Goal: Task Accomplishment & Management: Understand site structure

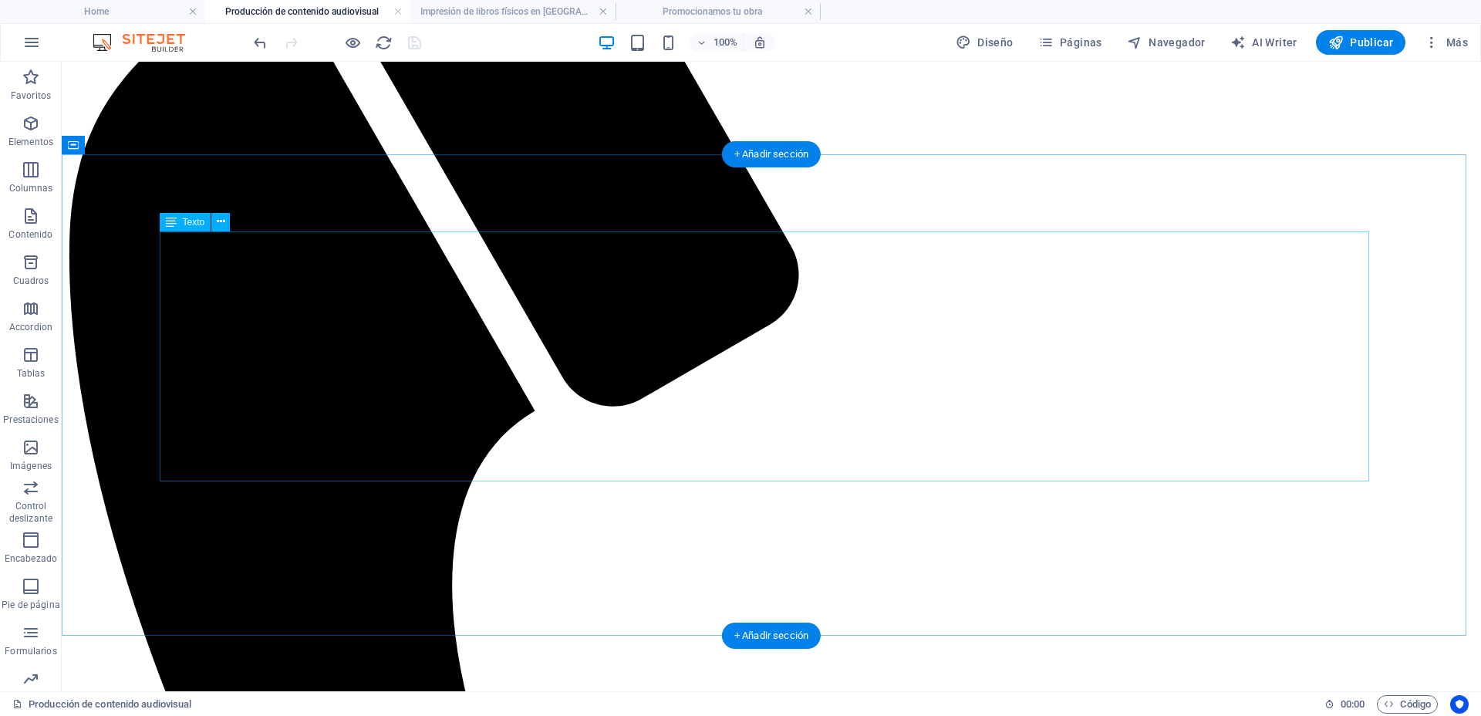
scroll to position [386, 0]
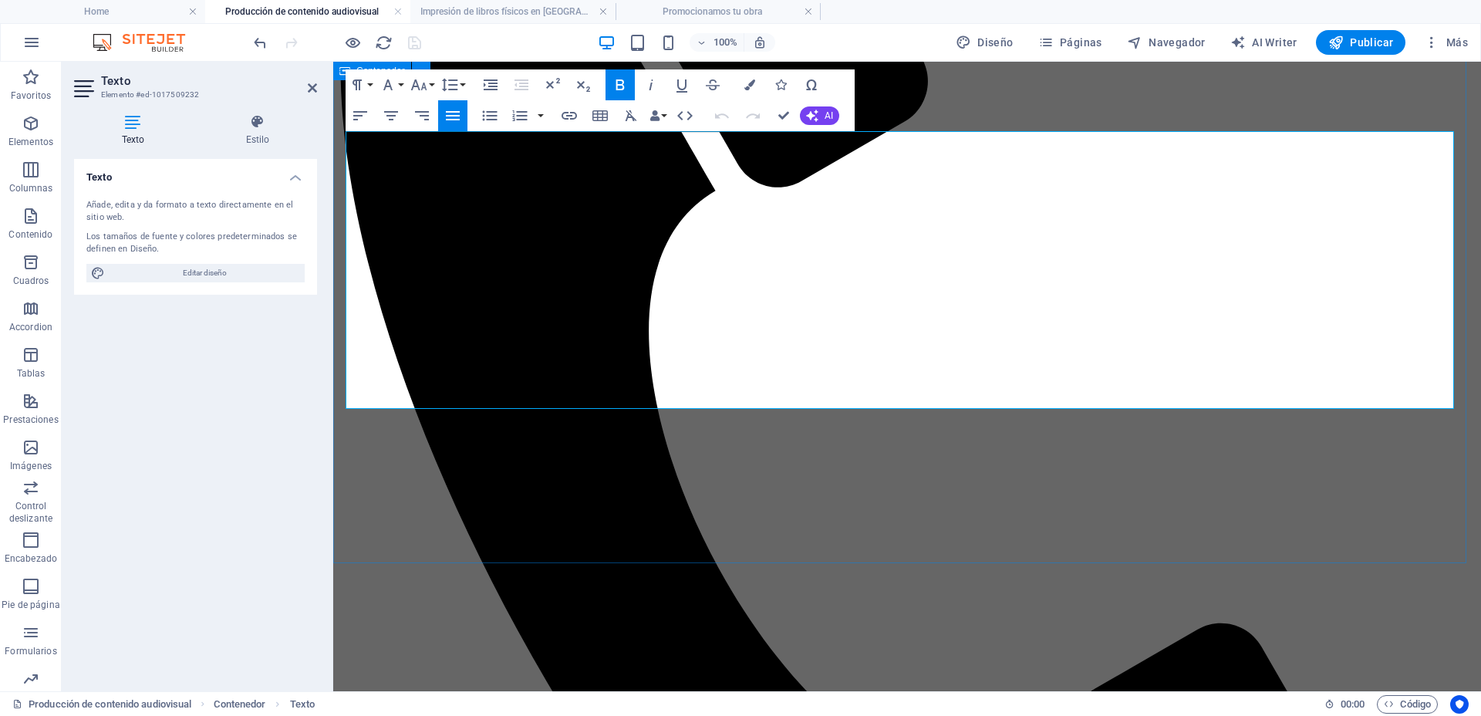
drag, startPoint x: 1360, startPoint y: 384, endPoint x: 333, endPoint y: 153, distance: 1052.0
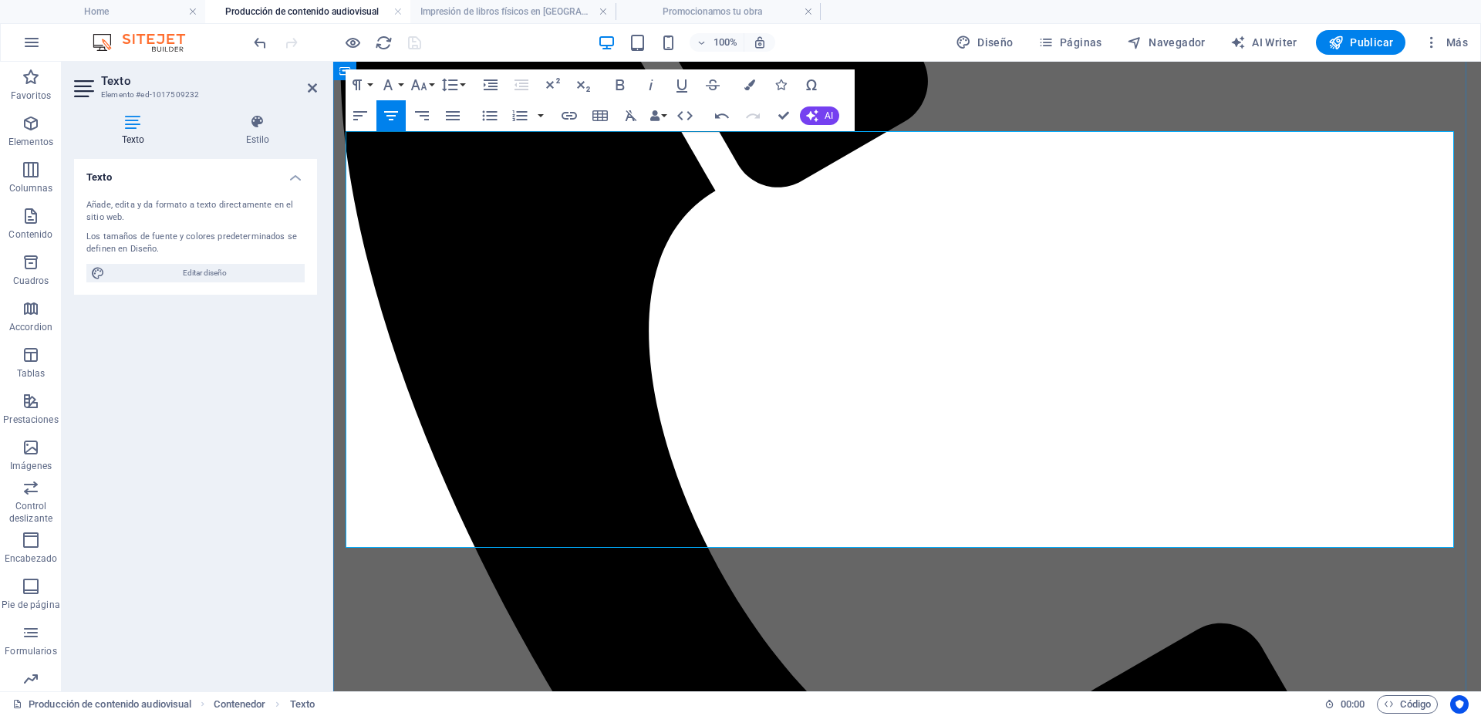
drag, startPoint x: 1100, startPoint y: 534, endPoint x: 351, endPoint y: 148, distance: 843.3
click at [451, 114] on icon "button" at bounding box center [453, 115] width 14 height 9
click at [616, 86] on icon "button" at bounding box center [620, 84] width 8 height 11
drag, startPoint x: 755, startPoint y: 324, endPoint x: 756, endPoint y: 335, distance: 11.6
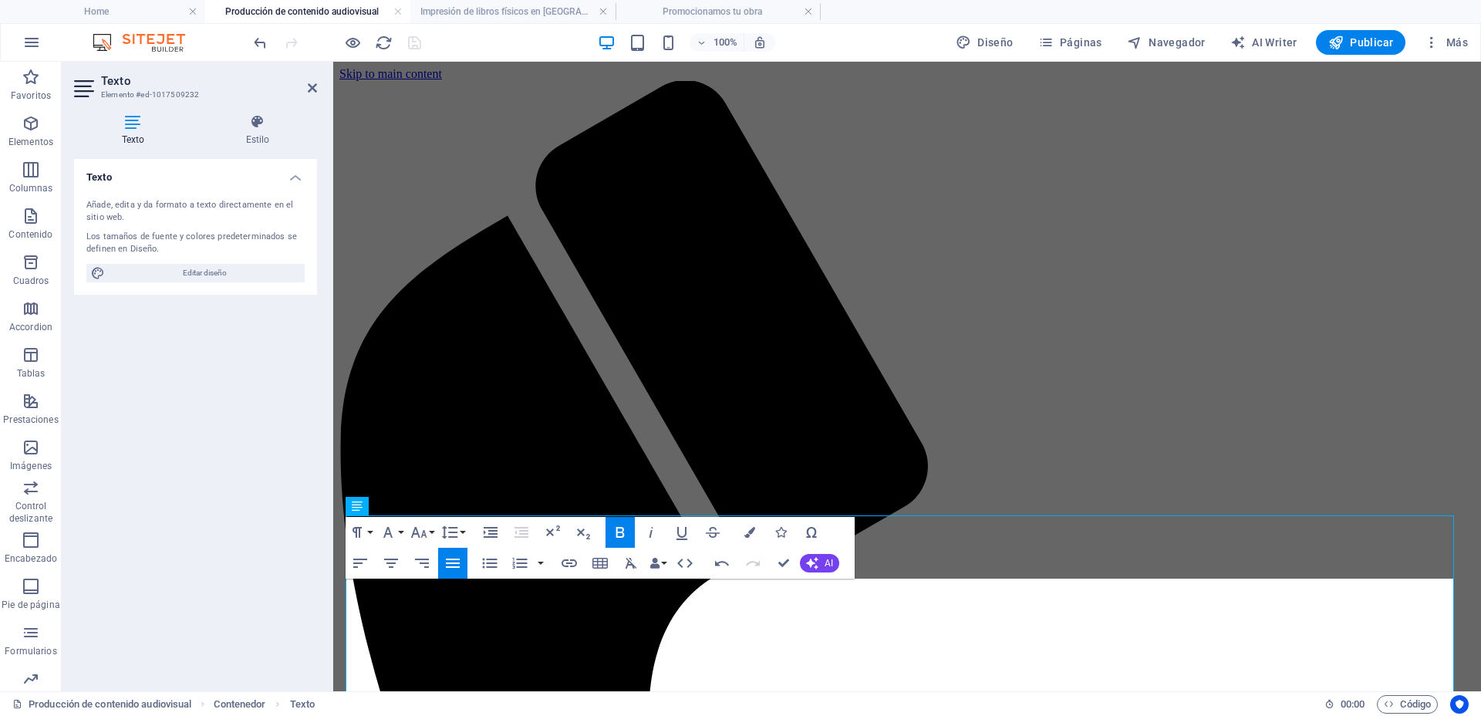
scroll to position [0, 0]
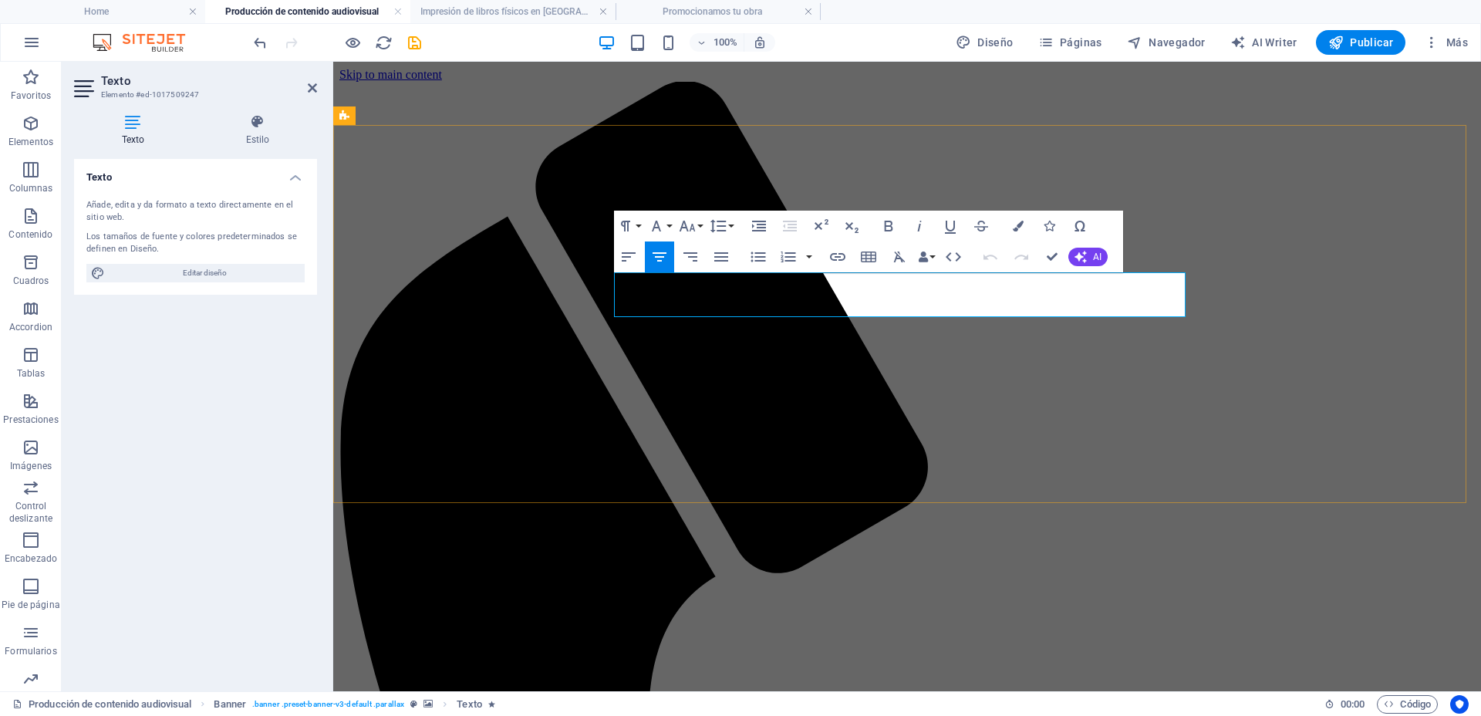
drag, startPoint x: 1153, startPoint y: 292, endPoint x: 651, endPoint y: 289, distance: 502.0
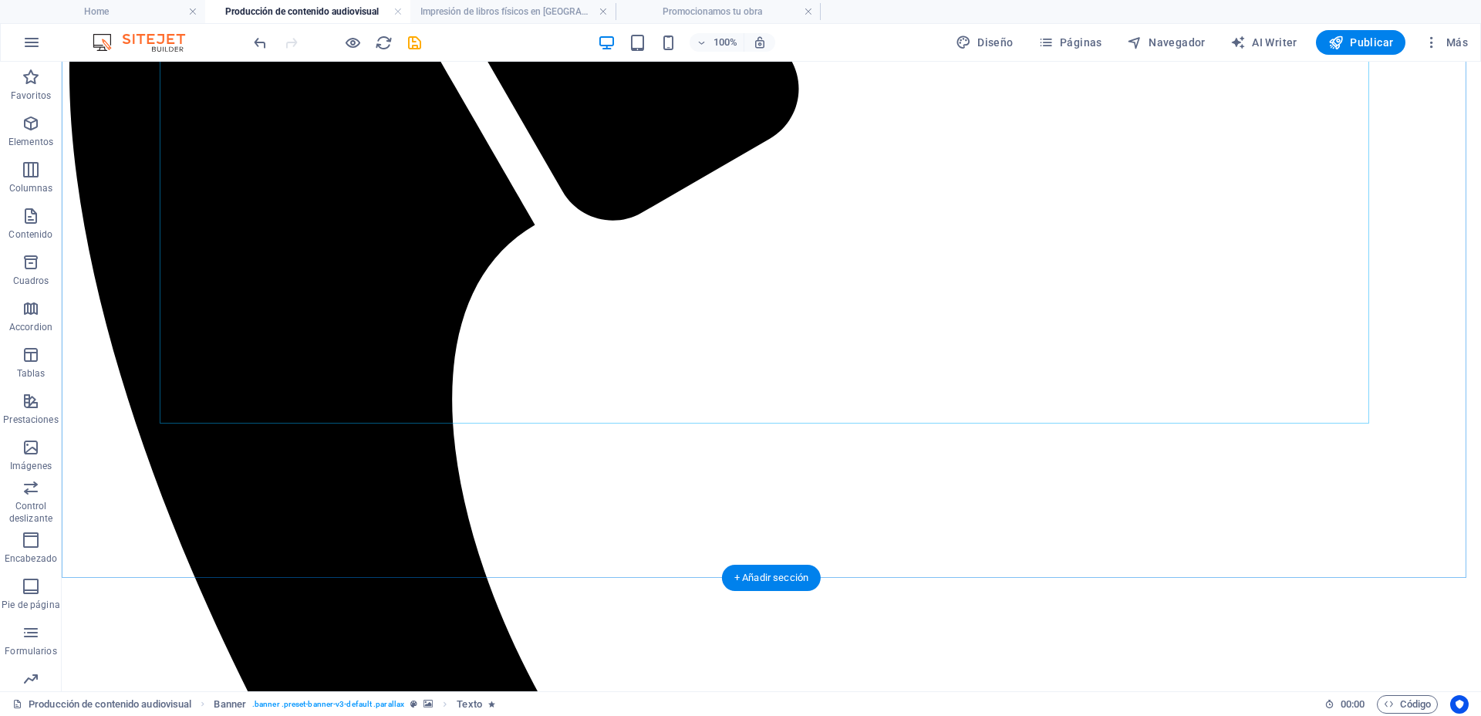
scroll to position [482, 0]
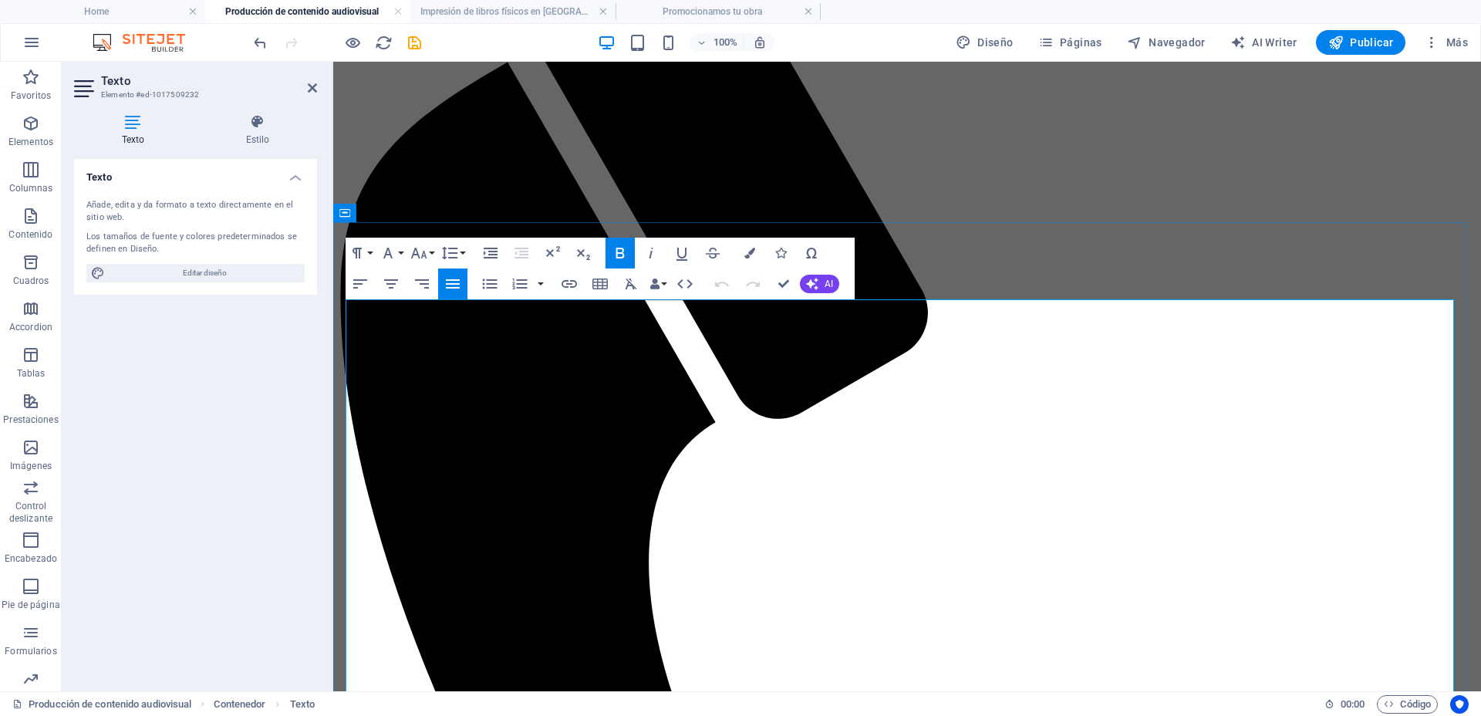
scroll to position [347, 0]
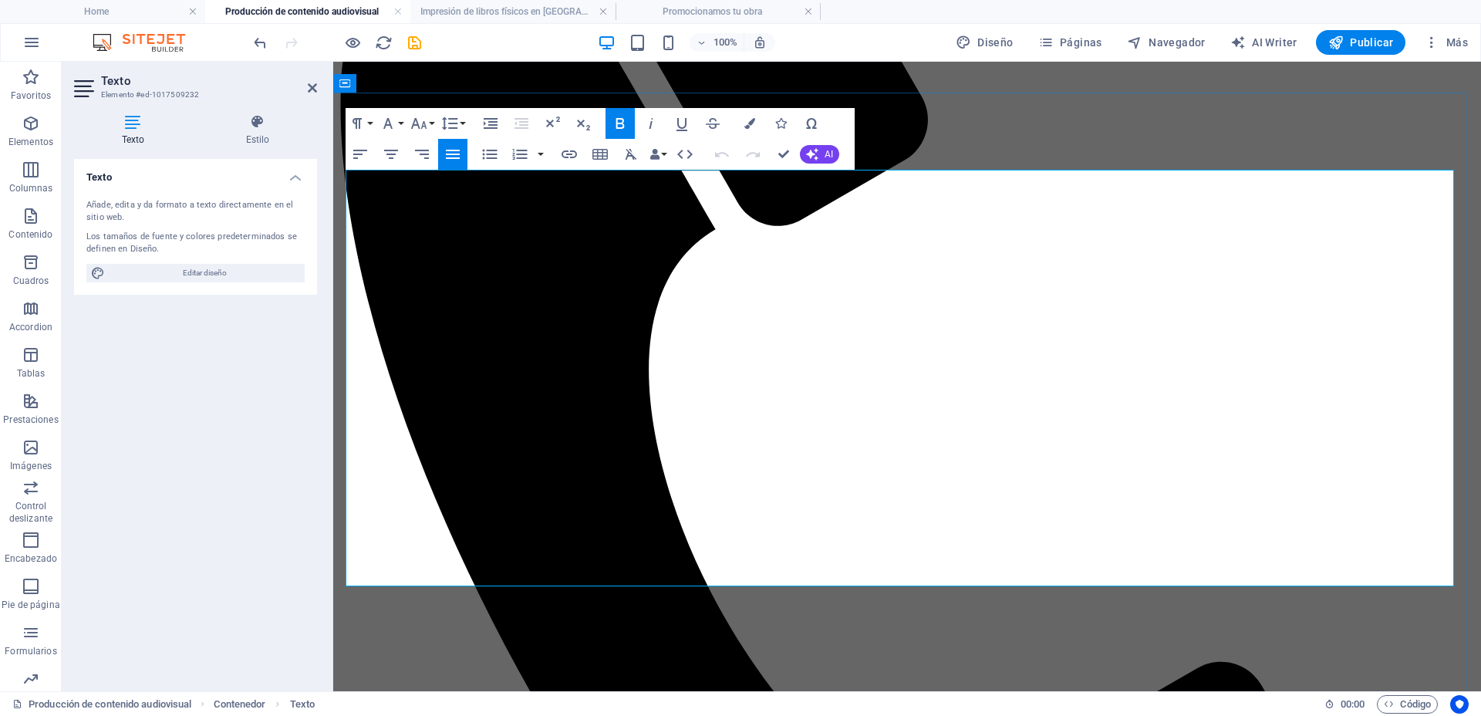
drag, startPoint x: 1398, startPoint y: 431, endPoint x: 1400, endPoint y: 457, distance: 26.3
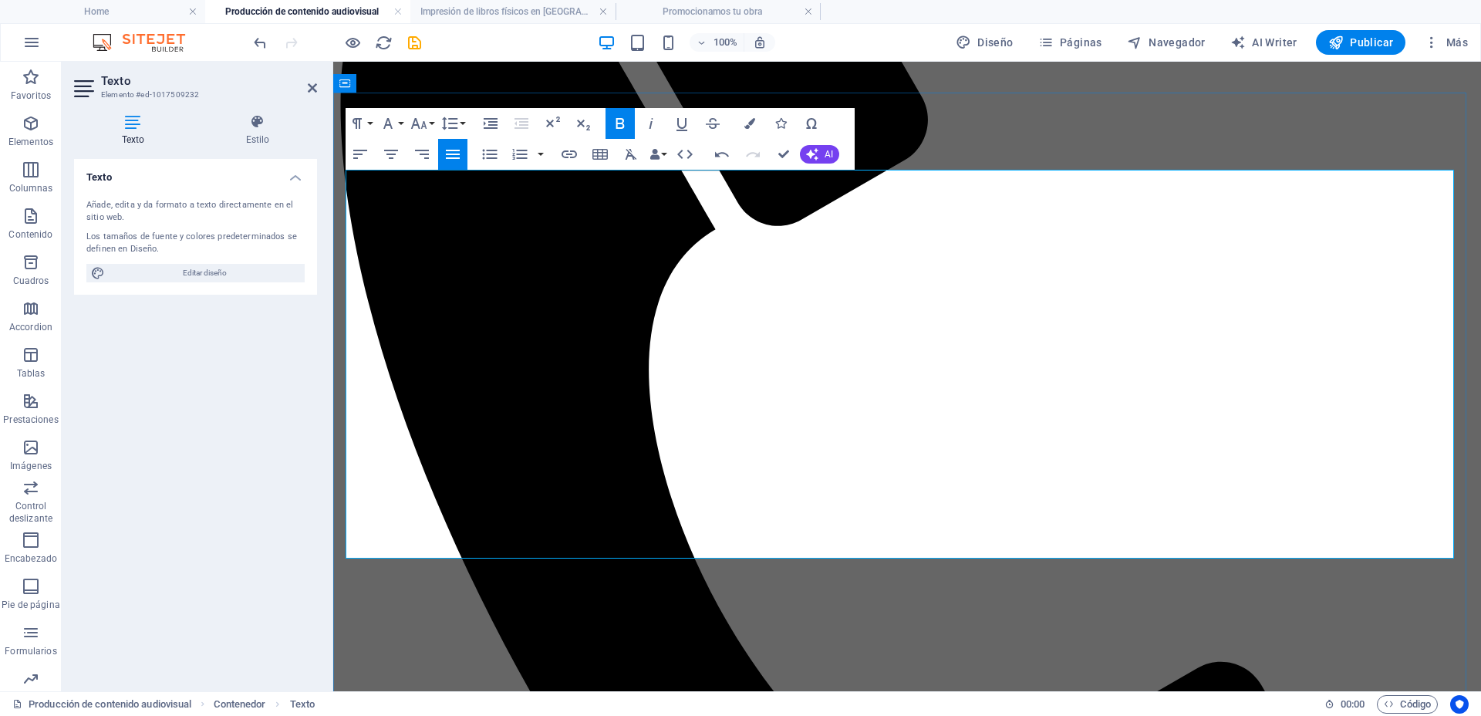
drag, startPoint x: 1339, startPoint y: 298, endPoint x: 1448, endPoint y: 294, distance: 109.6
drag, startPoint x: 907, startPoint y: 378, endPoint x: 424, endPoint y: 375, distance: 482.8
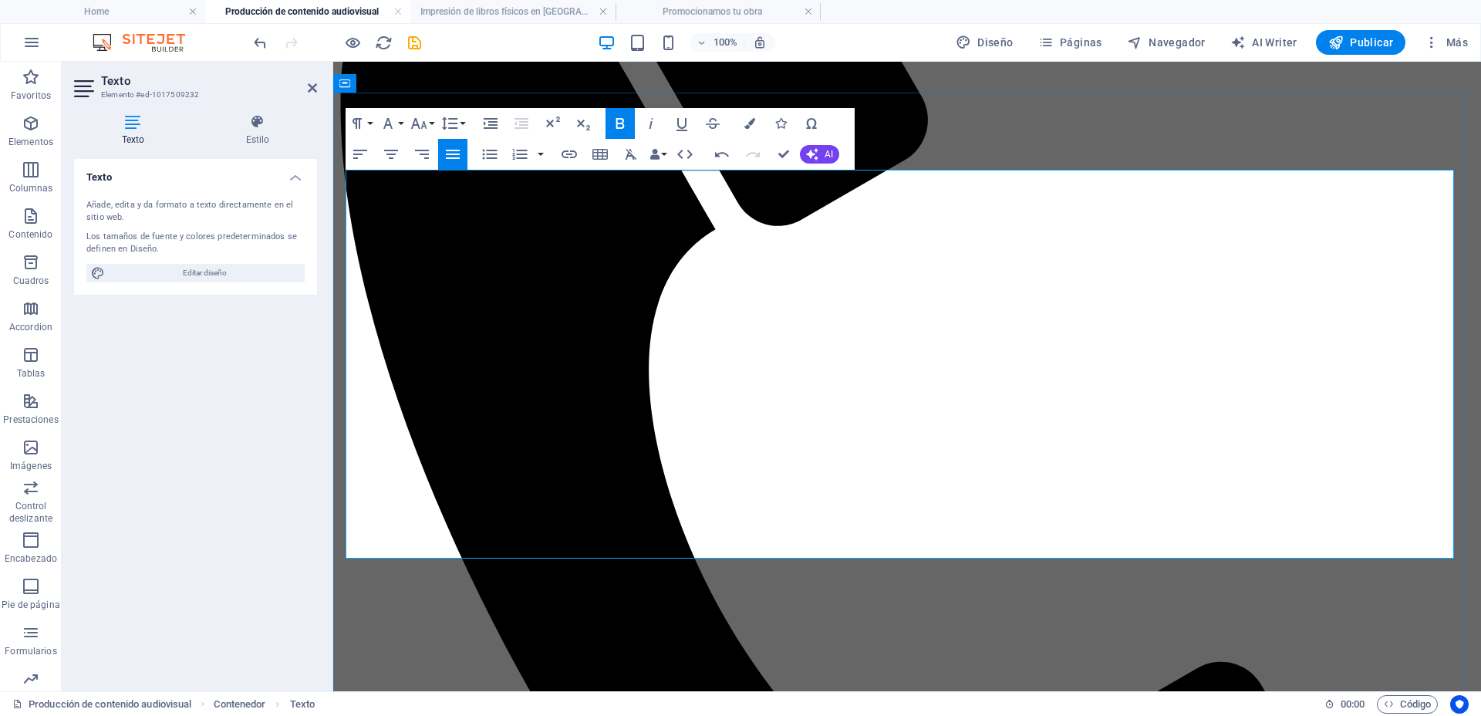
drag, startPoint x: 711, startPoint y: 542, endPoint x: 603, endPoint y: 546, distance: 108.0
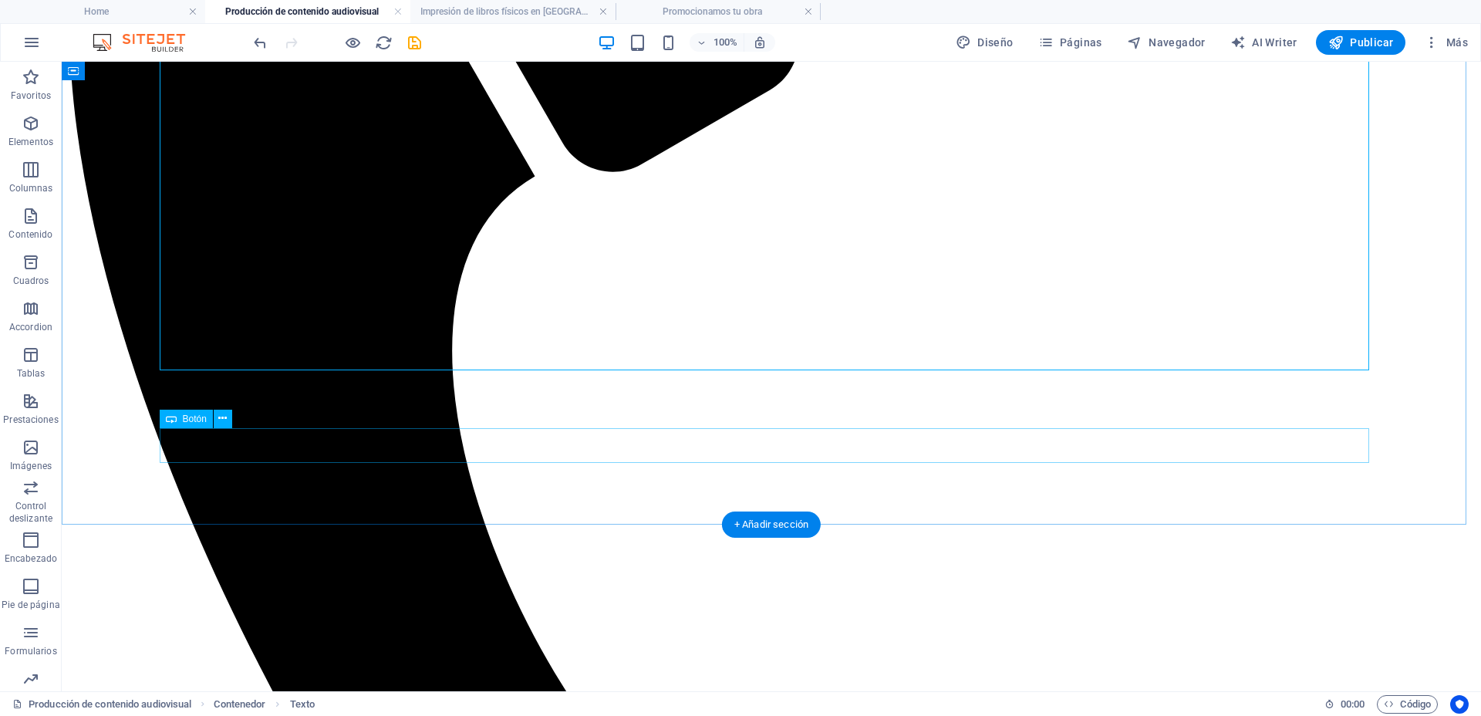
scroll to position [540, 0]
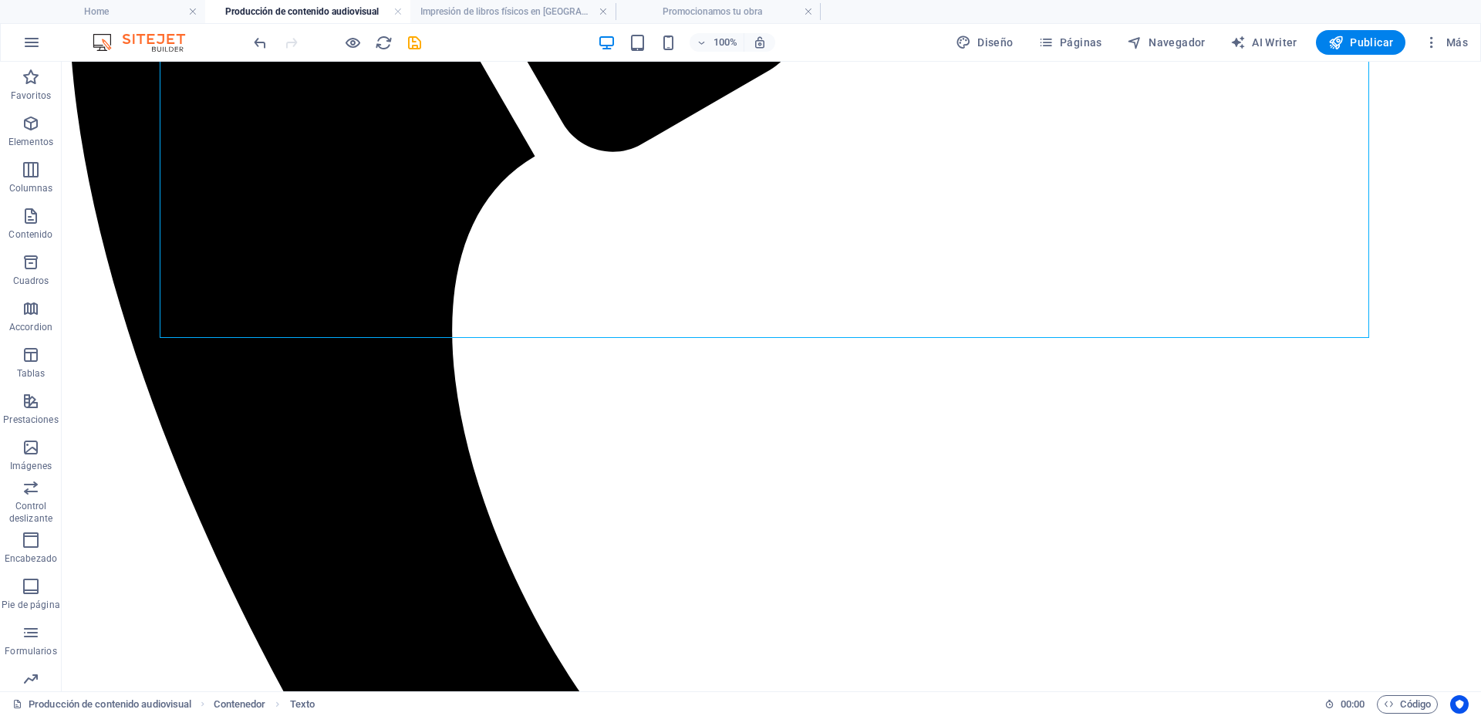
click at [421, 49] on icon "save" at bounding box center [415, 43] width 18 height 18
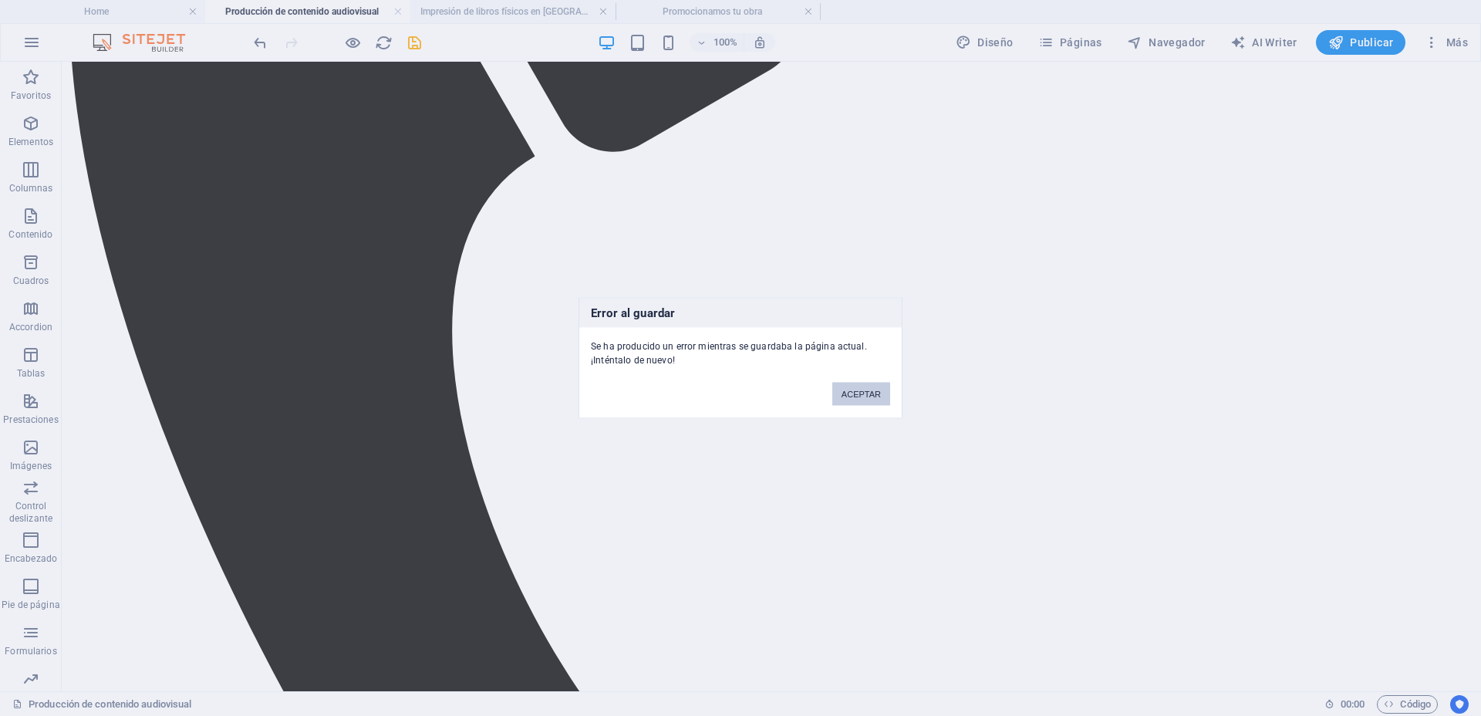
click at [864, 391] on button "ACEPTAR" at bounding box center [861, 394] width 58 height 23
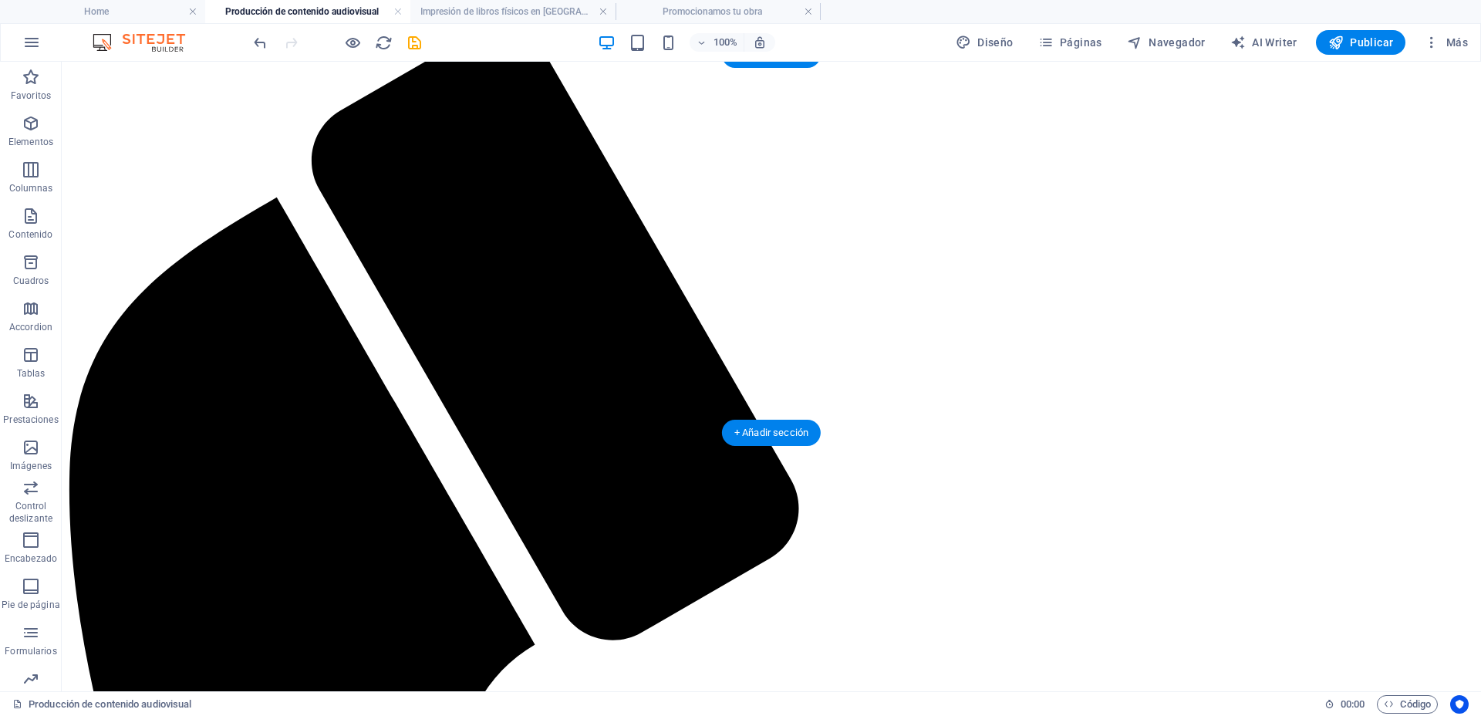
scroll to position [0, 0]
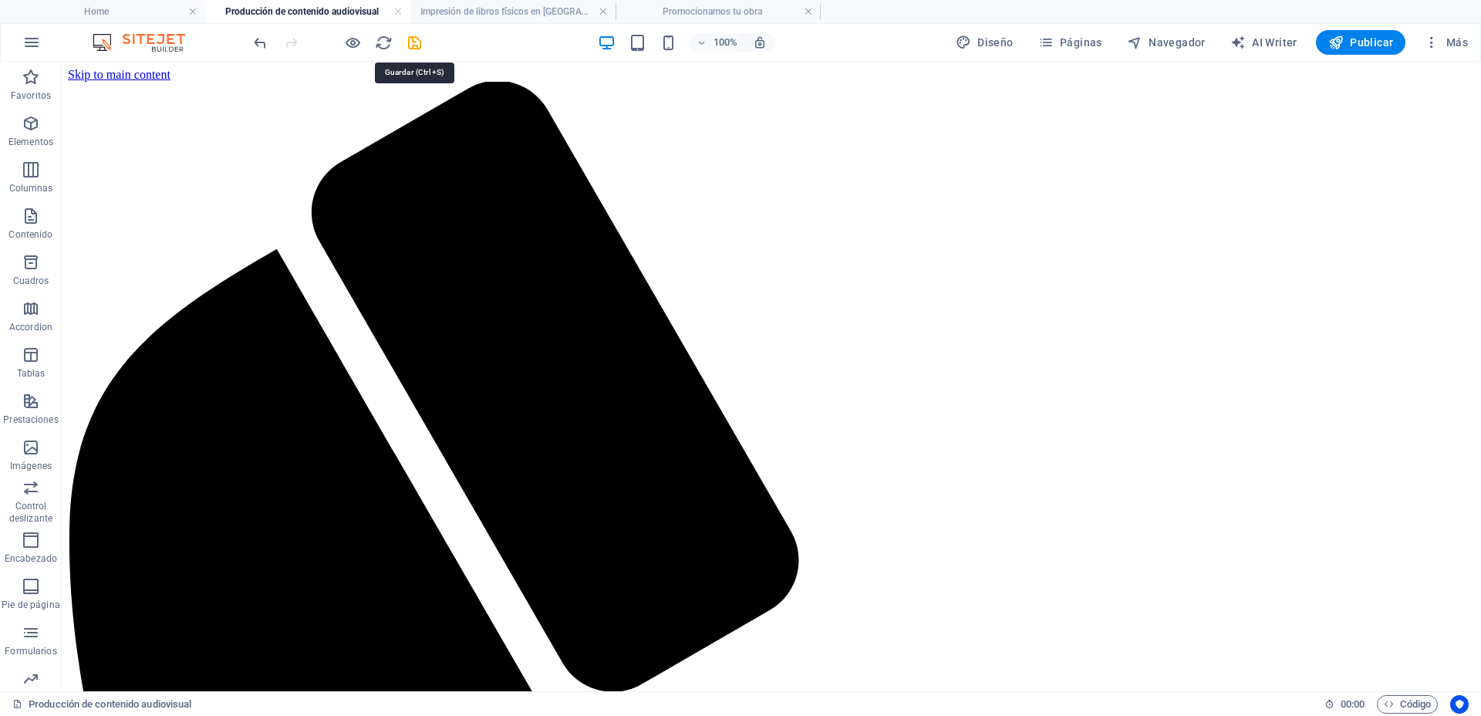
click at [411, 42] on icon "save" at bounding box center [415, 43] width 18 height 18
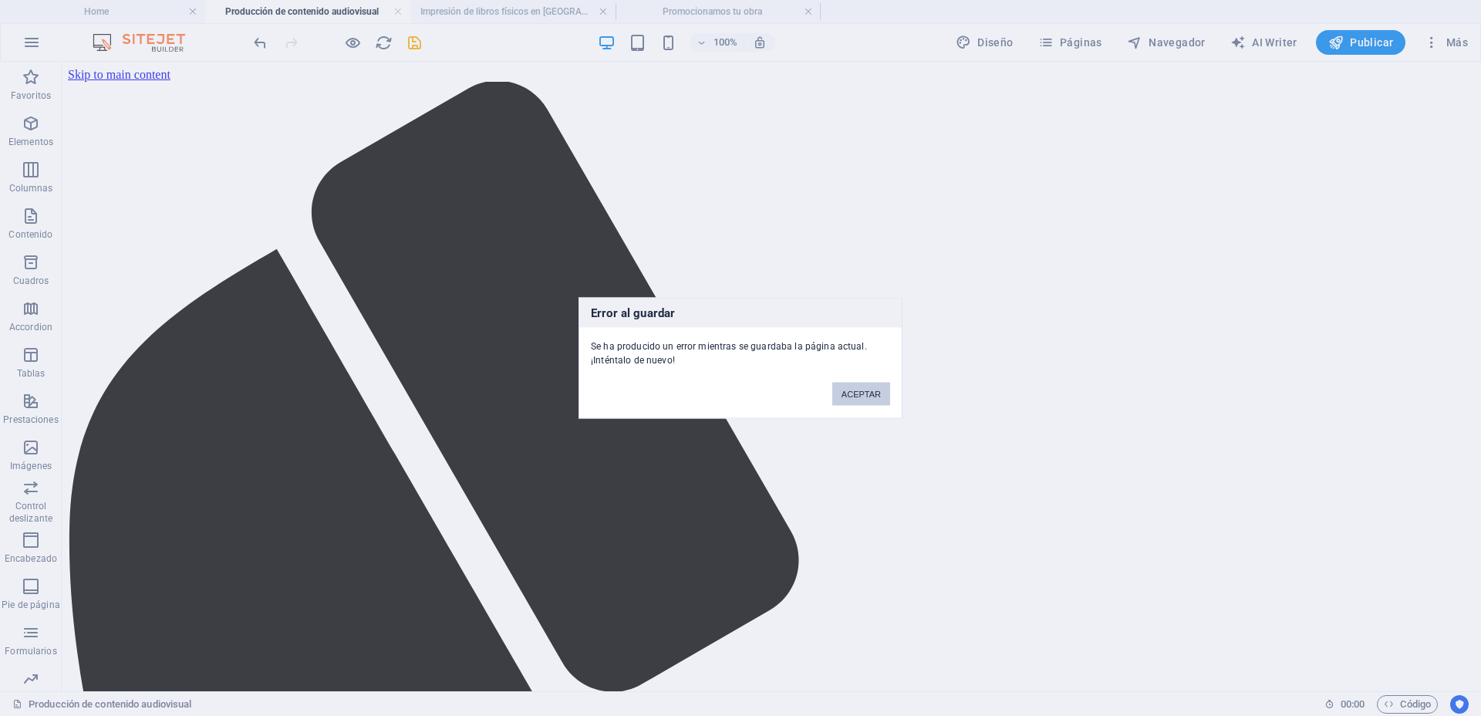
click at [856, 386] on button "ACEPTAR" at bounding box center [861, 394] width 58 height 23
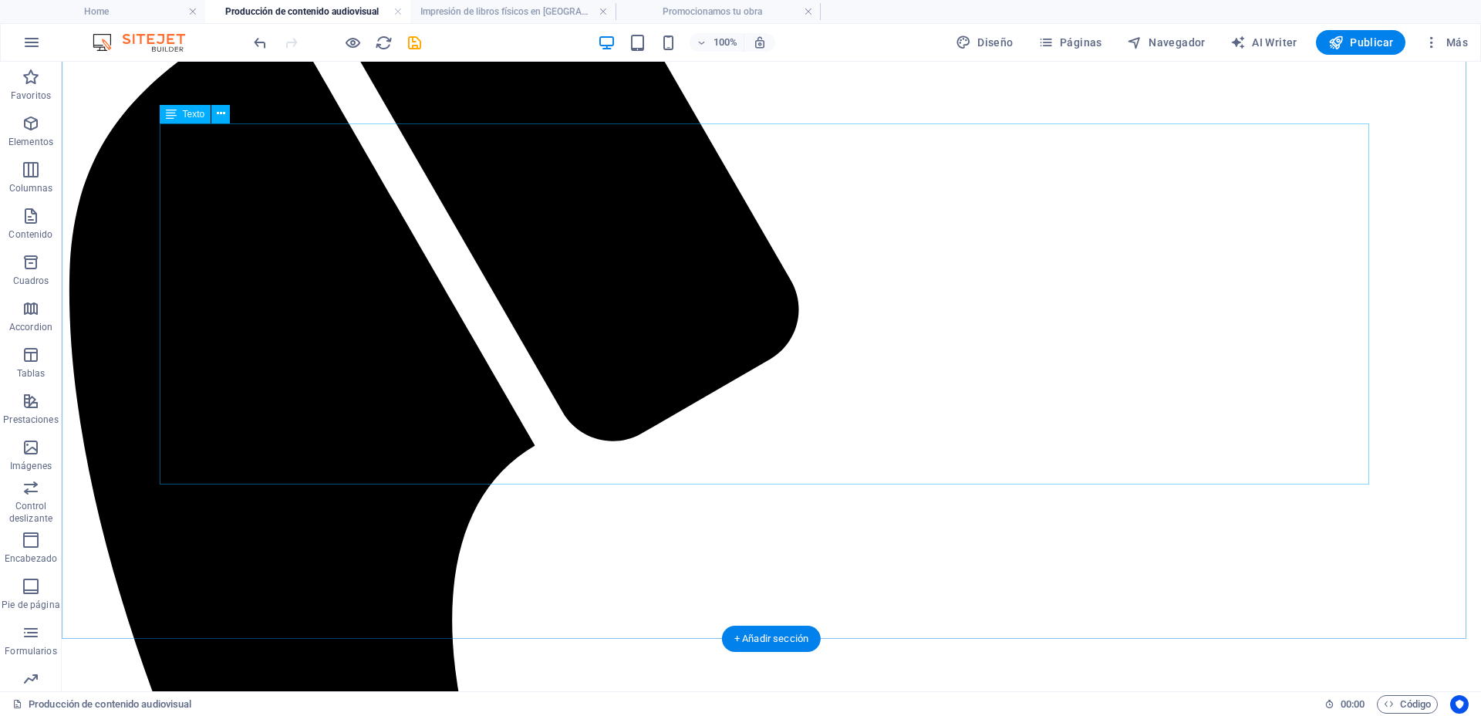
scroll to position [578, 0]
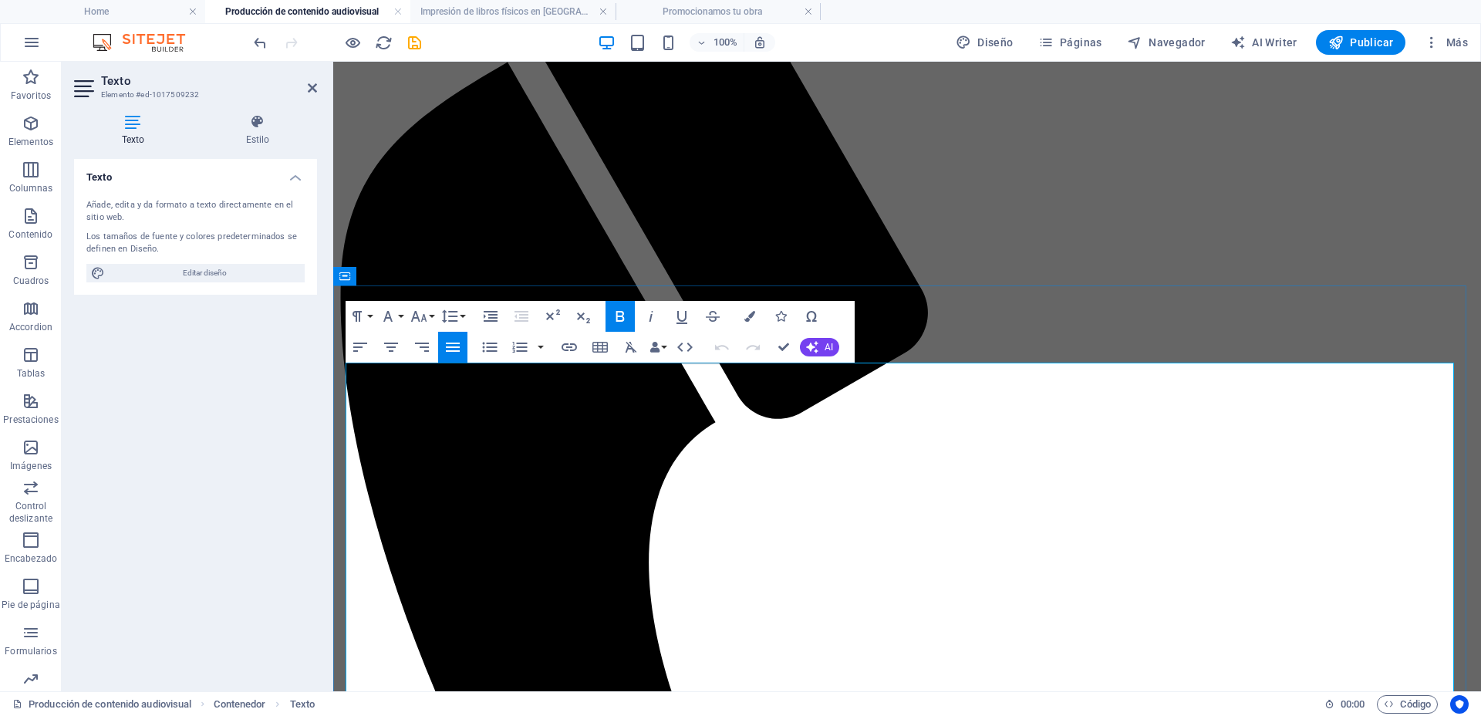
drag, startPoint x: 350, startPoint y: 376, endPoint x: 511, endPoint y: 426, distance: 168.1
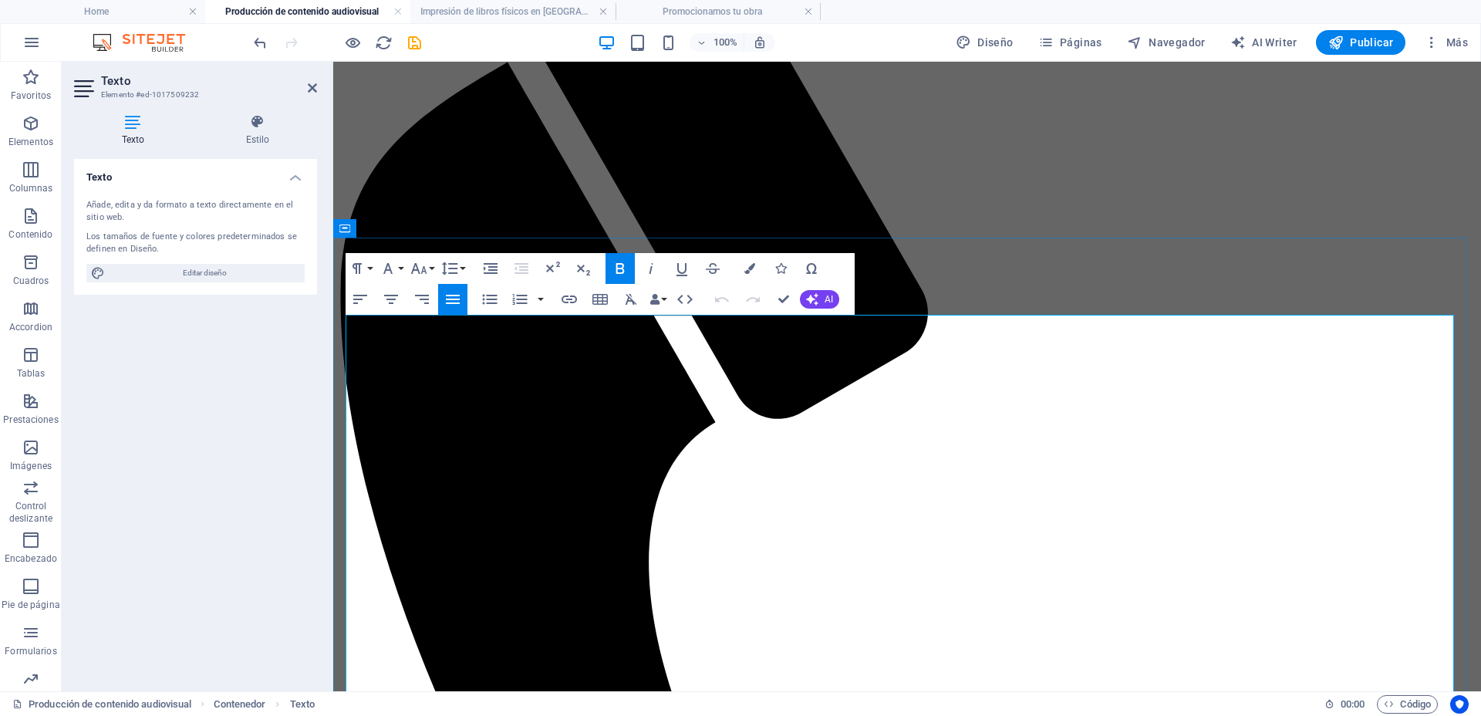
scroll to position [636, 0]
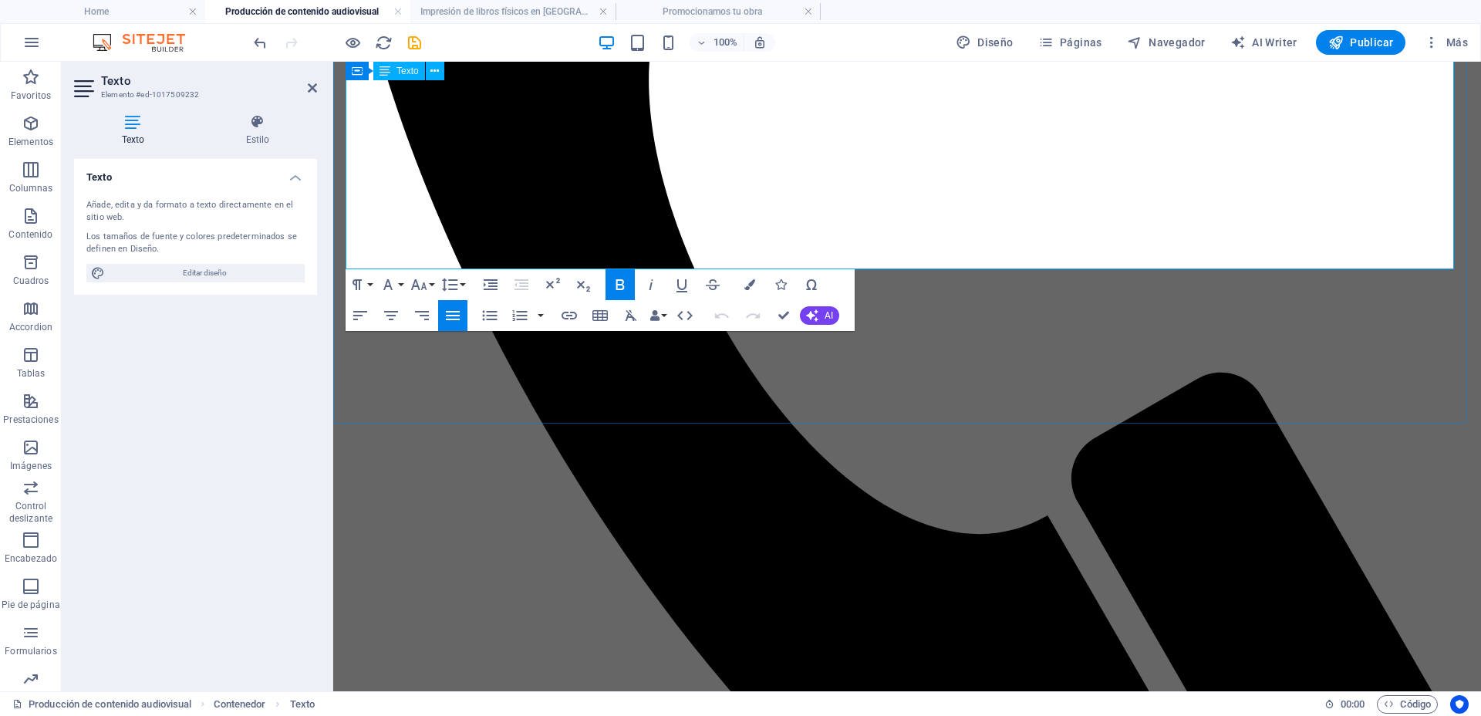
drag, startPoint x: 345, startPoint y: 381, endPoint x: 632, endPoint y: 254, distance: 313.5
copy div "Lo ip dol sitamet, co adipiscin el seddoe te incididuntut lab etdo ma ali enima…"
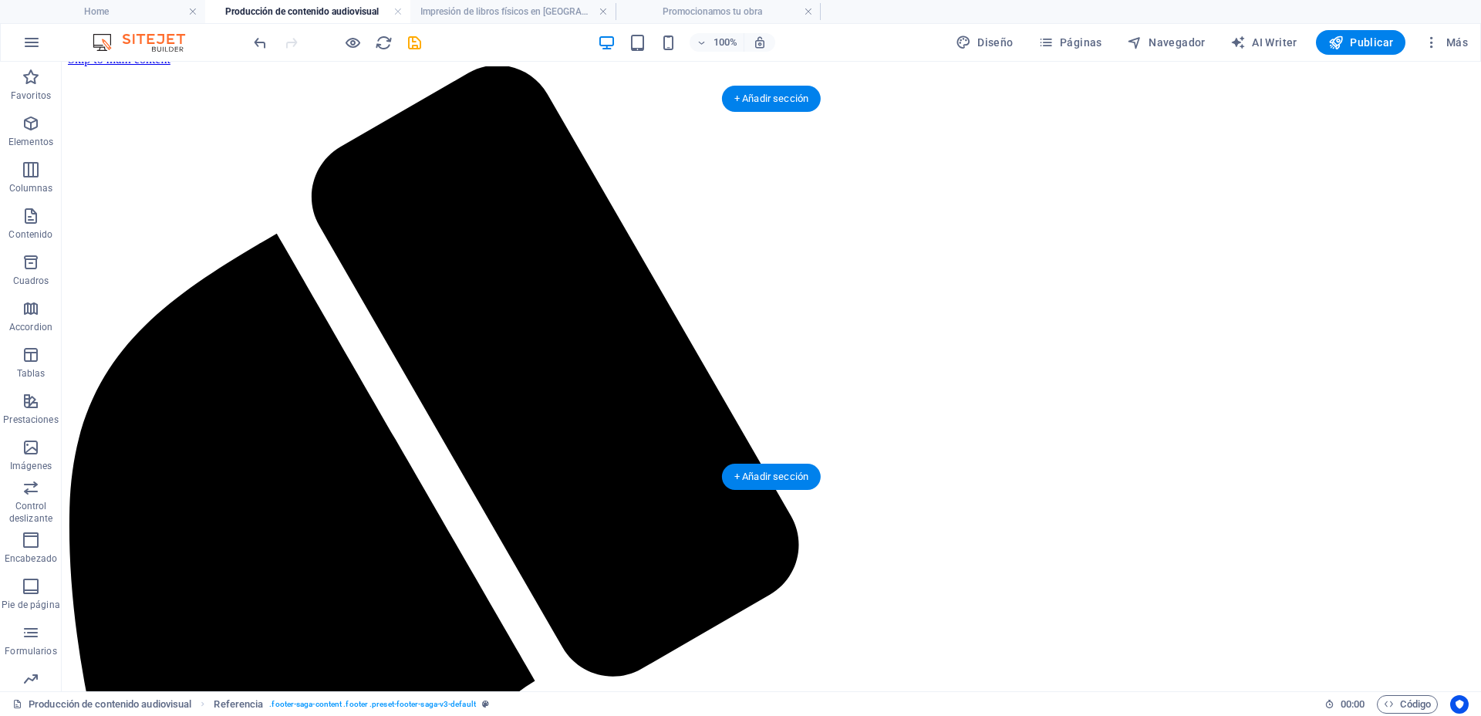
scroll to position [0, 0]
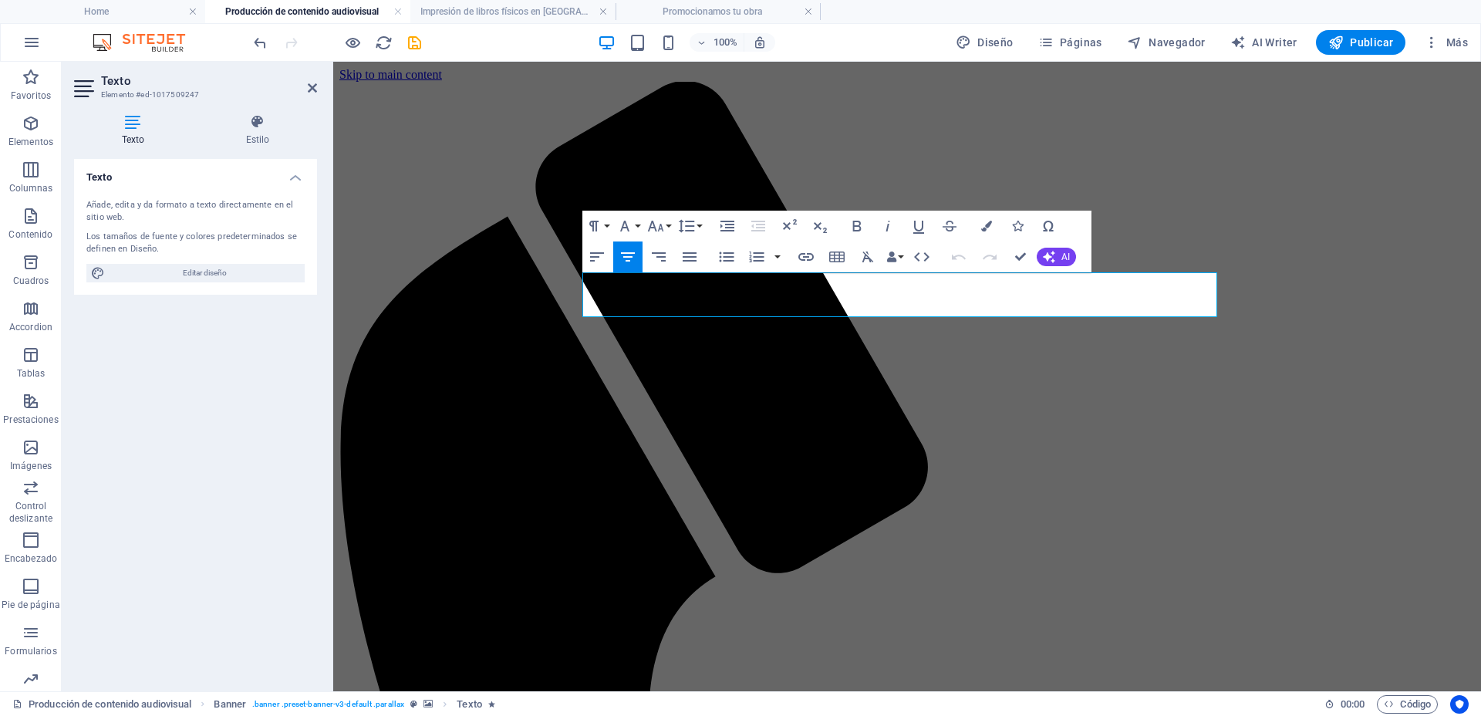
drag, startPoint x: 652, startPoint y: 301, endPoint x: 1228, endPoint y: 297, distance: 575.3
copy span "NO SOLO PUBLIQUES, DESLUMBRA"
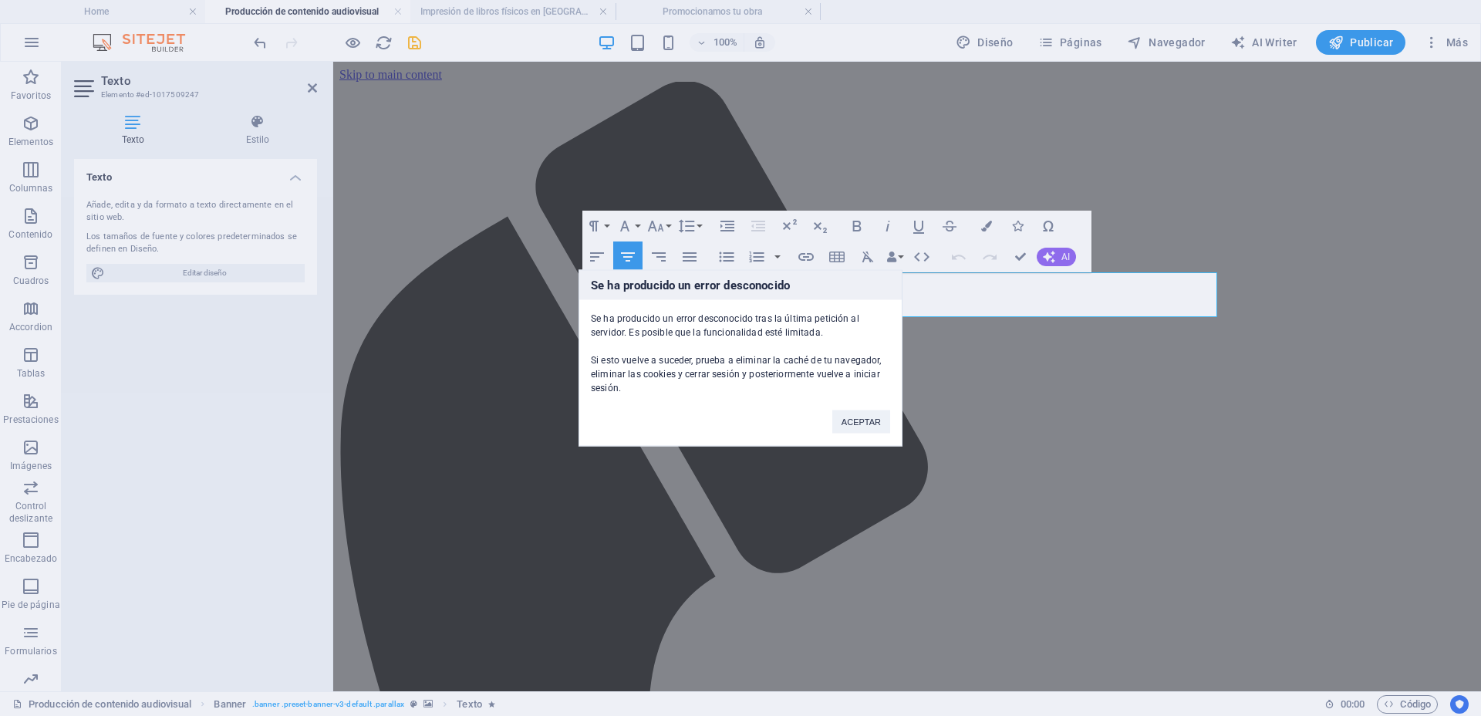
click at [1177, 408] on div "Se ha producido un error desconocido Se ha producido un error desconocido tras …" at bounding box center [740, 358] width 1481 height 716
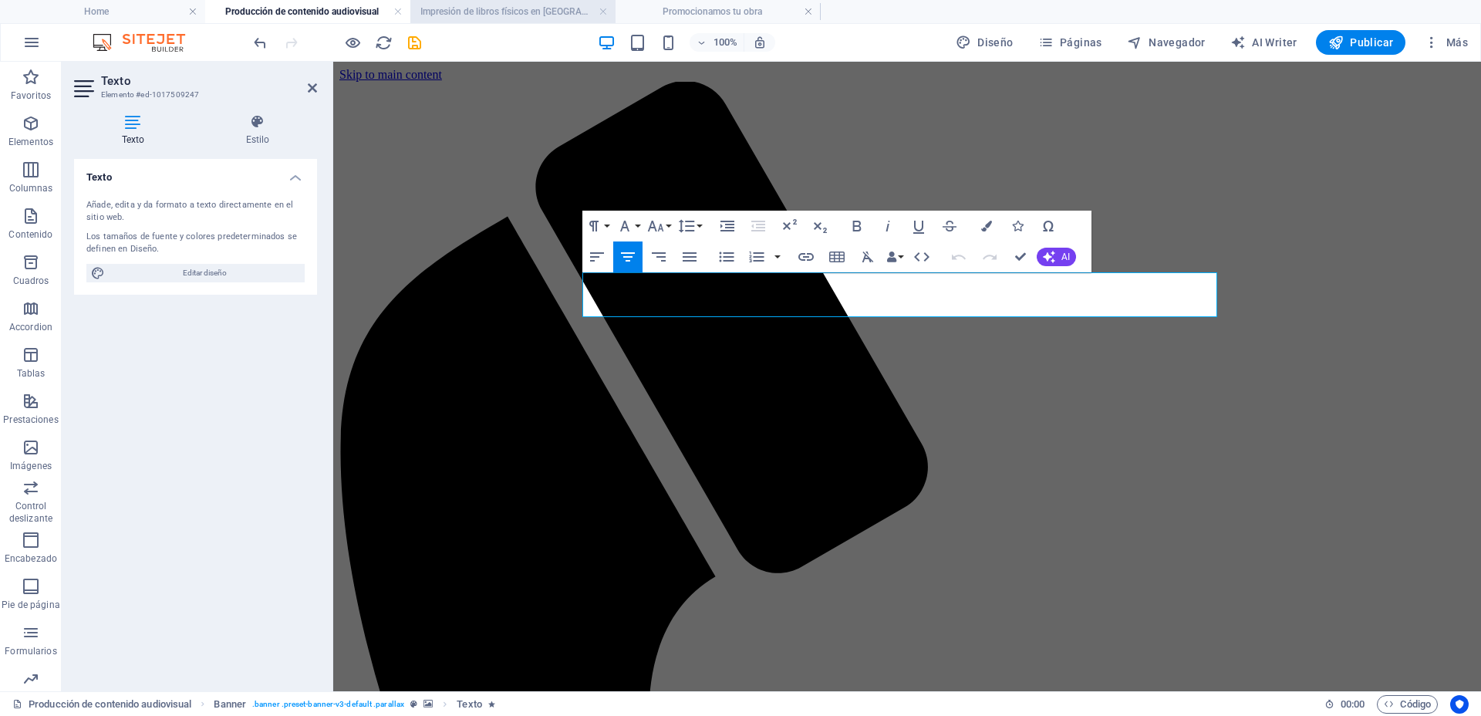
click at [514, 10] on h4 "Impresión de libros físicos en [GEOGRAPHIC_DATA]" at bounding box center [512, 11] width 205 height 17
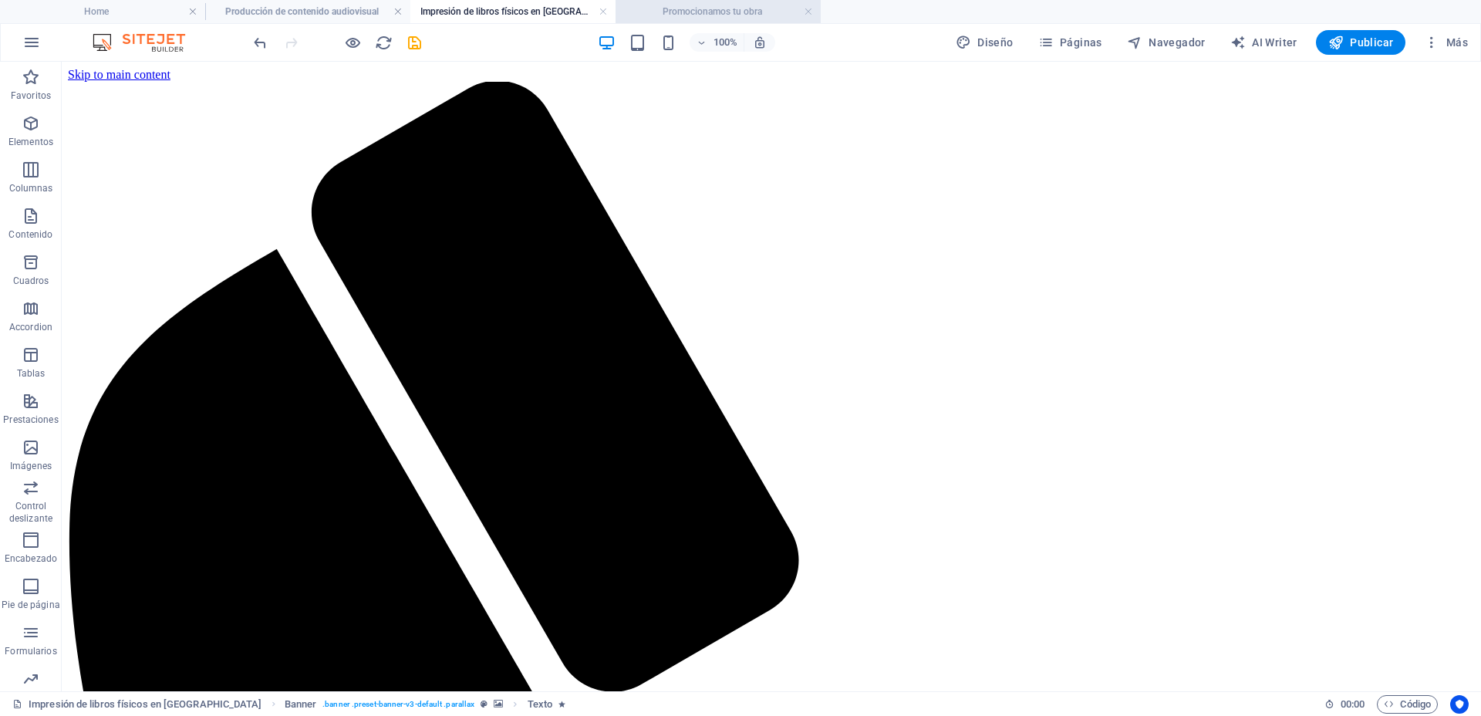
click at [682, 17] on h4 "Promocionamos tu obra" at bounding box center [717, 11] width 205 height 17
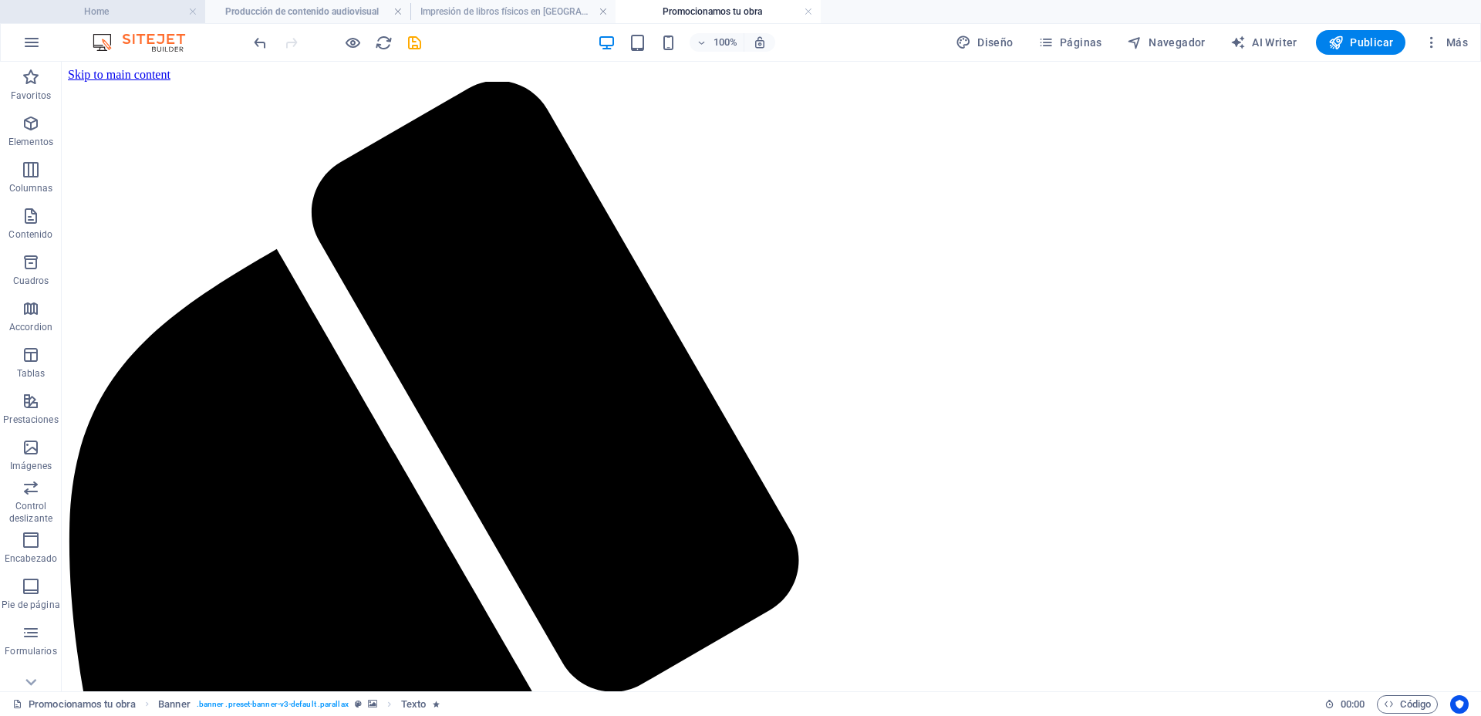
click at [151, 15] on h4 "Home" at bounding box center [102, 11] width 205 height 17
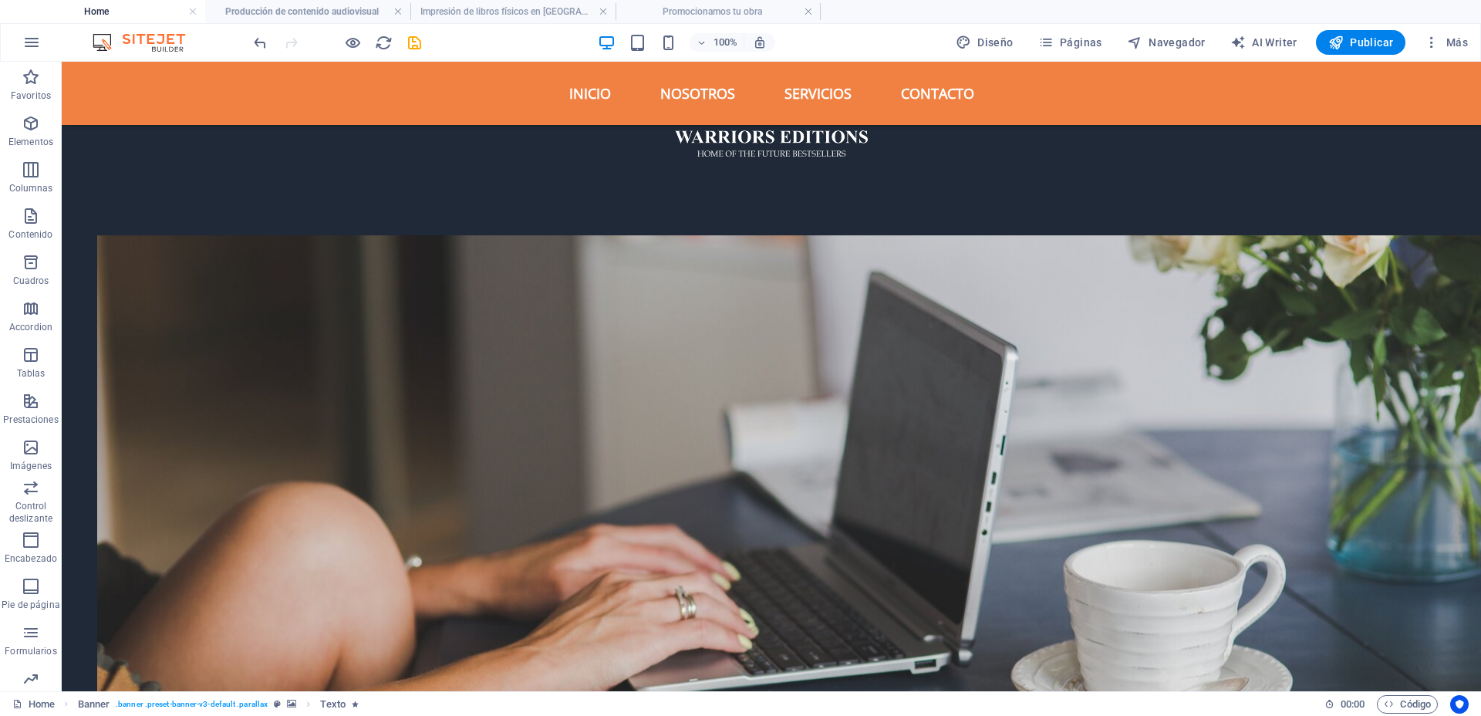
scroll to position [1881, 0]
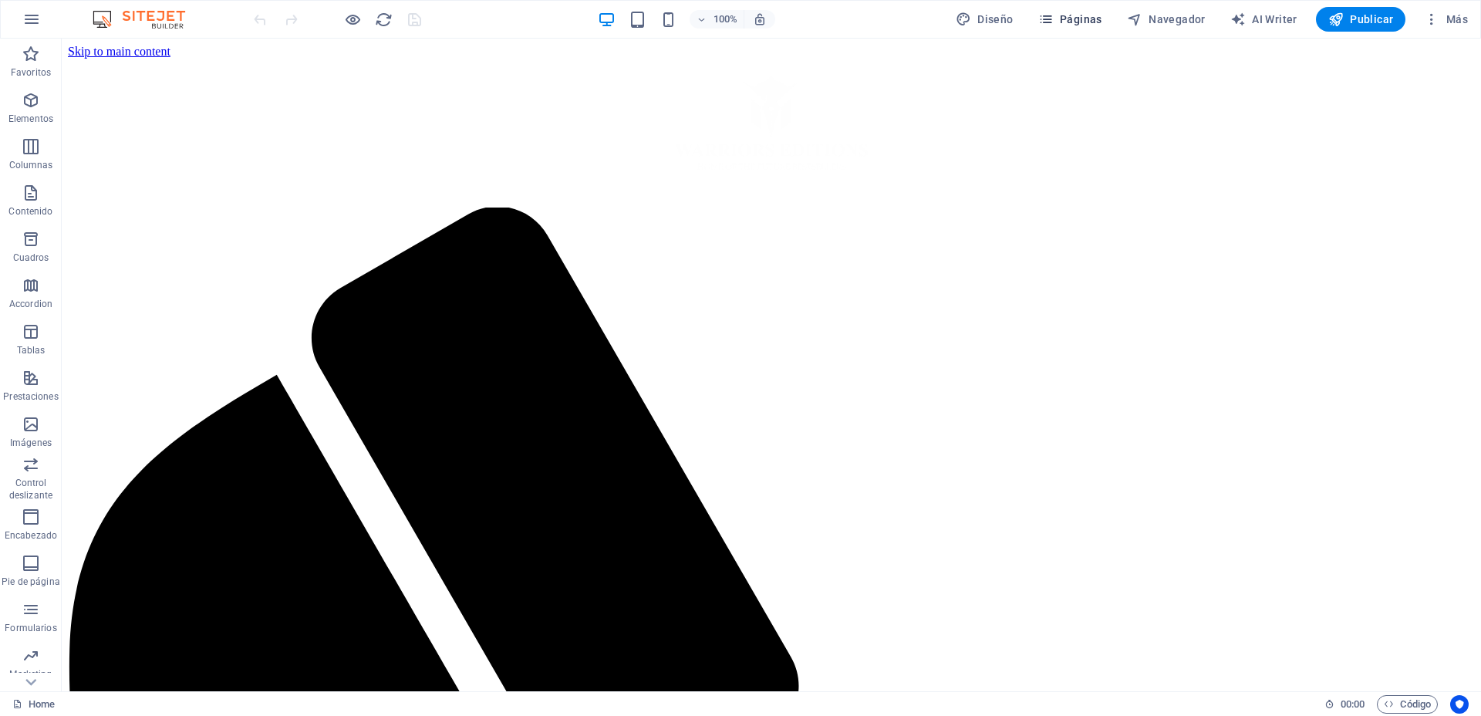
click at [1072, 20] on span "Páginas" at bounding box center [1070, 19] width 64 height 15
click at [1049, 15] on icon "button" at bounding box center [1045, 19] width 15 height 15
click at [1082, 14] on span "Páginas" at bounding box center [1070, 19] width 64 height 15
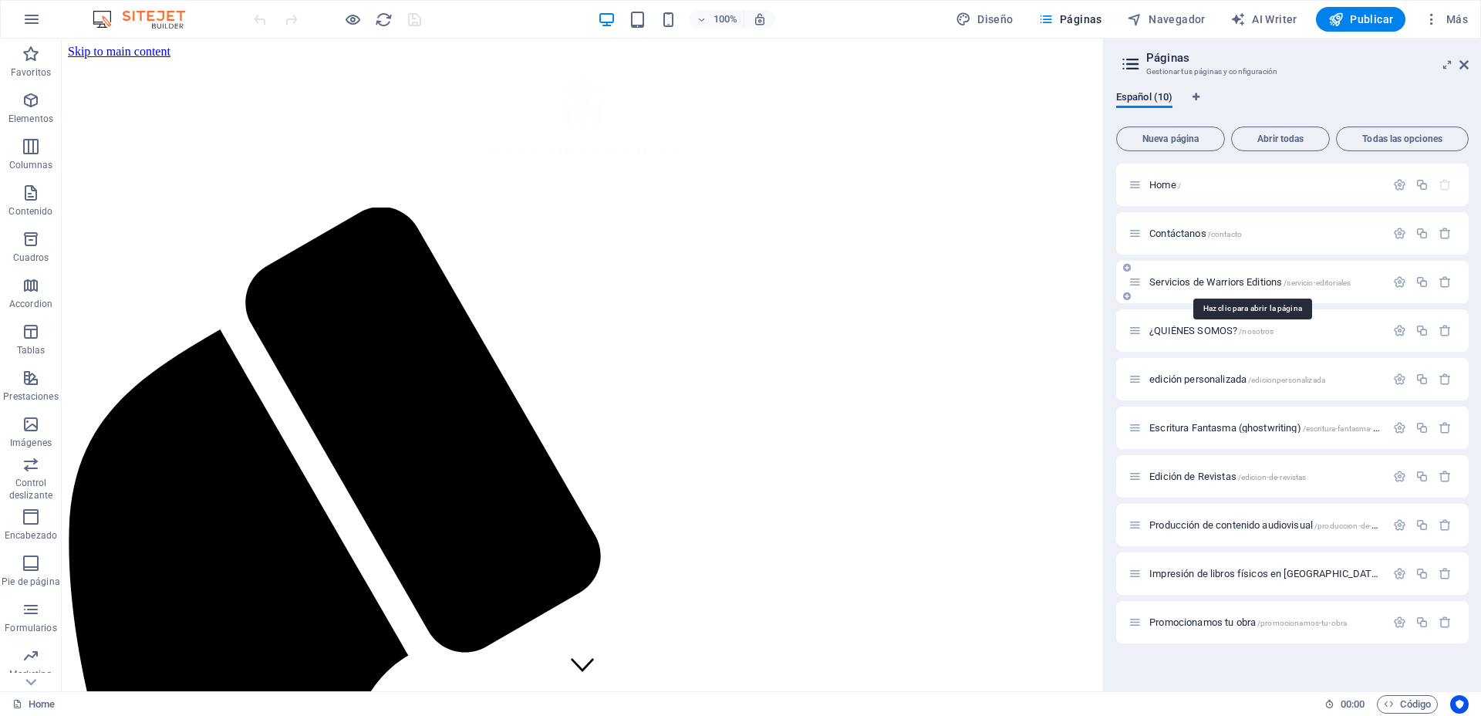
scroll to position [289, 0]
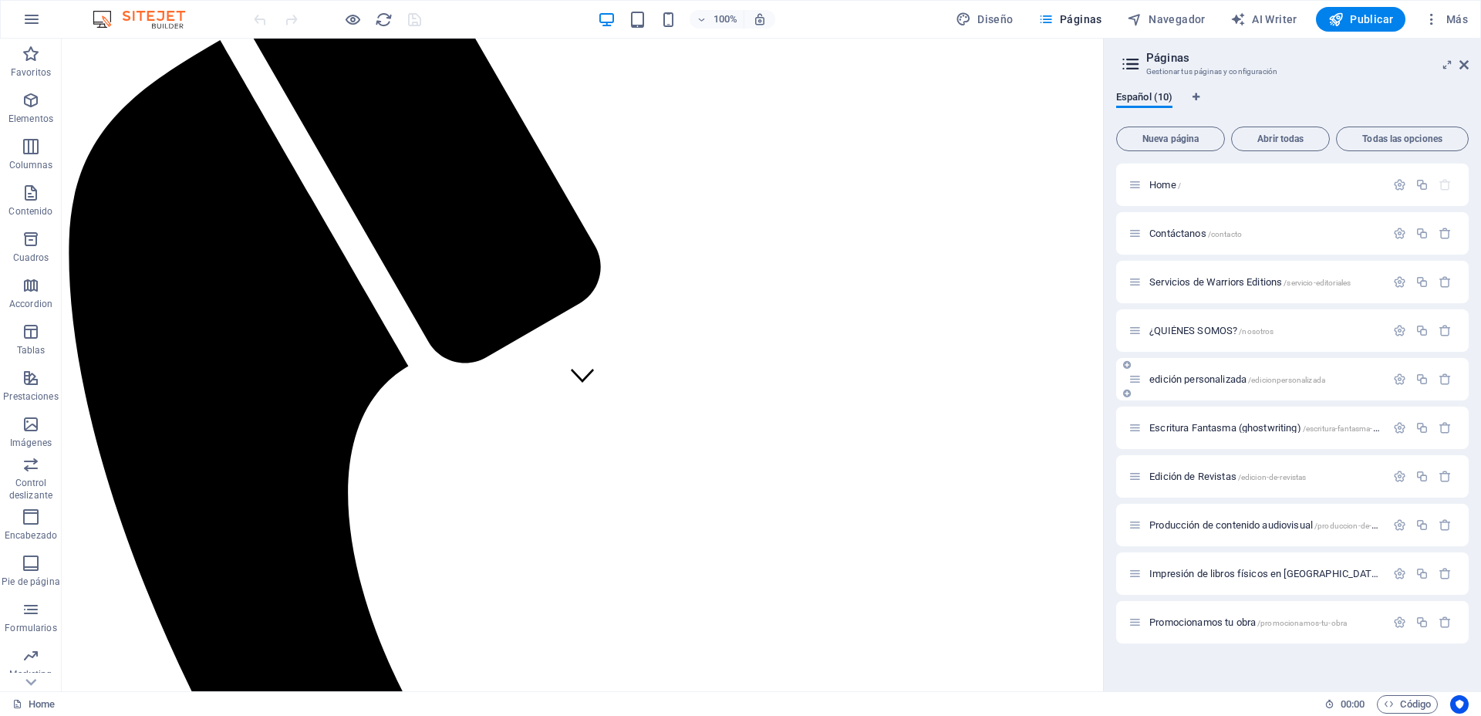
click at [1160, 379] on span "edición personalizada /edicionpersonalizada" at bounding box center [1237, 379] width 176 height 12
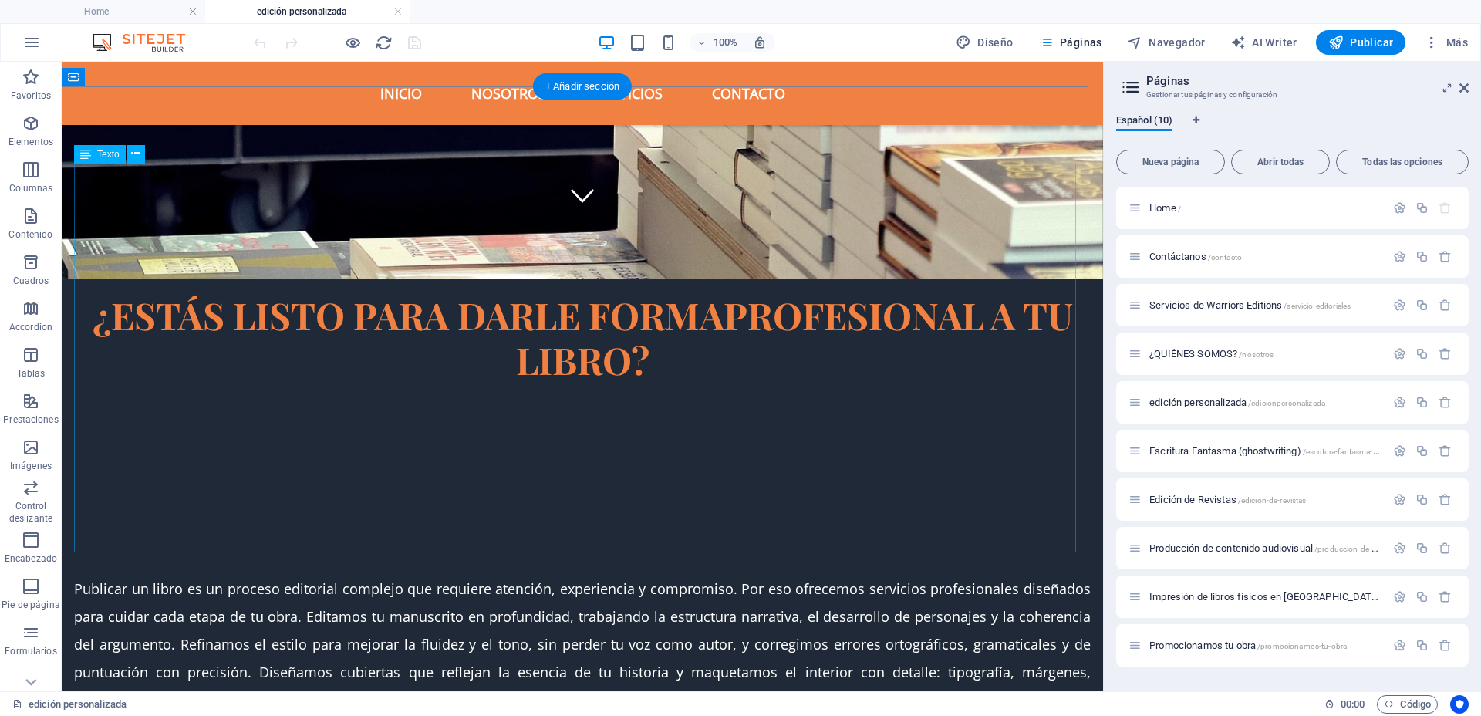
scroll to position [482, 0]
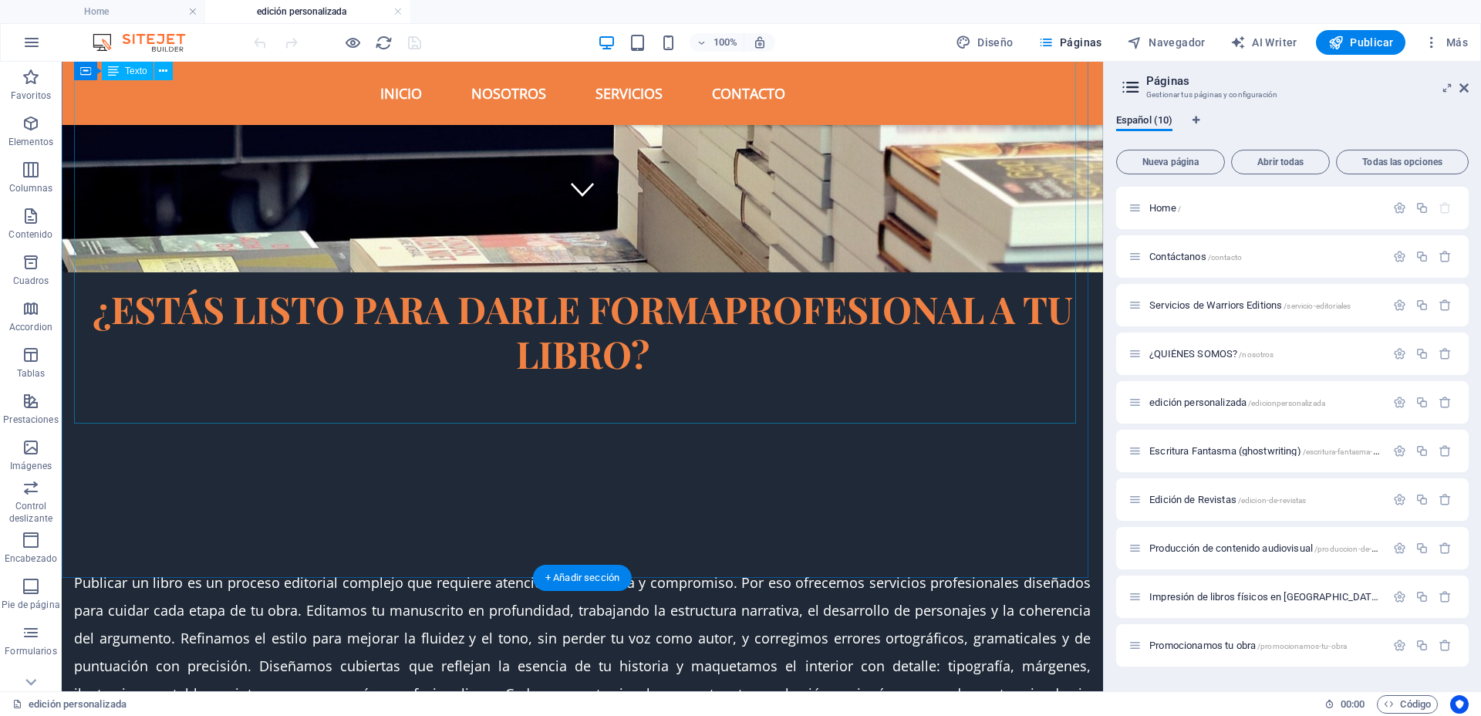
drag, startPoint x: 457, startPoint y: 409, endPoint x: 185, endPoint y: 406, distance: 272.2
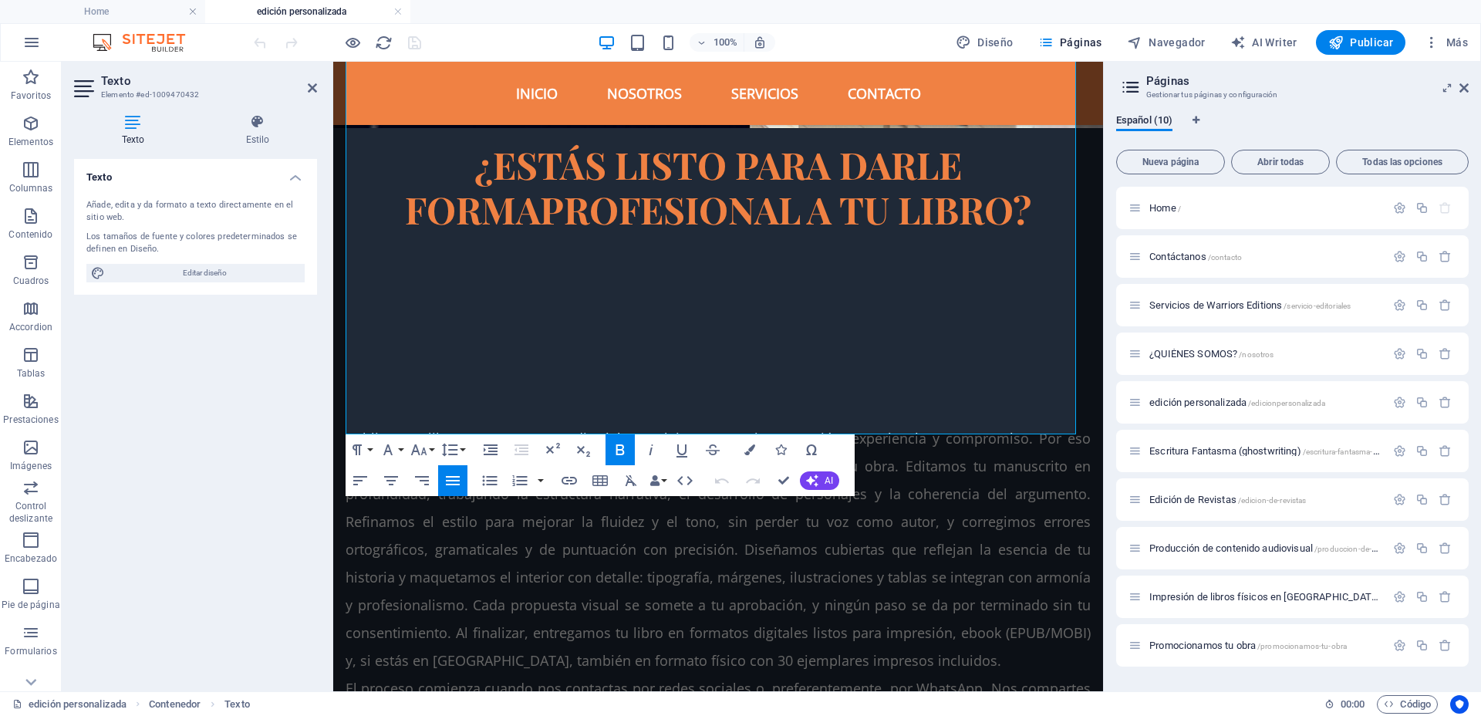
scroll to position [636, 0]
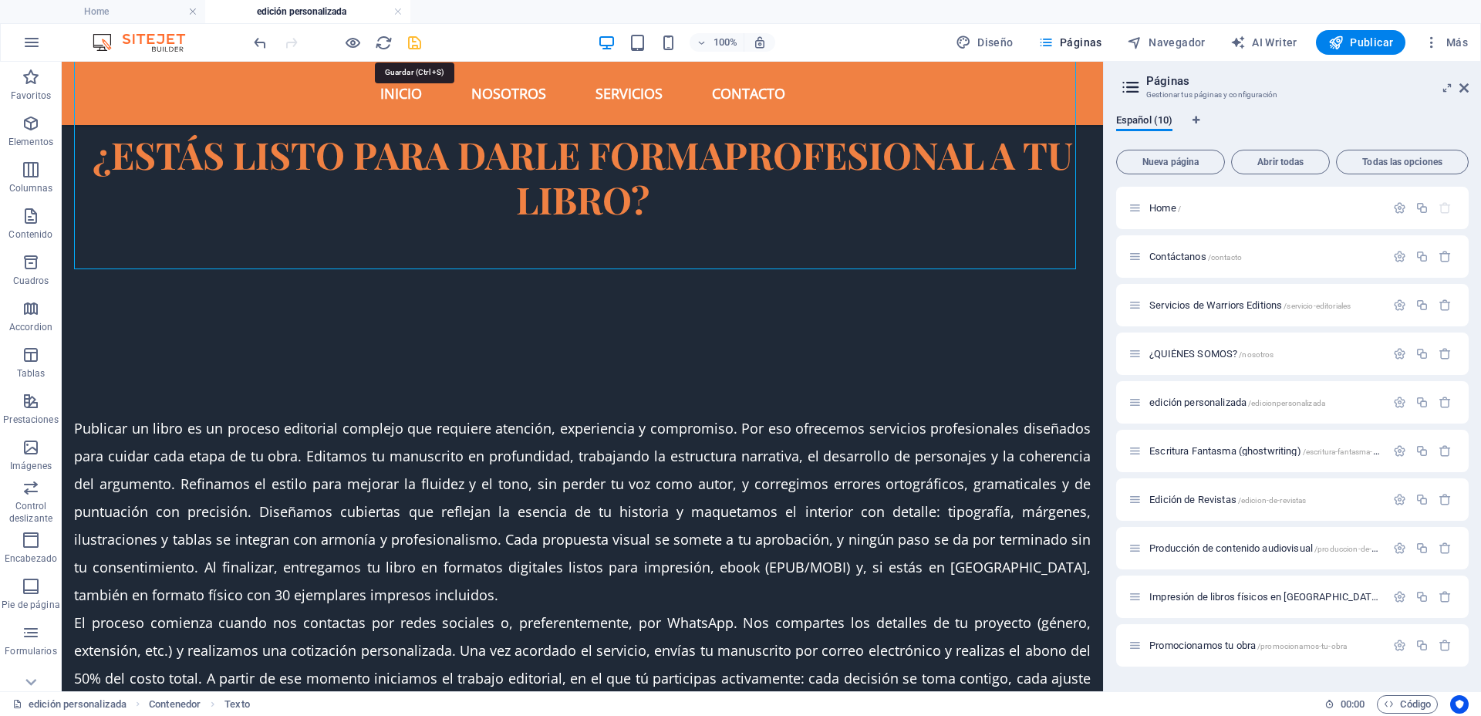
click at [418, 36] on icon "save" at bounding box center [415, 43] width 18 height 18
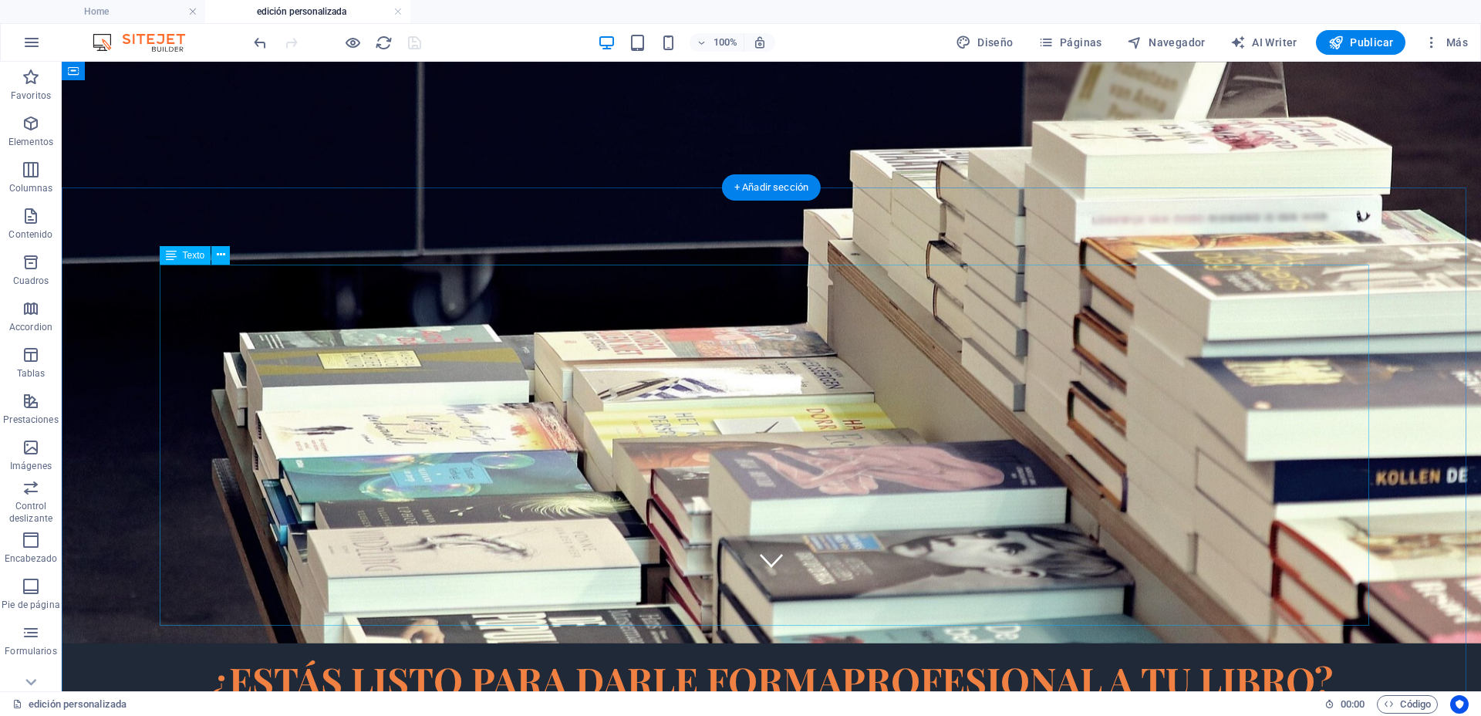
scroll to position [0, 0]
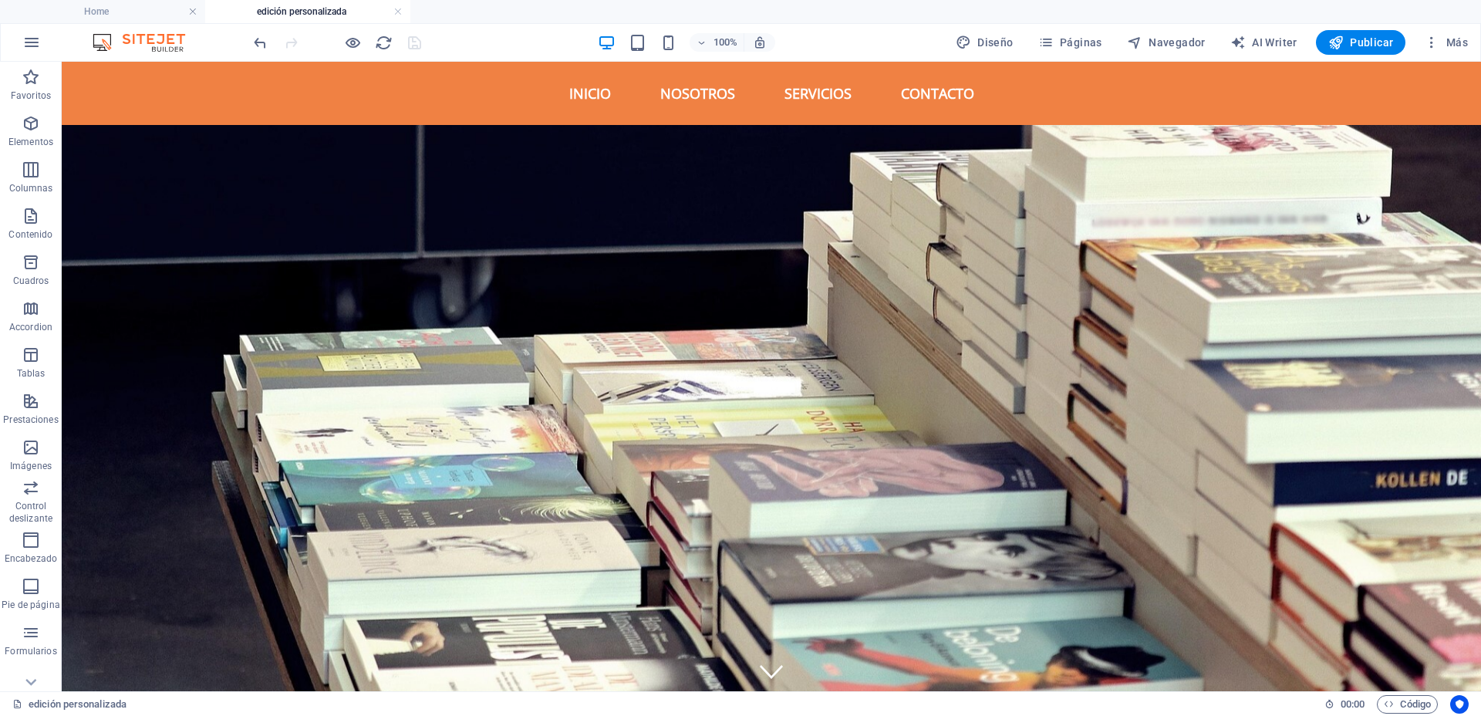
click at [403, 9] on h4 "edición personalizada" at bounding box center [307, 11] width 205 height 17
click at [397, 12] on link at bounding box center [397, 12] width 9 height 15
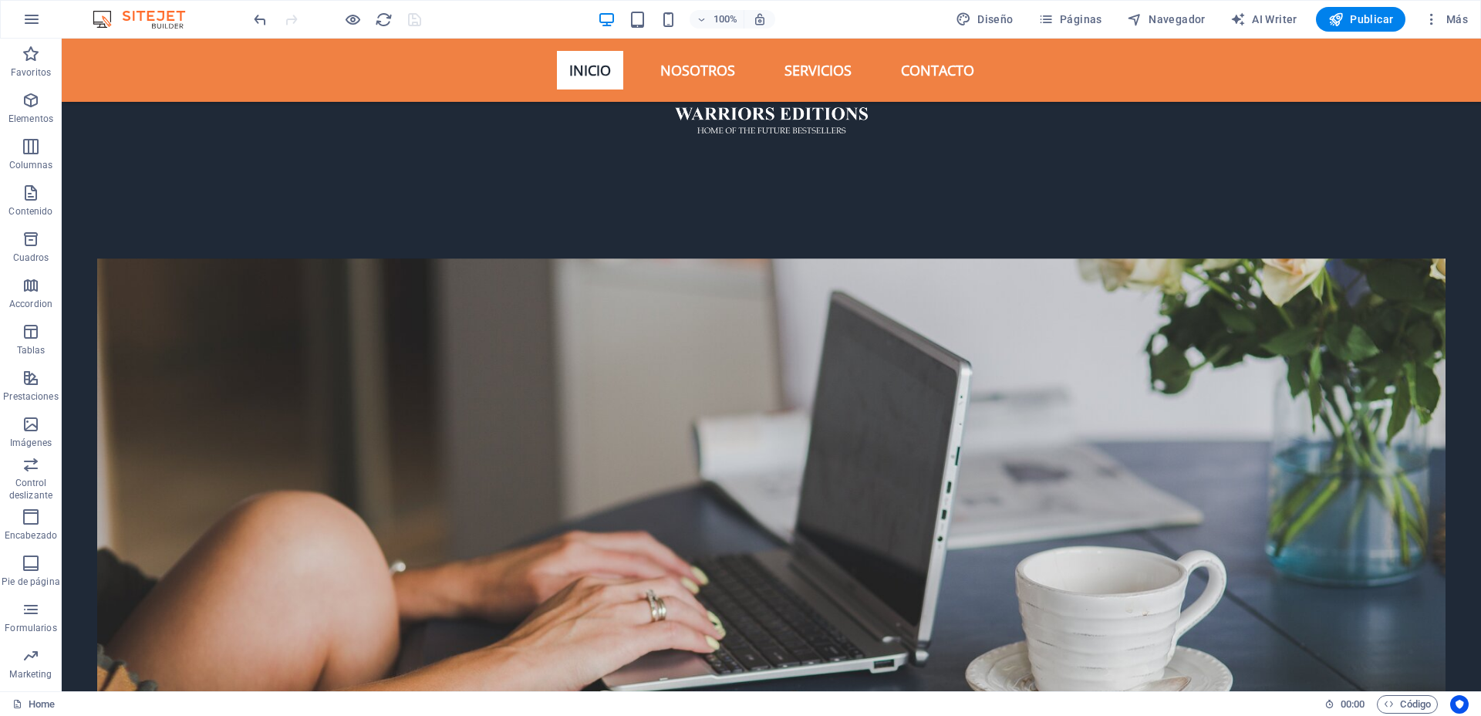
scroll to position [289, 0]
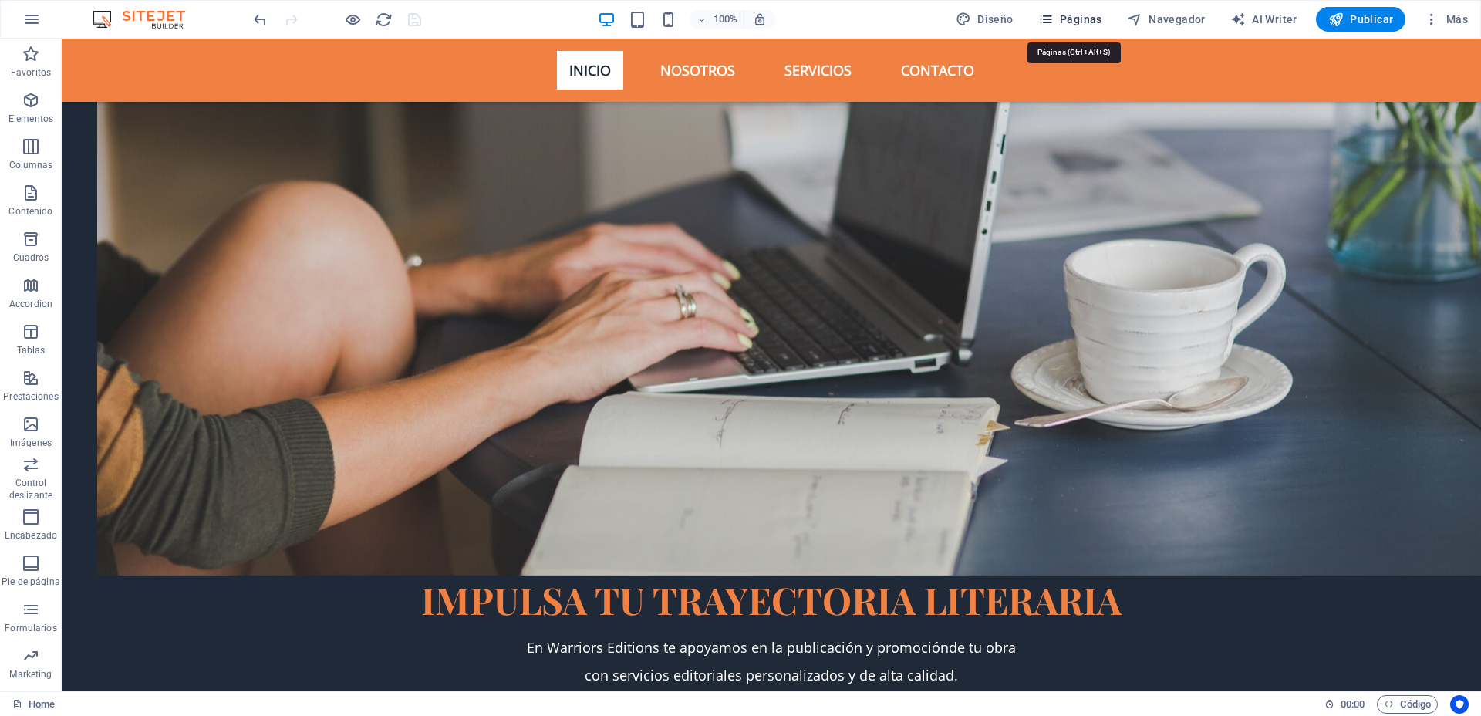
click at [1090, 19] on span "Páginas" at bounding box center [1070, 19] width 64 height 15
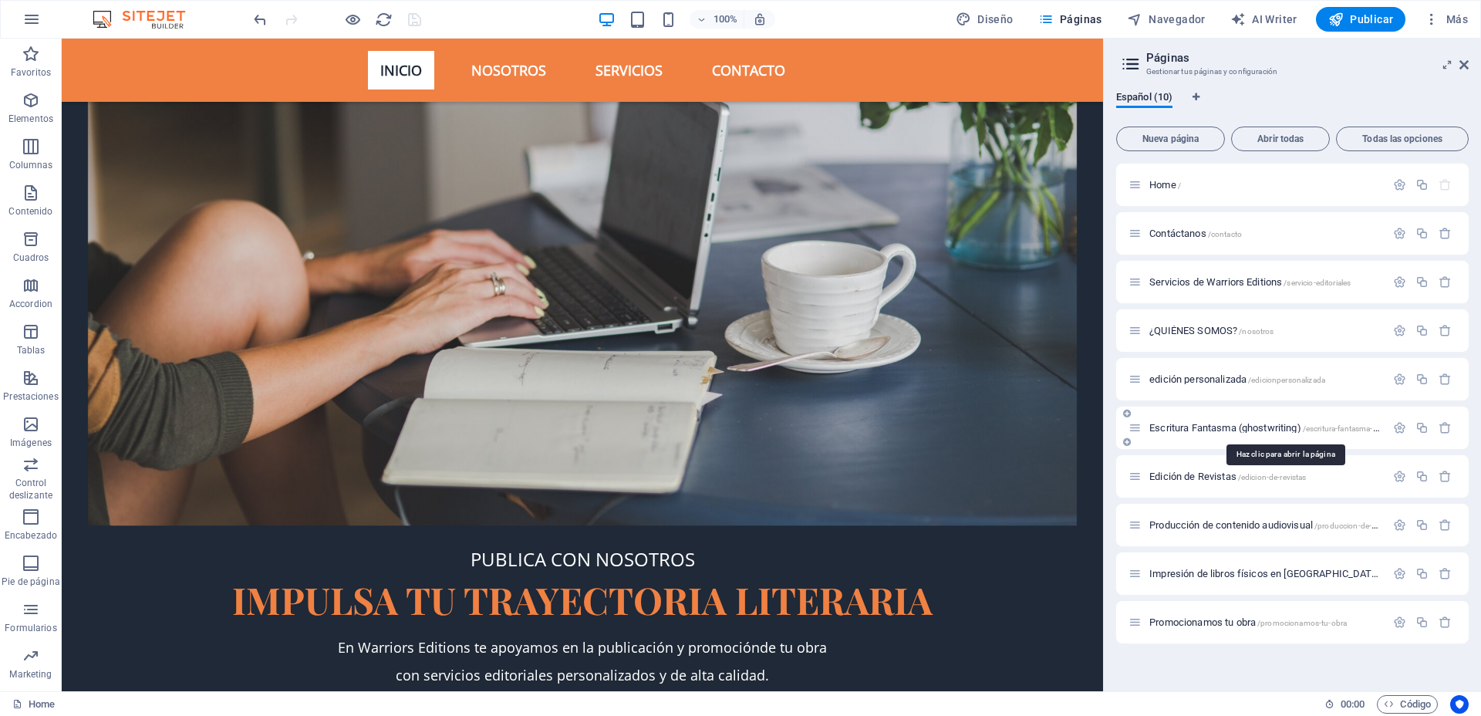
click at [1212, 426] on span "Escritura Fantasma (ghostwriting) /escritura-fantasma-ghostwriting" at bounding box center [1283, 428] width 268 height 12
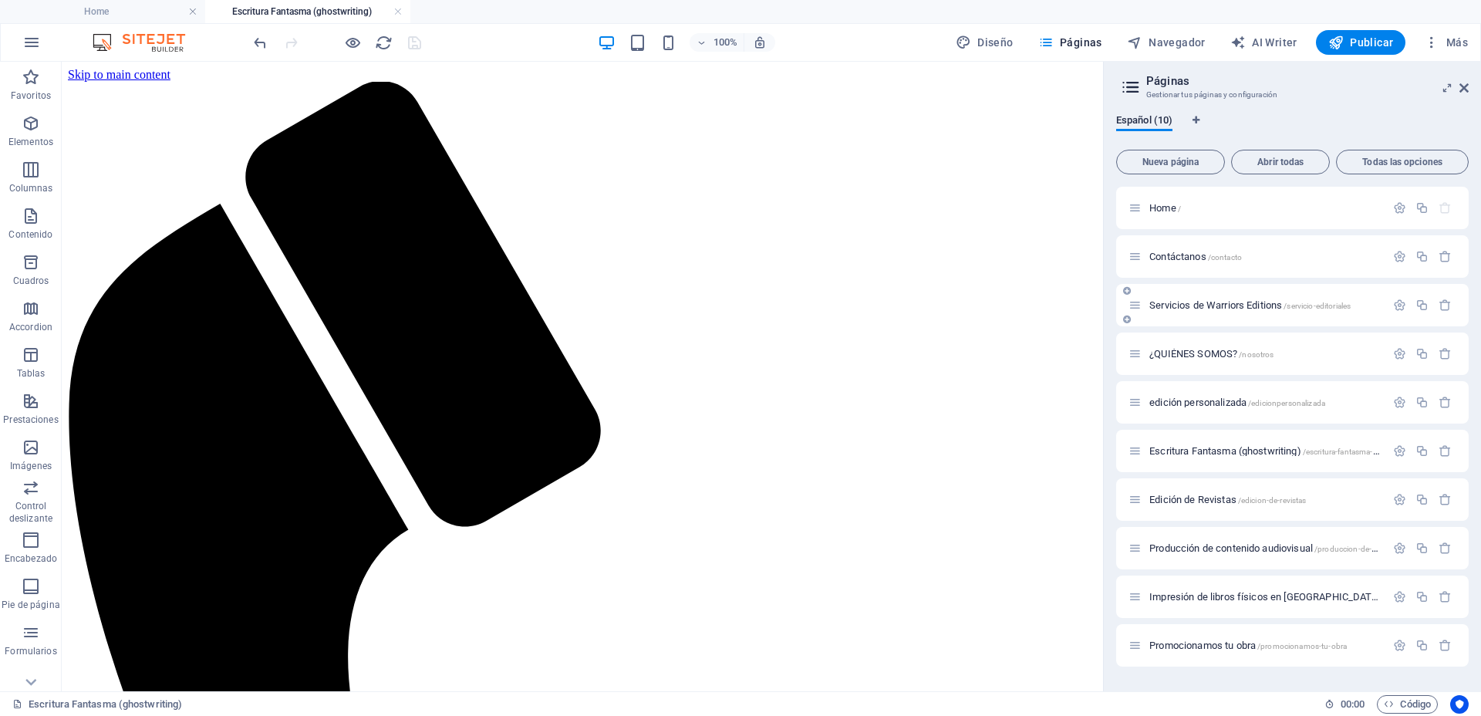
scroll to position [0, 0]
click at [1206, 501] on span "Edición de Revistas /edicion-de-revistas" at bounding box center [1227, 500] width 157 height 12
click at [1218, 548] on span "Producción de contenido audiovisual /produccion-de-contenido-audiovisual" at bounding box center [1299, 548] width 300 height 12
click at [1217, 601] on span "Impresión de libros físicos en México /impresion-de-libros-fisicos-en-mexico" at bounding box center [1359, 597] width 420 height 12
click at [1212, 642] on span "Promocionamos tu obra /promocionamos-tu-obra" at bounding box center [1247, 645] width 197 height 12
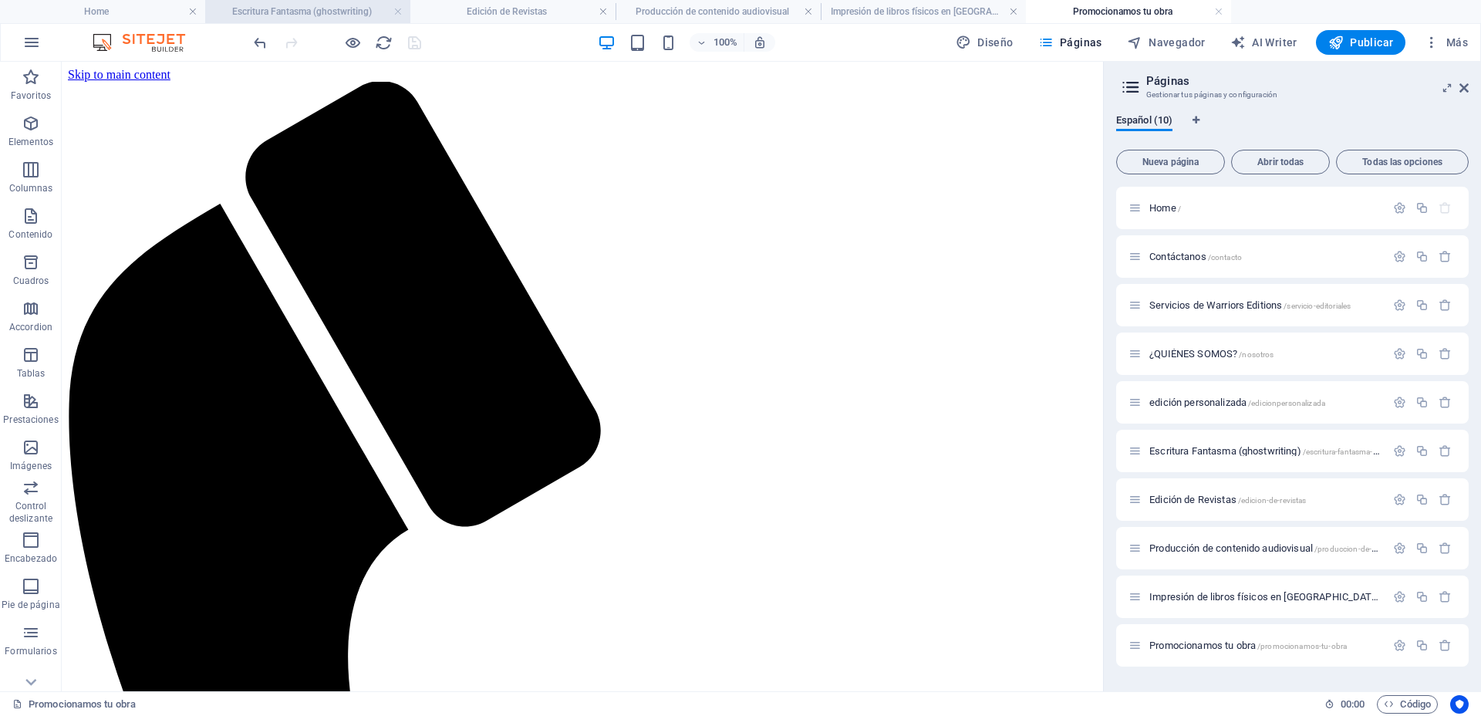
click at [308, 5] on h4 "Escritura Fantasma (ghostwriting)" at bounding box center [307, 11] width 205 height 17
click at [397, 8] on link at bounding box center [397, 12] width 9 height 15
click at [278, 12] on h4 "Edición de Revistas" at bounding box center [307, 11] width 205 height 17
click at [396, 9] on link at bounding box center [397, 12] width 9 height 15
click at [335, 7] on h4 "Producción de contenido audiovisual" at bounding box center [307, 11] width 205 height 17
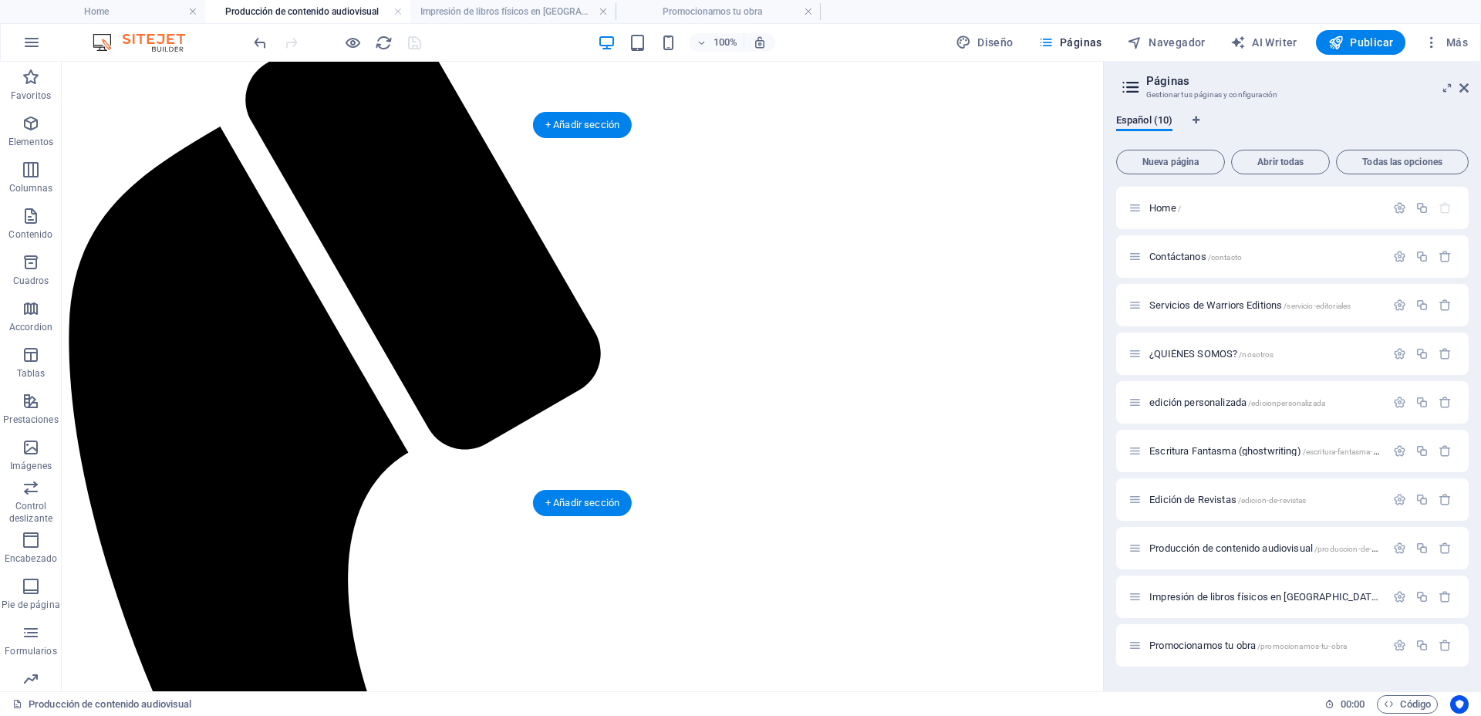
scroll to position [96, 0]
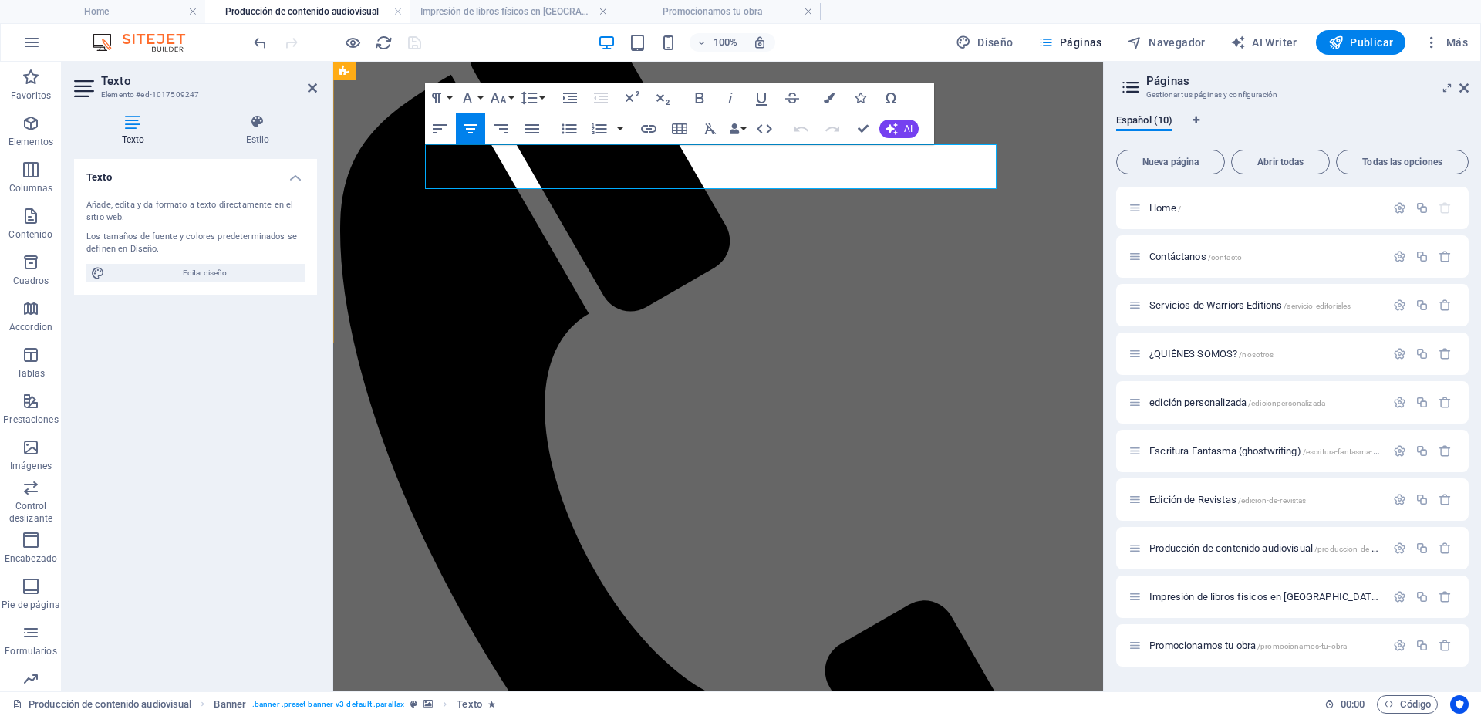
drag, startPoint x: 928, startPoint y: 166, endPoint x: 459, endPoint y: 170, distance: 468.9
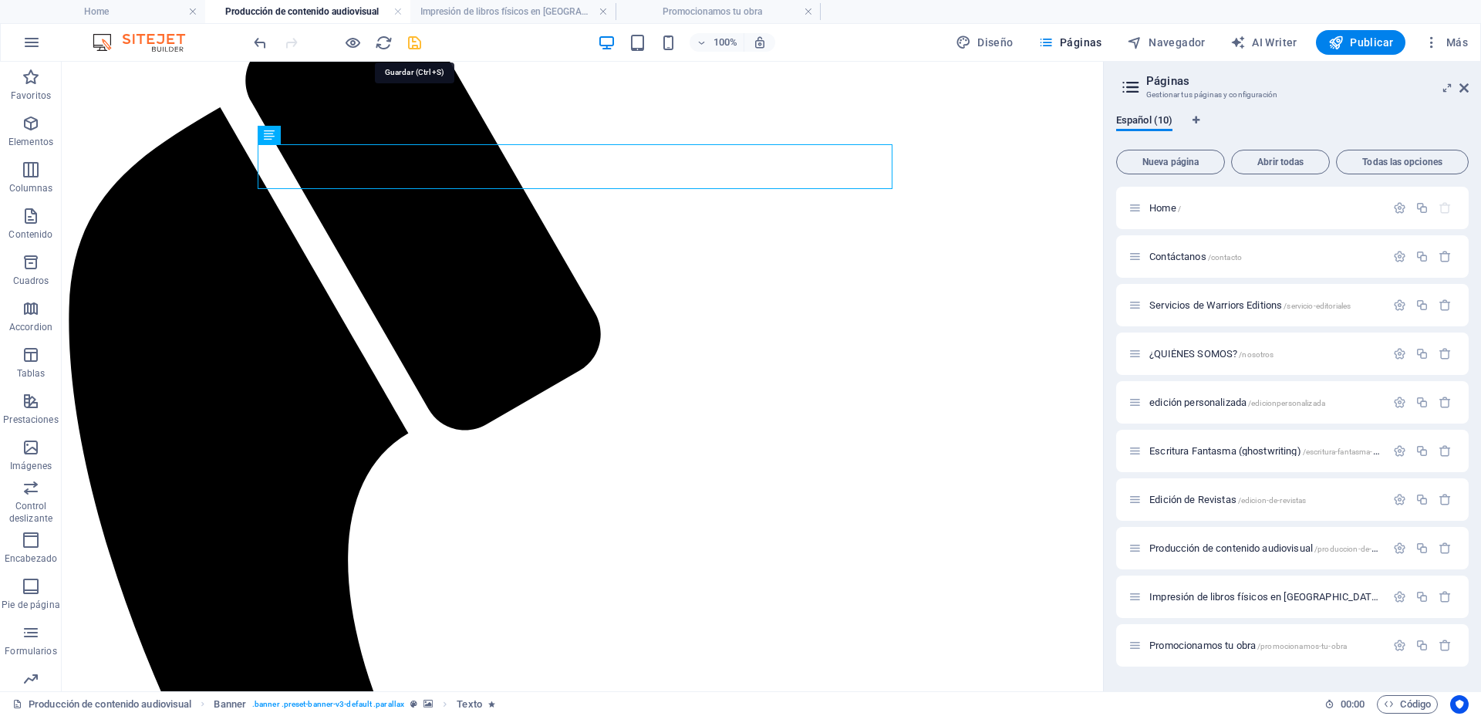
click at [412, 45] on icon "save" at bounding box center [415, 43] width 18 height 18
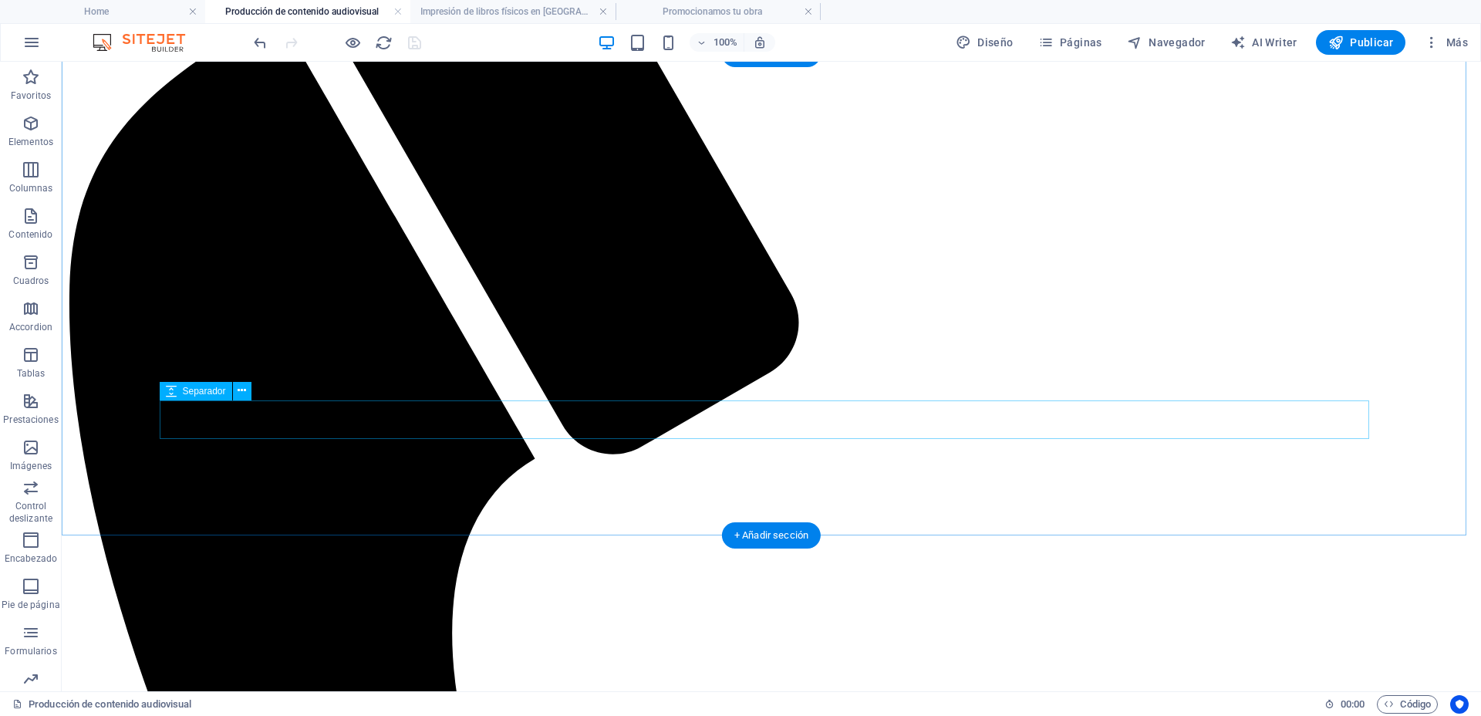
scroll to position [386, 0]
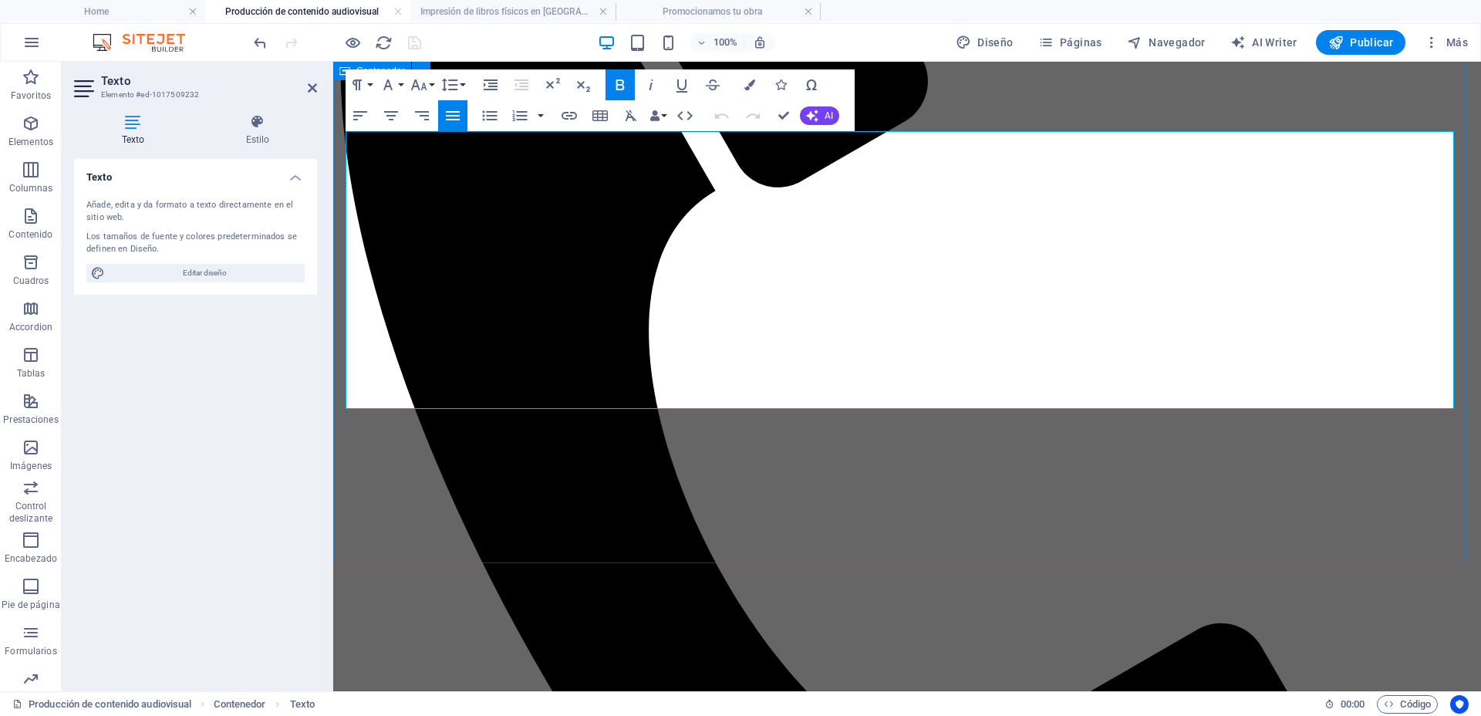
drag, startPoint x: 1340, startPoint y: 395, endPoint x: 345, endPoint y: 150, distance: 1024.6
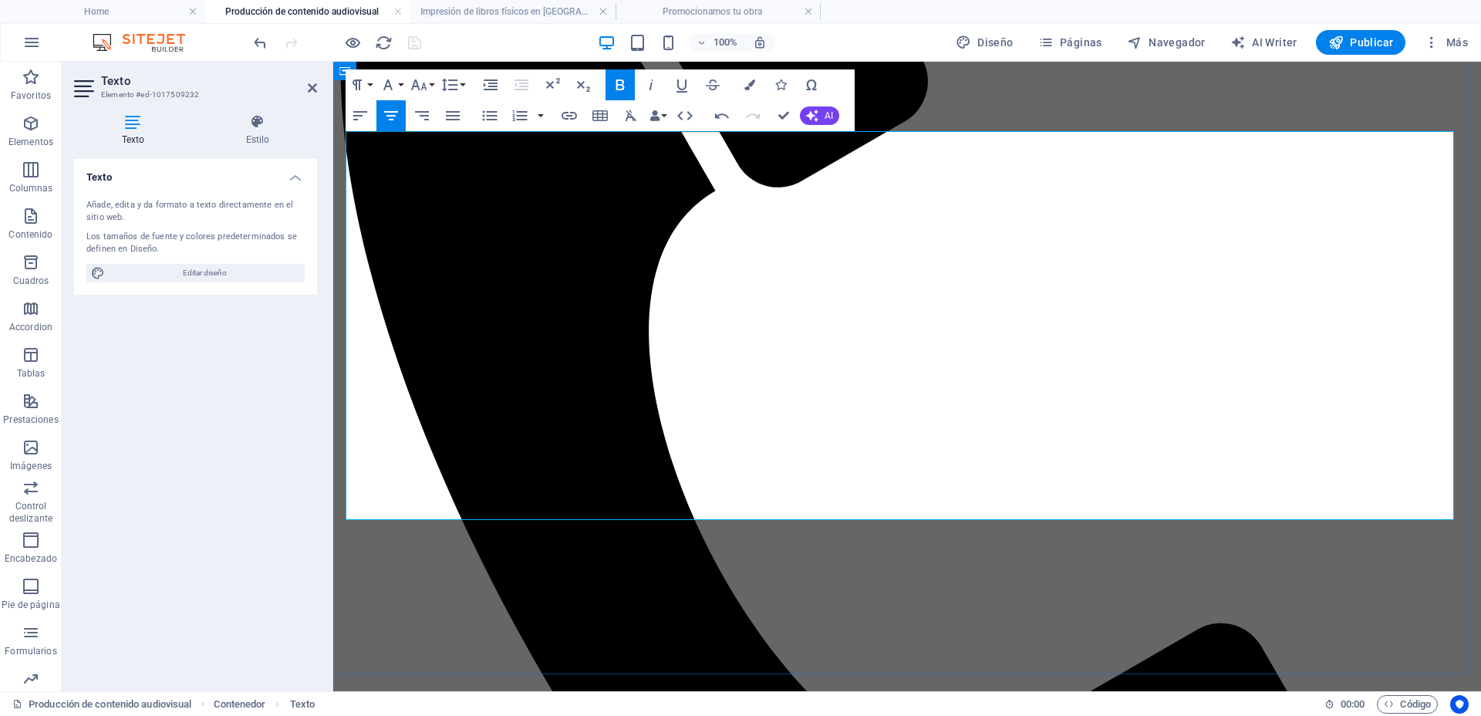
drag, startPoint x: 1057, startPoint y: 504, endPoint x: 360, endPoint y: 148, distance: 782.6
click at [453, 121] on icon "button" at bounding box center [452, 115] width 19 height 19
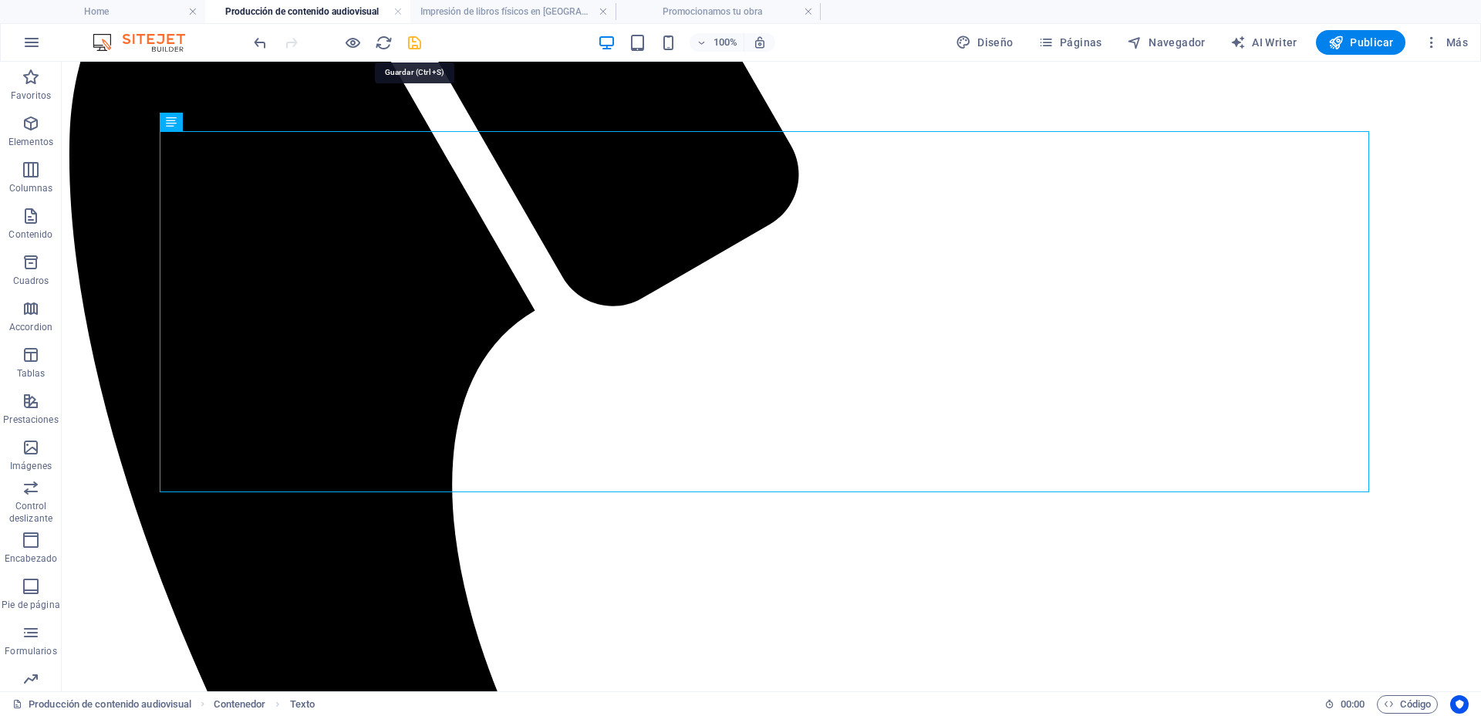
click at [417, 39] on icon "save" at bounding box center [415, 43] width 18 height 18
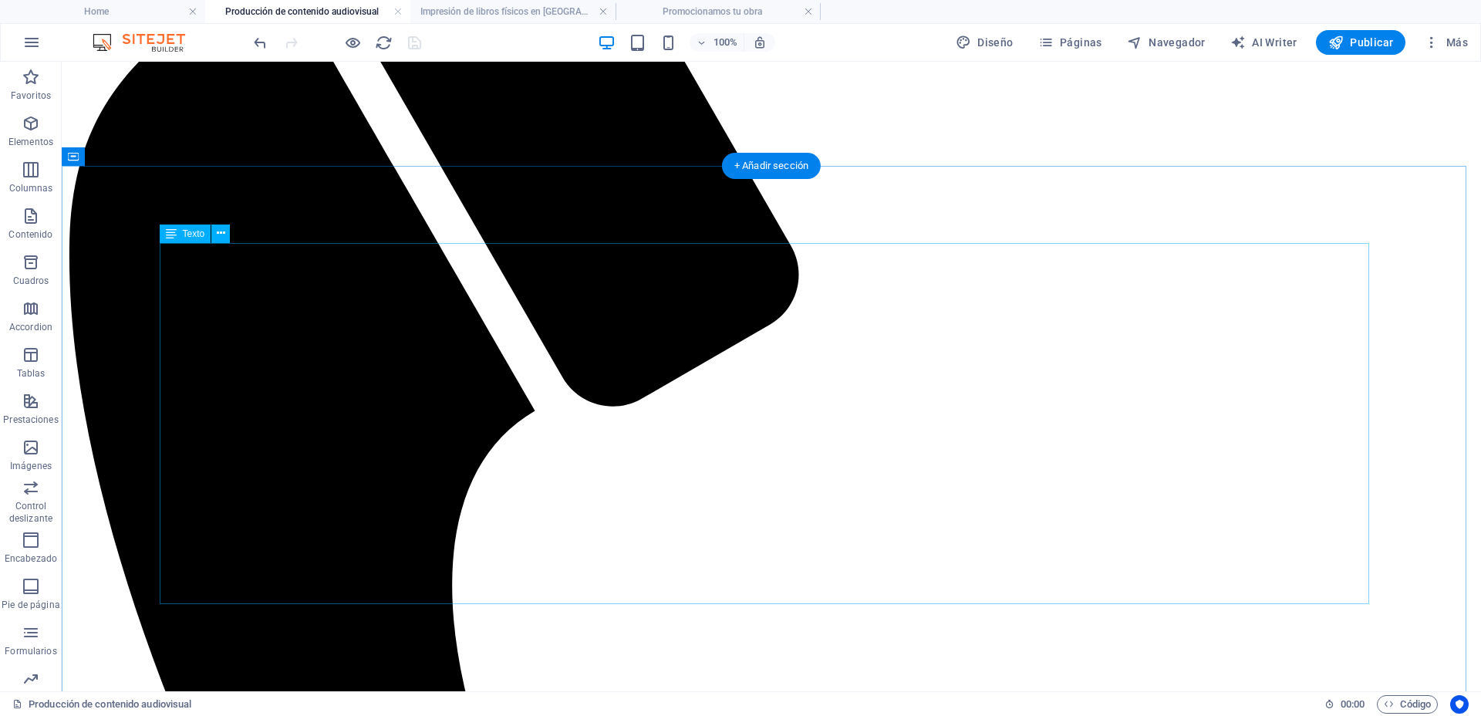
scroll to position [289, 0]
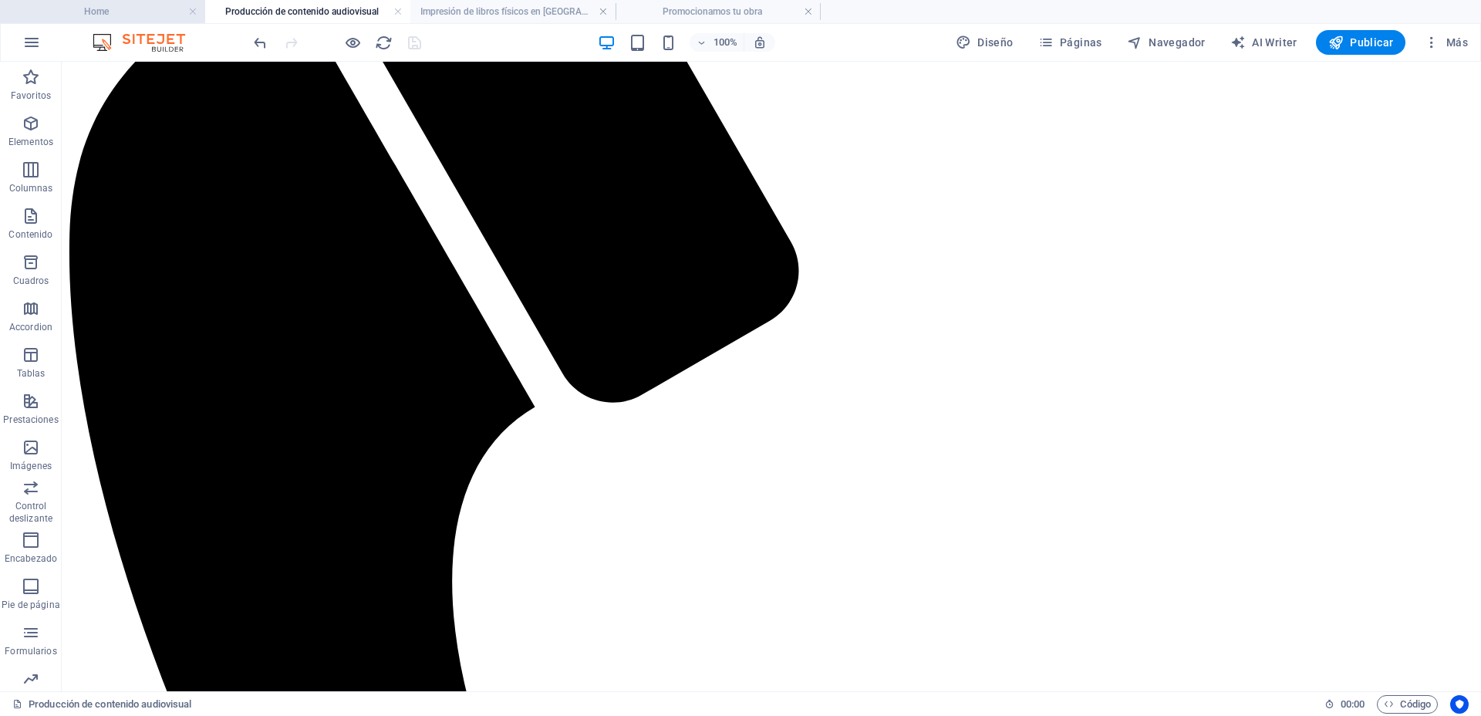
click at [135, 8] on h4 "Home" at bounding box center [102, 11] width 205 height 17
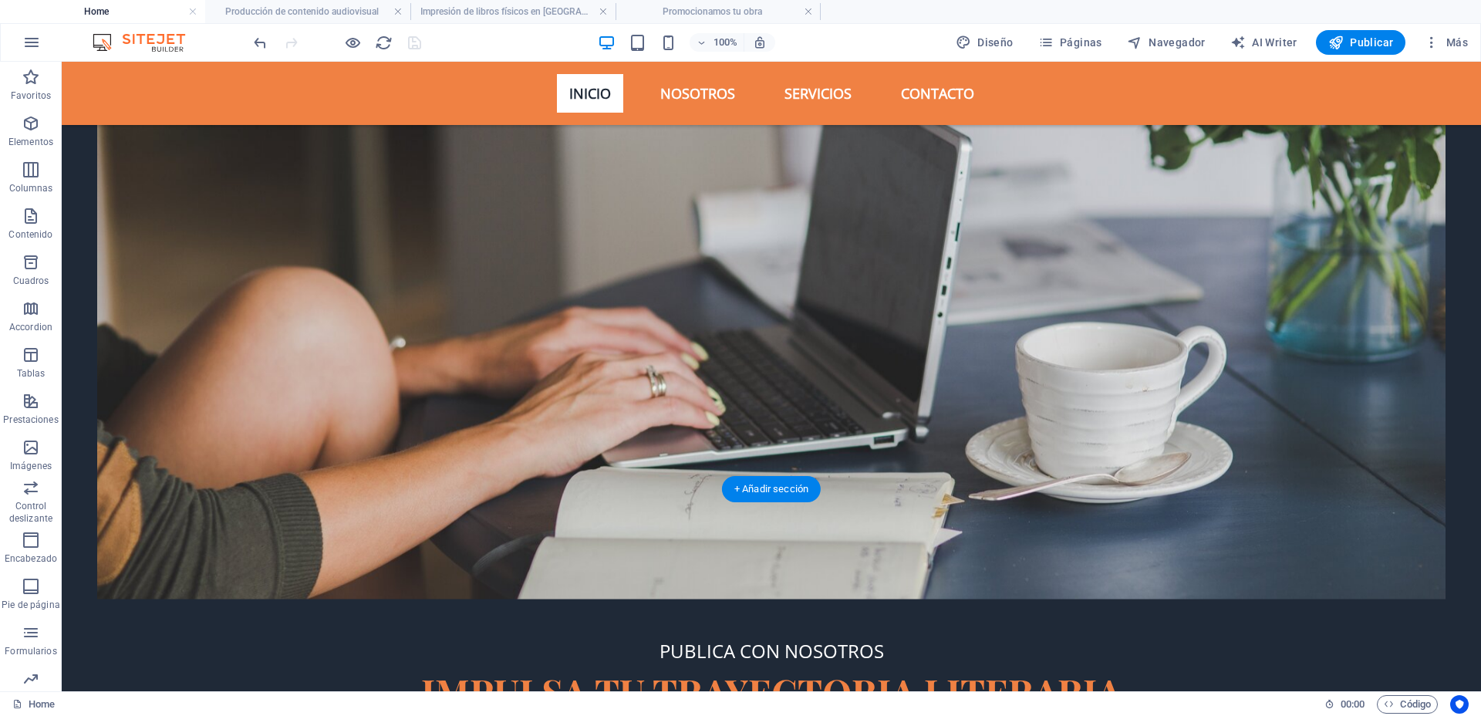
scroll to position [96, 0]
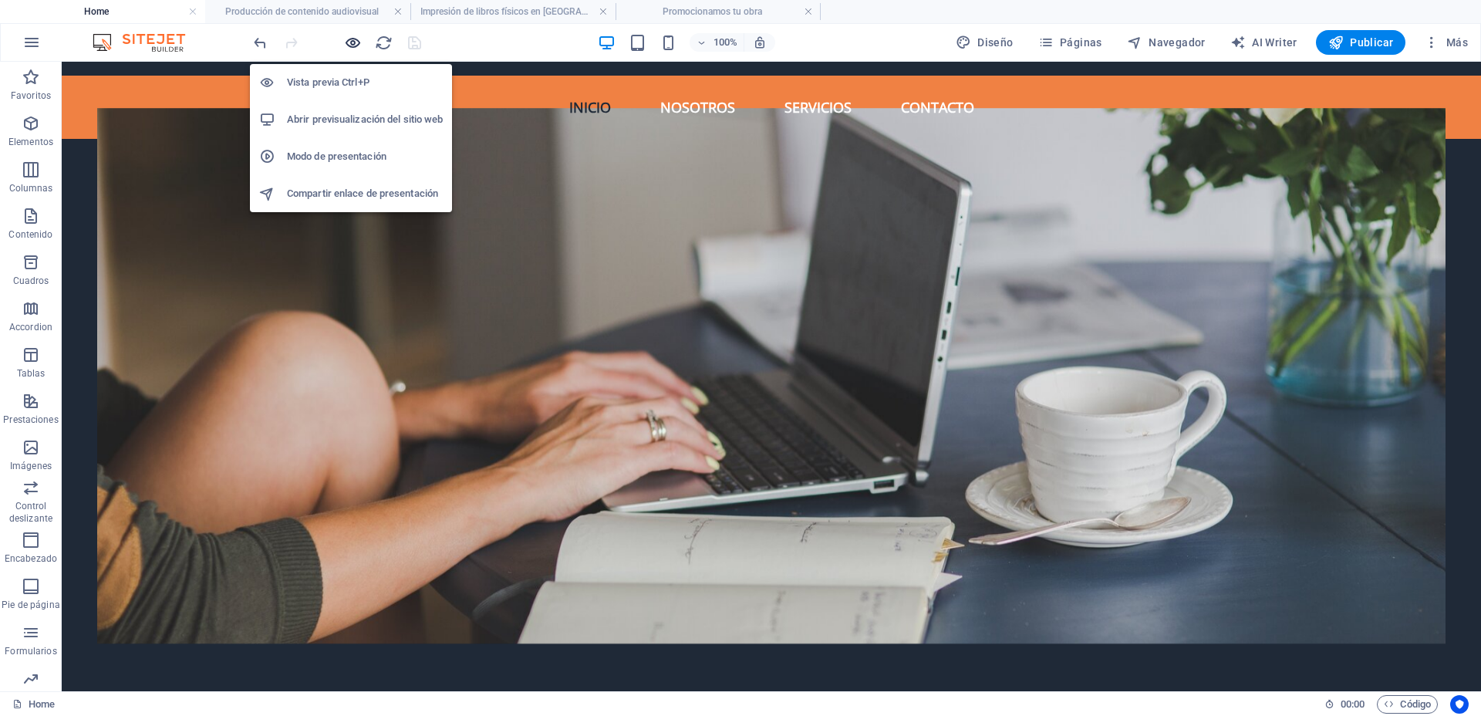
click at [356, 42] on icon "button" at bounding box center [353, 43] width 18 height 18
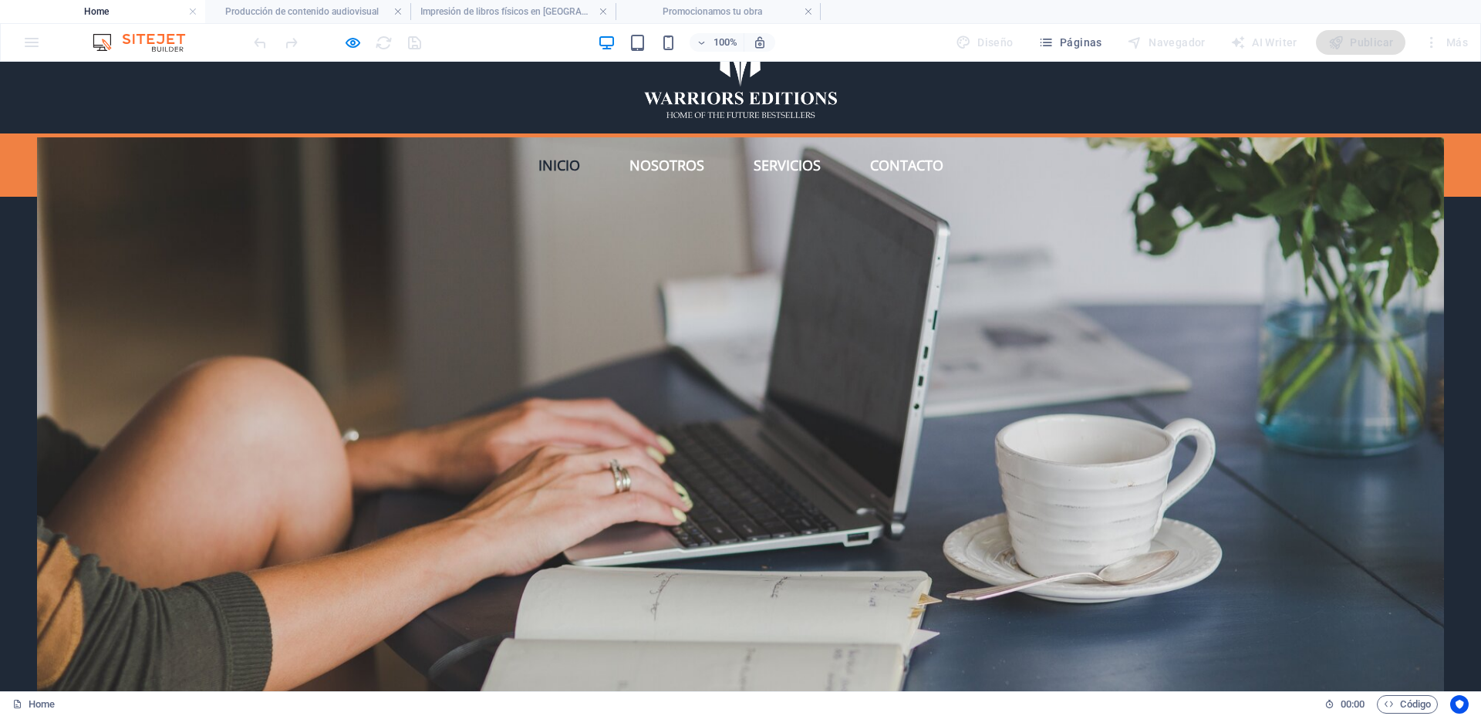
scroll to position [0, 0]
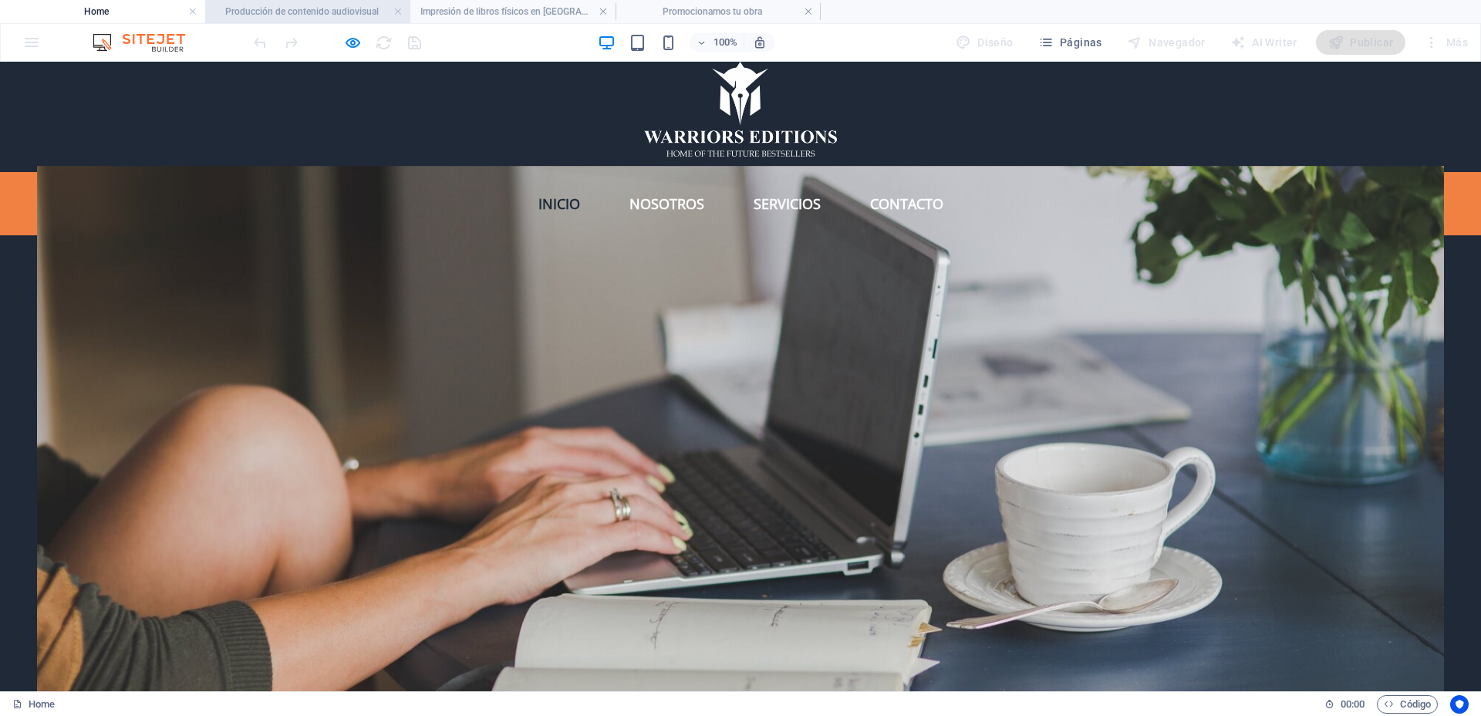
click at [335, 12] on h4 "Producción de contenido audiovisual" at bounding box center [307, 11] width 205 height 17
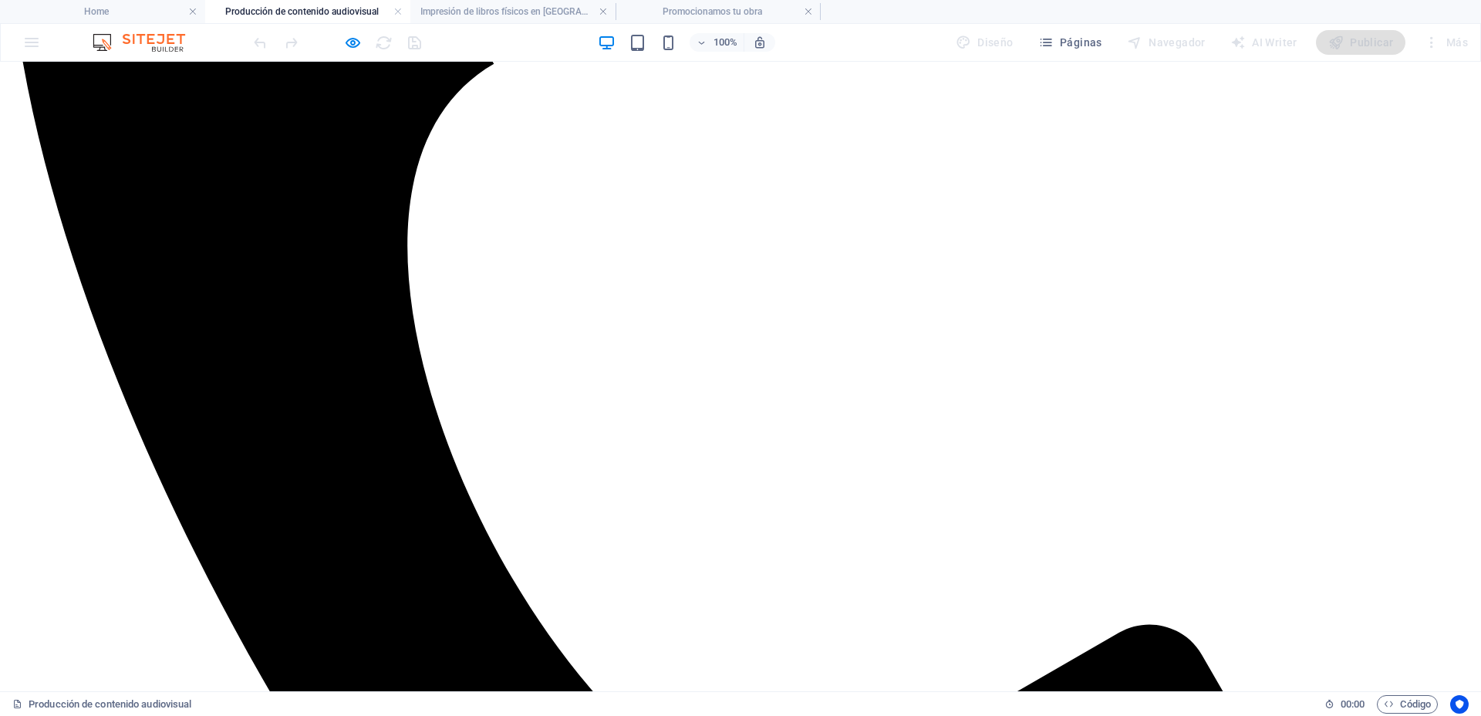
scroll to position [669, 0]
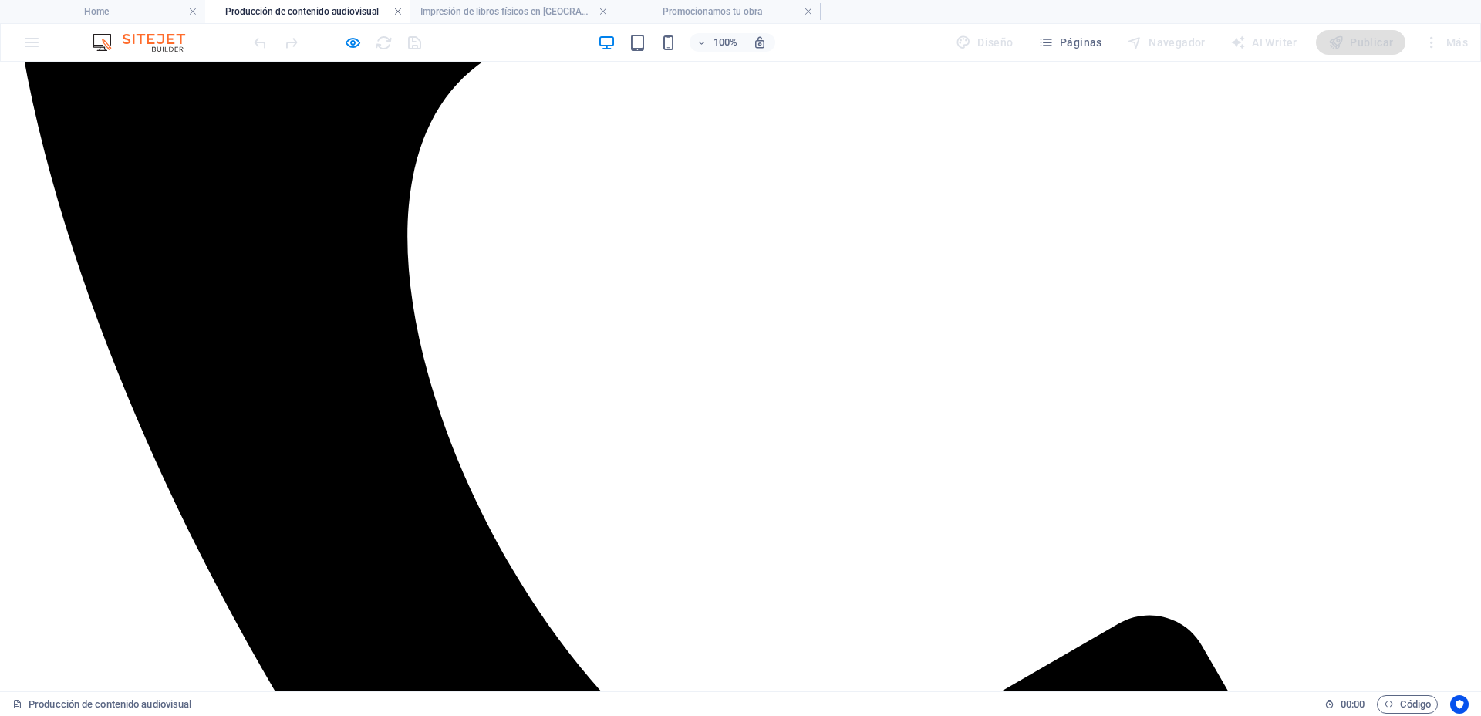
click at [399, 9] on link at bounding box center [397, 12] width 9 height 15
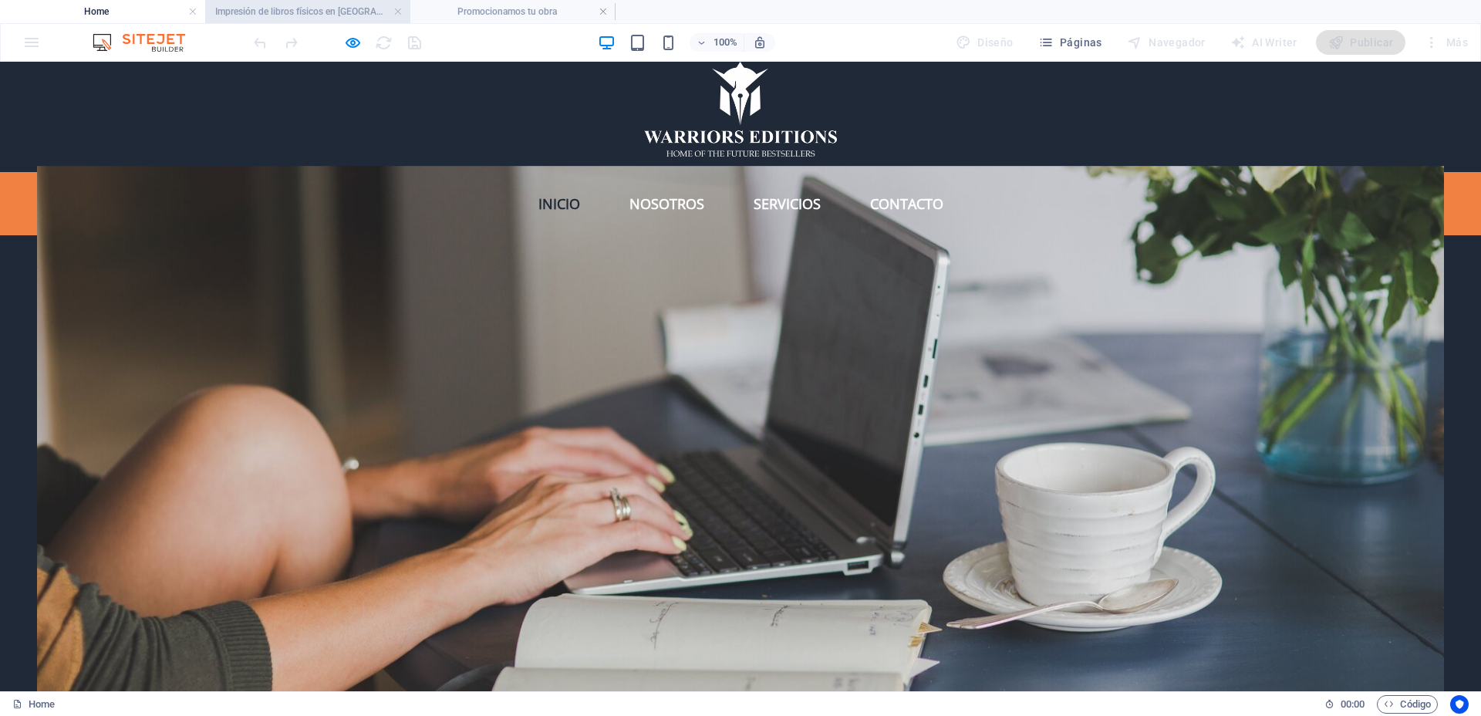
click at [353, 12] on h4 "Impresión de libros físicos en [GEOGRAPHIC_DATA]" at bounding box center [307, 11] width 205 height 17
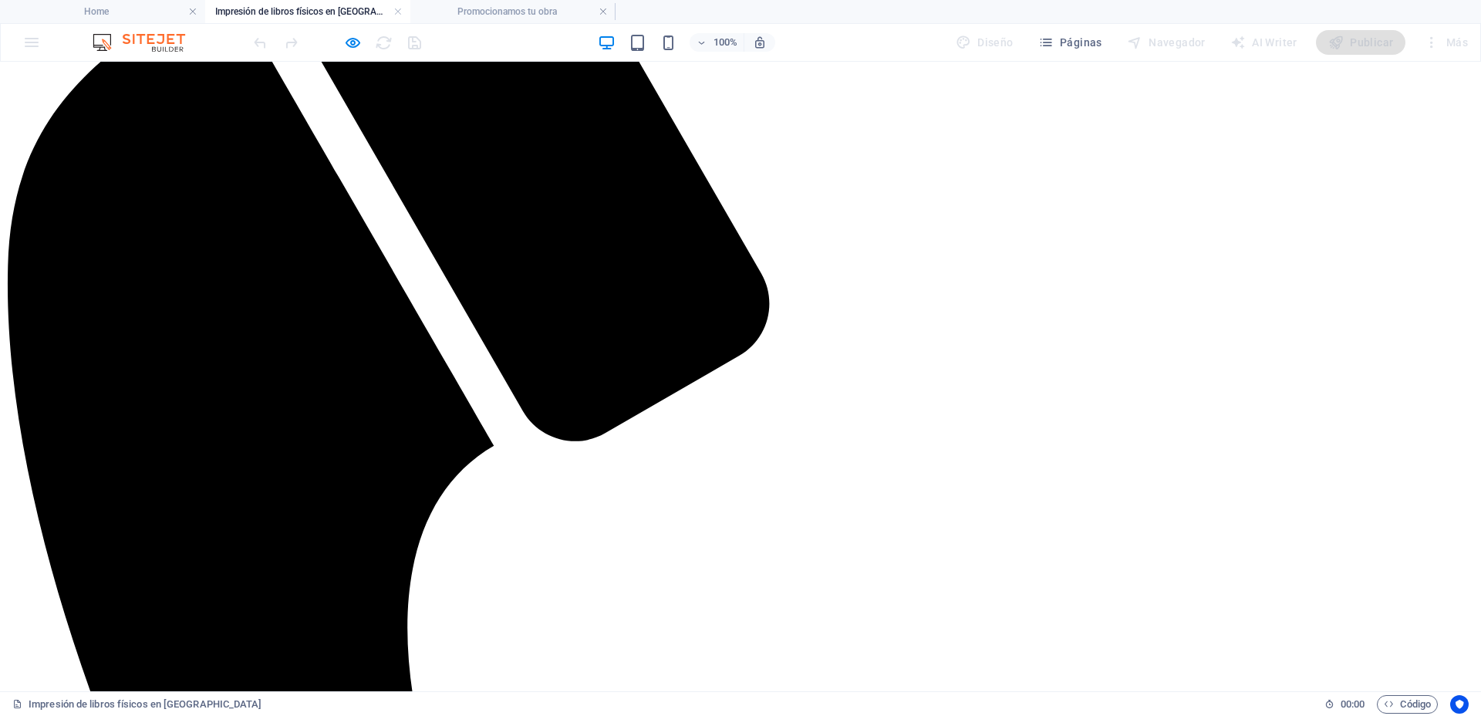
scroll to position [289, 0]
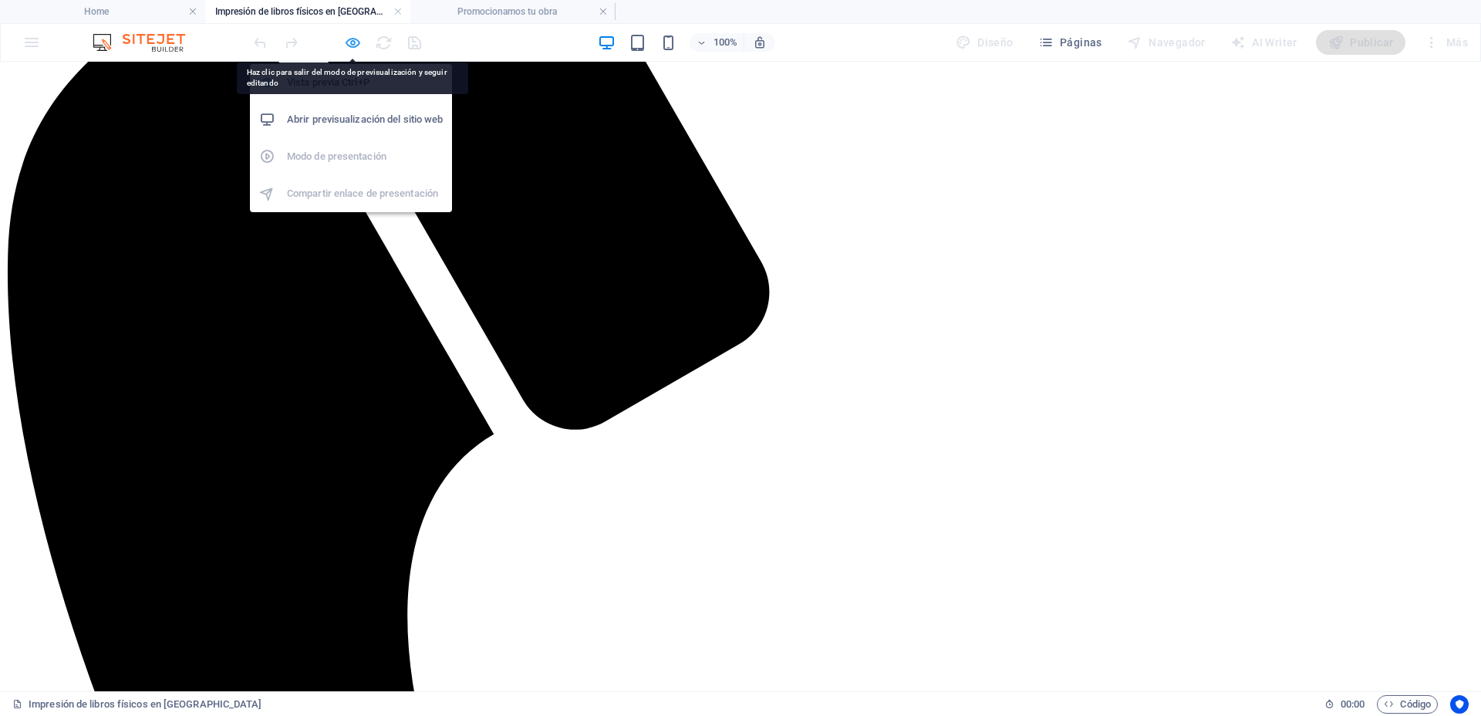
click at [349, 44] on icon "button" at bounding box center [353, 43] width 18 height 18
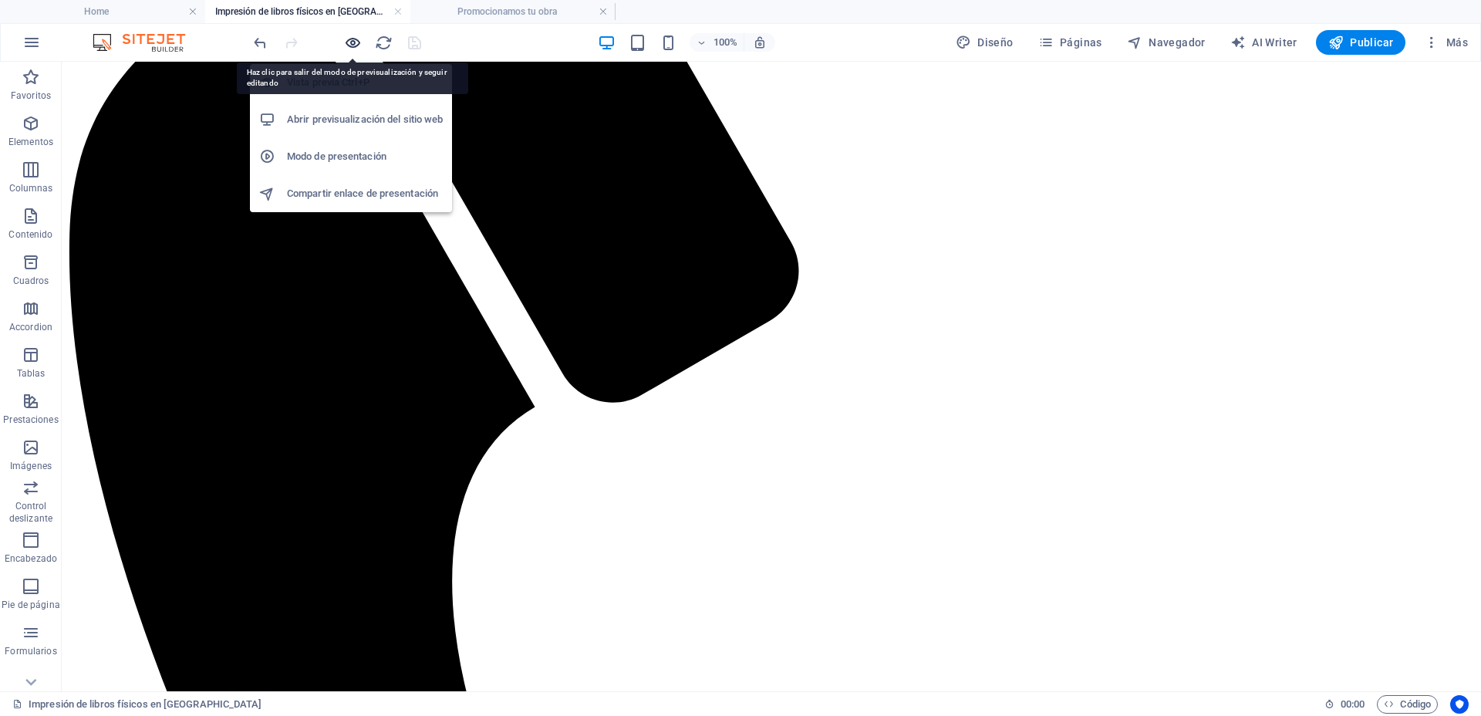
click at [352, 39] on icon "button" at bounding box center [353, 43] width 18 height 18
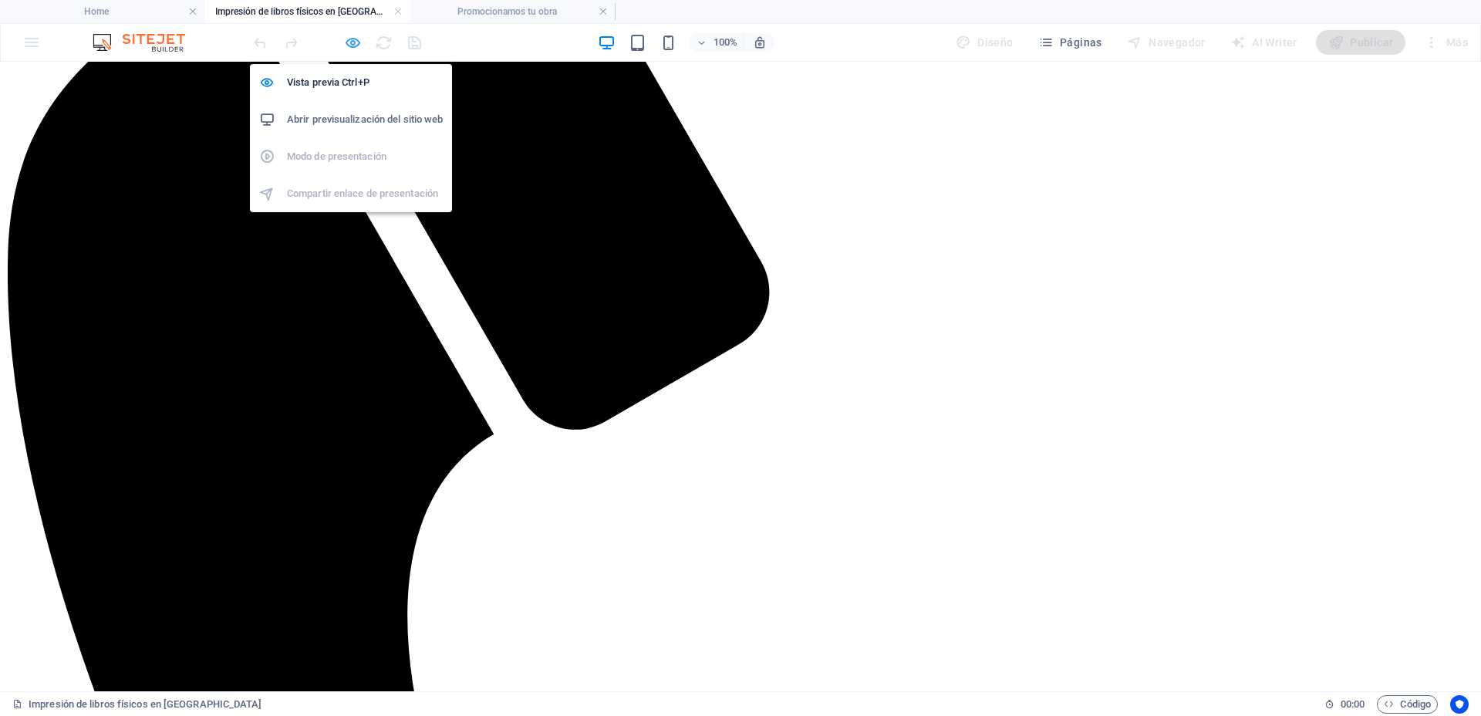
click at [350, 39] on icon "button" at bounding box center [353, 43] width 18 height 18
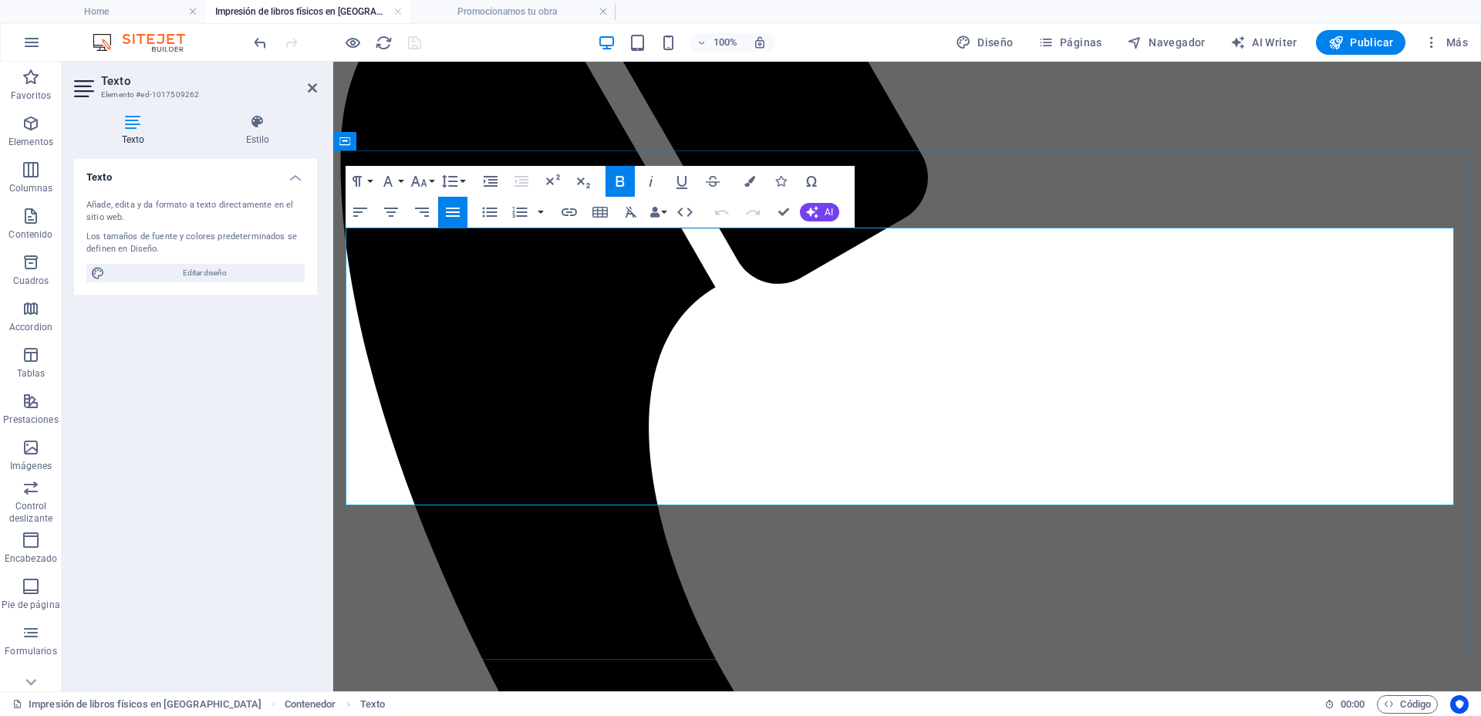
drag, startPoint x: 1336, startPoint y: 490, endPoint x: 345, endPoint y: 243, distance: 1020.5
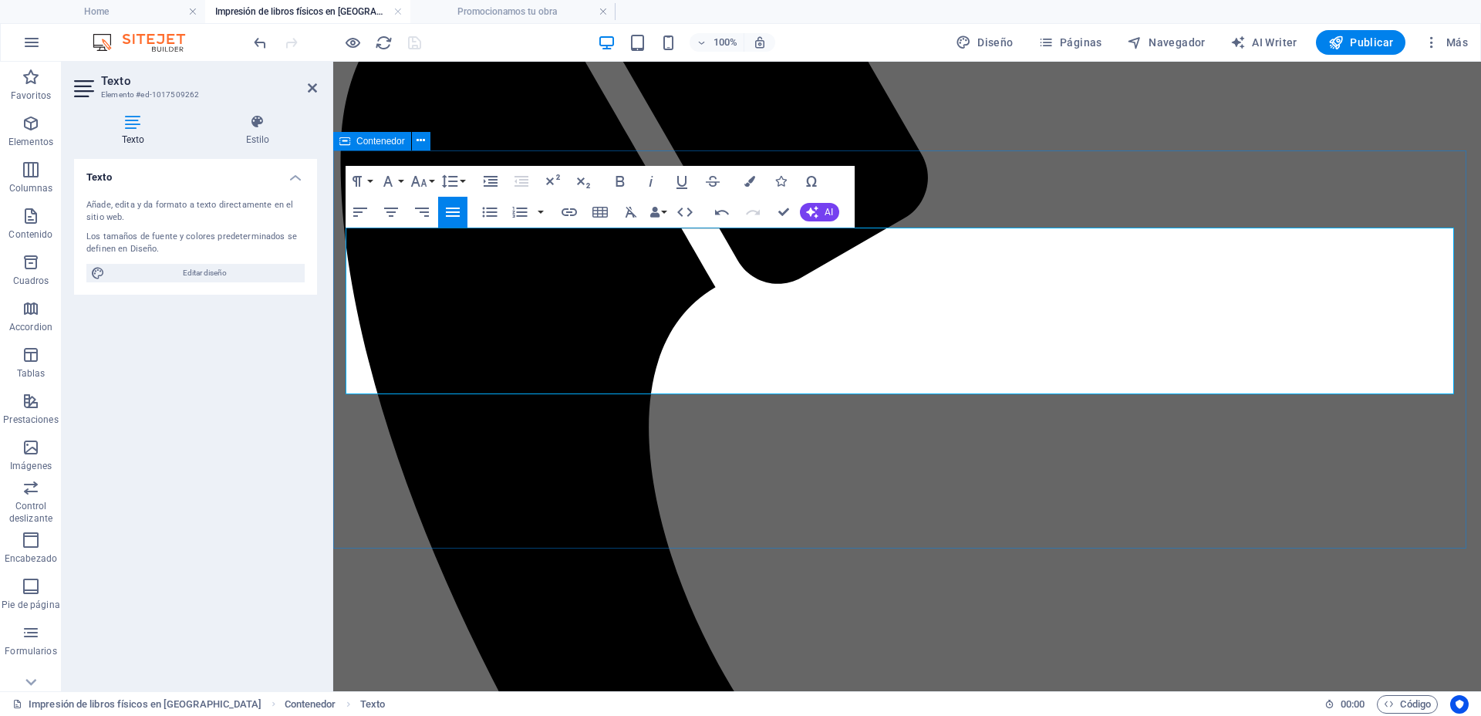
drag, startPoint x: 802, startPoint y: 379, endPoint x: 345, endPoint y: 241, distance: 477.7
click at [621, 180] on icon "button" at bounding box center [620, 181] width 8 height 11
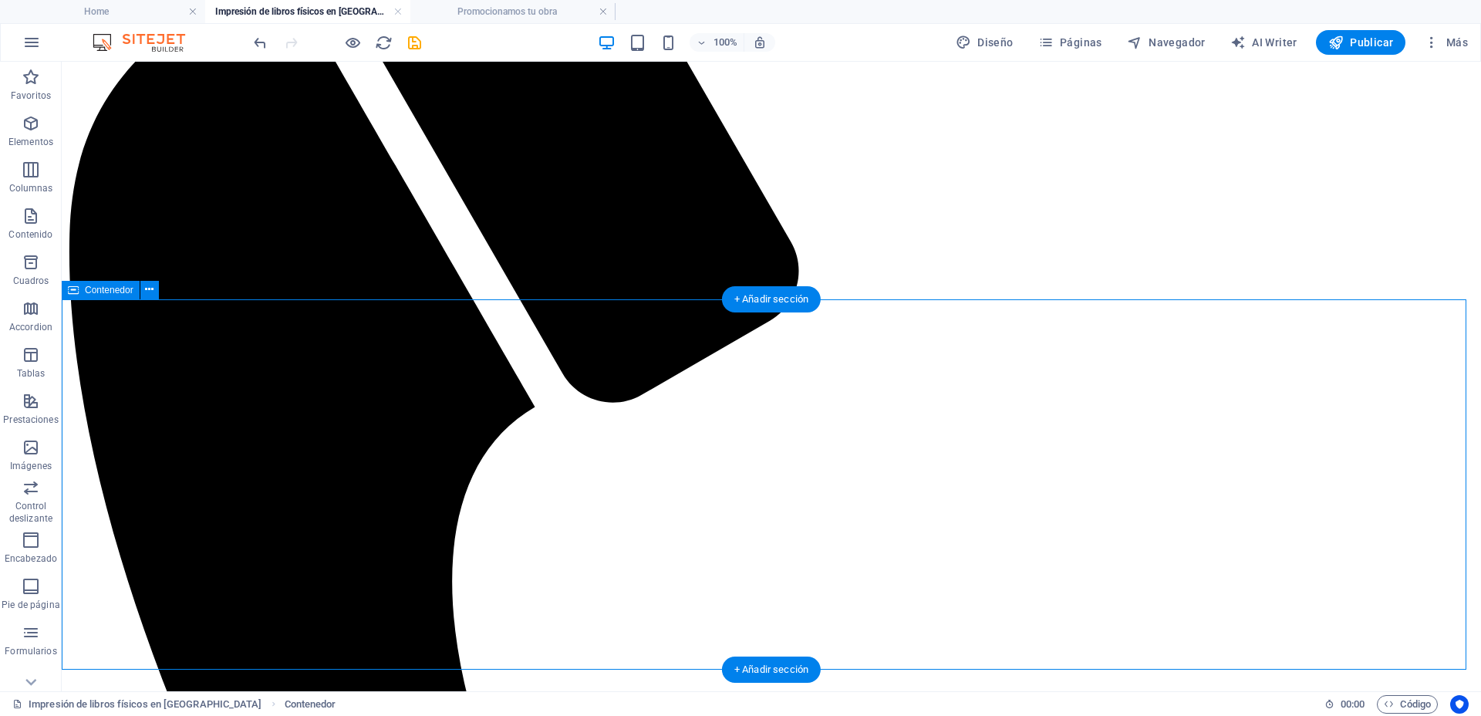
scroll to position [0, 0]
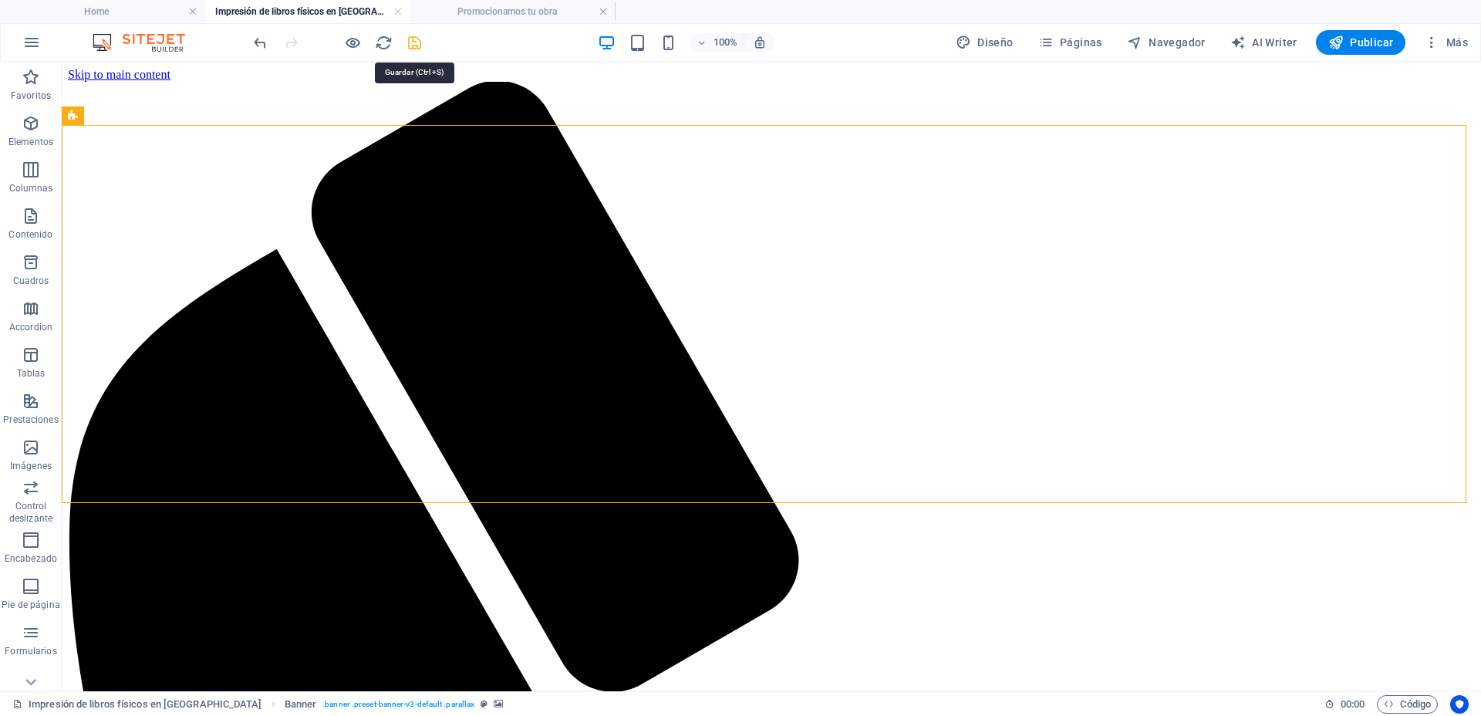
click at [419, 42] on icon "save" at bounding box center [415, 43] width 18 height 18
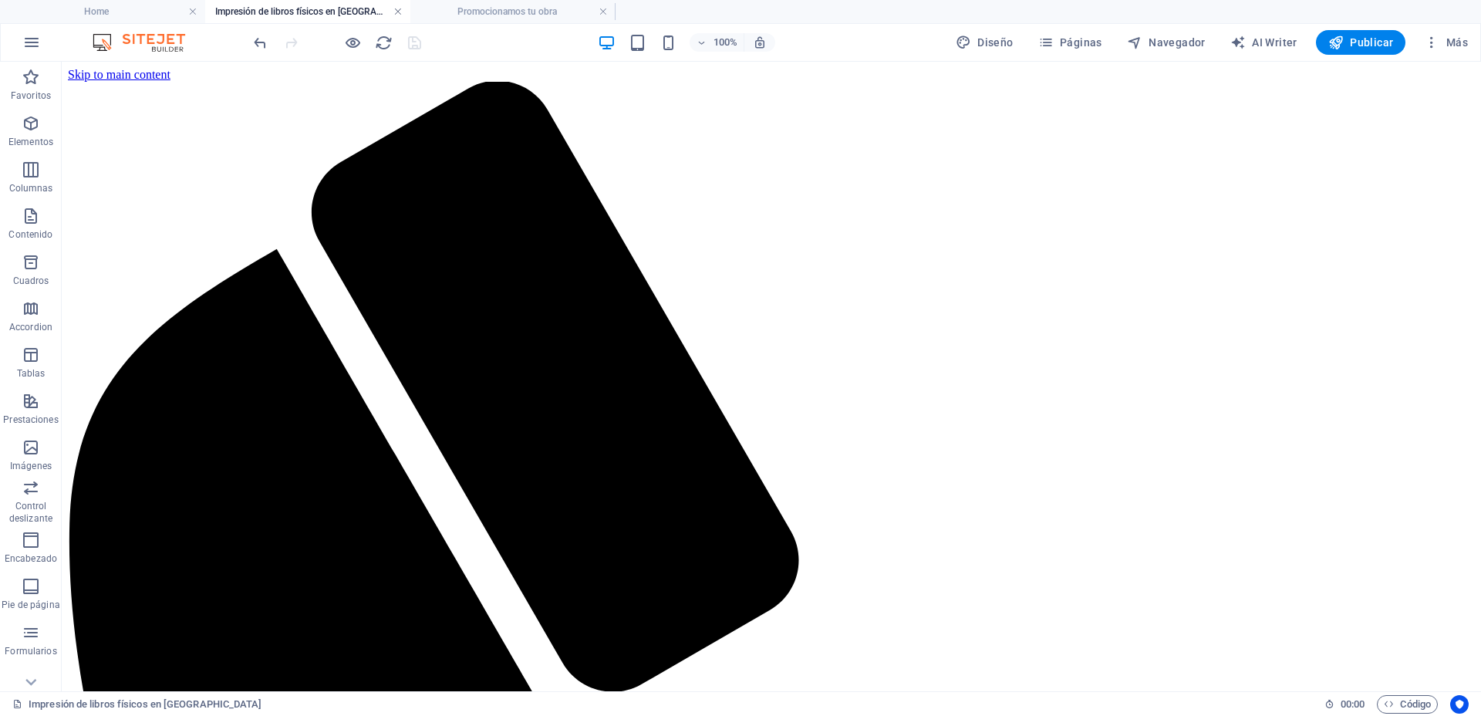
click at [396, 12] on link at bounding box center [397, 12] width 9 height 15
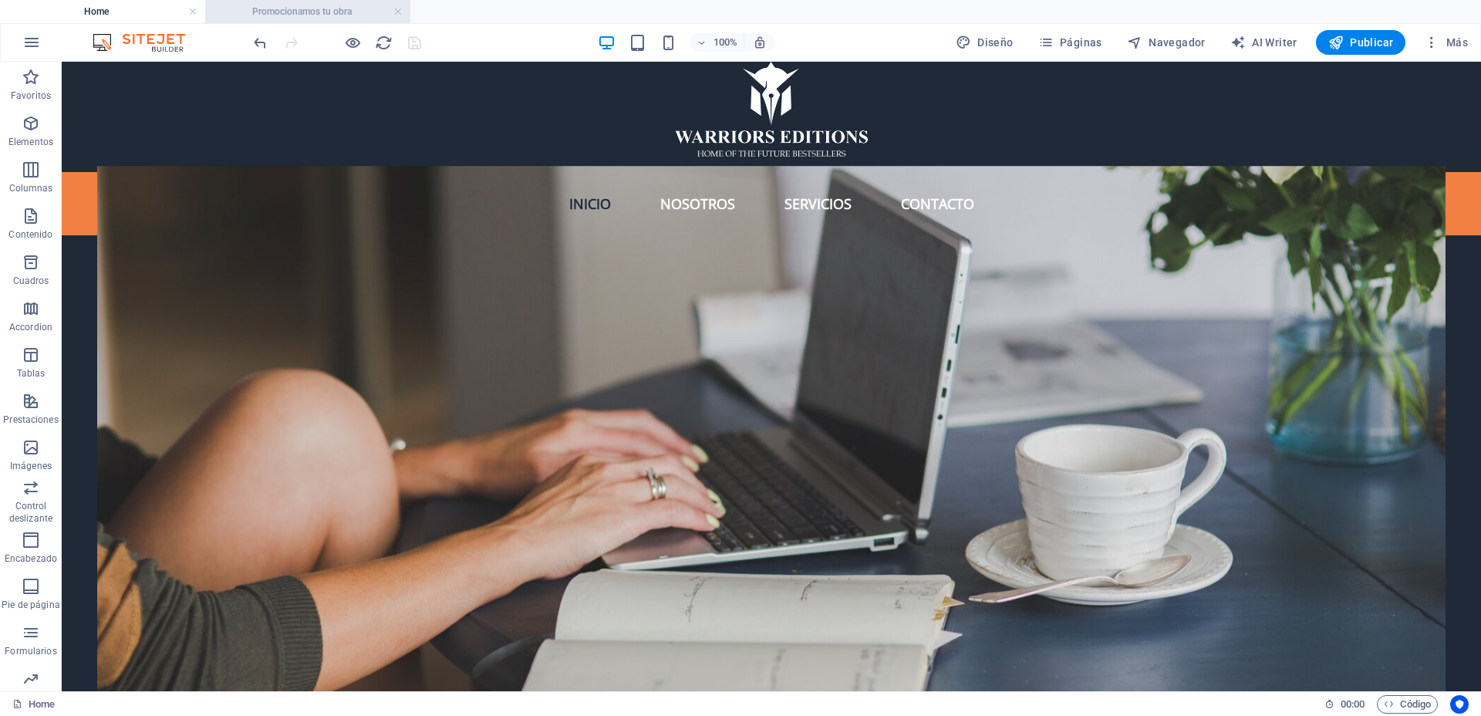
click at [345, 6] on h4 "Promocionamos tu obra" at bounding box center [307, 11] width 205 height 17
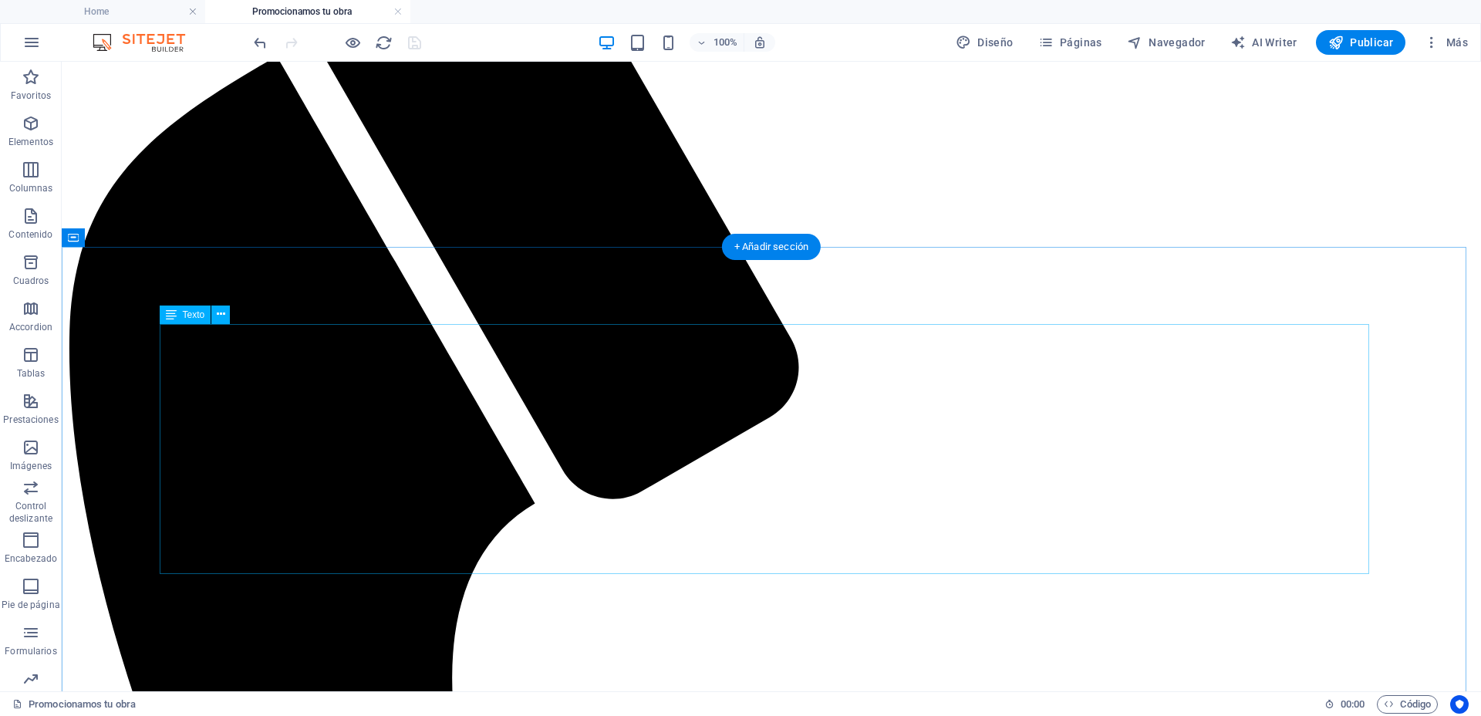
scroll to position [96, 0]
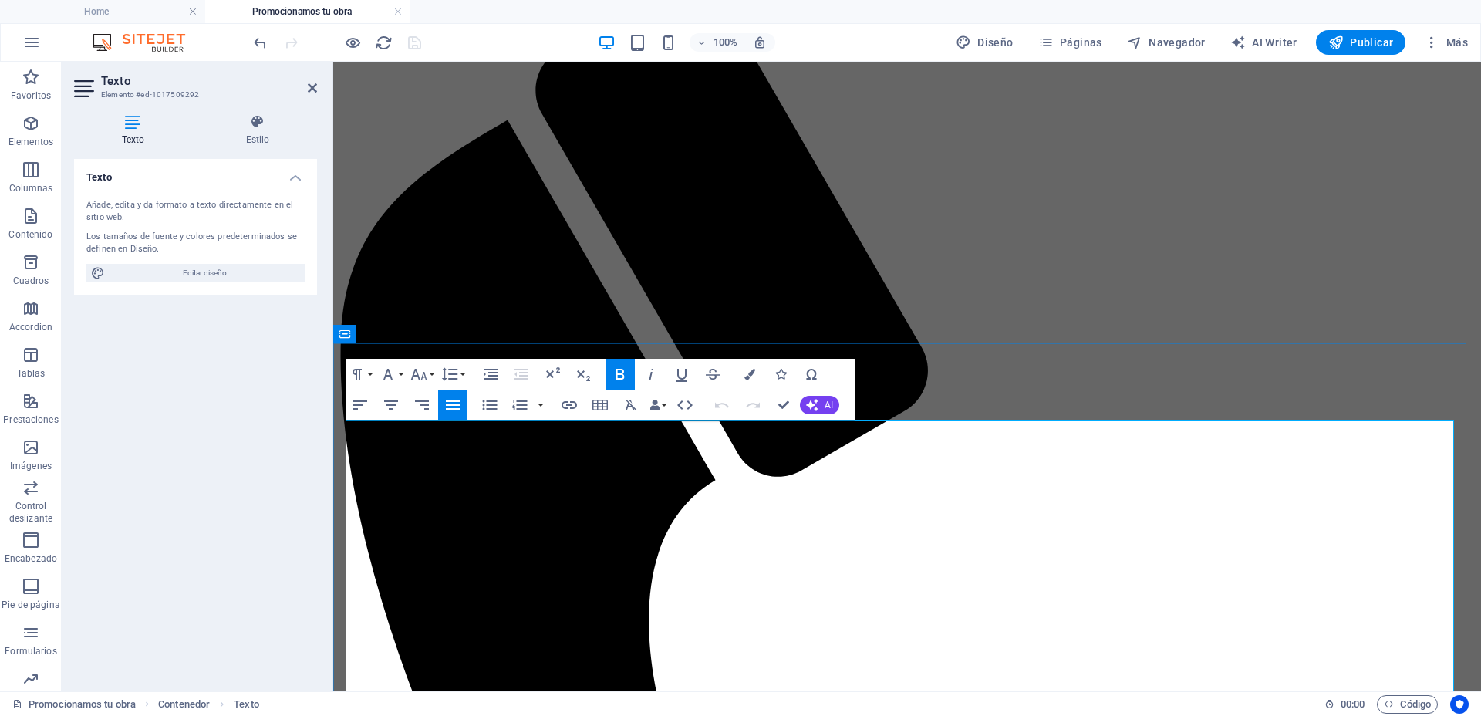
scroll to position [386, 0]
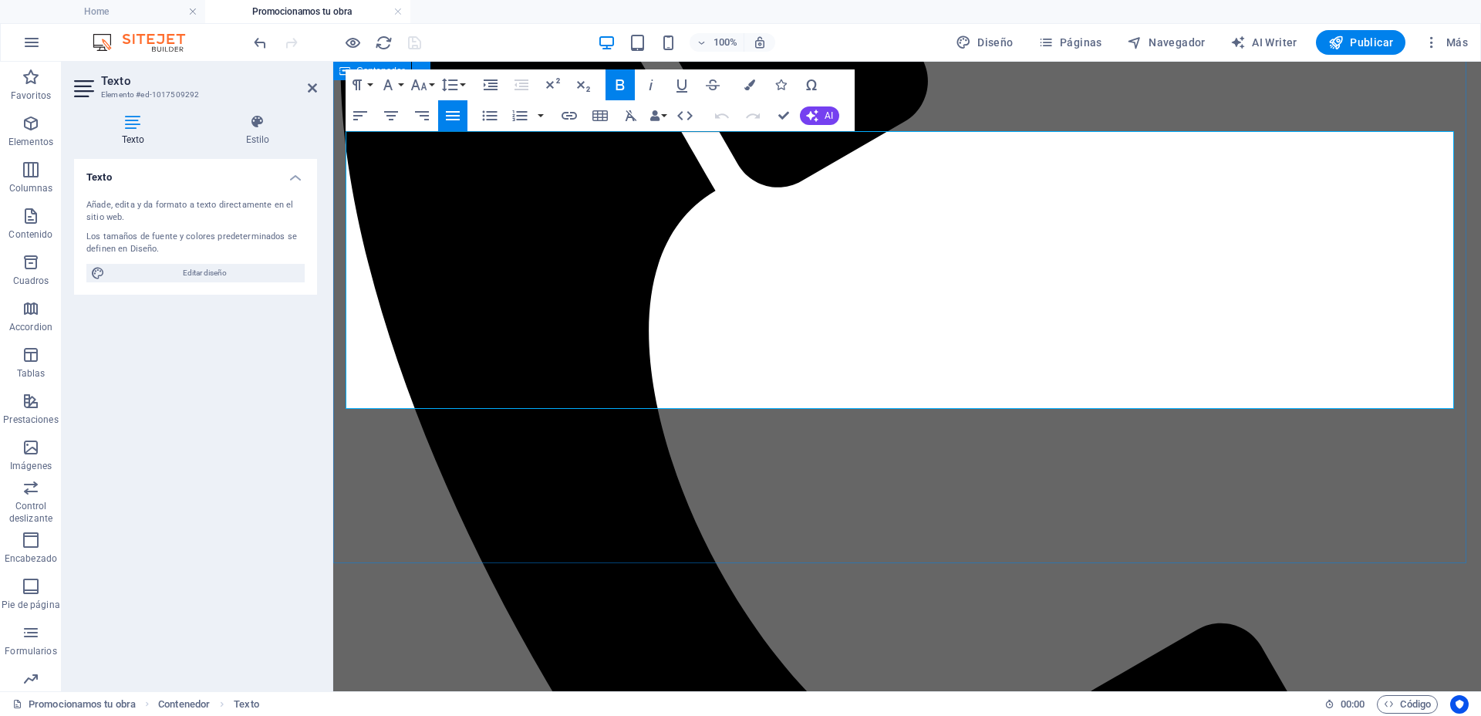
drag, startPoint x: 1343, startPoint y: 393, endPoint x: 343, endPoint y: 153, distance: 1027.6
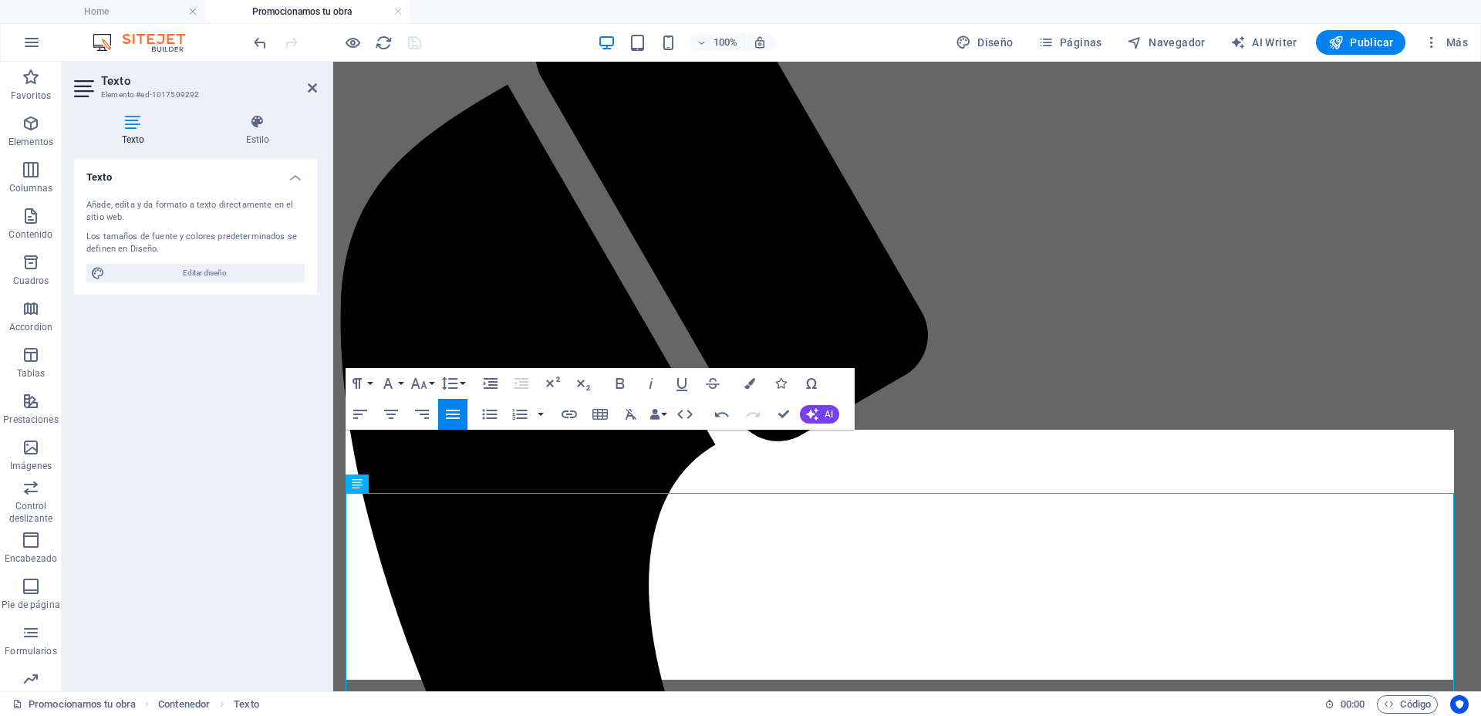
scroll to position [193, 0]
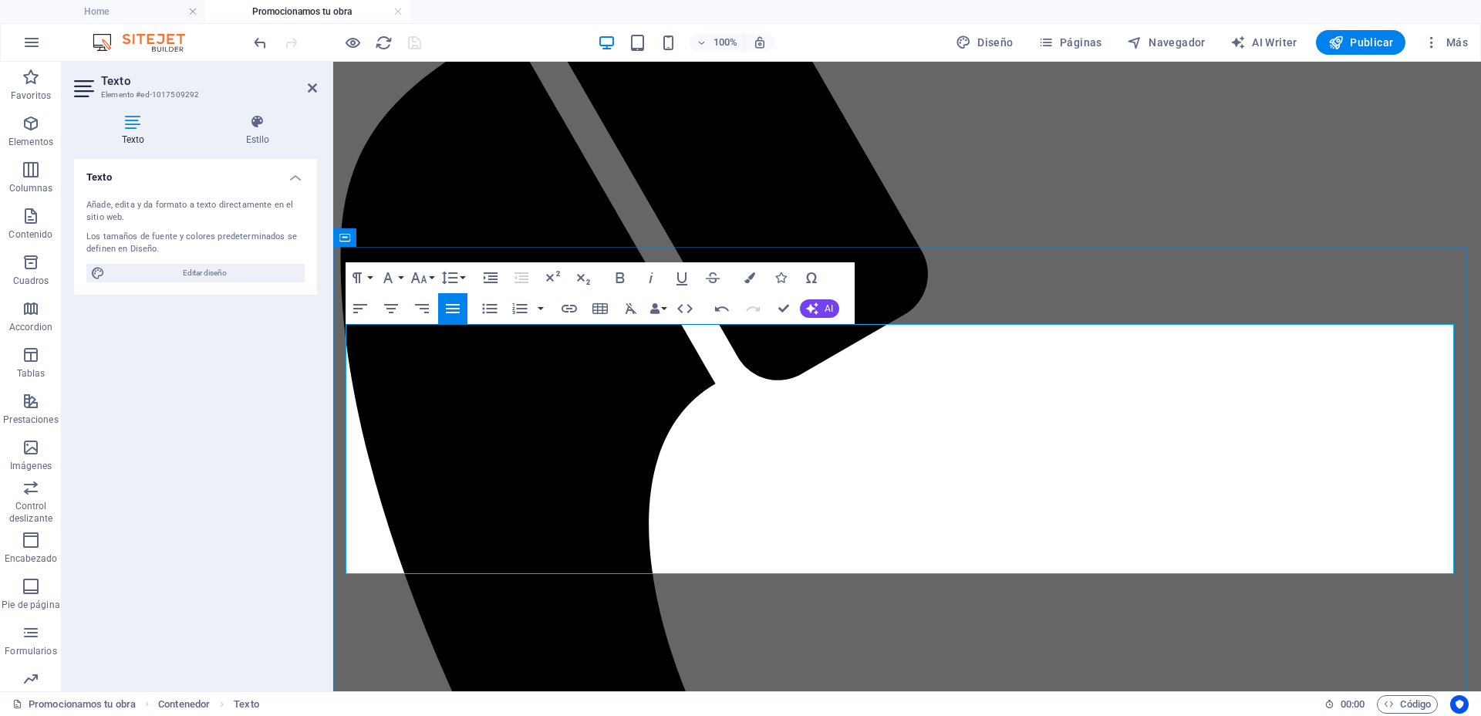
drag, startPoint x: 645, startPoint y: 561, endPoint x: 348, endPoint y: 345, distance: 367.1
click at [620, 269] on icon "button" at bounding box center [620, 277] width 19 height 19
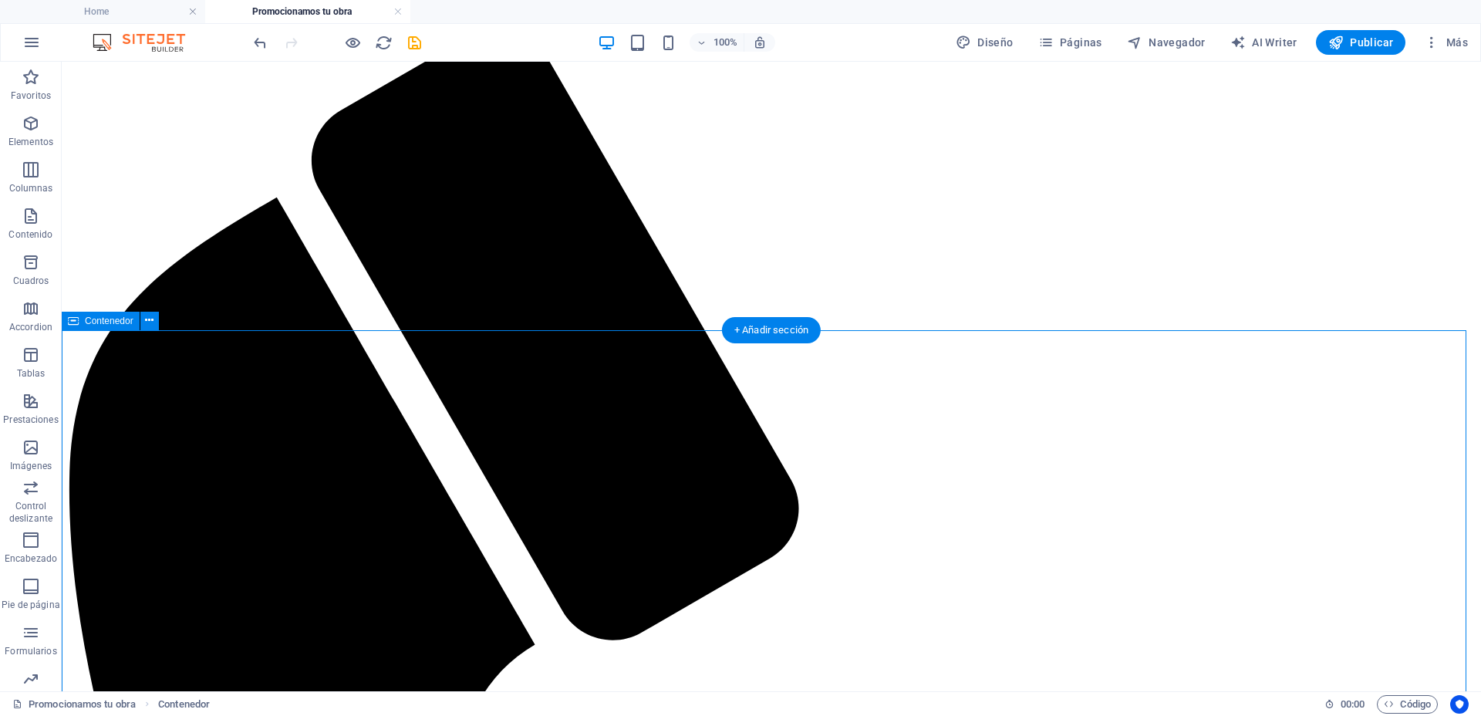
scroll to position [0, 0]
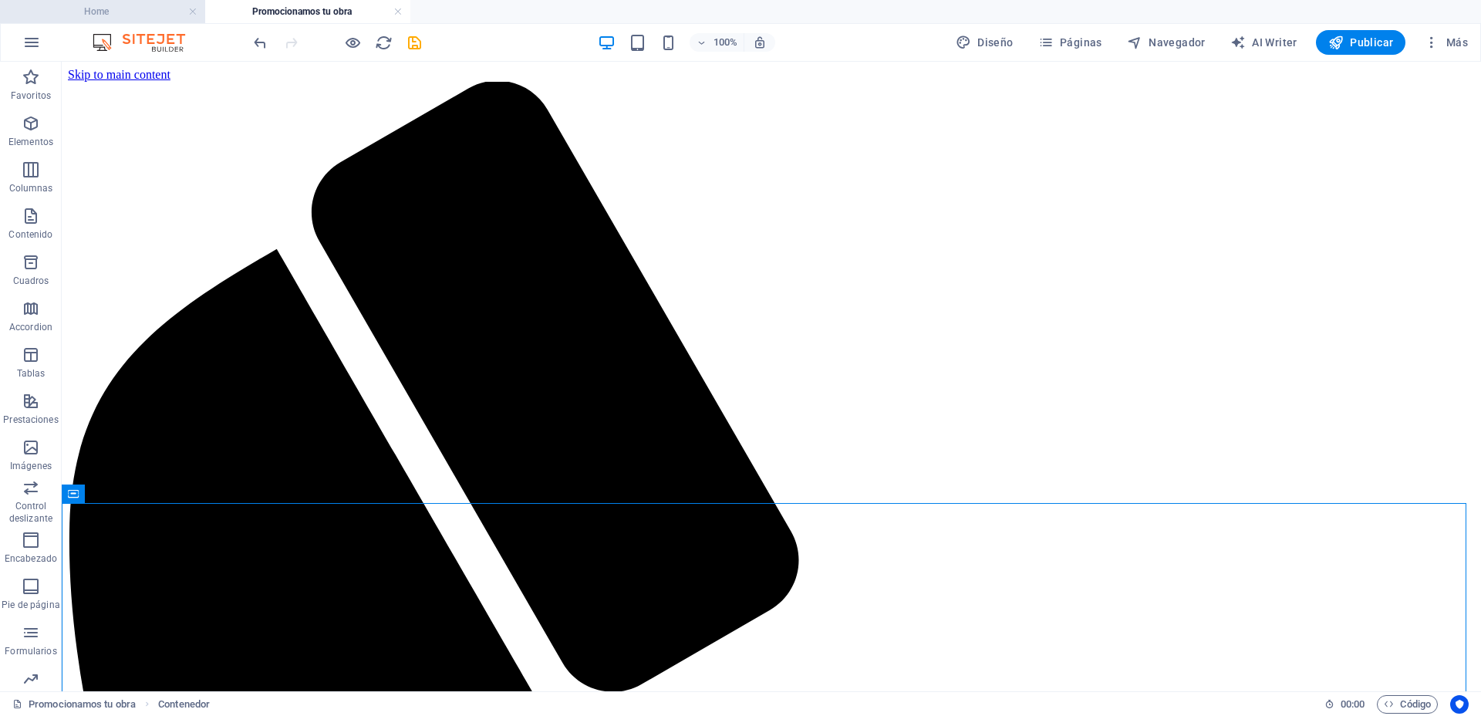
click at [133, 6] on h4 "Home" at bounding box center [102, 11] width 205 height 17
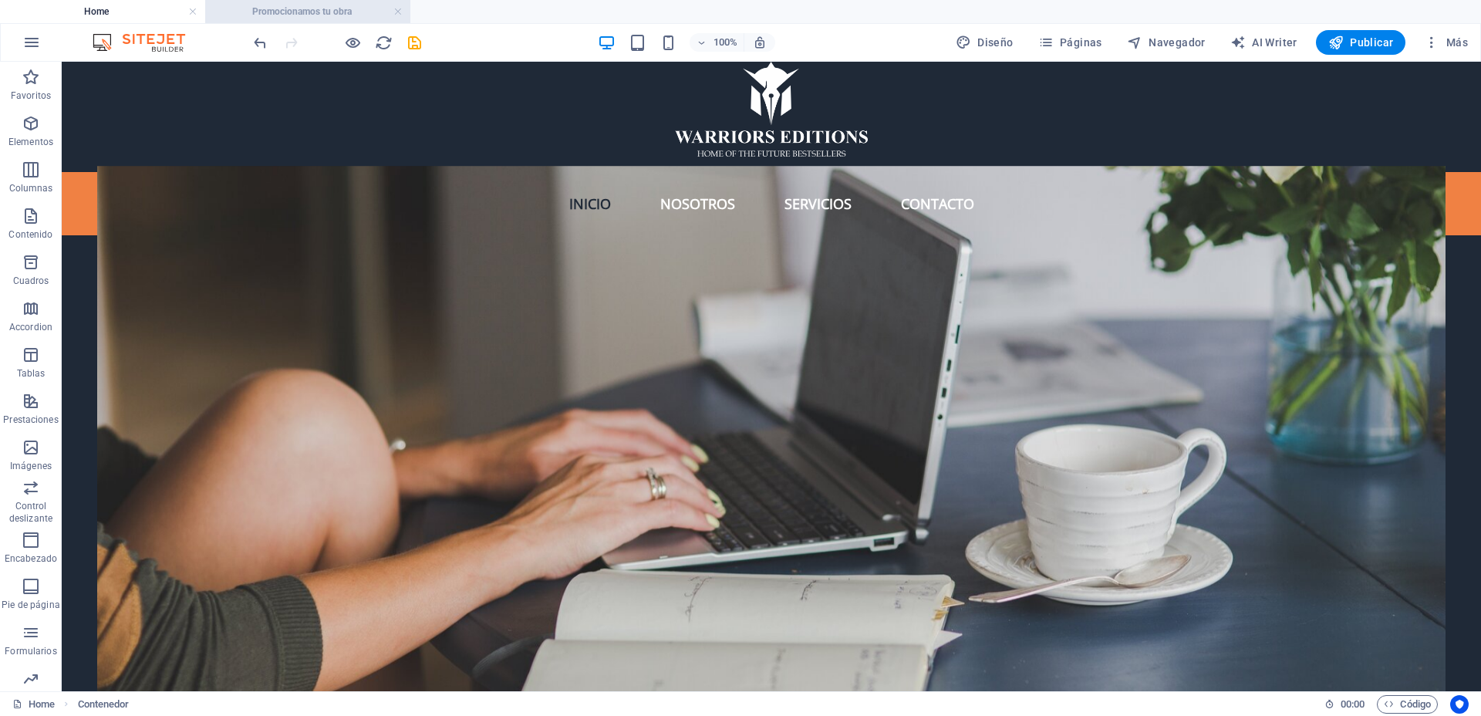
click at [299, 12] on h4 "Promocionamos tu obra" at bounding box center [307, 11] width 205 height 17
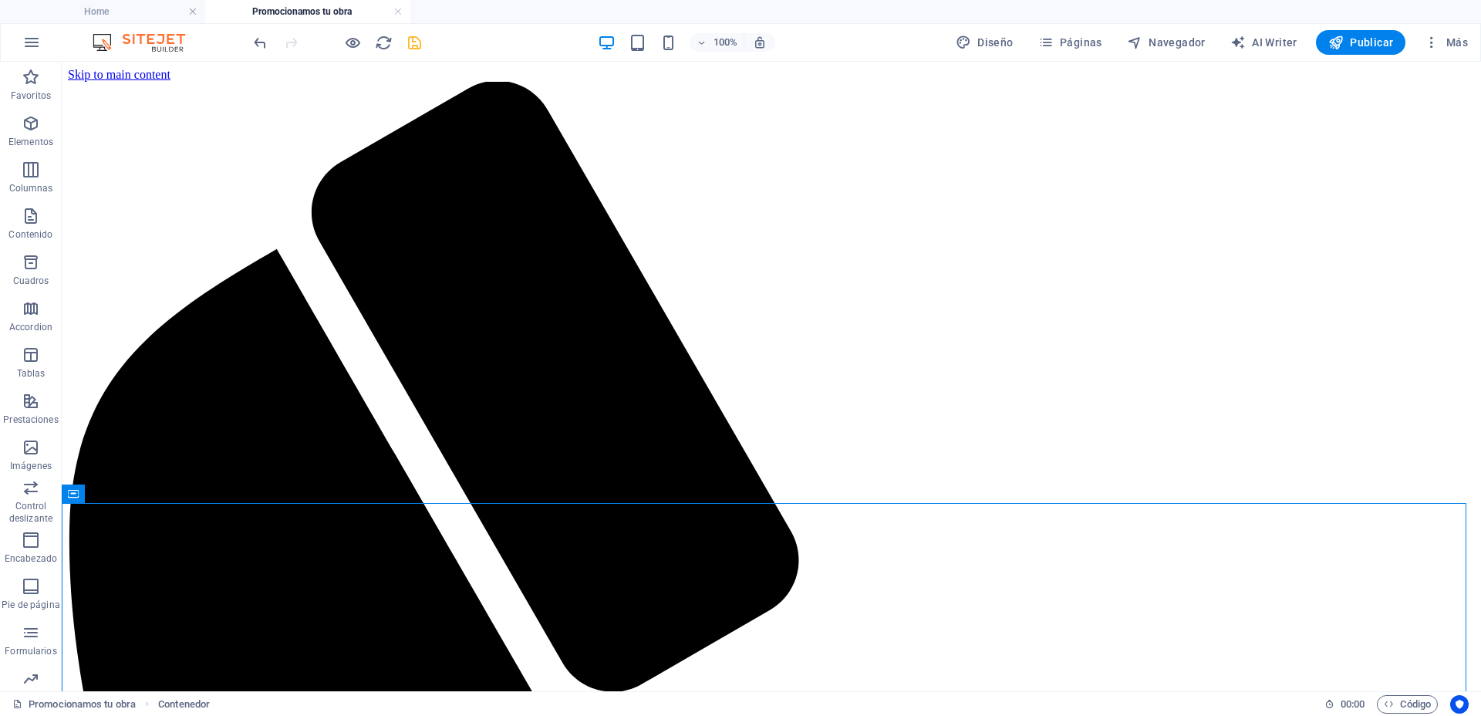
click at [413, 45] on icon "save" at bounding box center [415, 43] width 18 height 18
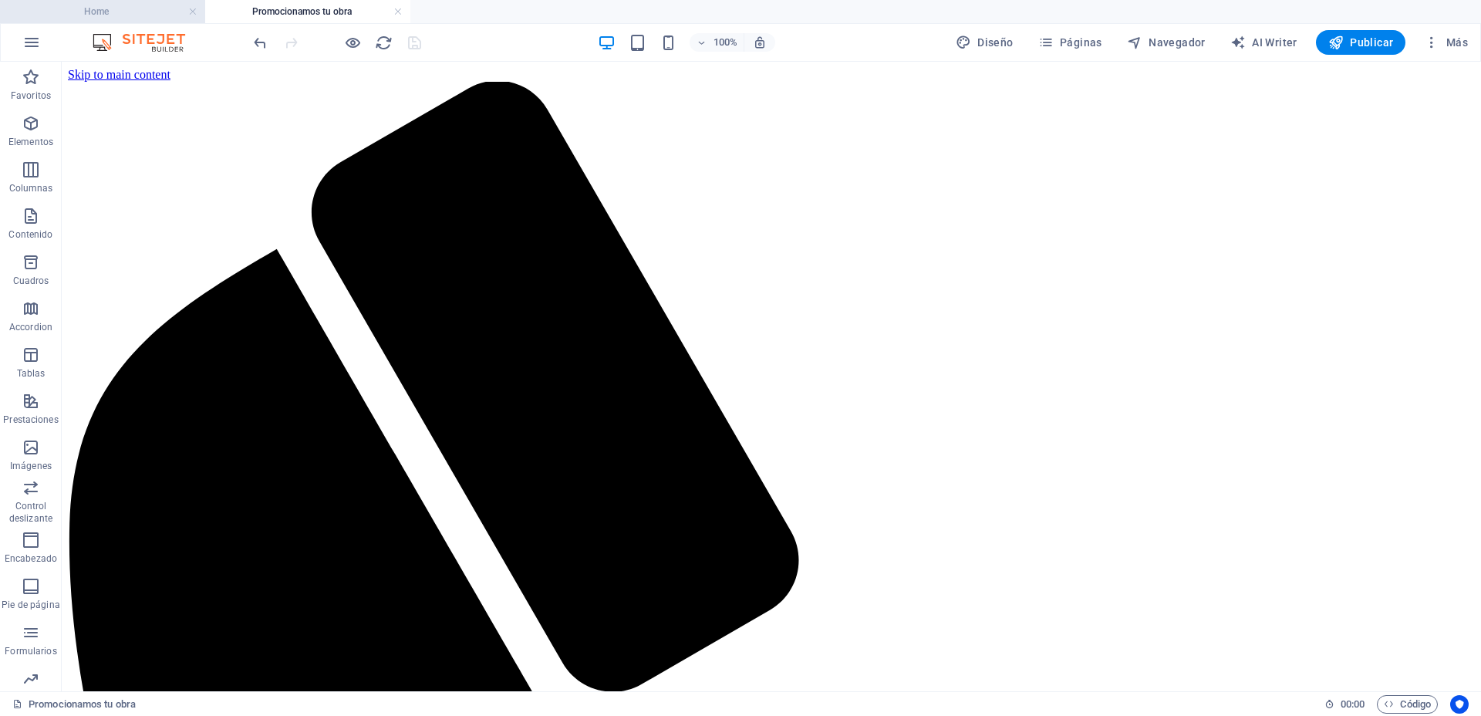
click at [116, 12] on h4 "Home" at bounding box center [102, 11] width 205 height 17
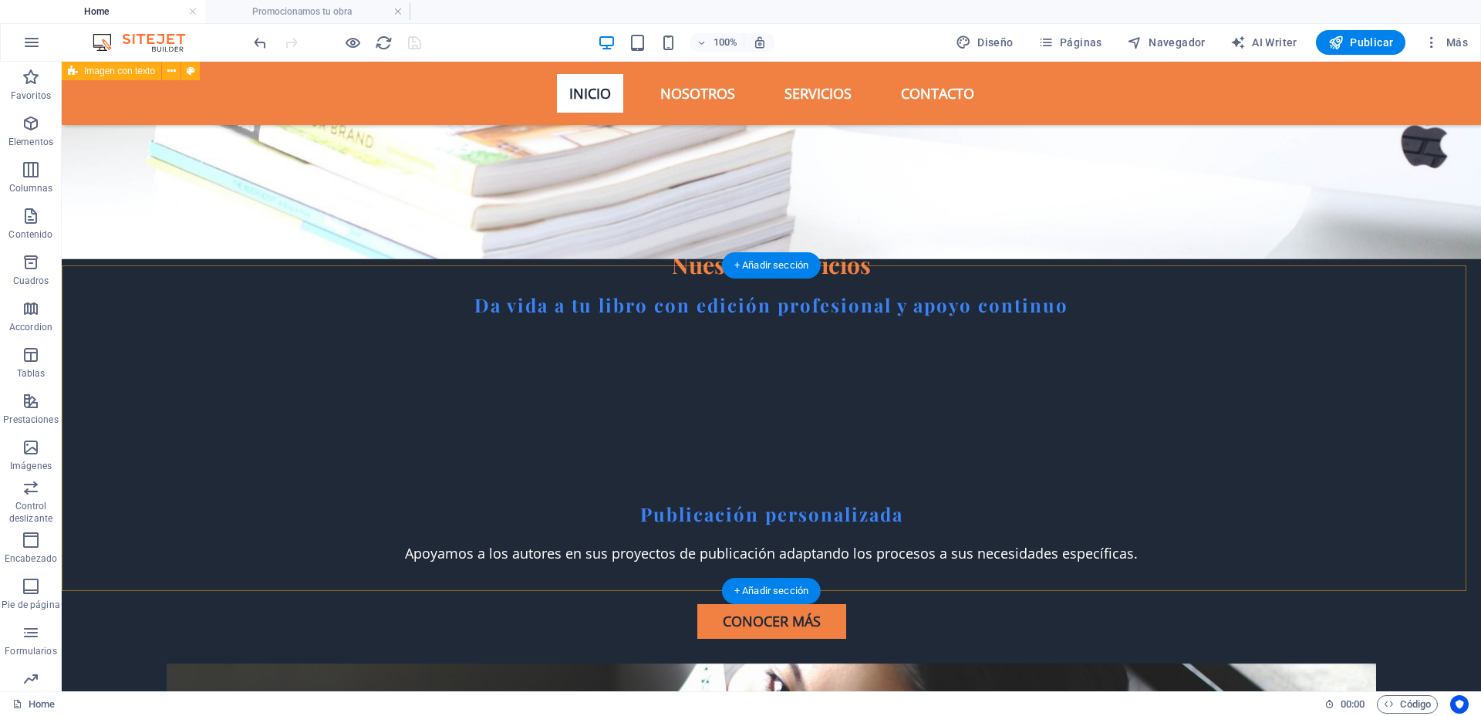
scroll to position [3181, 0]
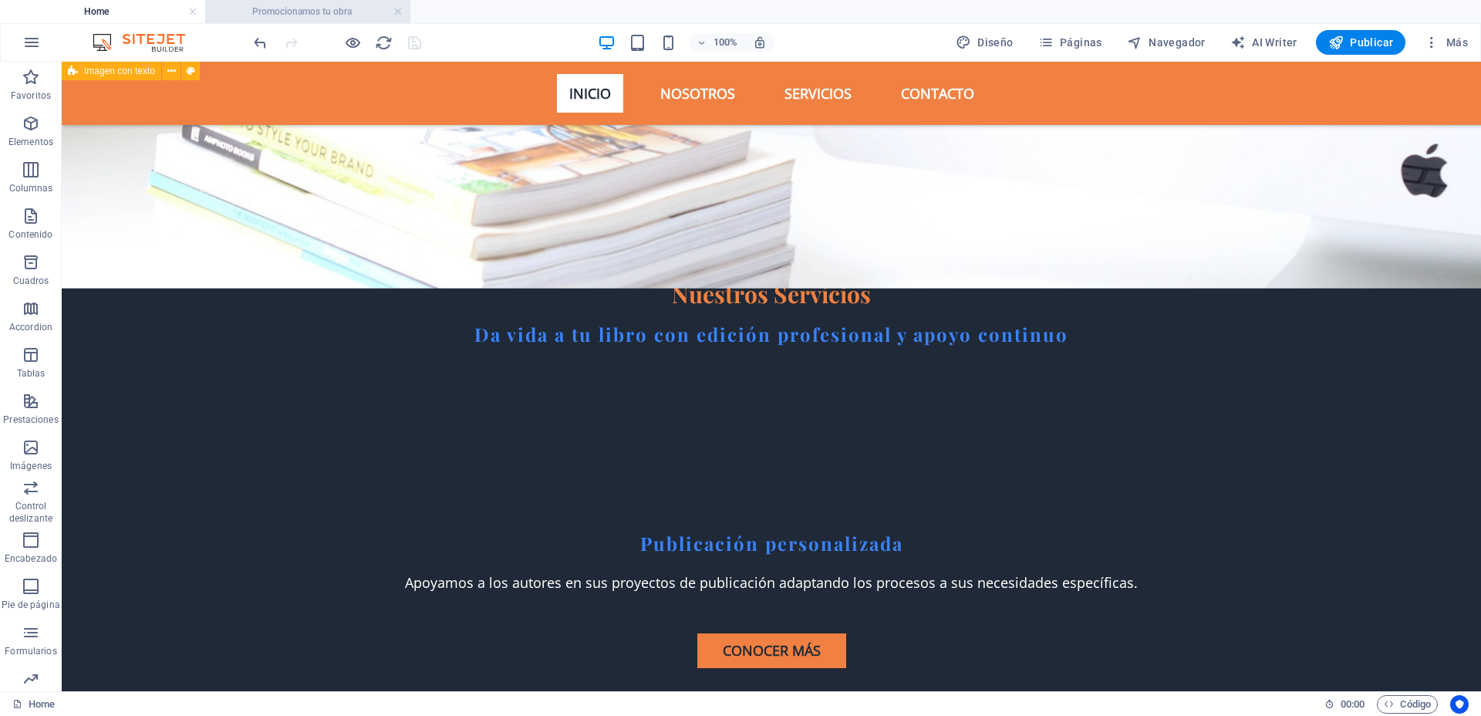
click at [320, 6] on h4 "Promocionamos tu obra" at bounding box center [307, 11] width 205 height 17
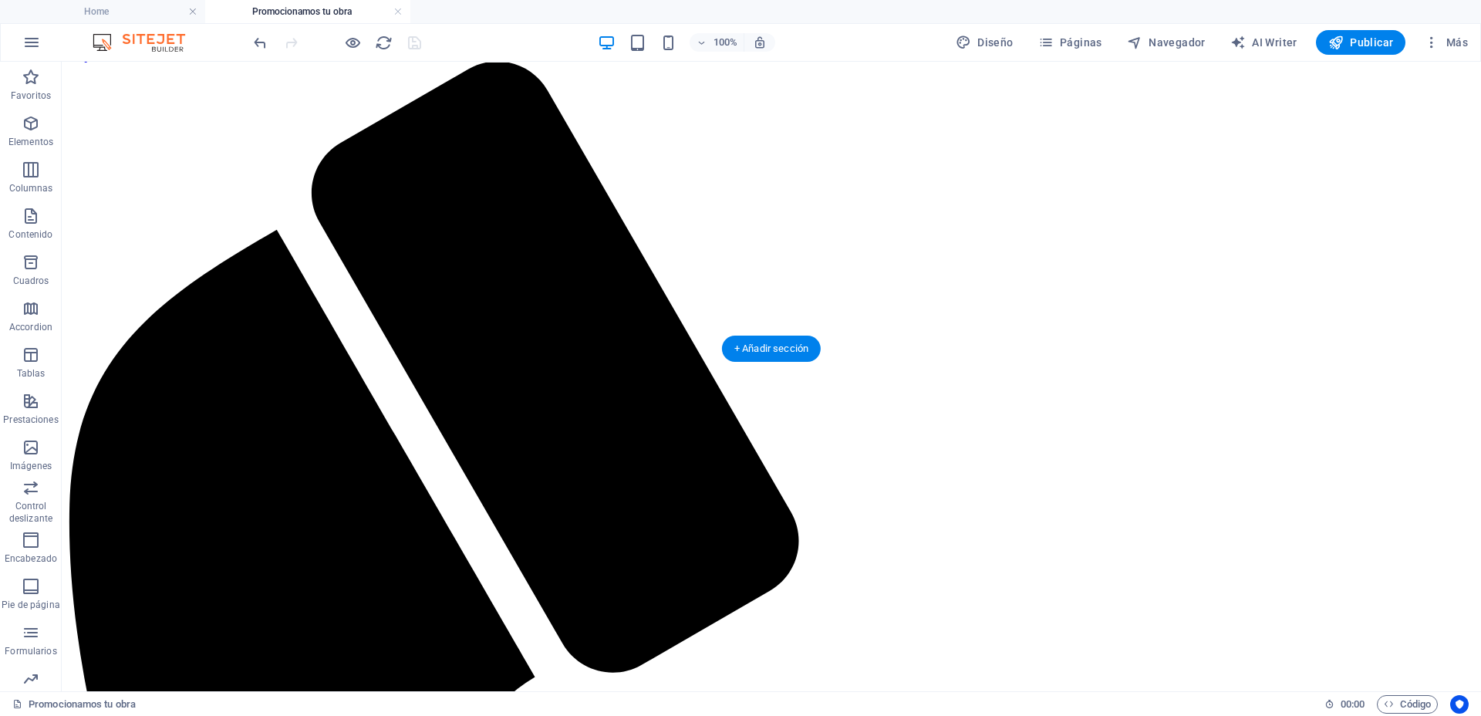
scroll to position [0, 0]
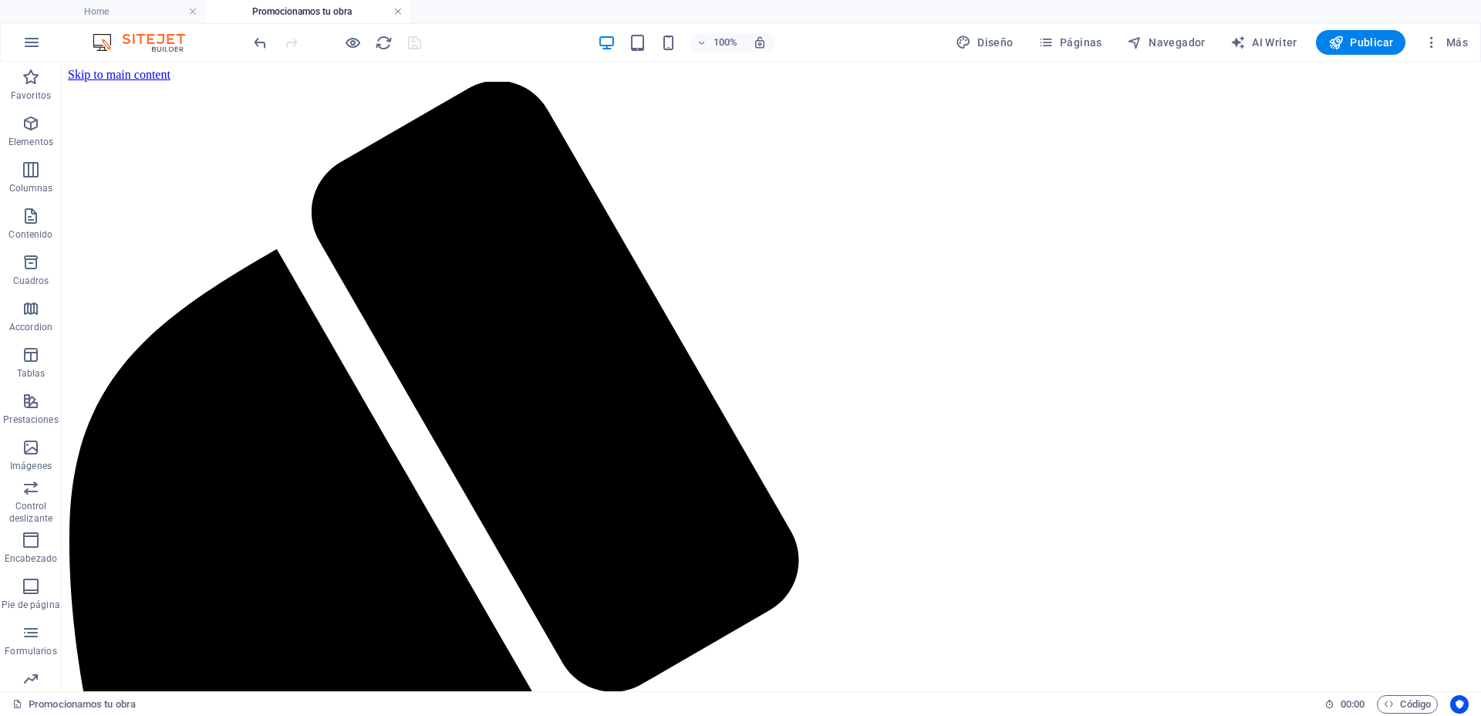
click at [399, 12] on link at bounding box center [397, 12] width 9 height 15
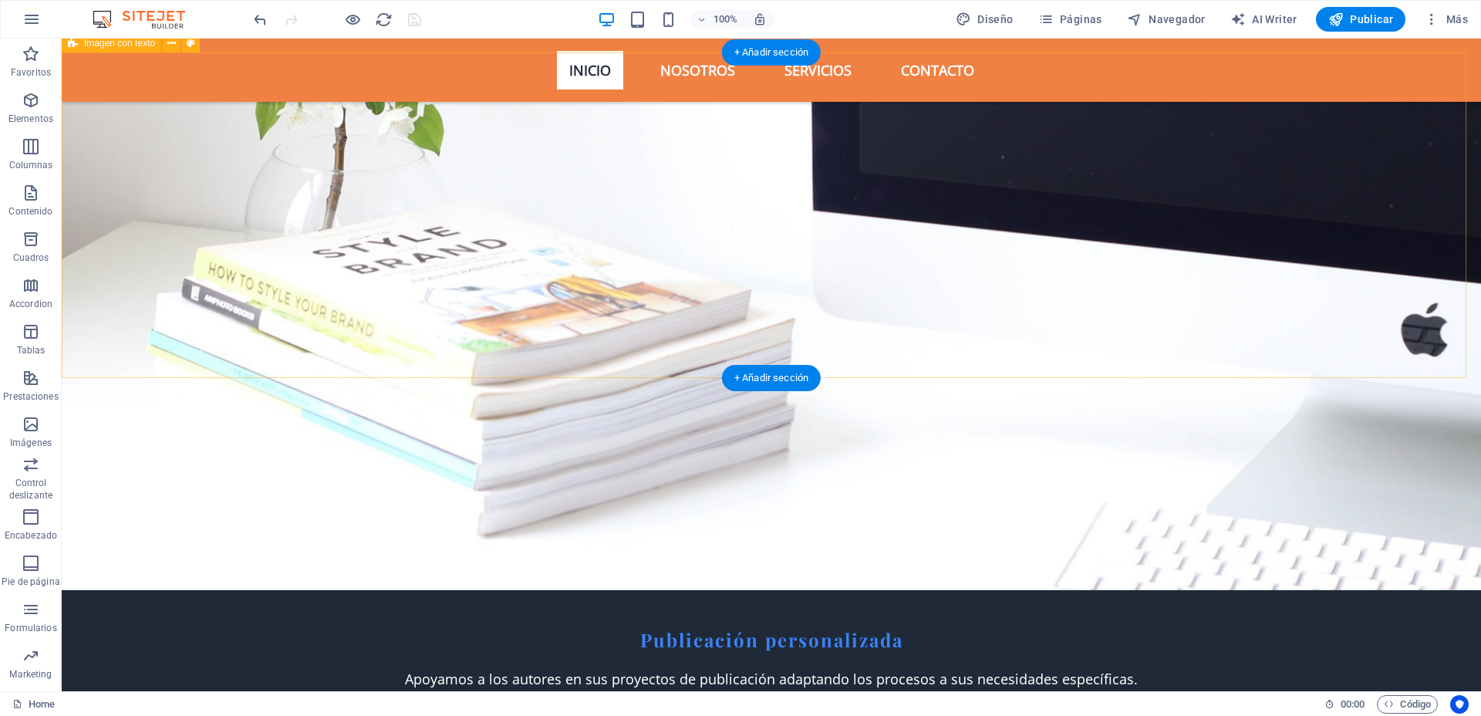
scroll to position [3021, 0]
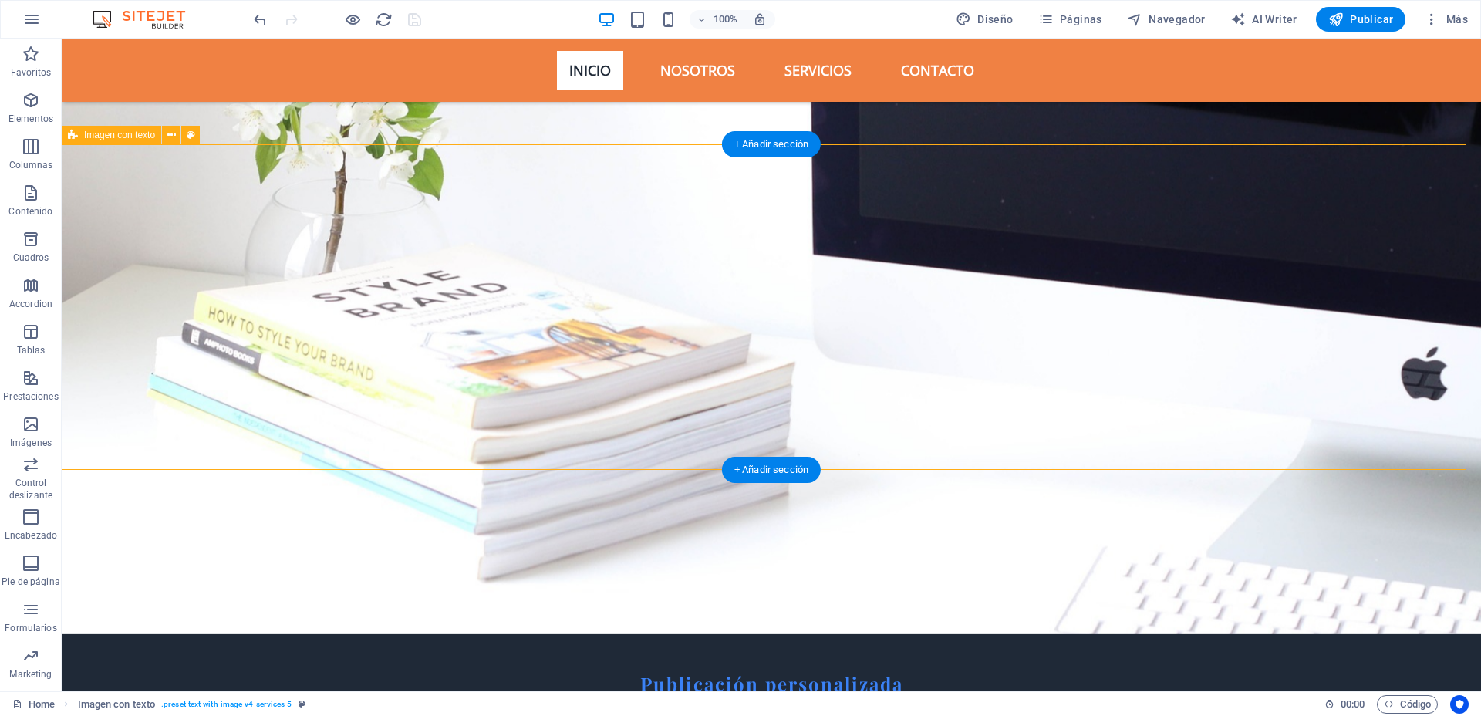
scroll to position [2829, 0]
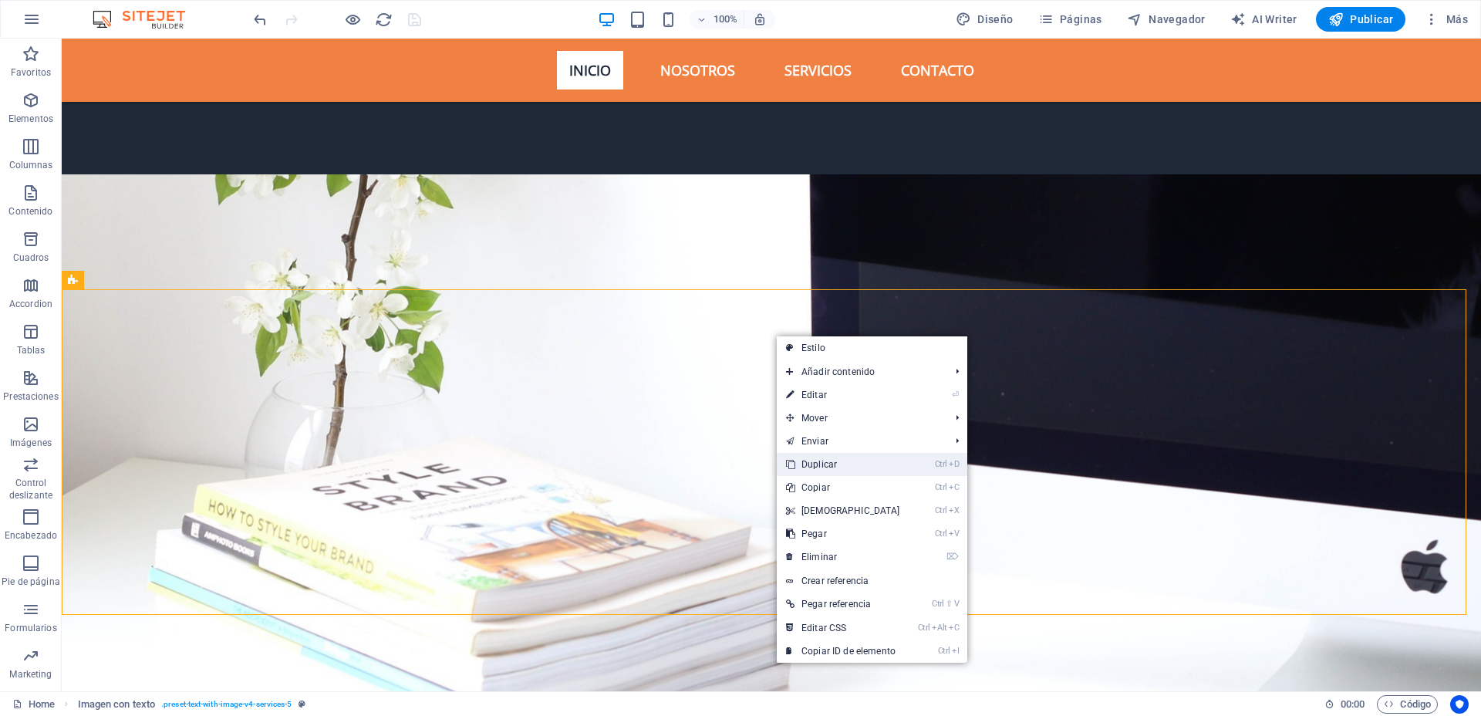
click at [841, 462] on link "Ctrl D Duplicar" at bounding box center [843, 464] width 133 height 23
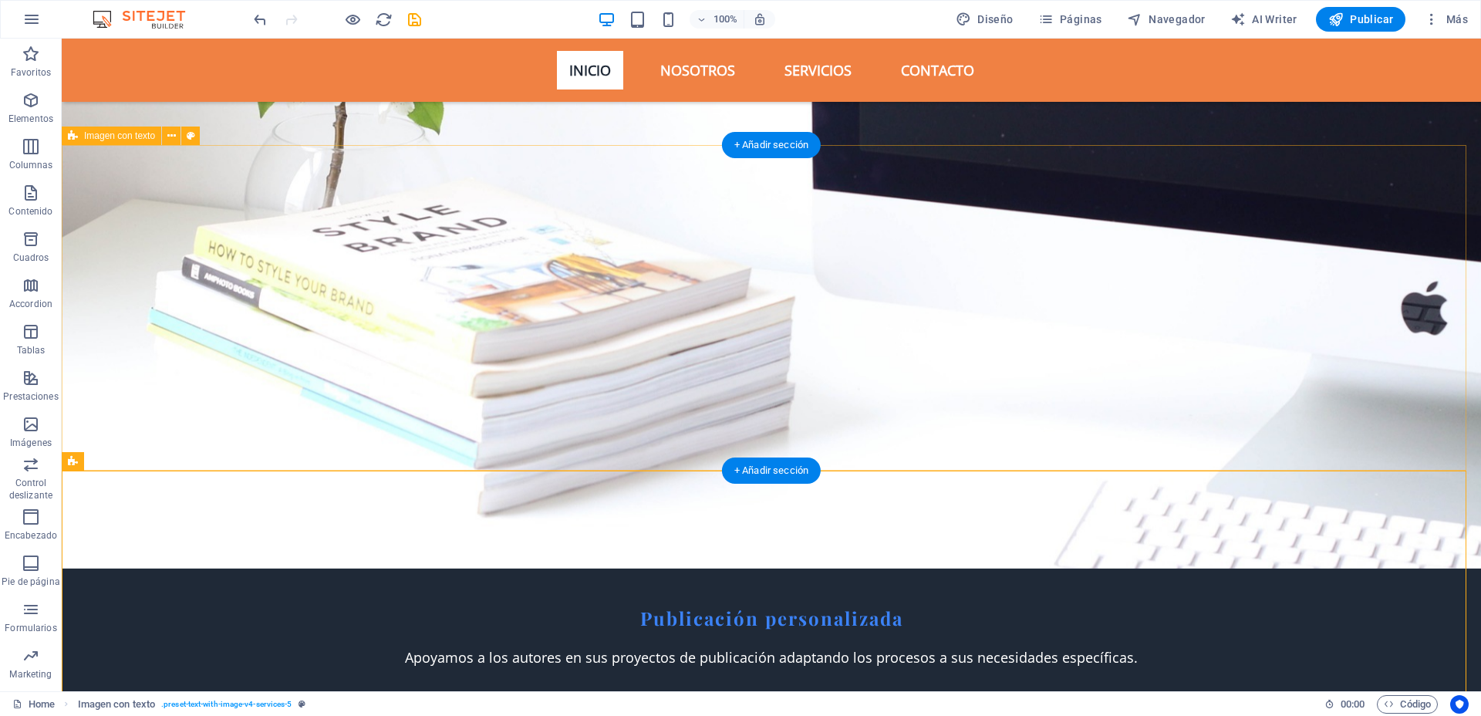
scroll to position [3118, 0]
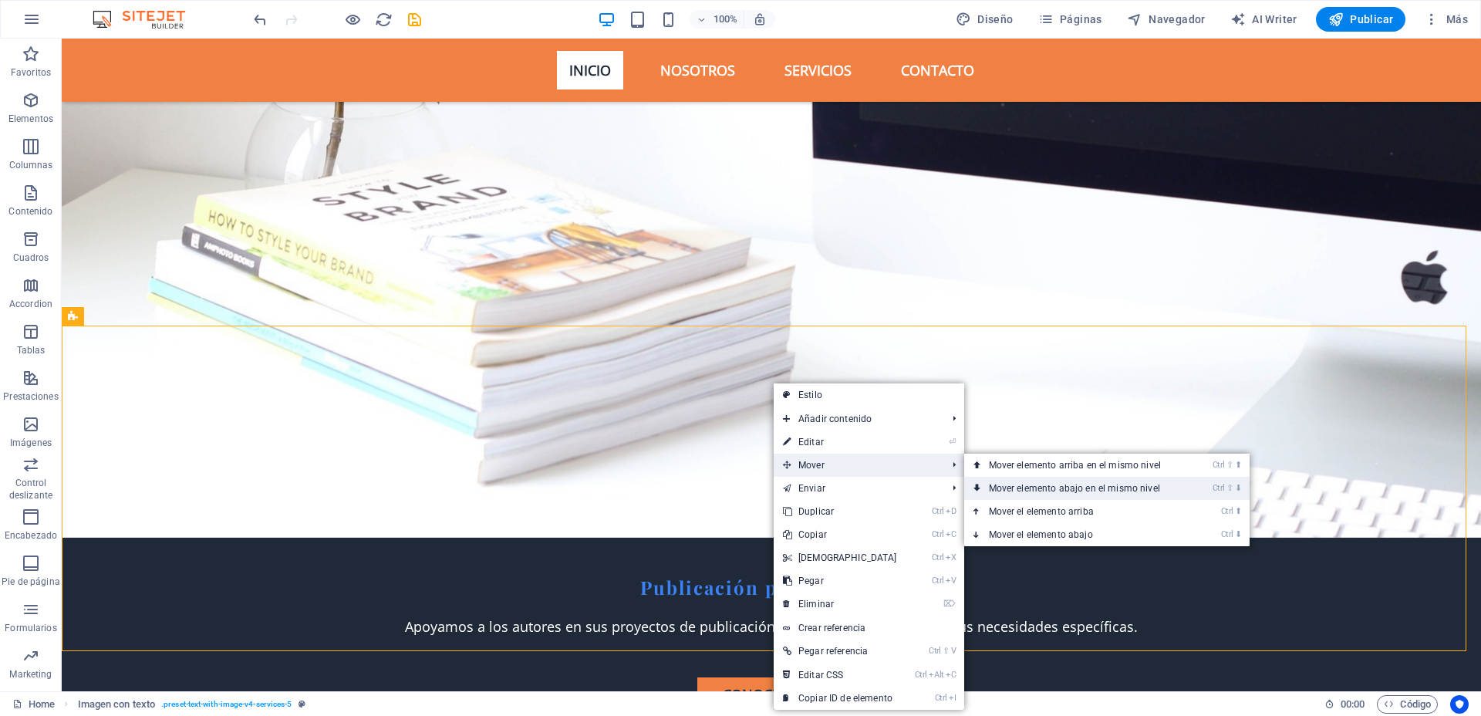
click at [1003, 485] on link "Ctrl ⇧ ⬇ Mover elemento abajo en el mismo nivel" at bounding box center [1077, 488] width 227 height 23
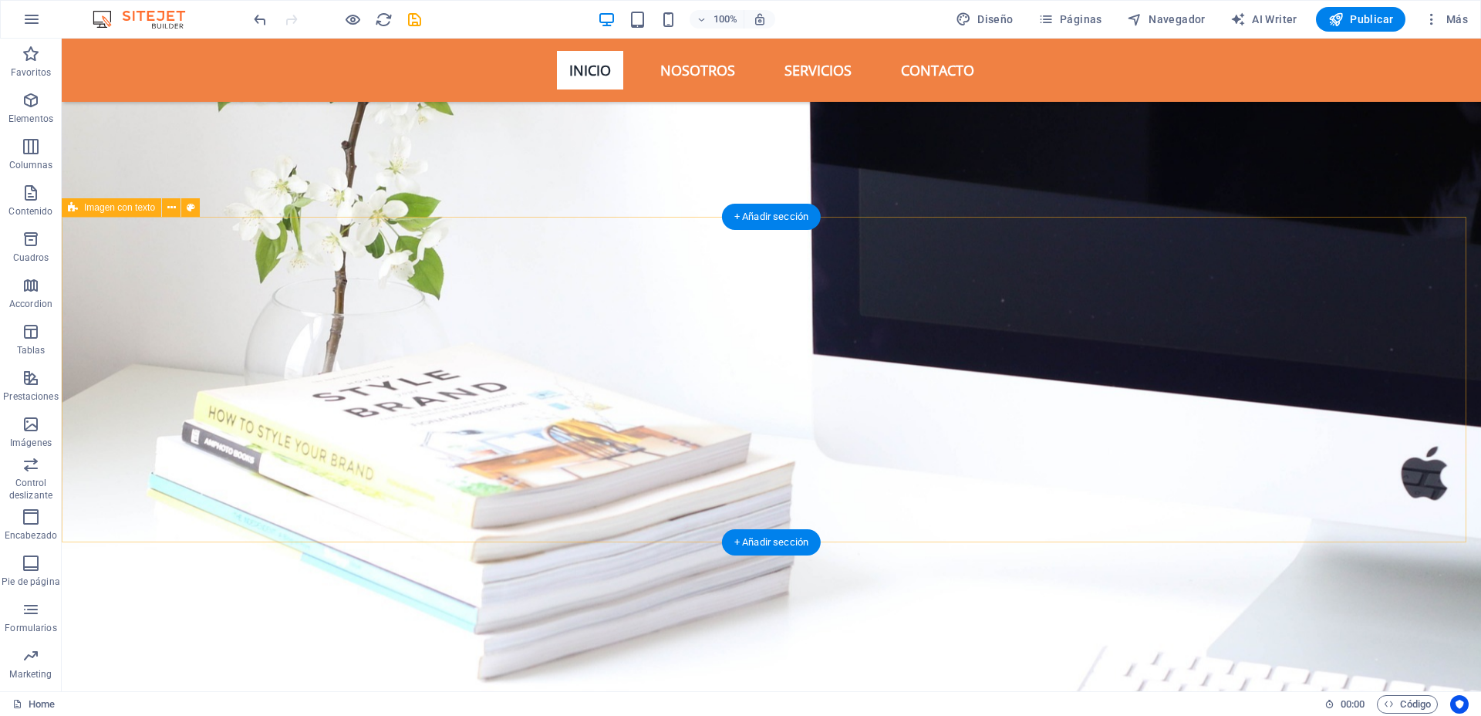
scroll to position [2925, 0]
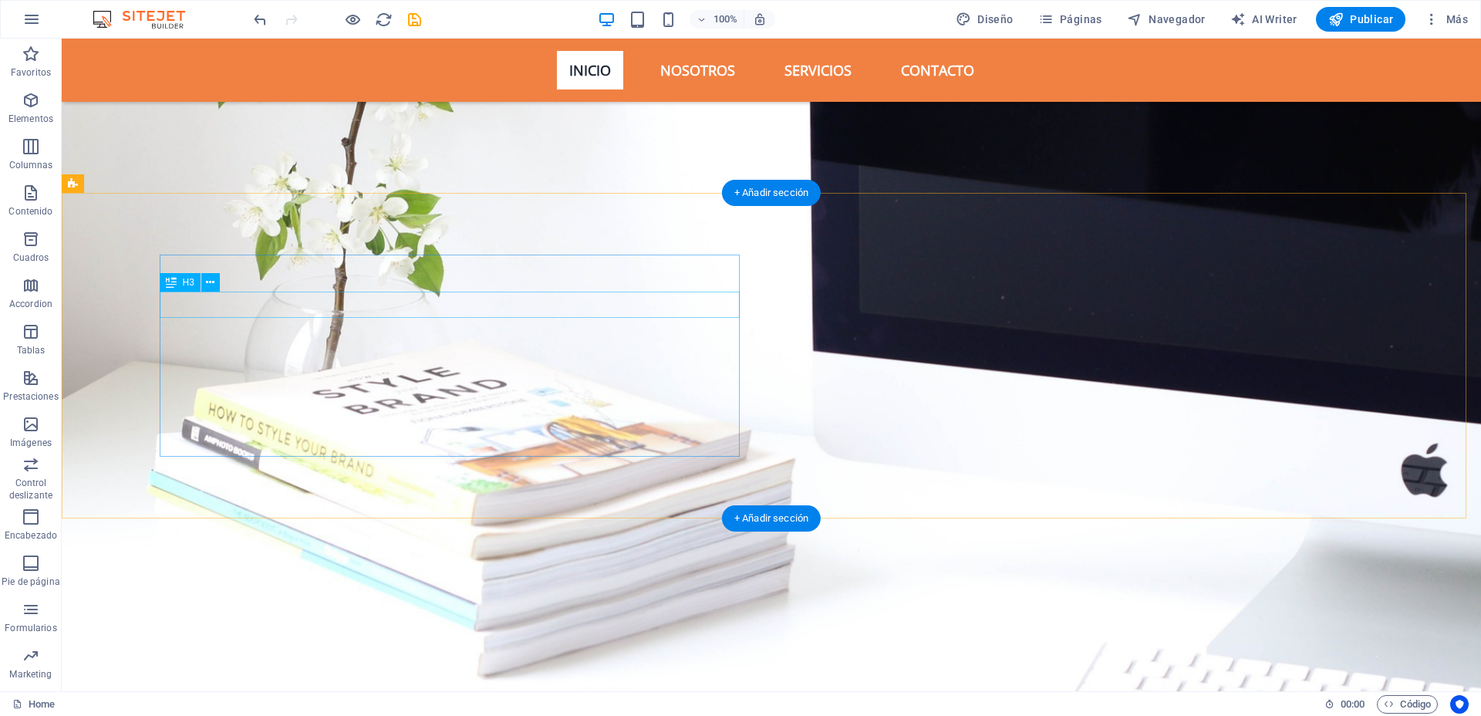
drag, startPoint x: 511, startPoint y: 309, endPoint x: 251, endPoint y: 308, distance: 259.9
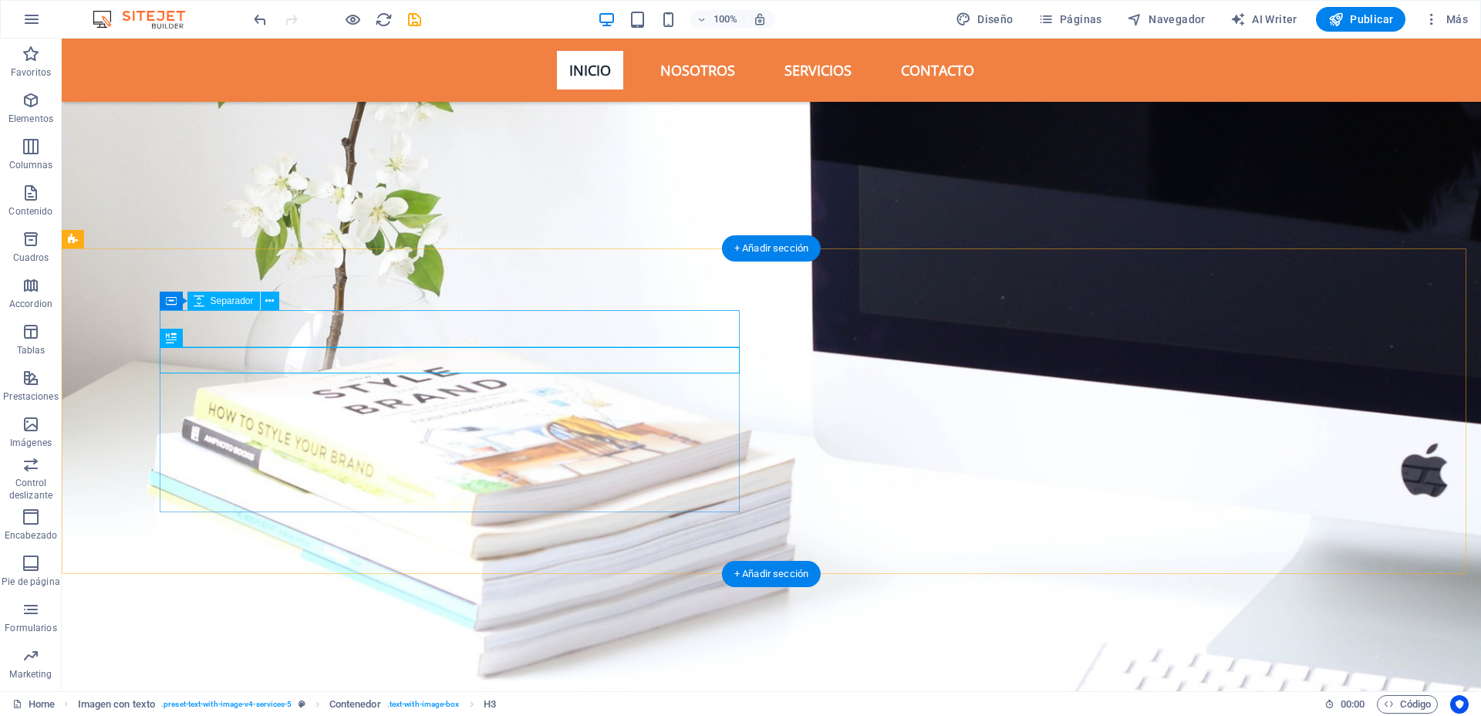
scroll to position [2870, 0]
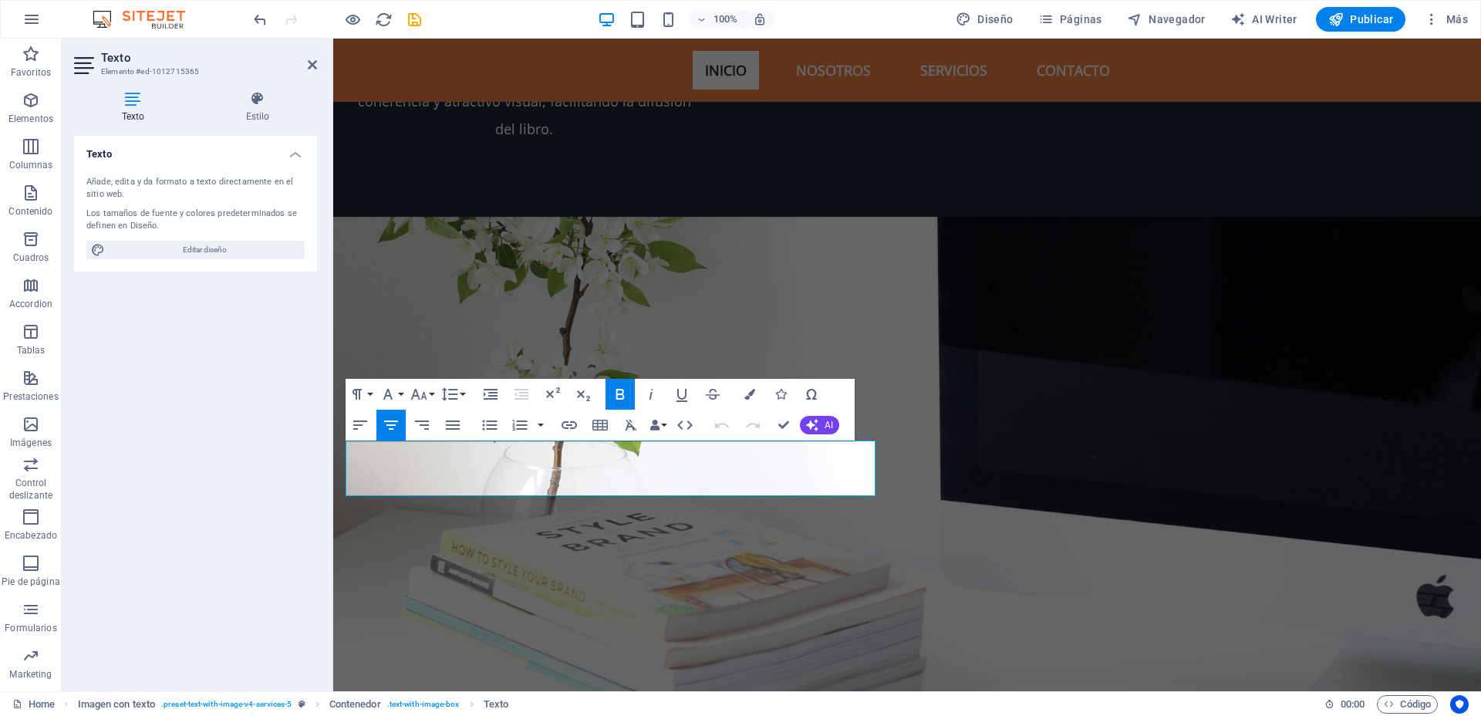
drag, startPoint x: 873, startPoint y: 480, endPoint x: 647, endPoint y: 492, distance: 226.3
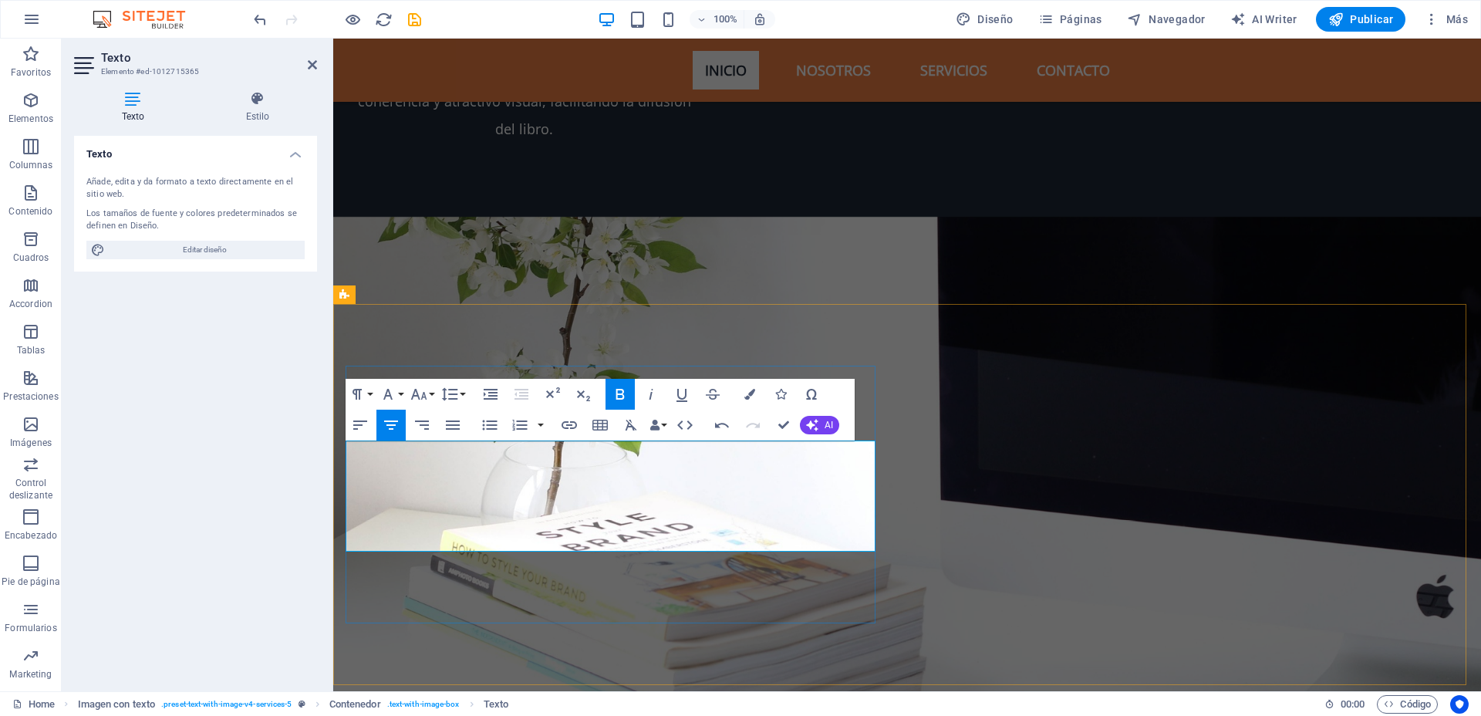
drag, startPoint x: 803, startPoint y: 533, endPoint x: 362, endPoint y: 462, distance: 446.8
click at [615, 397] on icon "button" at bounding box center [620, 394] width 19 height 19
drag, startPoint x: 817, startPoint y: 538, endPoint x: 334, endPoint y: 464, distance: 489.0
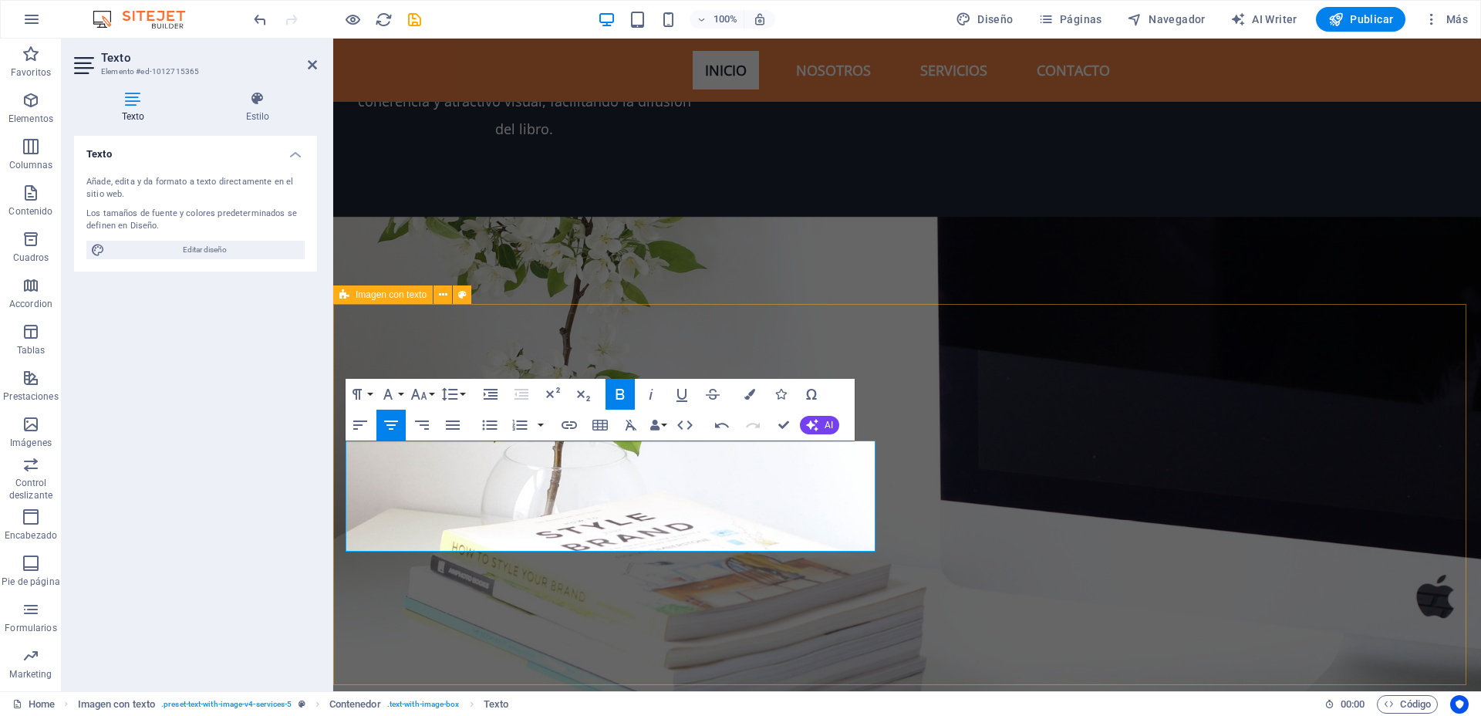
click at [455, 425] on icon "button" at bounding box center [453, 424] width 14 height 9
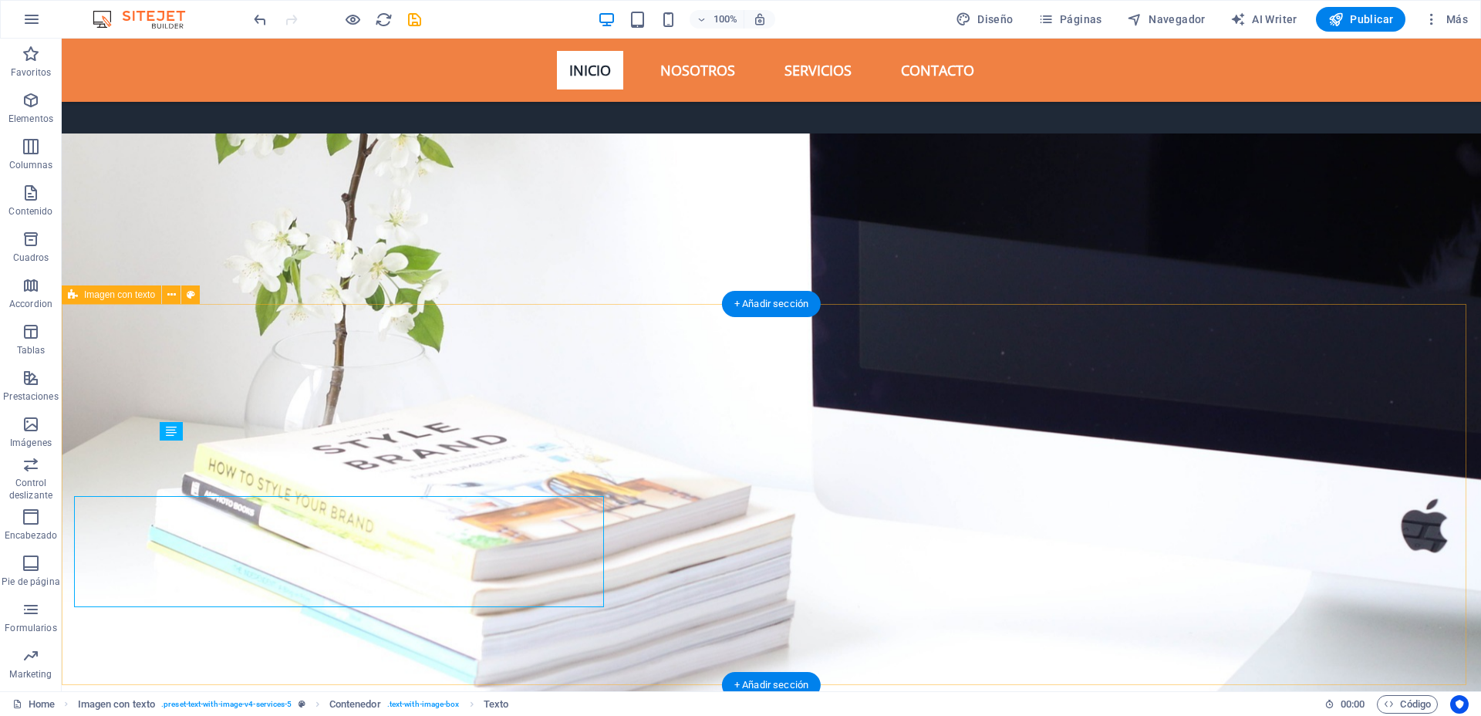
scroll to position [2814, 0]
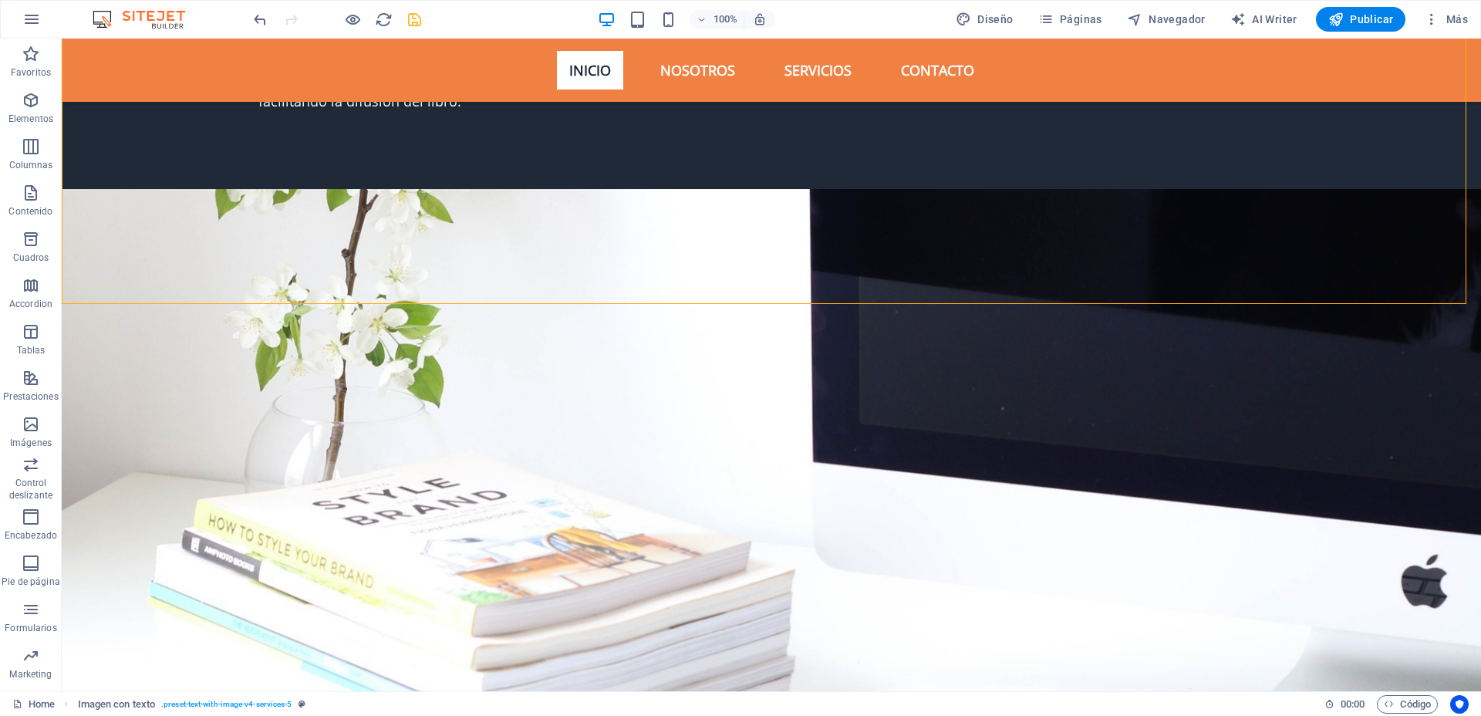
click at [409, 20] on icon "save" at bounding box center [415, 20] width 18 height 18
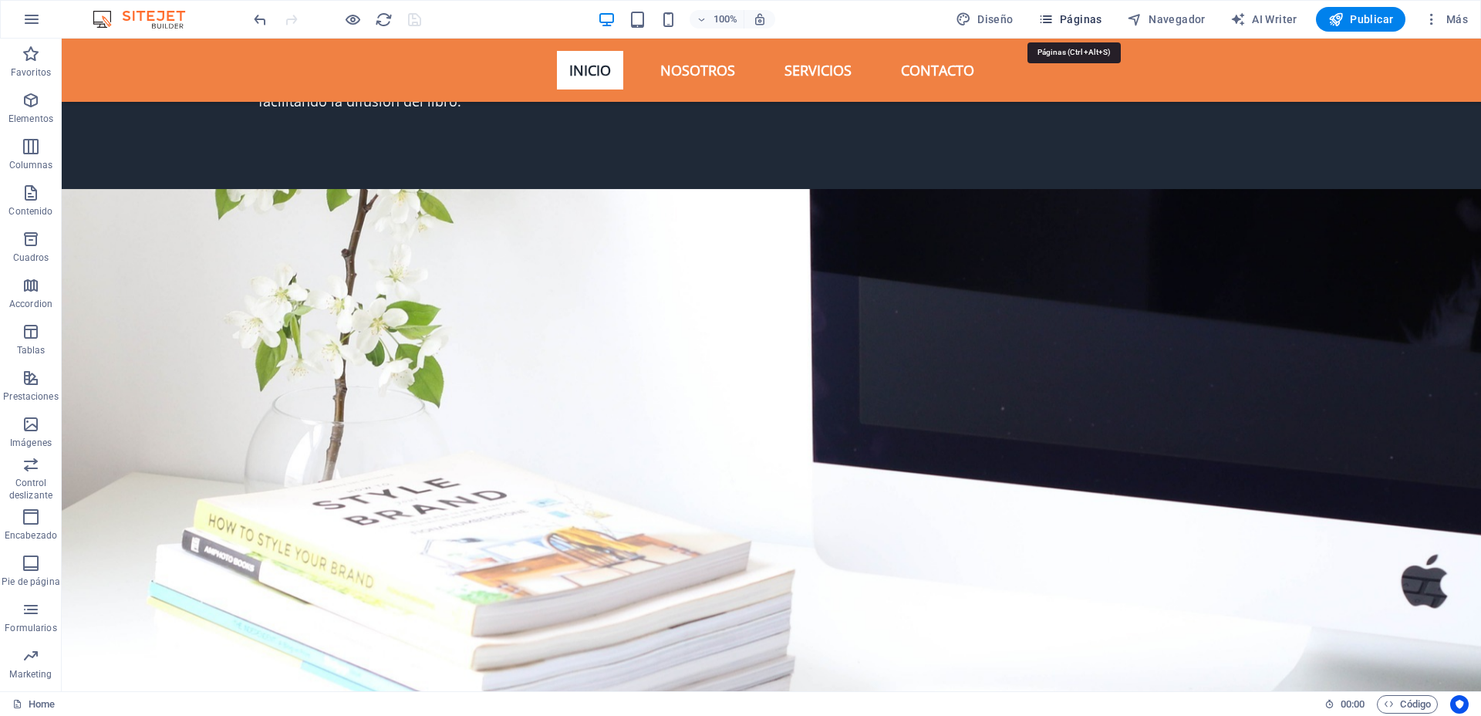
click at [1087, 12] on span "Páginas" at bounding box center [1070, 19] width 64 height 15
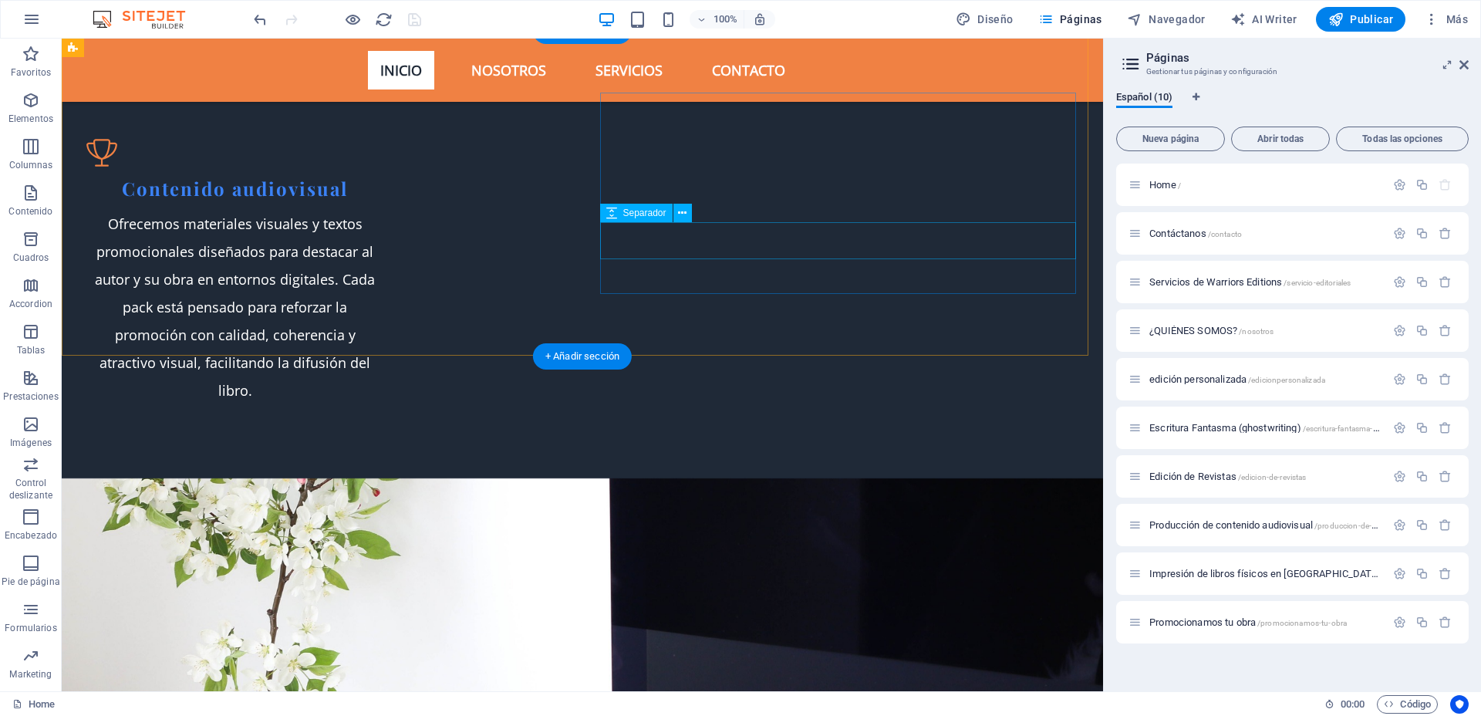
scroll to position [2539, 0]
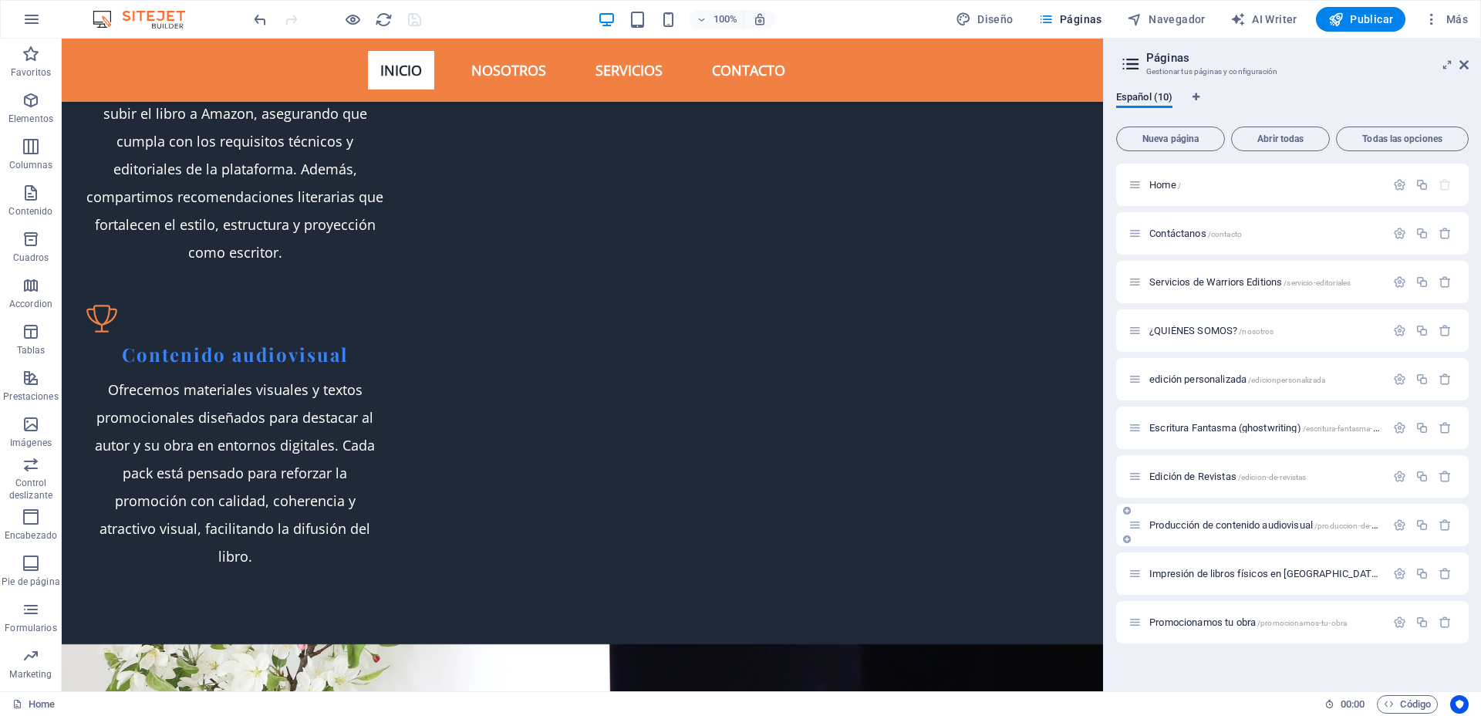
click at [1161, 528] on span "Producción de contenido audiovisual /produccion-de-contenido-audiovisual" at bounding box center [1299, 525] width 300 height 12
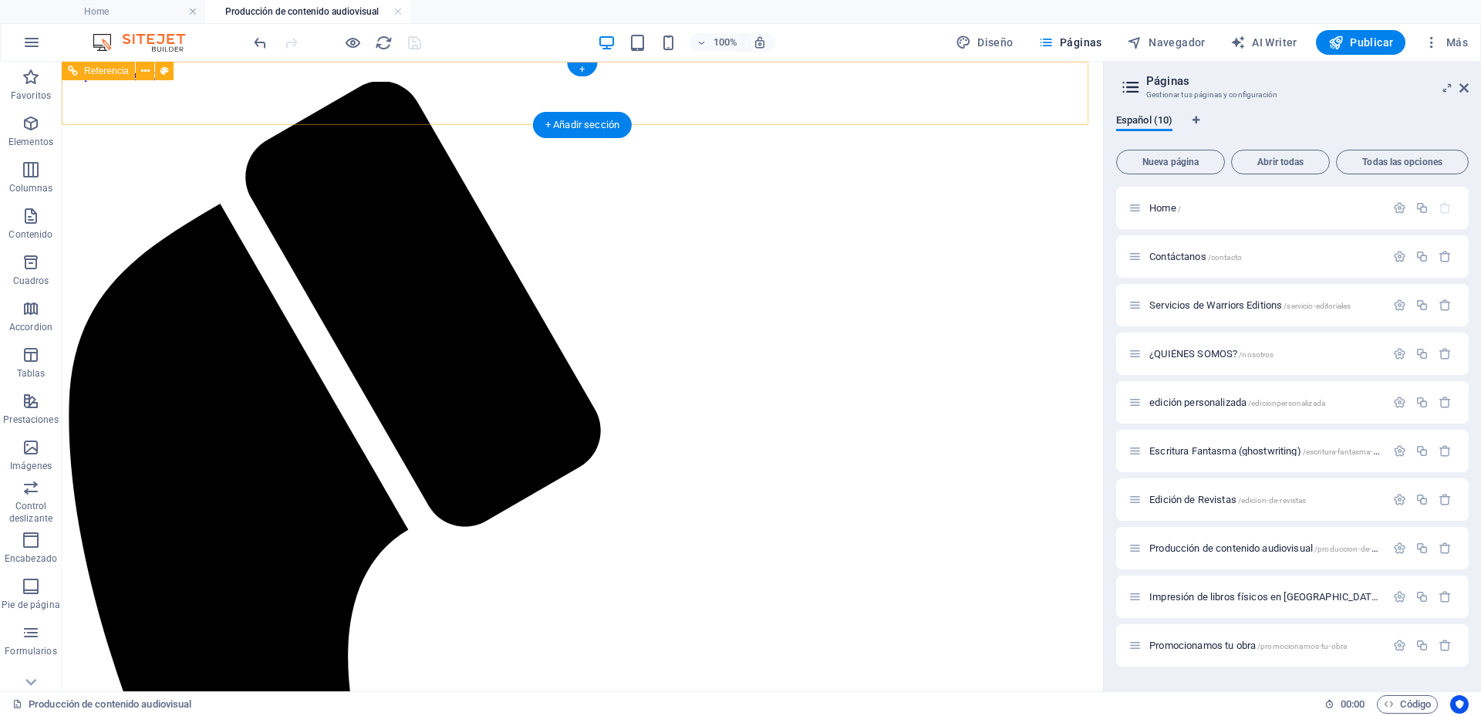
scroll to position [0, 0]
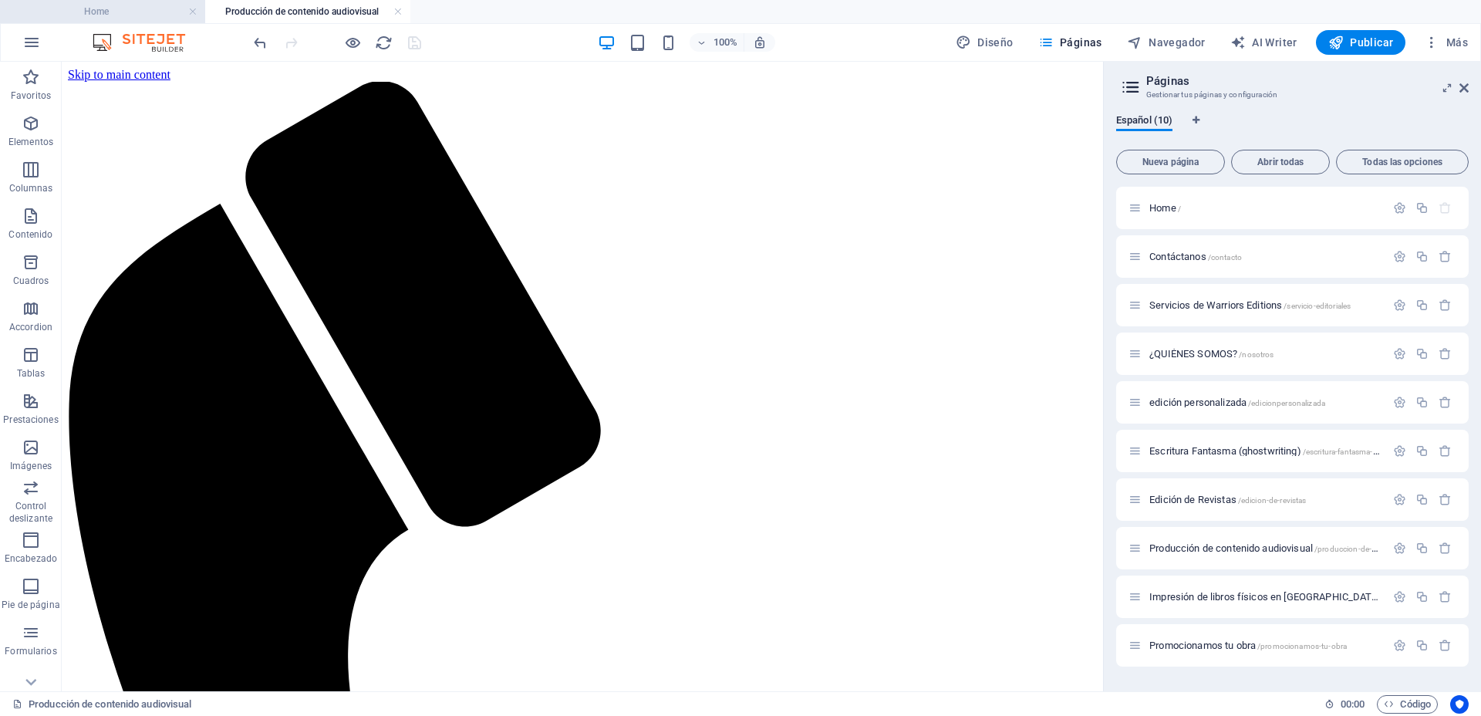
click at [130, 11] on h4 "Home" at bounding box center [102, 11] width 205 height 17
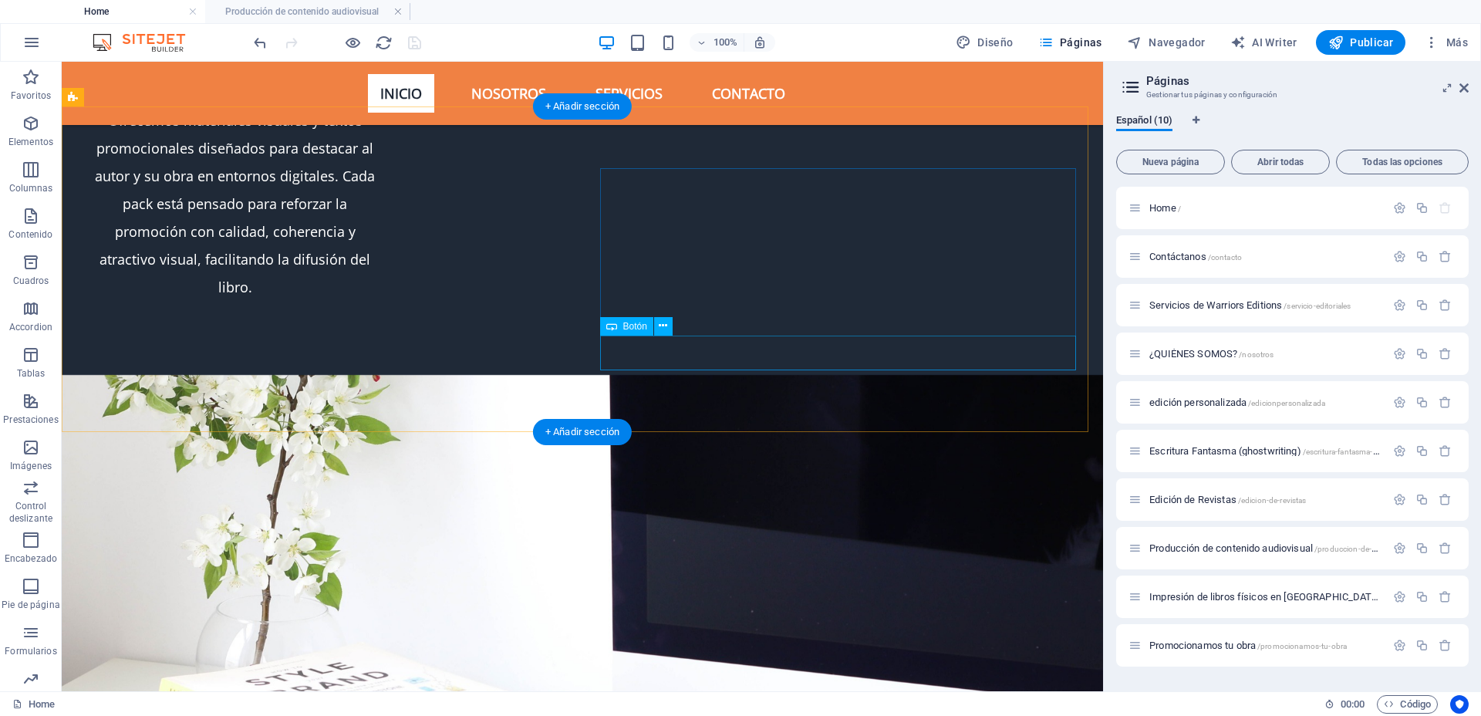
scroll to position [2992, 0]
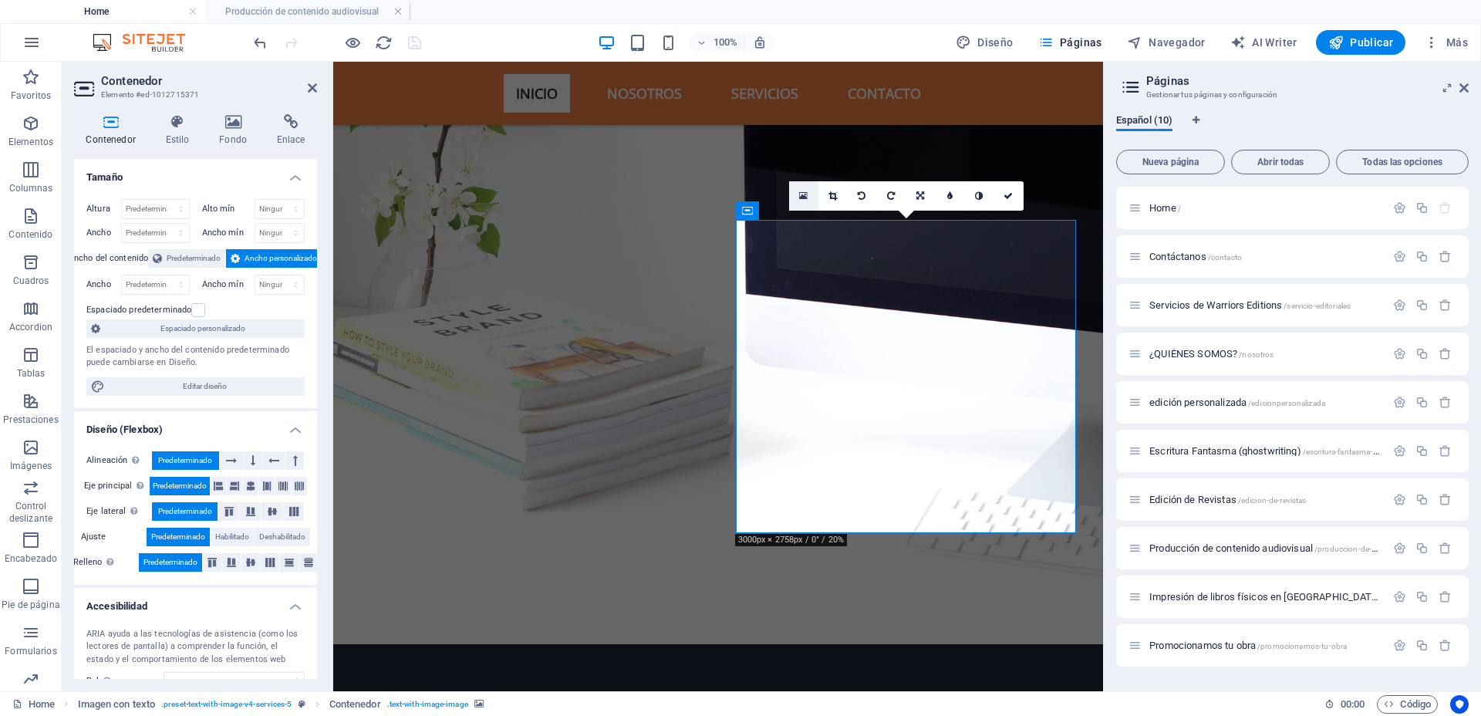
click at [805, 197] on icon at bounding box center [803, 195] width 8 height 11
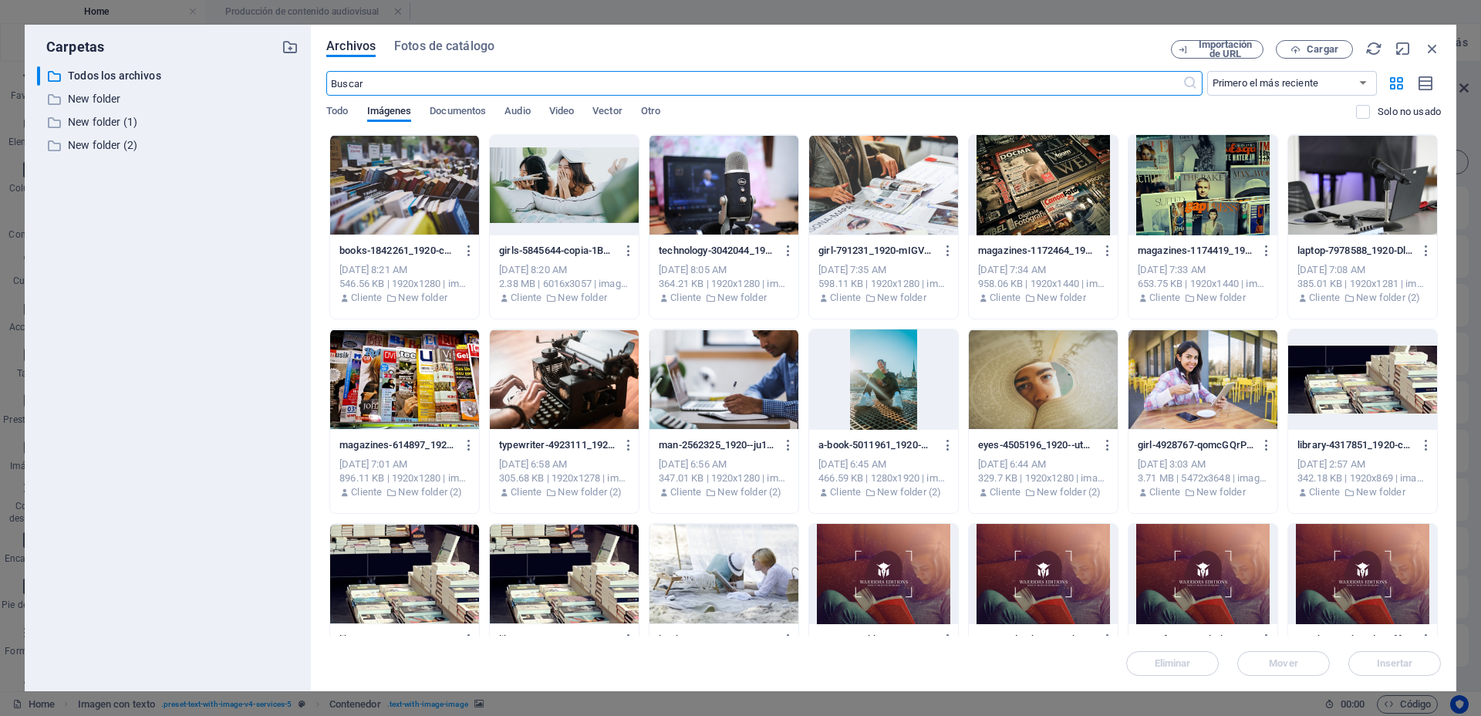
scroll to position [4026, 0]
click at [1307, 52] on span "Cargar" at bounding box center [1322, 49] width 32 height 9
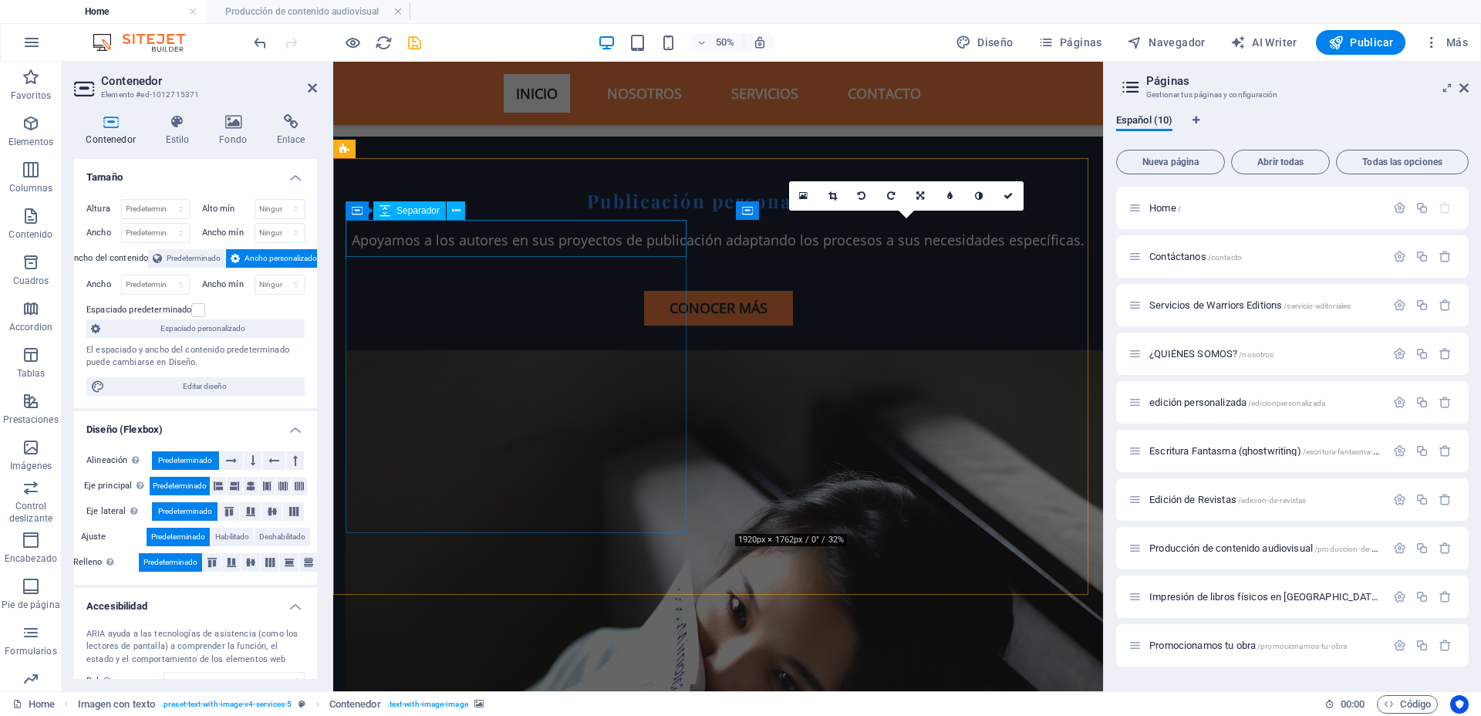
scroll to position [3519, 0]
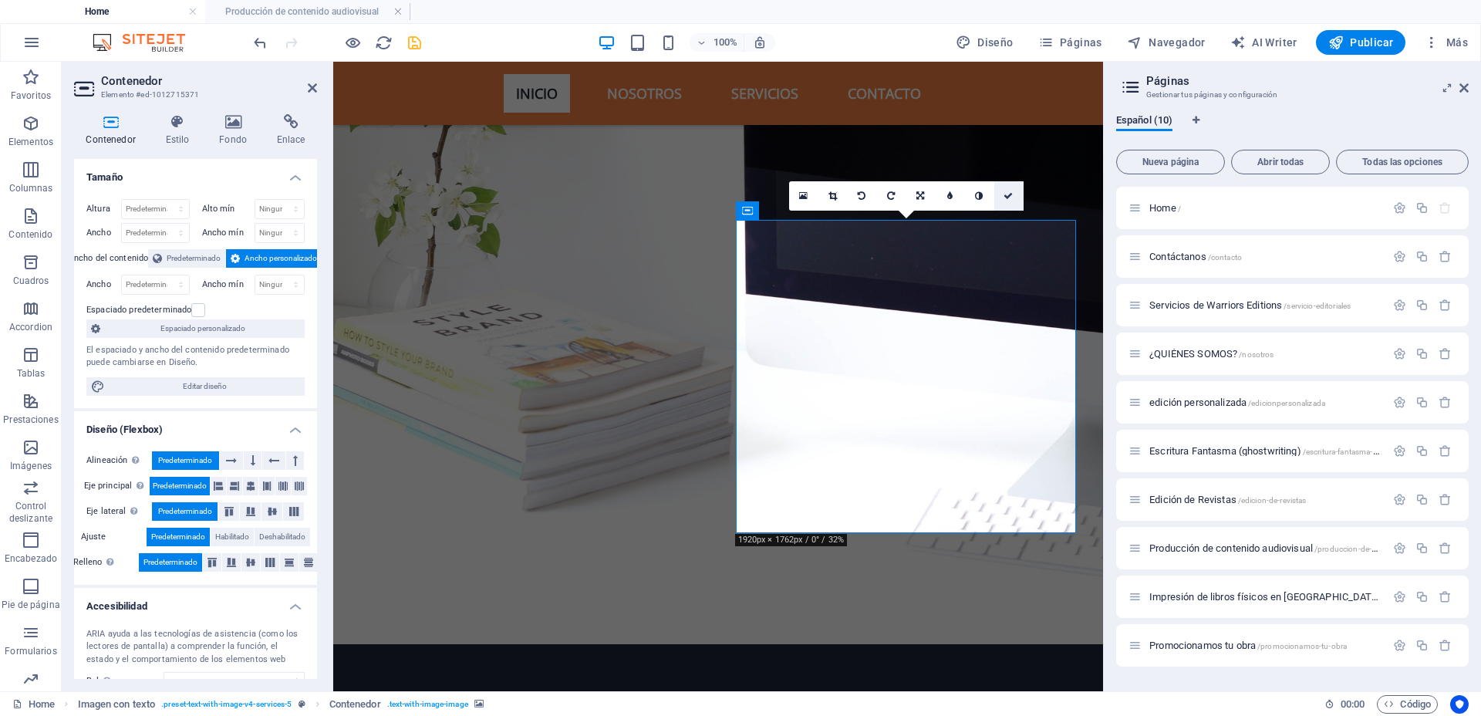
click at [1006, 198] on icon at bounding box center [1007, 195] width 9 height 9
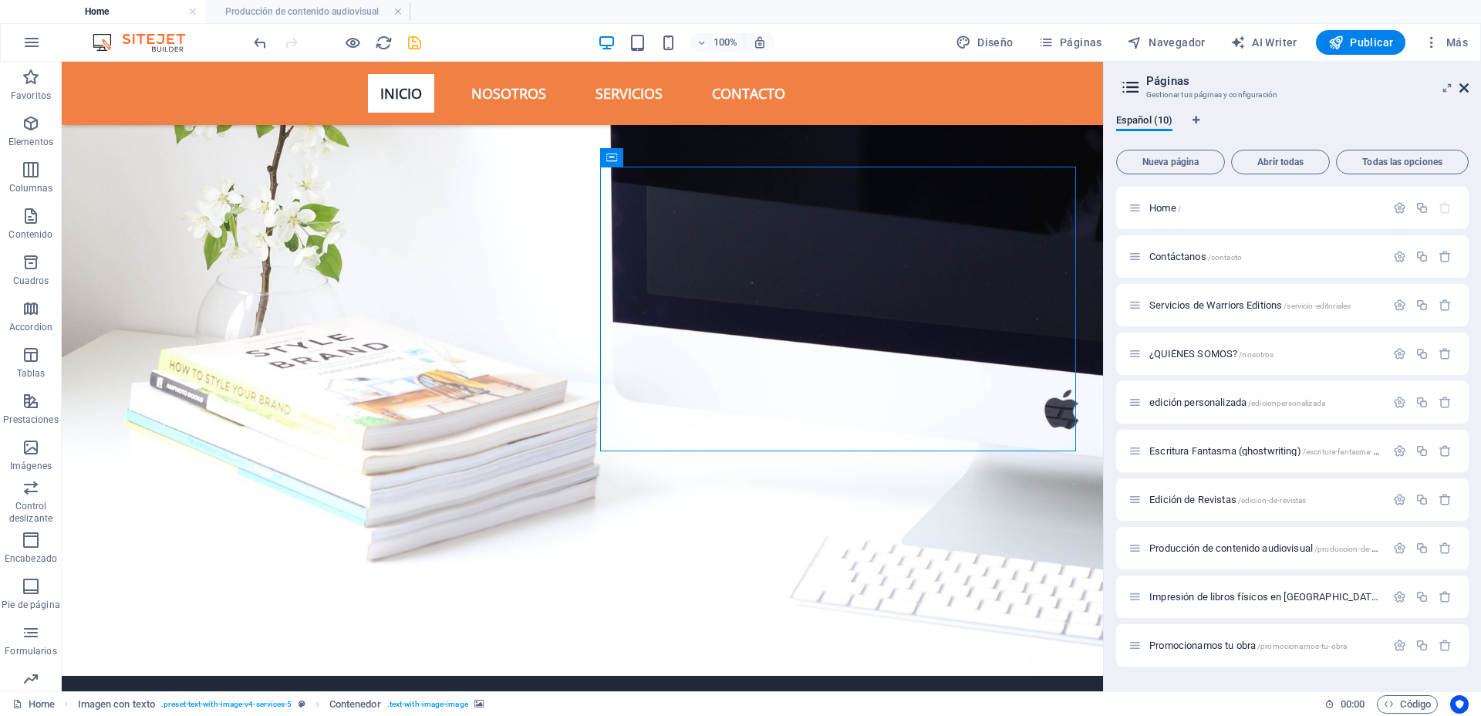
click at [1464, 84] on icon at bounding box center [1463, 88] width 9 height 12
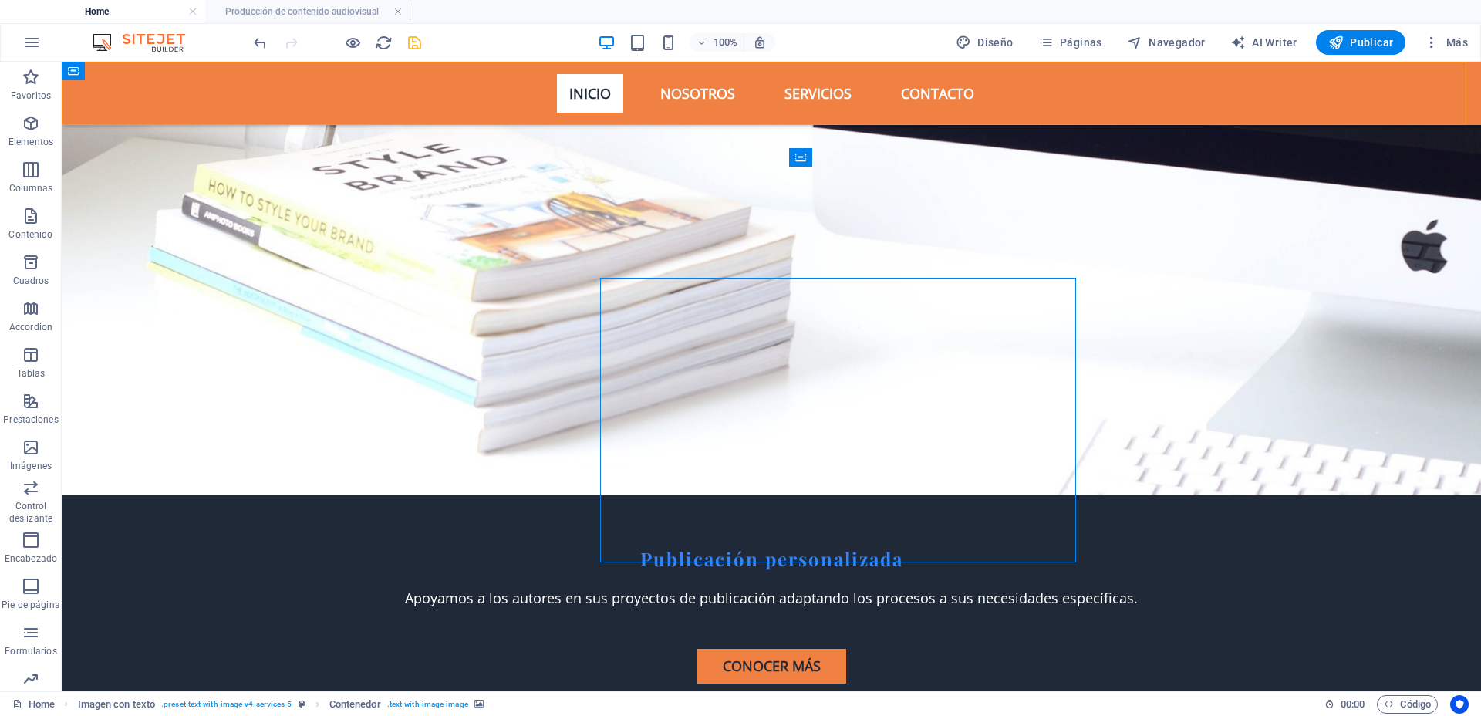
scroll to position [3017, 0]
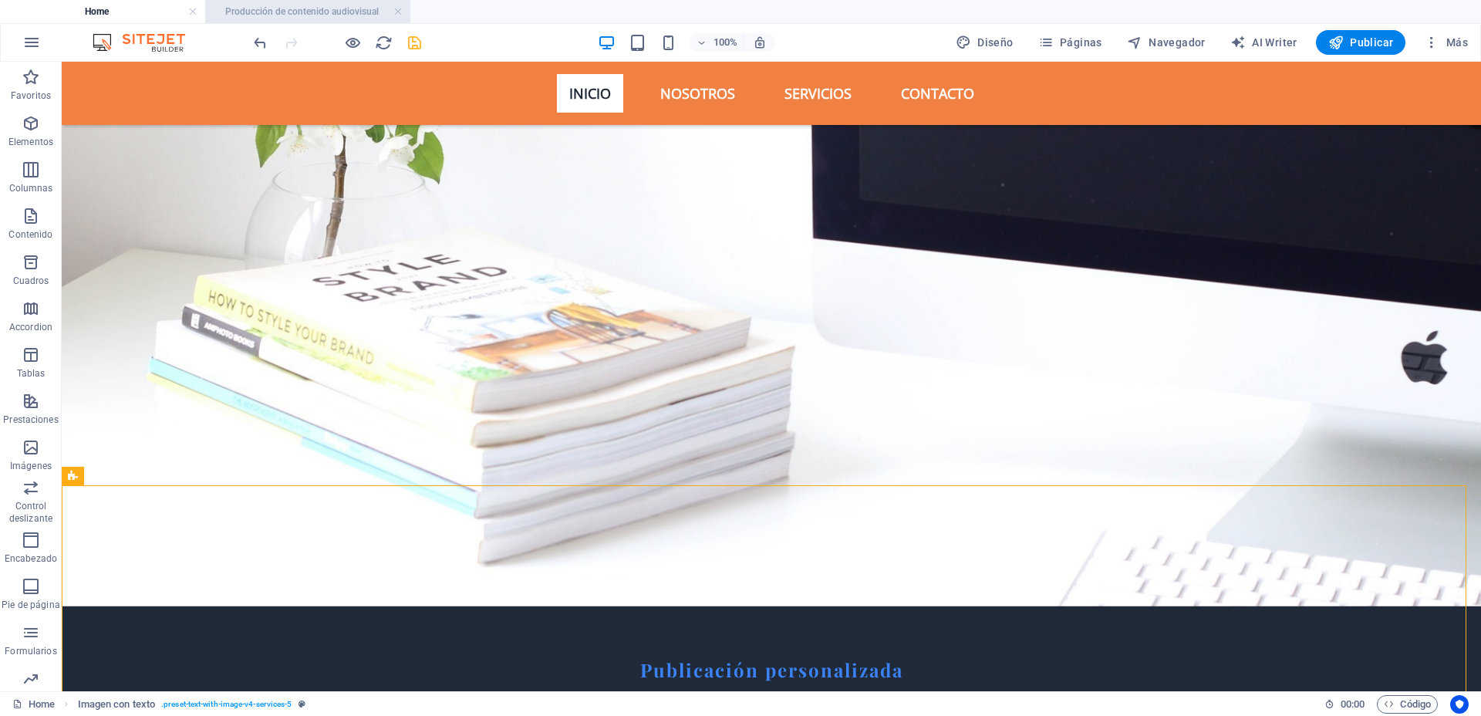
click at [301, 12] on h4 "Producción de contenido audiovisual" at bounding box center [307, 11] width 205 height 17
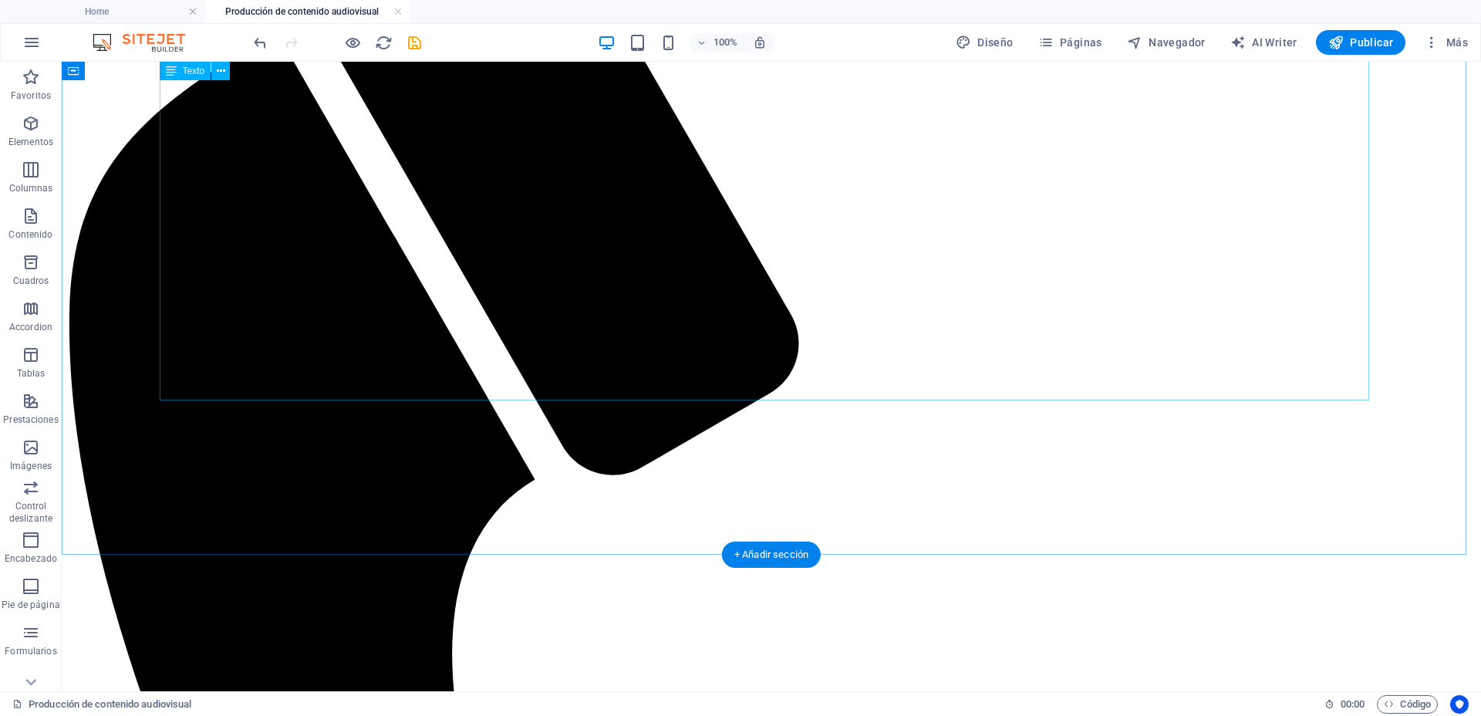
scroll to position [0, 0]
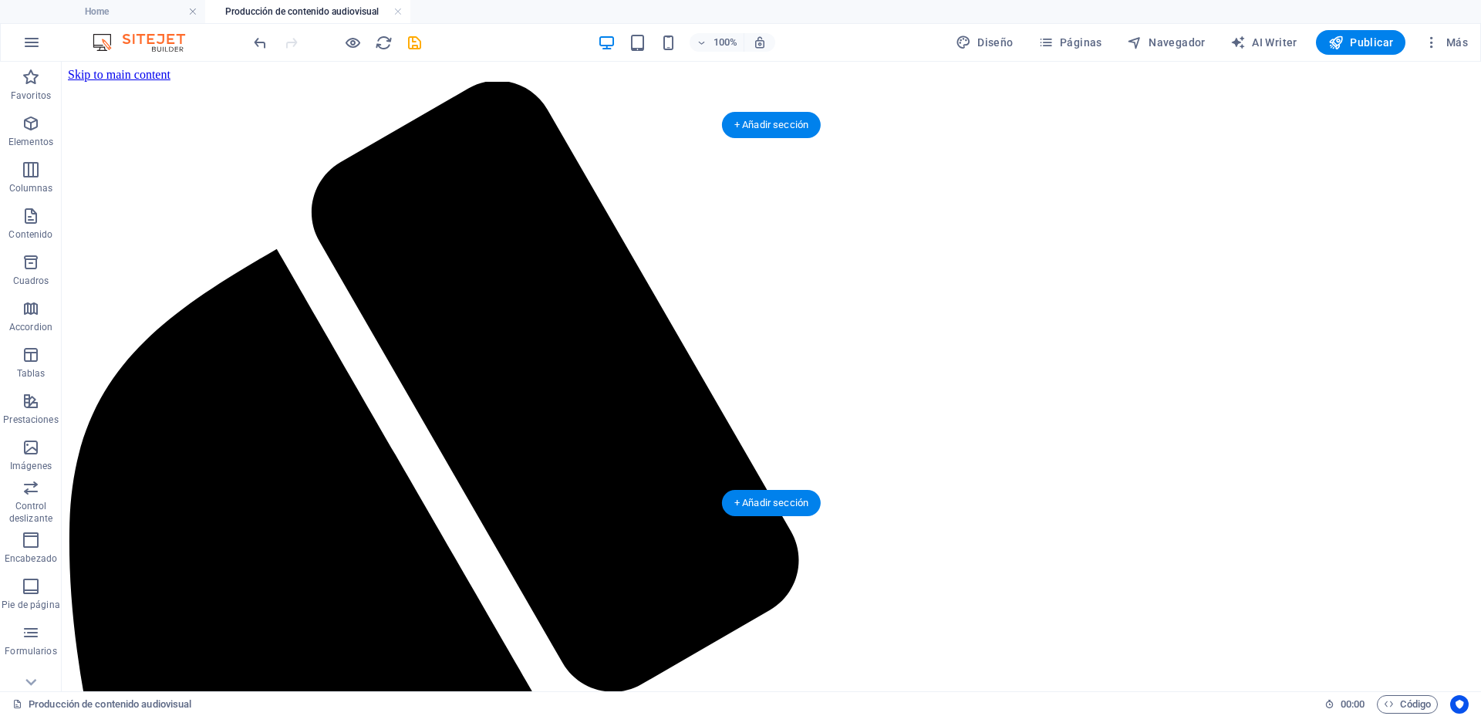
select select "vh"
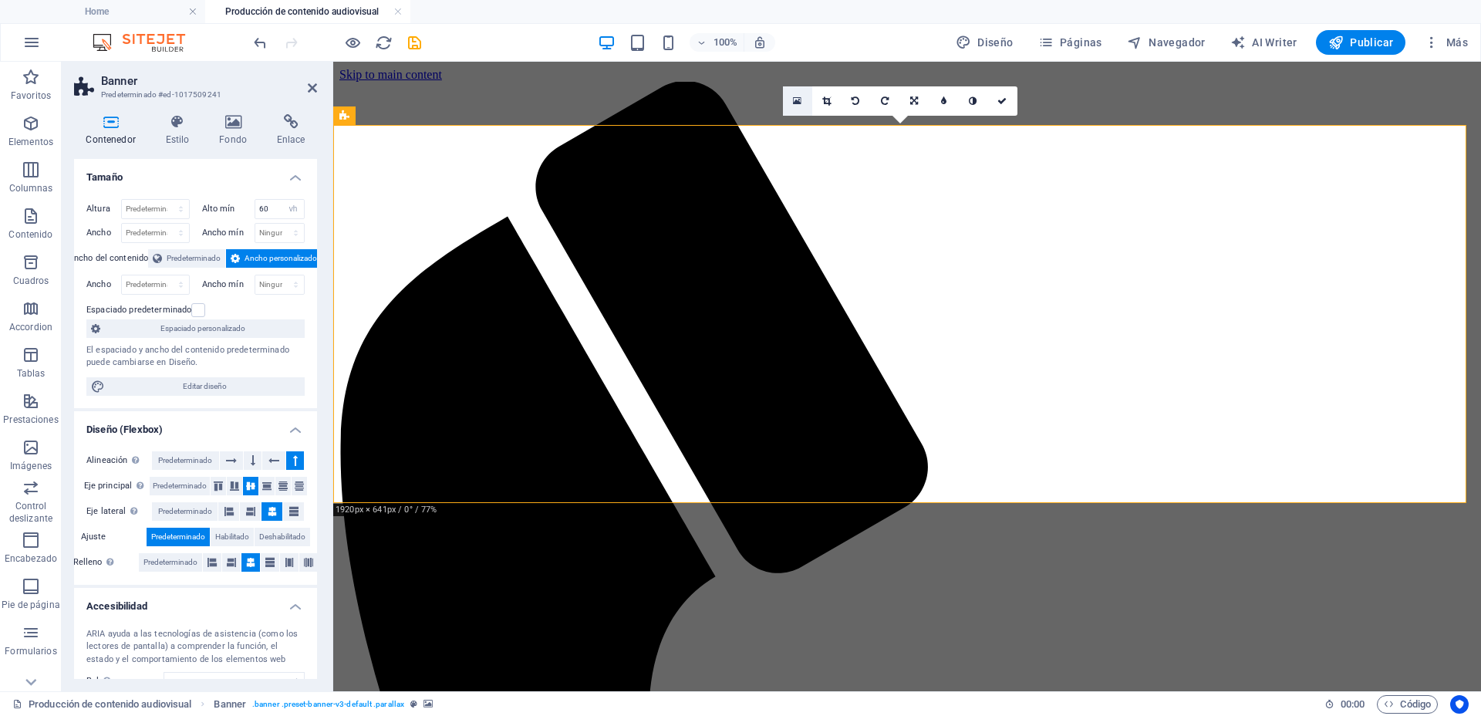
click at [794, 96] on icon at bounding box center [797, 101] width 8 height 11
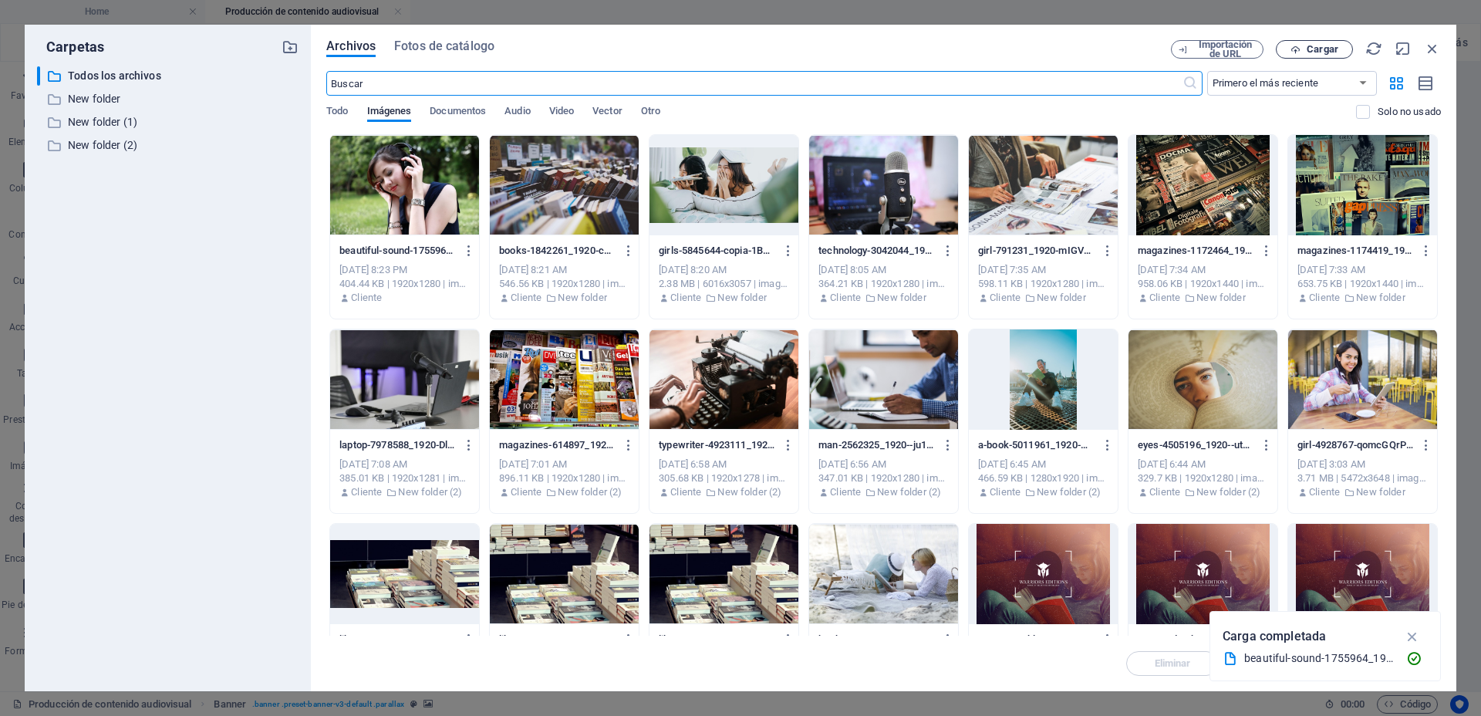
click at [1314, 45] on span "Cargar" at bounding box center [1322, 49] width 32 height 9
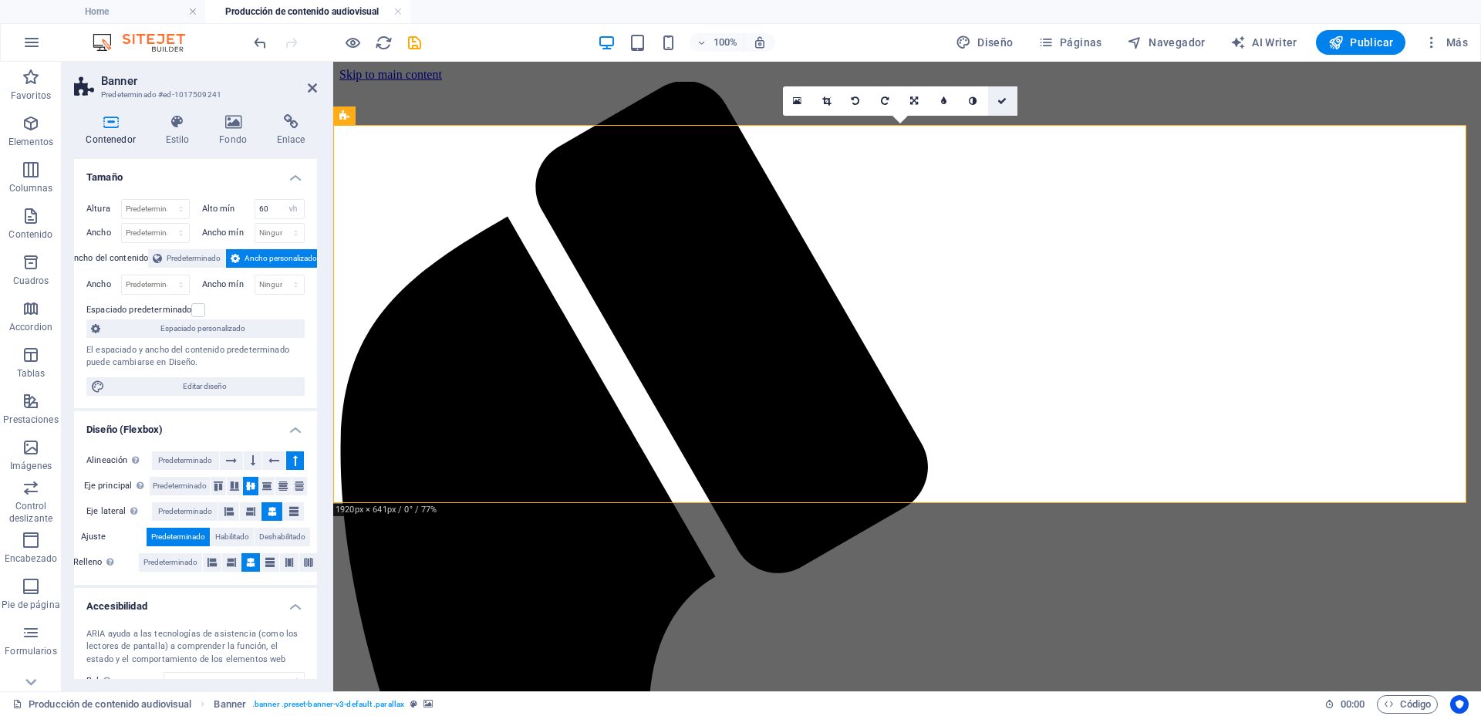
drag, startPoint x: 1005, startPoint y: 103, endPoint x: 942, endPoint y: 44, distance: 86.2
click at [1005, 103] on icon at bounding box center [1001, 100] width 9 height 9
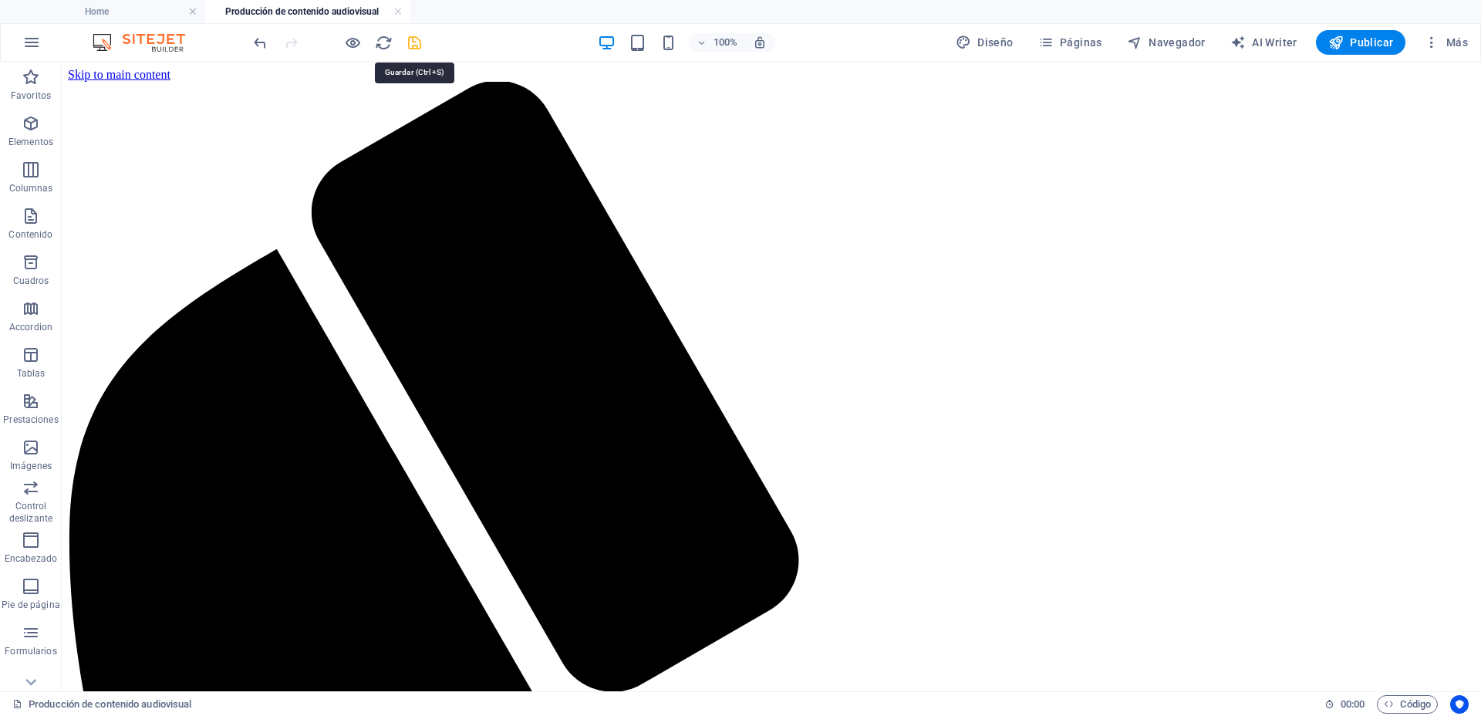
click at [417, 42] on icon "save" at bounding box center [415, 43] width 18 height 18
click at [399, 11] on link at bounding box center [397, 12] width 9 height 15
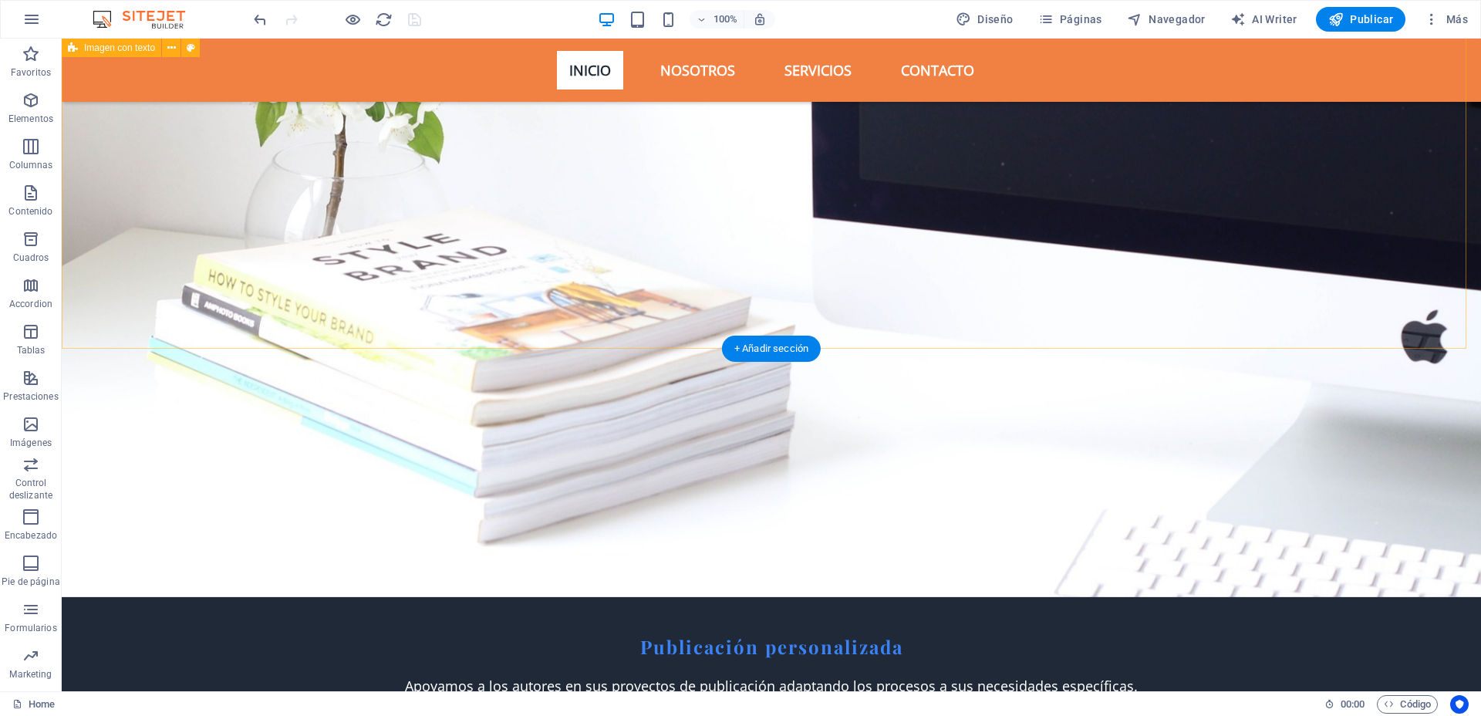
scroll to position [2954, 0]
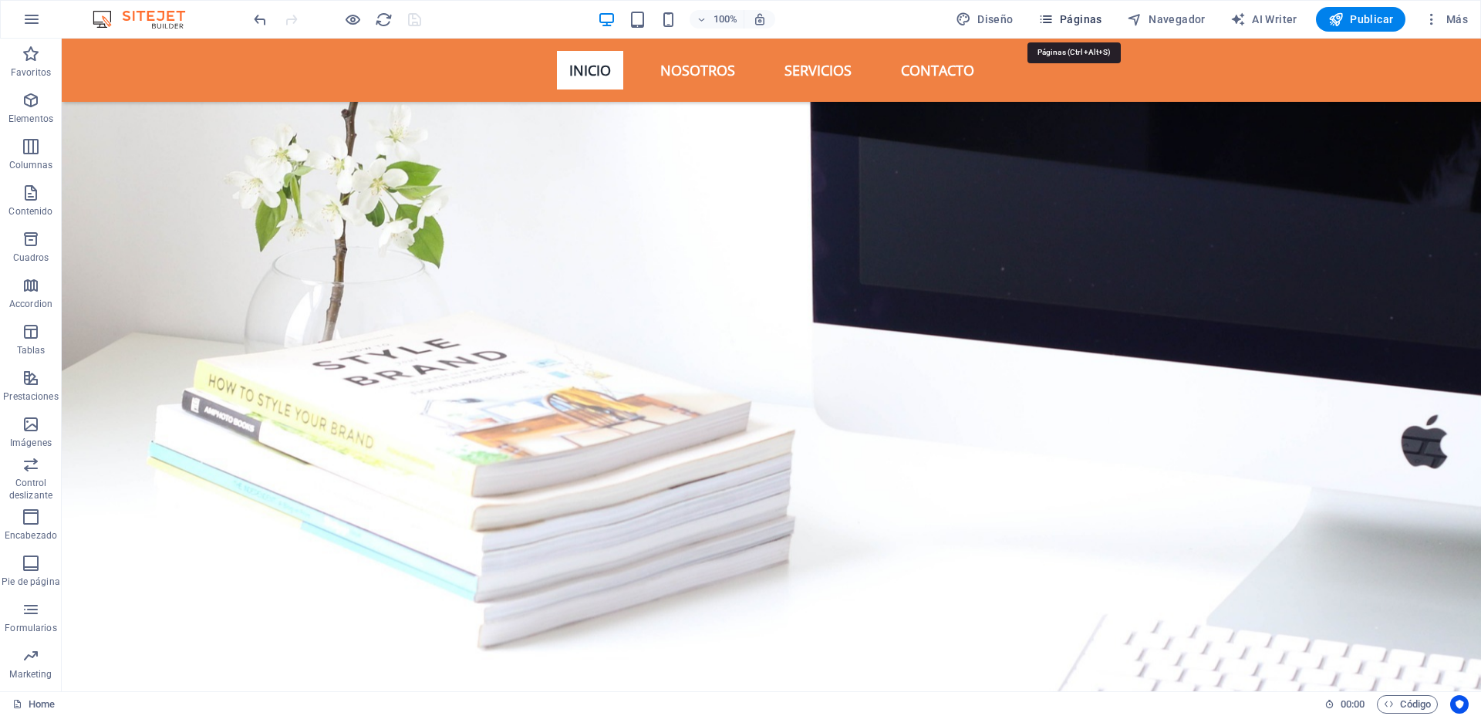
click at [1063, 17] on span "Páginas" at bounding box center [1070, 19] width 64 height 15
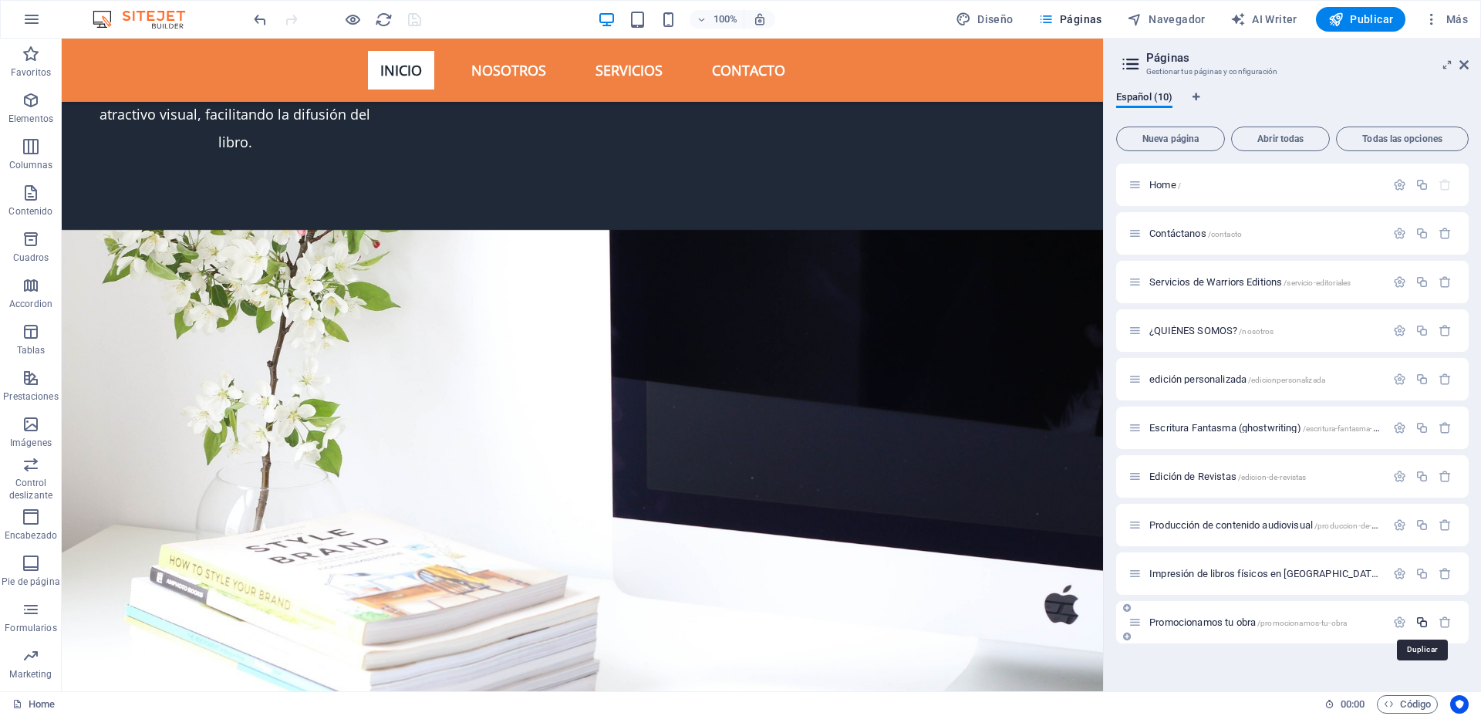
click at [1423, 622] on icon "button" at bounding box center [1421, 621] width 13 height 13
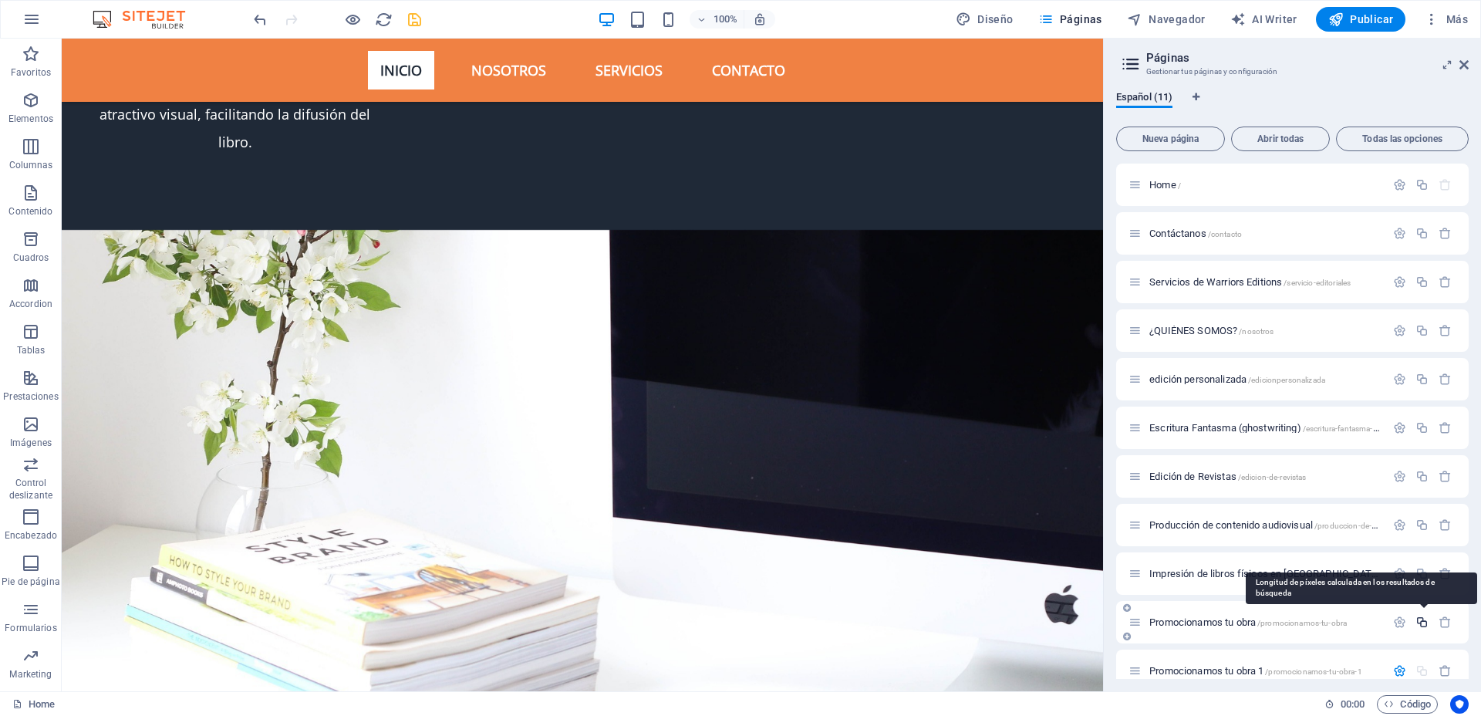
scroll to position [308, 0]
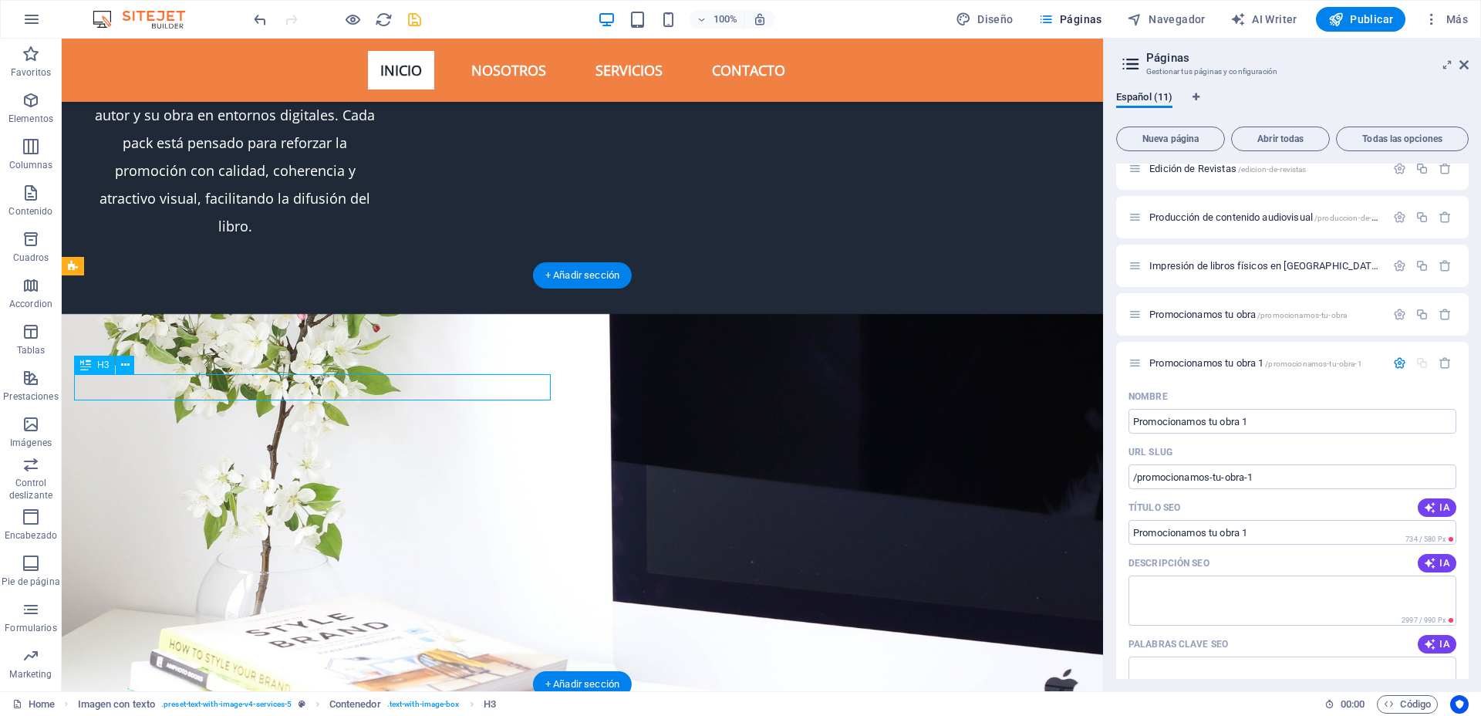
scroll to position [3420, 0]
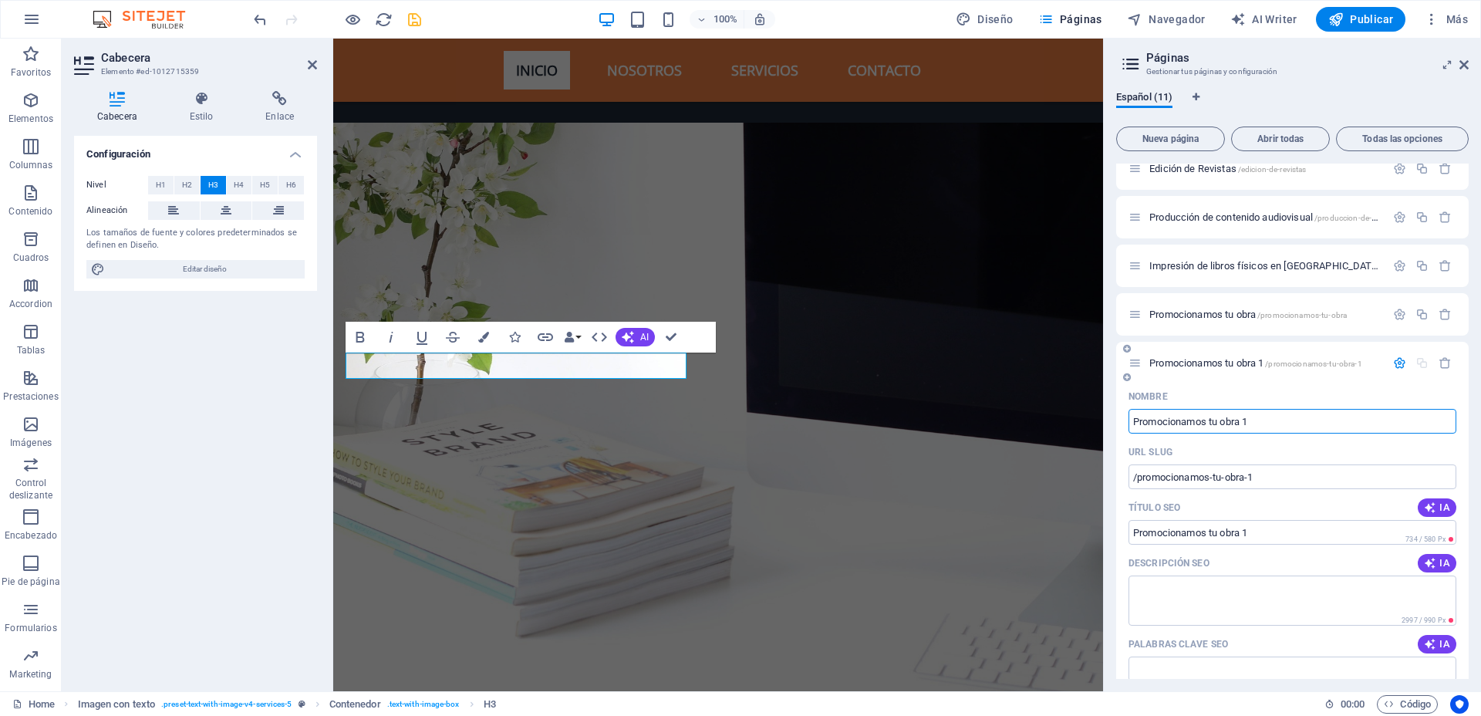
click at [1282, 419] on input "Promocionamos tu obra 1" at bounding box center [1292, 421] width 328 height 25
drag, startPoint x: 1315, startPoint y: 420, endPoint x: 1128, endPoint y: 418, distance: 186.6
click at [1128, 418] on input "Promocionamos tu obra 1" at bounding box center [1292, 421] width 328 height 25
type input "Transforma tu libro en audiolibro"
type input "/transforma-tu-libro-en-audiolibro"
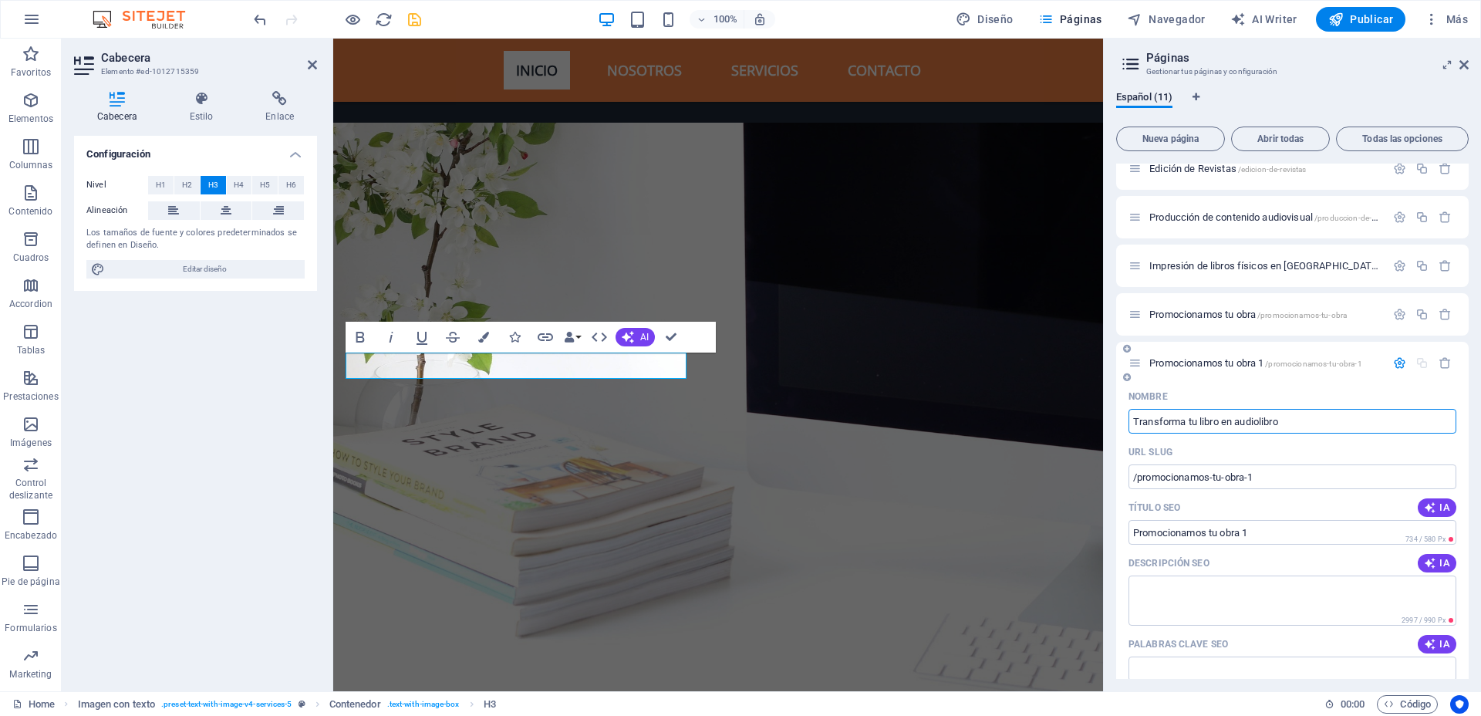
type input "Transforma tu libro en audiolibro"
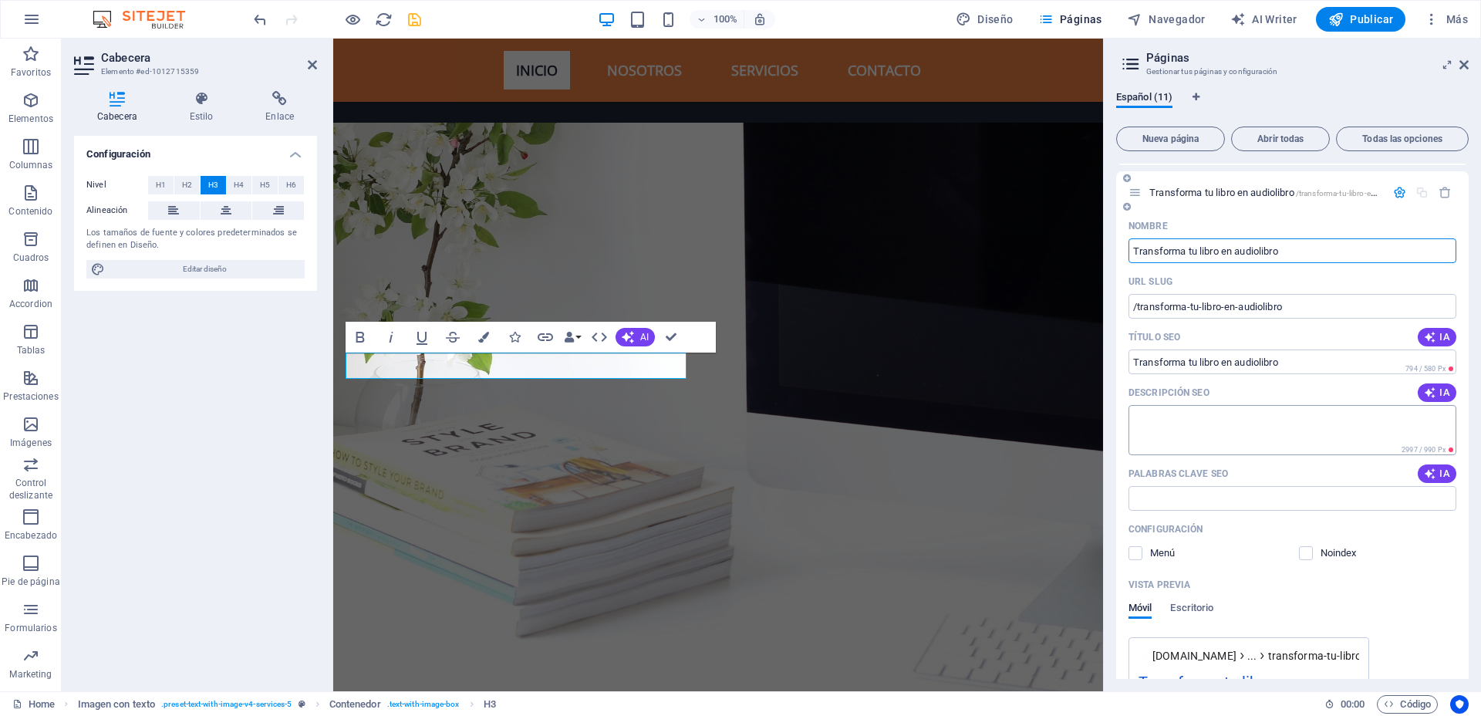
scroll to position [335, 0]
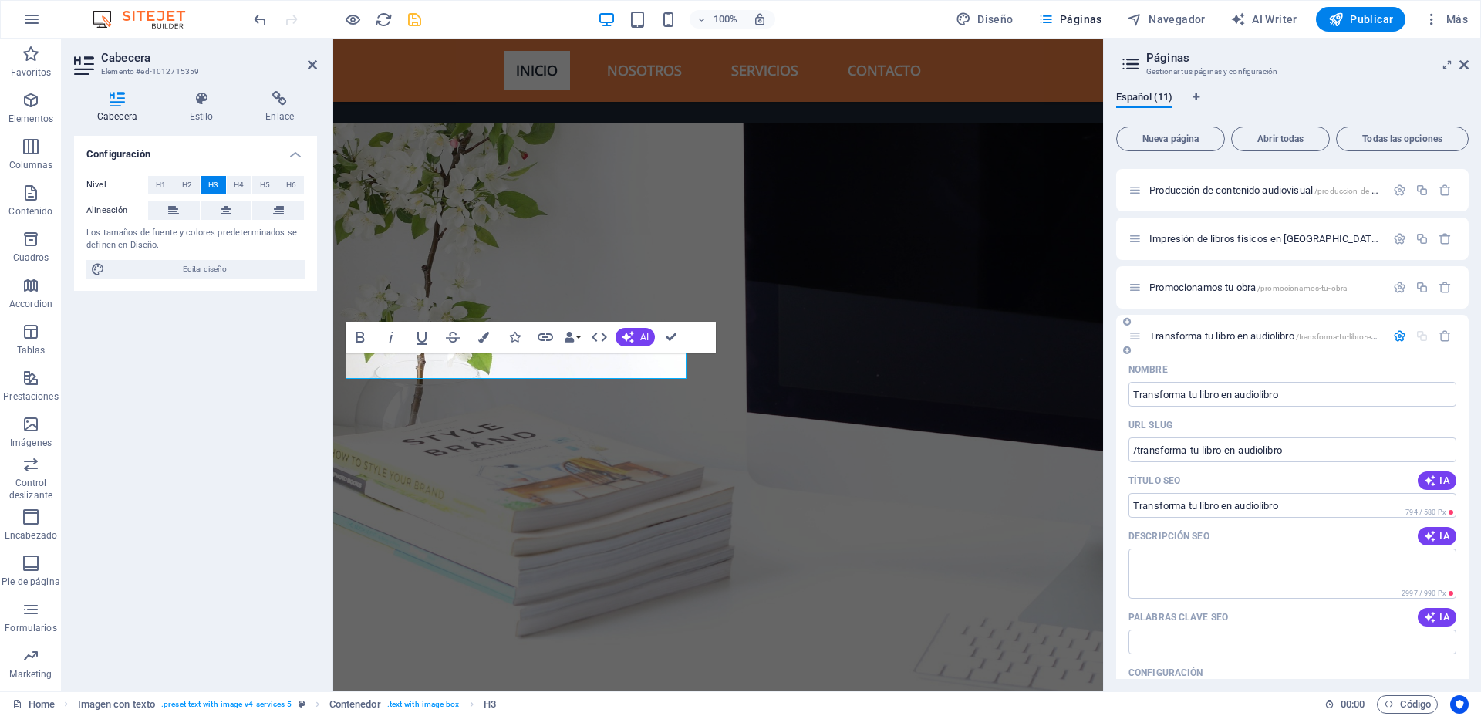
click at [1396, 339] on icon "button" at bounding box center [1399, 335] width 13 height 13
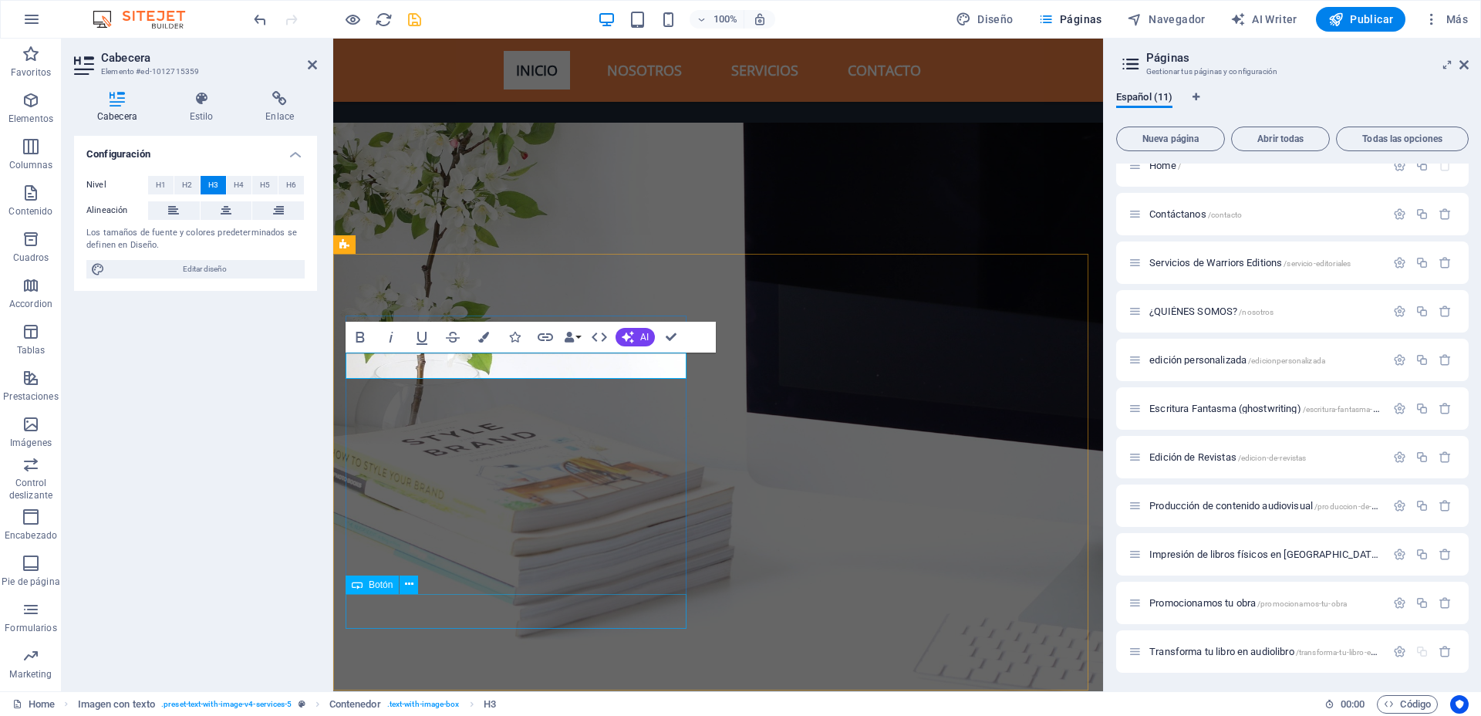
select select
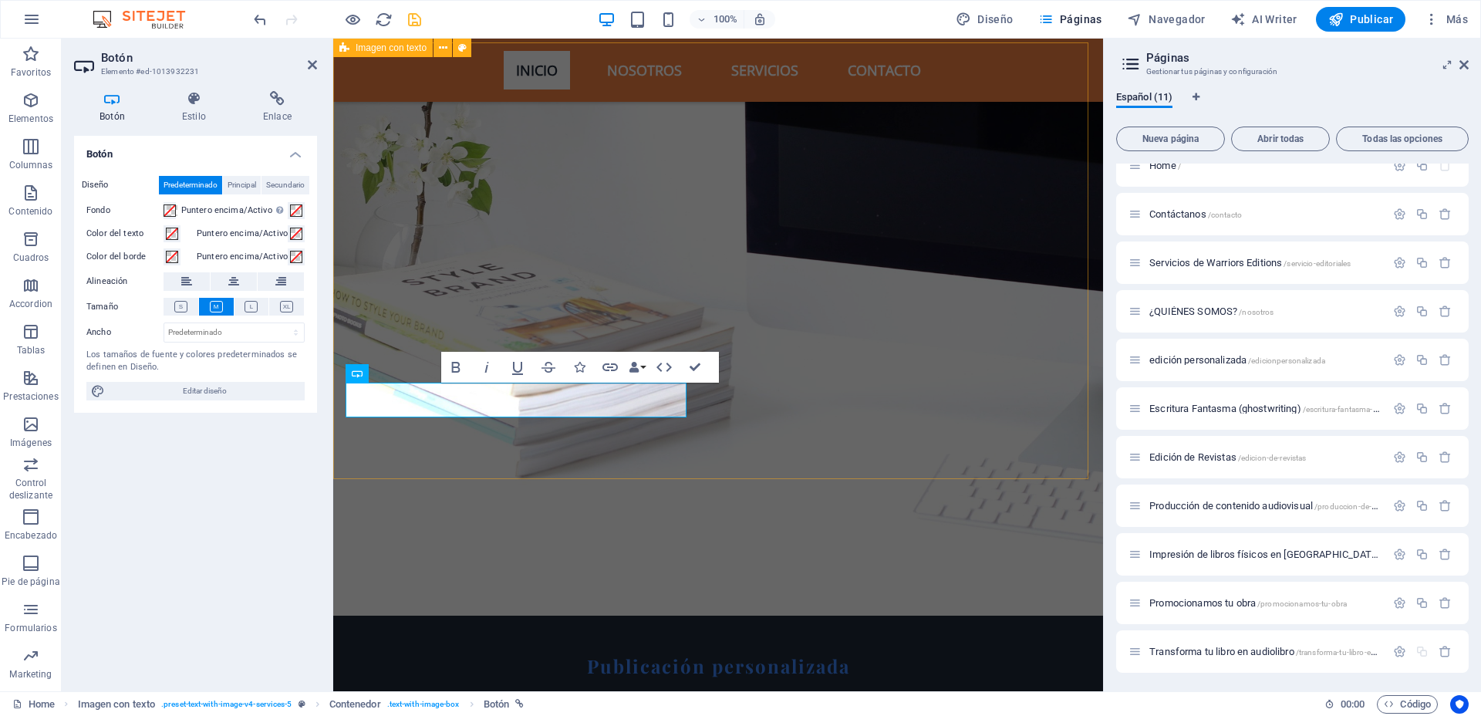
scroll to position [3576, 0]
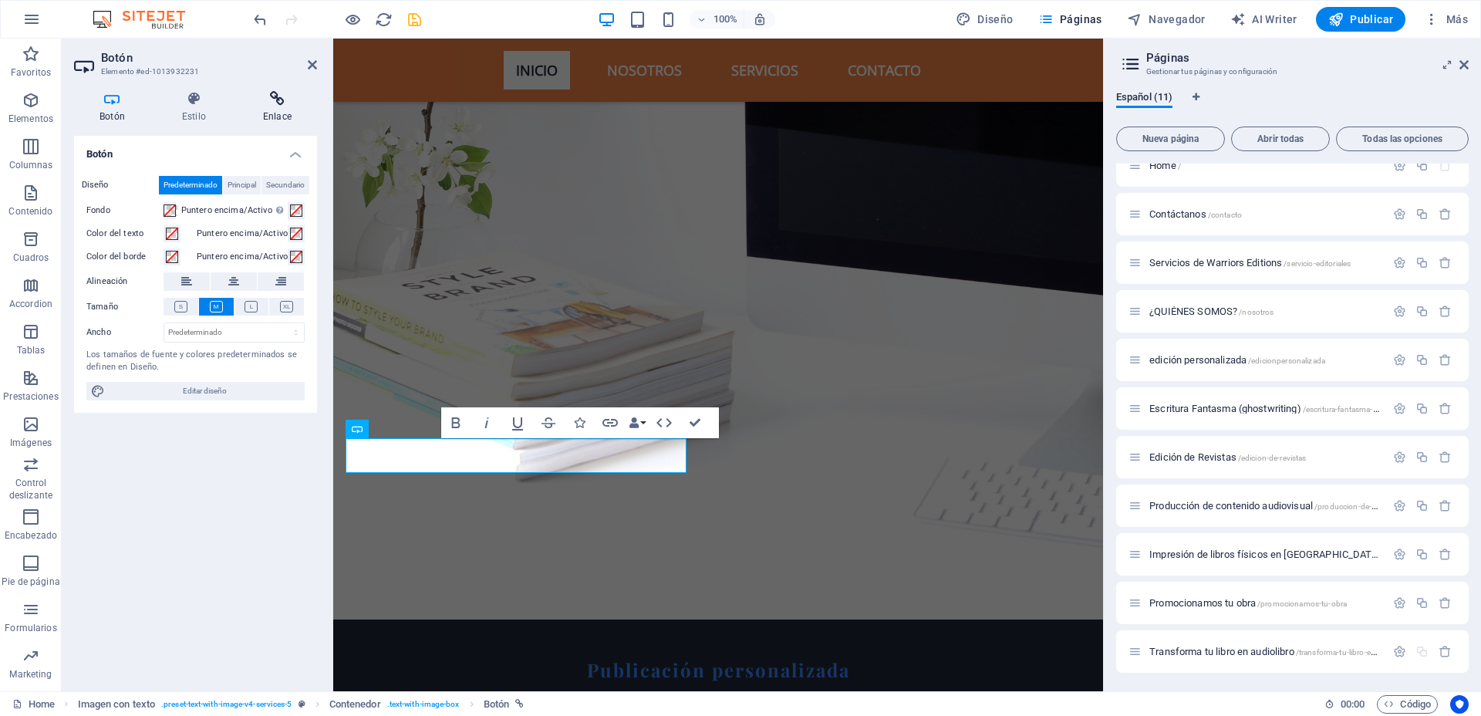
click at [288, 96] on icon at bounding box center [277, 98] width 79 height 15
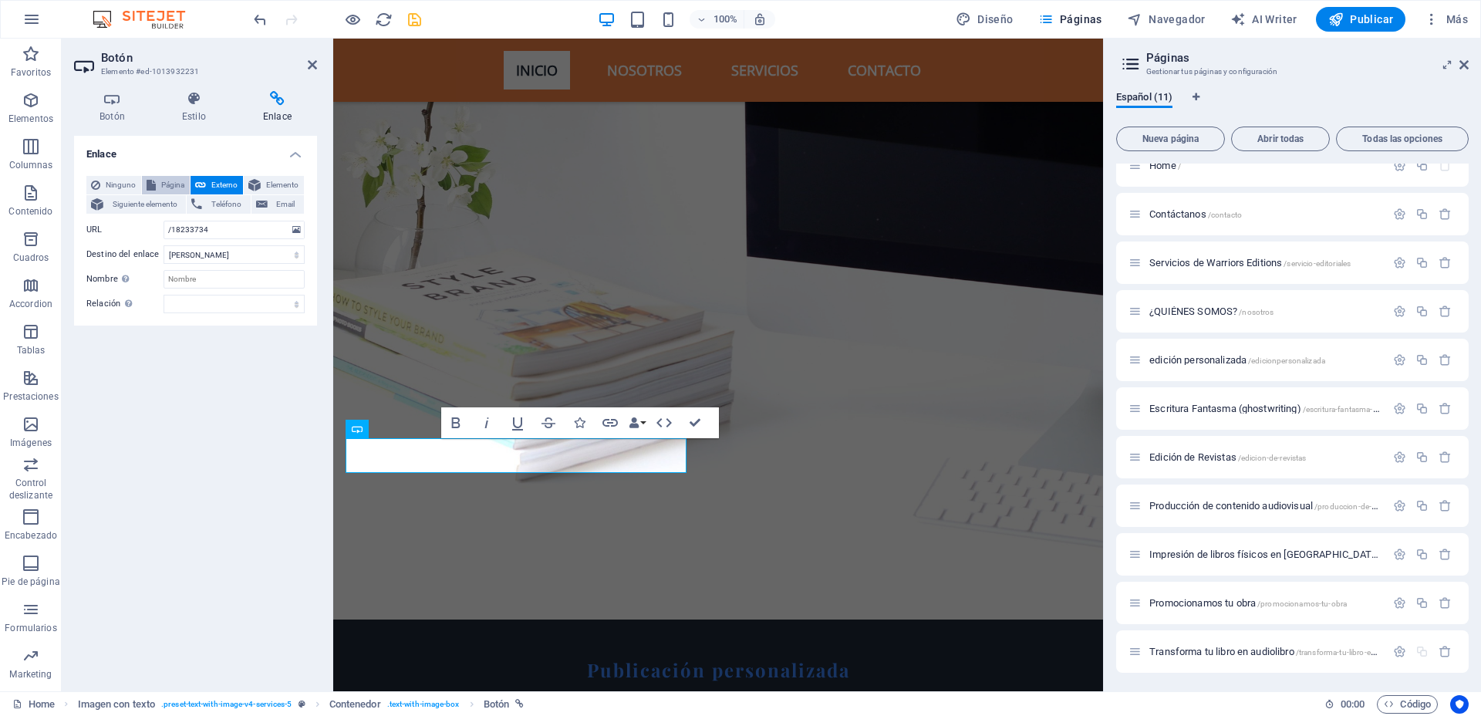
click at [163, 176] on span "Página" at bounding box center [172, 185] width 25 height 19
click at [204, 224] on select "Home Contáctanos Servicios de Warriors Editions ¿QUIÉNES SOMOS? edición persona…" at bounding box center [233, 230] width 141 height 19
select select "10"
click at [163, 221] on select "Home Contáctanos Servicios de Warriors Editions ¿QUIÉNES SOMOS? edición persona…" at bounding box center [233, 230] width 141 height 19
click at [311, 65] on icon at bounding box center [312, 65] width 9 height 12
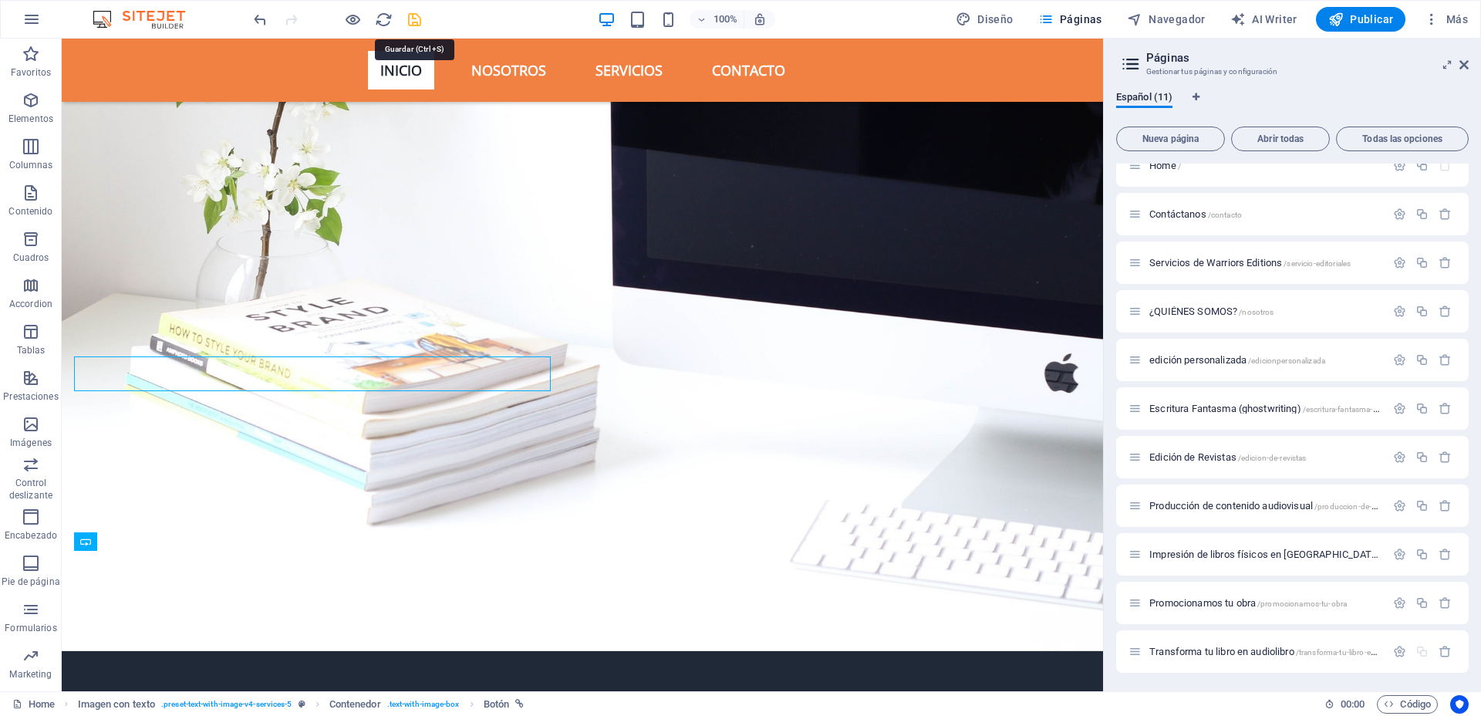
click at [413, 20] on icon "save" at bounding box center [415, 20] width 18 height 18
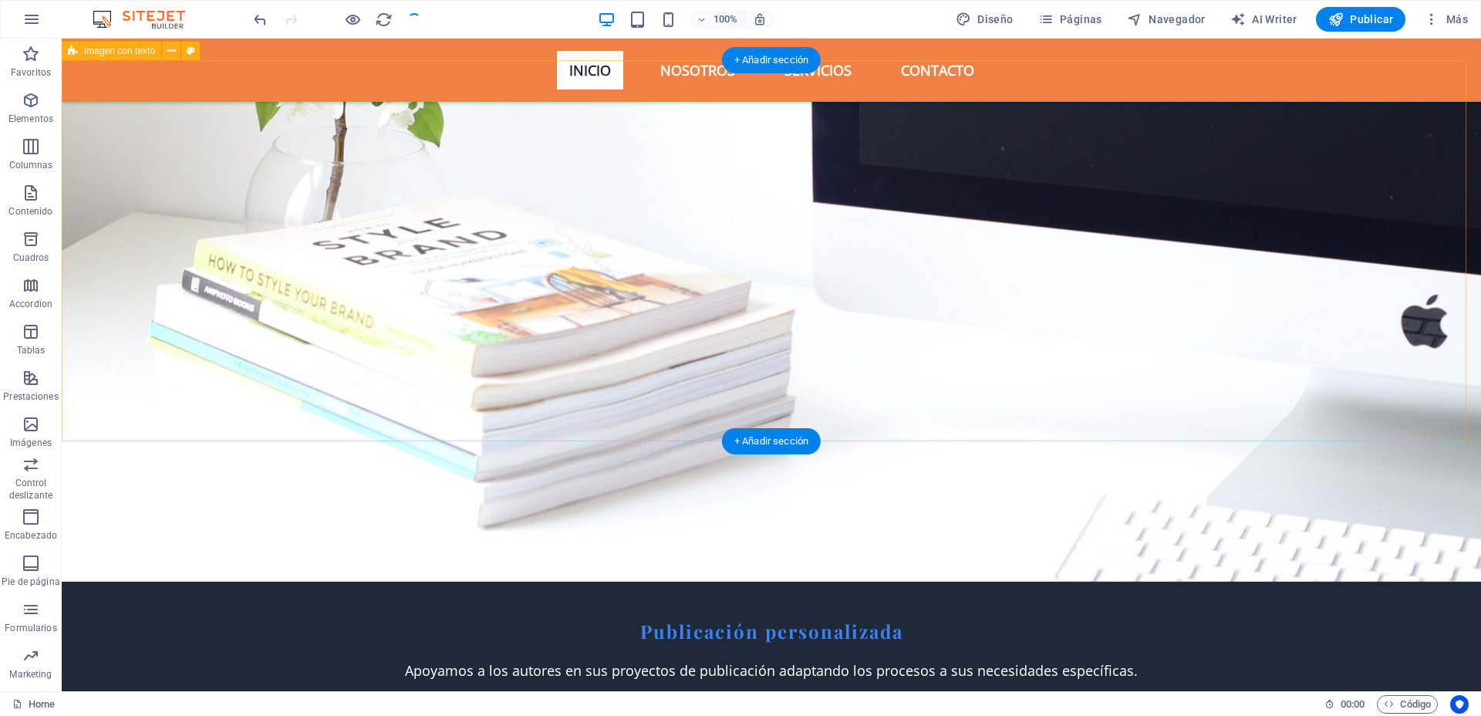
scroll to position [2881, 0]
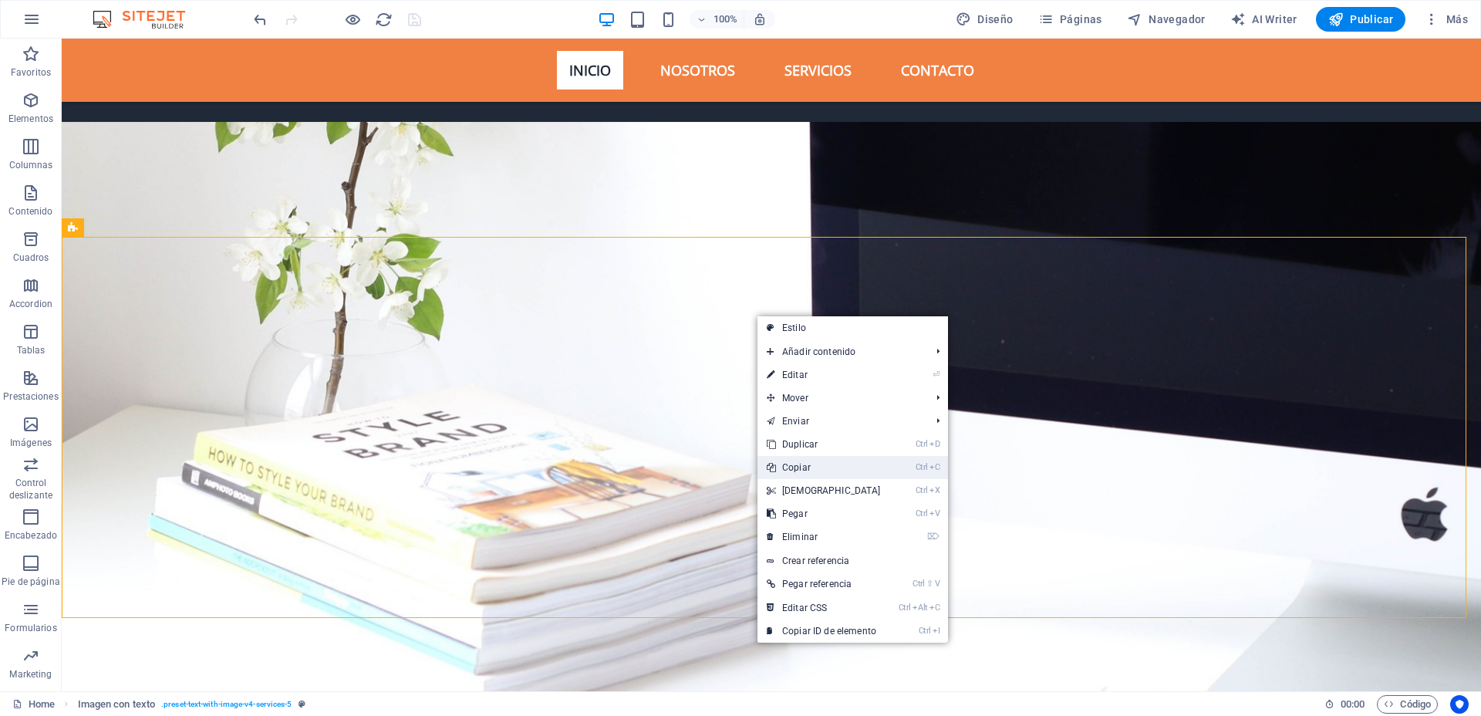
drag, startPoint x: 823, startPoint y: 466, endPoint x: 761, endPoint y: 426, distance: 73.6
click at [823, 465] on link "Ctrl C Copiar" at bounding box center [823, 467] width 133 height 23
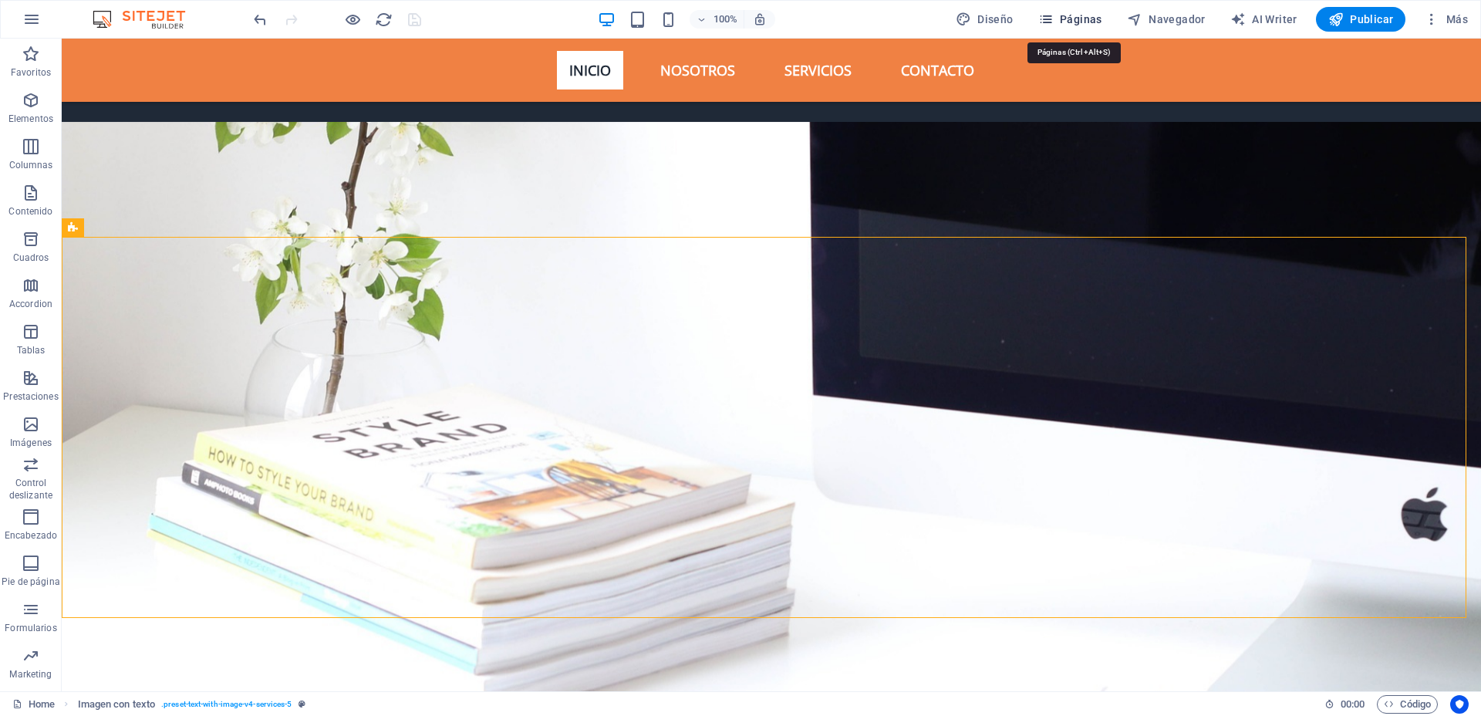
click at [1063, 15] on span "Páginas" at bounding box center [1070, 19] width 64 height 15
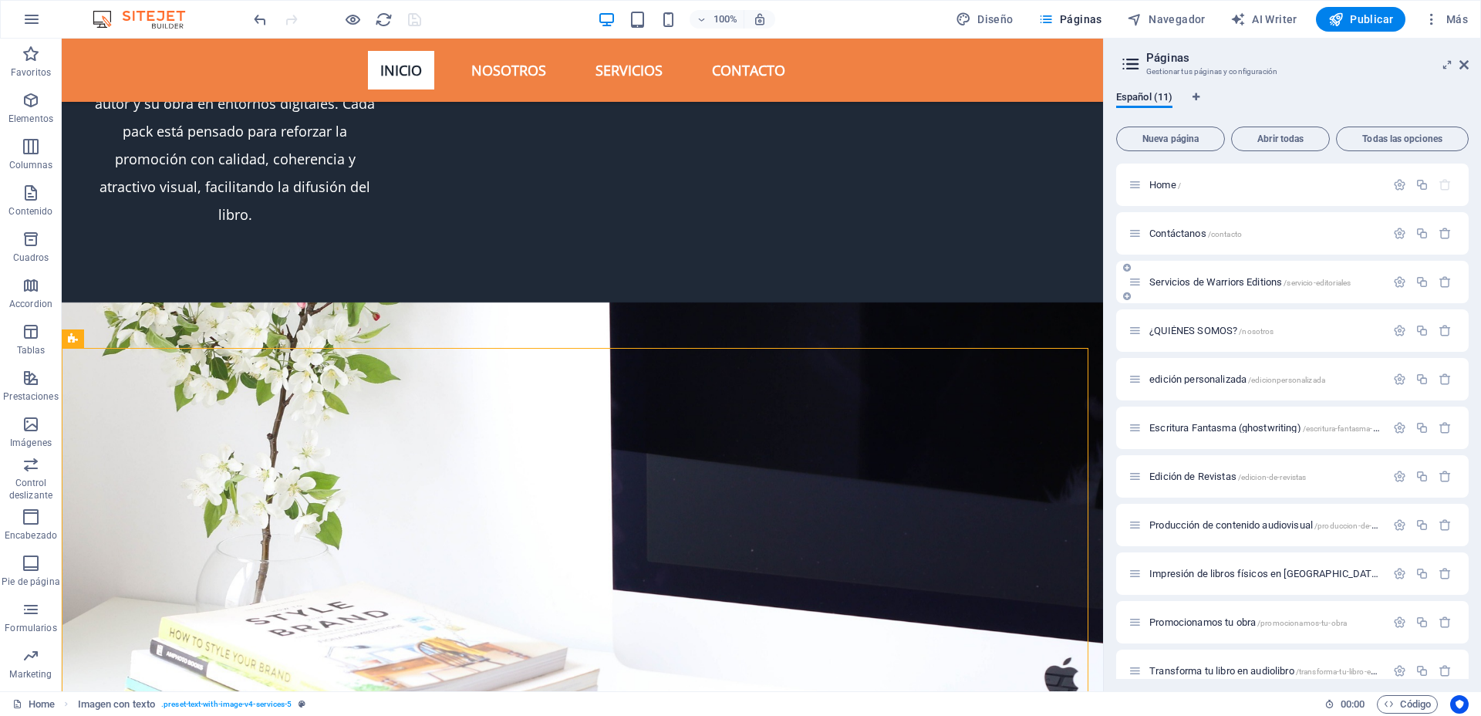
click at [1169, 277] on span "Servicios de Warriors Editions /servicio-editoriales" at bounding box center [1249, 282] width 201 height 12
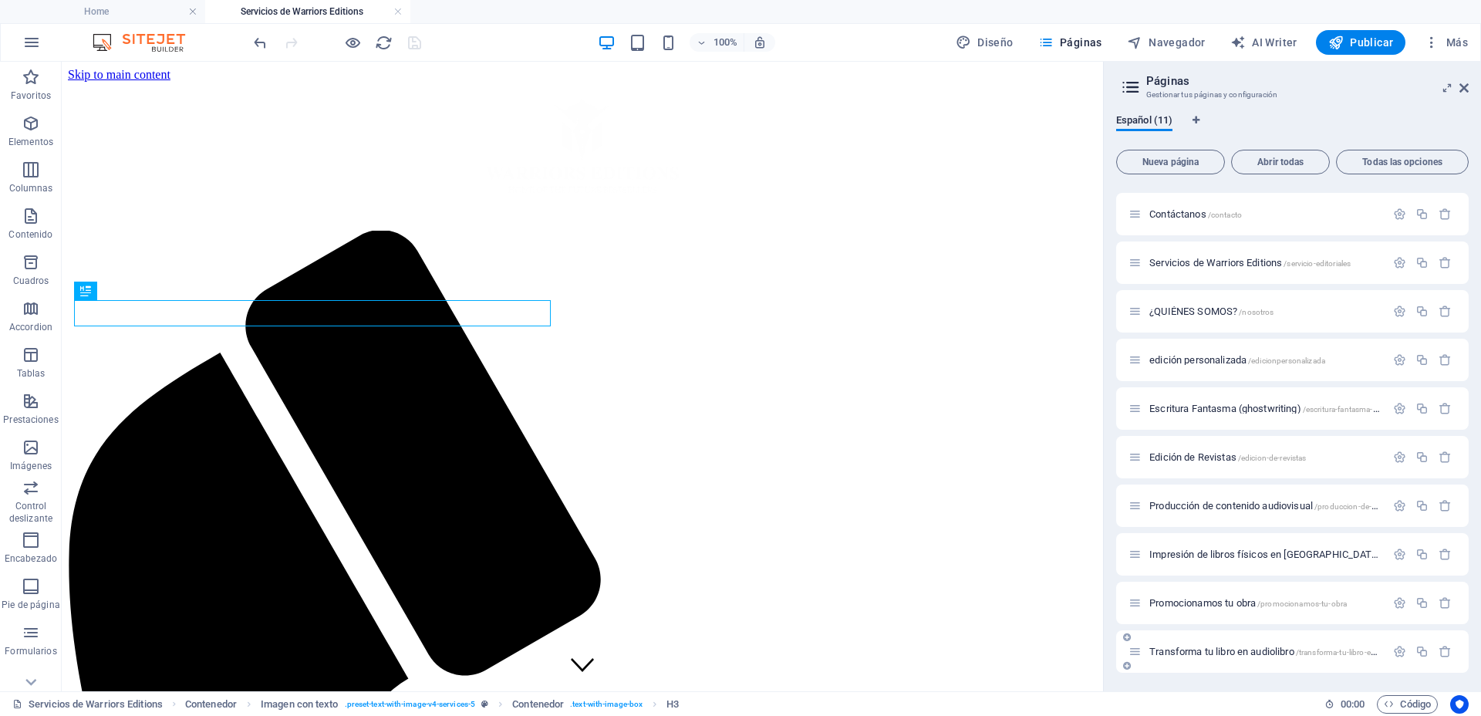
scroll to position [567, 0]
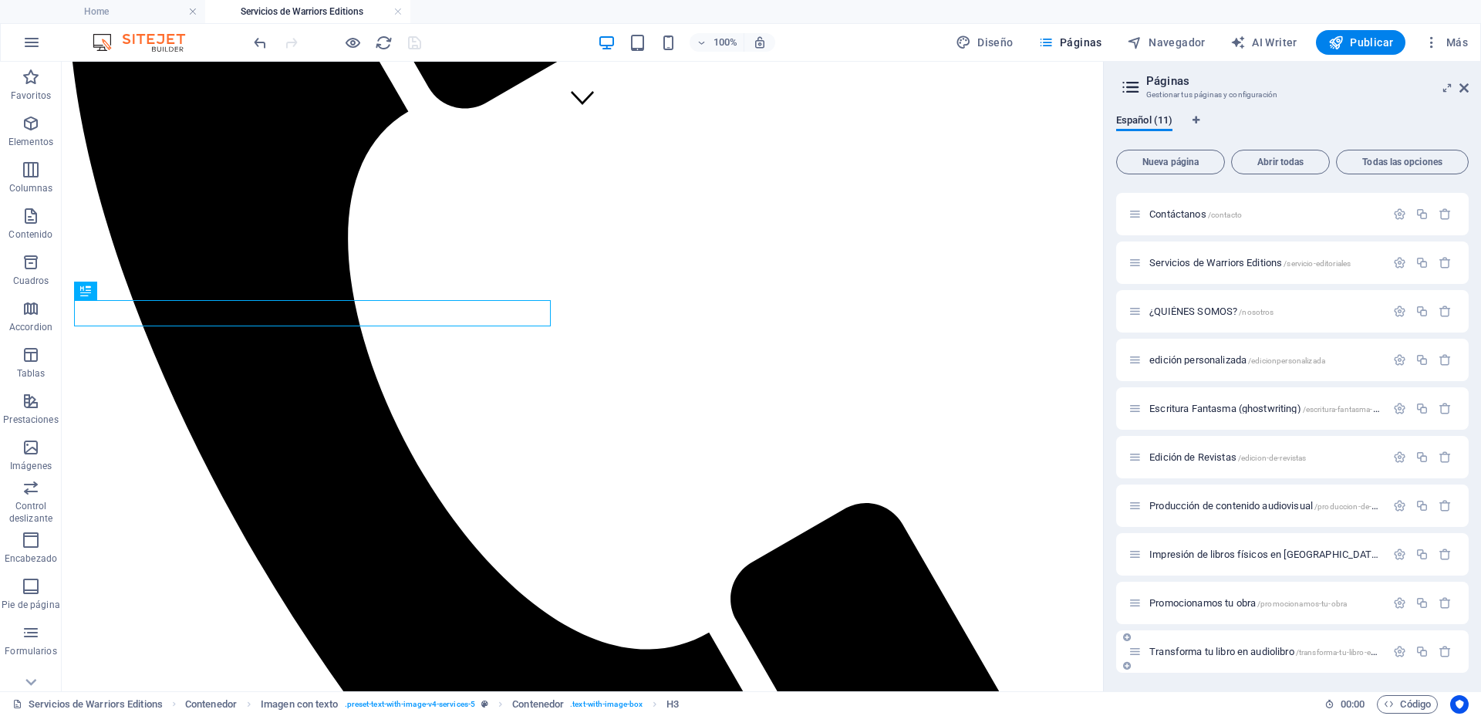
click at [1163, 647] on span "Transforma tu libro en audiolibro /transforma-tu-libro-en-audiolibro" at bounding box center [1280, 651] width 263 height 12
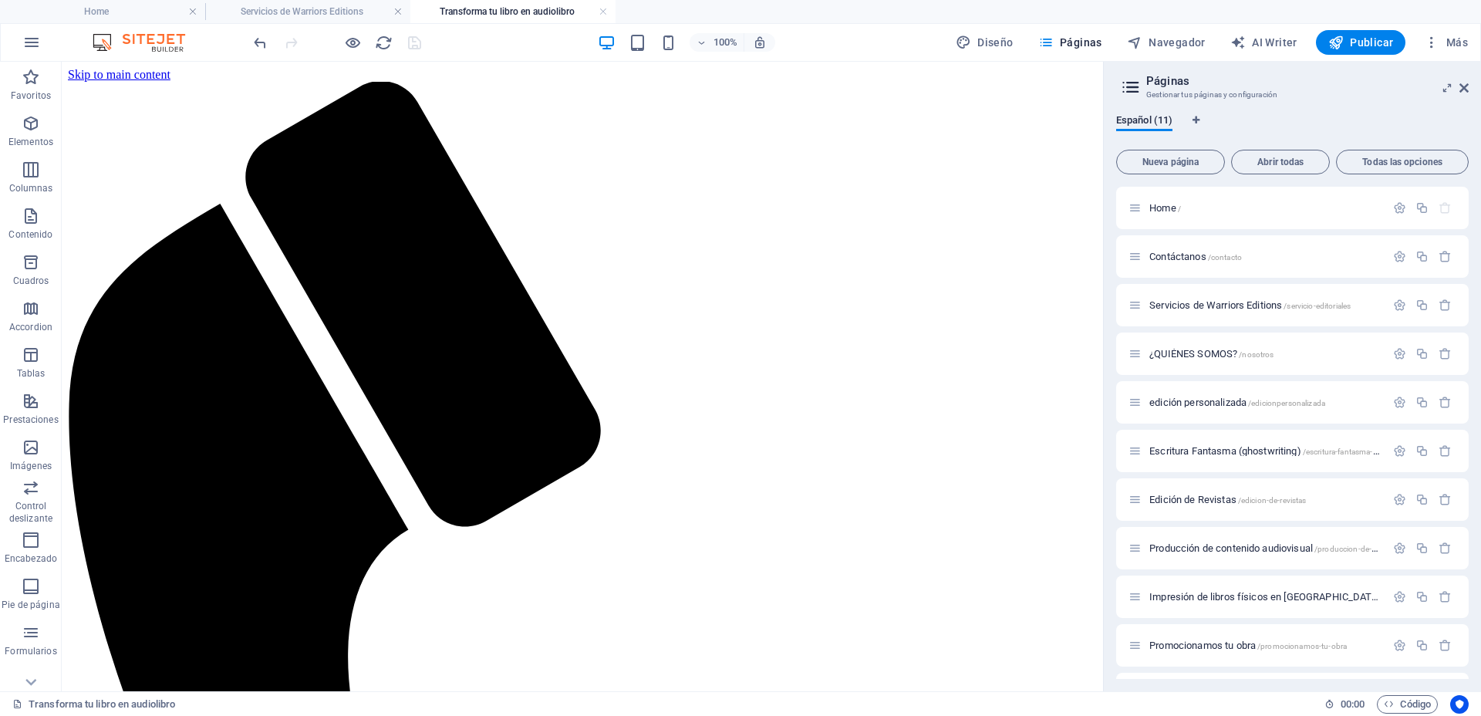
scroll to position [0, 0]
click at [339, 11] on h4 "Servicios de Warriors Editions" at bounding box center [307, 11] width 205 height 17
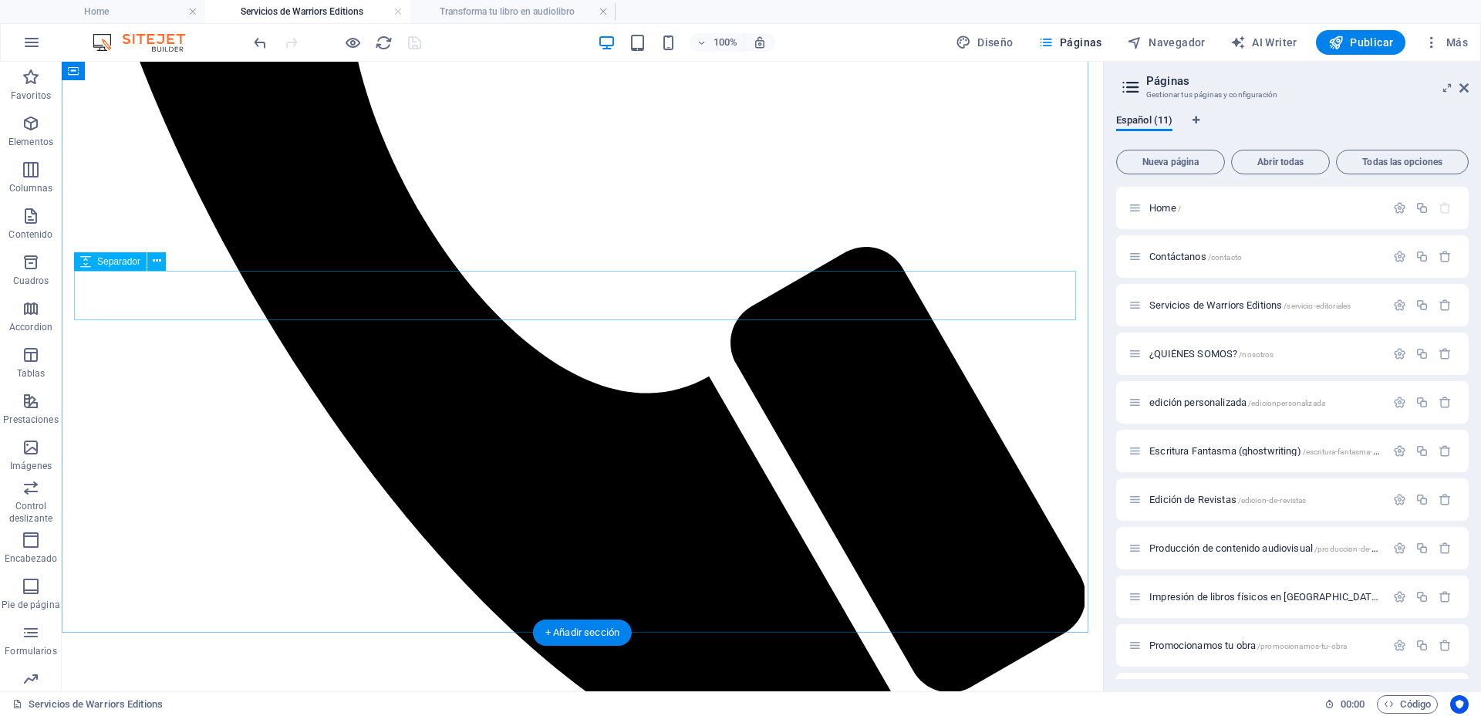
scroll to position [856, 0]
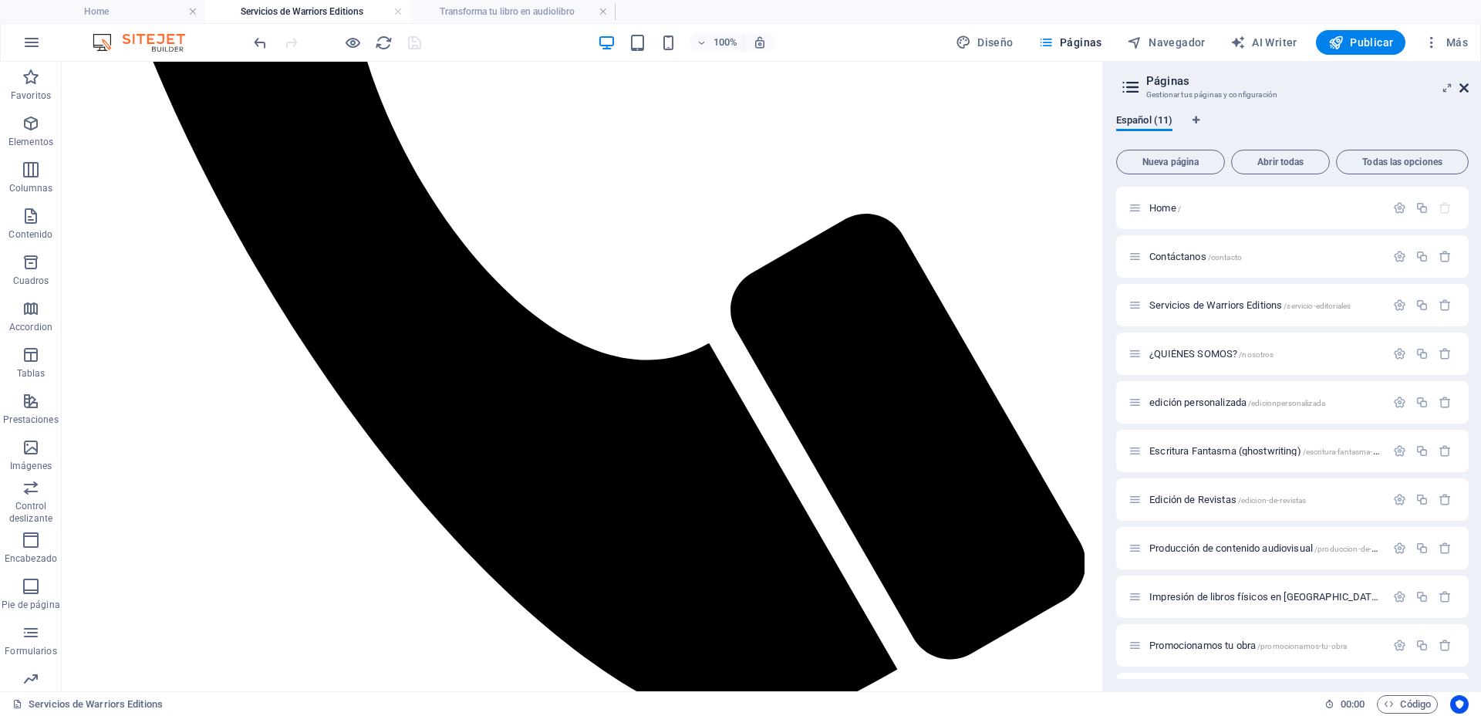
click at [1464, 89] on icon at bounding box center [1463, 88] width 9 height 12
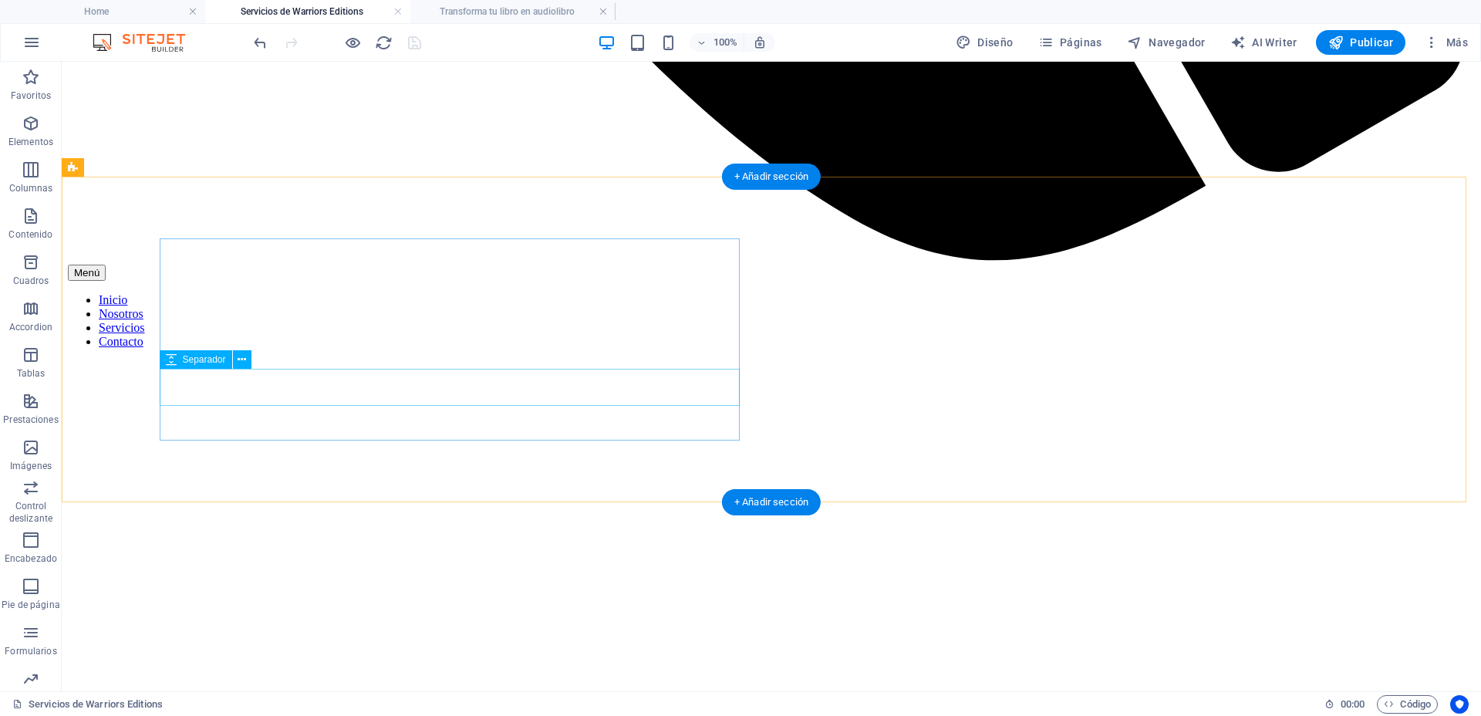
scroll to position [1820, 0]
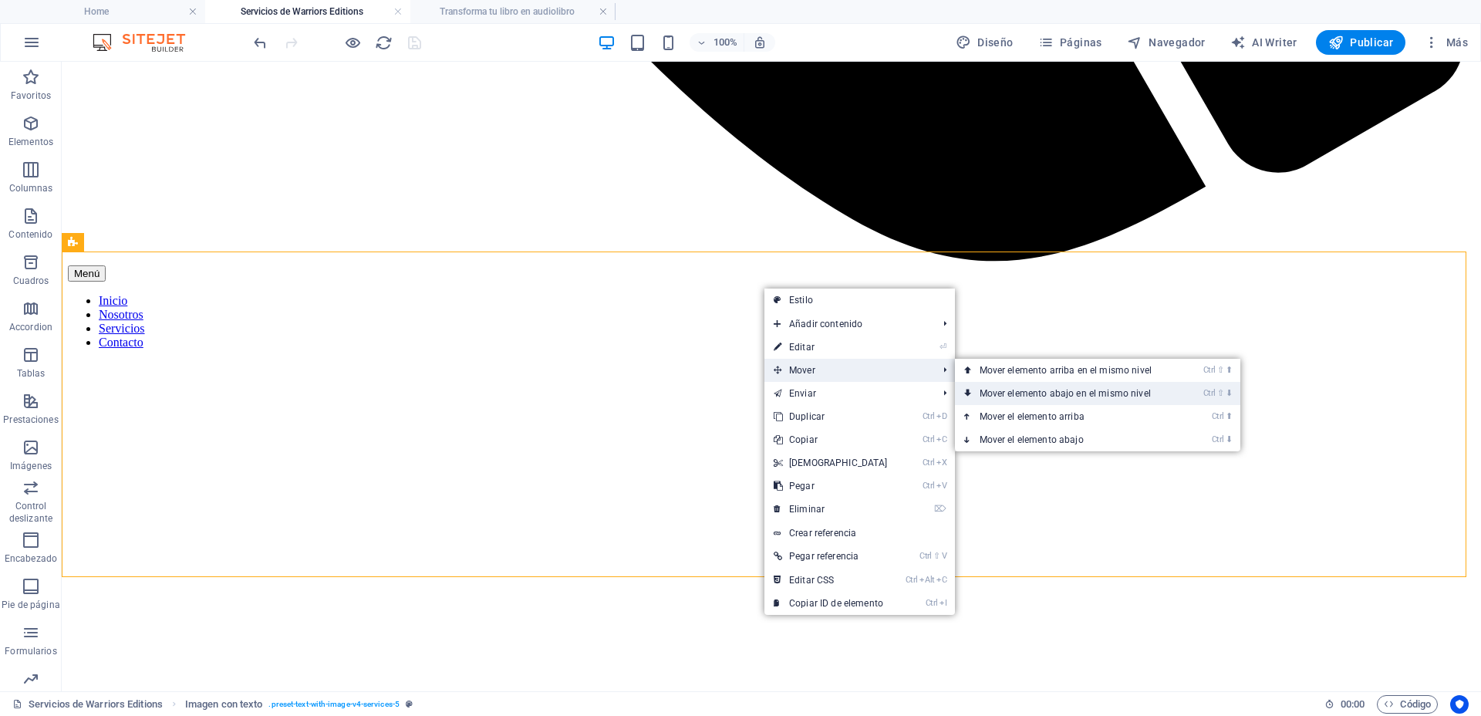
drag, startPoint x: 1009, startPoint y: 388, endPoint x: 949, endPoint y: 328, distance: 85.6
click at [1009, 389] on link "Ctrl ⇧ ⬇ Mover elemento abajo en el mismo nivel" at bounding box center [1068, 393] width 227 height 23
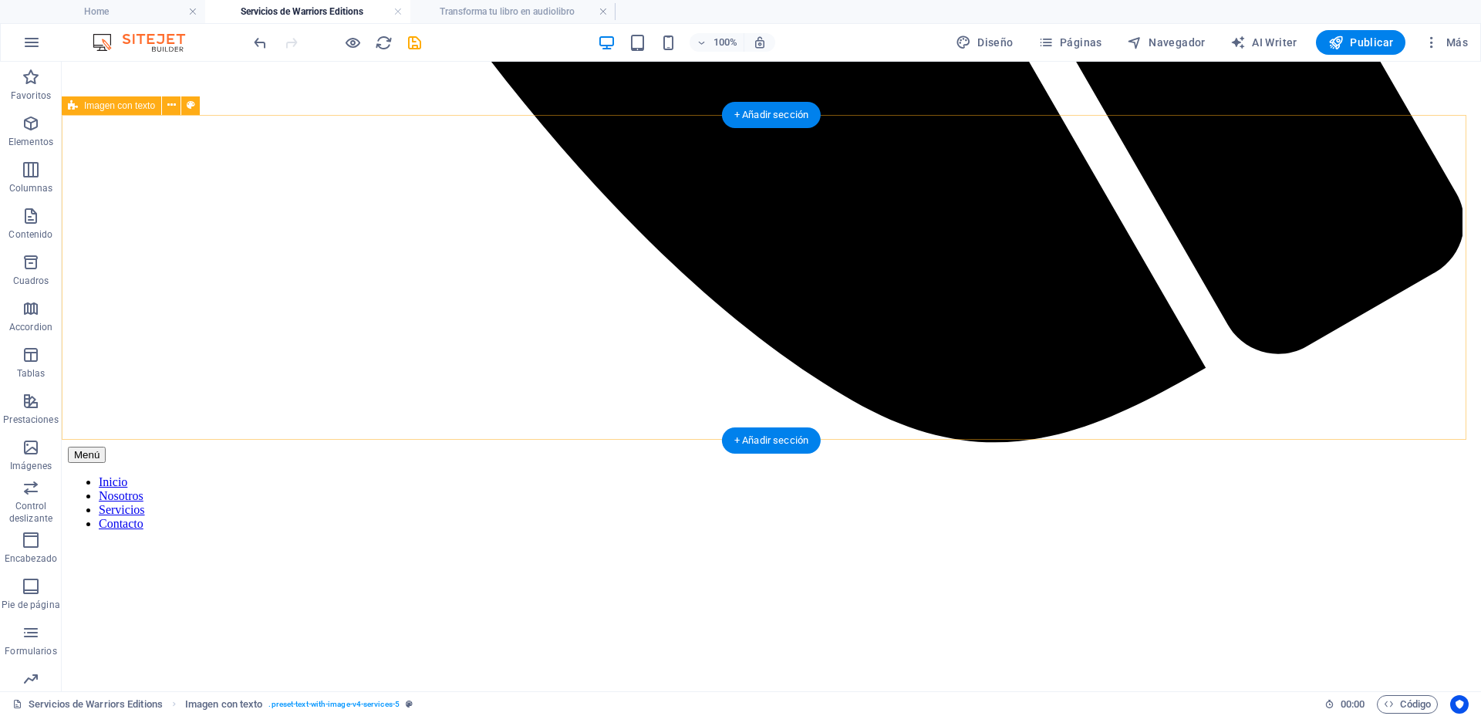
scroll to position [1627, 0]
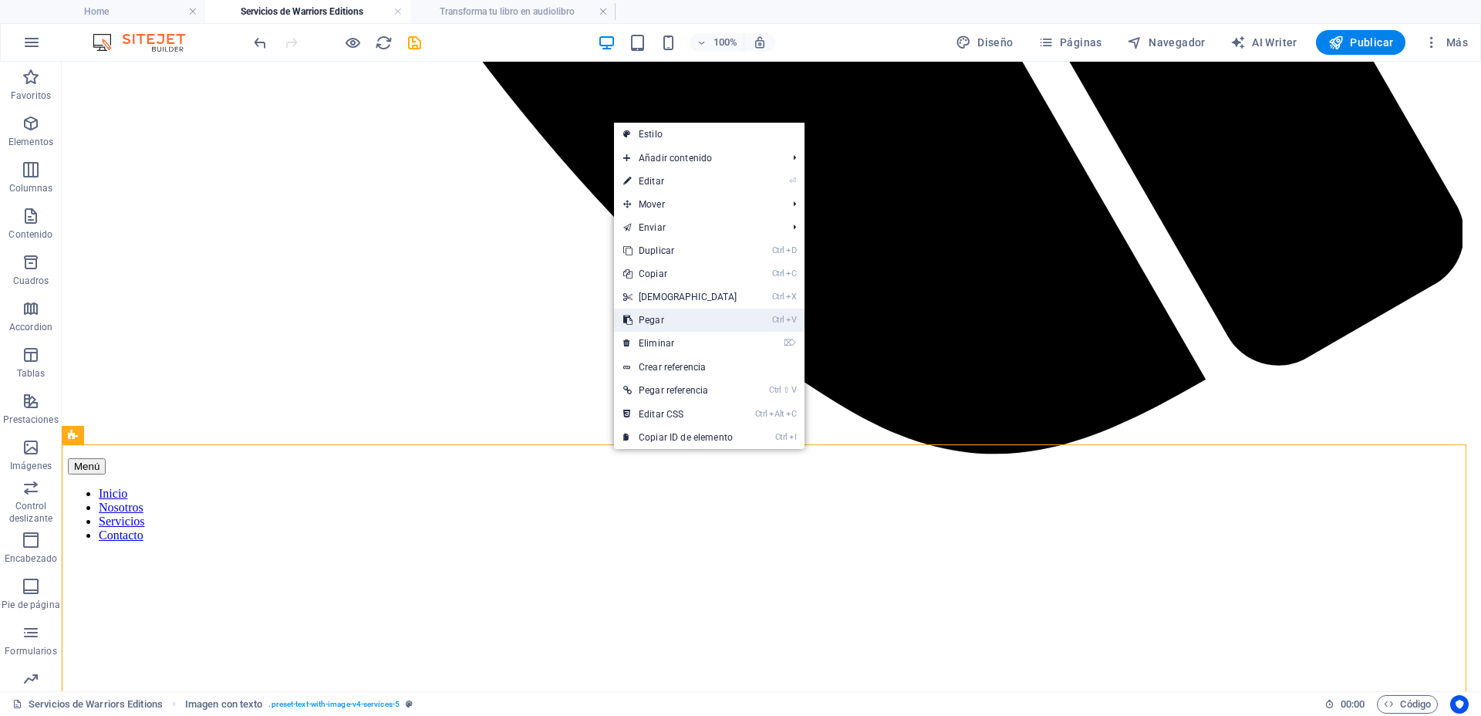
click at [693, 312] on link "Ctrl V Pegar" at bounding box center [680, 319] width 133 height 23
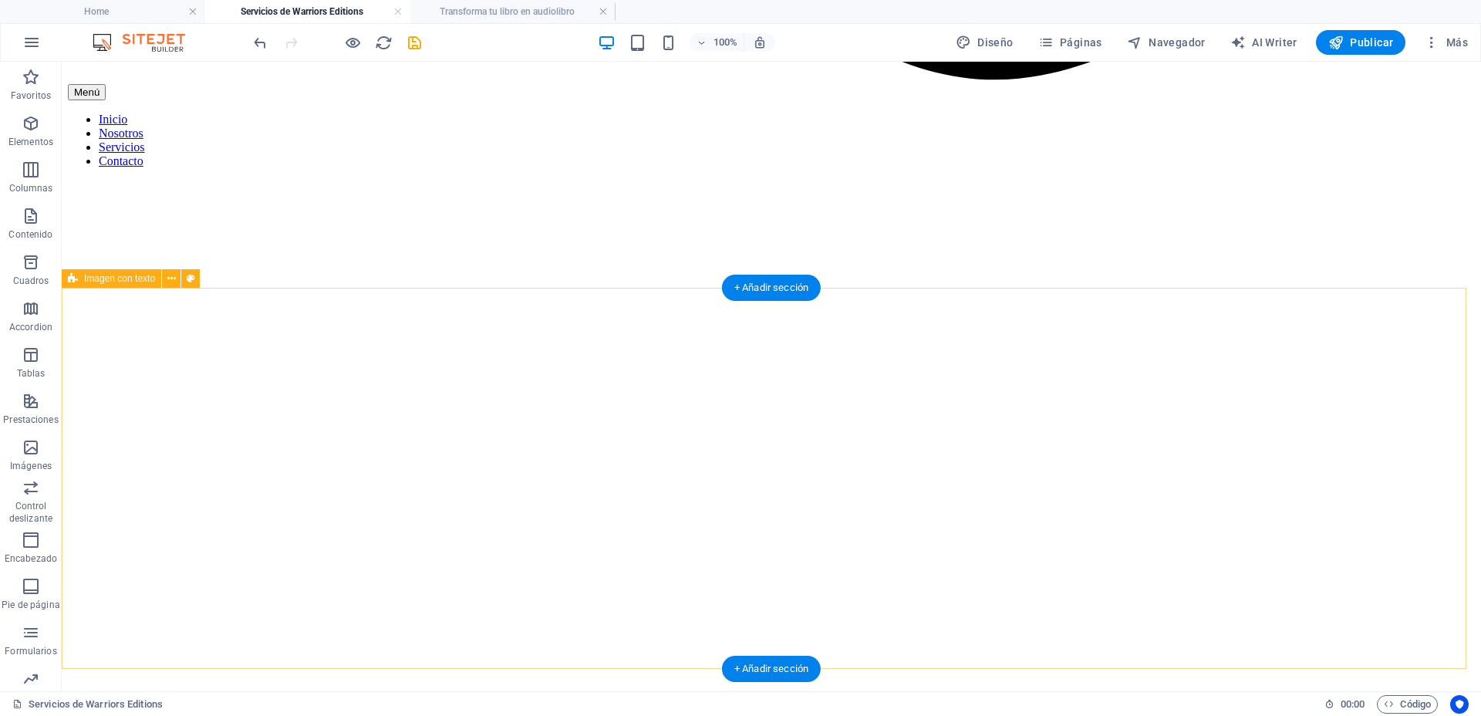
scroll to position [2115, 0]
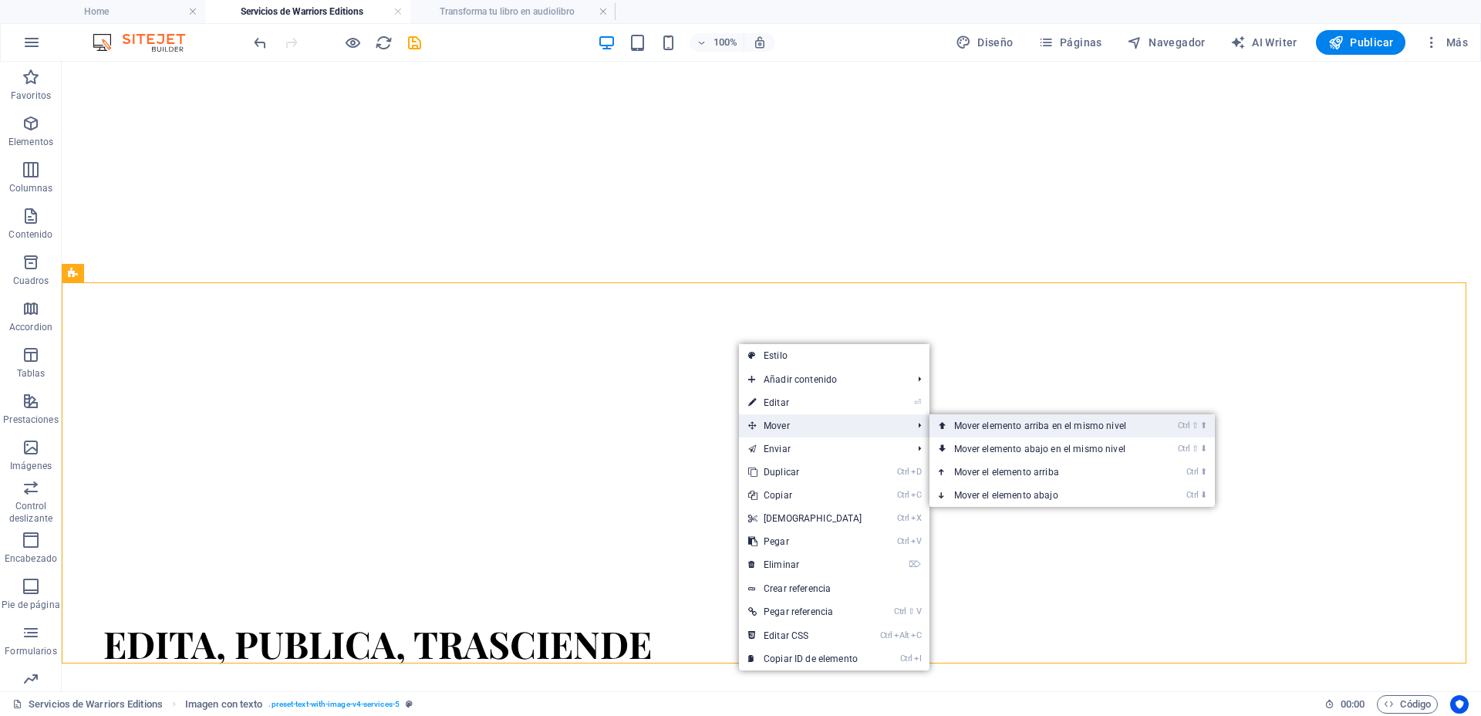
click at [972, 426] on link "Ctrl ⇧ ⬆ Mover elemento arriba en el mismo nivel" at bounding box center [1042, 425] width 227 height 23
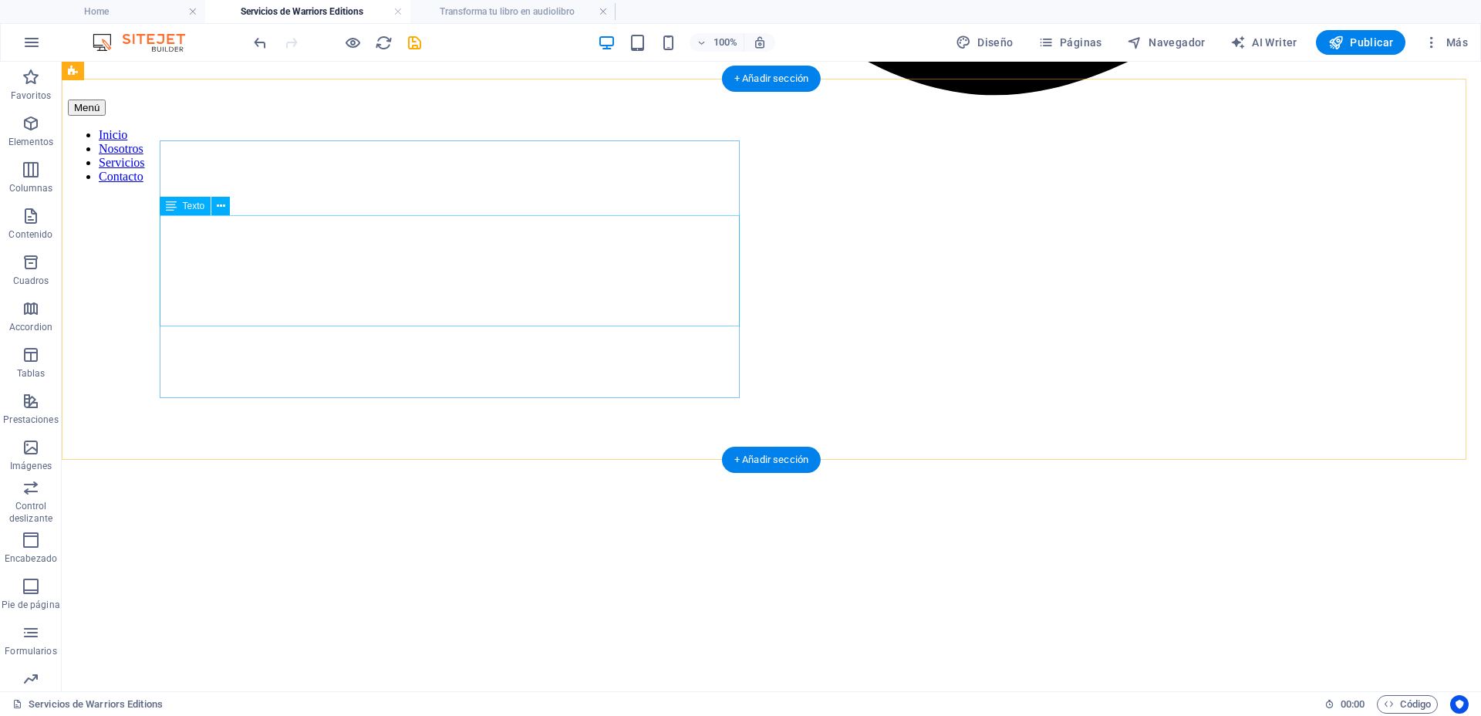
scroll to position [1980, 0]
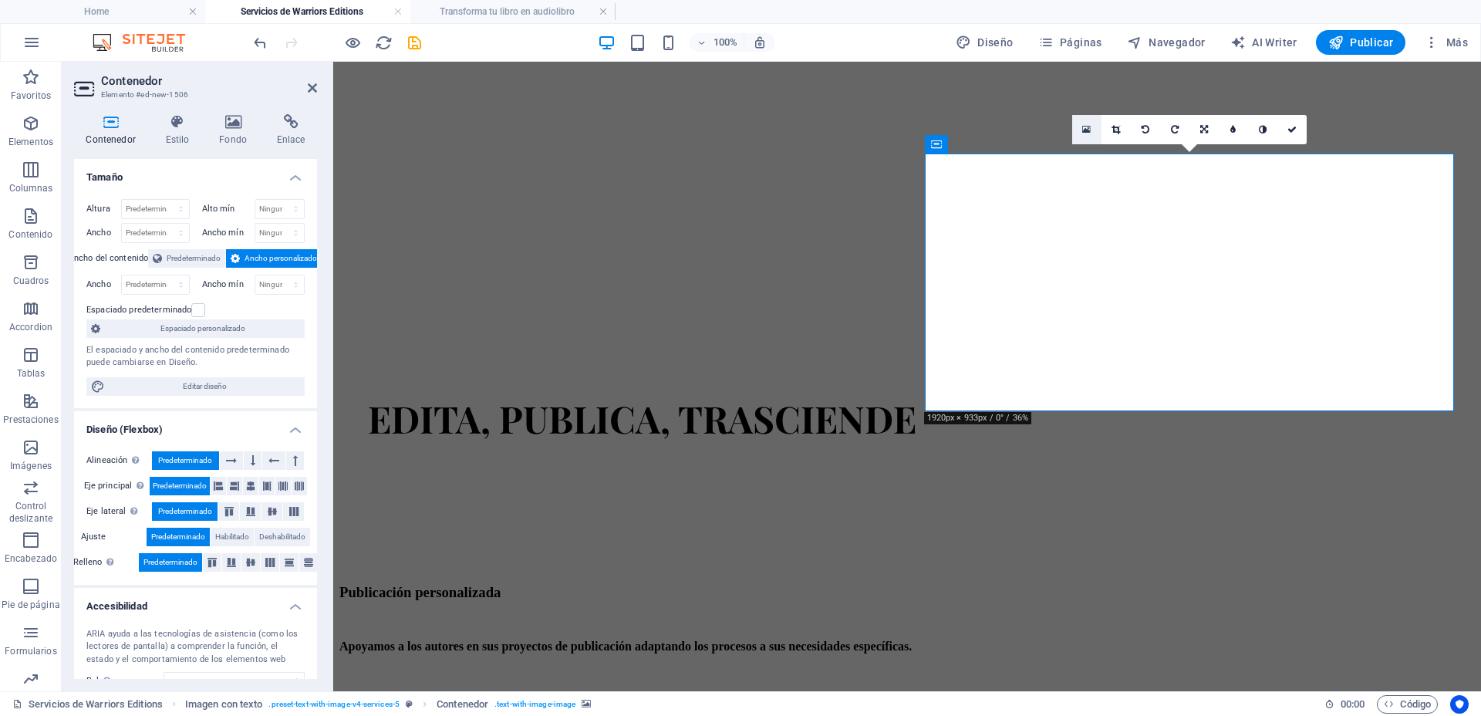
click at [1090, 133] on icon at bounding box center [1086, 129] width 8 height 11
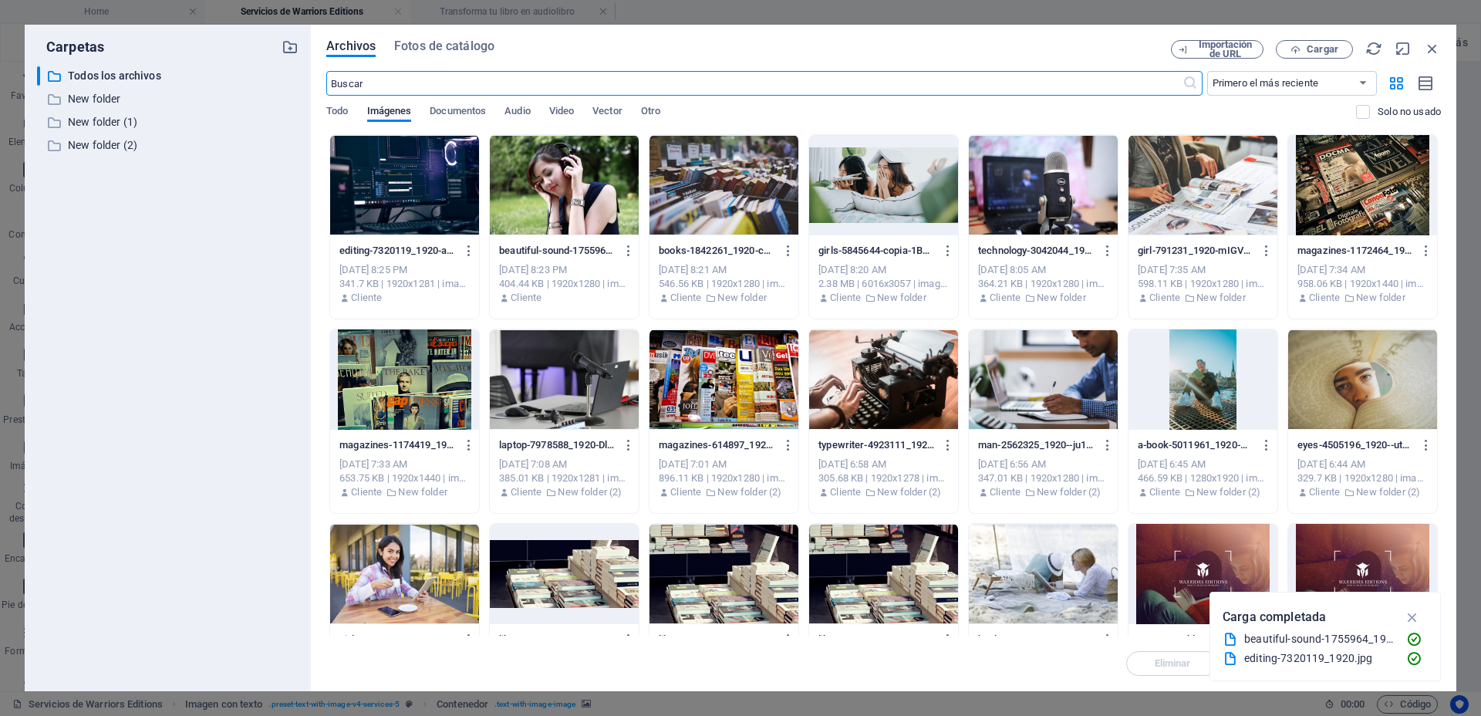
scroll to position [2091, 0]
click at [1313, 48] on span "Cargar" at bounding box center [1322, 49] width 32 height 9
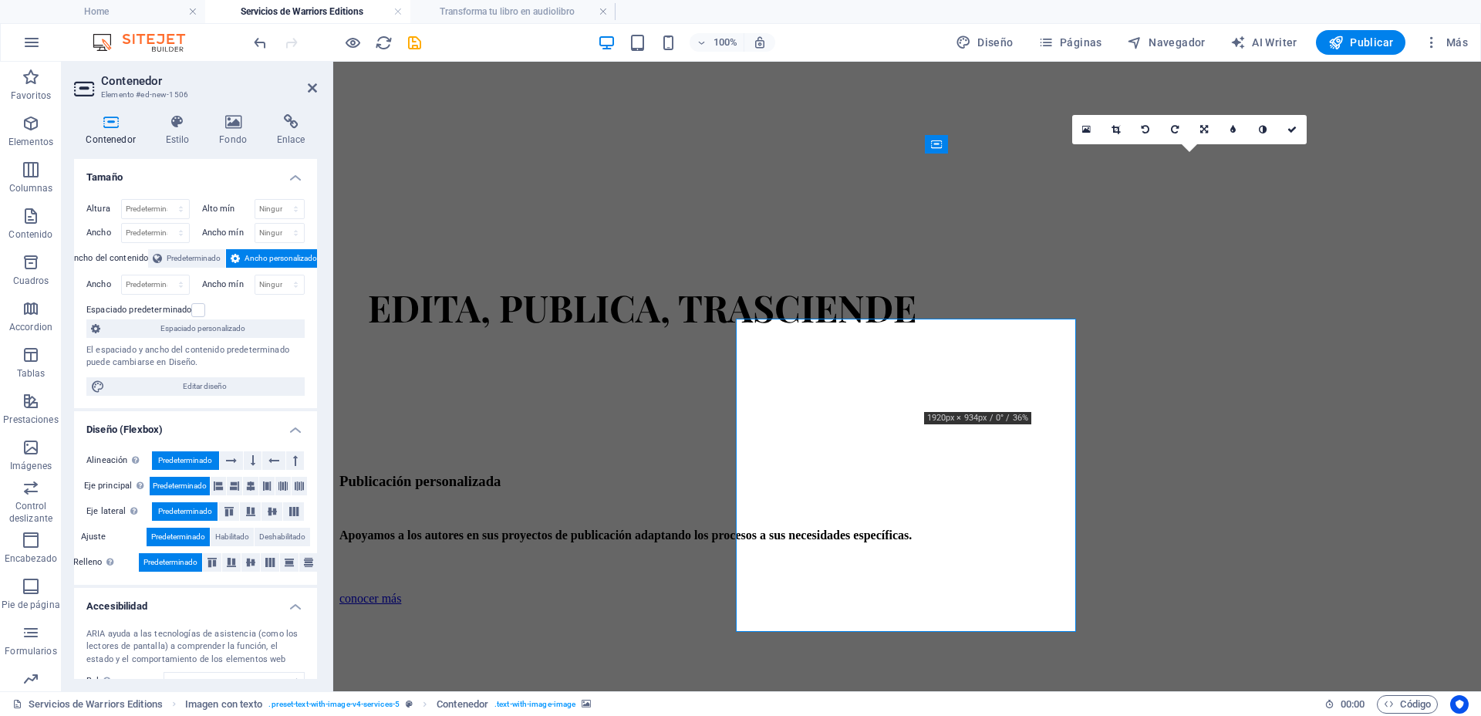
scroll to position [1980, 0]
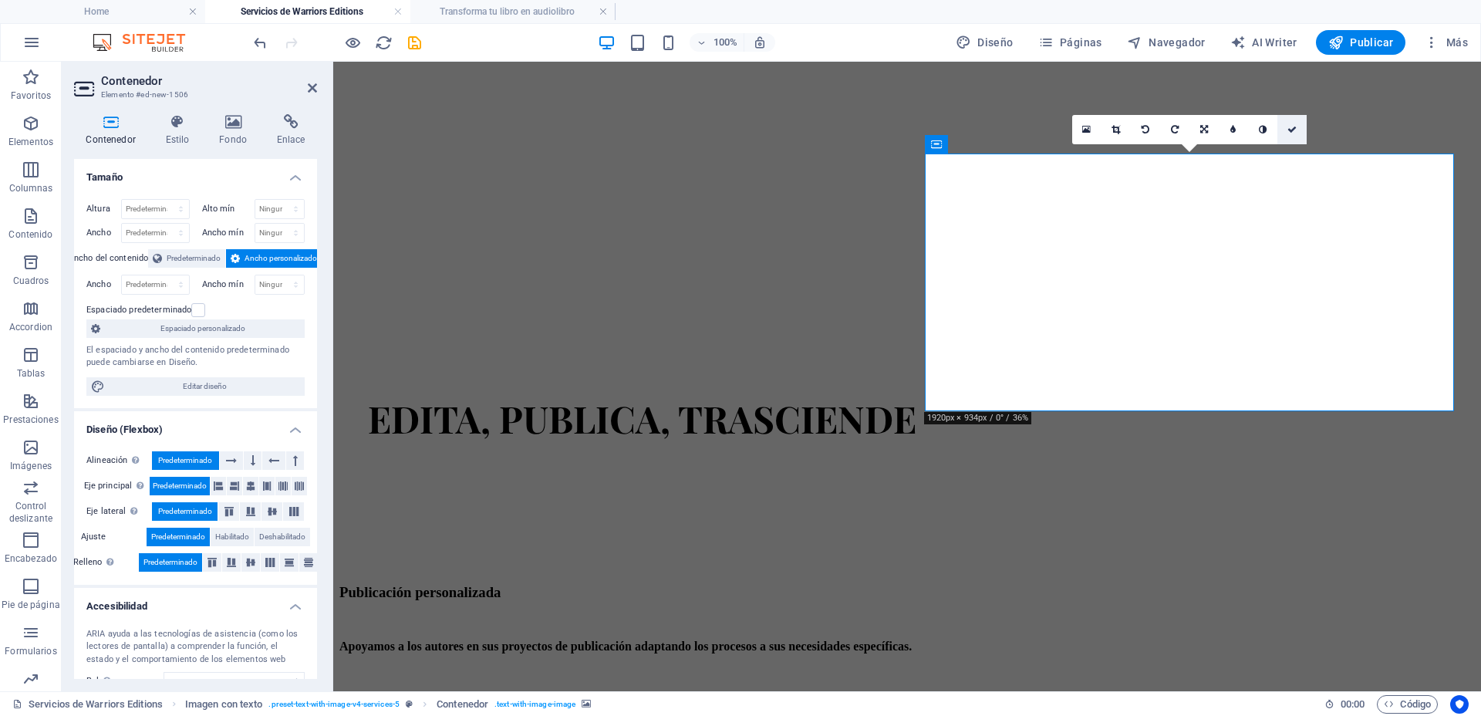
click at [1294, 123] on link at bounding box center [1291, 129] width 29 height 29
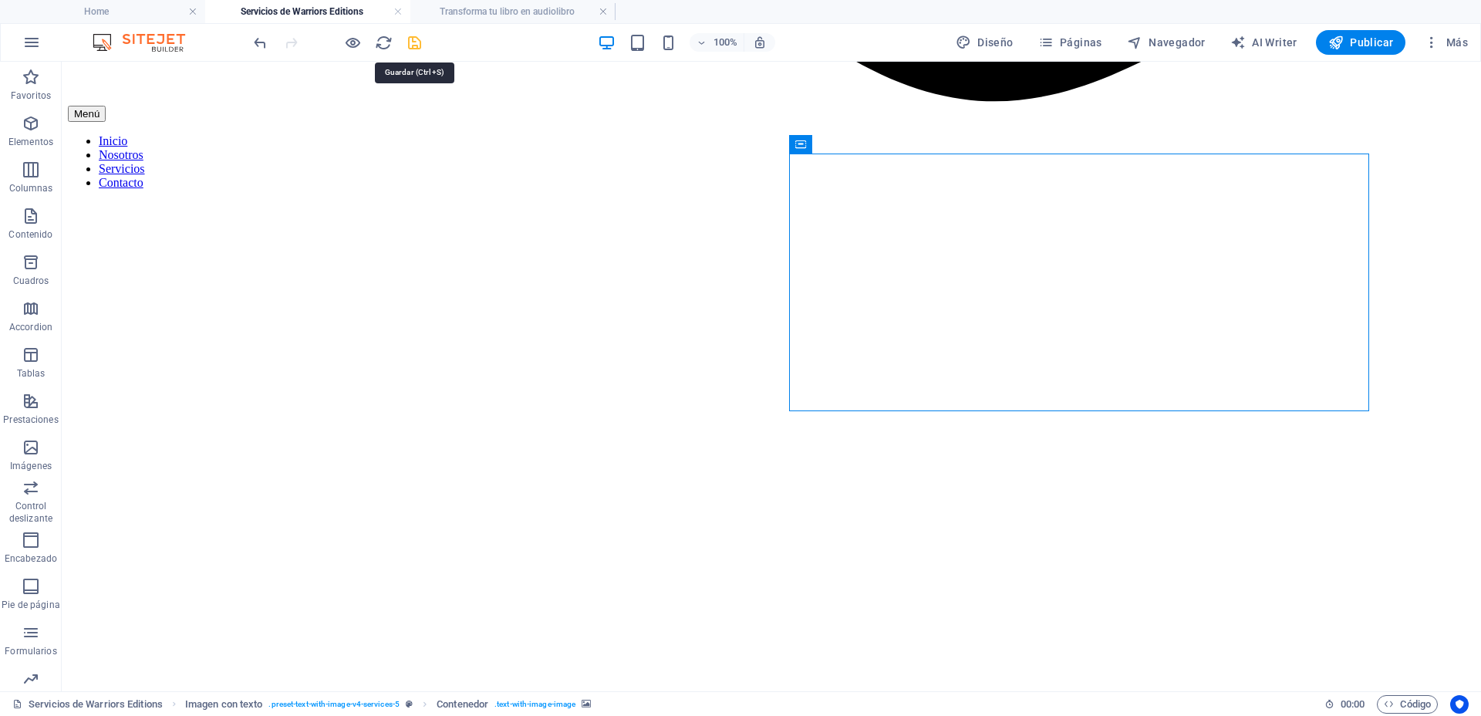
click at [420, 44] on icon "save" at bounding box center [415, 43] width 18 height 18
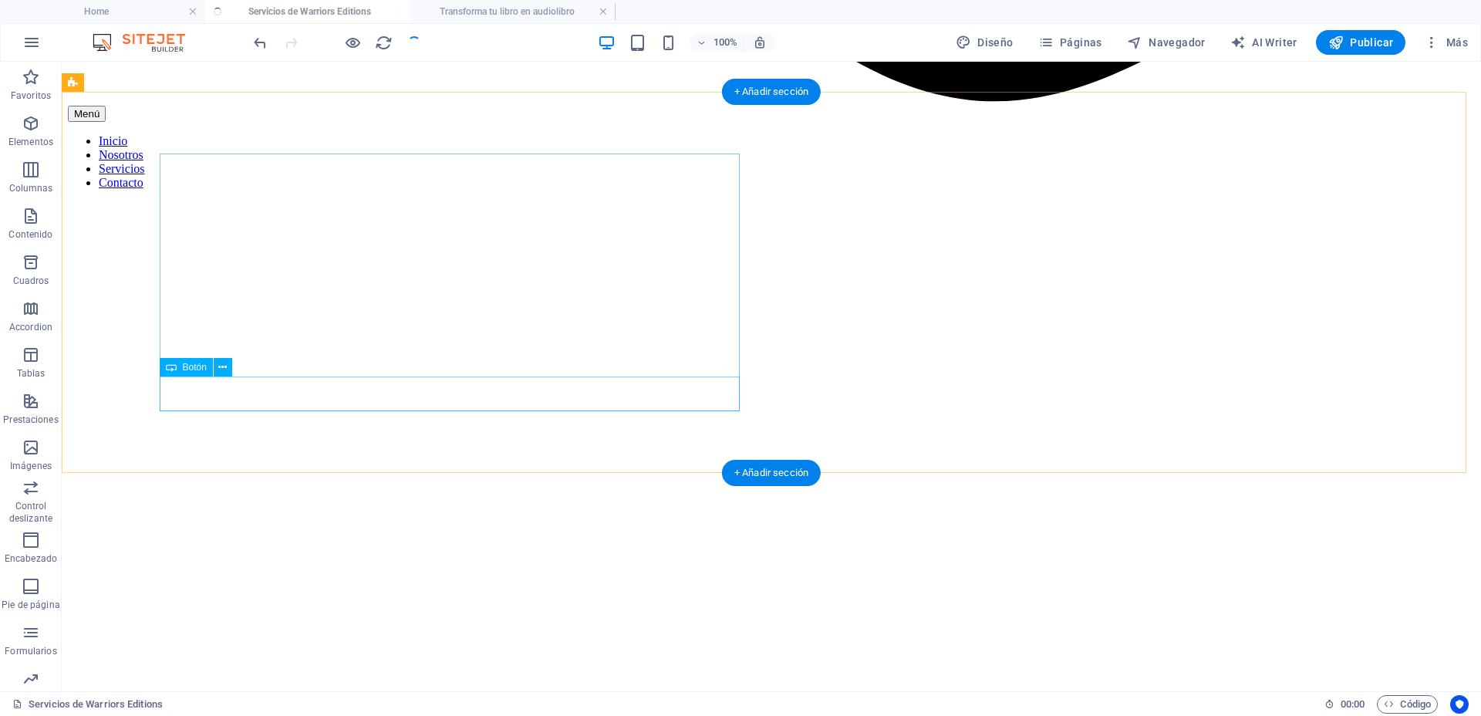
select select
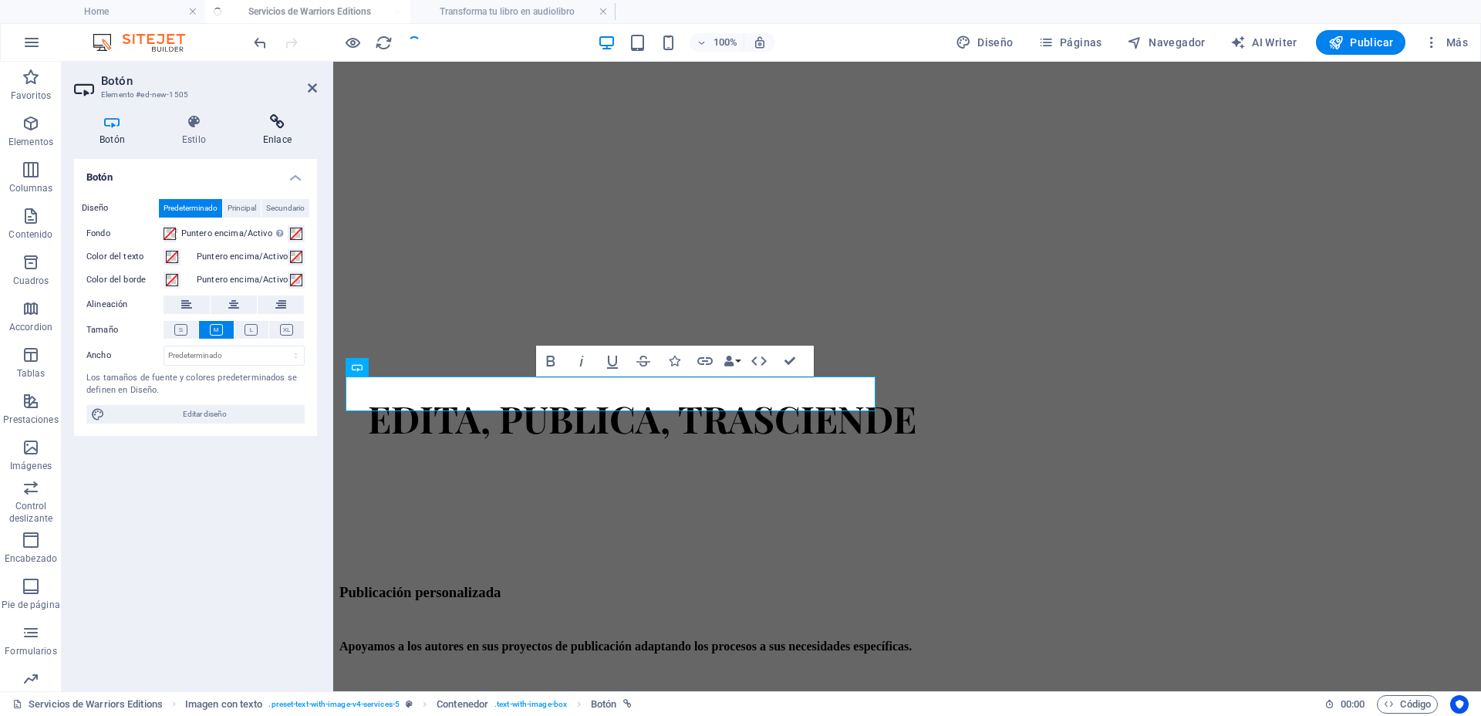
click at [269, 124] on icon at bounding box center [277, 121] width 79 height 15
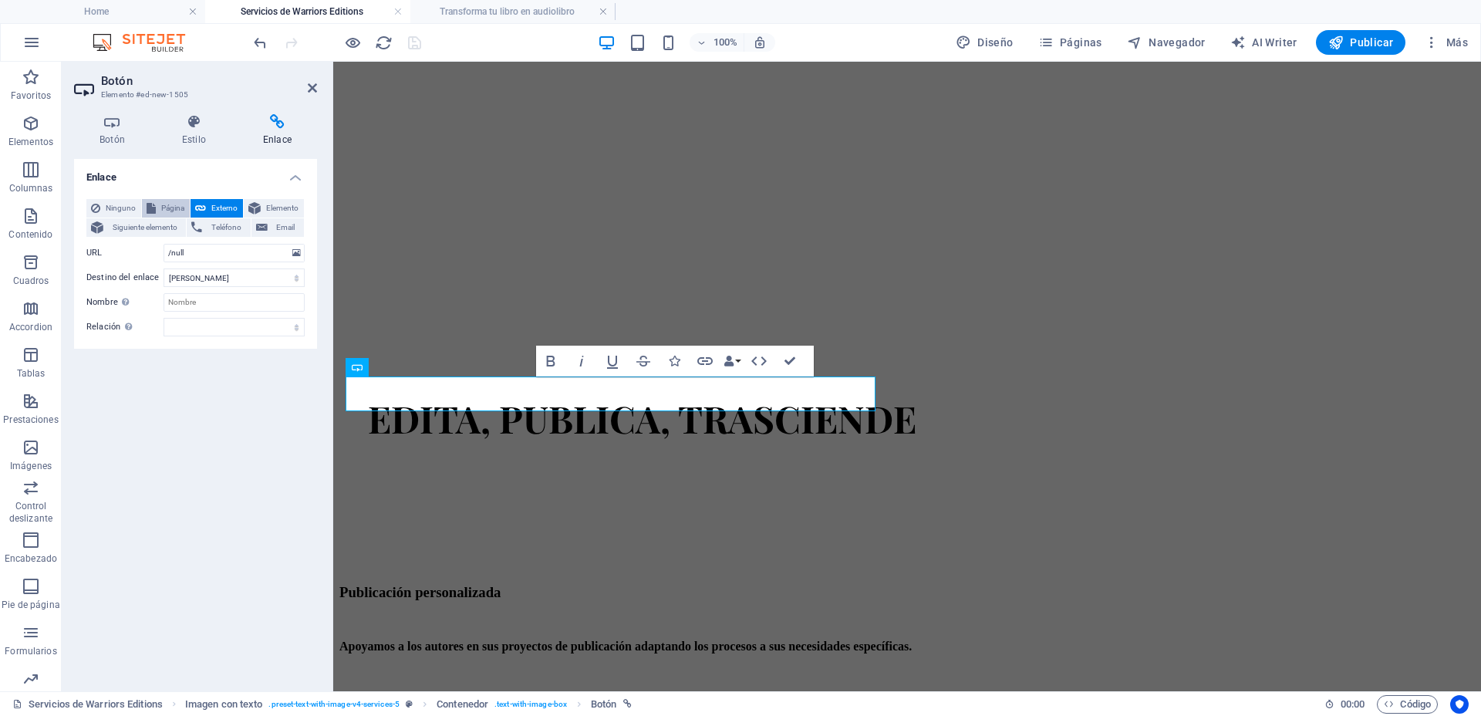
click at [152, 204] on icon at bounding box center [151, 208] width 9 height 19
click at [250, 251] on select "Home Contáctanos Servicios de Warriors Editions ¿QUIÉNES SOMOS? edición persona…" at bounding box center [233, 253] width 141 height 19
select select "10"
click at [163, 244] on select "Home Contáctanos Servicios de Warriors Editions ¿QUIÉNES SOMOS? edición persona…" at bounding box center [233, 253] width 141 height 19
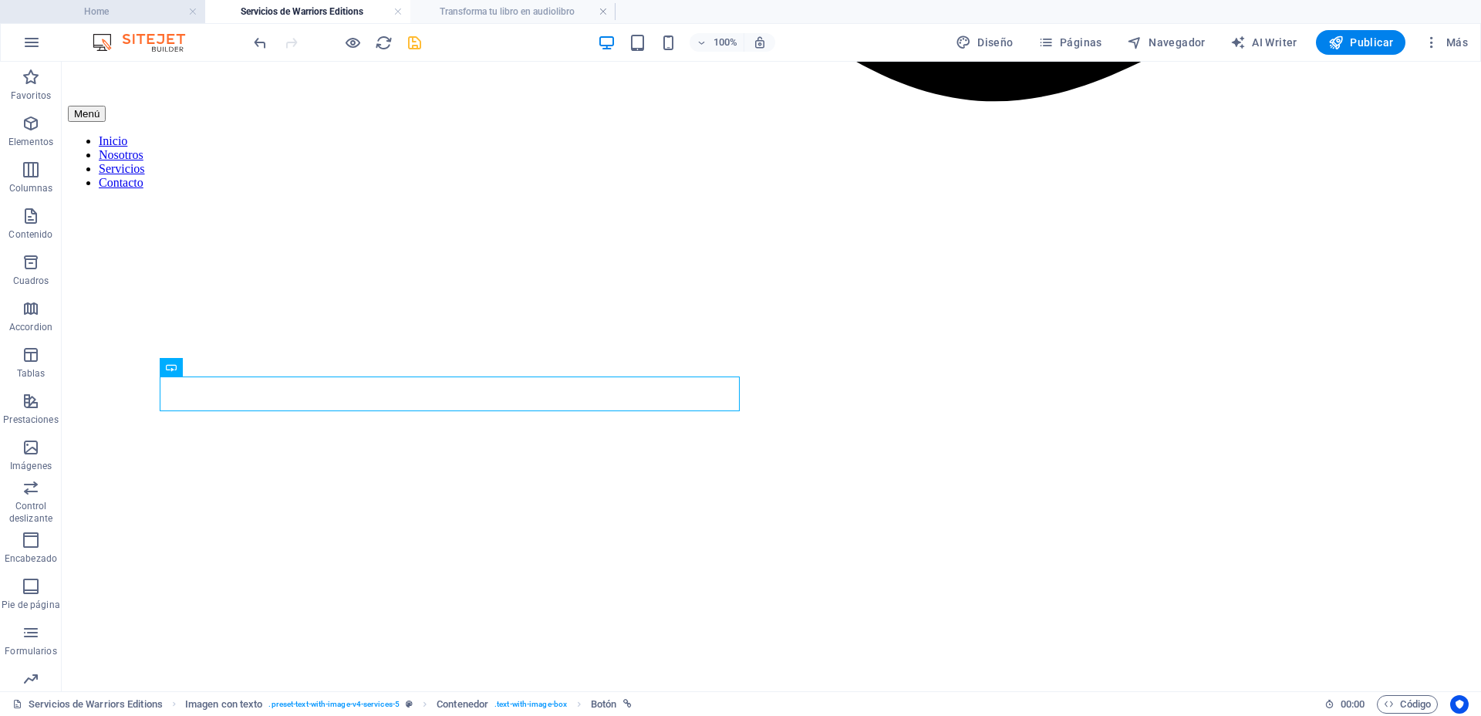
click at [102, 13] on h4 "Home" at bounding box center [102, 11] width 205 height 17
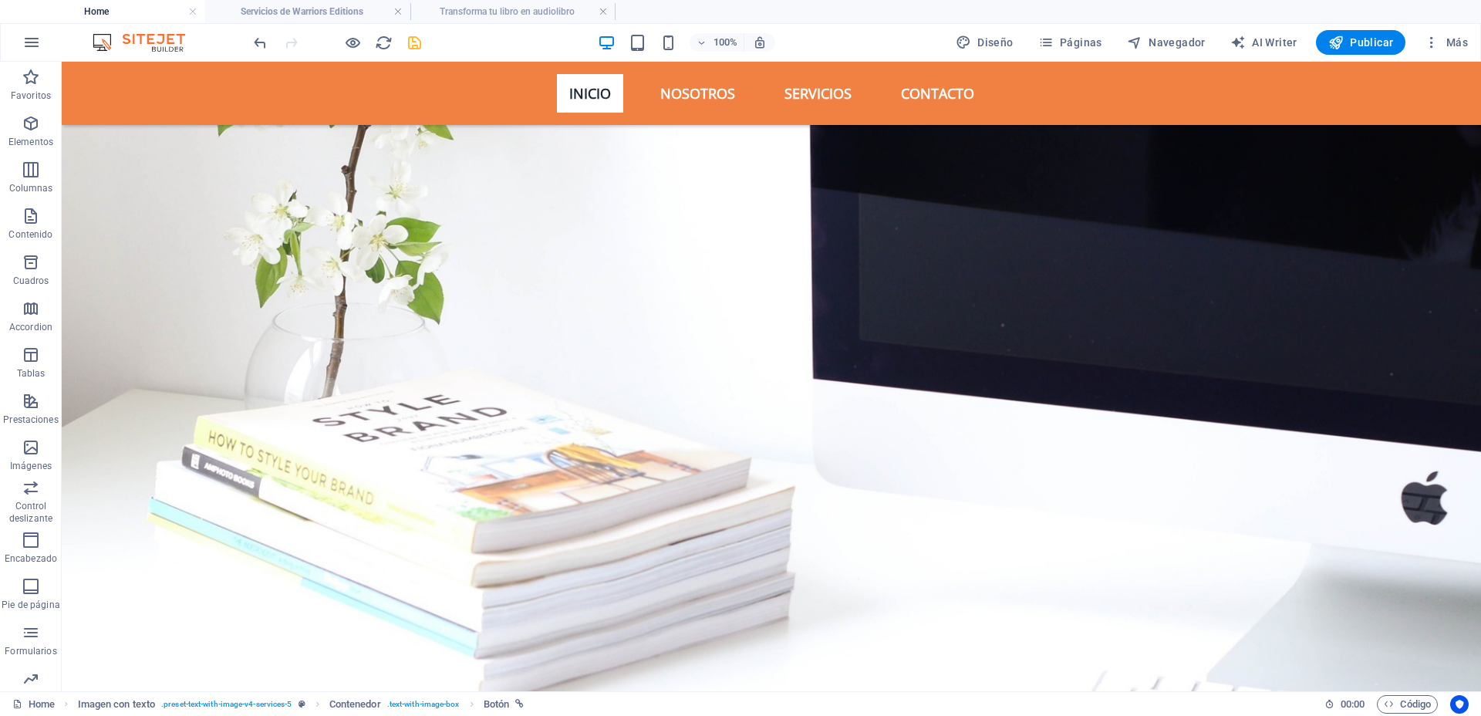
scroll to position [2851, 0]
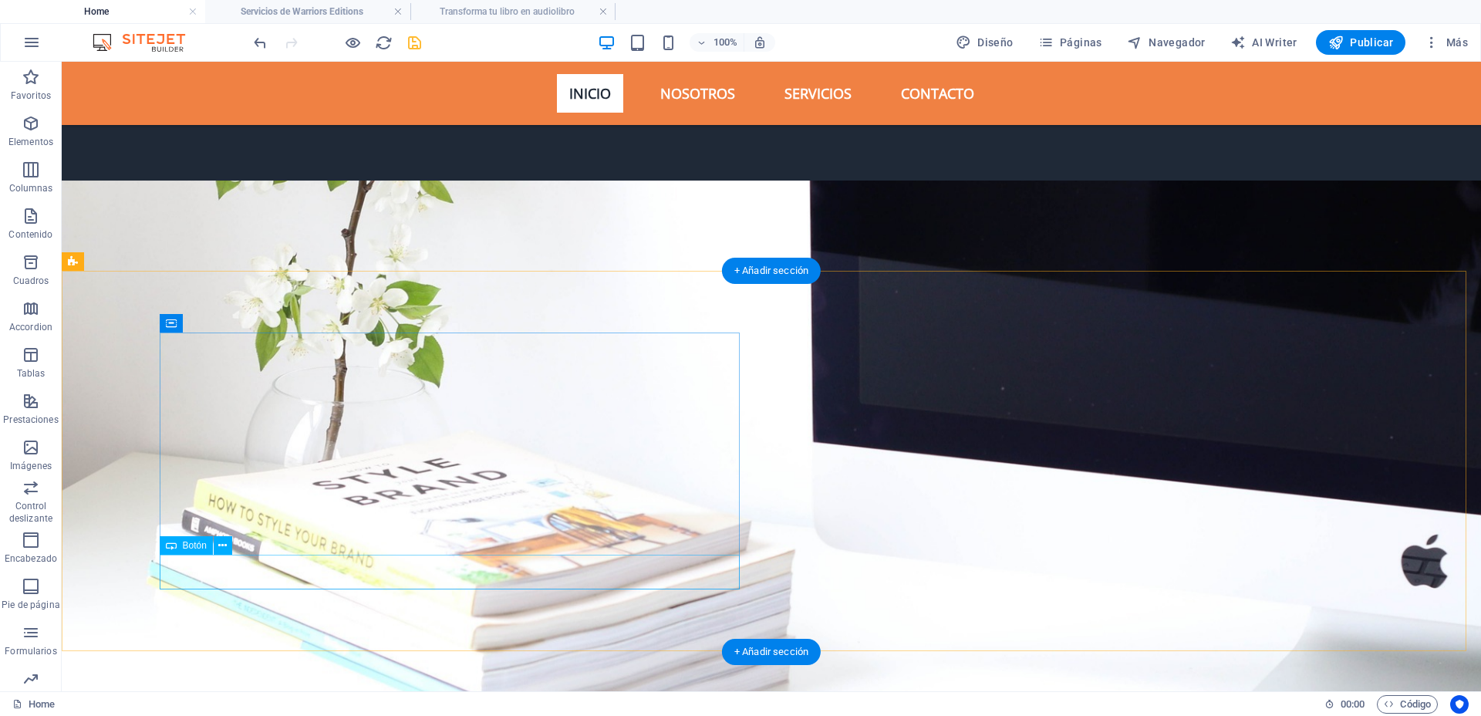
select select "10"
select select
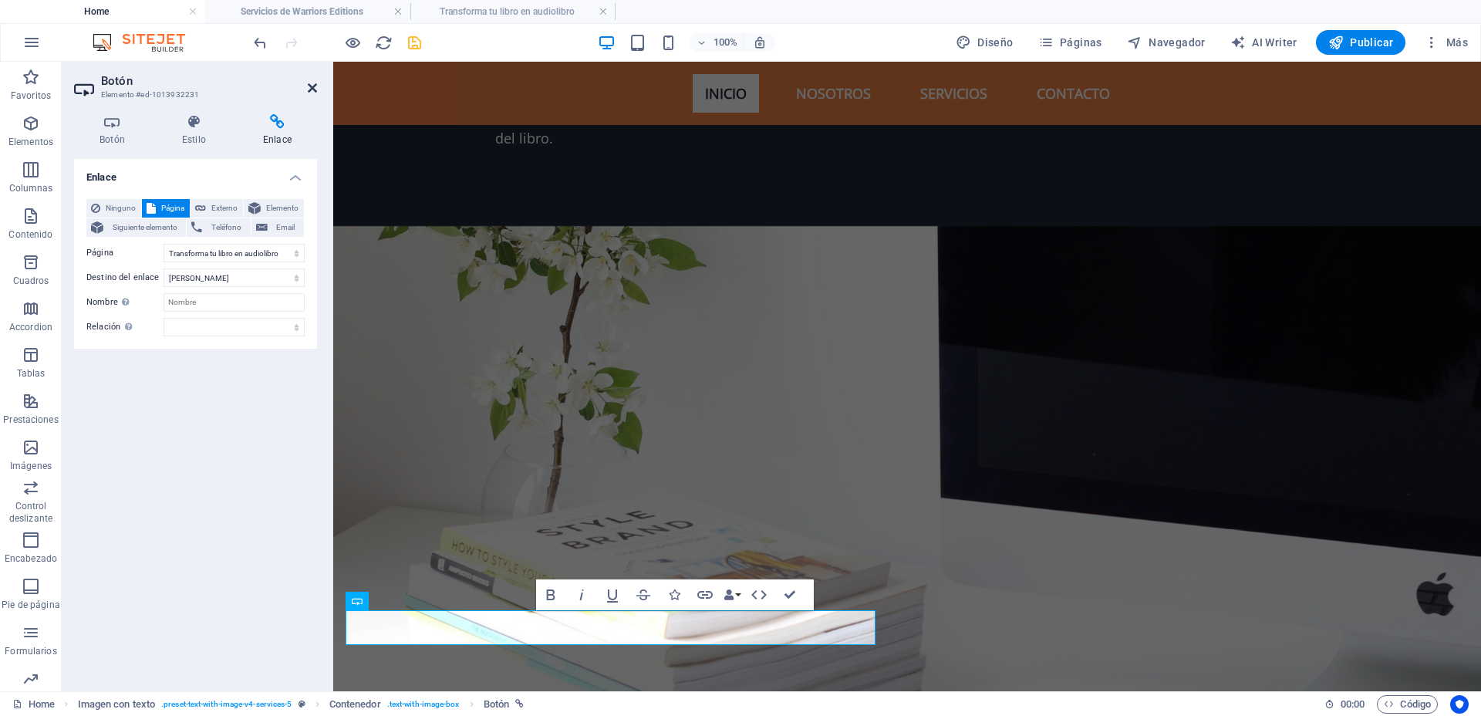
click at [308, 89] on icon at bounding box center [312, 88] width 9 height 12
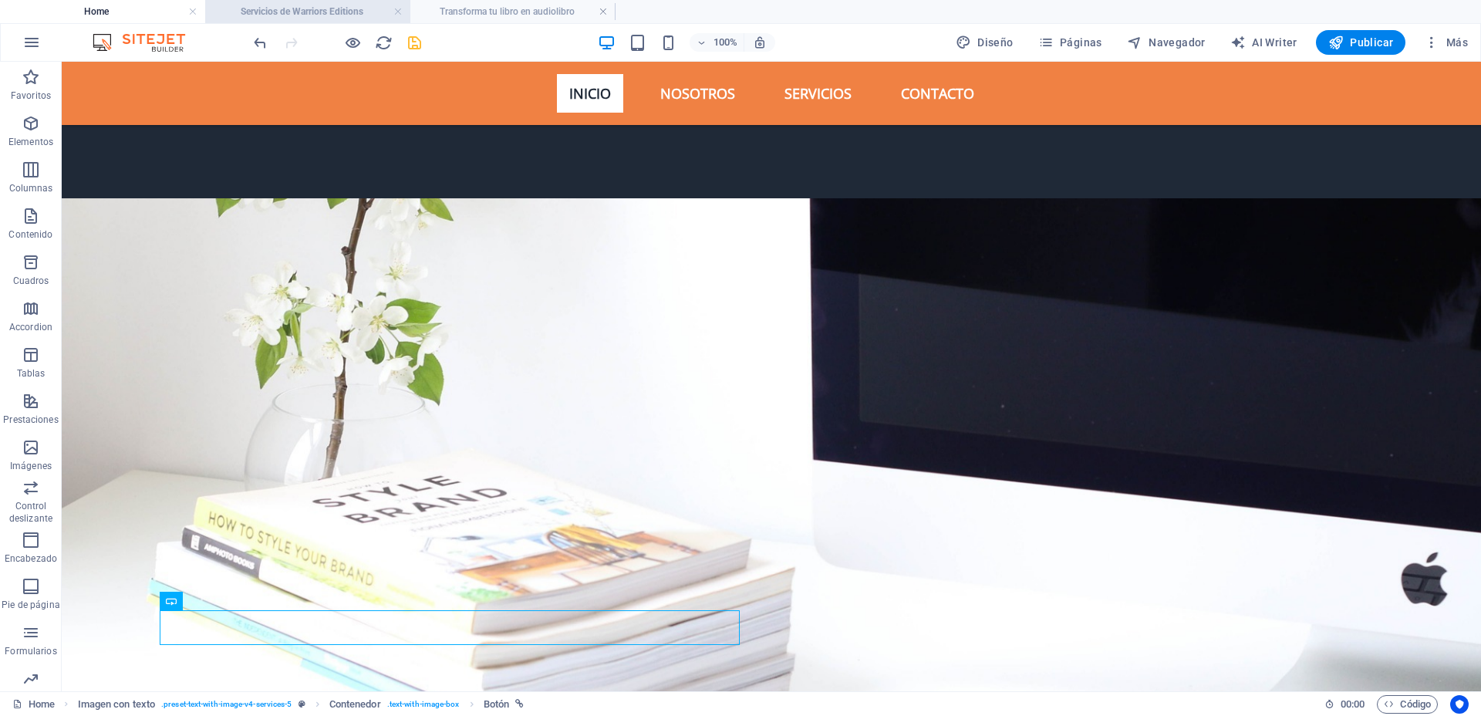
click at [335, 8] on h4 "Servicios de Warriors Editions" at bounding box center [307, 11] width 205 height 17
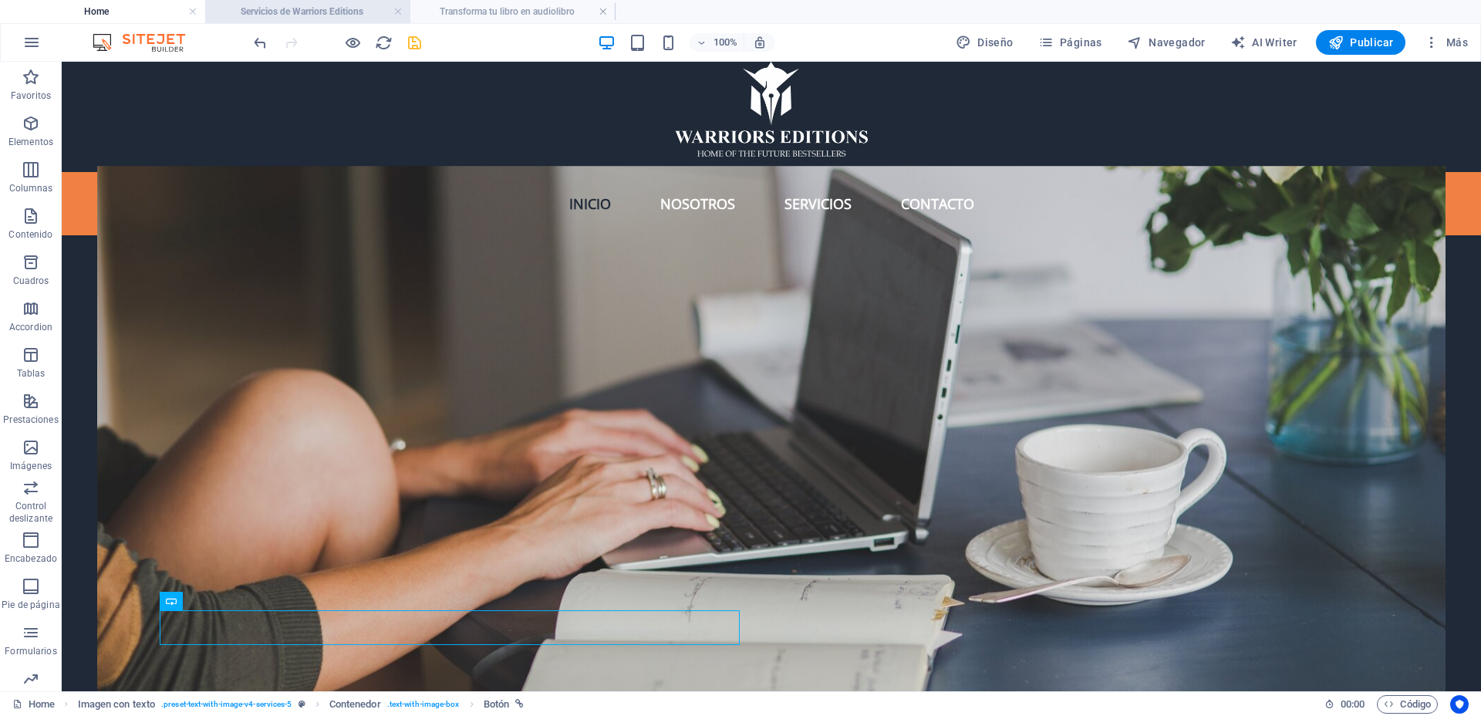
scroll to position [1916, 0]
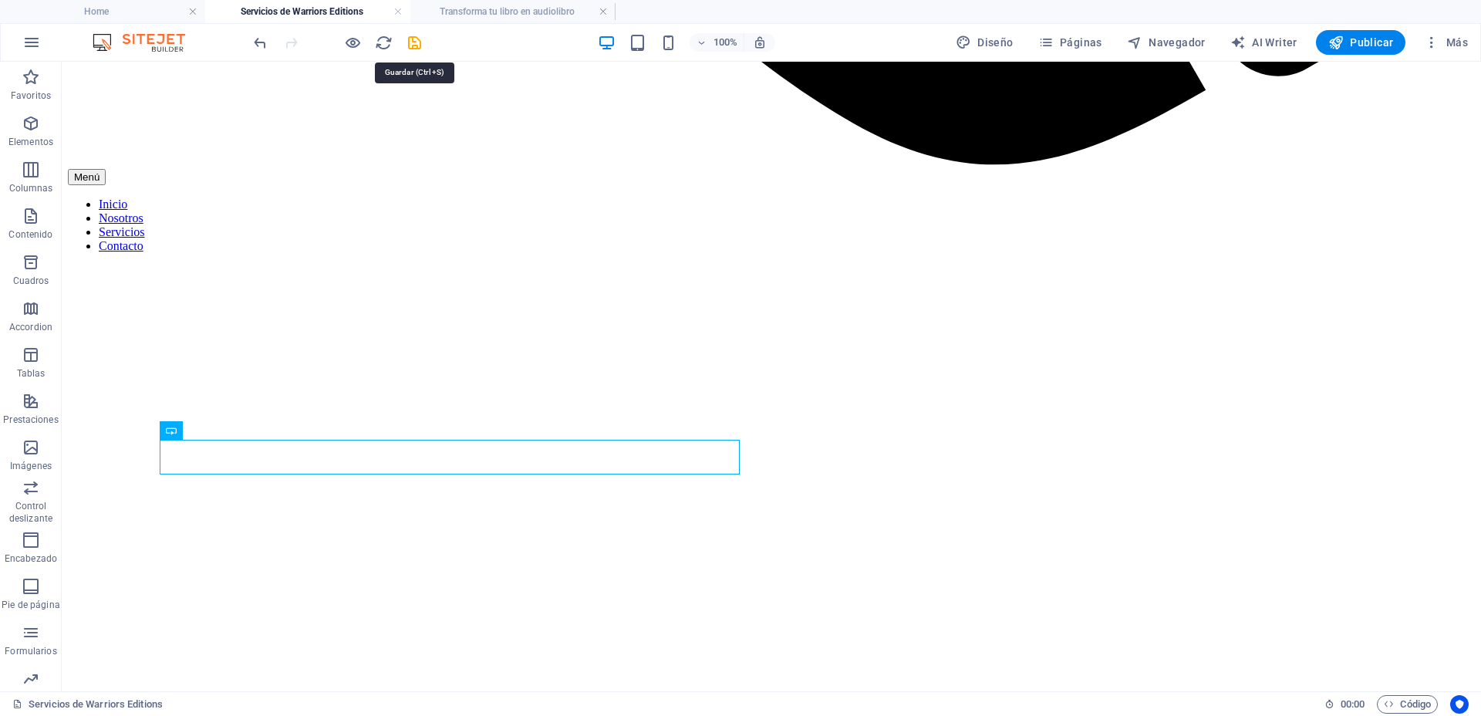
click at [417, 42] on icon "save" at bounding box center [415, 43] width 18 height 18
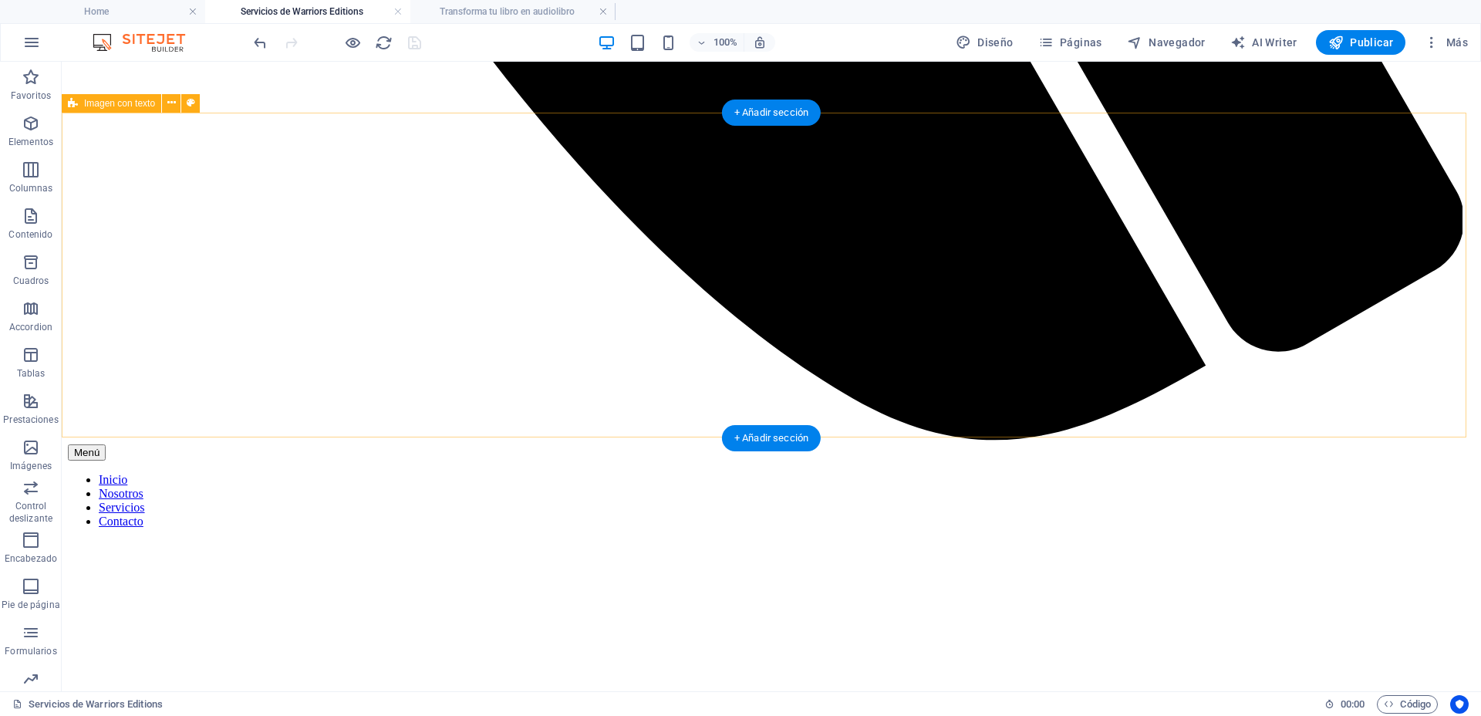
scroll to position [1627, 0]
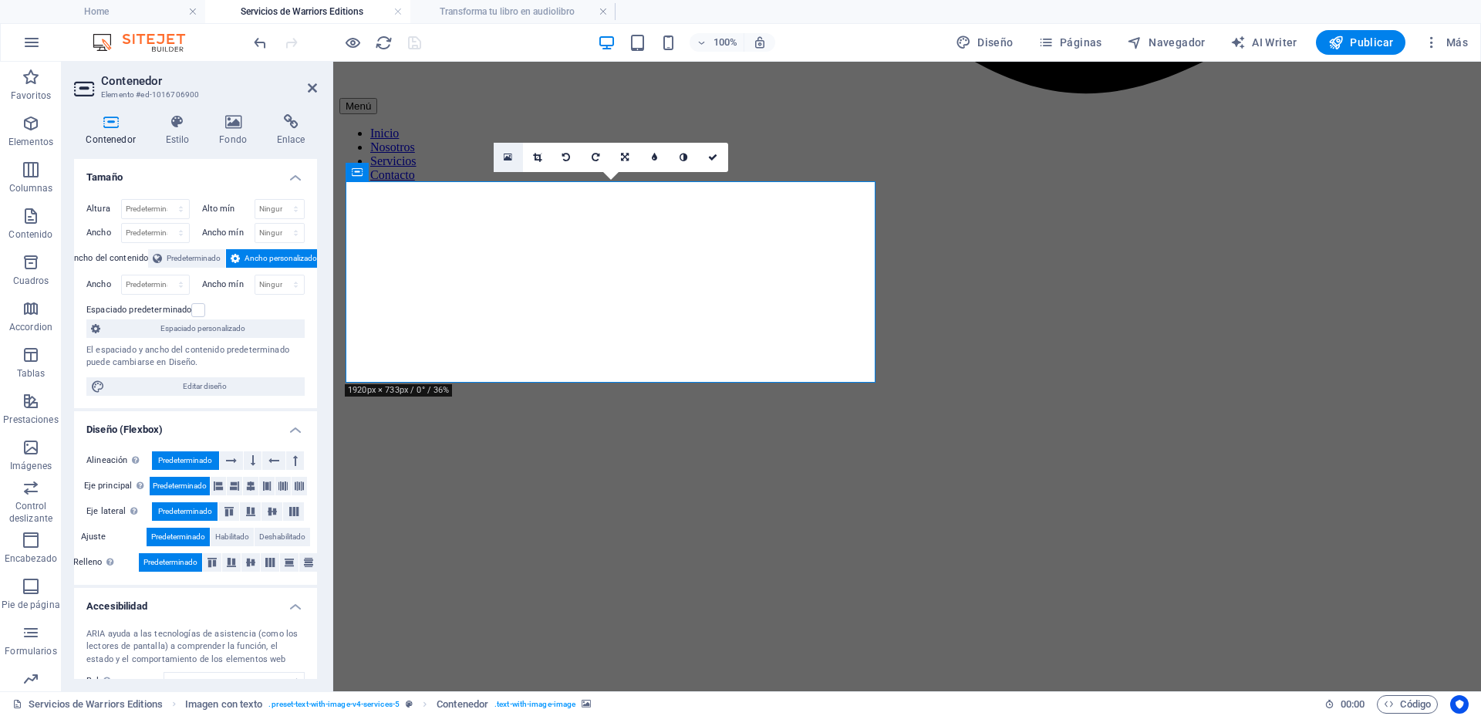
click at [509, 160] on icon at bounding box center [508, 157] width 8 height 11
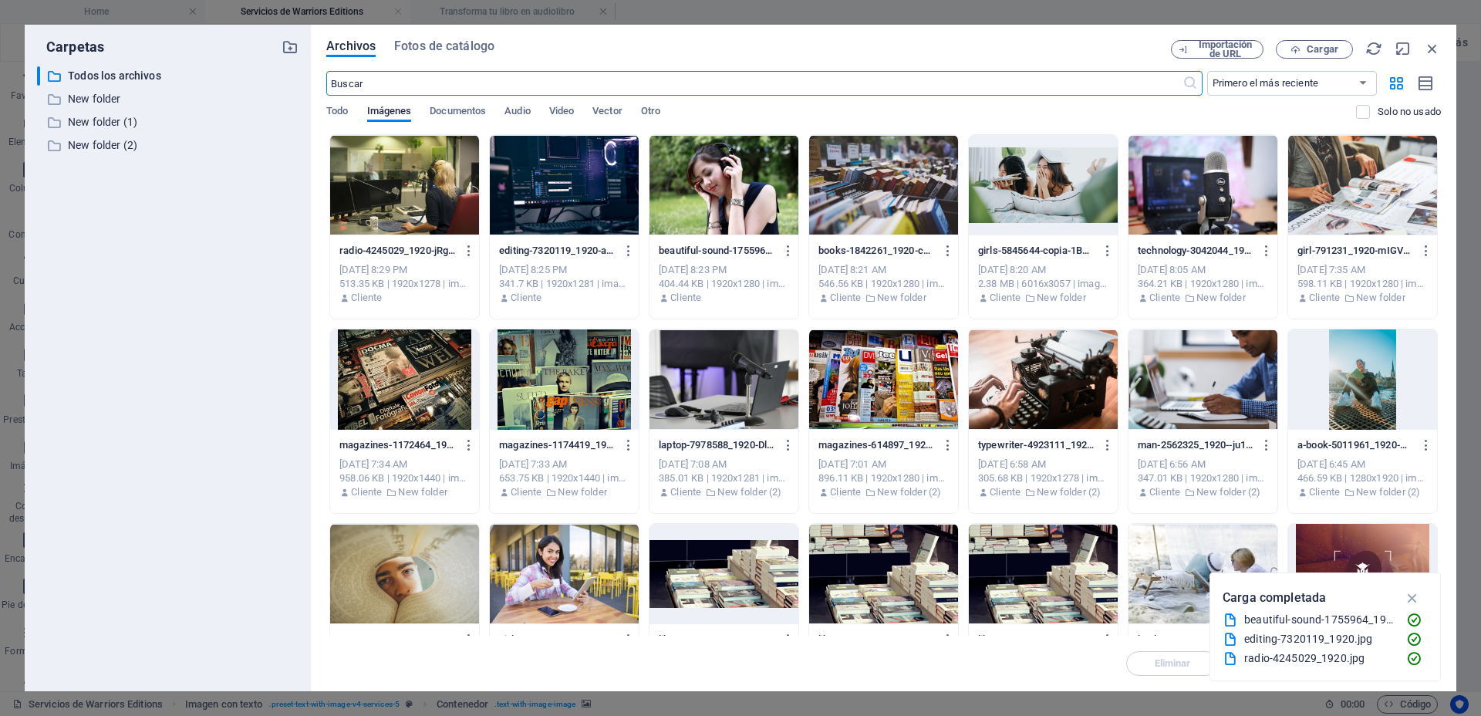
scroll to position [1683, 0]
click at [1300, 49] on span "Cargar" at bounding box center [1313, 50] width 63 height 10
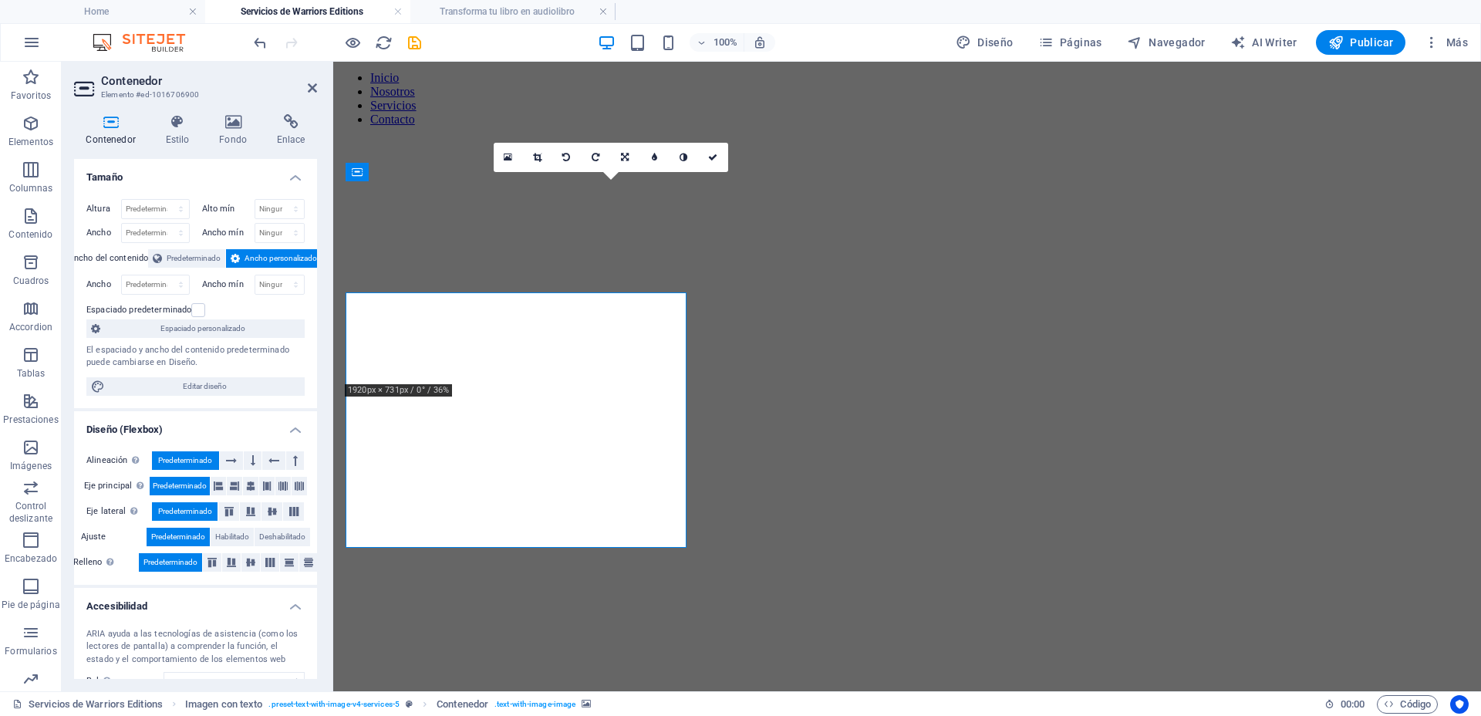
scroll to position [1627, 0]
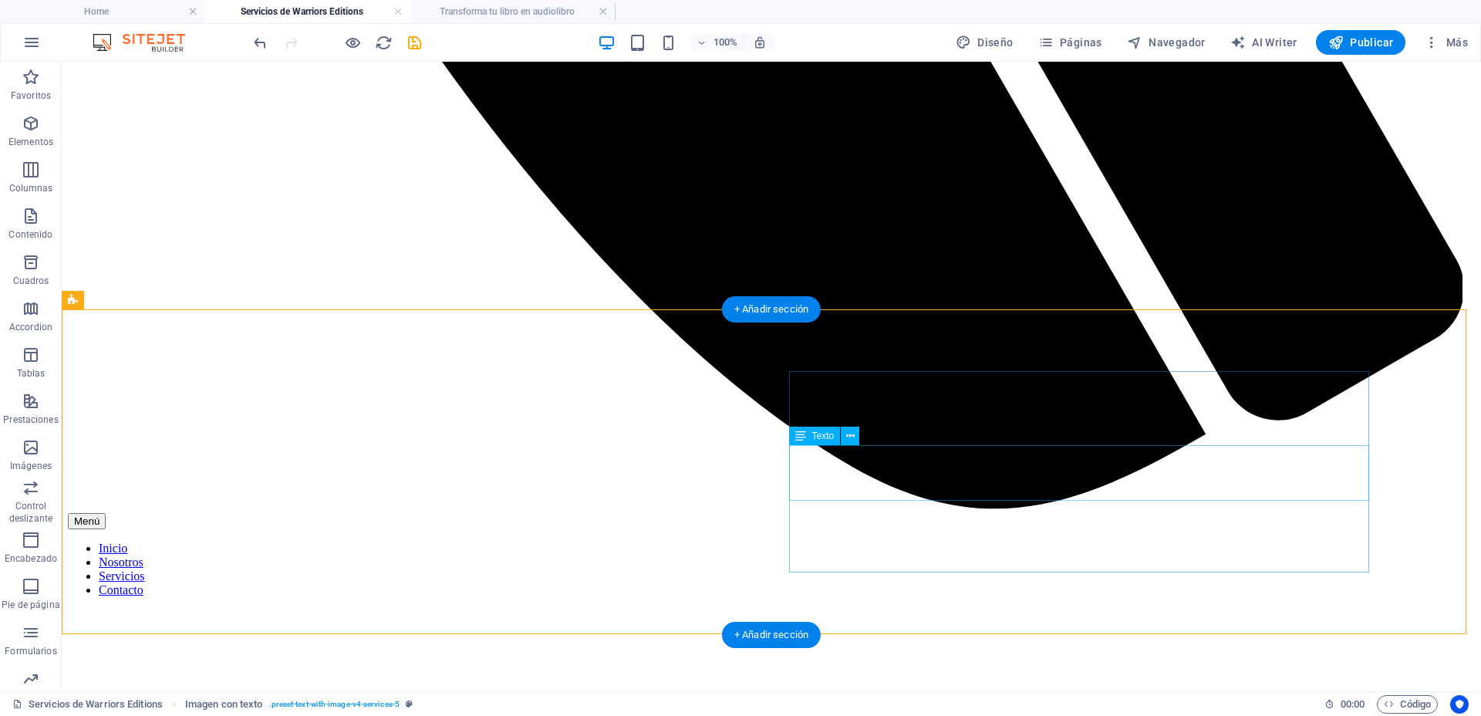
scroll to position [1434, 0]
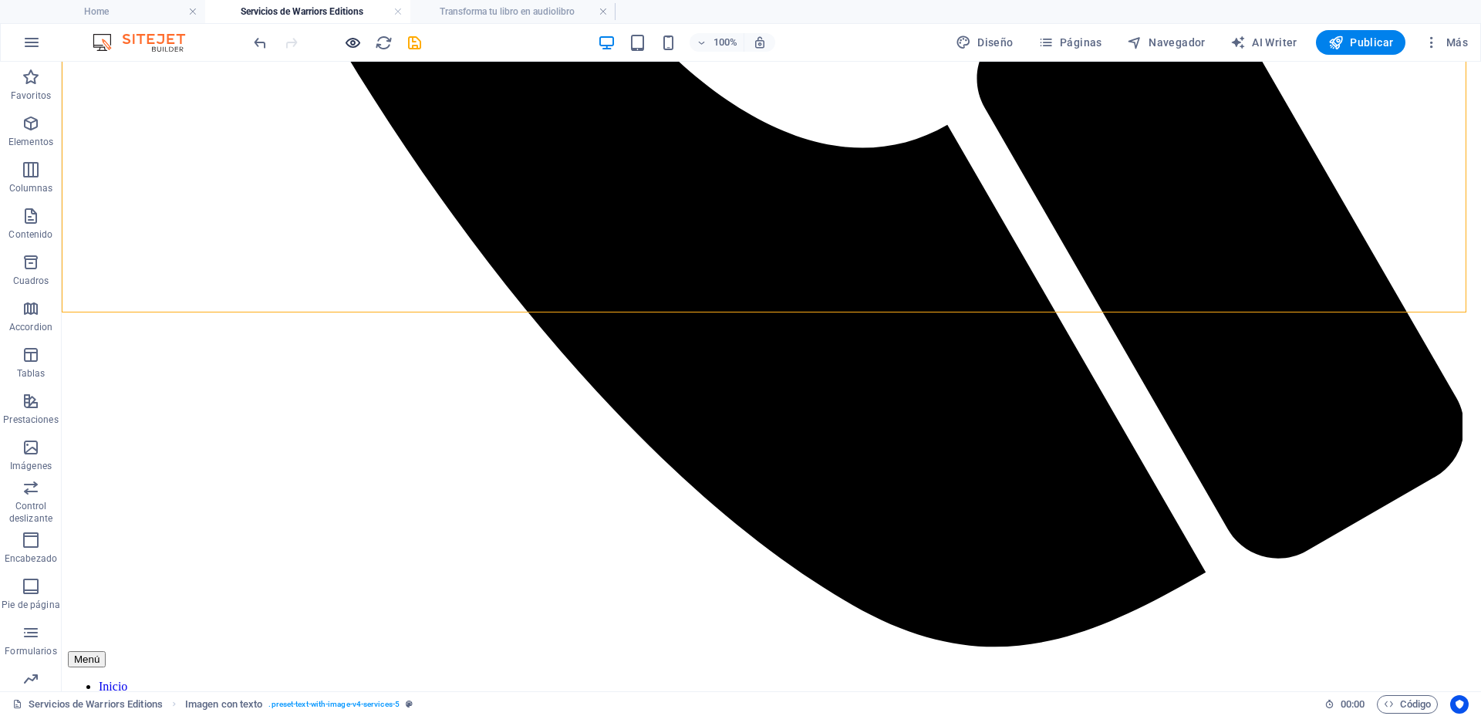
click at [349, 50] on icon "button" at bounding box center [353, 43] width 18 height 18
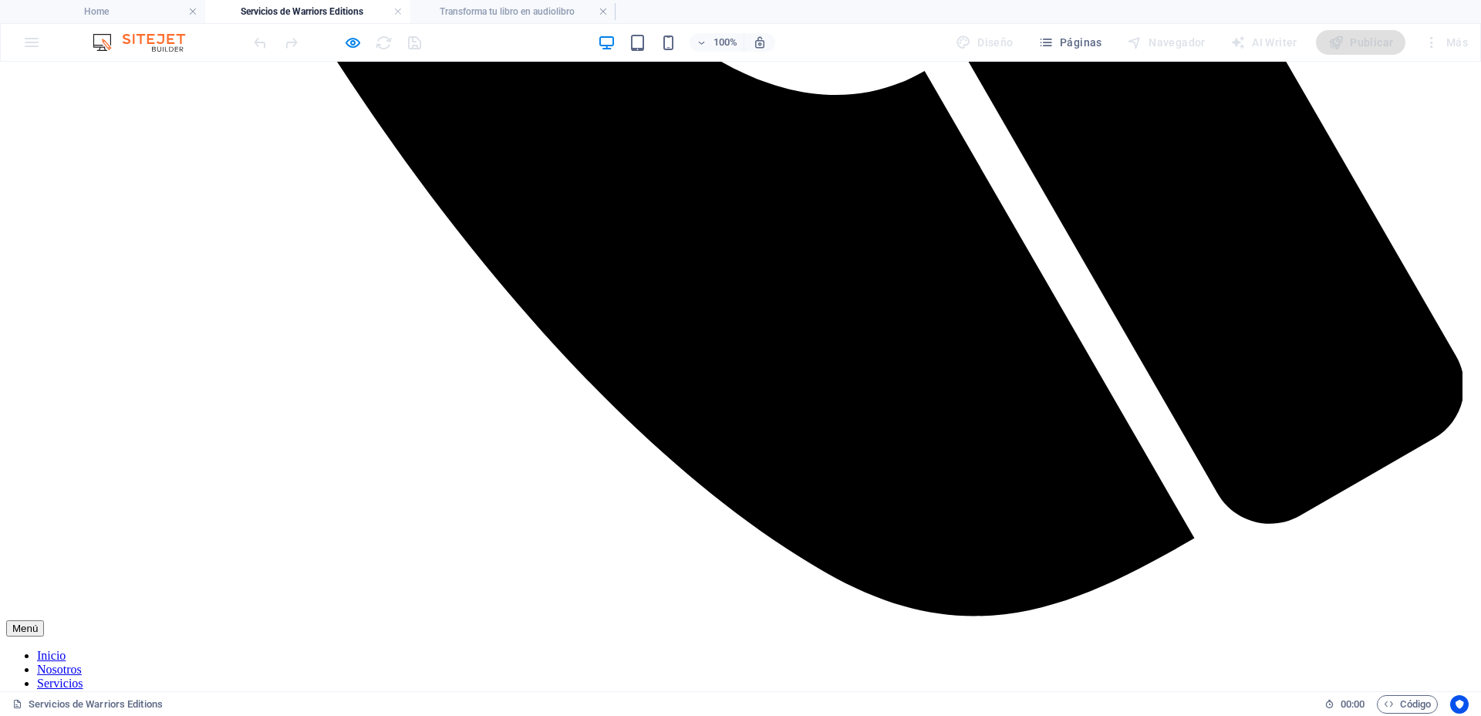
scroll to position [1531, 0]
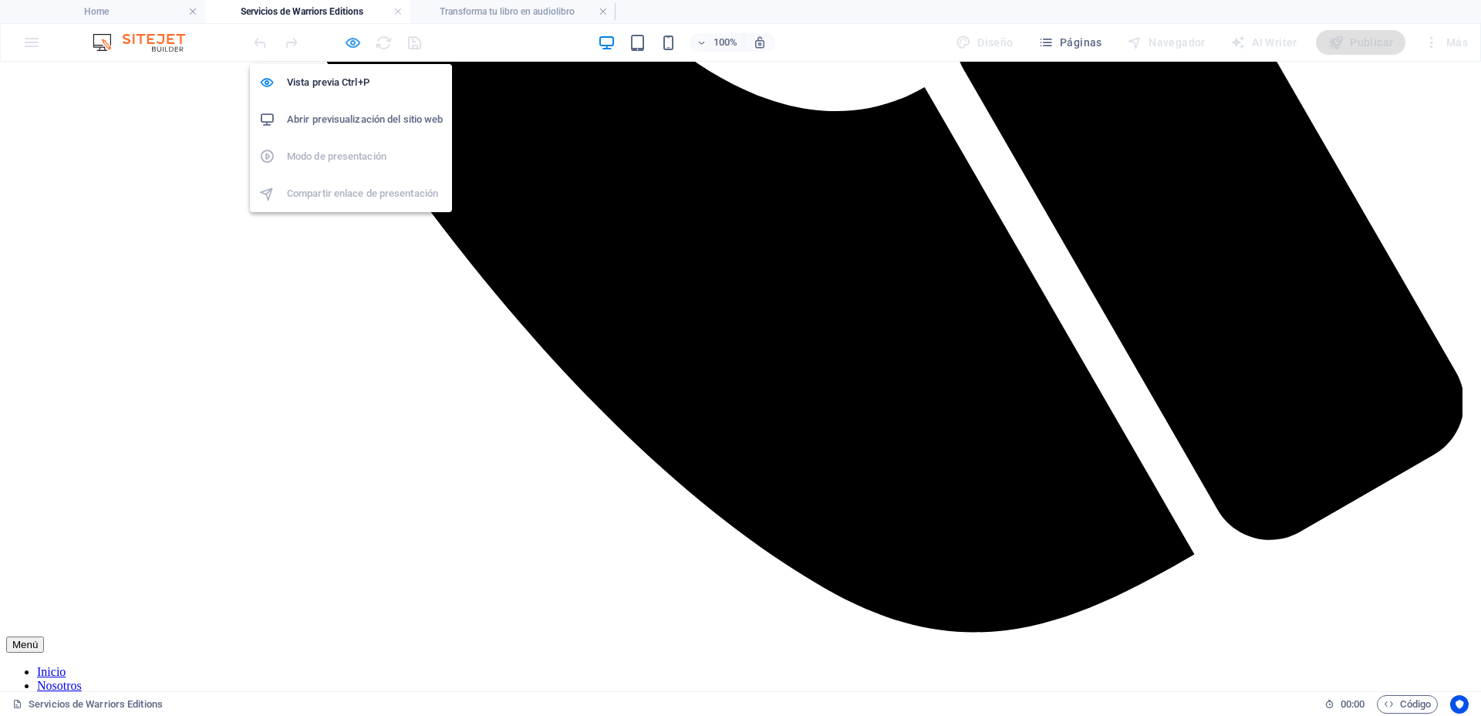
click at [352, 35] on icon "button" at bounding box center [353, 43] width 18 height 18
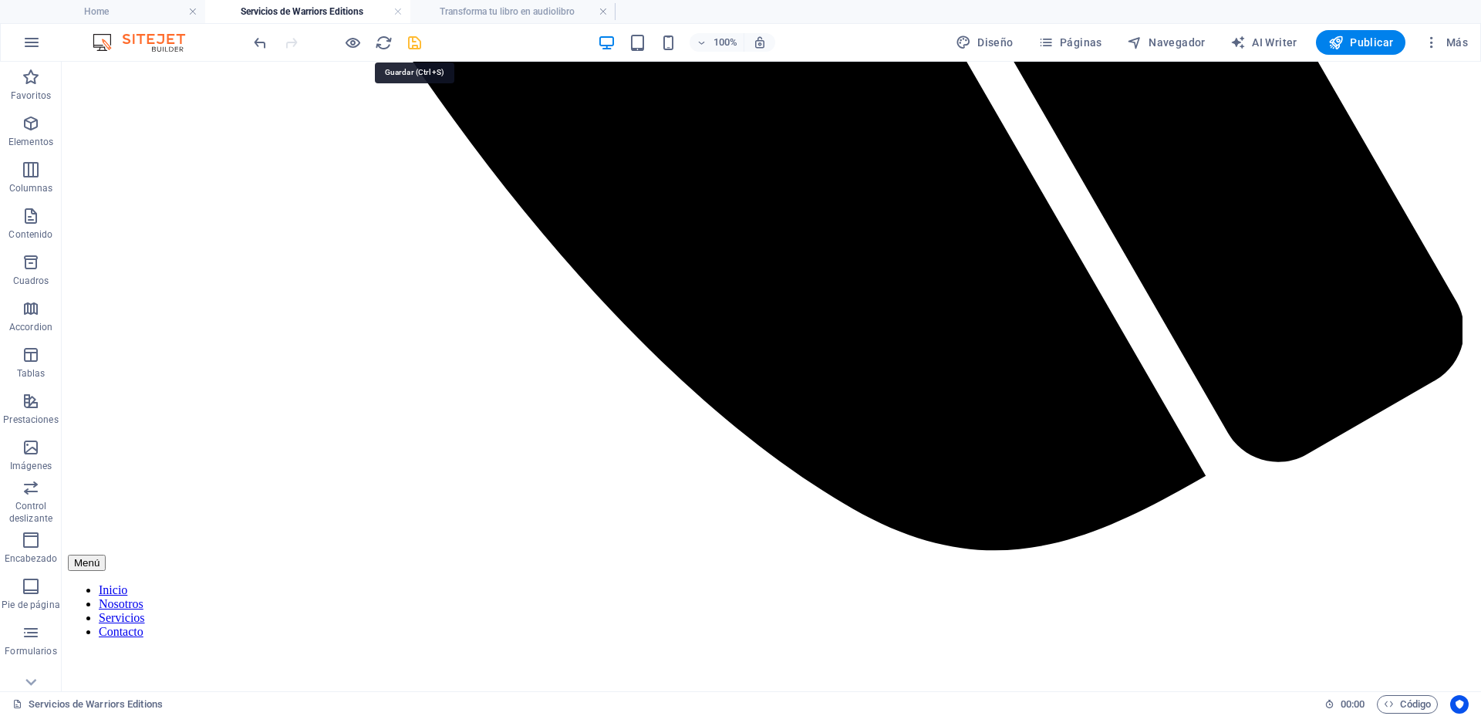
click at [414, 42] on icon "save" at bounding box center [415, 43] width 18 height 18
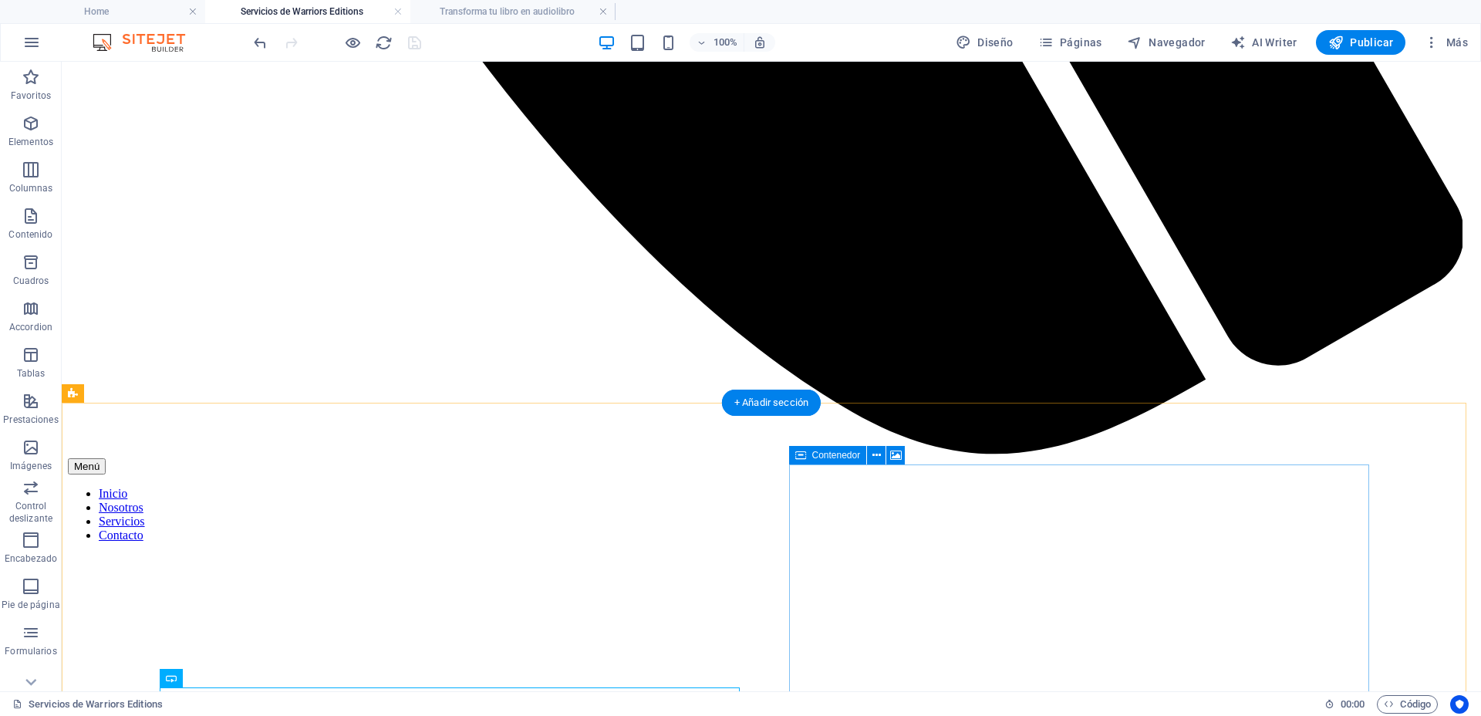
scroll to position [1724, 0]
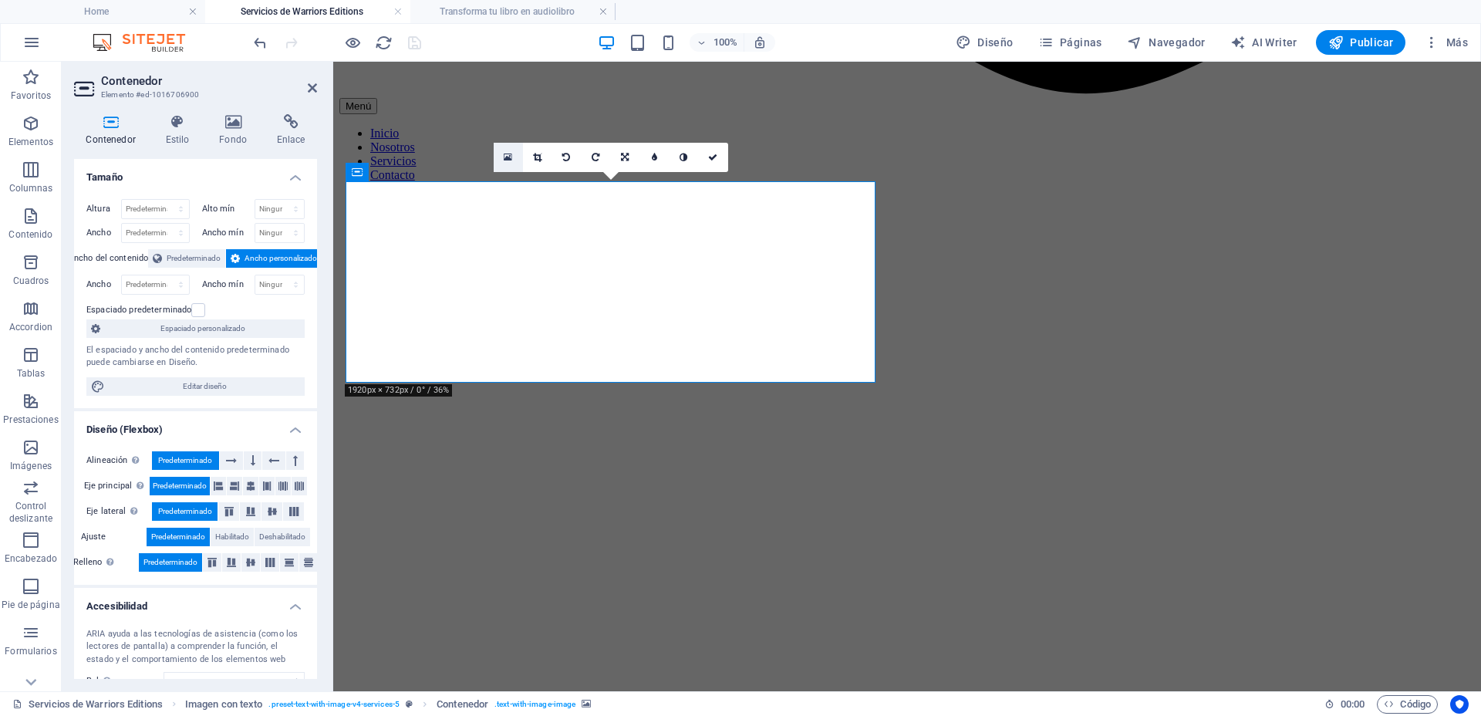
click at [511, 163] on link at bounding box center [508, 157] width 29 height 29
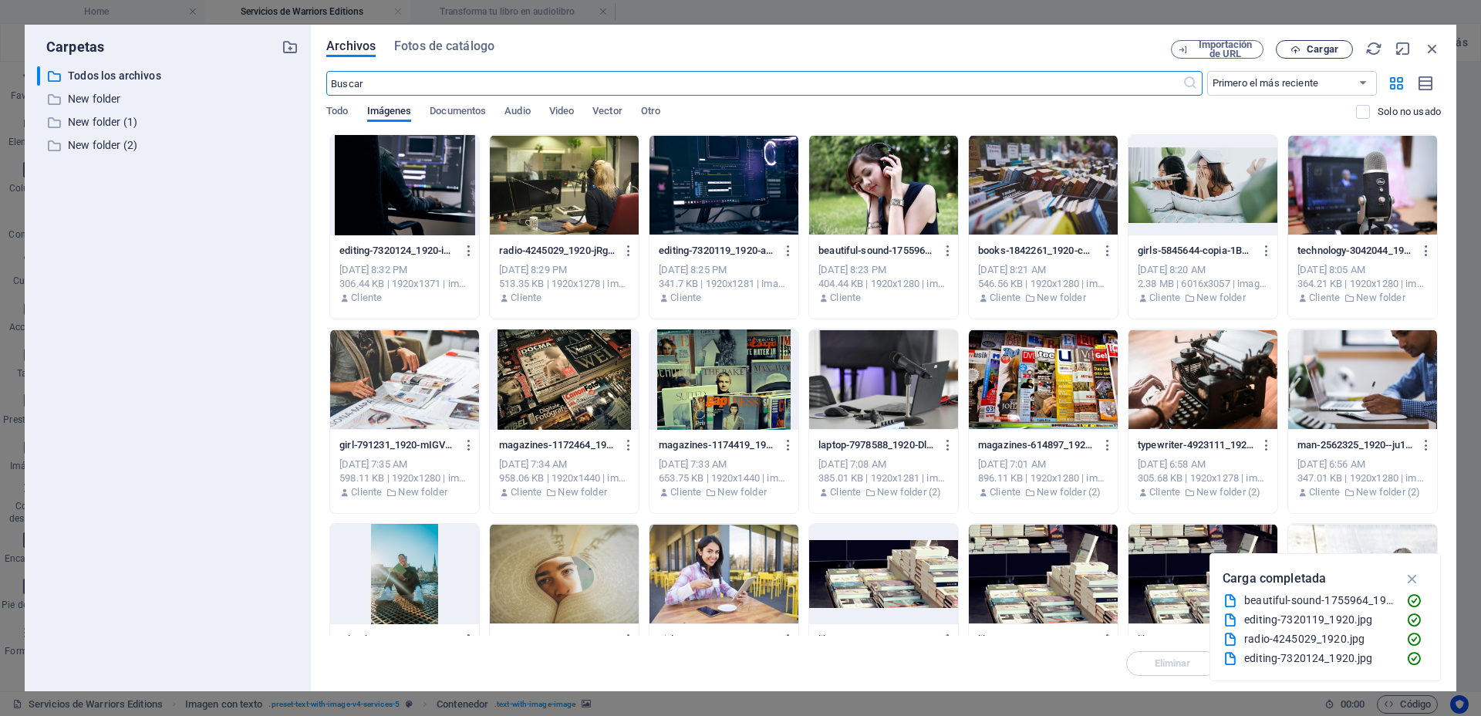
click at [1292, 56] on button "Cargar" at bounding box center [1314, 49] width 77 height 19
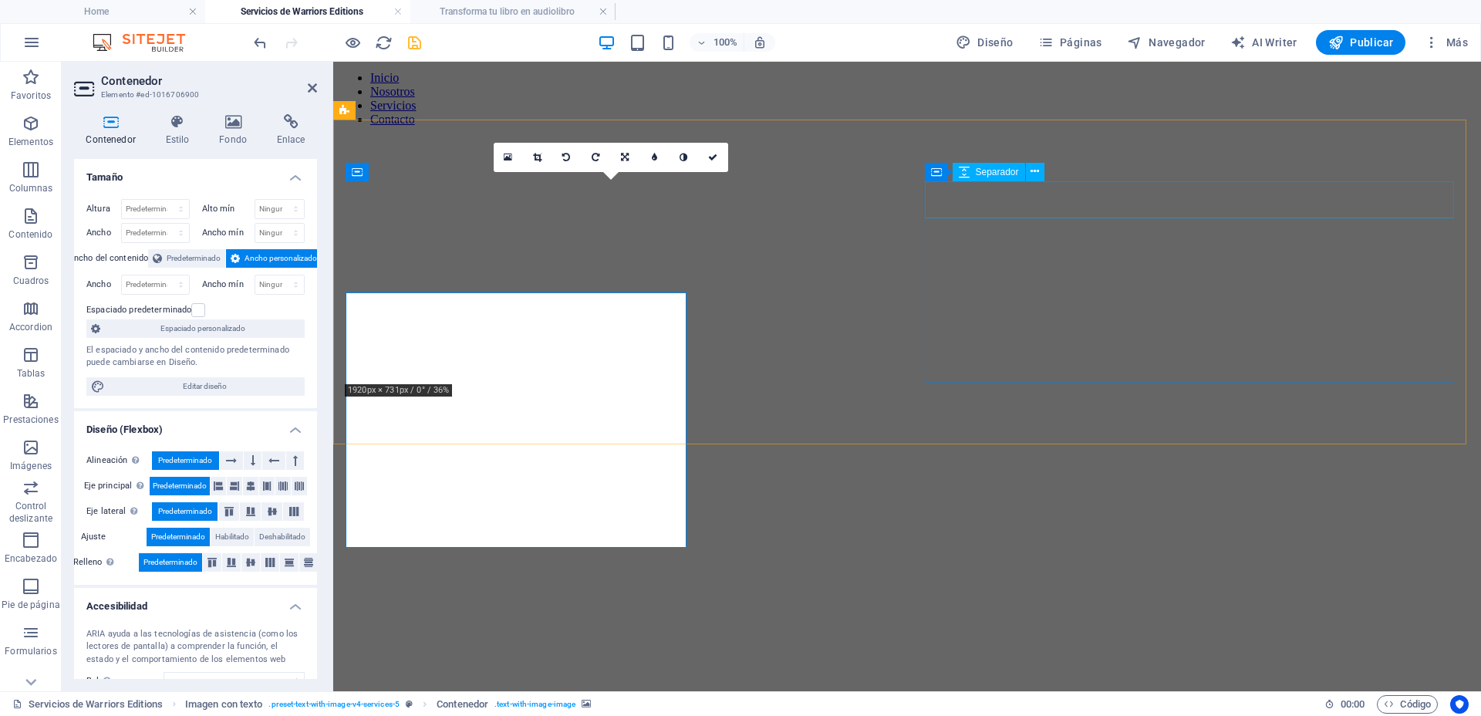
scroll to position [1627, 0]
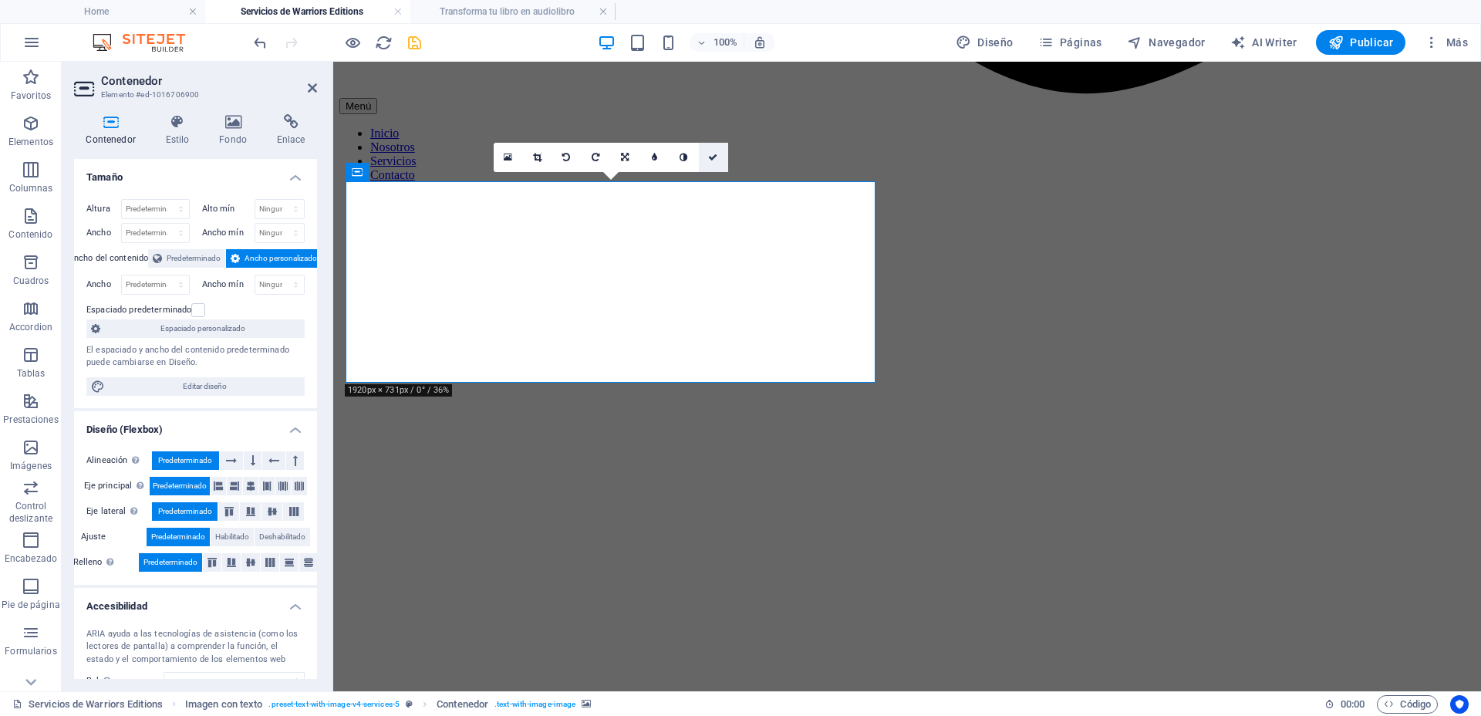
click at [714, 159] on icon at bounding box center [712, 157] width 9 height 9
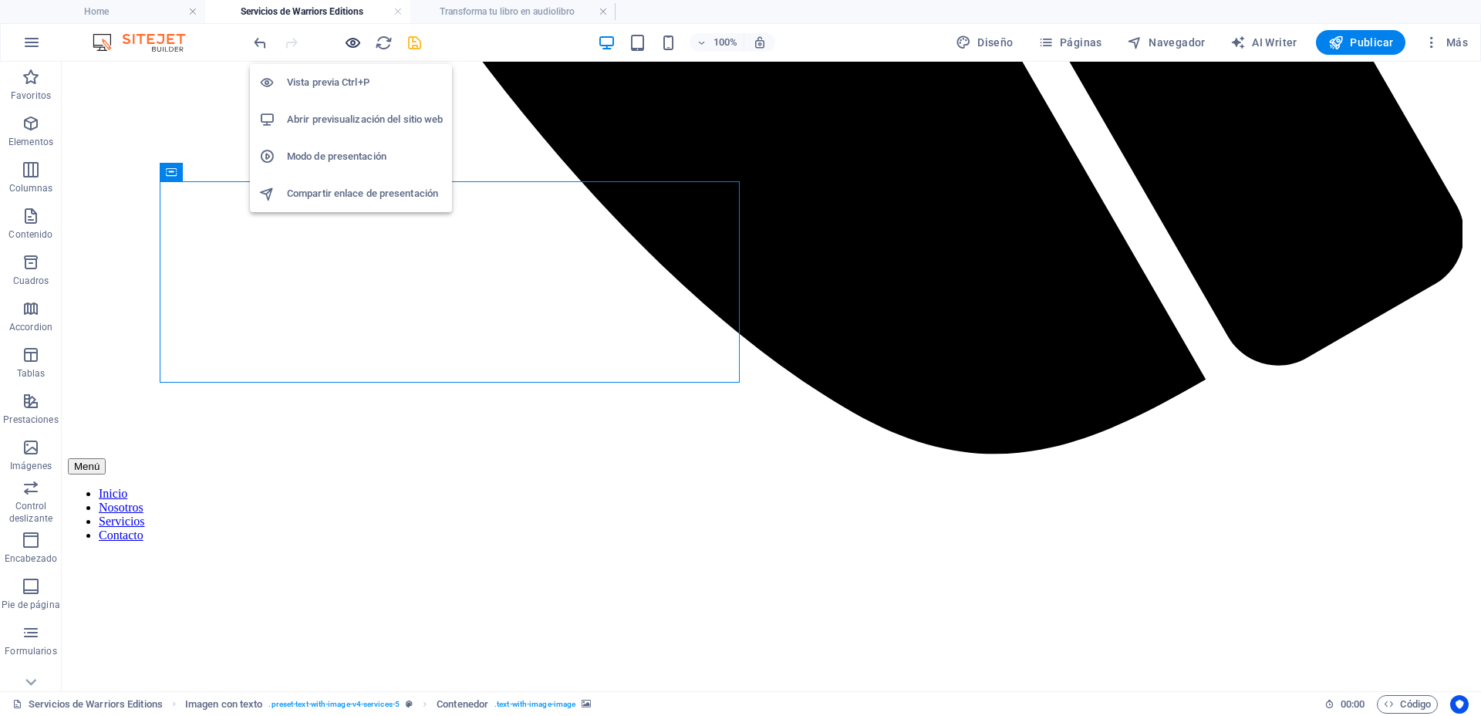
click at [355, 40] on icon "button" at bounding box center [353, 43] width 18 height 18
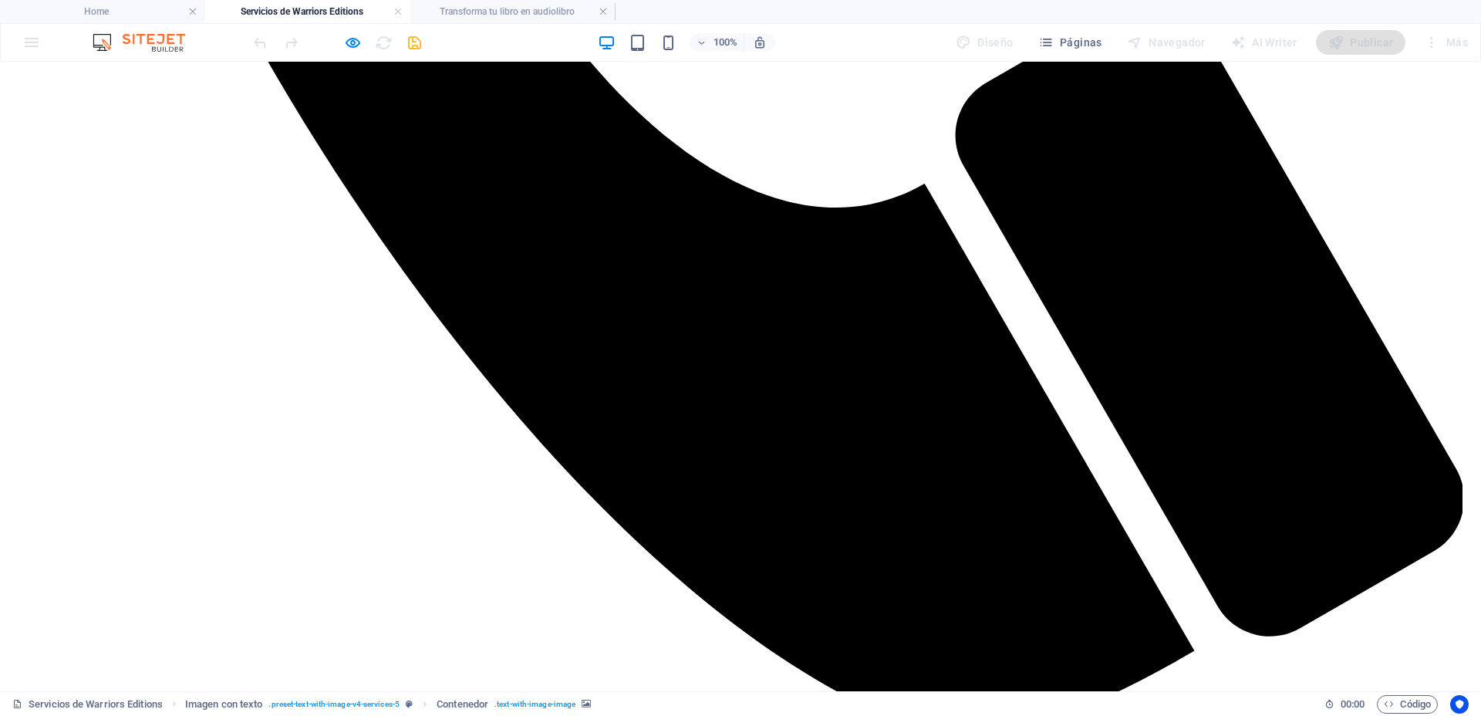
scroll to position [1531, 0]
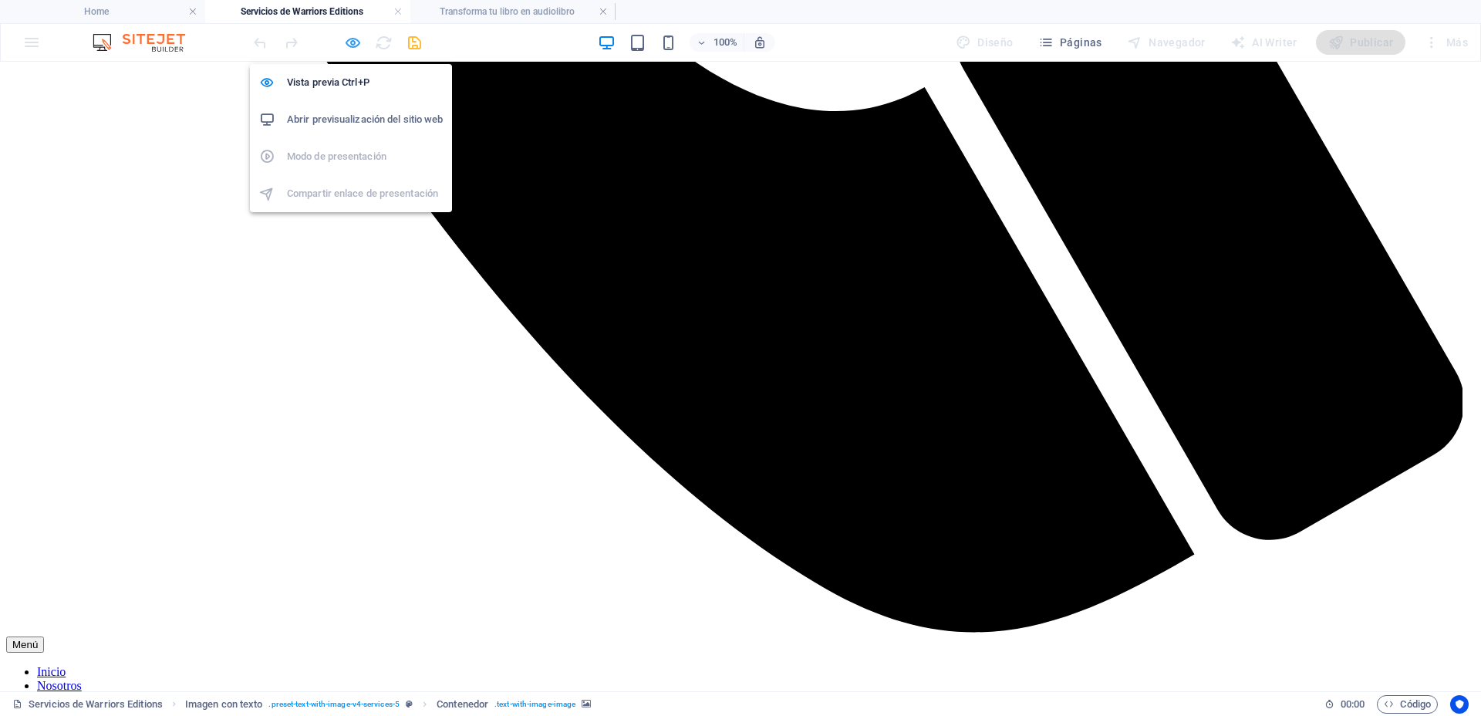
click at [347, 45] on icon "button" at bounding box center [353, 43] width 18 height 18
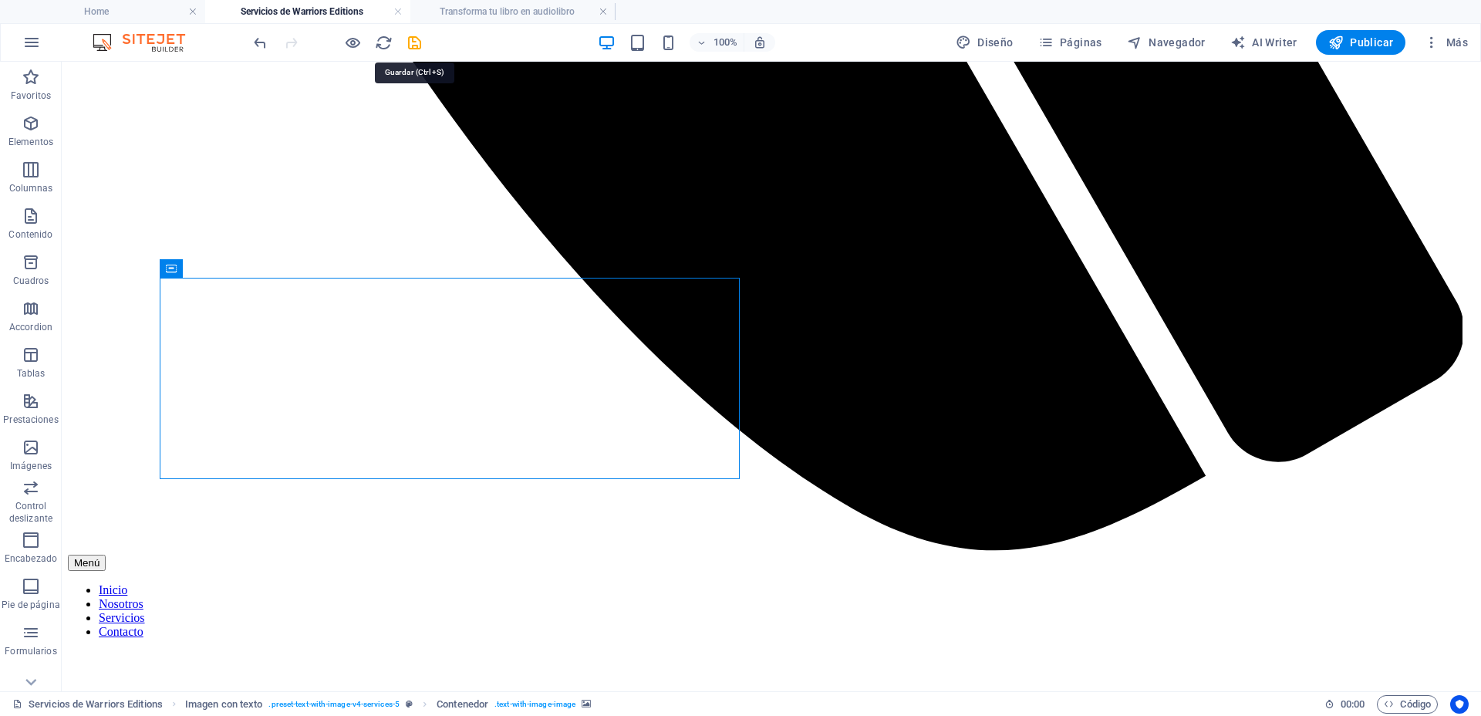
drag, startPoint x: 410, startPoint y: 40, endPoint x: 423, endPoint y: 58, distance: 21.6
click at [411, 40] on icon "save" at bounding box center [415, 43] width 18 height 18
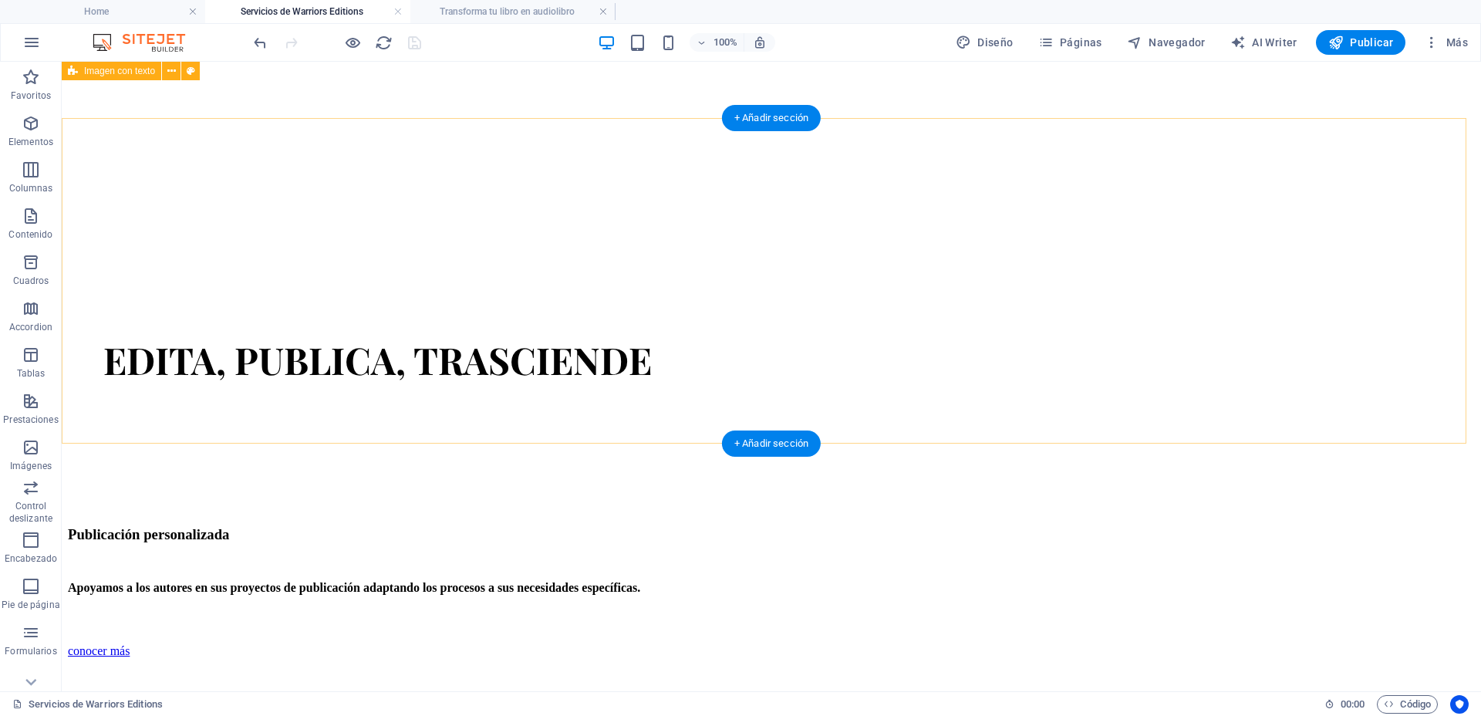
scroll to position [1916, 0]
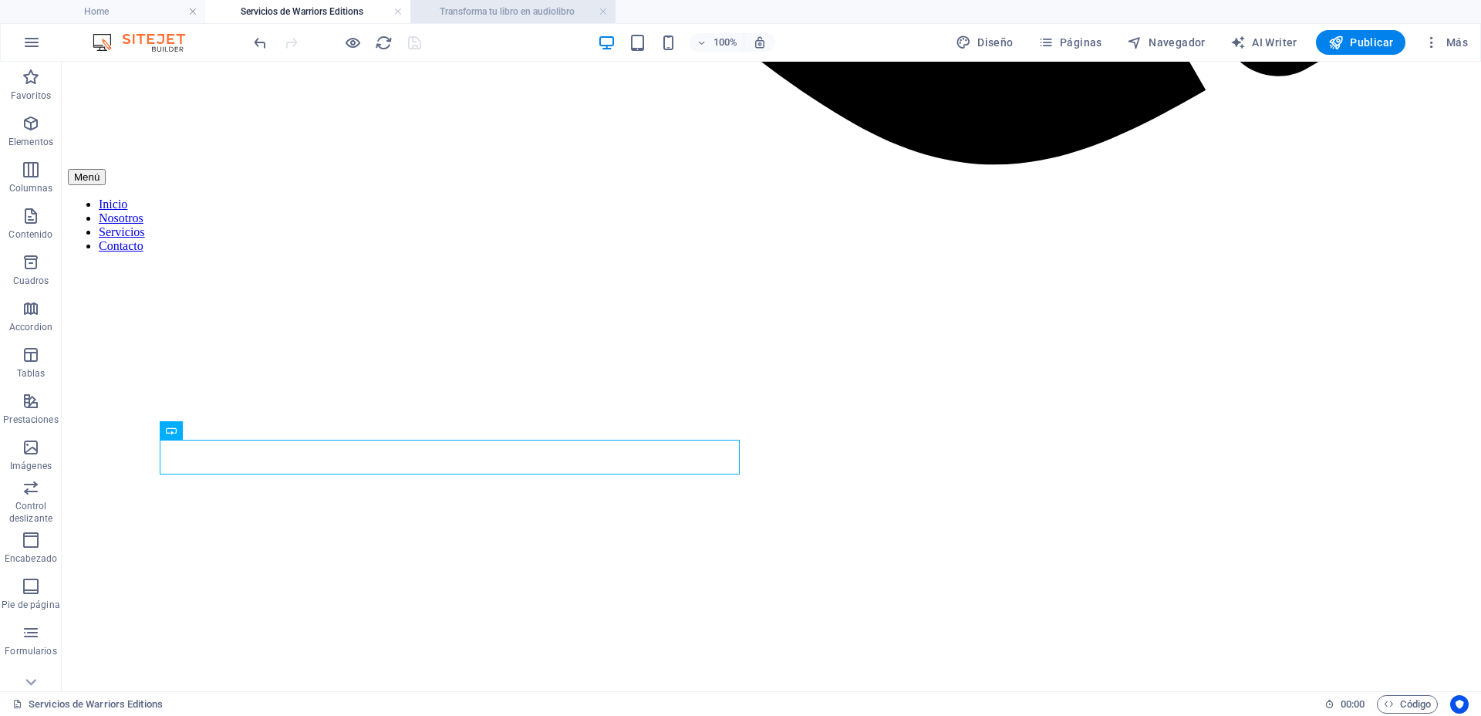
click at [500, 7] on h4 "Transforma tu libro en audiolibro" at bounding box center [512, 11] width 205 height 17
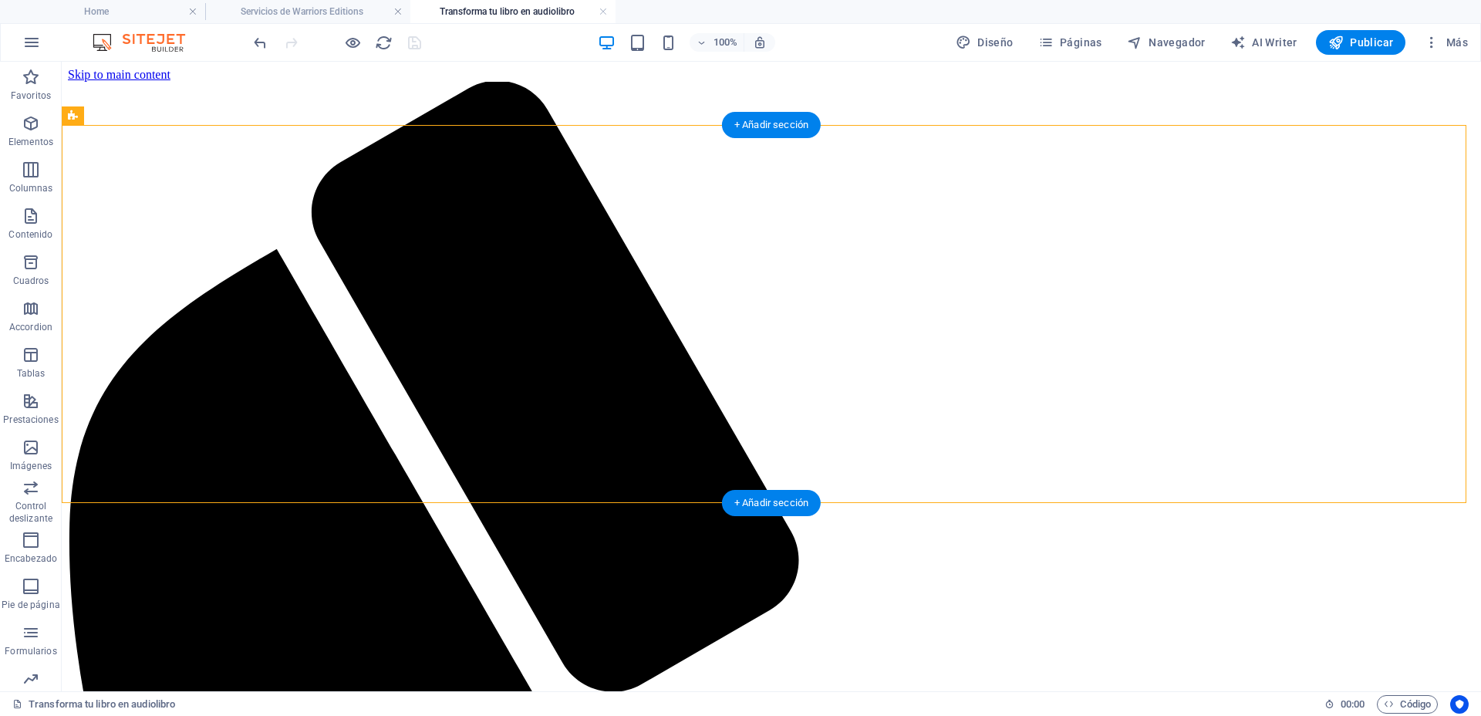
select select "vh"
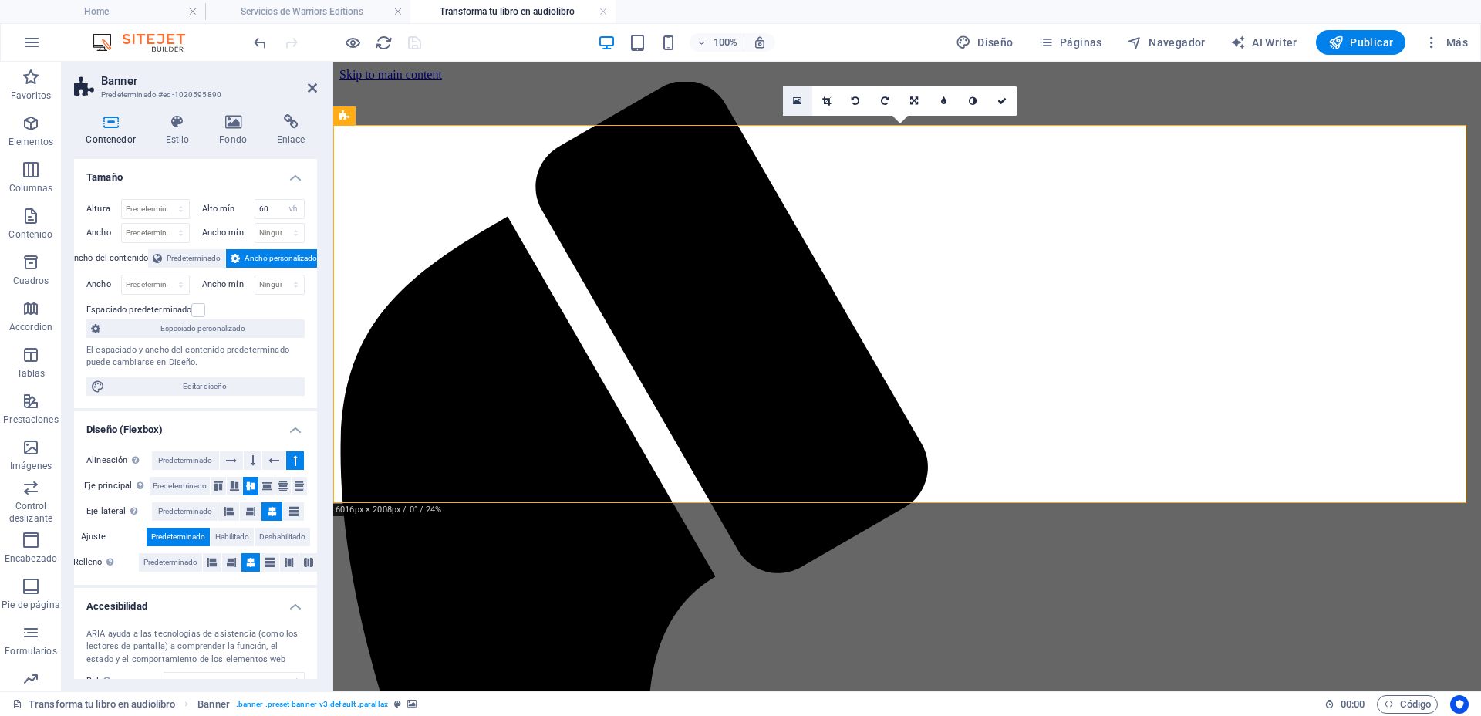
click at [794, 94] on link at bounding box center [797, 100] width 29 height 29
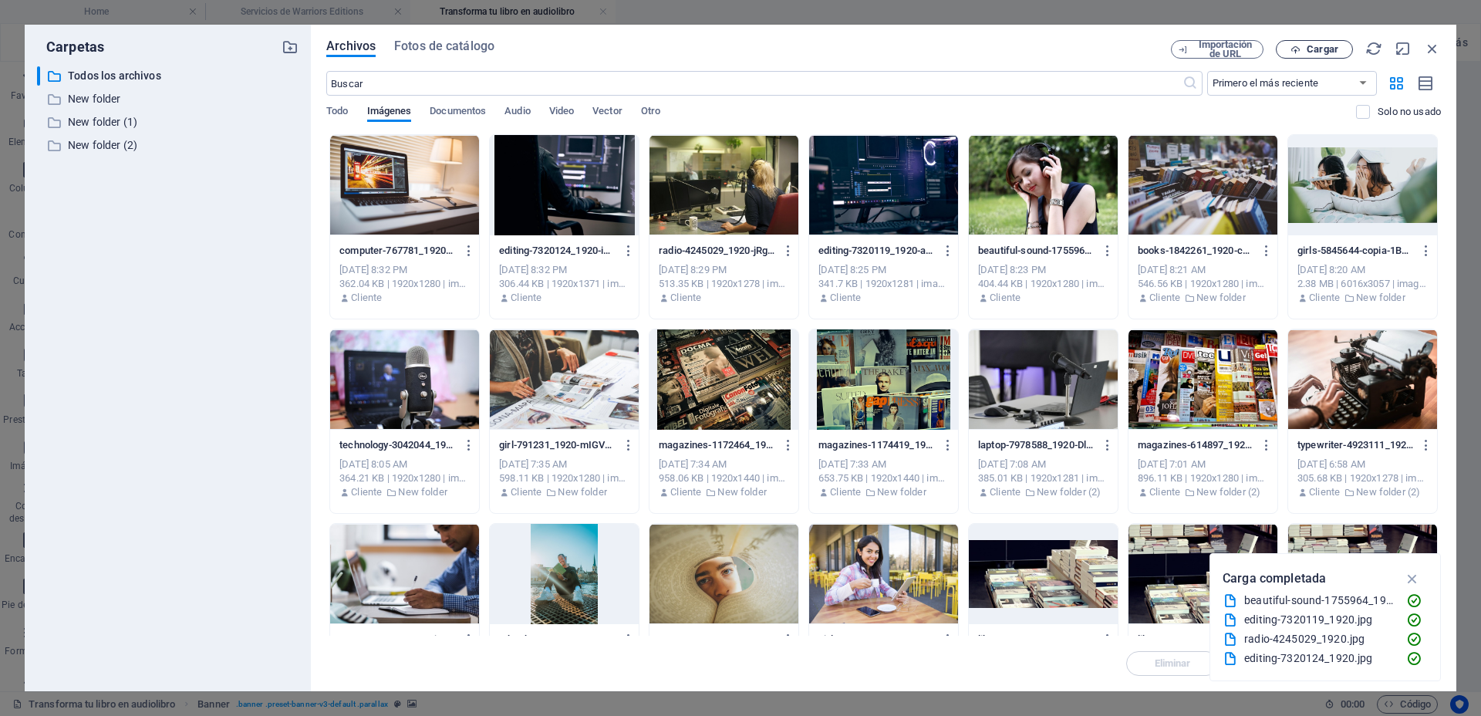
click at [1325, 50] on span "Cargar" at bounding box center [1322, 49] width 32 height 9
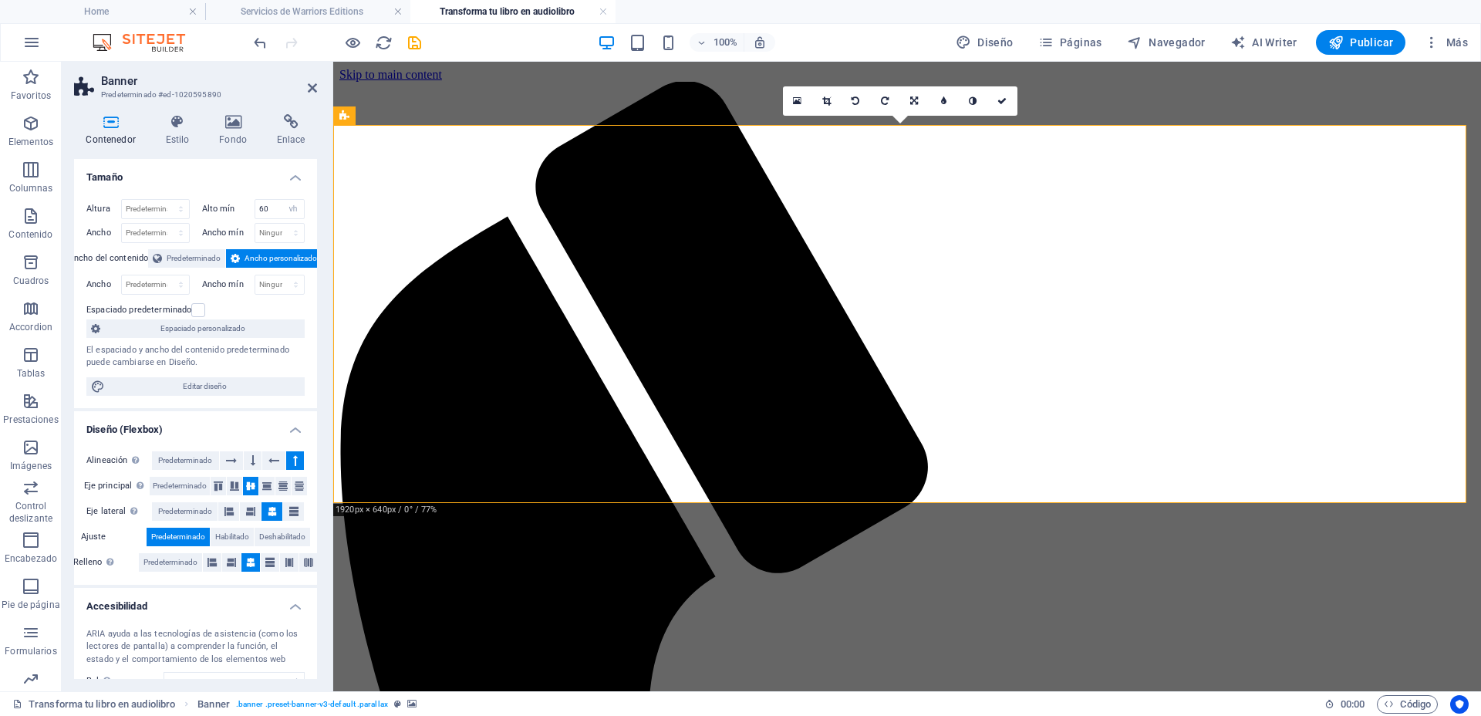
click at [789, 97] on link at bounding box center [797, 100] width 29 height 29
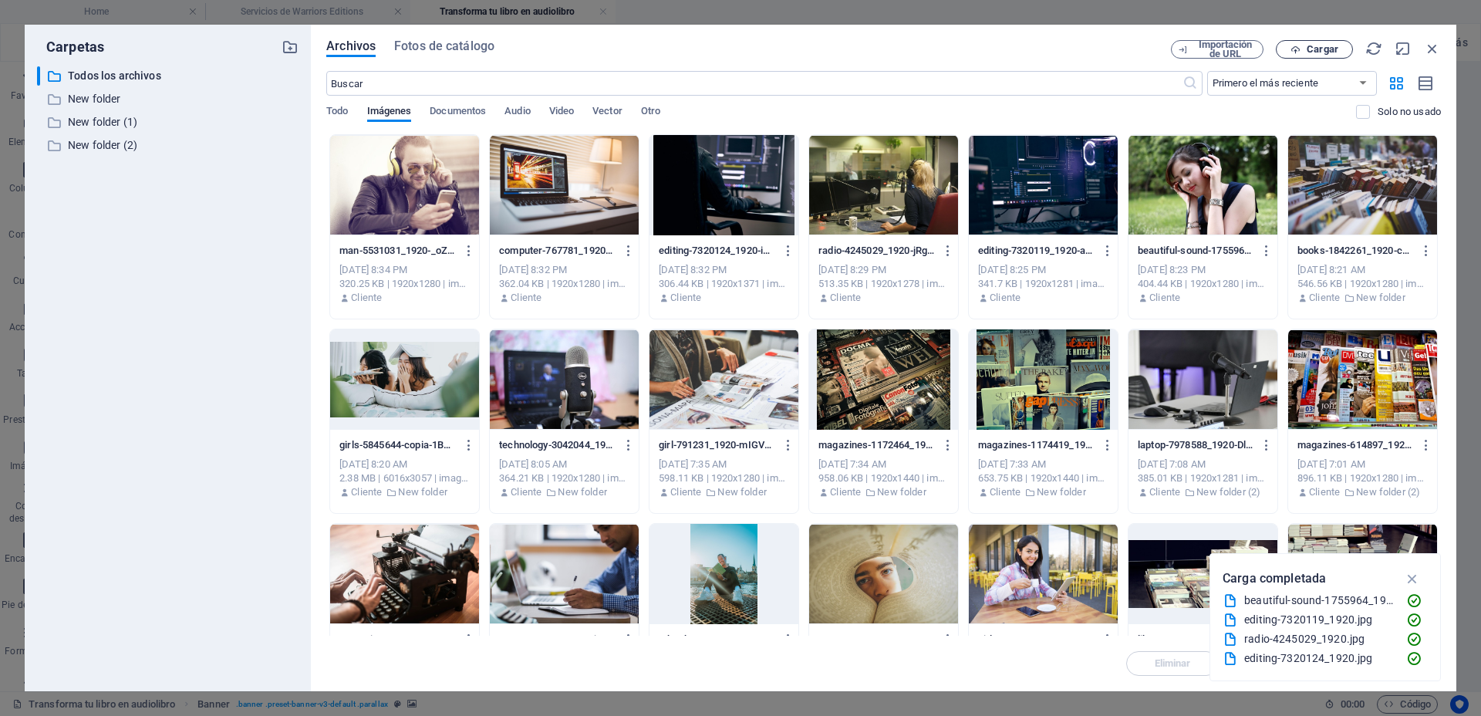
click at [1324, 45] on span "Cargar" at bounding box center [1322, 49] width 32 height 9
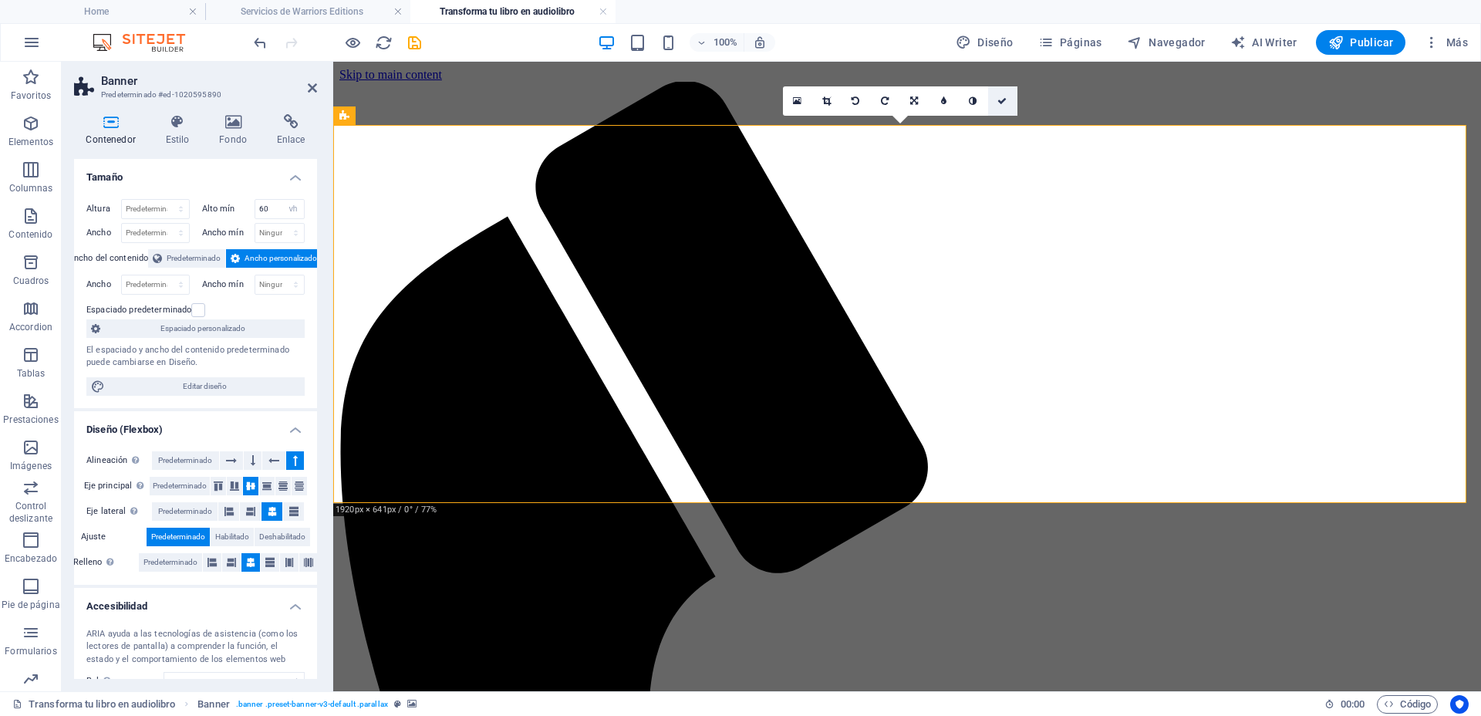
drag, startPoint x: 1000, startPoint y: 98, endPoint x: 927, endPoint y: 42, distance: 91.9
click at [1000, 98] on icon at bounding box center [1001, 100] width 9 height 9
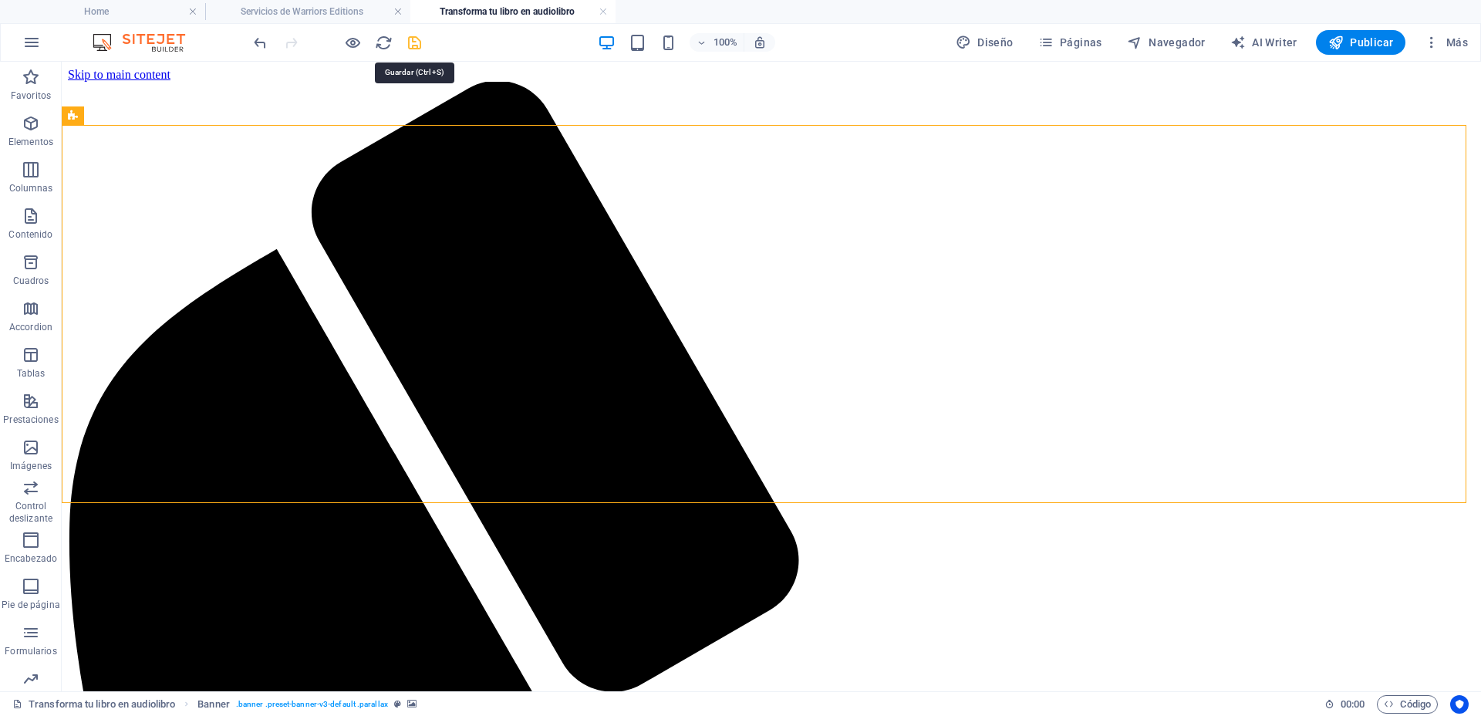
click at [416, 42] on icon "save" at bounding box center [415, 43] width 18 height 18
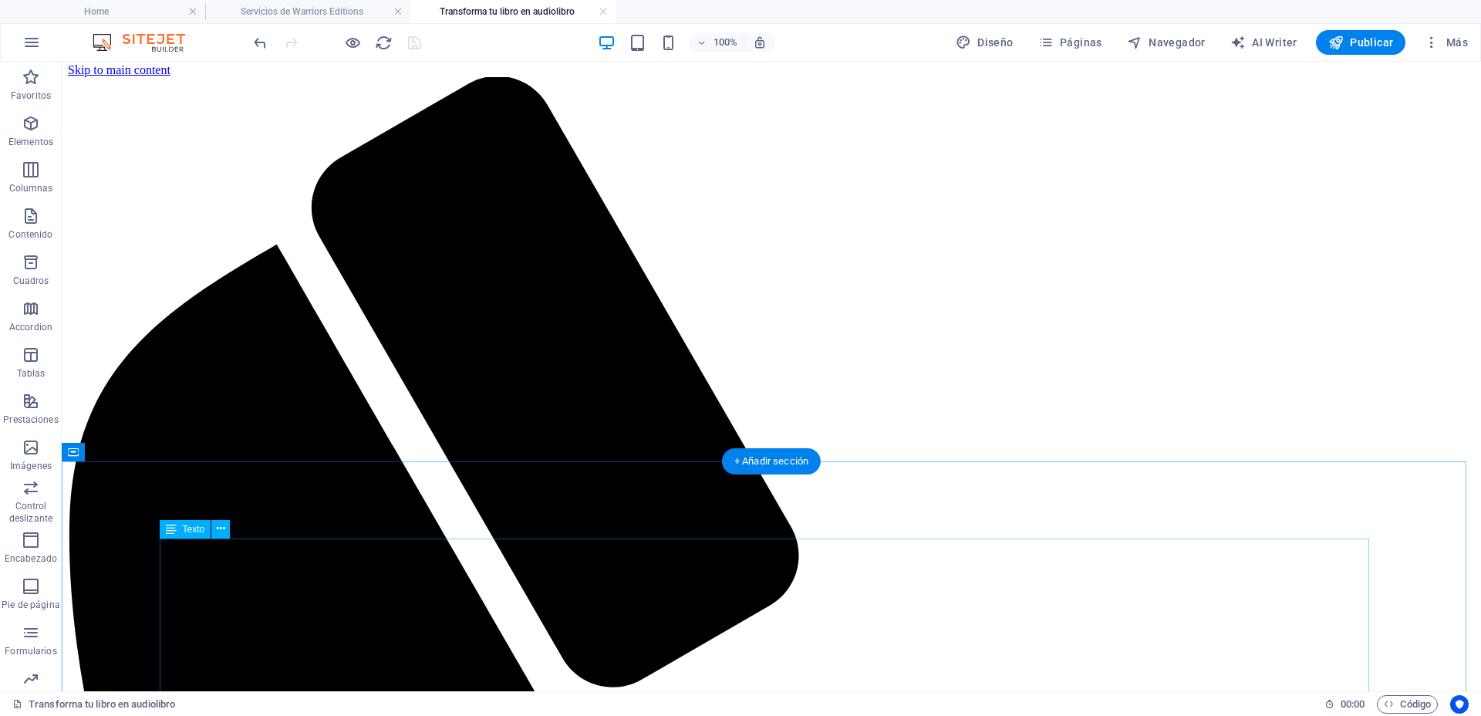
scroll to position [386, 0]
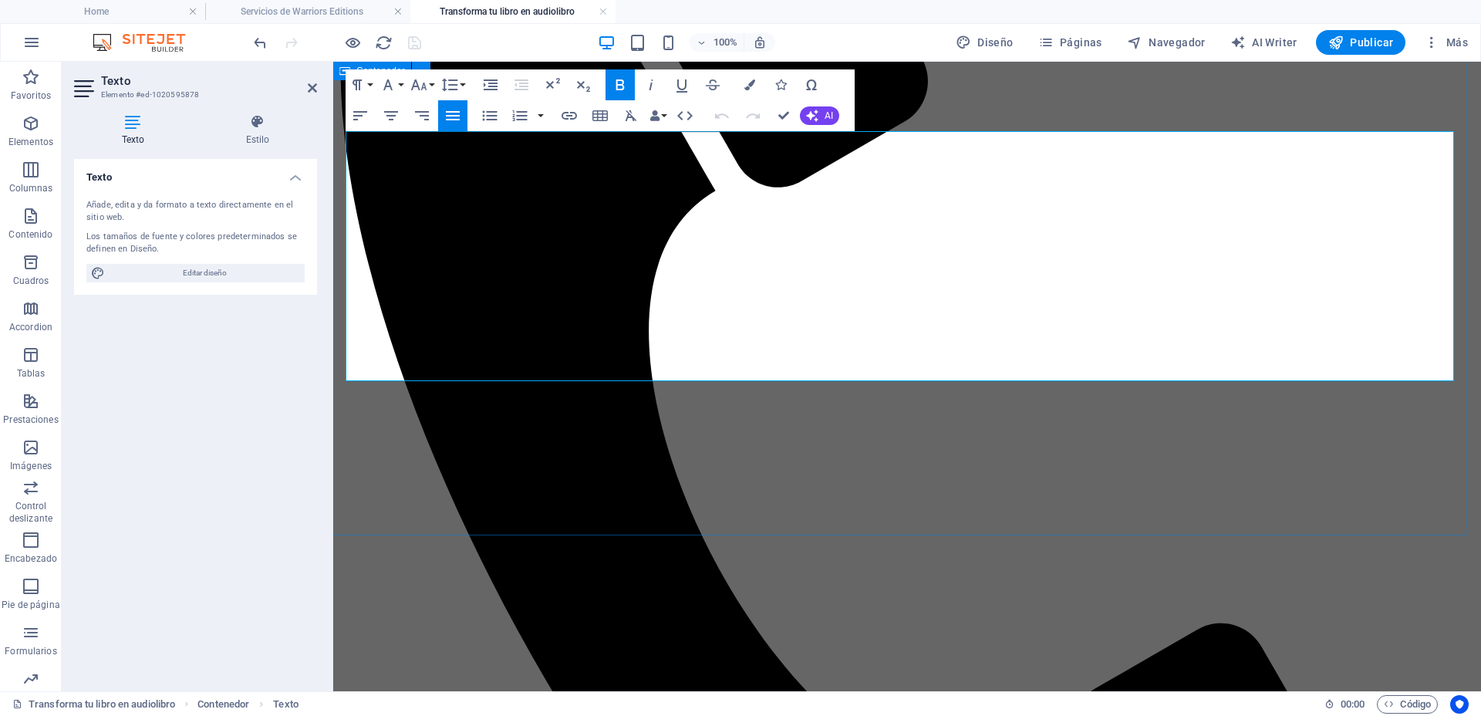
drag, startPoint x: 665, startPoint y: 359, endPoint x: 340, endPoint y: 152, distance: 385.3
drag, startPoint x: 543, startPoint y: 367, endPoint x: 331, endPoint y: 148, distance: 304.9
click at [616, 83] on icon "button" at bounding box center [620, 84] width 8 height 11
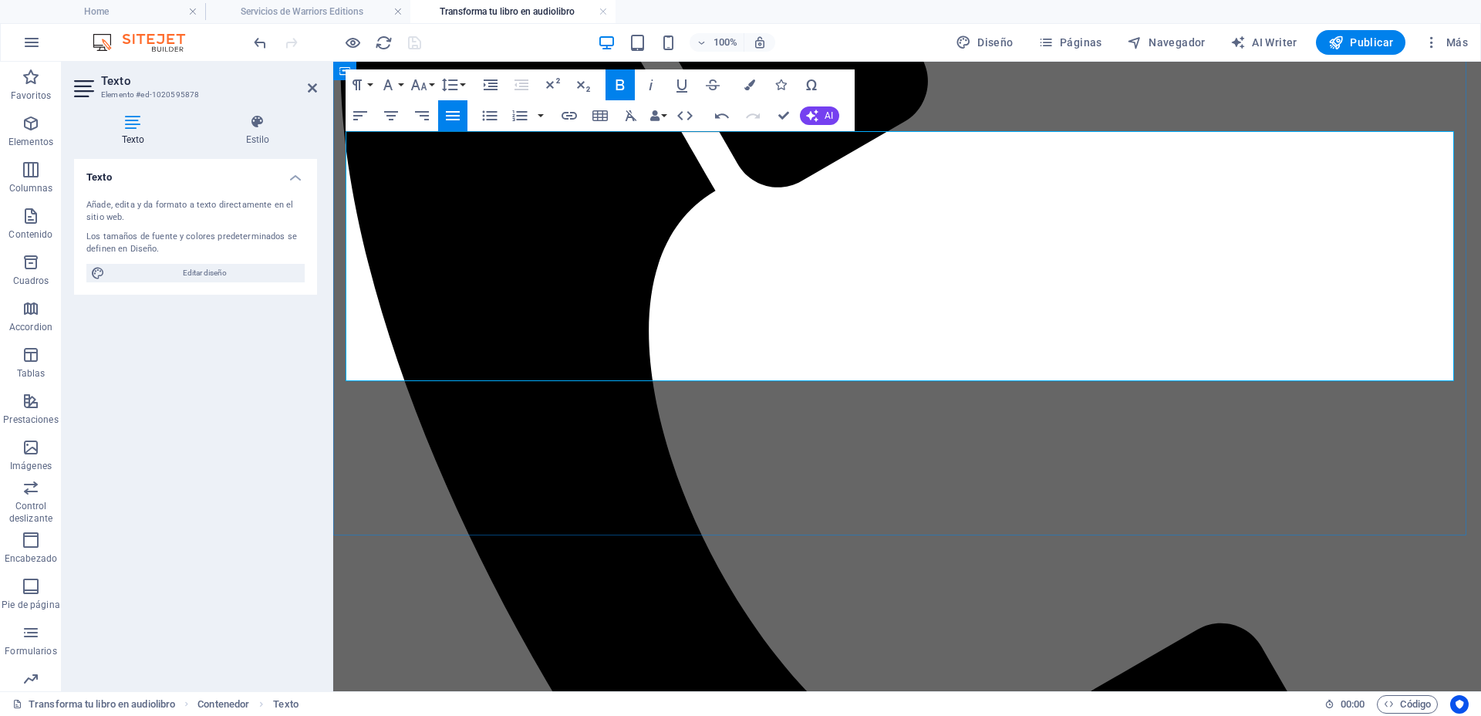
drag, startPoint x: 1168, startPoint y: 286, endPoint x: 489, endPoint y: 283, distance: 679.4
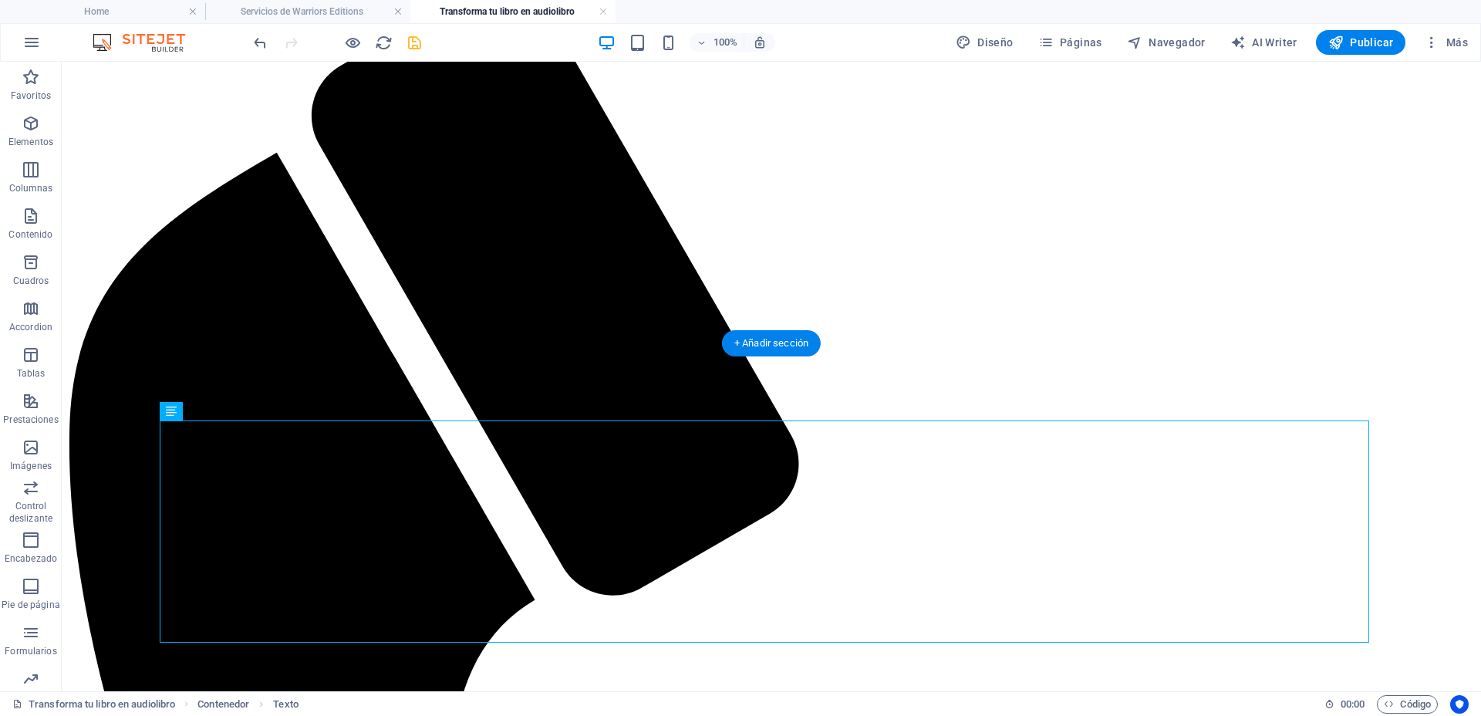
scroll to position [0, 0]
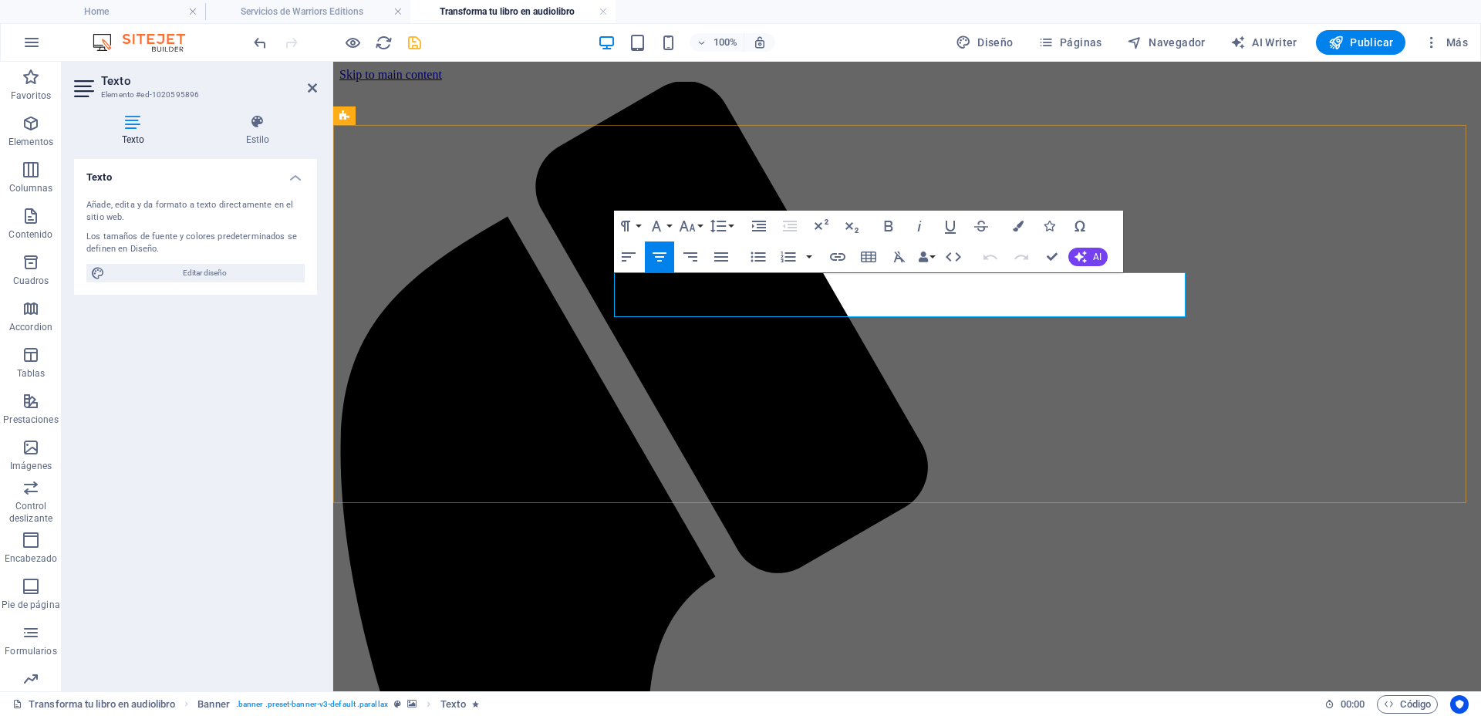
drag, startPoint x: 1159, startPoint y: 292, endPoint x: 636, endPoint y: 307, distance: 523.1
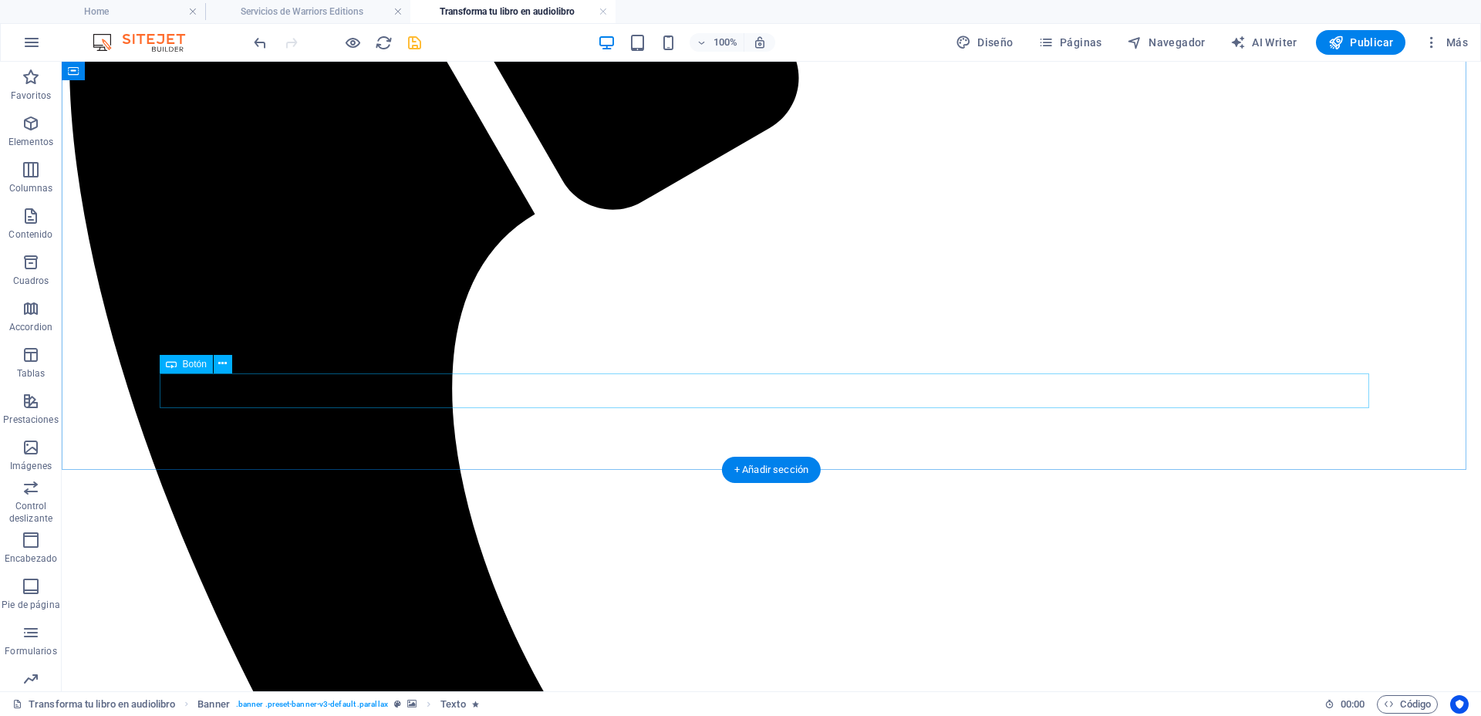
scroll to position [530, 0]
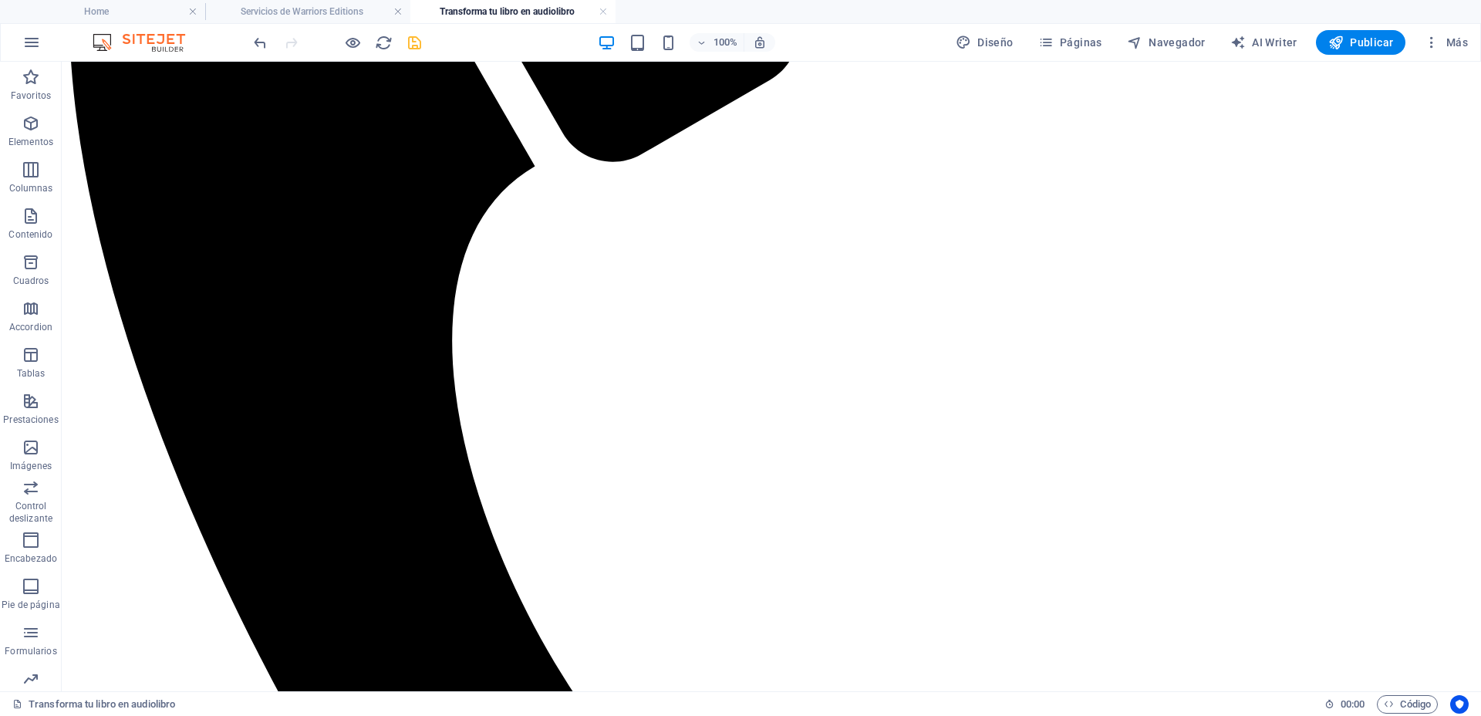
click at [418, 41] on icon "save" at bounding box center [415, 43] width 18 height 18
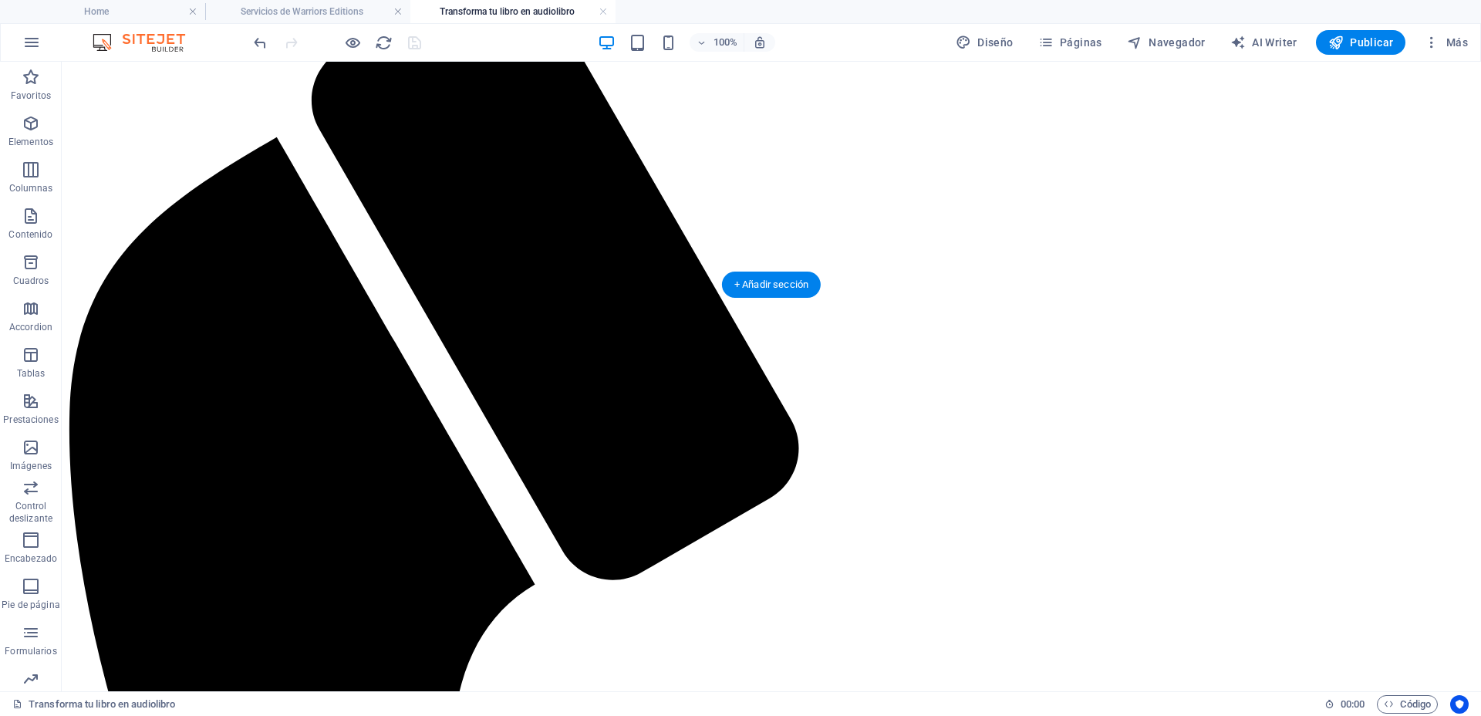
scroll to position [0, 0]
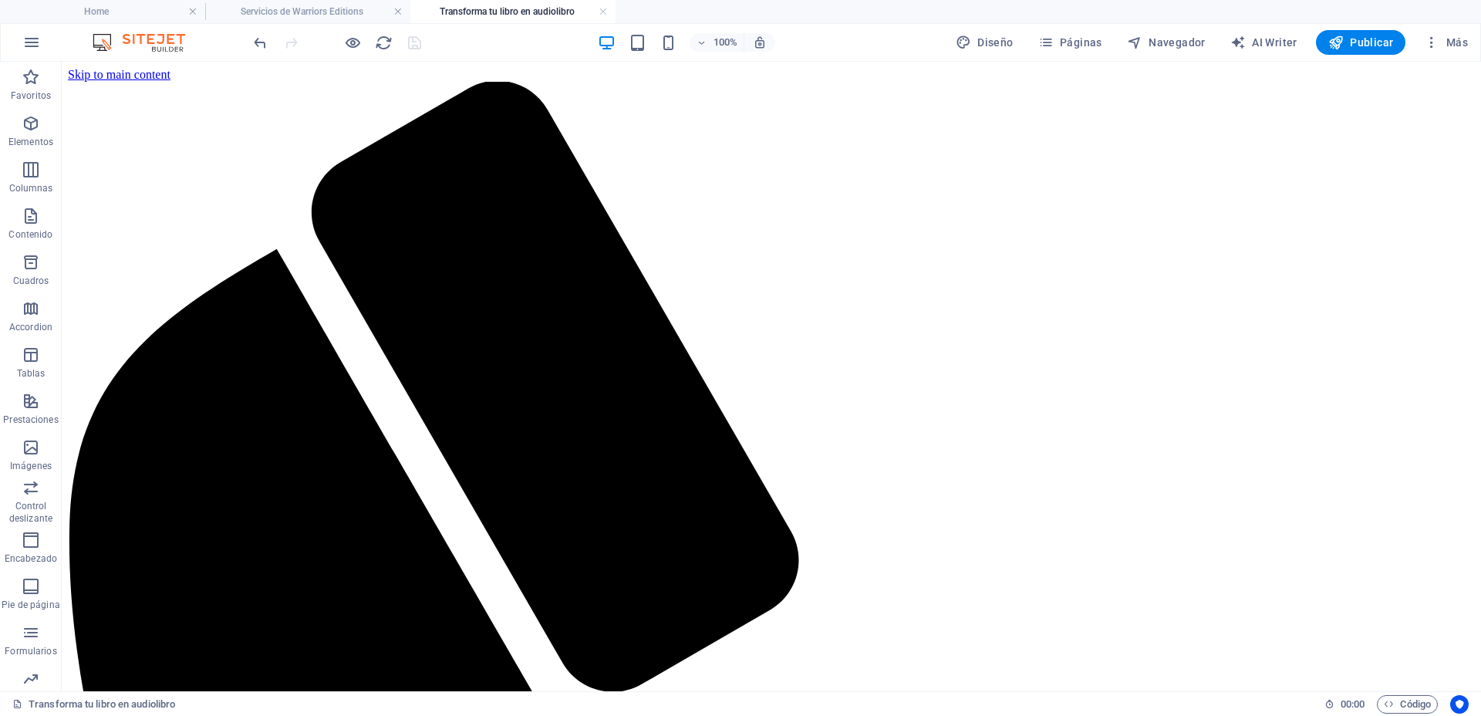
click at [415, 43] on div at bounding box center [337, 42] width 173 height 25
click at [523, 9] on h4 "Transforma tu libro en audiolibro" at bounding box center [512, 11] width 205 height 17
click at [603, 9] on link at bounding box center [602, 12] width 9 height 15
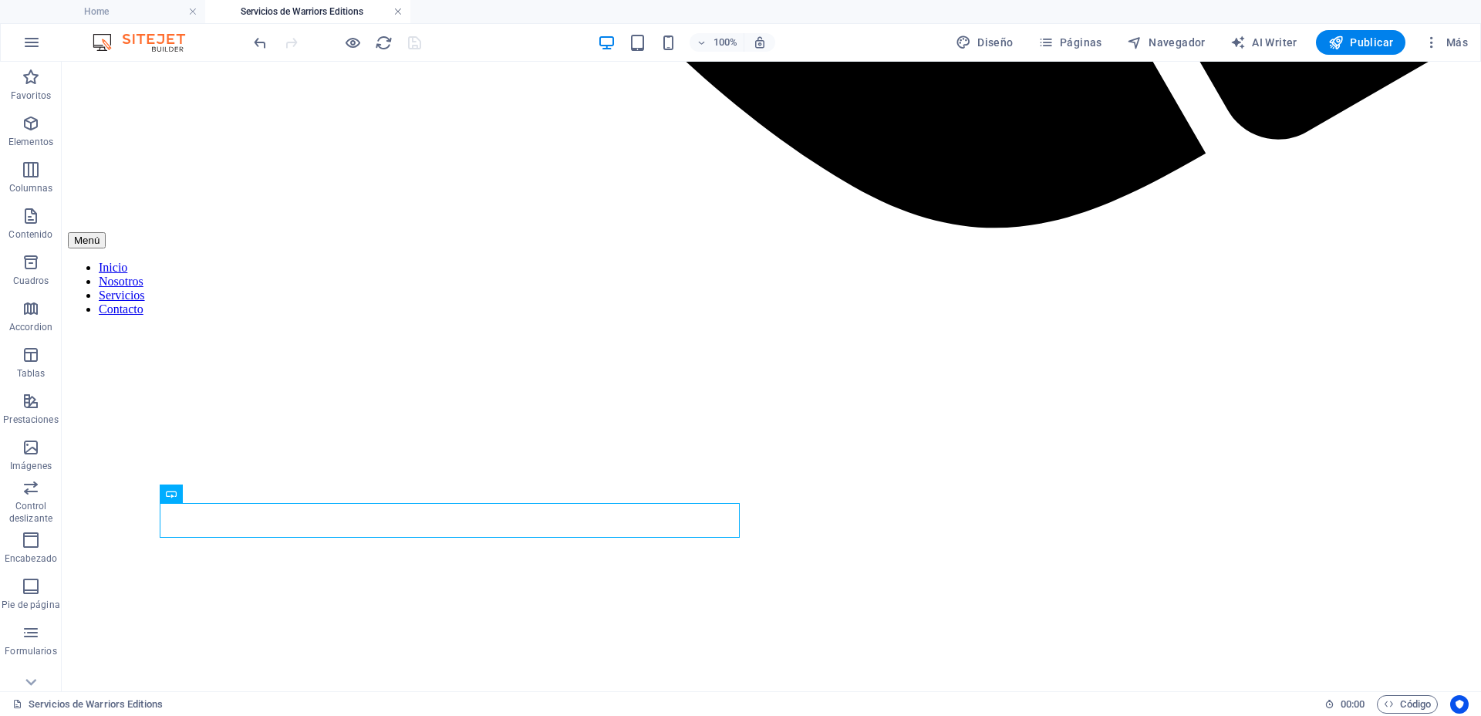
click at [399, 10] on link at bounding box center [397, 12] width 9 height 15
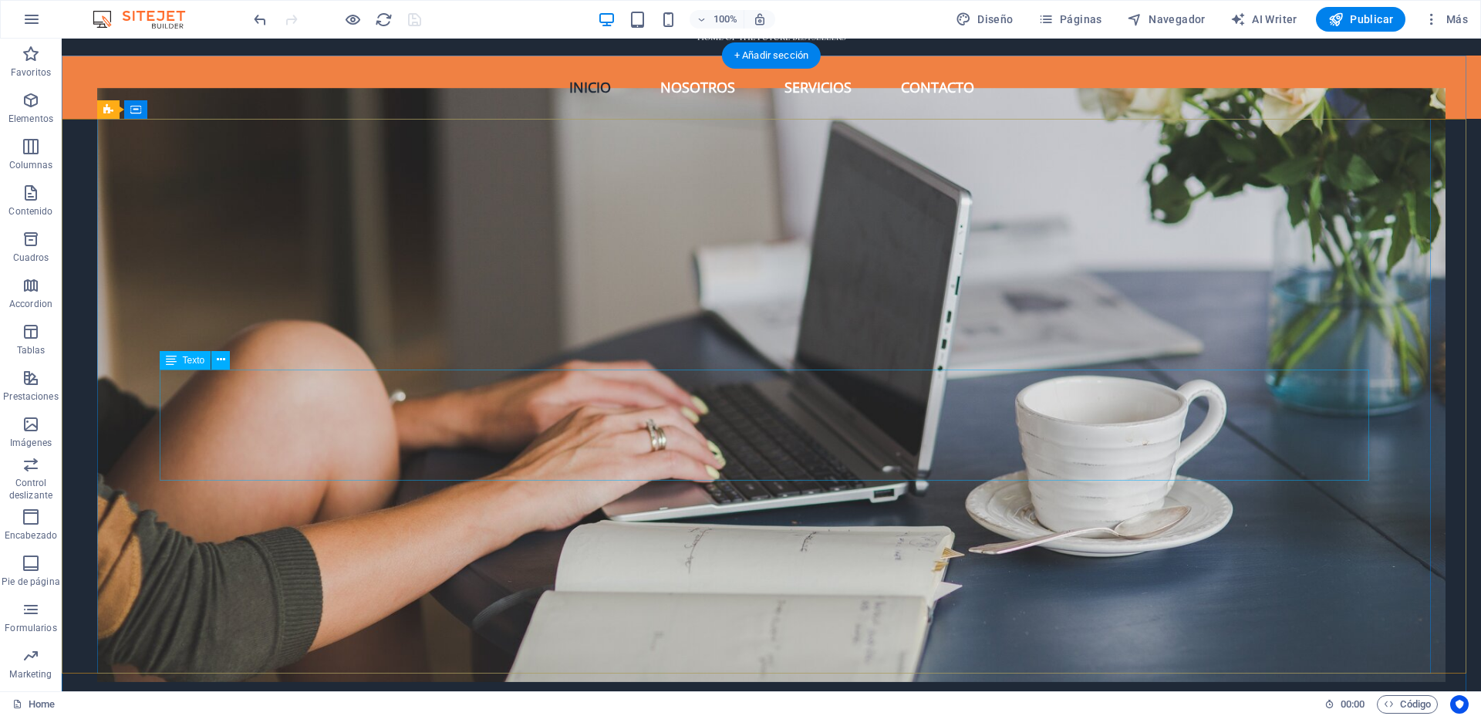
scroll to position [96, 0]
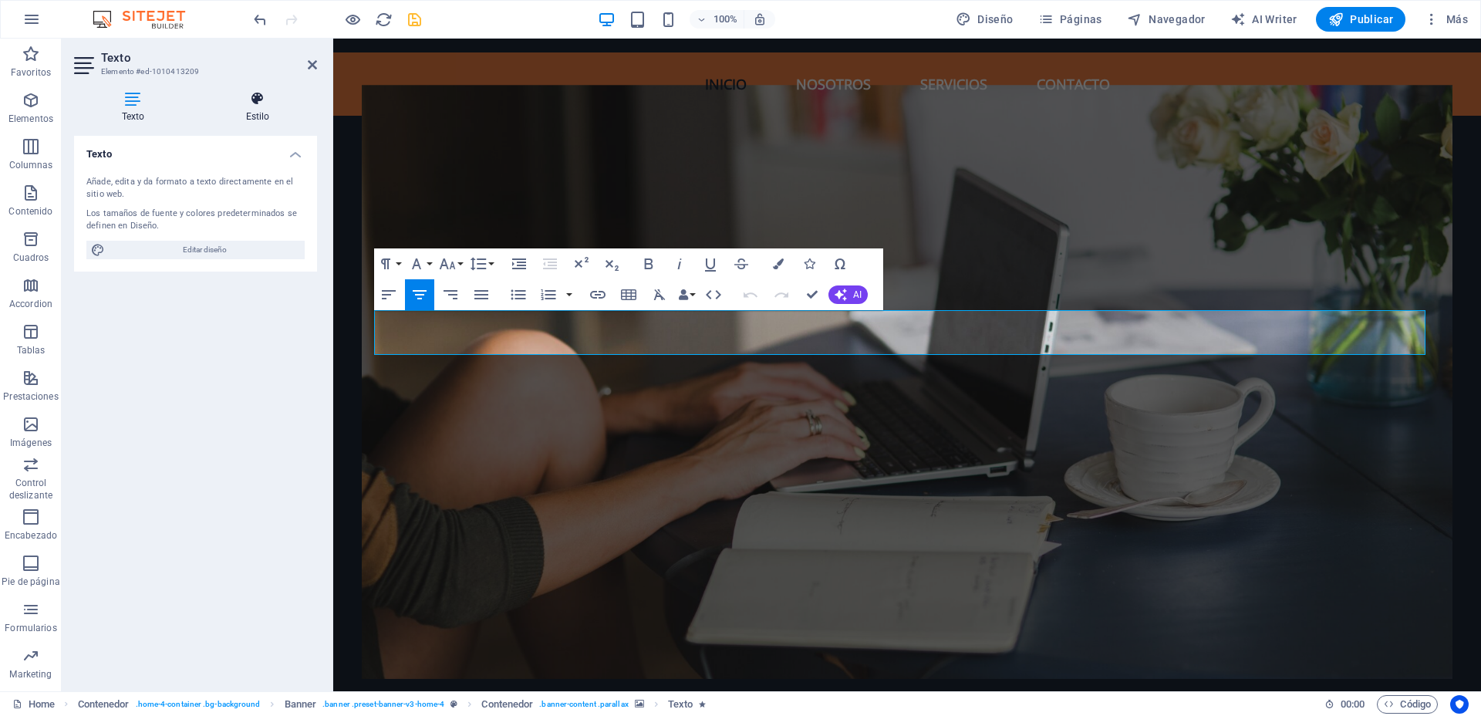
click at [258, 103] on icon at bounding box center [257, 98] width 119 height 15
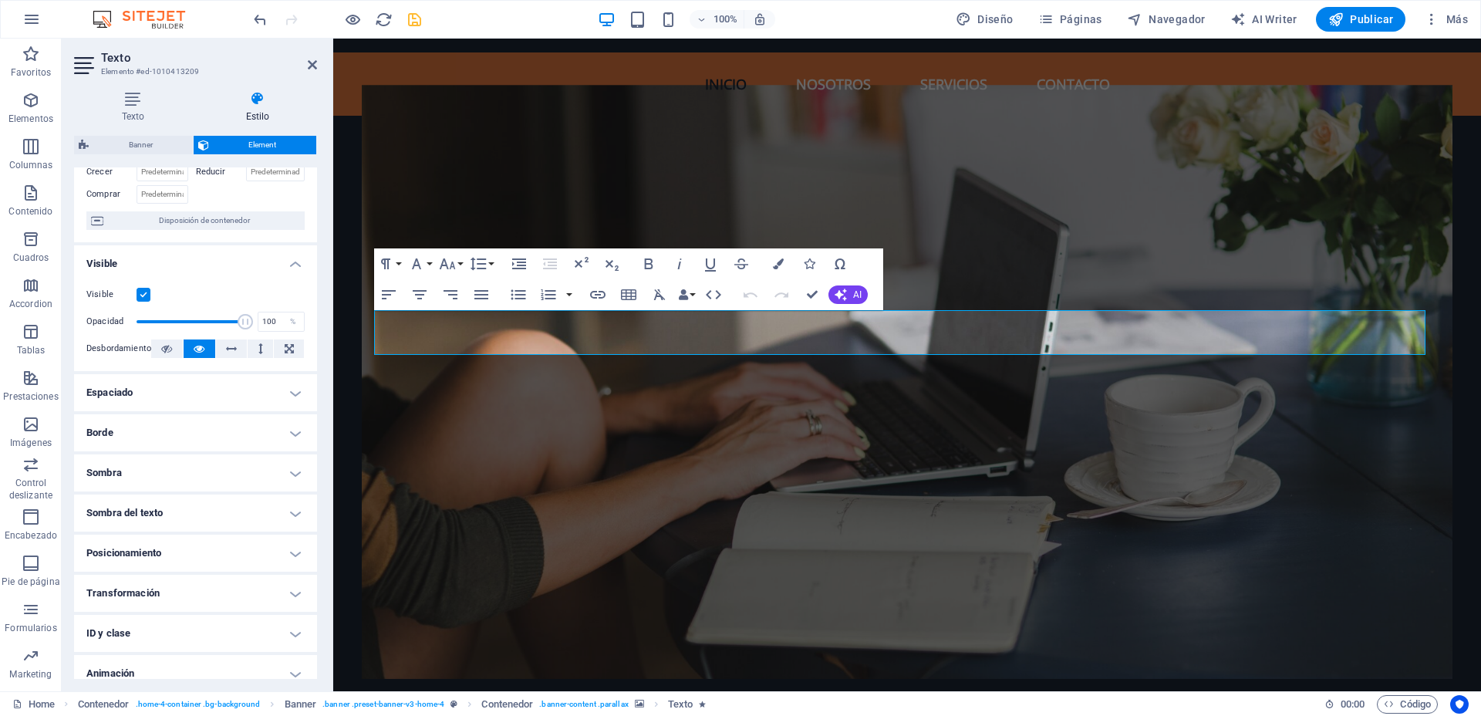
scroll to position [153, 0]
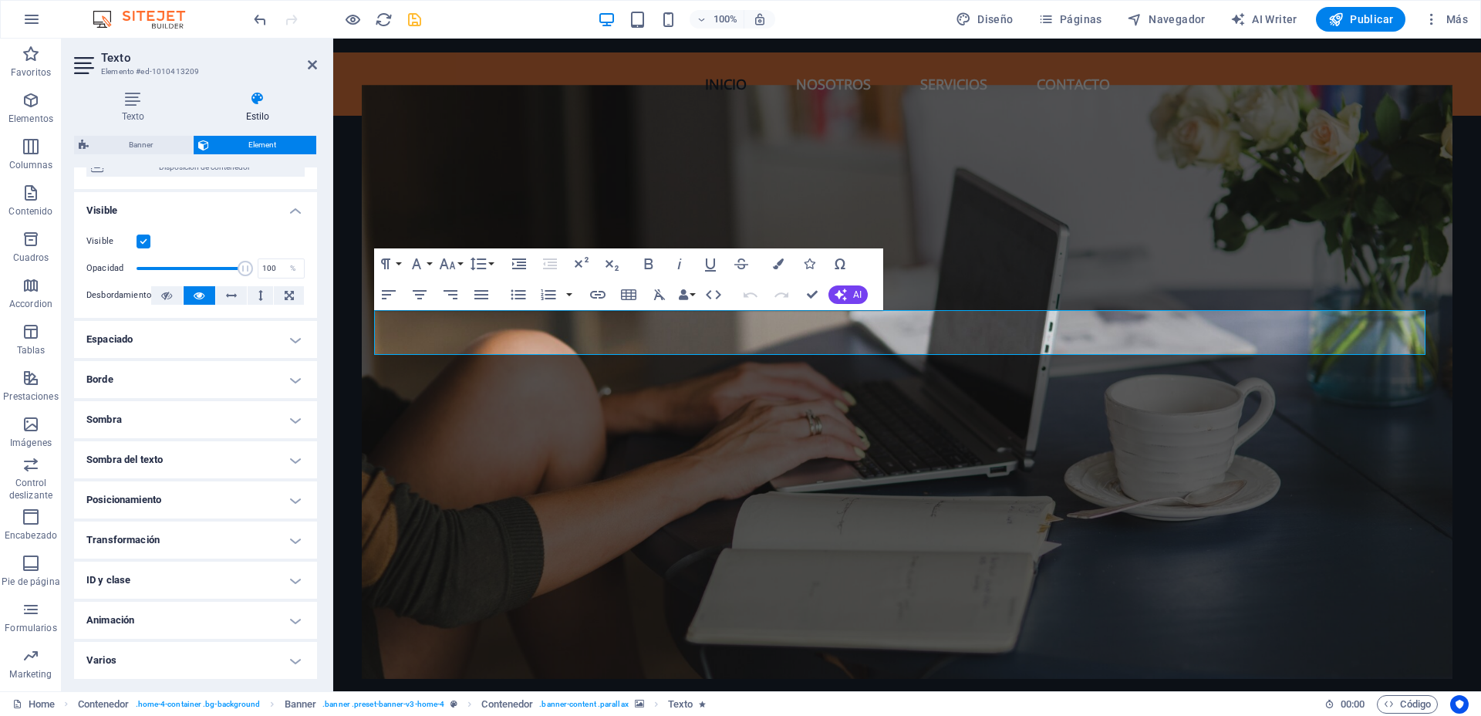
click at [293, 617] on h4 "Animación" at bounding box center [195, 620] width 243 height 37
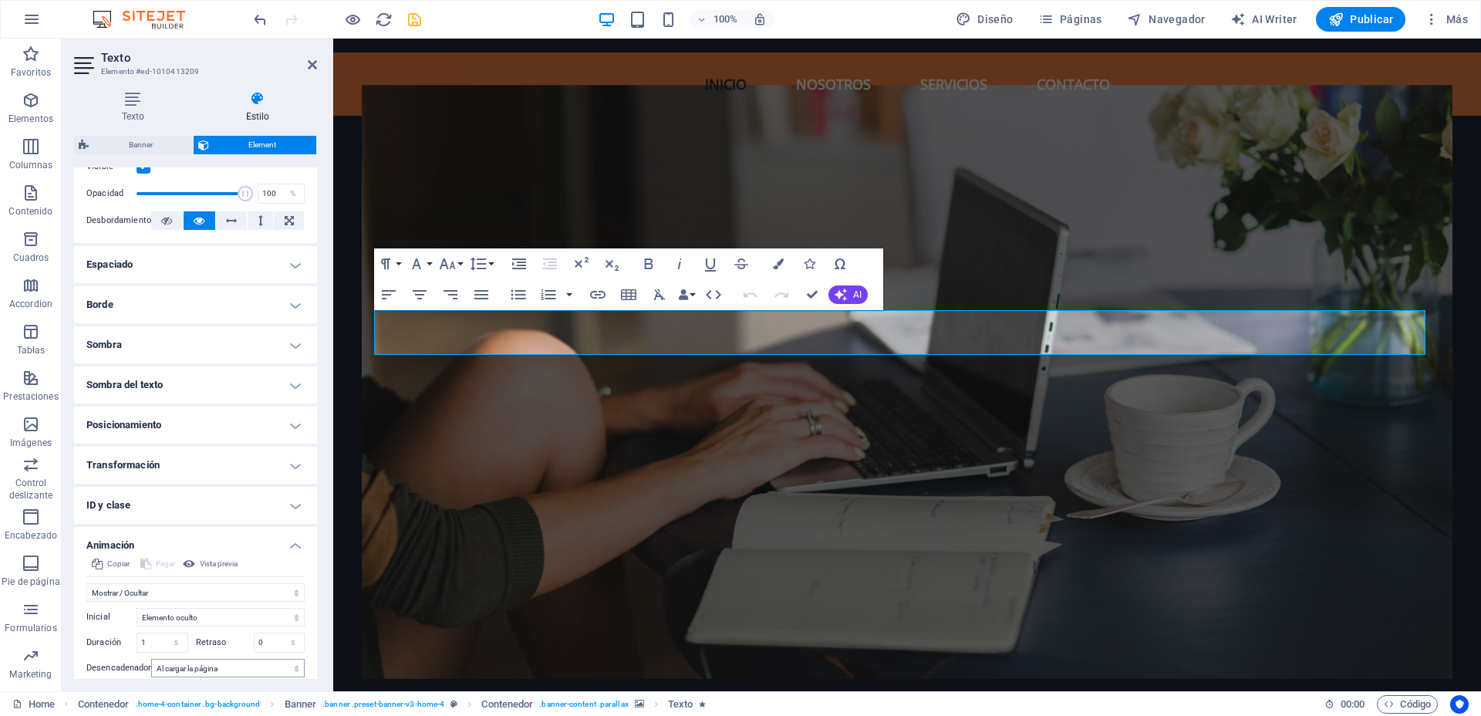
scroll to position [312, 0]
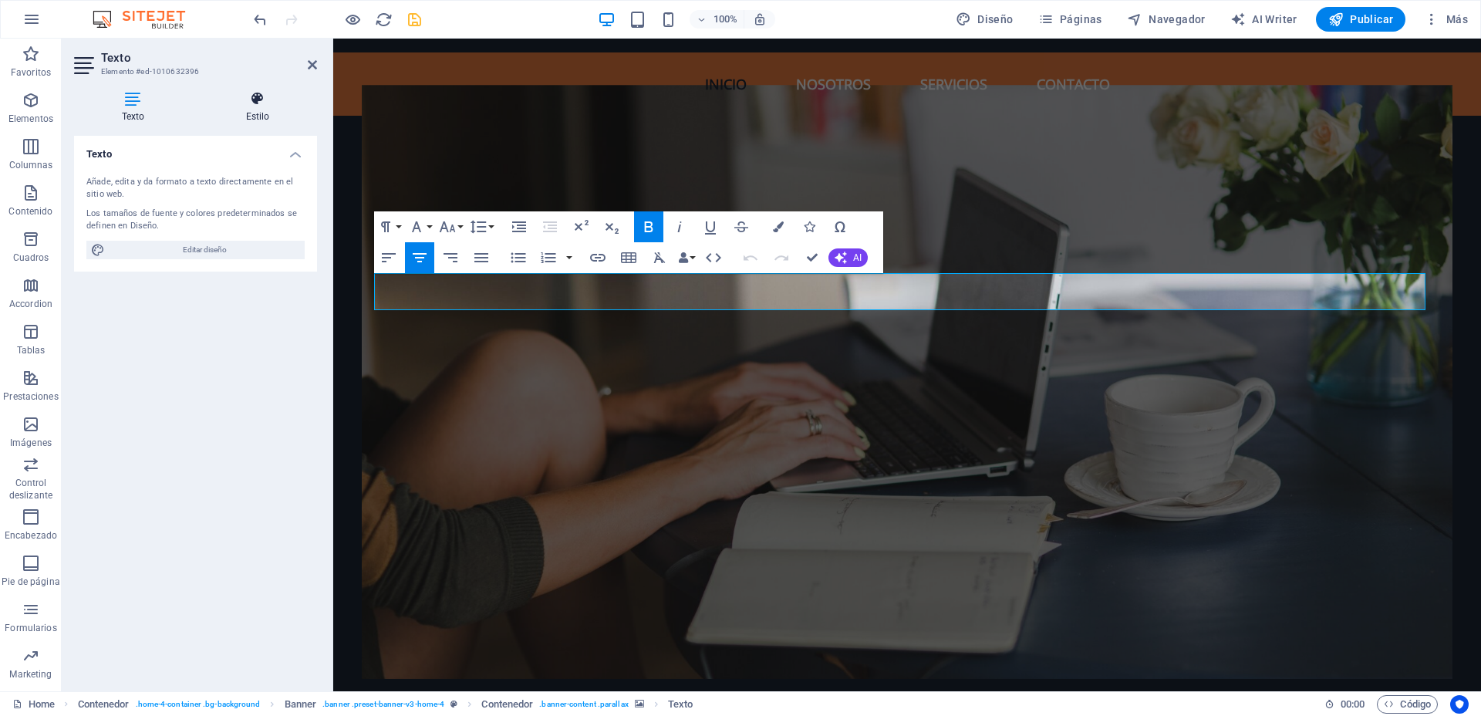
click at [265, 106] on icon at bounding box center [257, 98] width 119 height 15
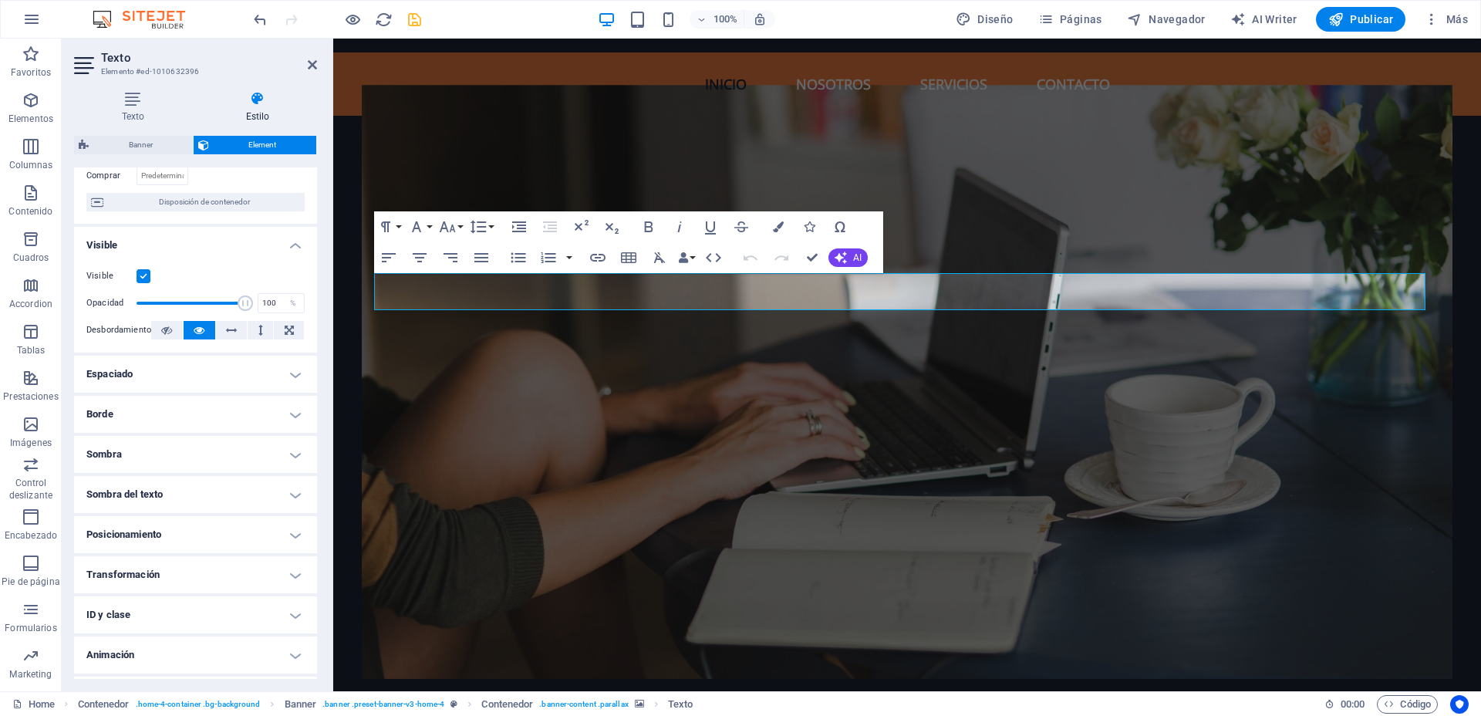
scroll to position [153, 0]
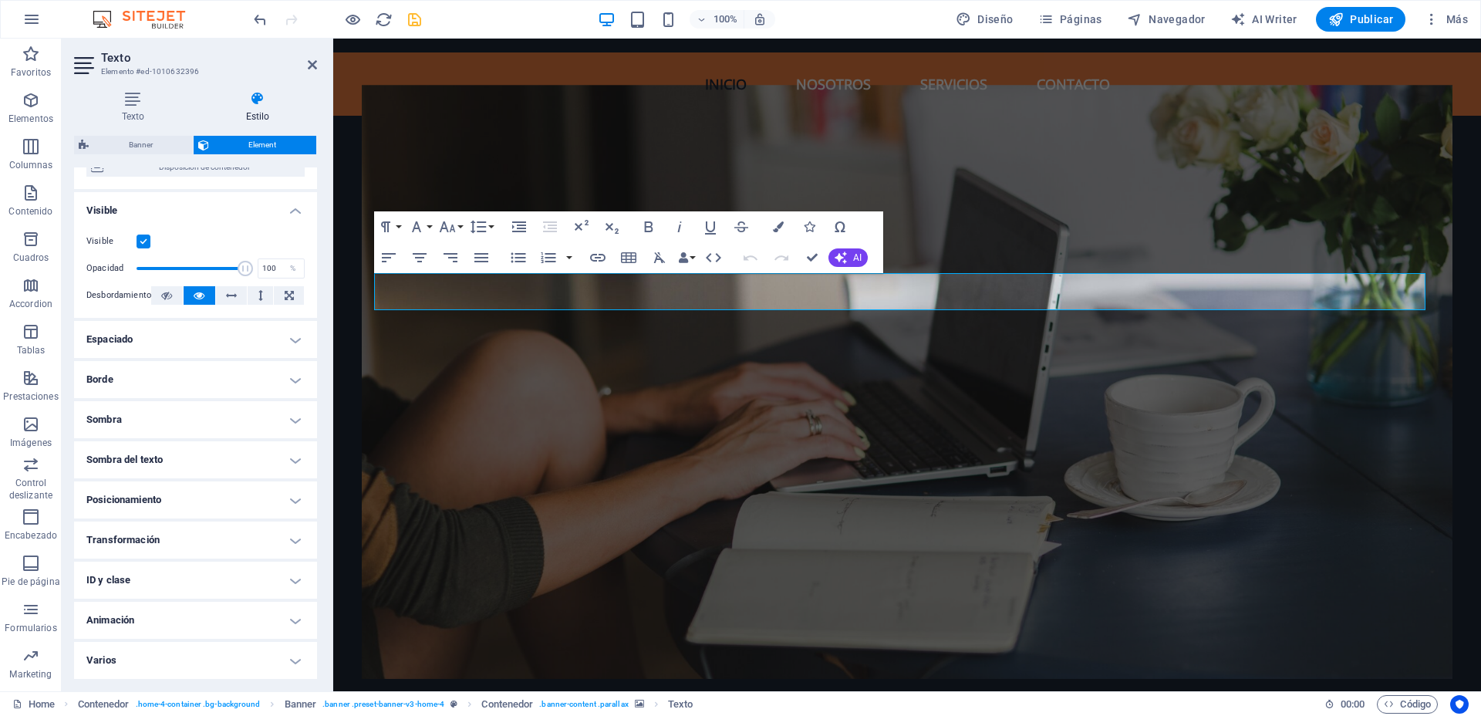
click at [297, 618] on h4 "Animación" at bounding box center [195, 620] width 243 height 37
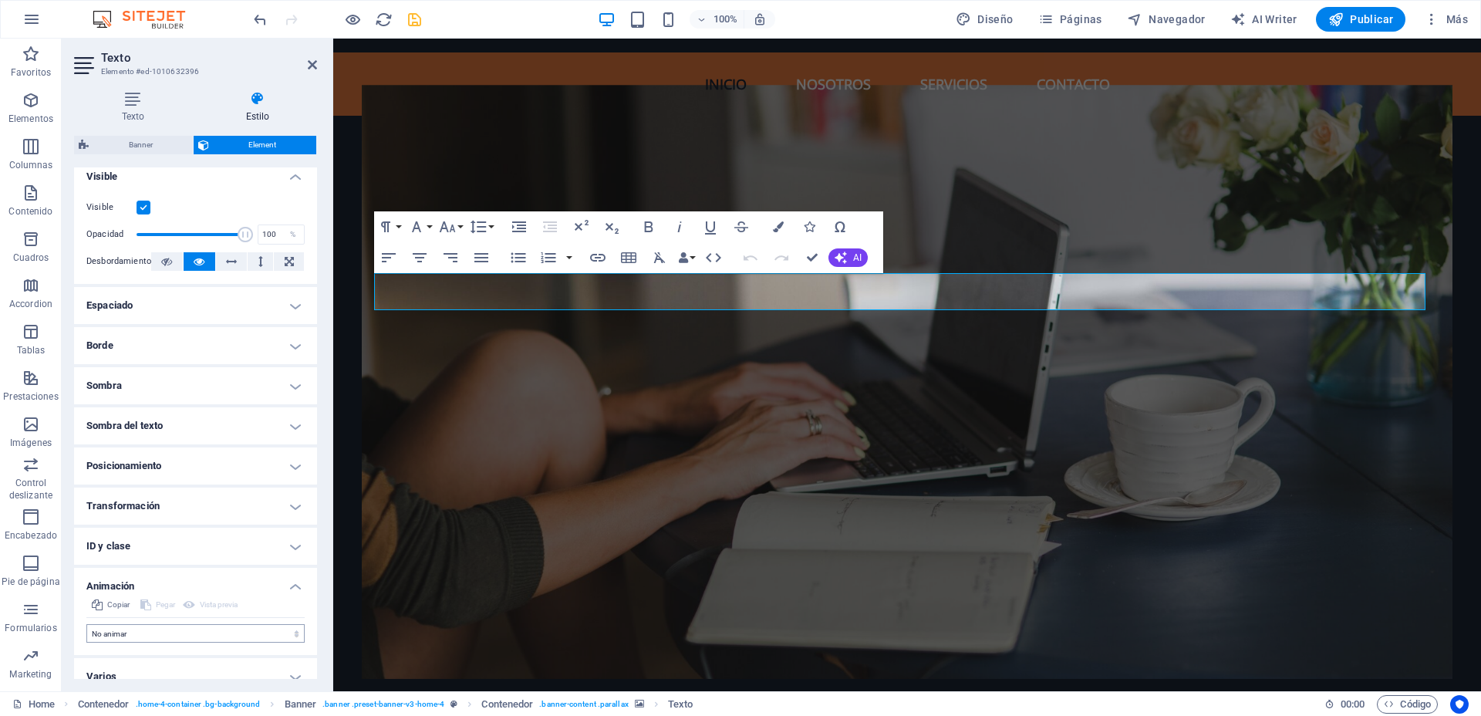
scroll to position [204, 0]
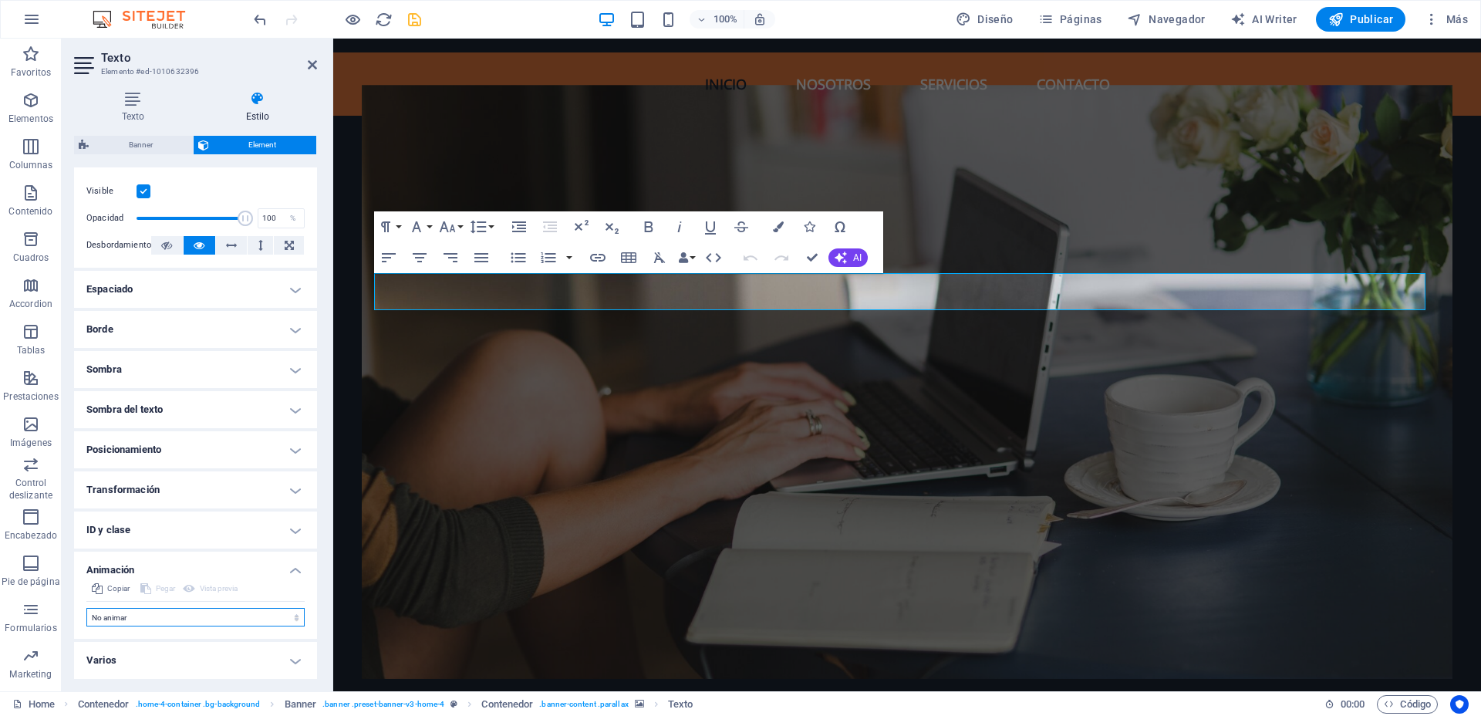
click at [278, 617] on select "No animar Mostrar / Ocultar Subir/bajar Acercar/alejar Deslizar de izquierda a …" at bounding box center [195, 617] width 218 height 19
select select "fade"
click at [86, 608] on select "No animar Mostrar / Ocultar Subir/bajar Acercar/alejar Deslizar de izquierda a …" at bounding box center [195, 617] width 218 height 19
select select "scroll"
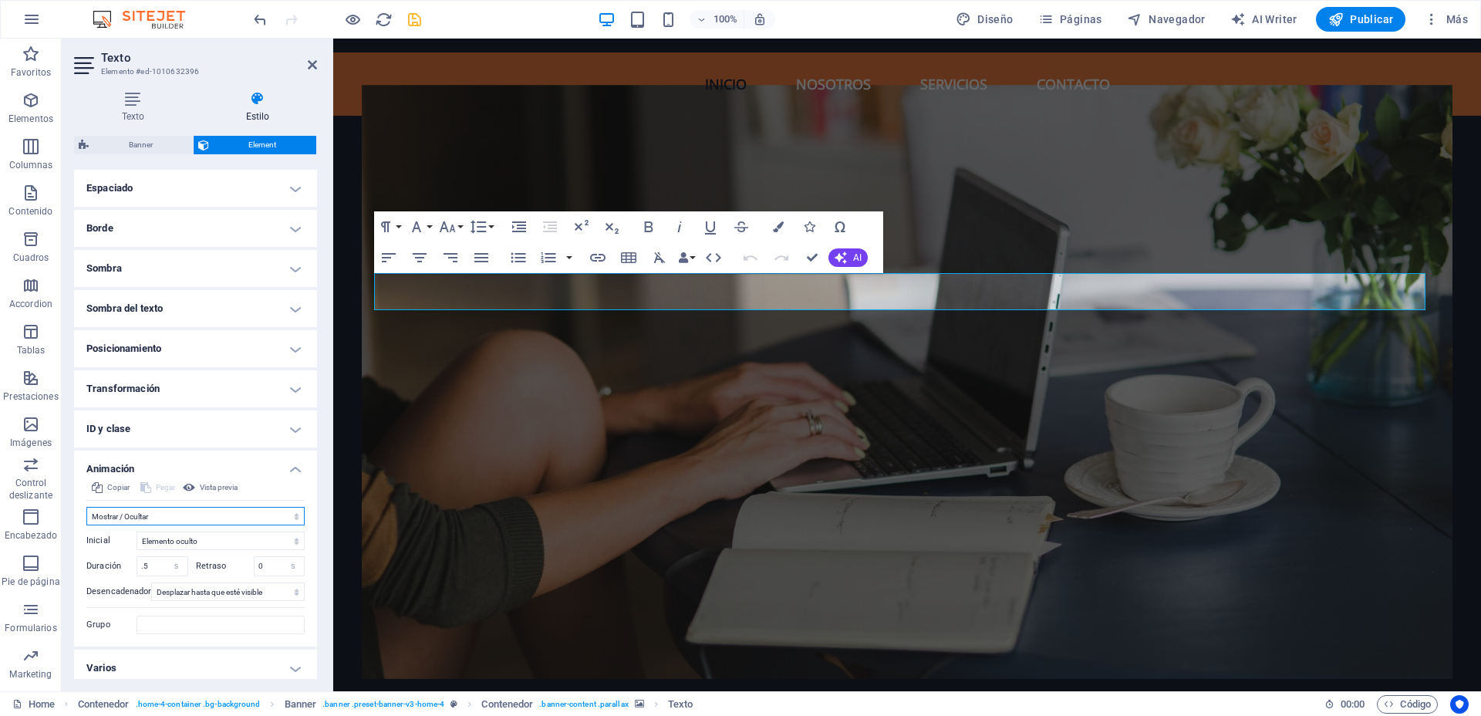
scroll to position [312, 0]
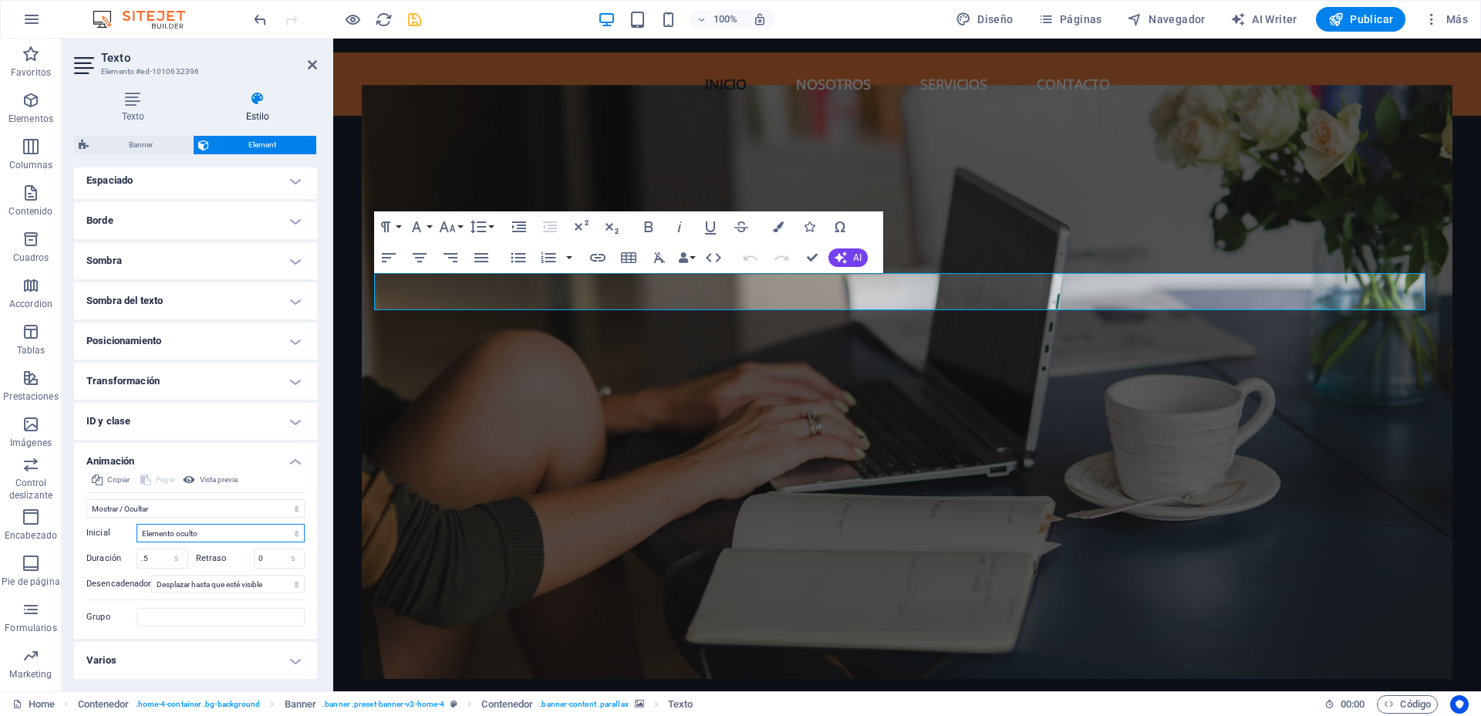
click at [226, 531] on select "Elemento oculto Elemento mostrado" at bounding box center [220, 533] width 168 height 19
click at [227, 531] on select "Elemento oculto Elemento mostrado" at bounding box center [220, 533] width 168 height 19
drag, startPoint x: 158, startPoint y: 551, endPoint x: 133, endPoint y: 550, distance: 24.7
click at [133, 550] on div "Duración .5 s ms" at bounding box center [137, 558] width 102 height 20
type input "1"
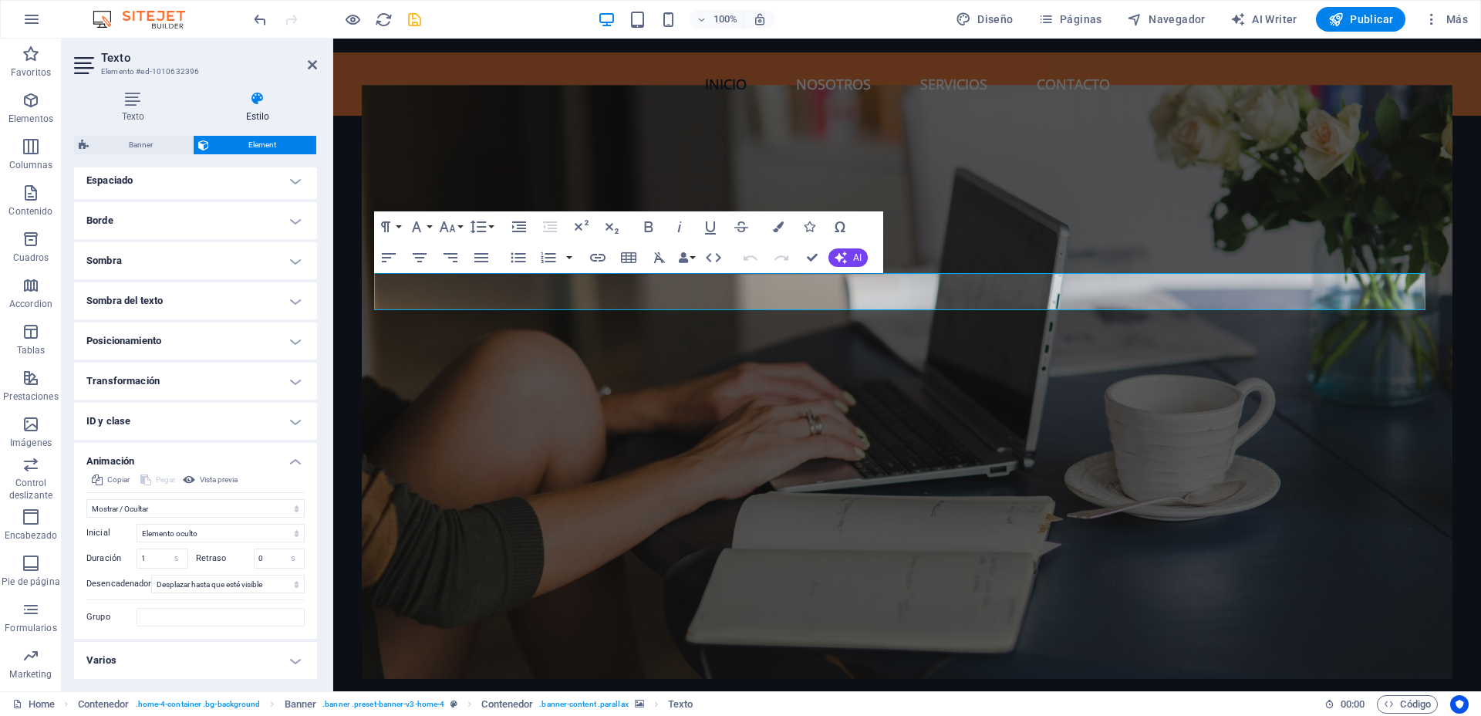
click at [277, 478] on div "Copiar Pegar Vista previa" at bounding box center [195, 481] width 218 height 22
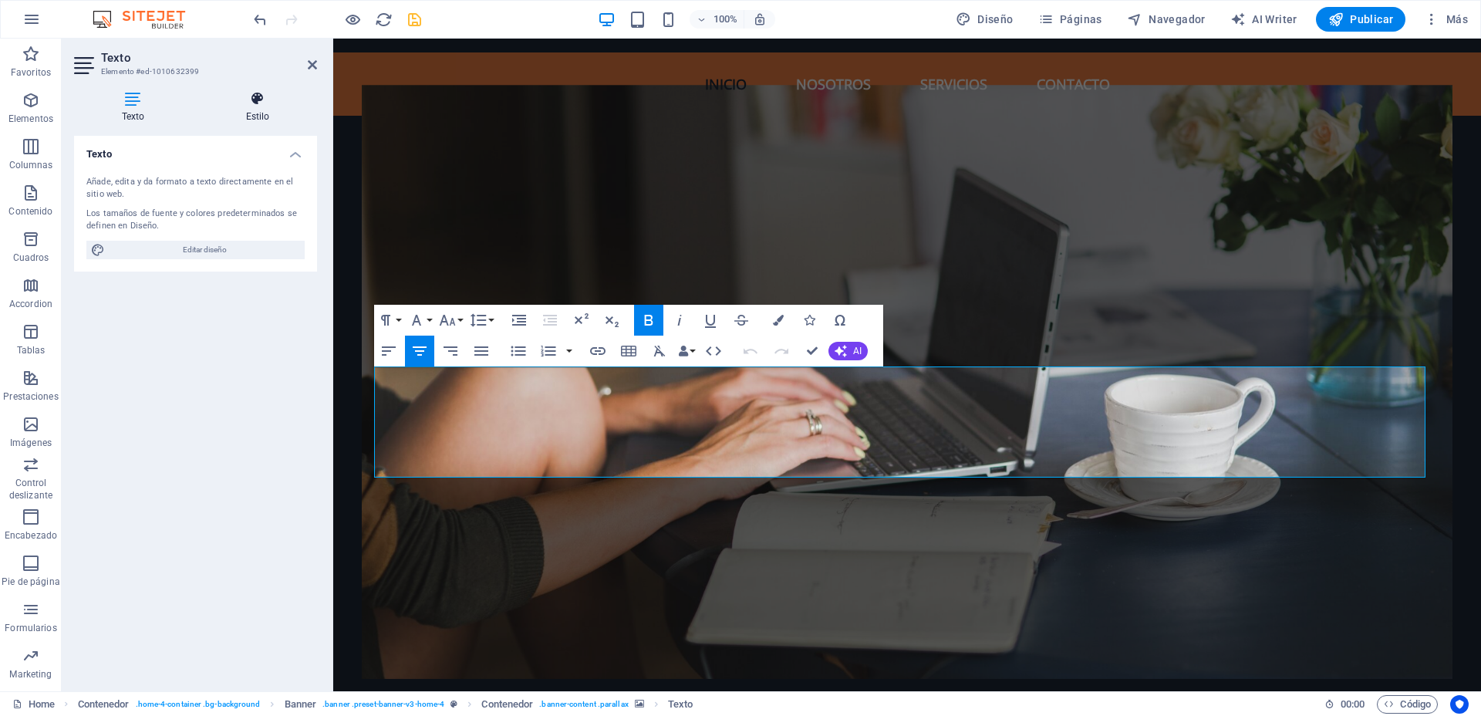
click at [265, 108] on h4 "Estilo" at bounding box center [257, 107] width 119 height 32
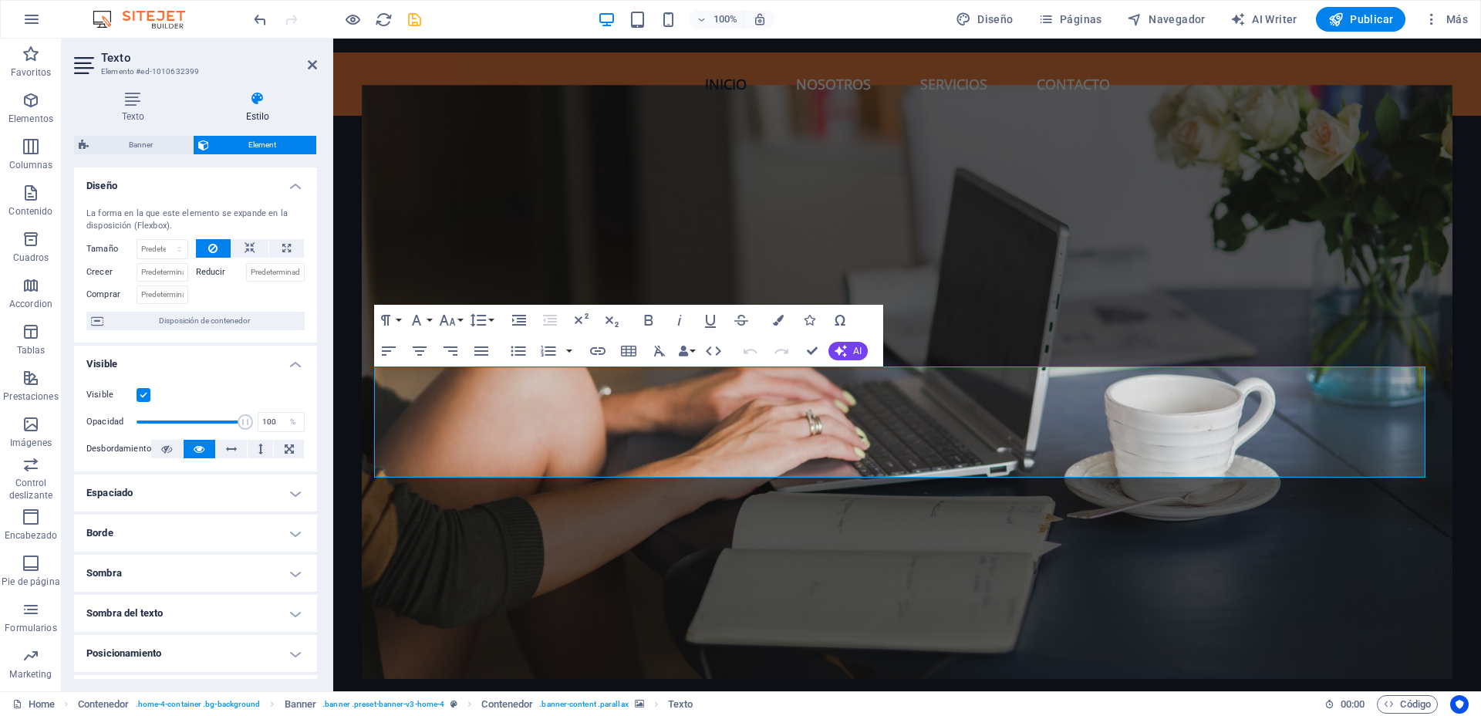
scroll to position [153, 0]
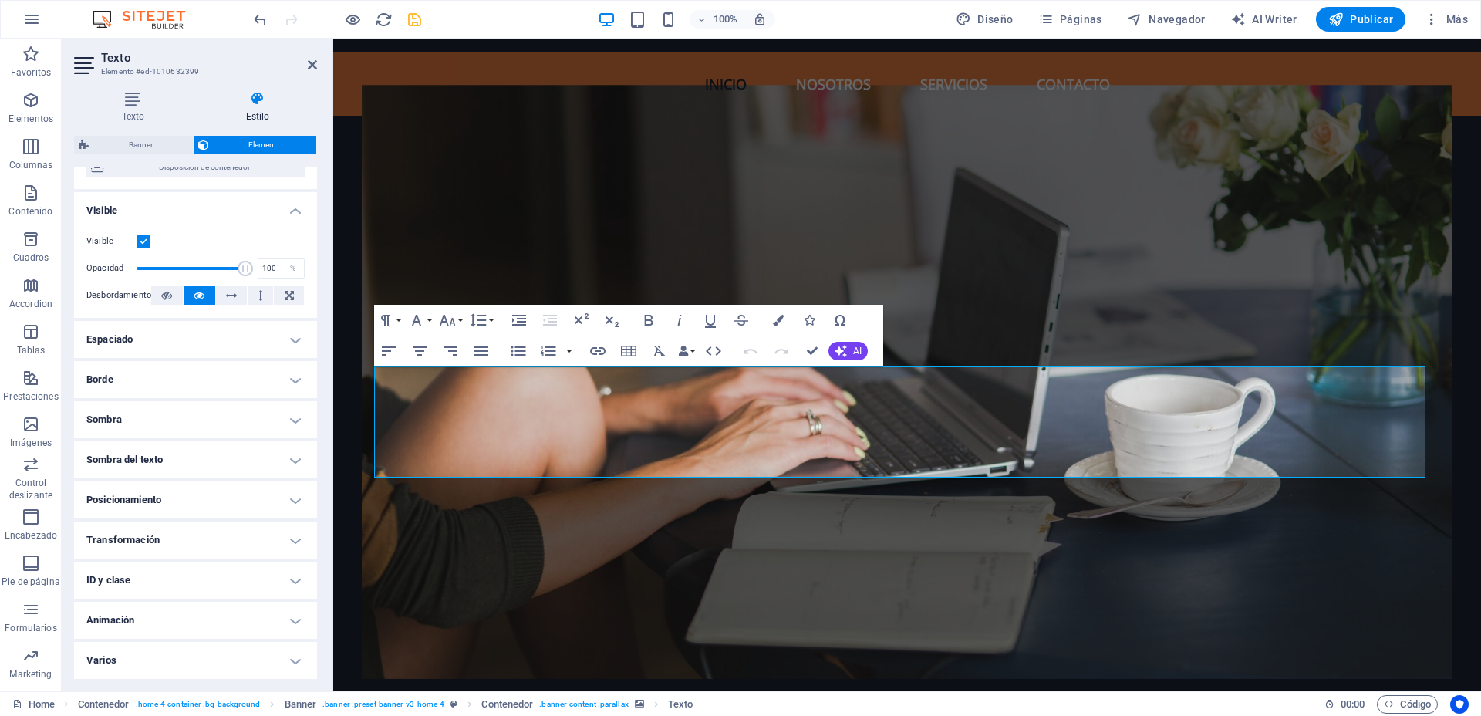
click at [292, 656] on h4 "Varios" at bounding box center [195, 660] width 243 height 37
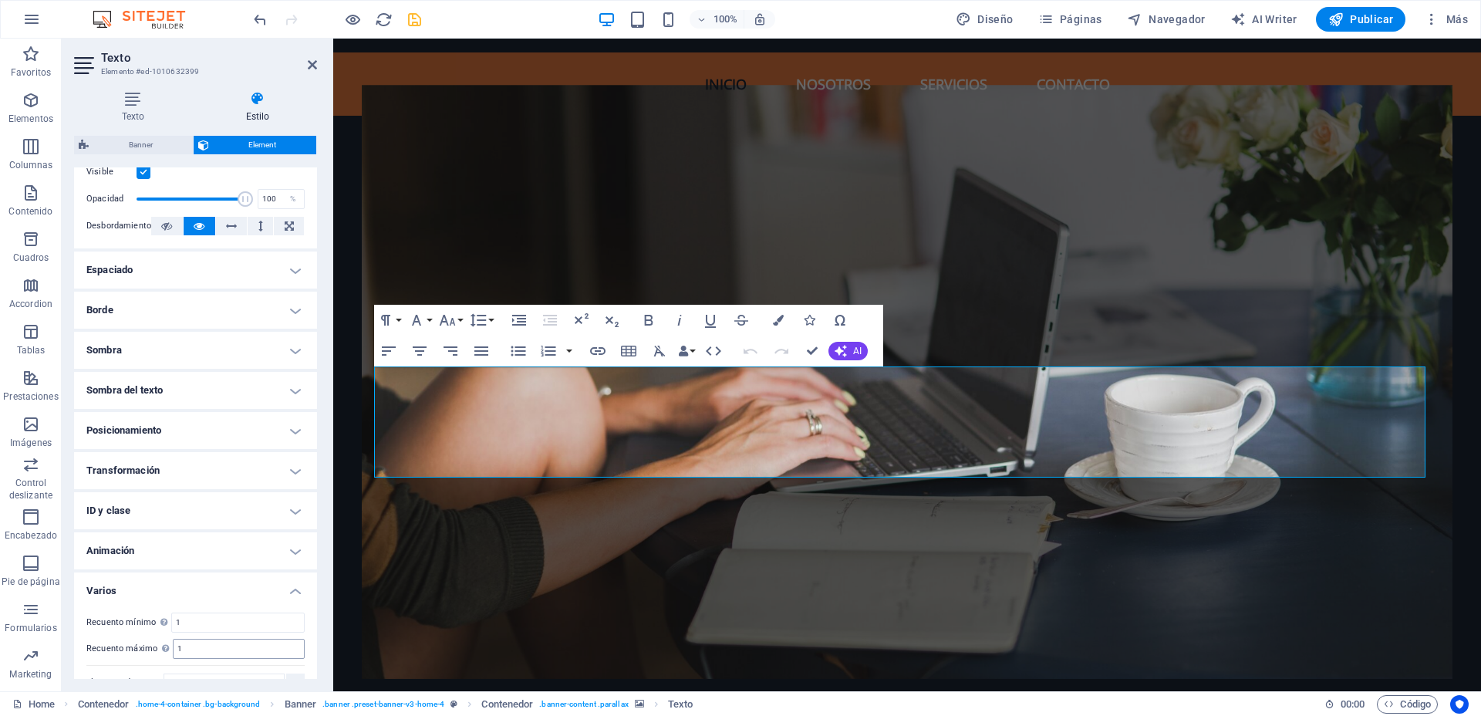
scroll to position [249, 0]
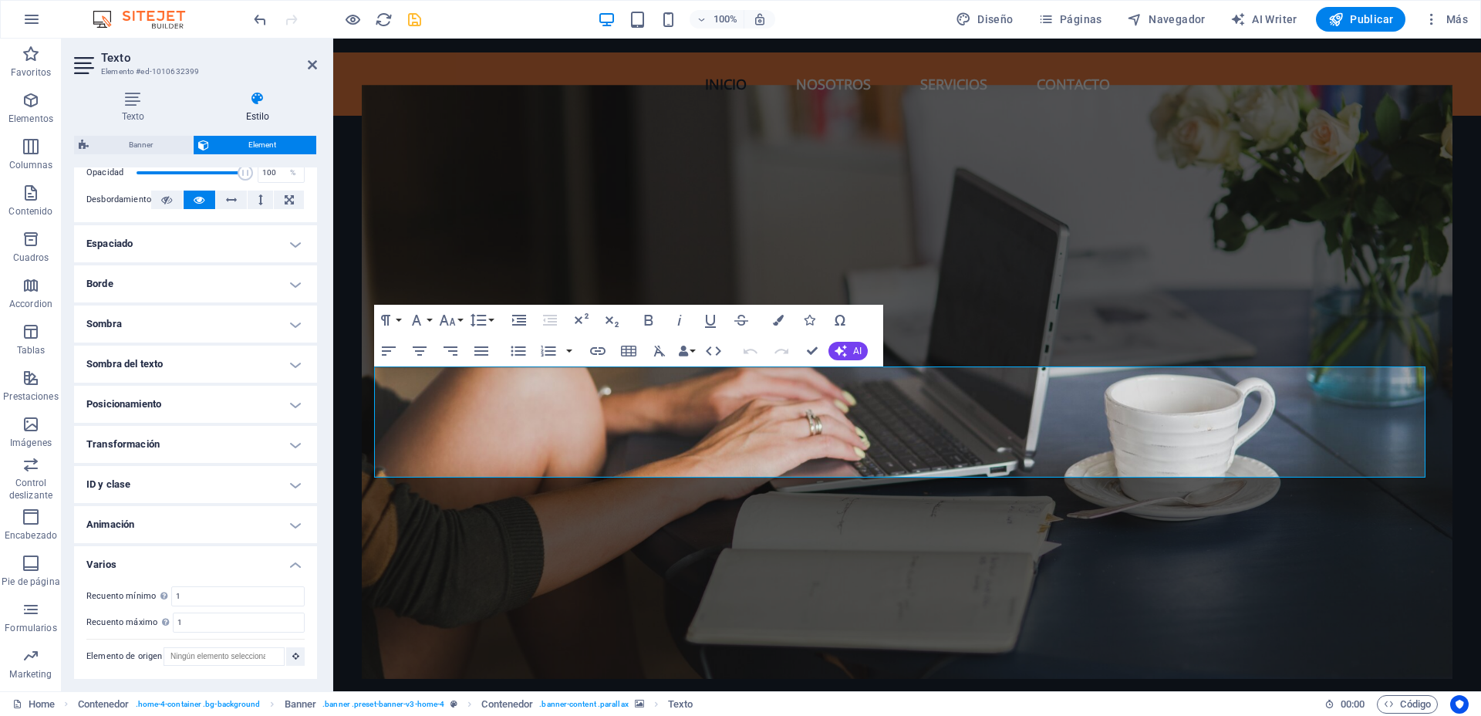
click at [294, 564] on h4 "Varios" at bounding box center [195, 560] width 243 height 28
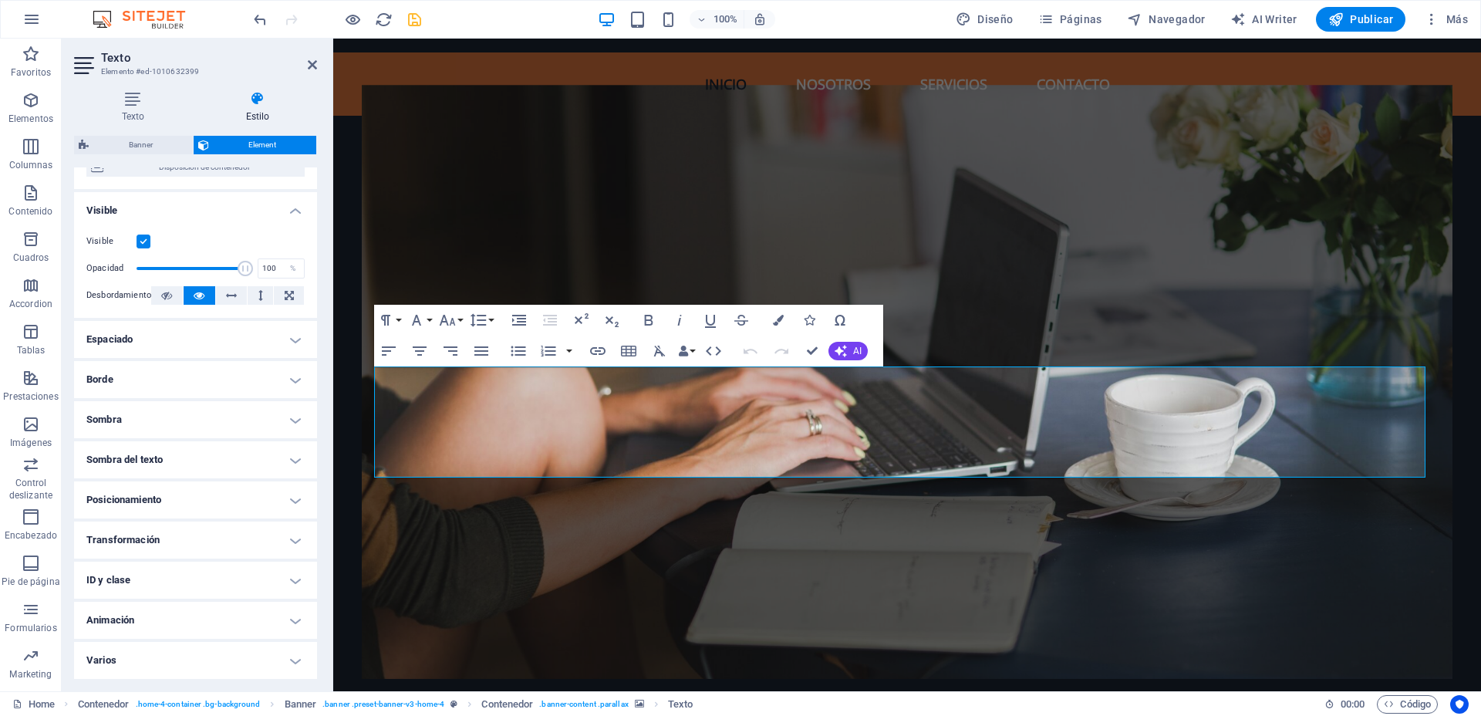
click at [288, 618] on h4 "Animación" at bounding box center [195, 620] width 243 height 37
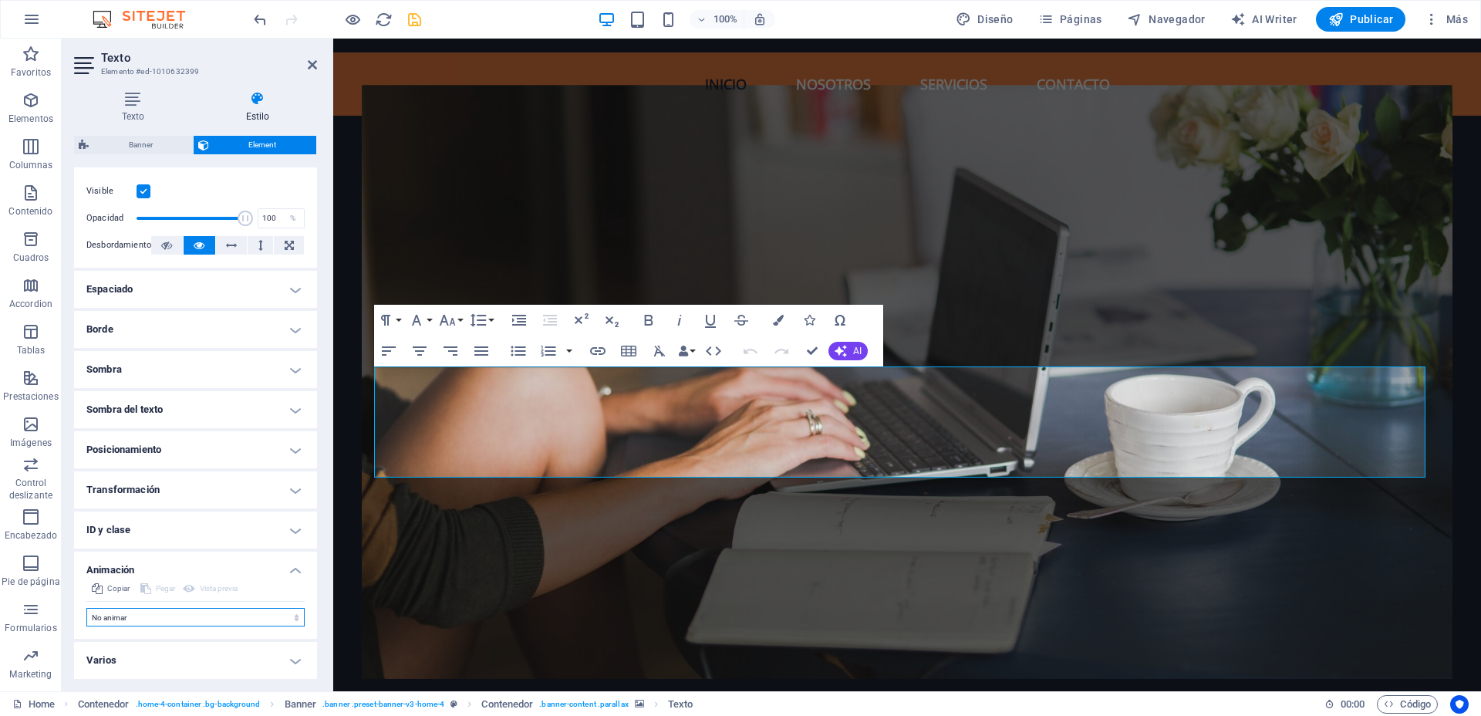
click at [254, 614] on select "No animar Mostrar / Ocultar Subir/bajar Acercar/alejar Deslizar de izquierda a …" at bounding box center [195, 617] width 218 height 19
select select "fade"
click at [86, 608] on select "No animar Mostrar / Ocultar Subir/bajar Acercar/alejar Deslizar de izquierda a …" at bounding box center [195, 617] width 218 height 19
select select "scroll"
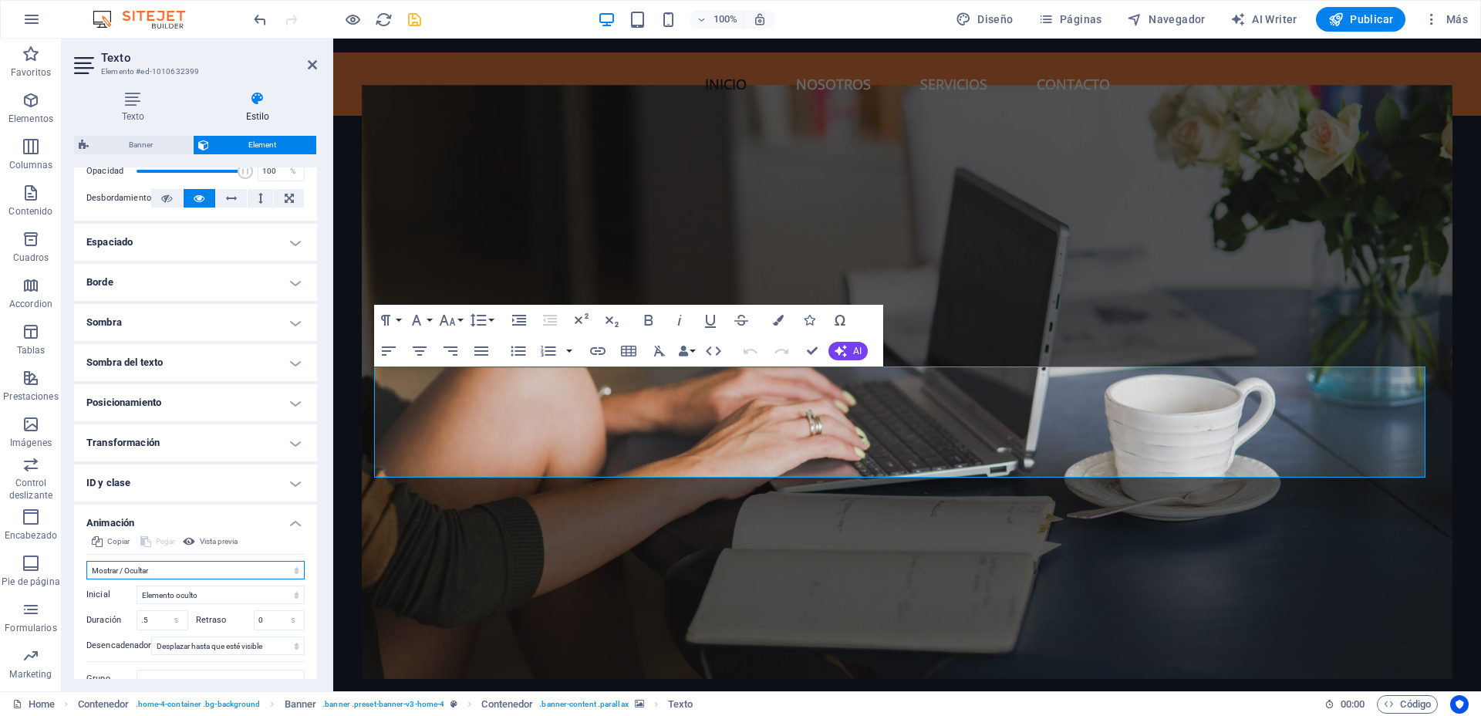
scroll to position [312, 0]
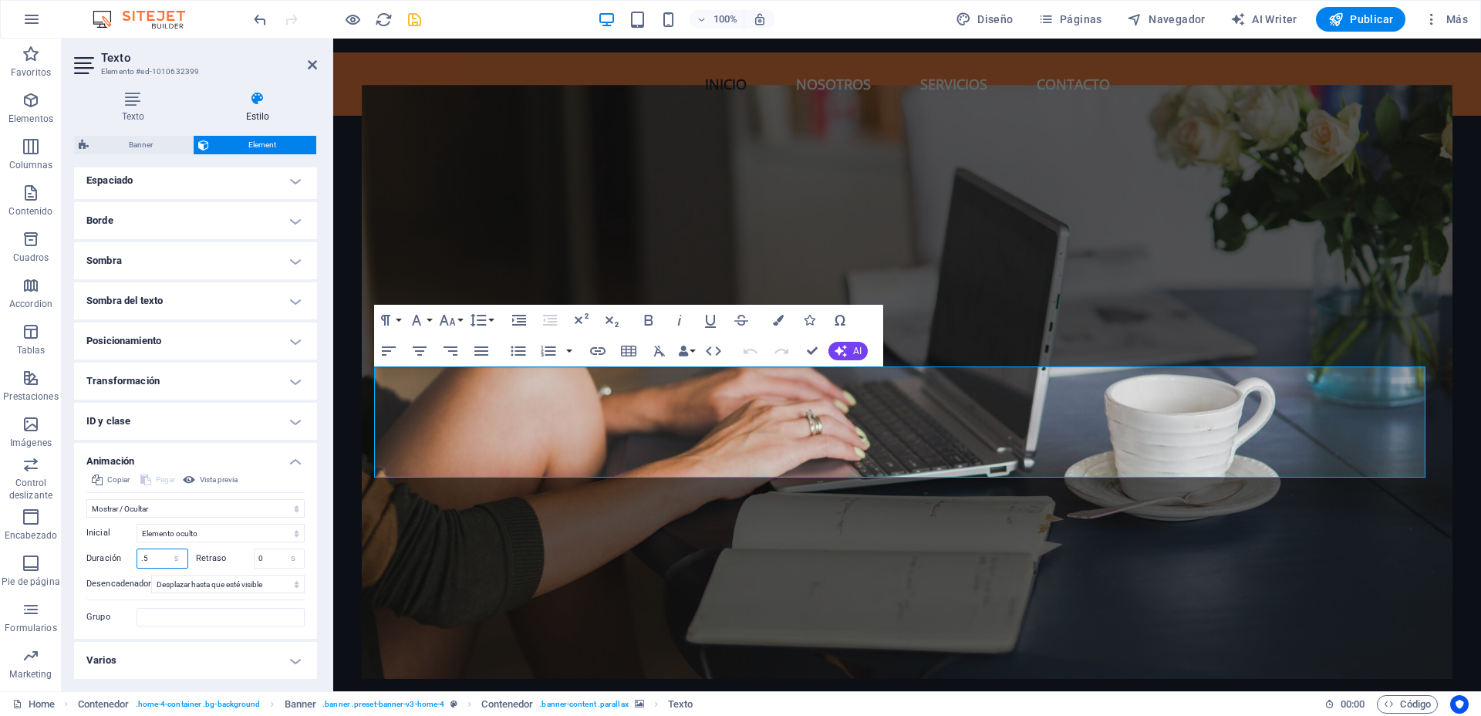
drag, startPoint x: 149, startPoint y: 556, endPoint x: 132, endPoint y: 556, distance: 17.0
click at [136, 556] on div "Duración .5 s ms" at bounding box center [137, 558] width 102 height 20
type input "1"
click at [126, 590] on label "Desencadenador" at bounding box center [118, 584] width 65 height 19
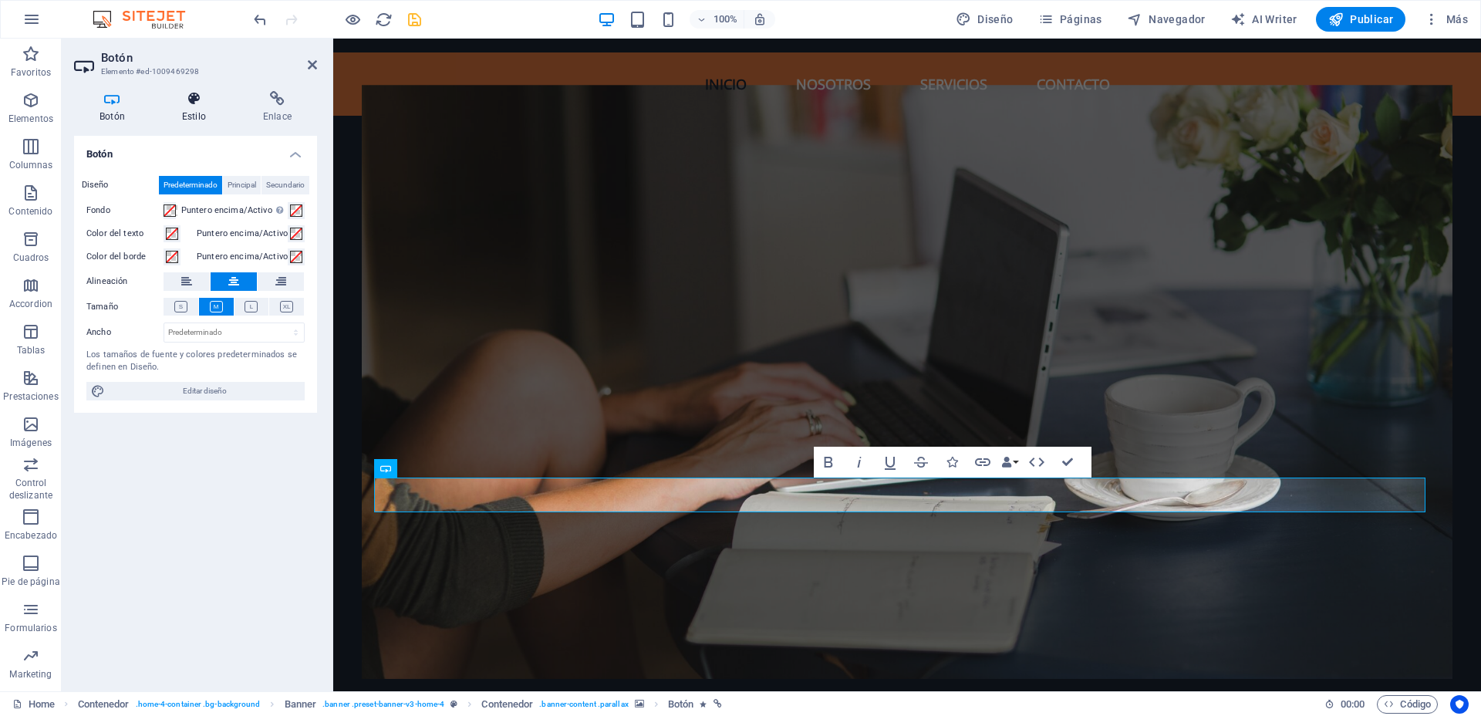
click at [203, 104] on icon at bounding box center [194, 98] width 75 height 15
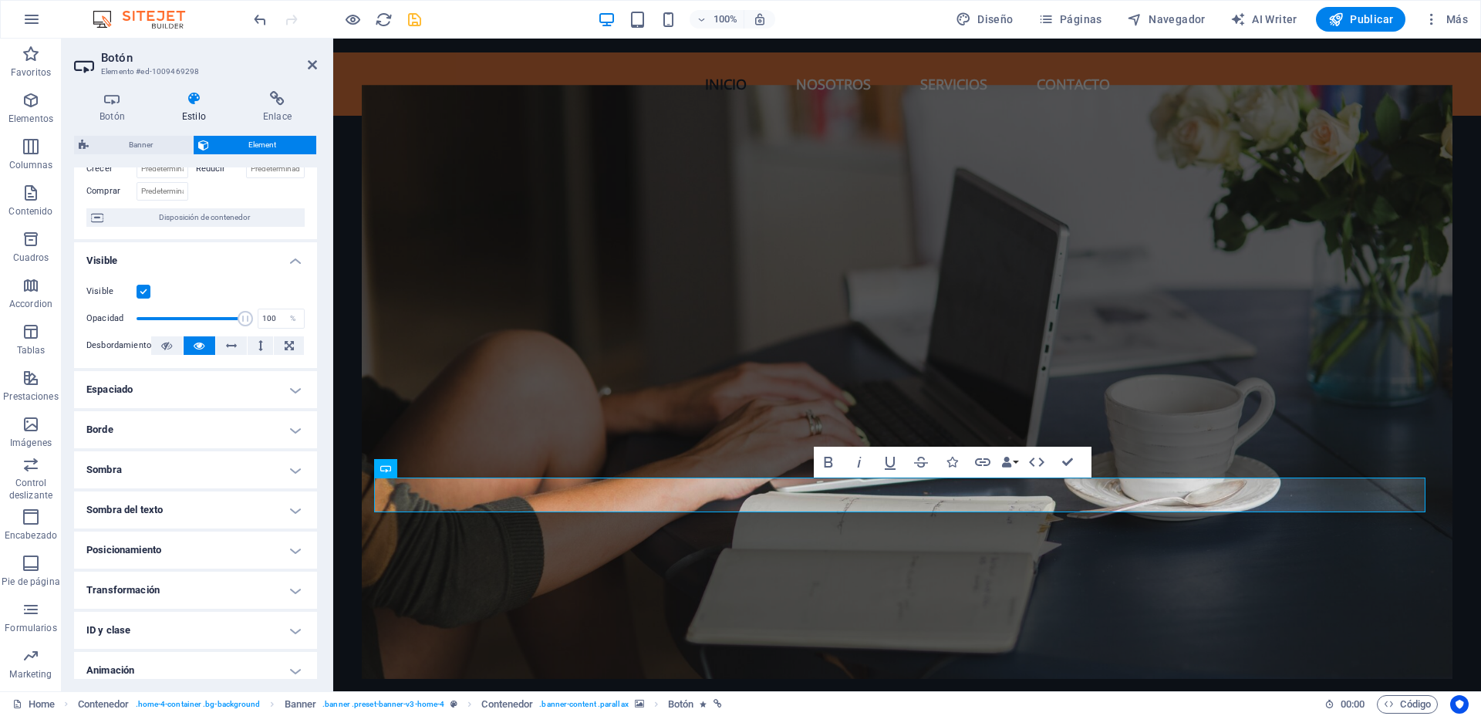
scroll to position [153, 0]
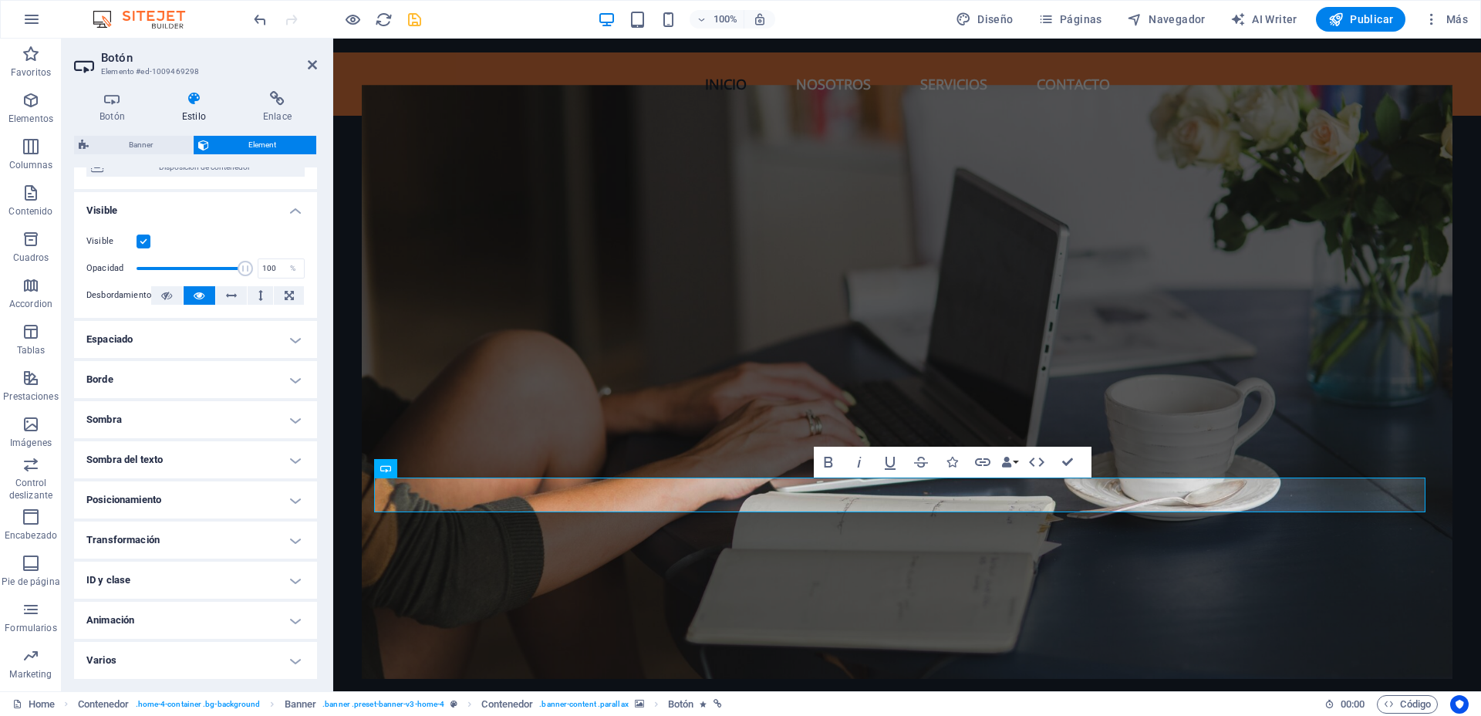
click at [289, 619] on h4 "Animación" at bounding box center [195, 620] width 243 height 37
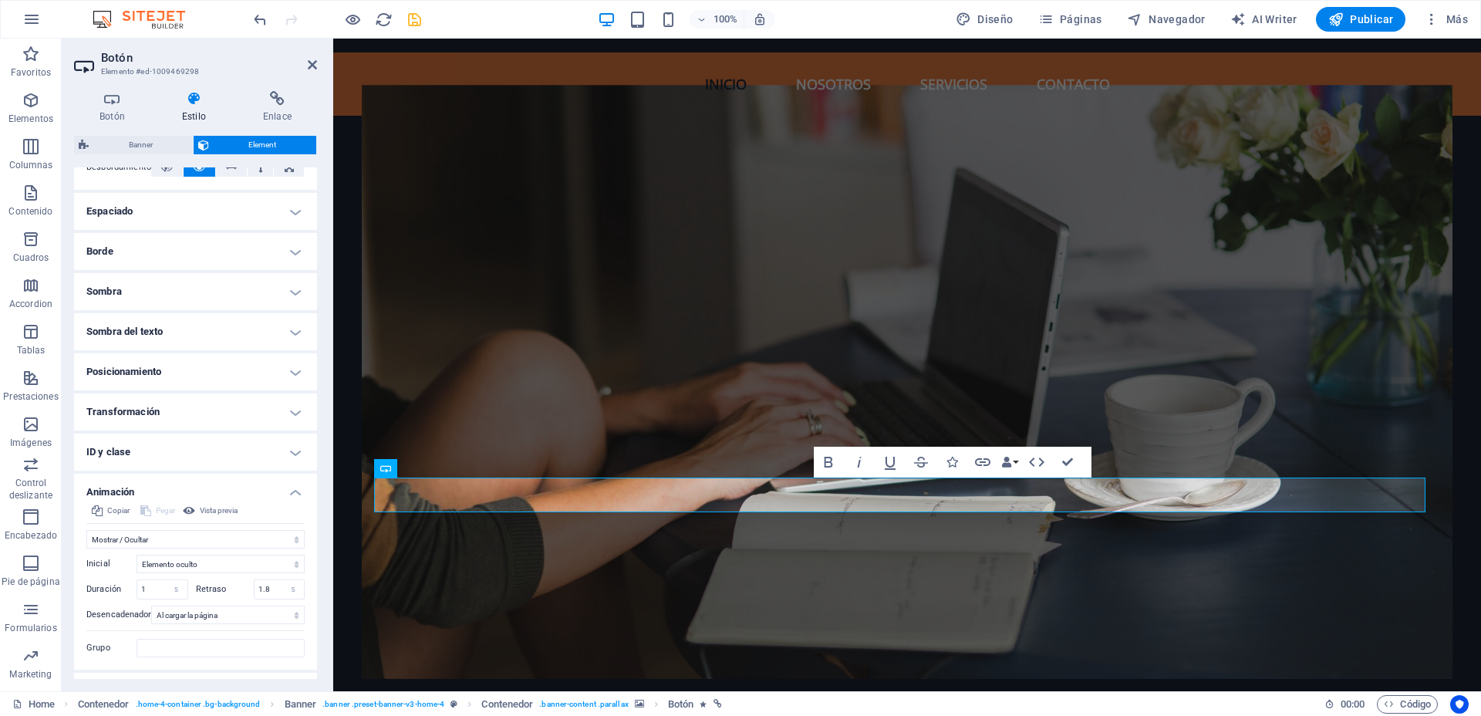
scroll to position [312, 0]
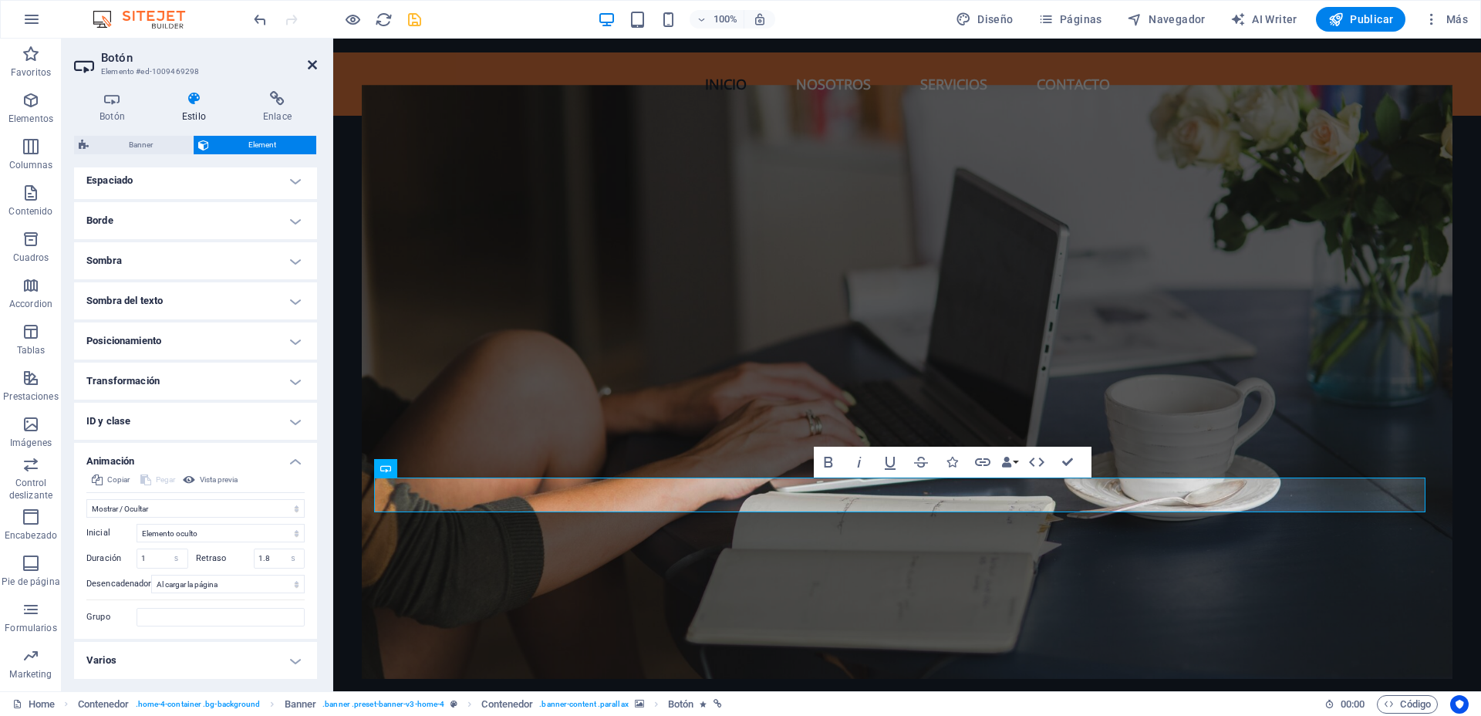
drag, startPoint x: 310, startPoint y: 58, endPoint x: 250, endPoint y: 19, distance: 71.4
click at [310, 59] on icon at bounding box center [312, 65] width 9 height 12
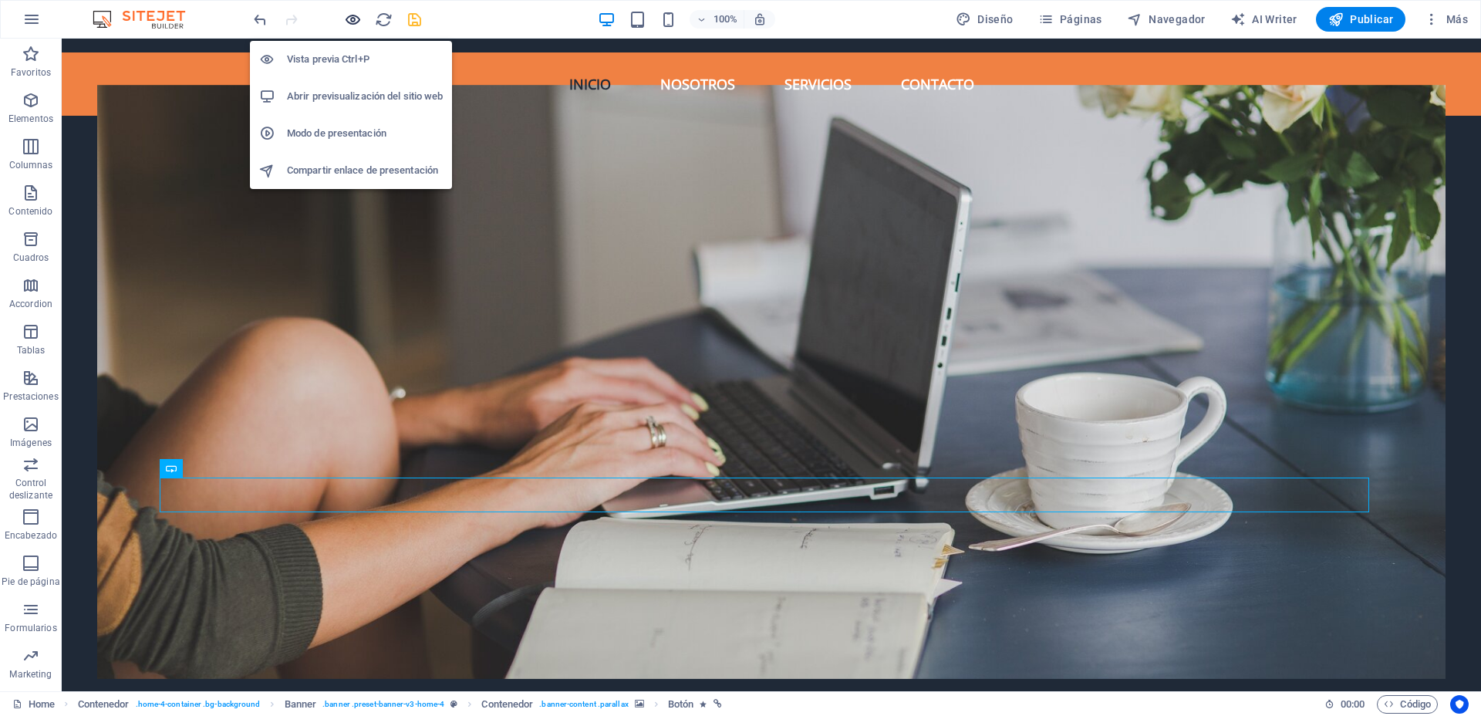
click at [351, 22] on icon "button" at bounding box center [353, 20] width 18 height 18
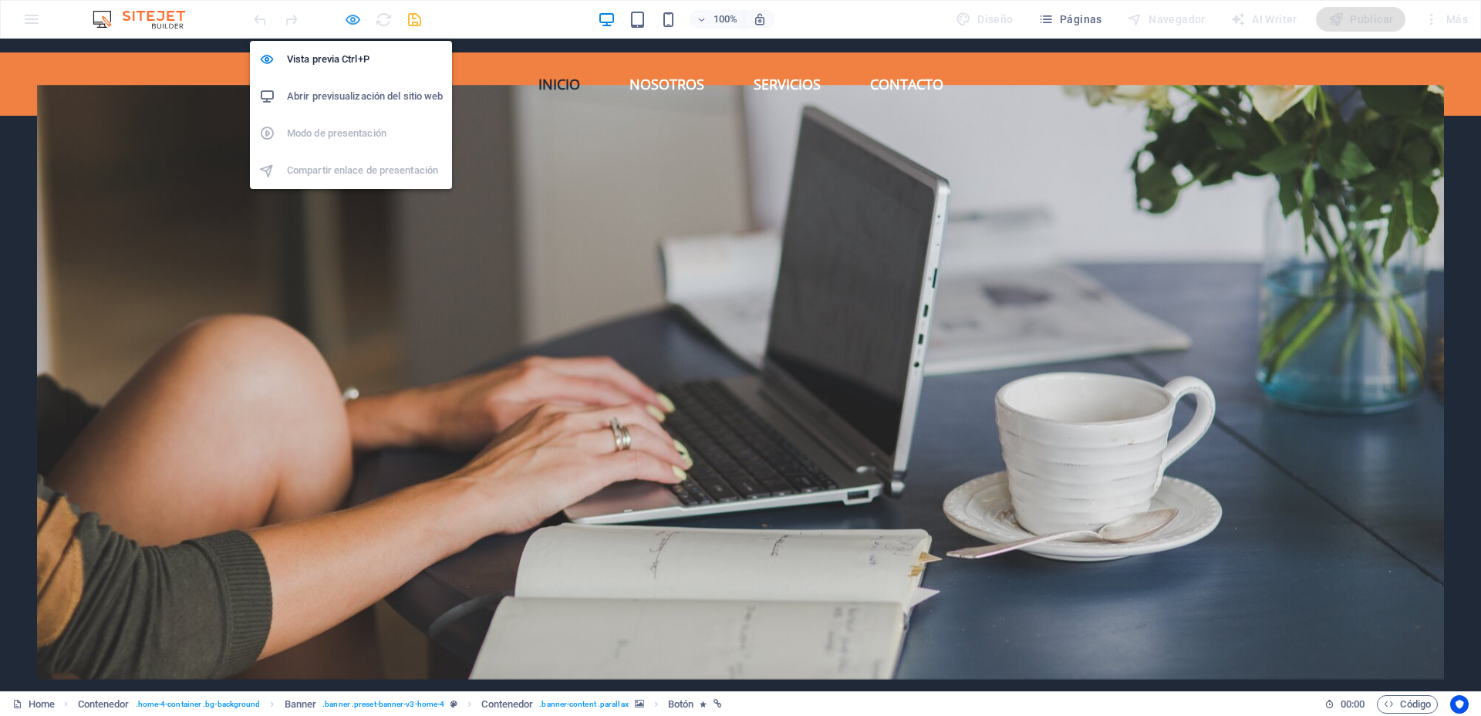
click at [355, 23] on icon "button" at bounding box center [353, 20] width 18 height 18
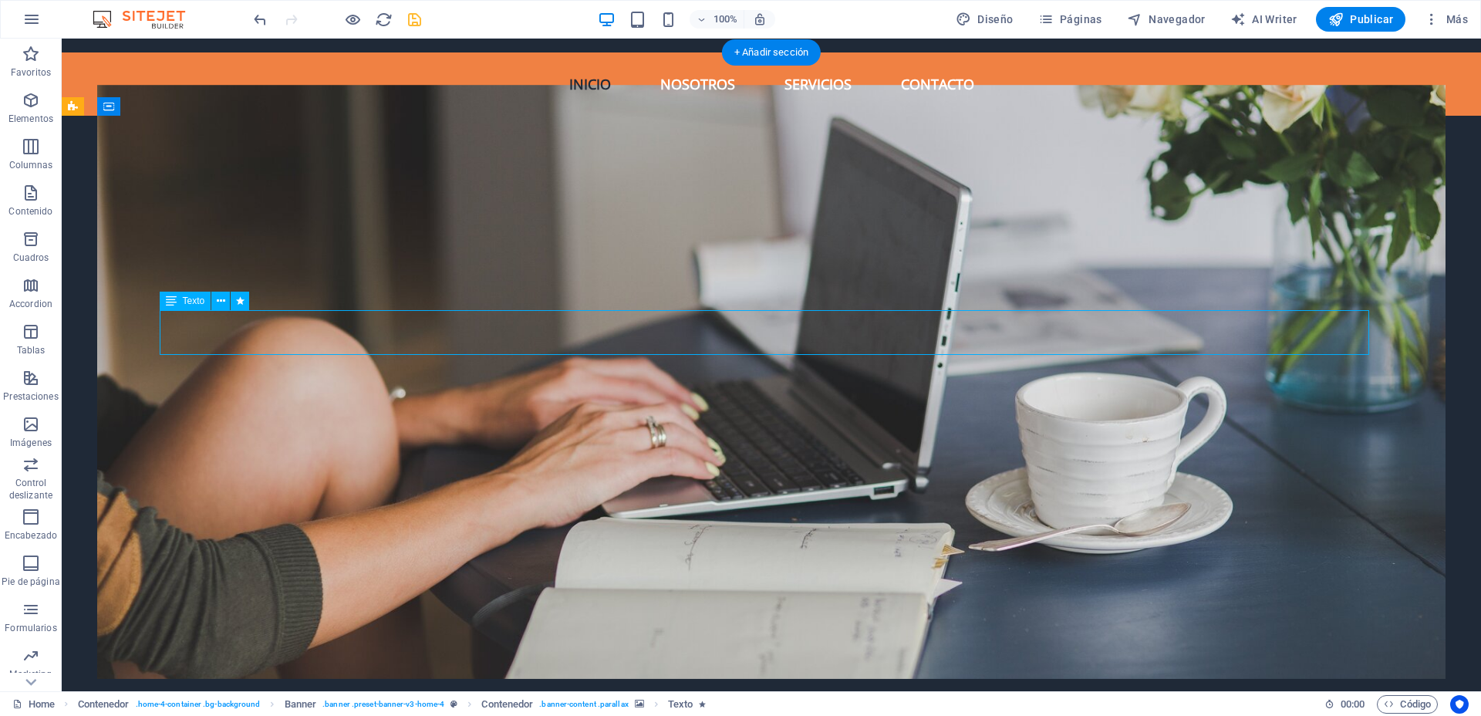
select select "fade"
select select "s"
select select "onload"
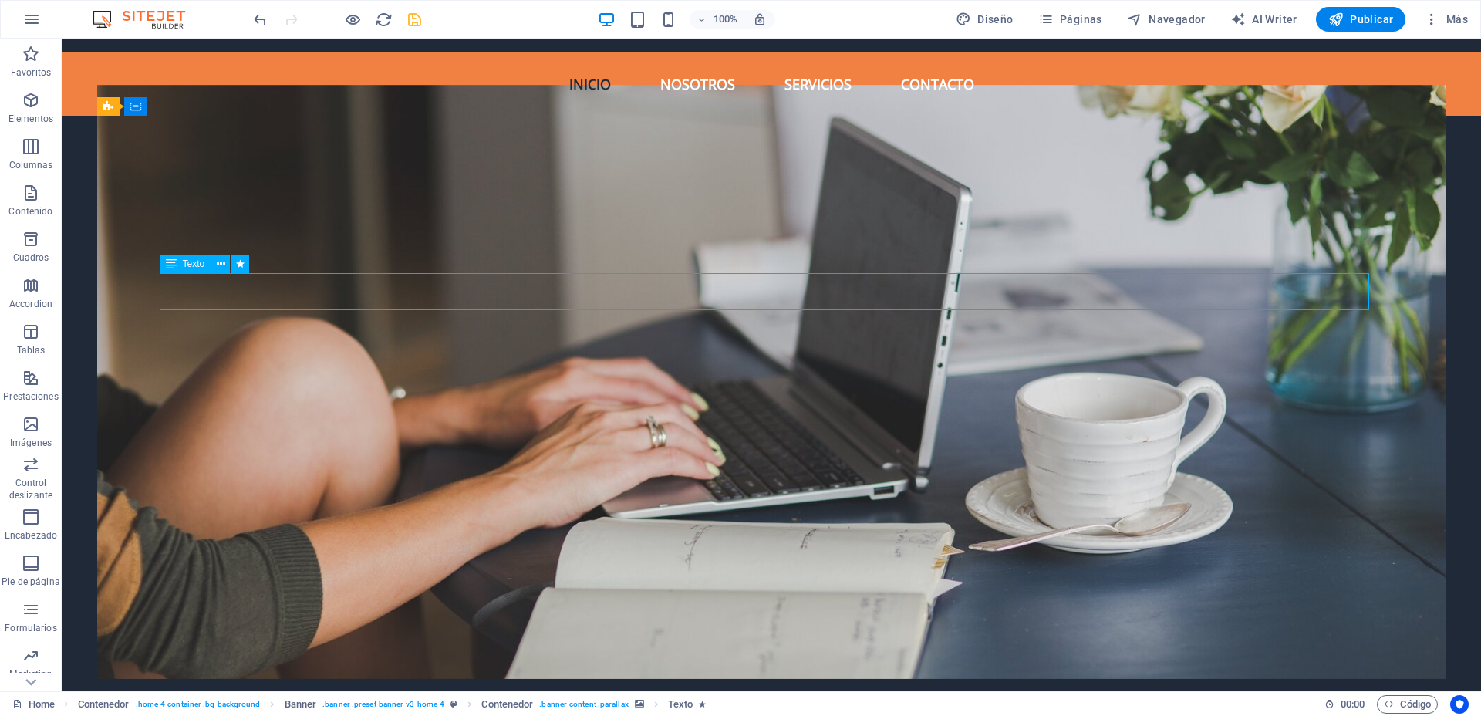
select select "fade"
select select "s"
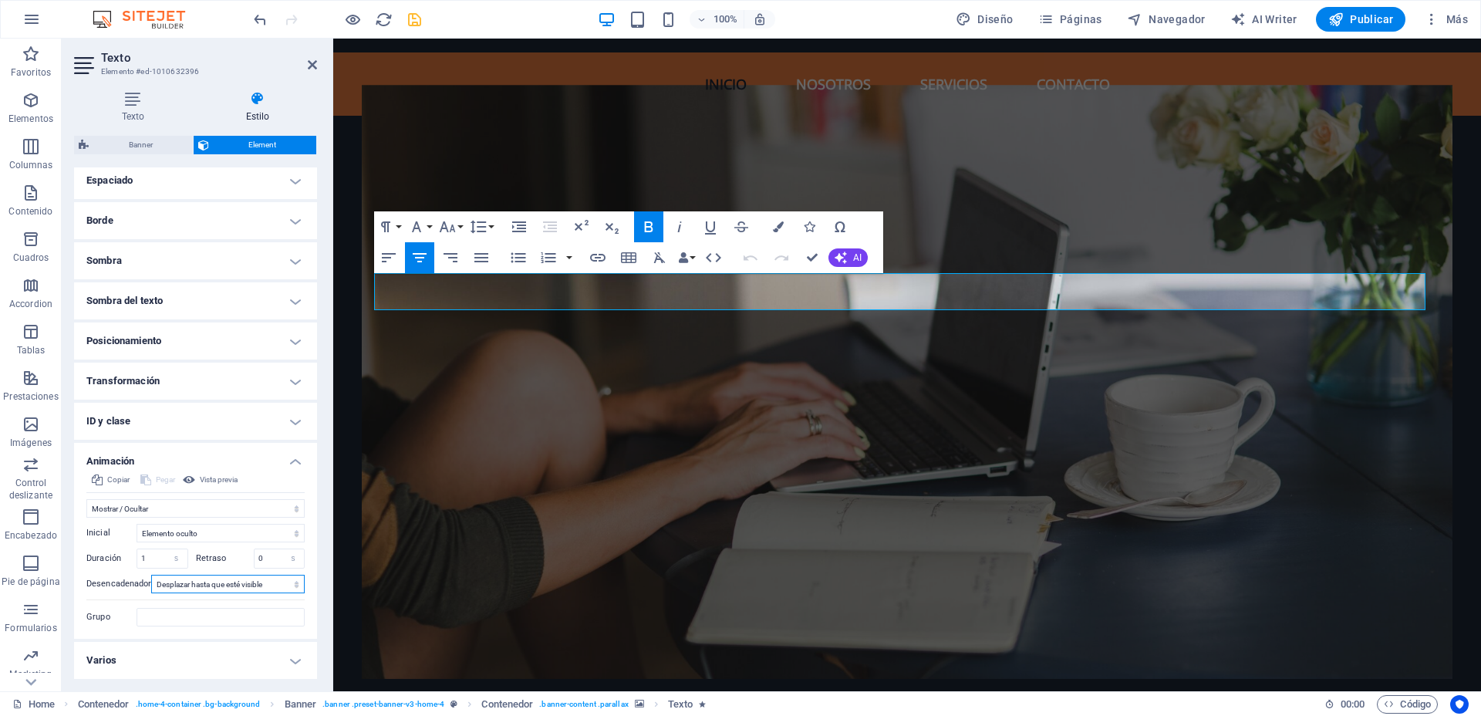
click at [276, 582] on select "Ningún desencadenador automático Al cargar la página Desplazar hasta que esté v…" at bounding box center [227, 584] width 153 height 19
select select "onload"
click at [151, 575] on select "Ningún desencadenador automático Al cargar la página Desplazar hasta que esté v…" at bounding box center [227, 584] width 153 height 19
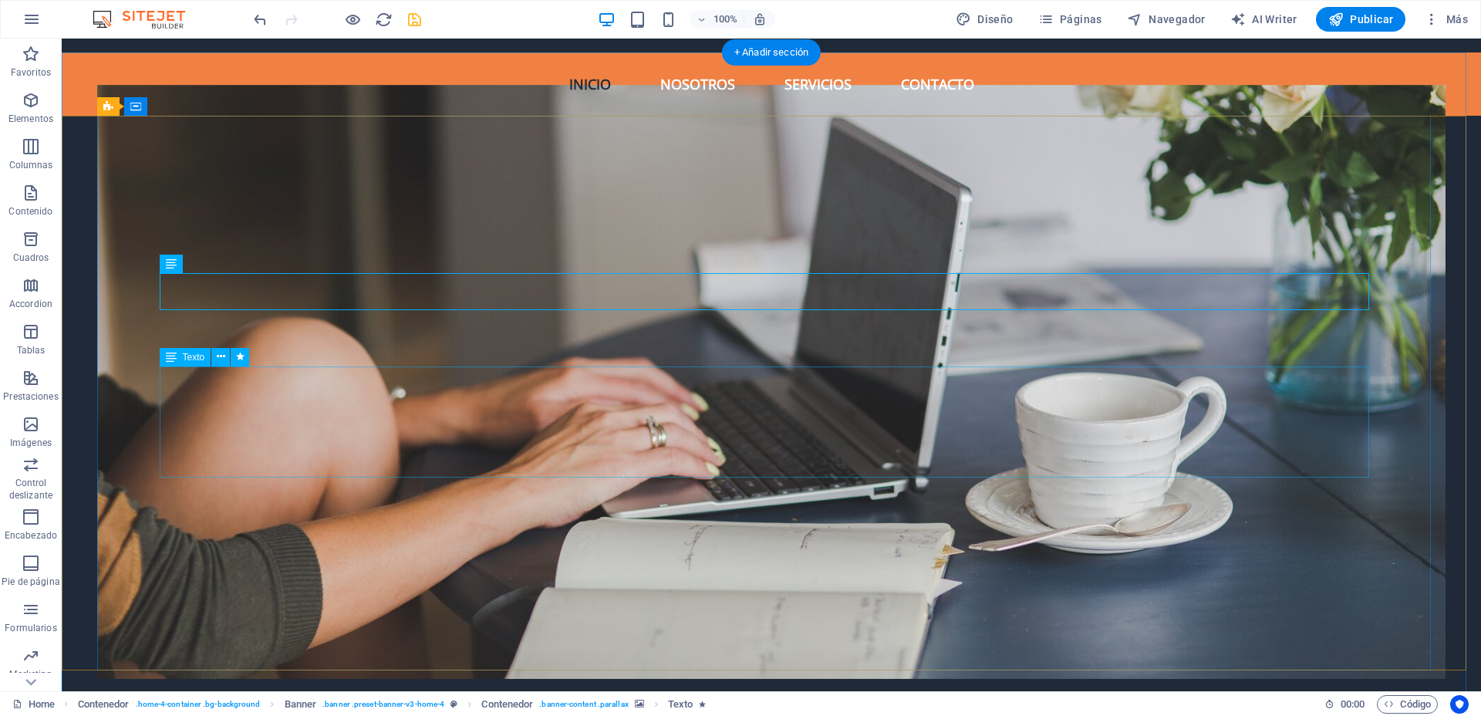
select select "fade"
select select "s"
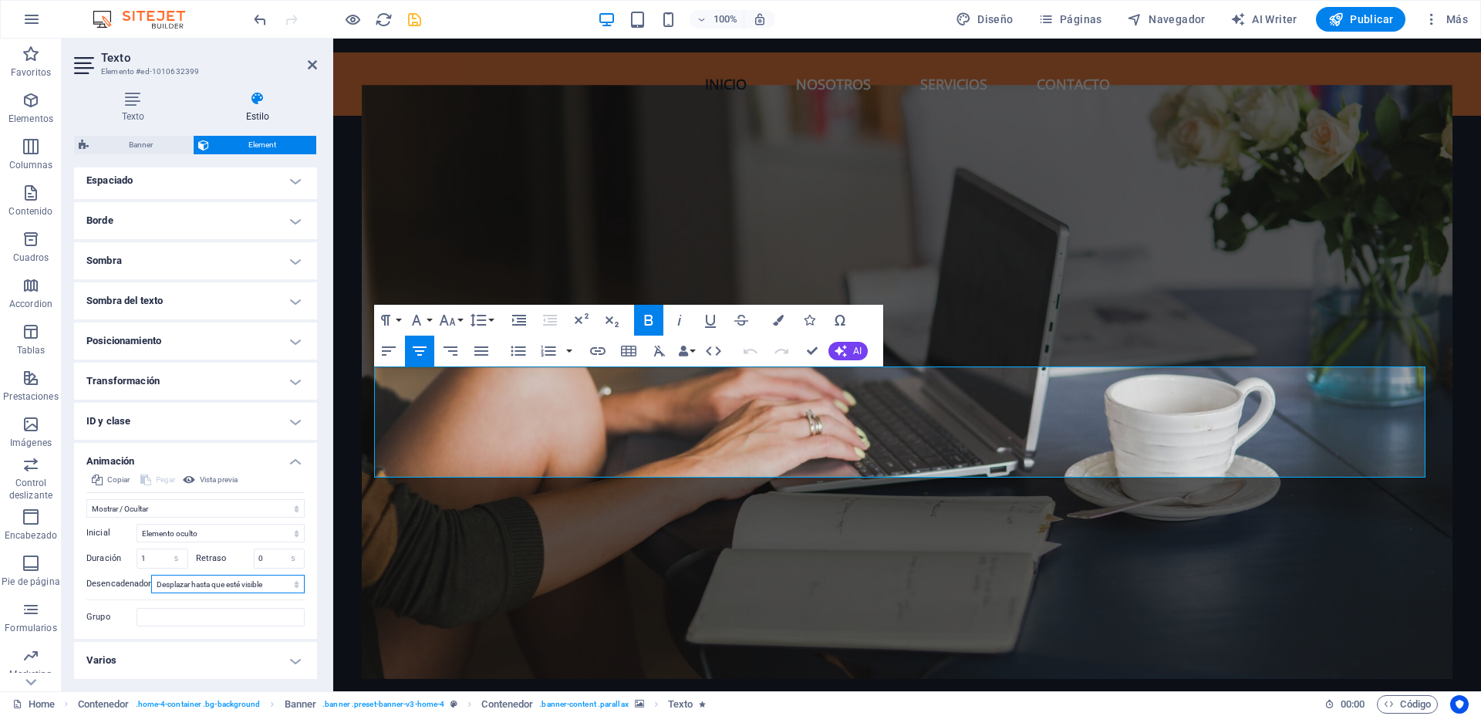
click at [265, 586] on select "Ningún desencadenador automático Al cargar la página Desplazar hasta que esté v…" at bounding box center [227, 584] width 153 height 19
select select "onload"
click at [151, 575] on select "Ningún desencadenador automático Al cargar la página Desplazar hasta que esté v…" at bounding box center [227, 584] width 153 height 19
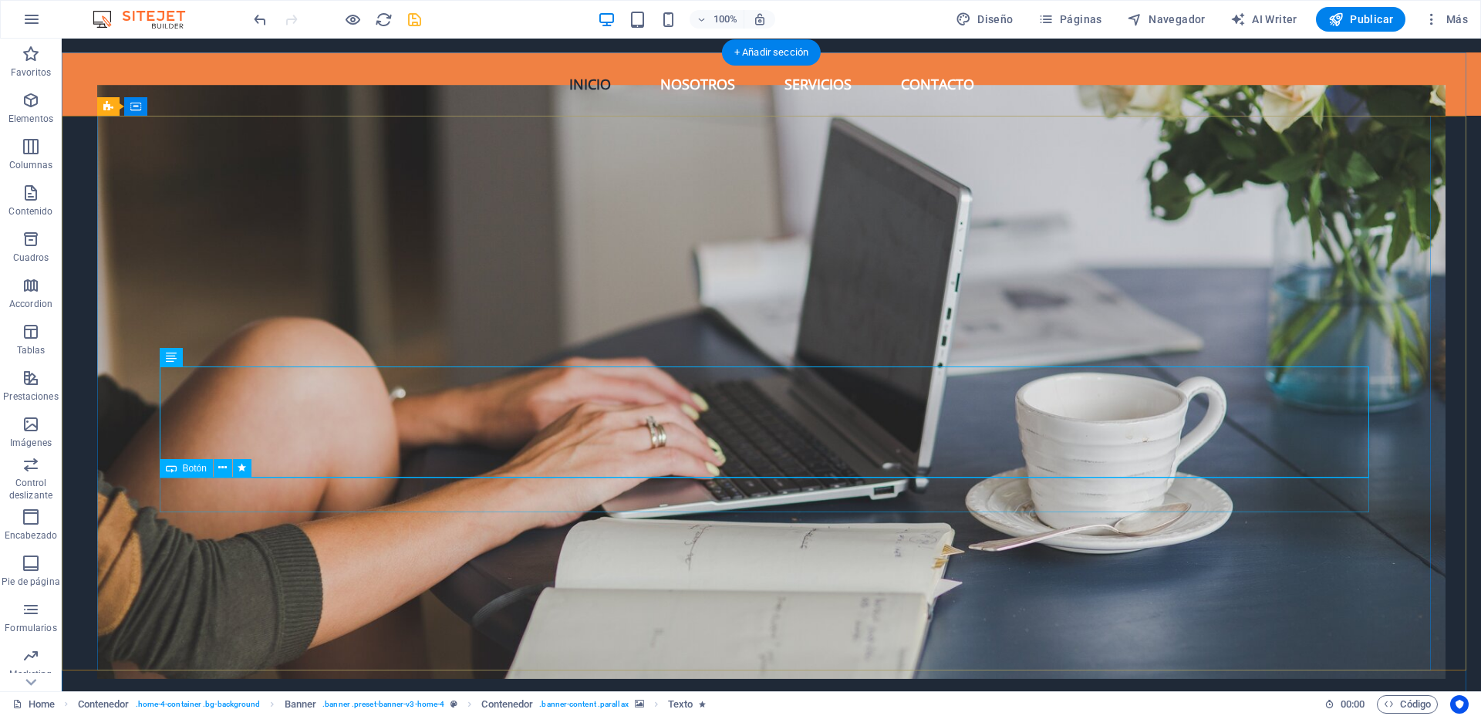
select select "fade"
select select "s"
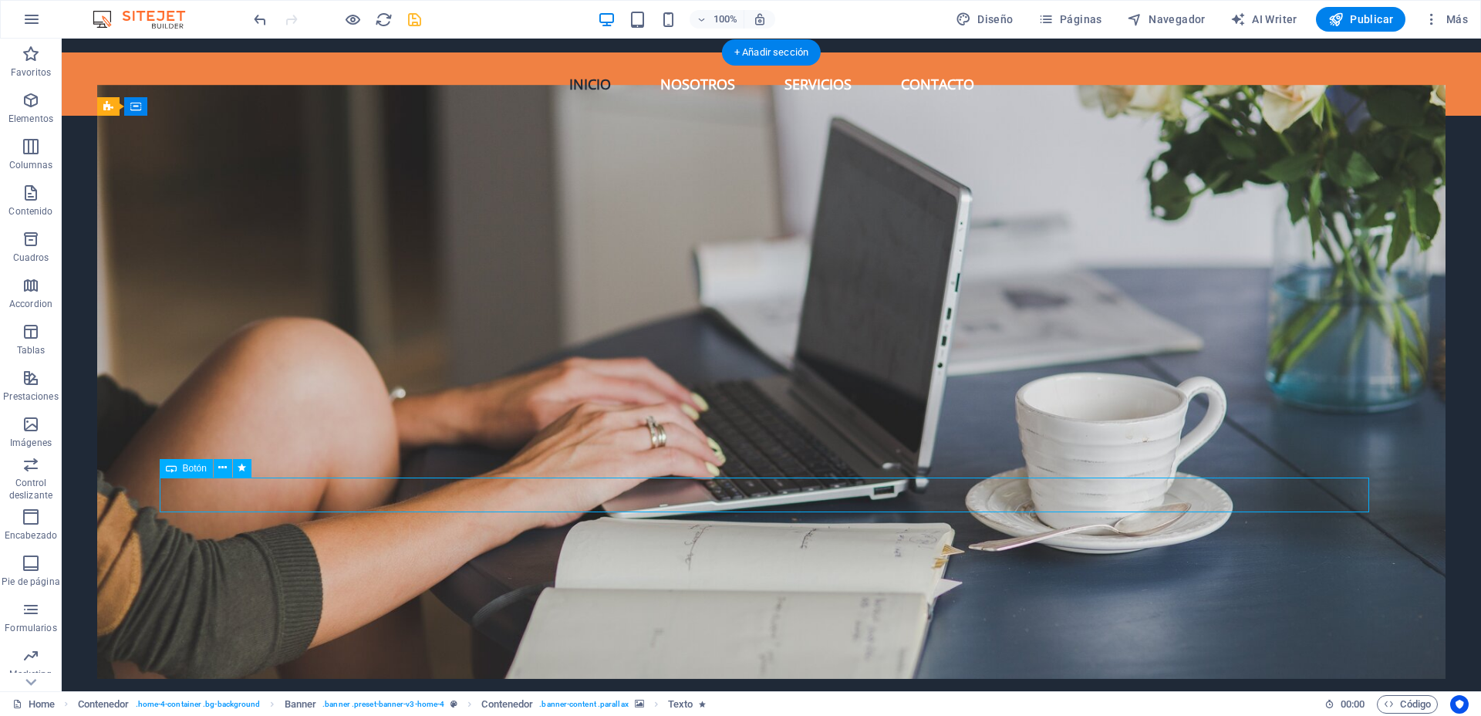
select select "onload"
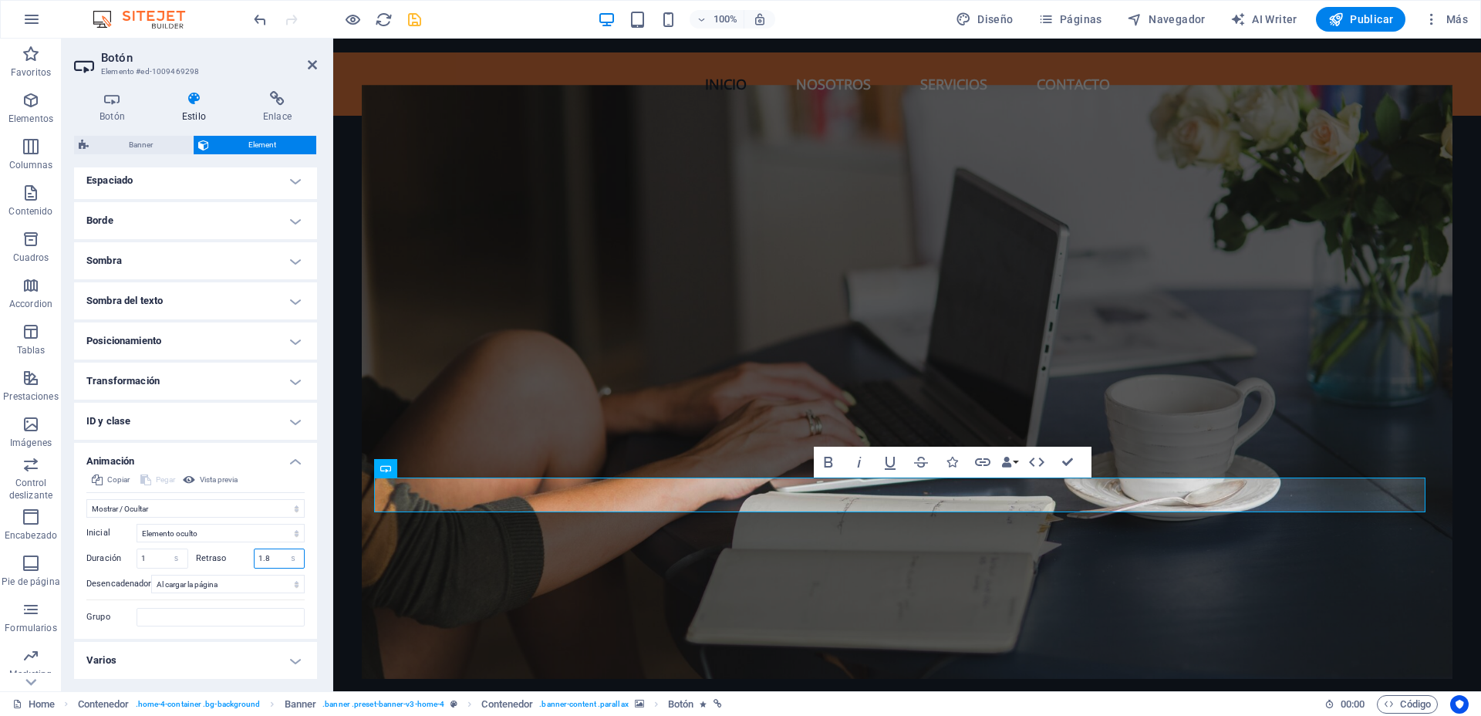
drag, startPoint x: 277, startPoint y: 552, endPoint x: 248, endPoint y: 551, distance: 29.3
click at [248, 551] on div "Retraso 1.8 s ms" at bounding box center [251, 558] width 110 height 20
type input "1"
click at [270, 477] on div "Copiar Pegar Vista previa" at bounding box center [195, 481] width 218 height 22
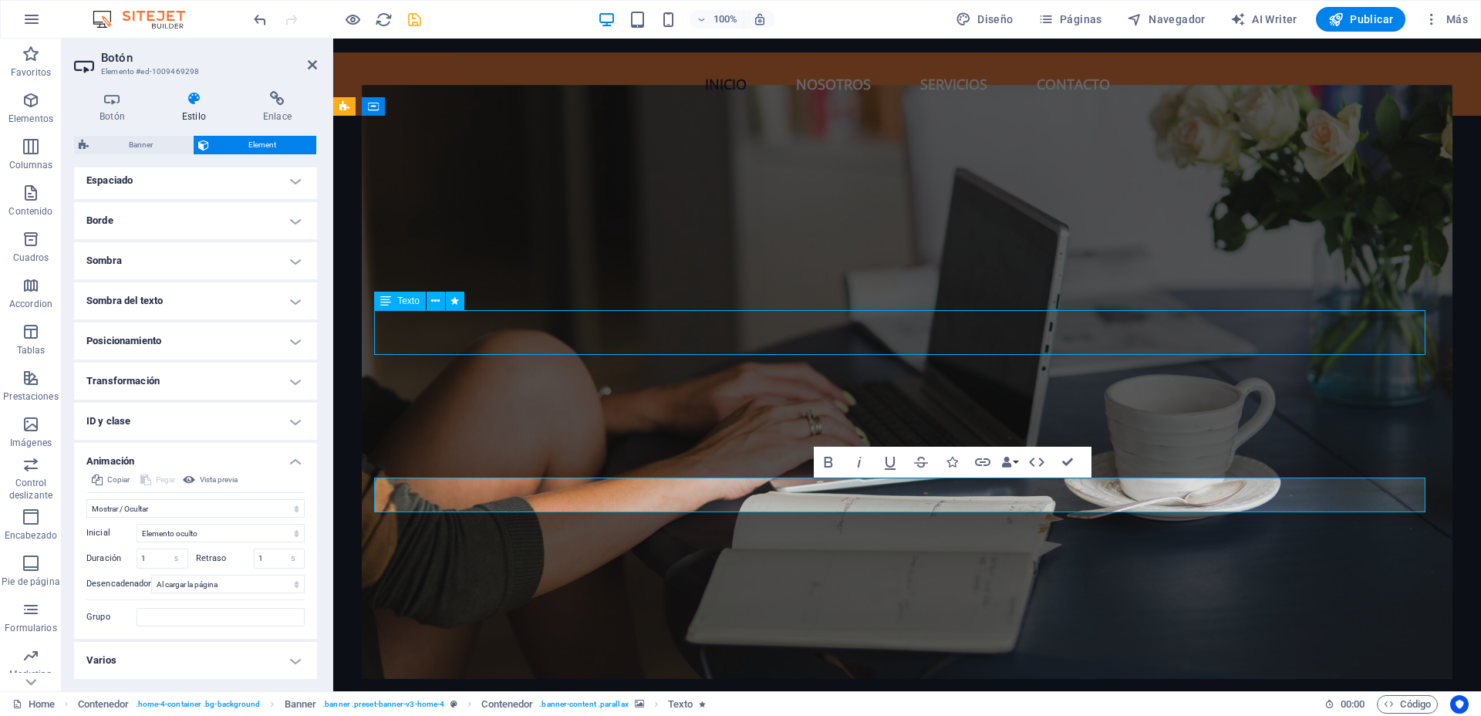
select select "fade"
select select "s"
select select "onload"
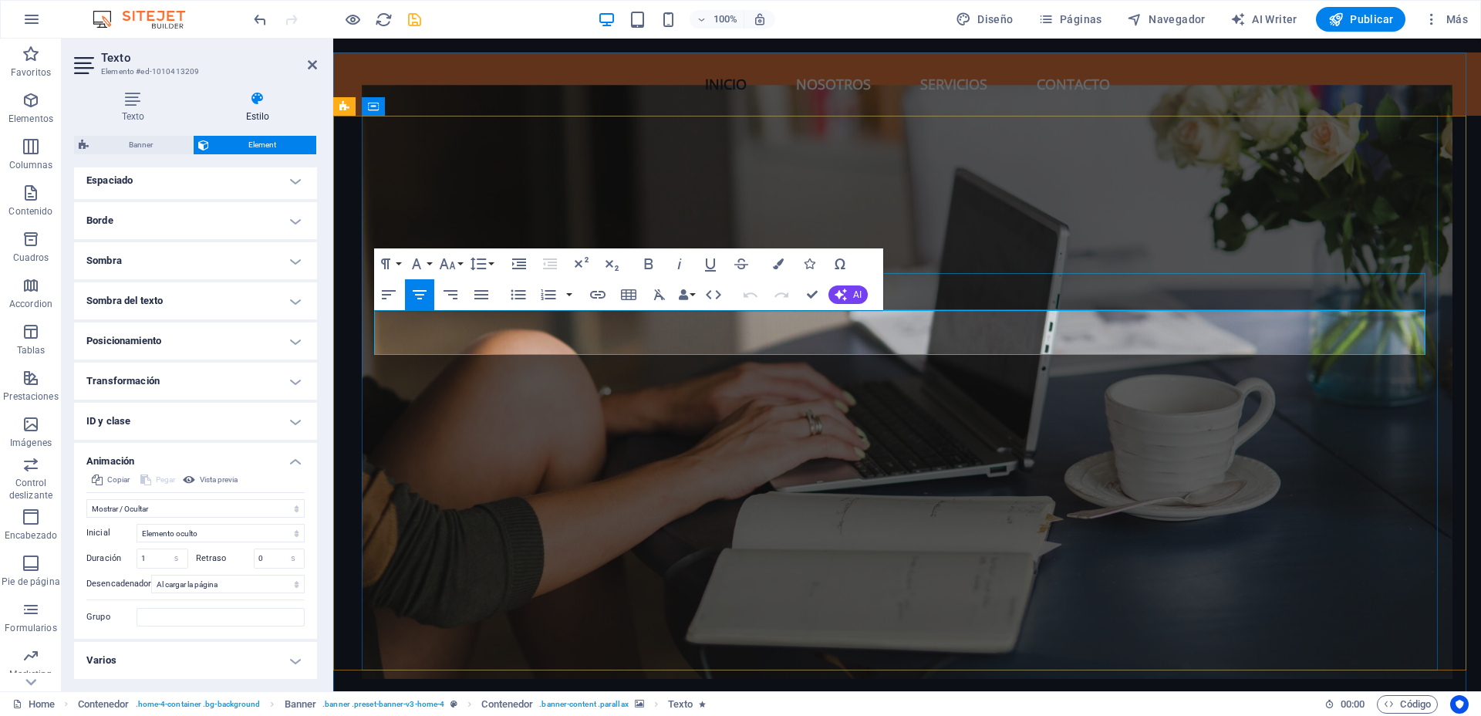
select select "fade"
select select "s"
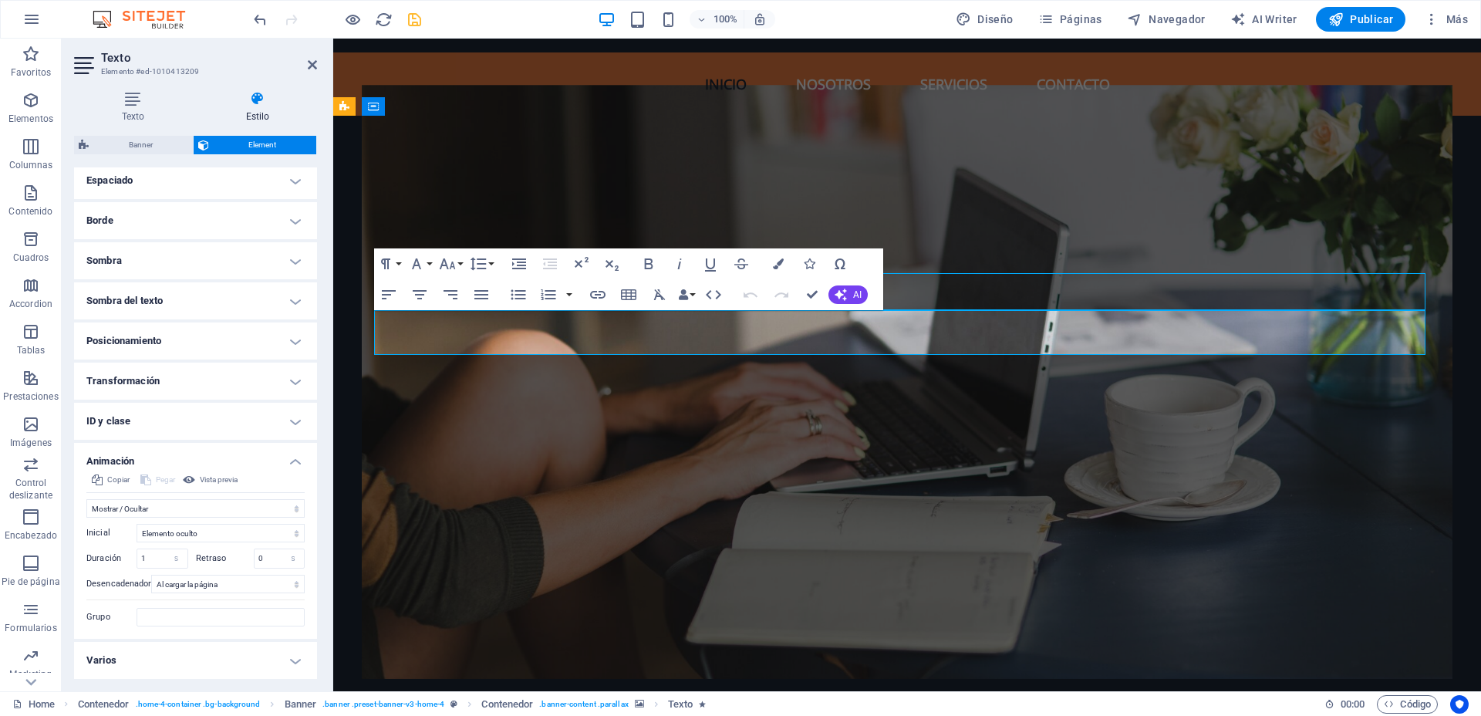
select select "onload"
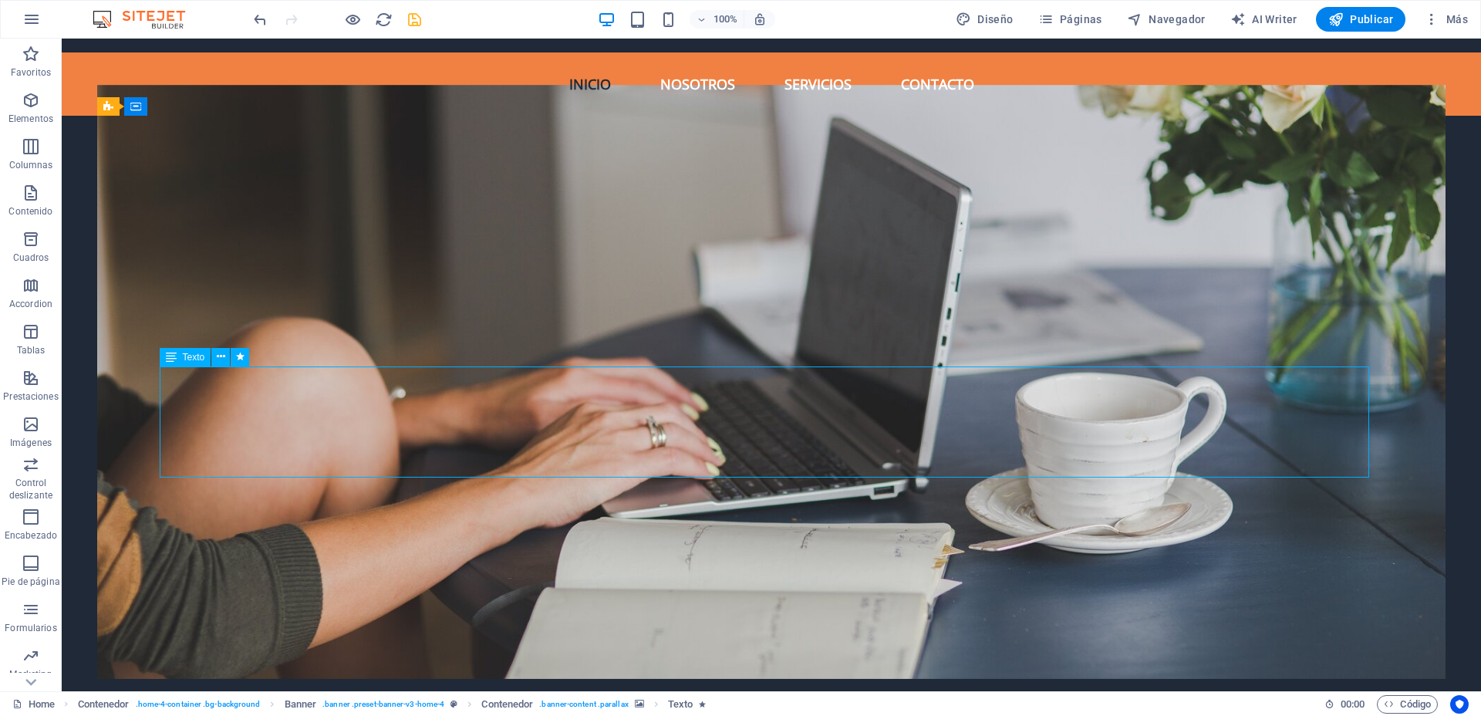
select select "fade"
select select "s"
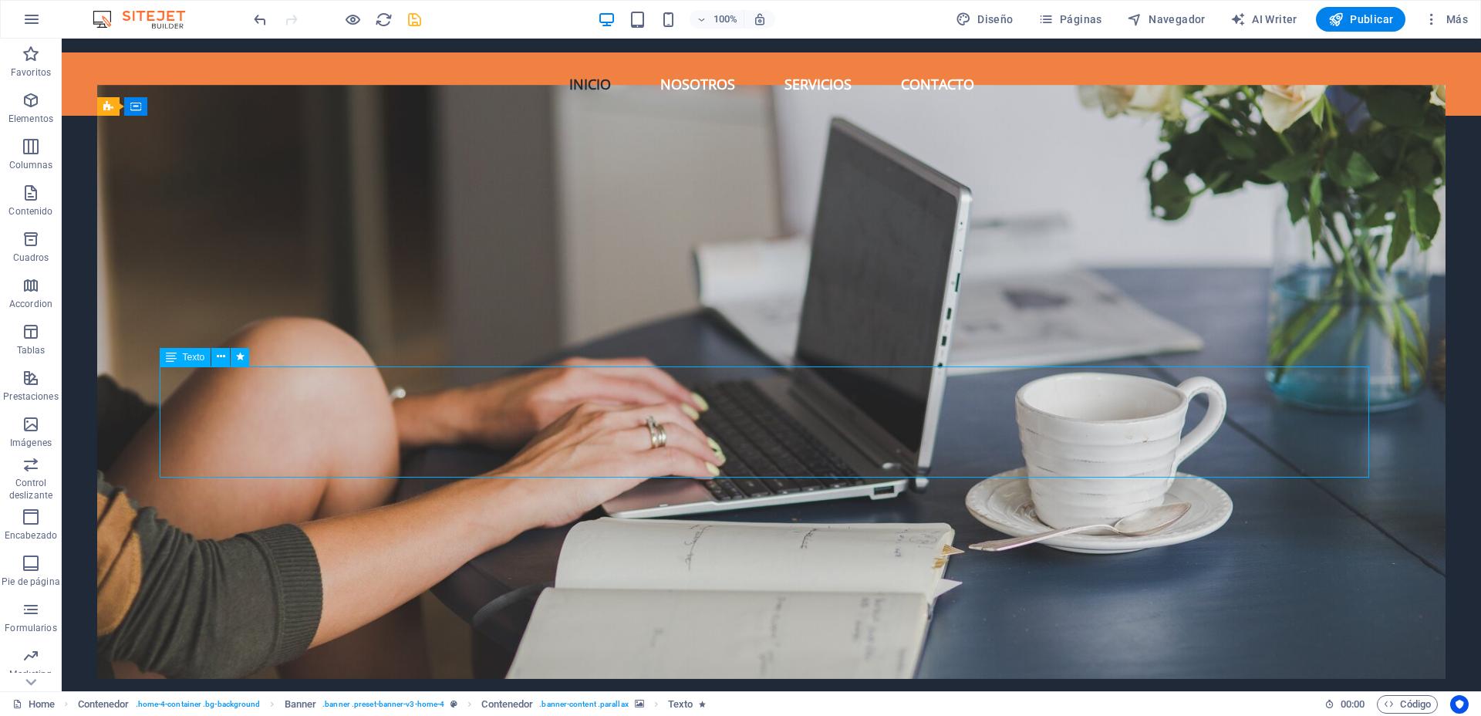
select select "onload"
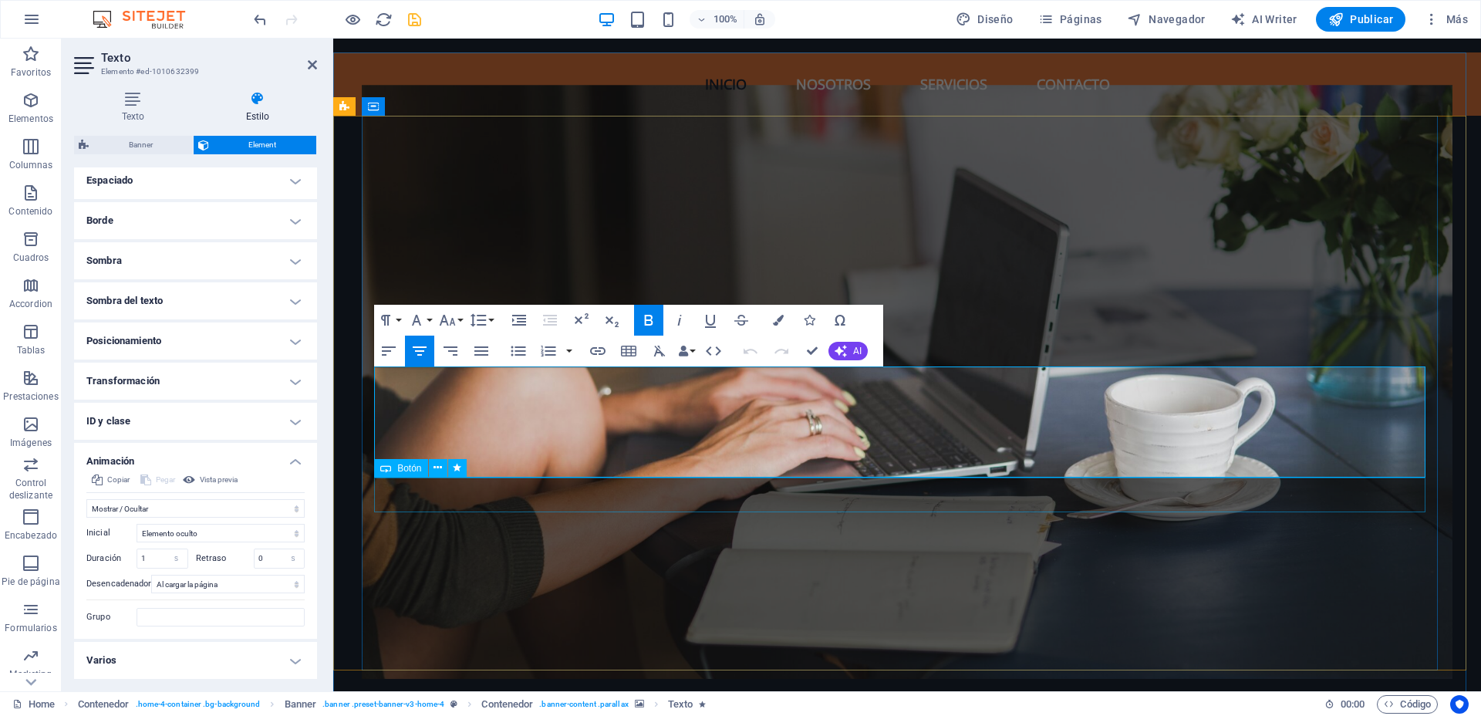
select select "fade"
select select "s"
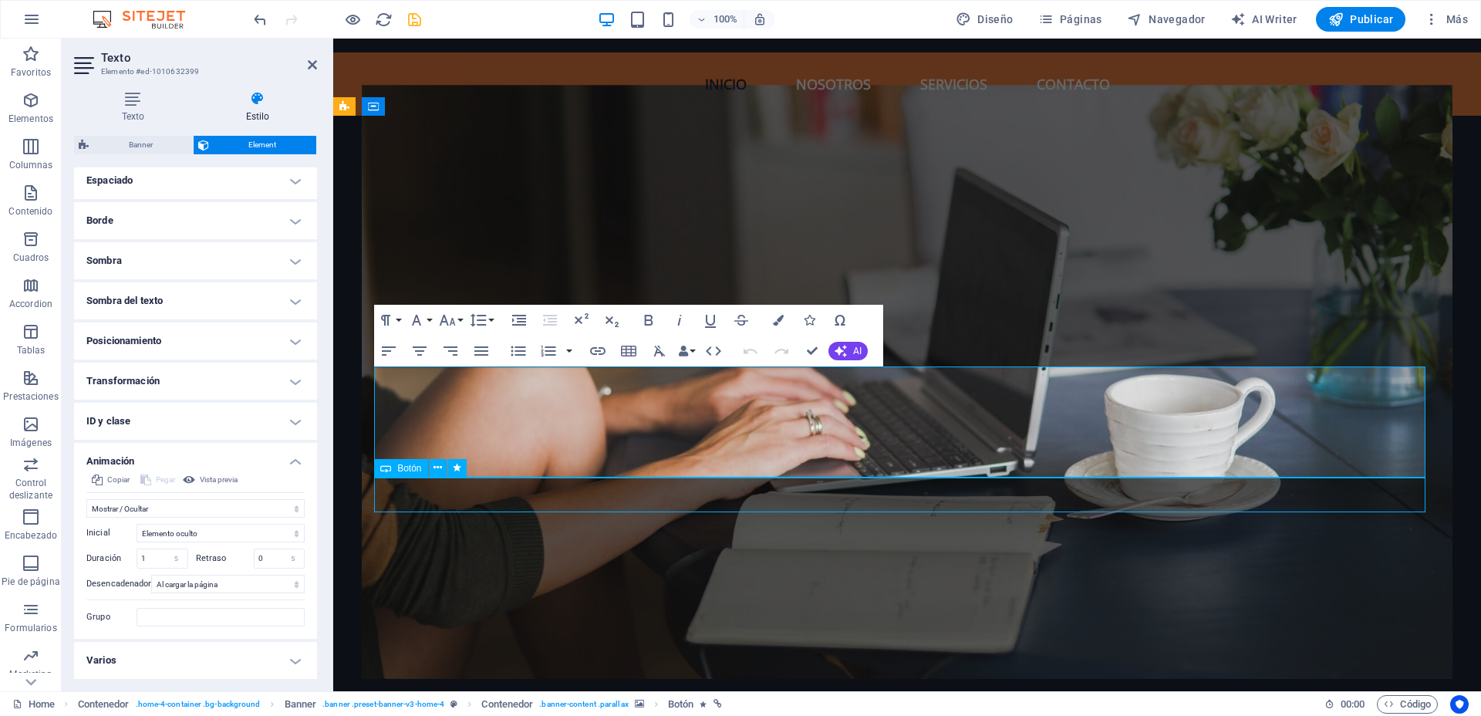
select select "onload"
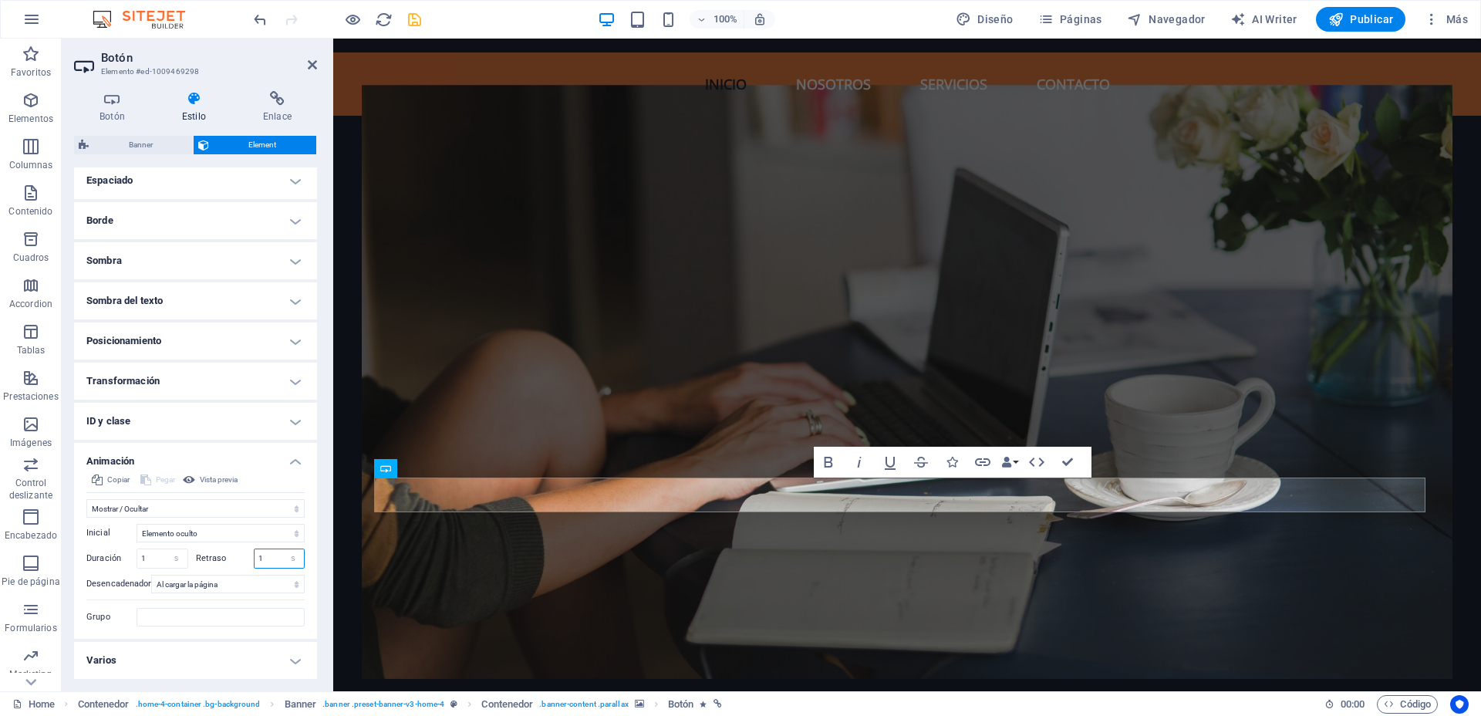
click at [264, 558] on input "1" at bounding box center [279, 558] width 50 height 19
drag, startPoint x: 269, startPoint y: 554, endPoint x: 242, endPoint y: 554, distance: 27.0
click at [242, 554] on div "Retraso 1 s ms" at bounding box center [251, 558] width 110 height 20
type input "0"
click at [241, 556] on label "Retraso" at bounding box center [225, 558] width 58 height 8
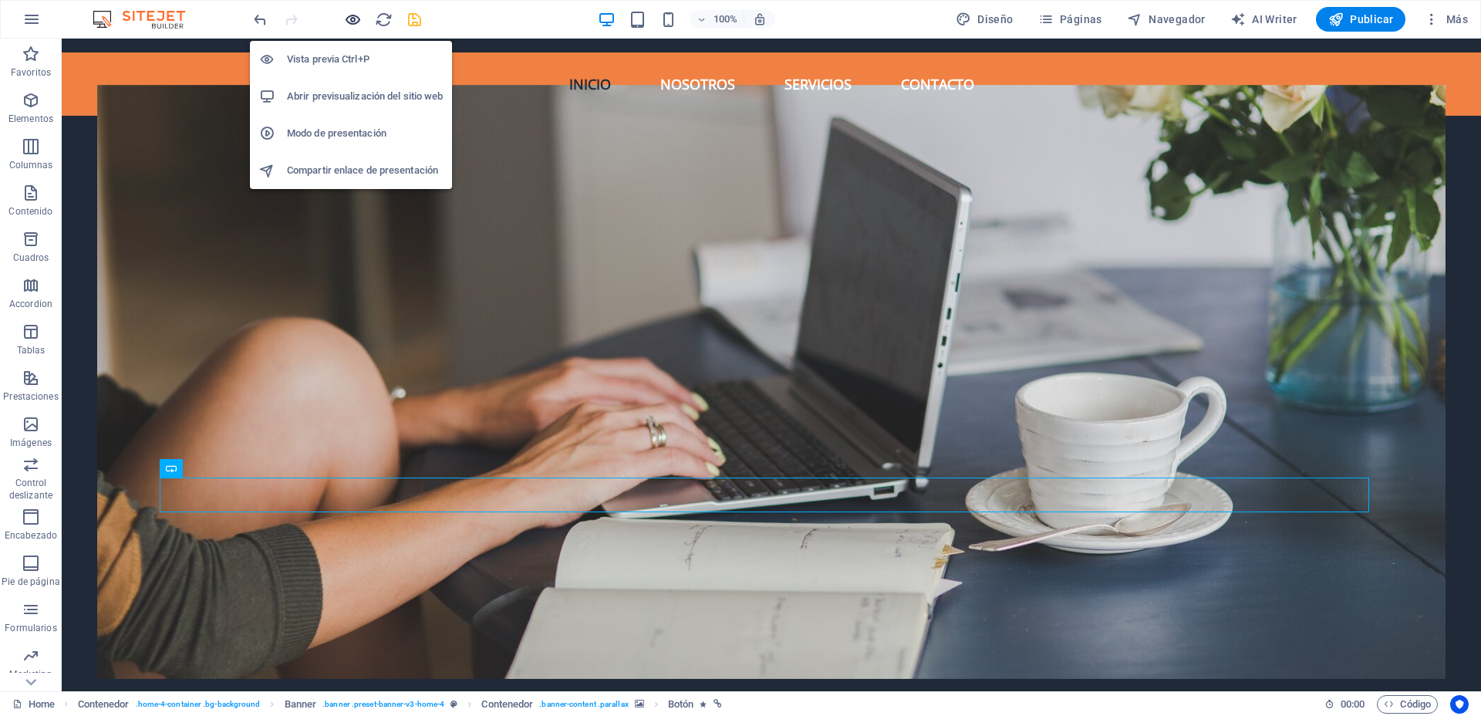
click at [349, 21] on icon "button" at bounding box center [353, 20] width 18 height 18
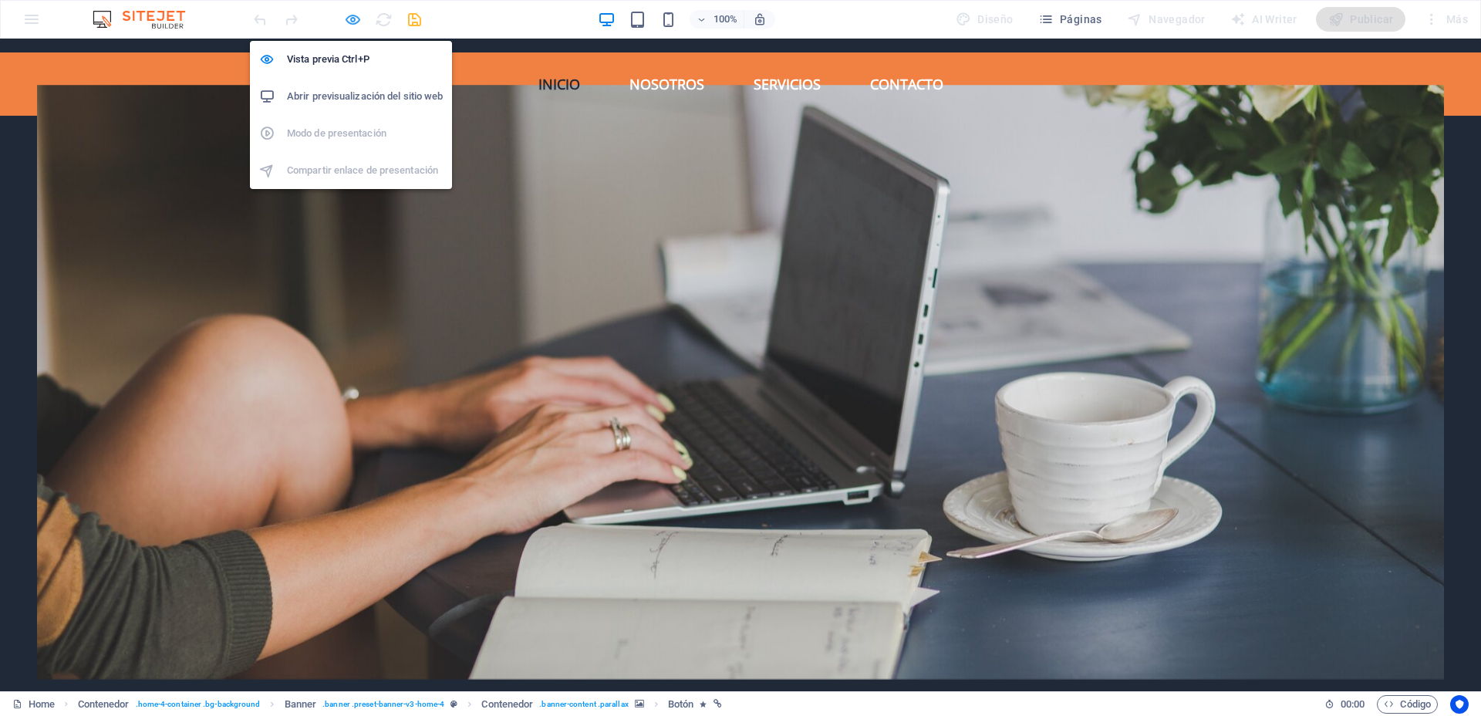
click at [351, 16] on icon "button" at bounding box center [353, 20] width 18 height 18
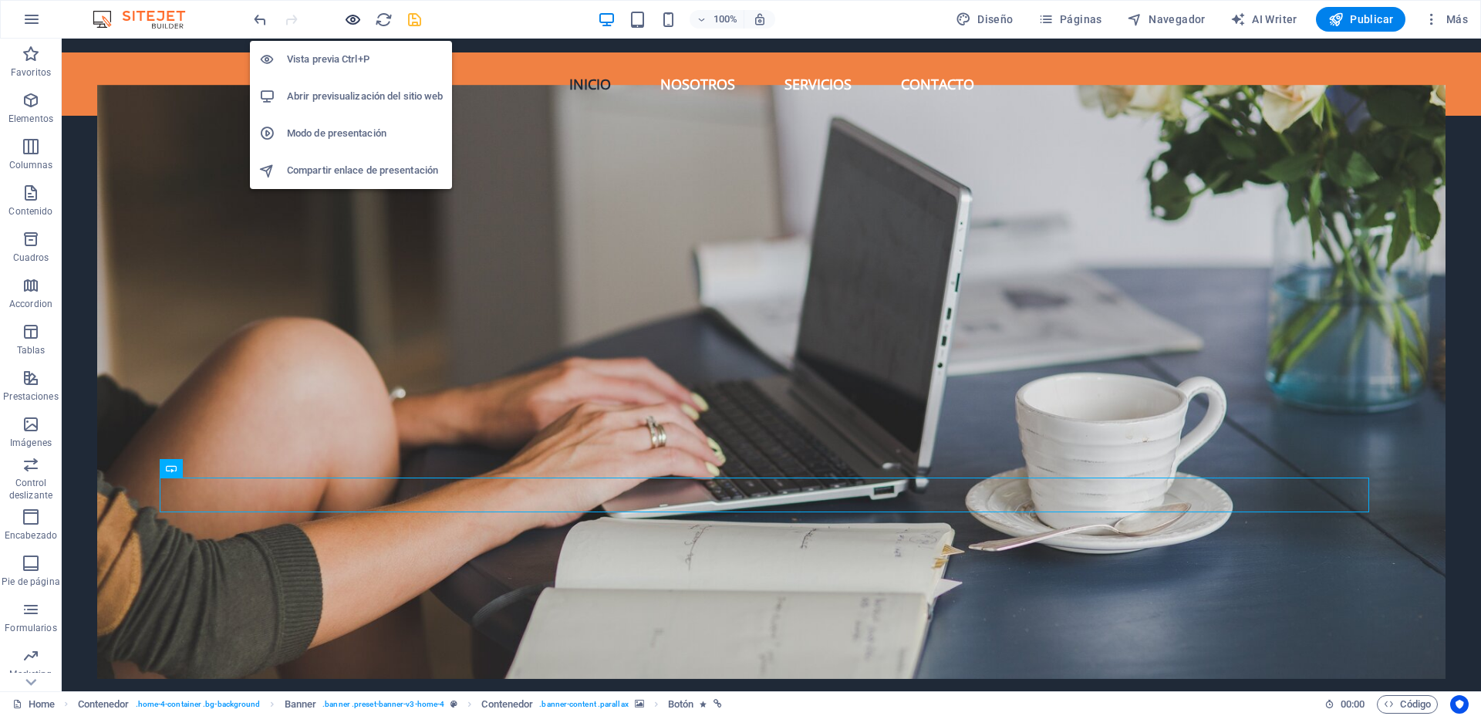
click at [351, 16] on icon "button" at bounding box center [353, 20] width 18 height 18
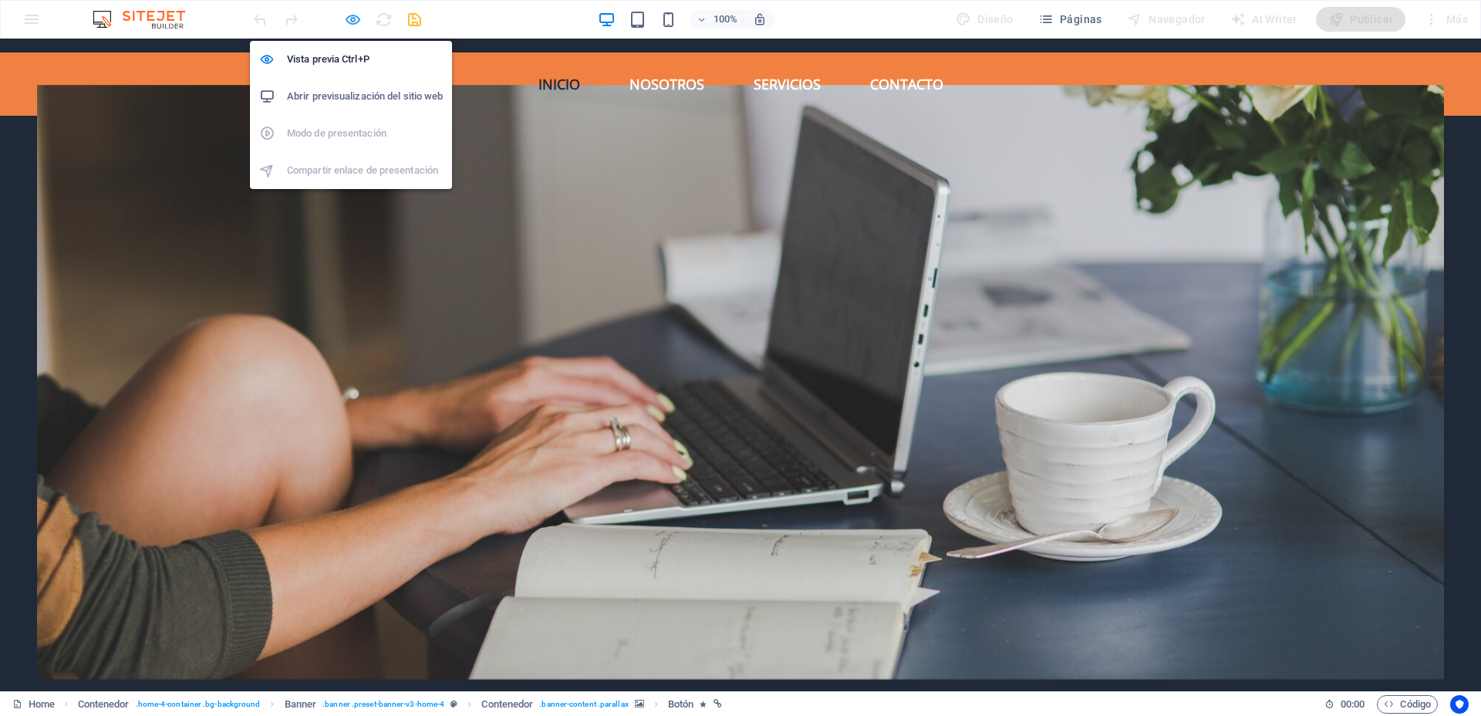
click at [353, 20] on icon "button" at bounding box center [353, 20] width 18 height 18
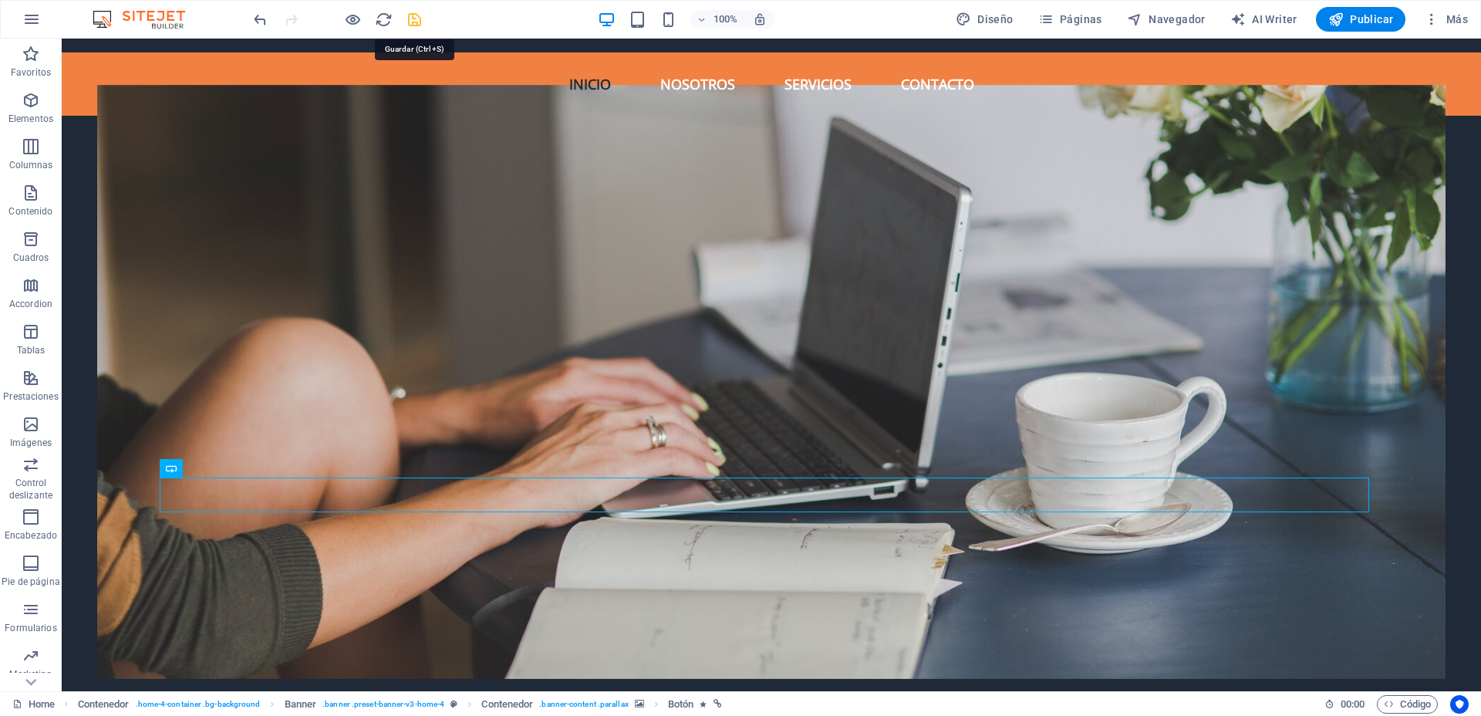
click at [413, 19] on icon "save" at bounding box center [415, 20] width 18 height 18
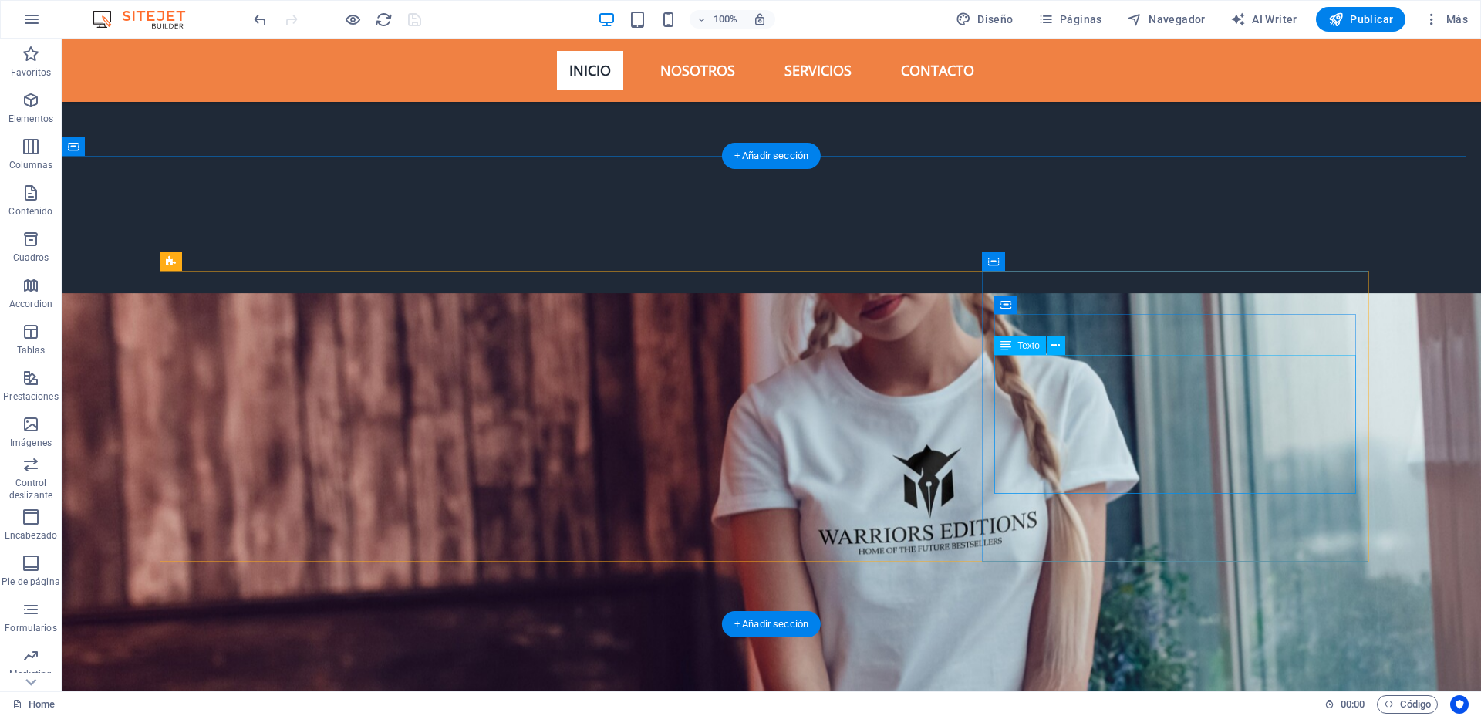
scroll to position [964, 0]
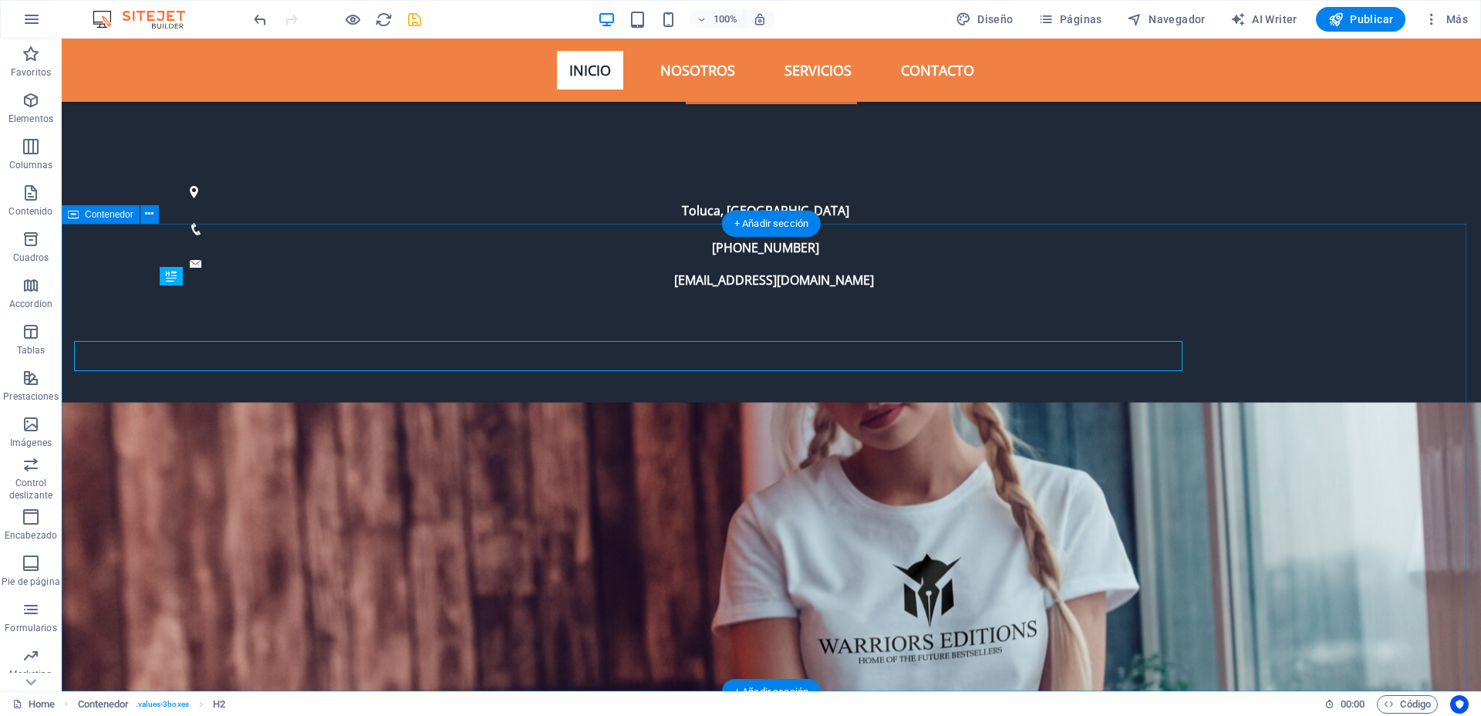
scroll to position [908, 0]
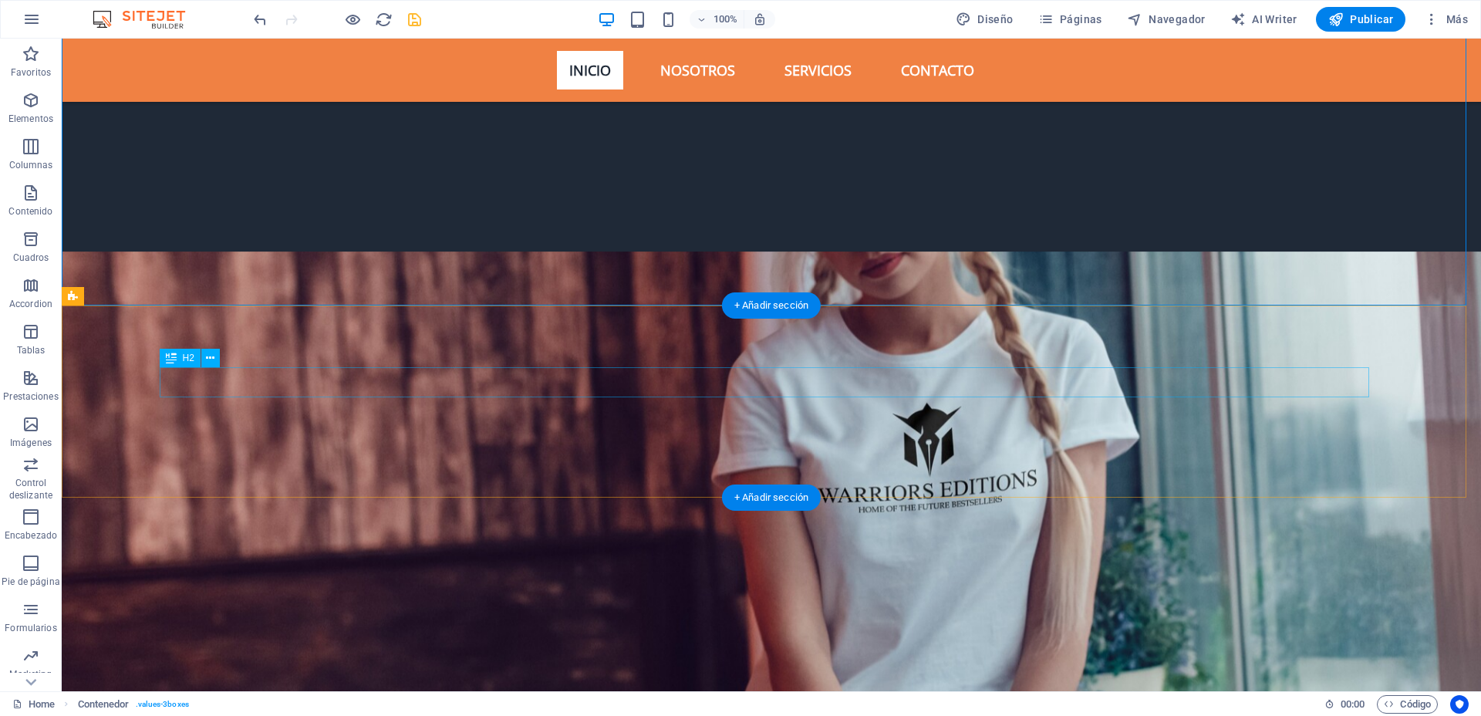
scroll to position [1294, 0]
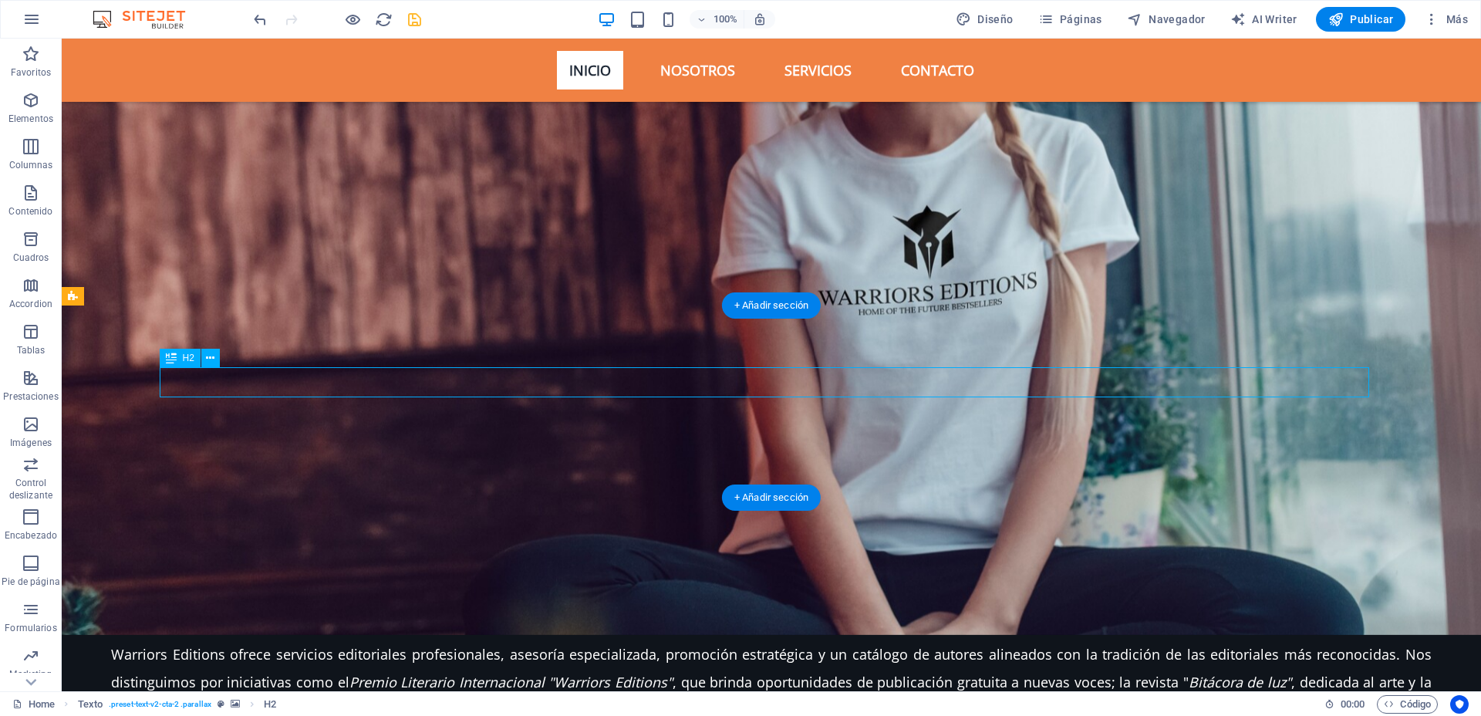
scroll to position [1350, 0]
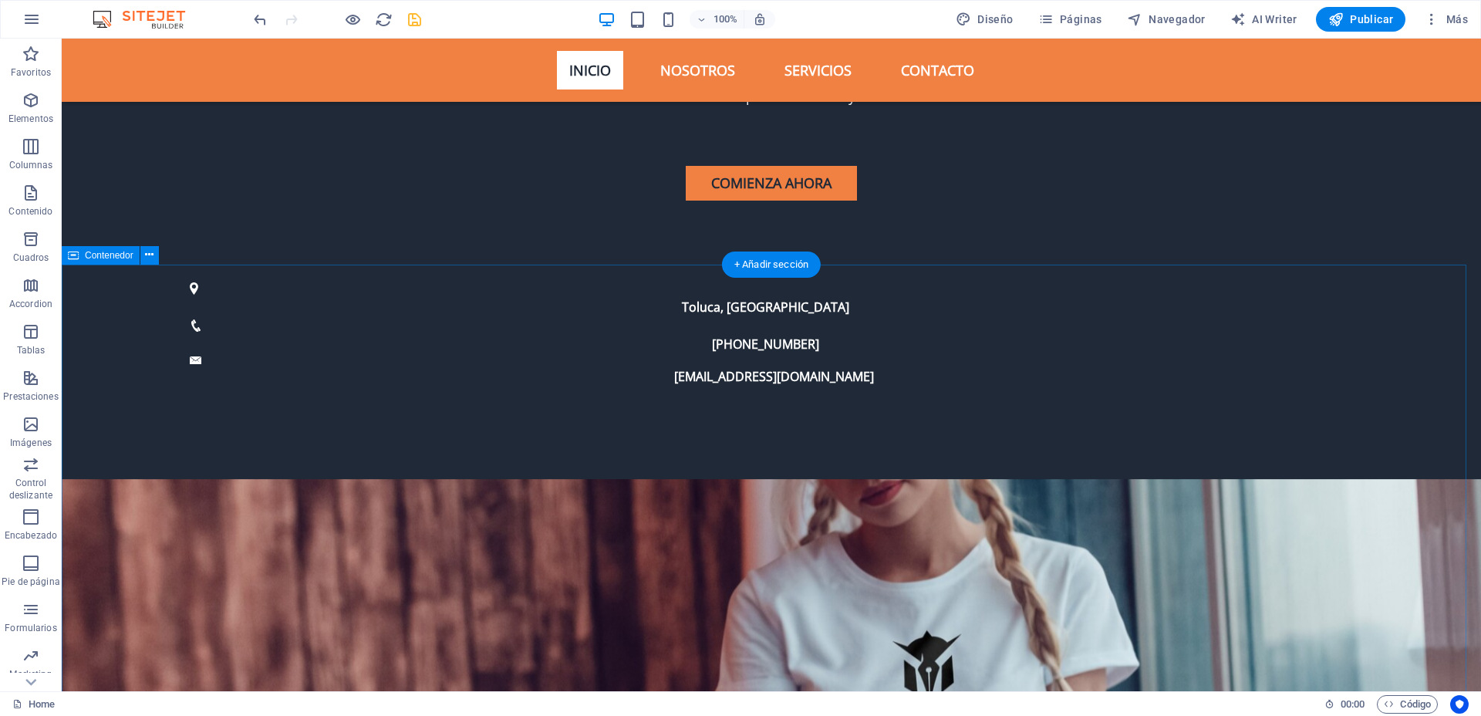
scroll to position [964, 0]
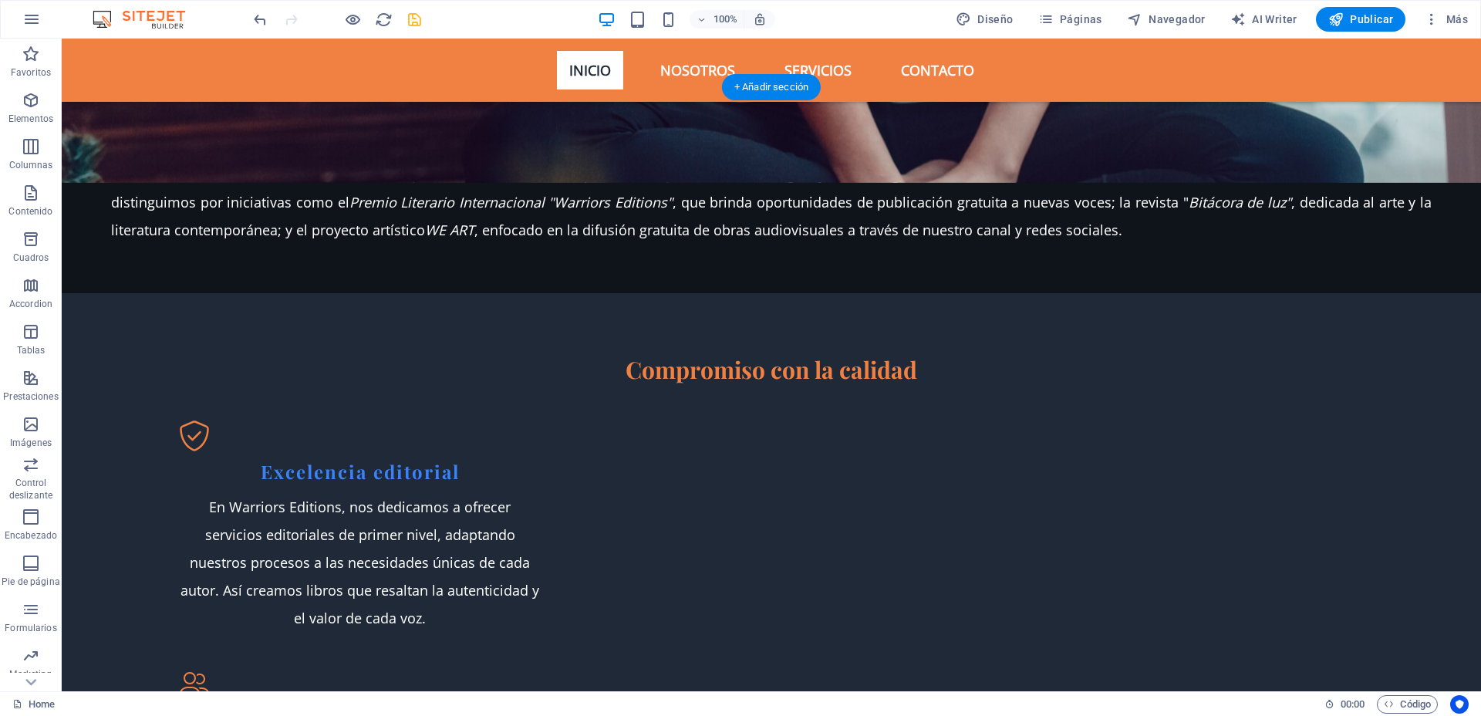
scroll to position [1776, 0]
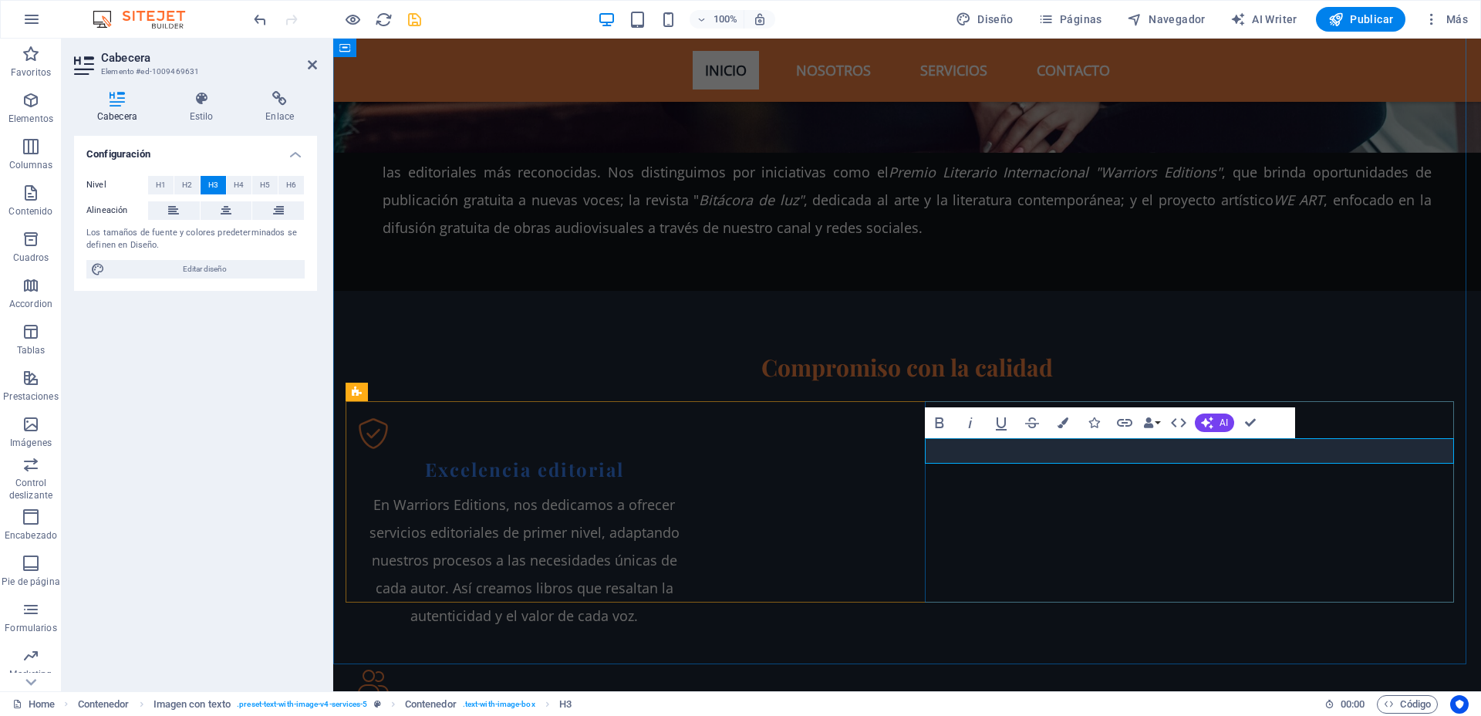
scroll to position [1832, 0]
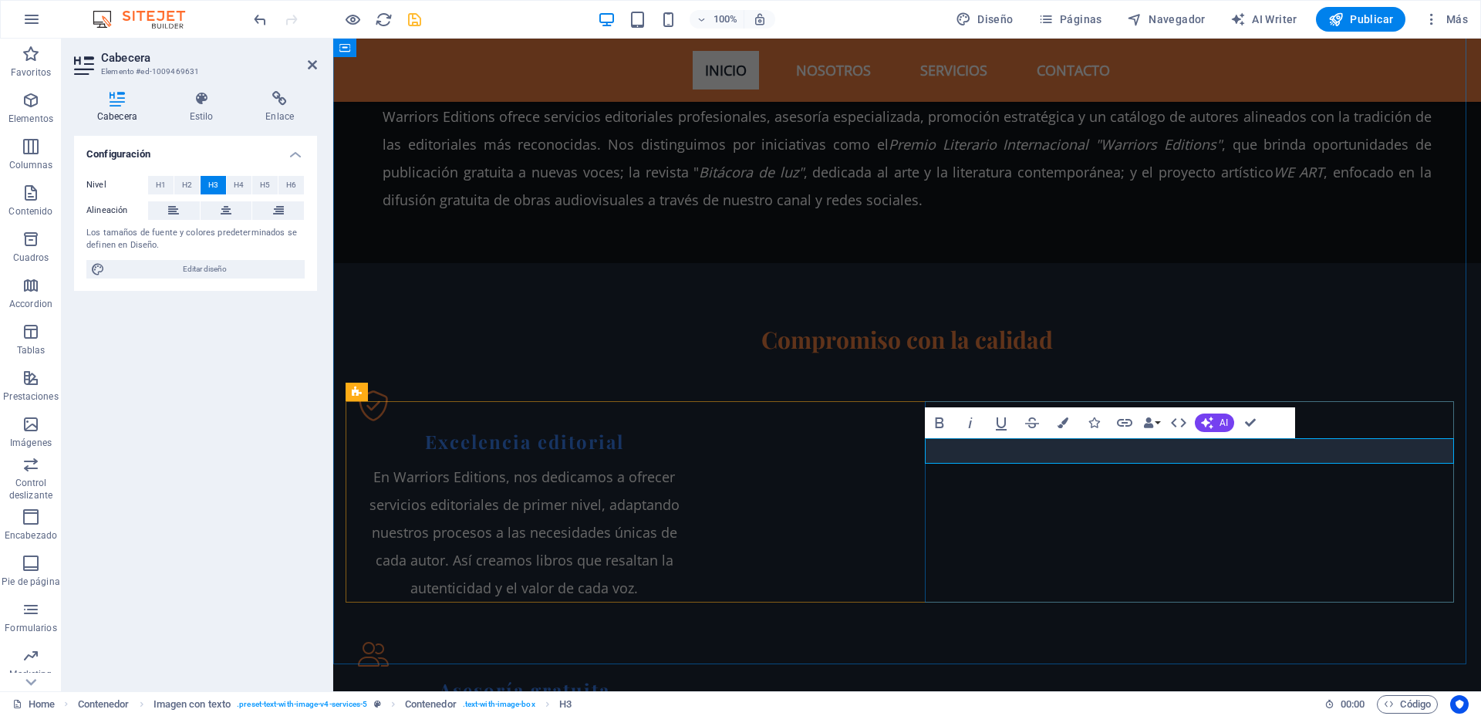
drag, startPoint x: 1202, startPoint y: 451, endPoint x: 1193, endPoint y: 449, distance: 9.5
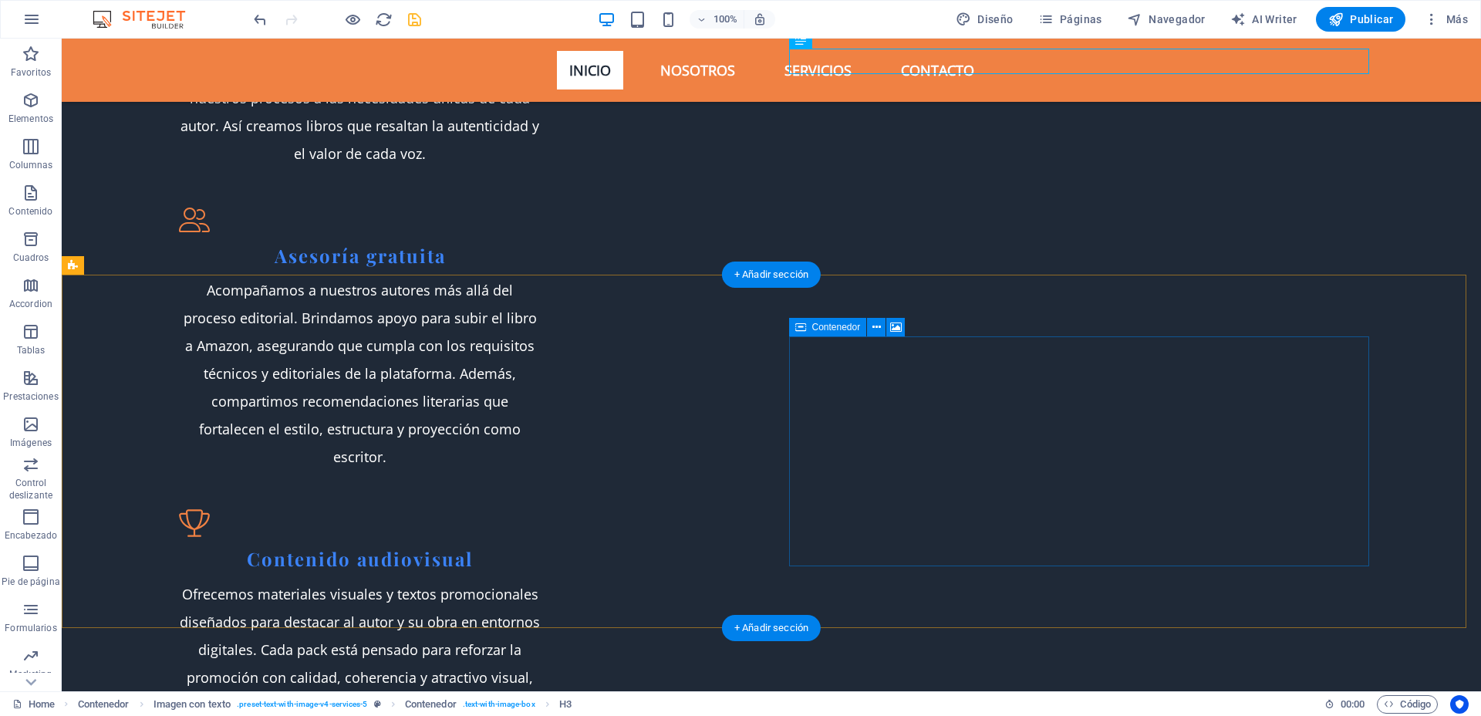
scroll to position [2258, 0]
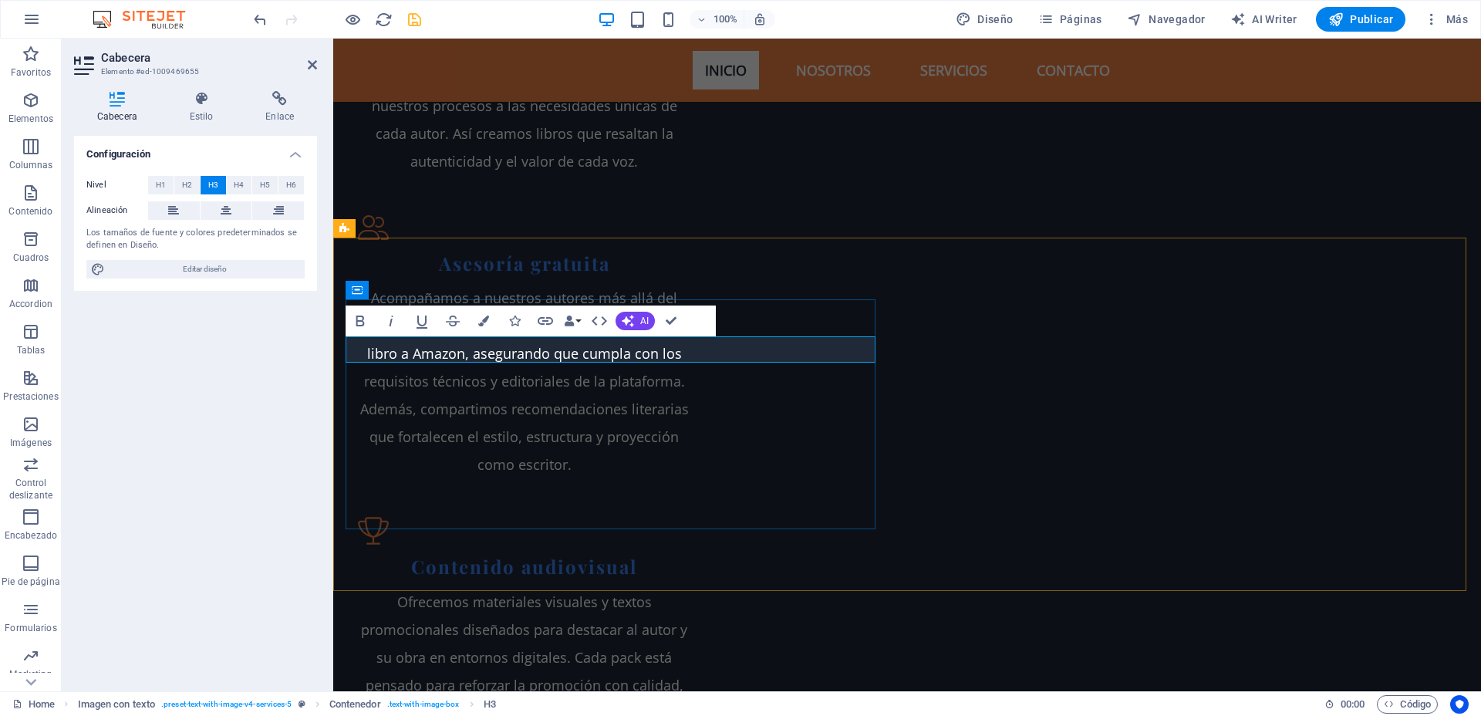
drag, startPoint x: 641, startPoint y: 346, endPoint x: 632, endPoint y: 347, distance: 9.3
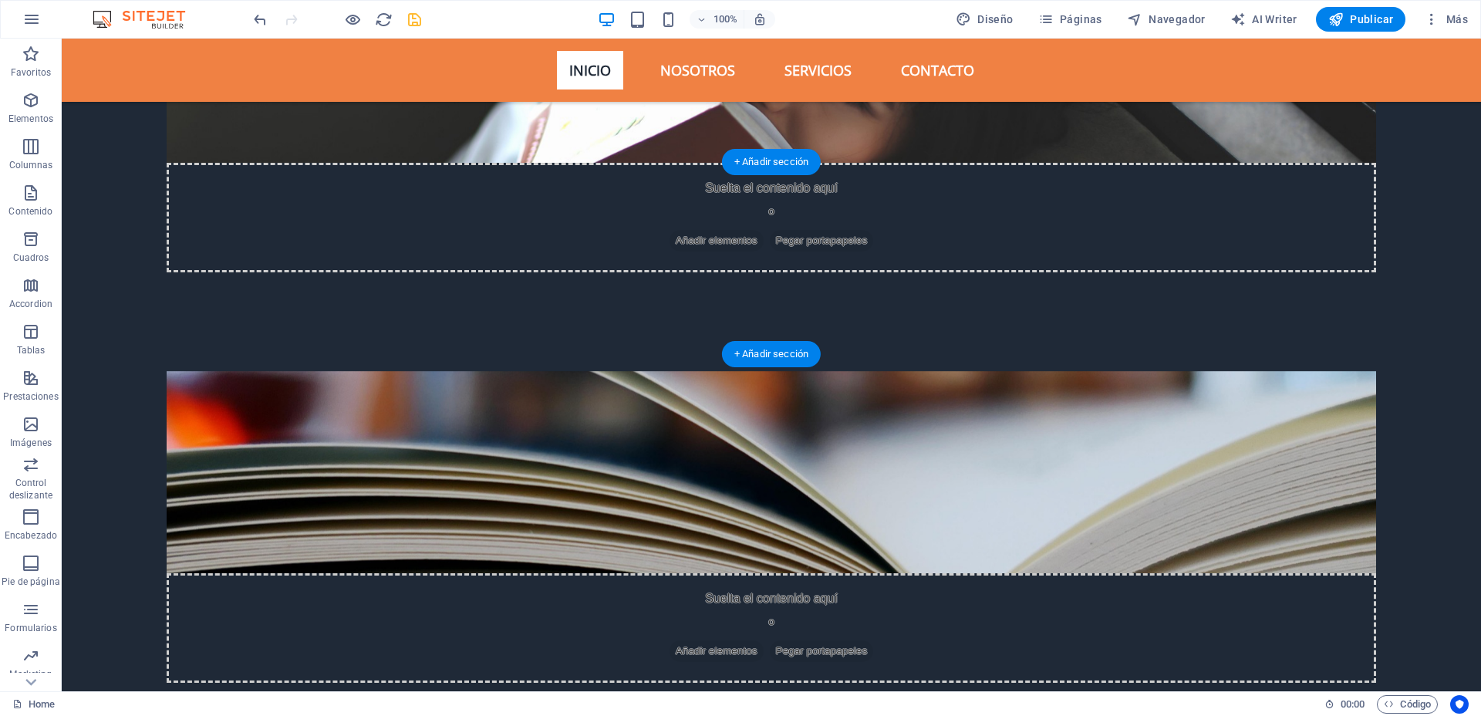
scroll to position [3841, 0]
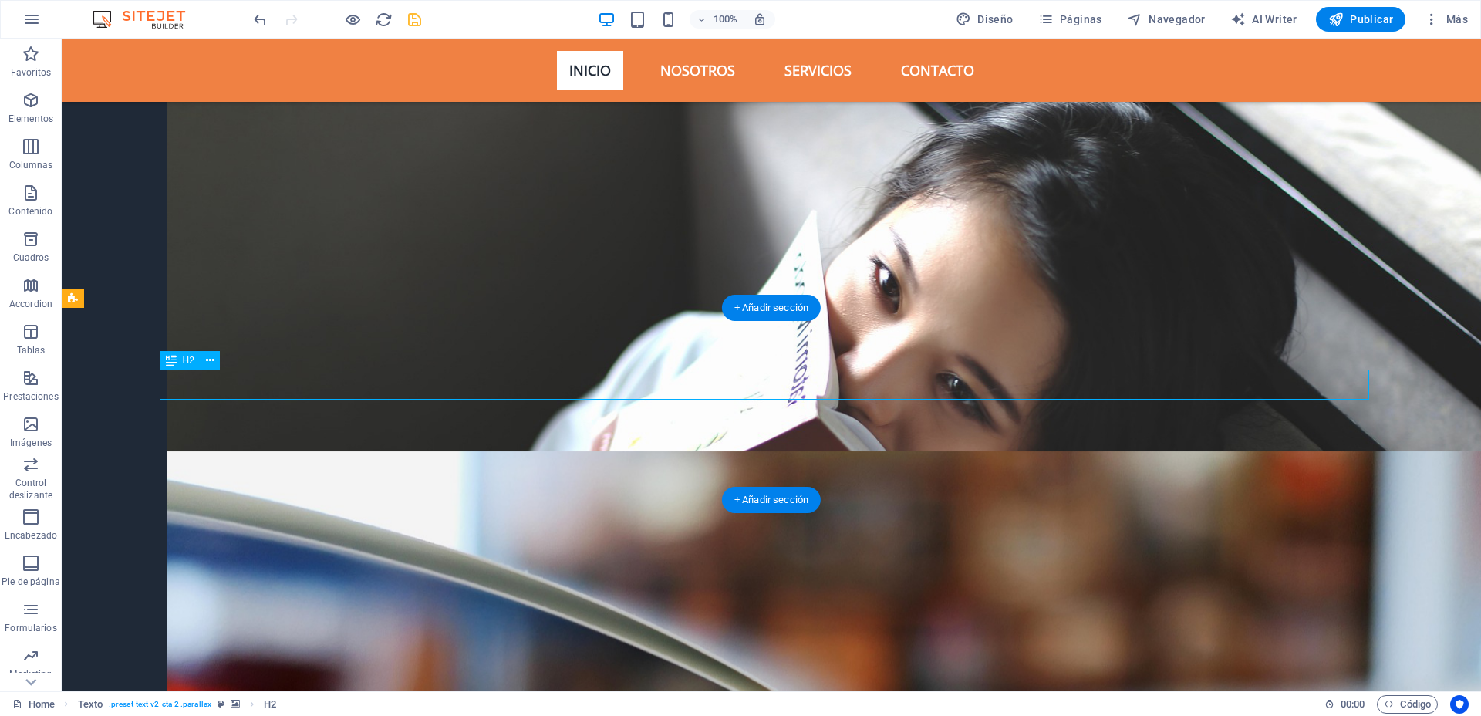
scroll to position [3897, 0]
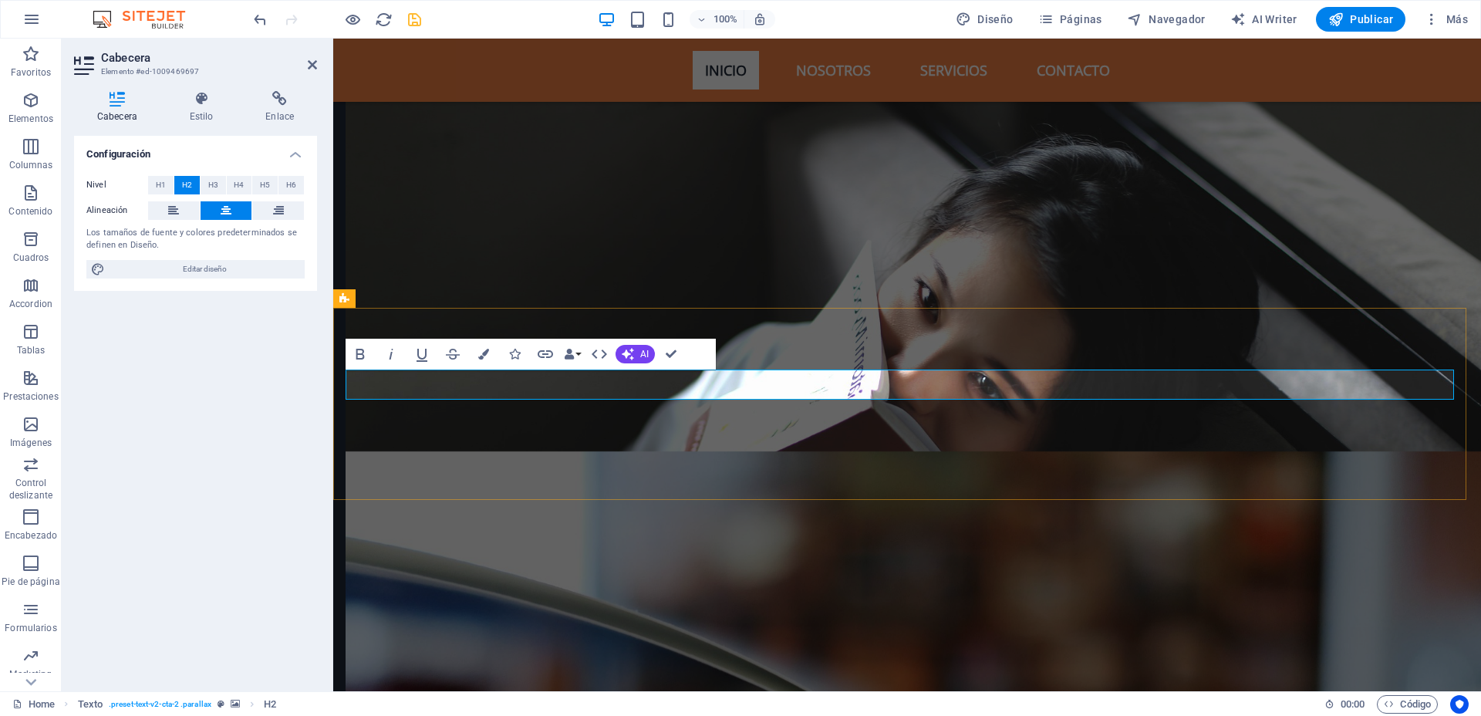
drag, startPoint x: 932, startPoint y: 381, endPoint x: 924, endPoint y: 381, distance: 8.5
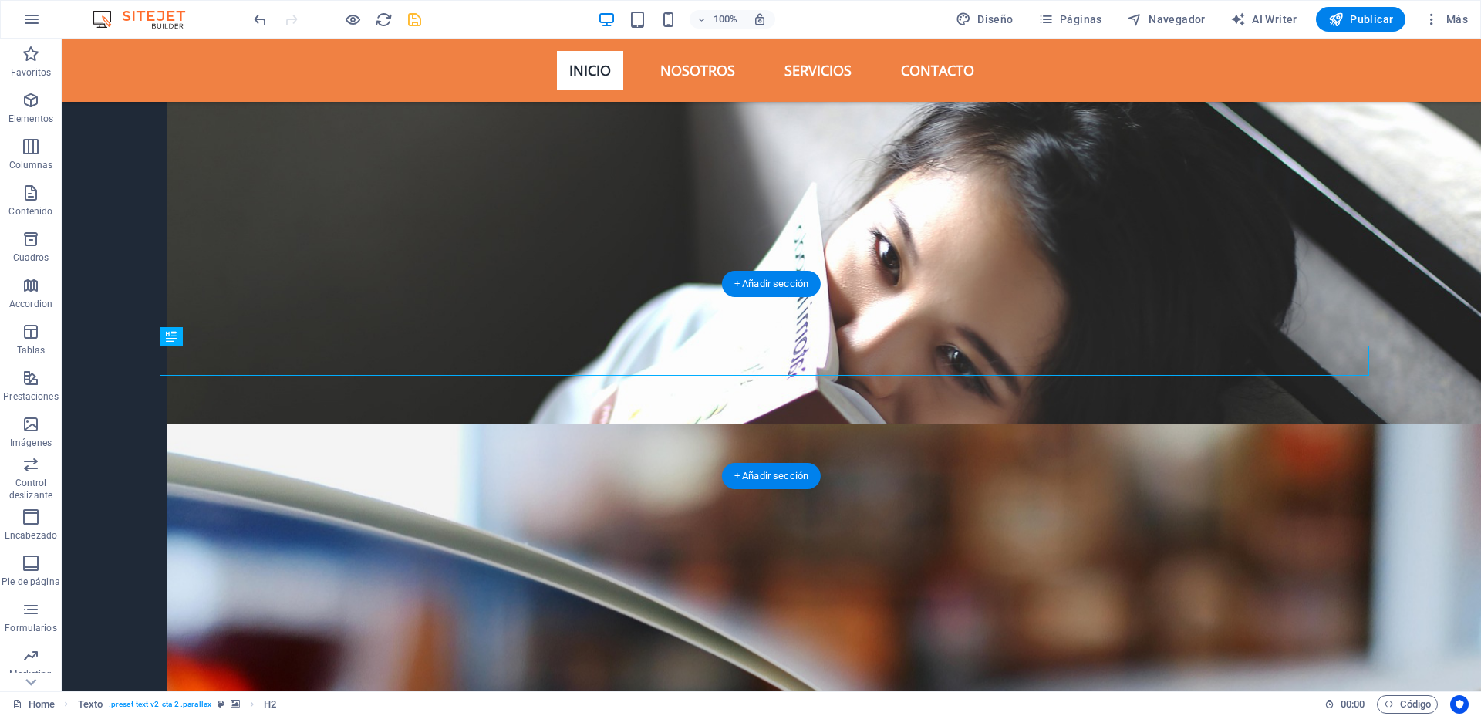
scroll to position [4130, 0]
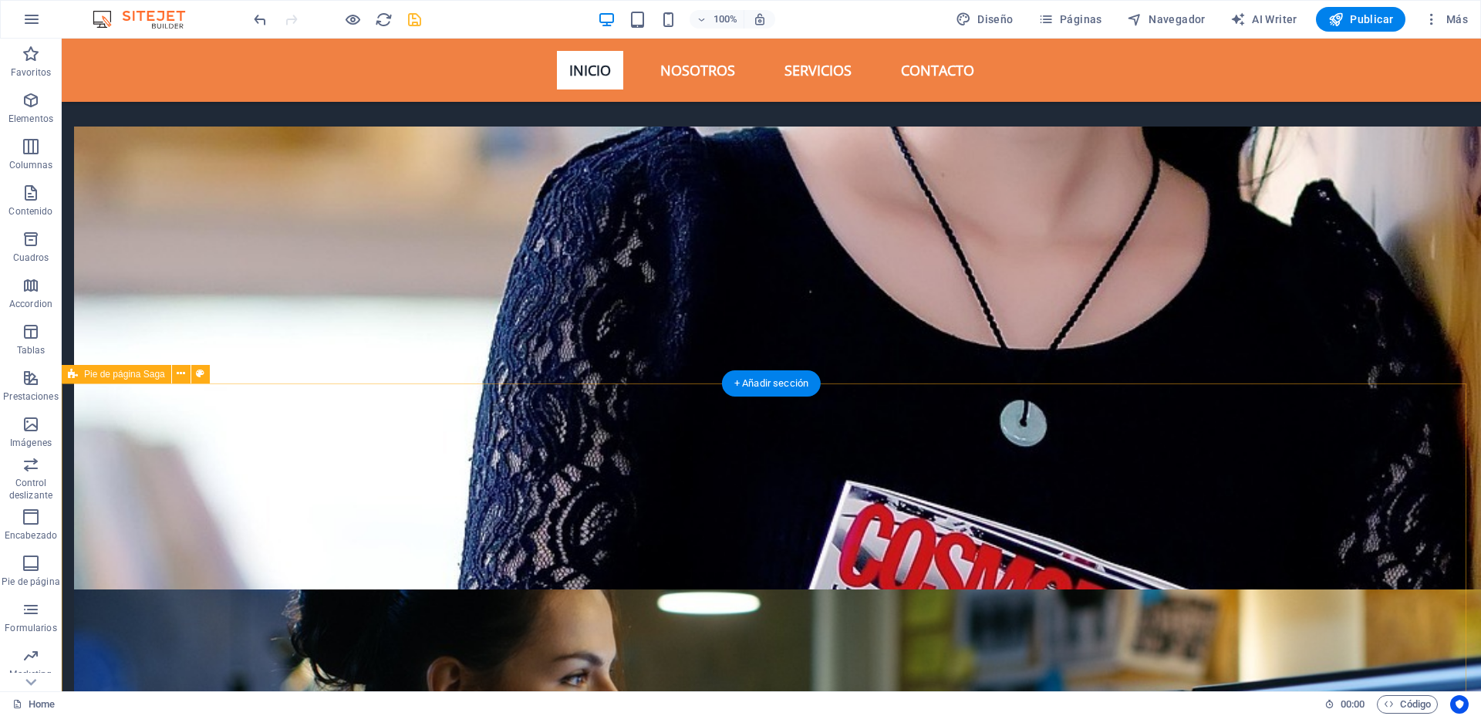
scroll to position [5019, 0]
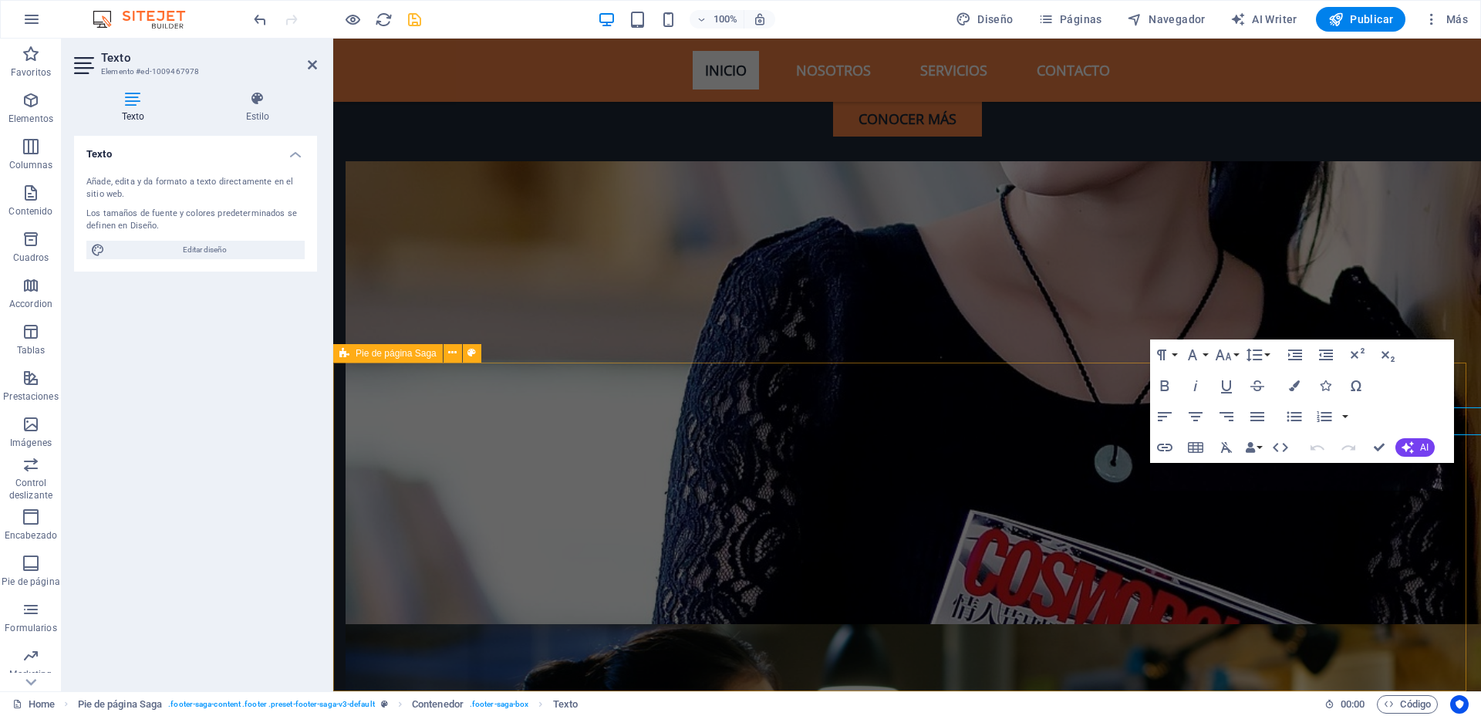
scroll to position [5074, 0]
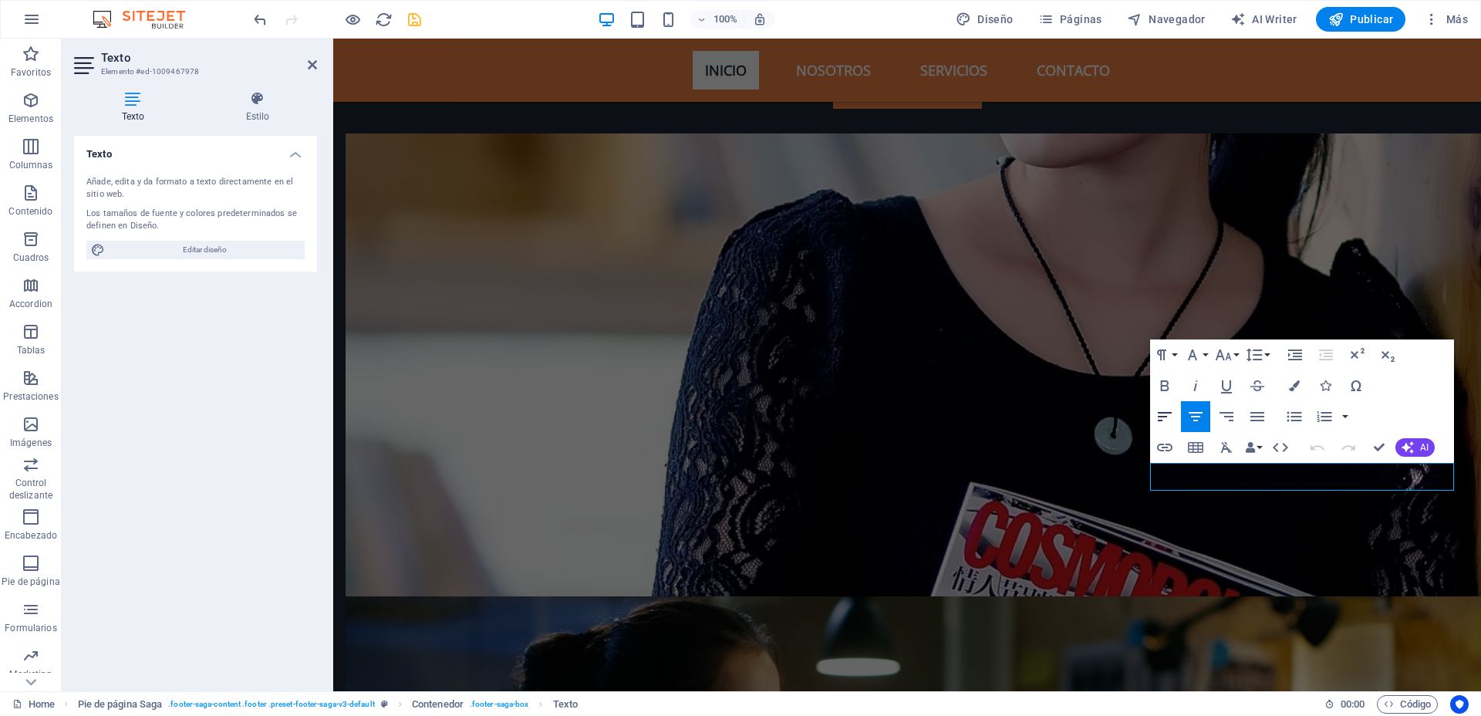
click at [1165, 407] on icon "button" at bounding box center [1164, 416] width 19 height 19
click at [1162, 409] on icon "button" at bounding box center [1164, 416] width 19 height 19
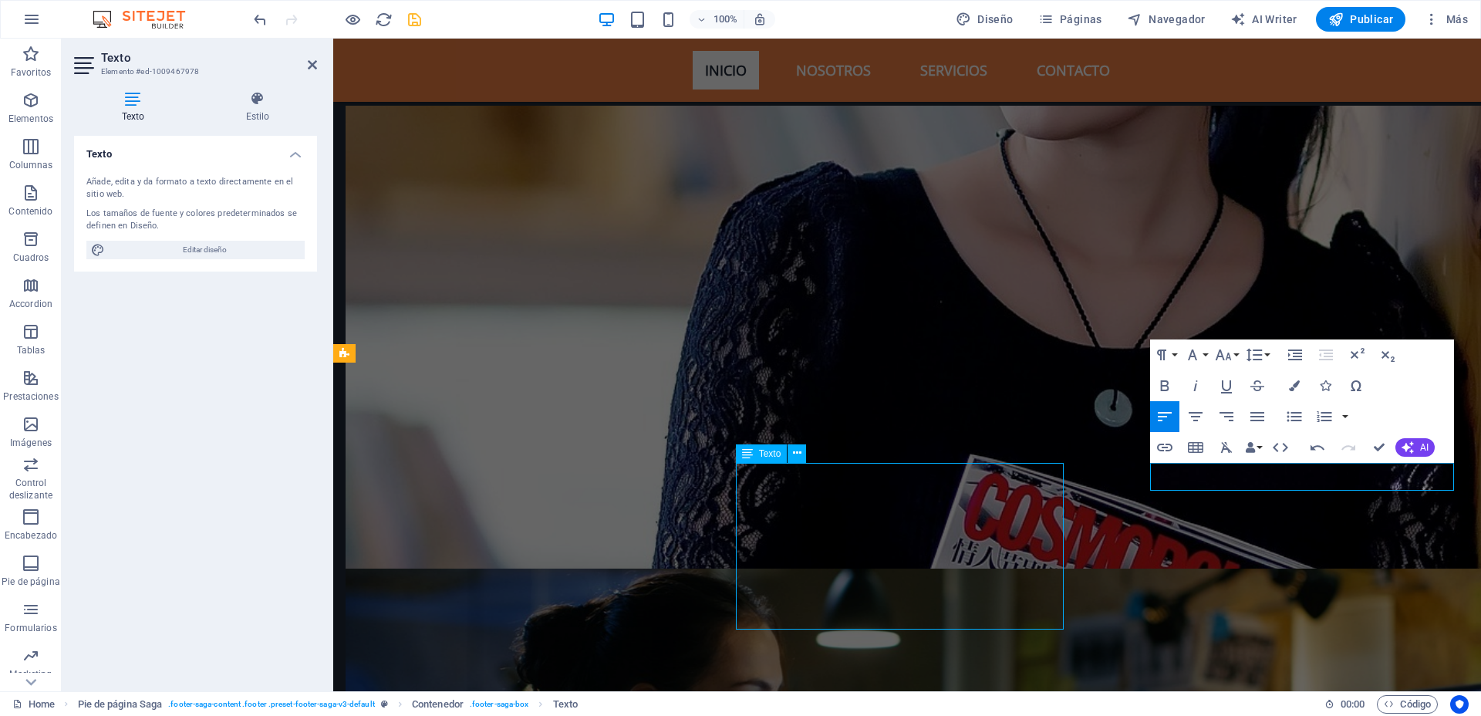
scroll to position [5019, 0]
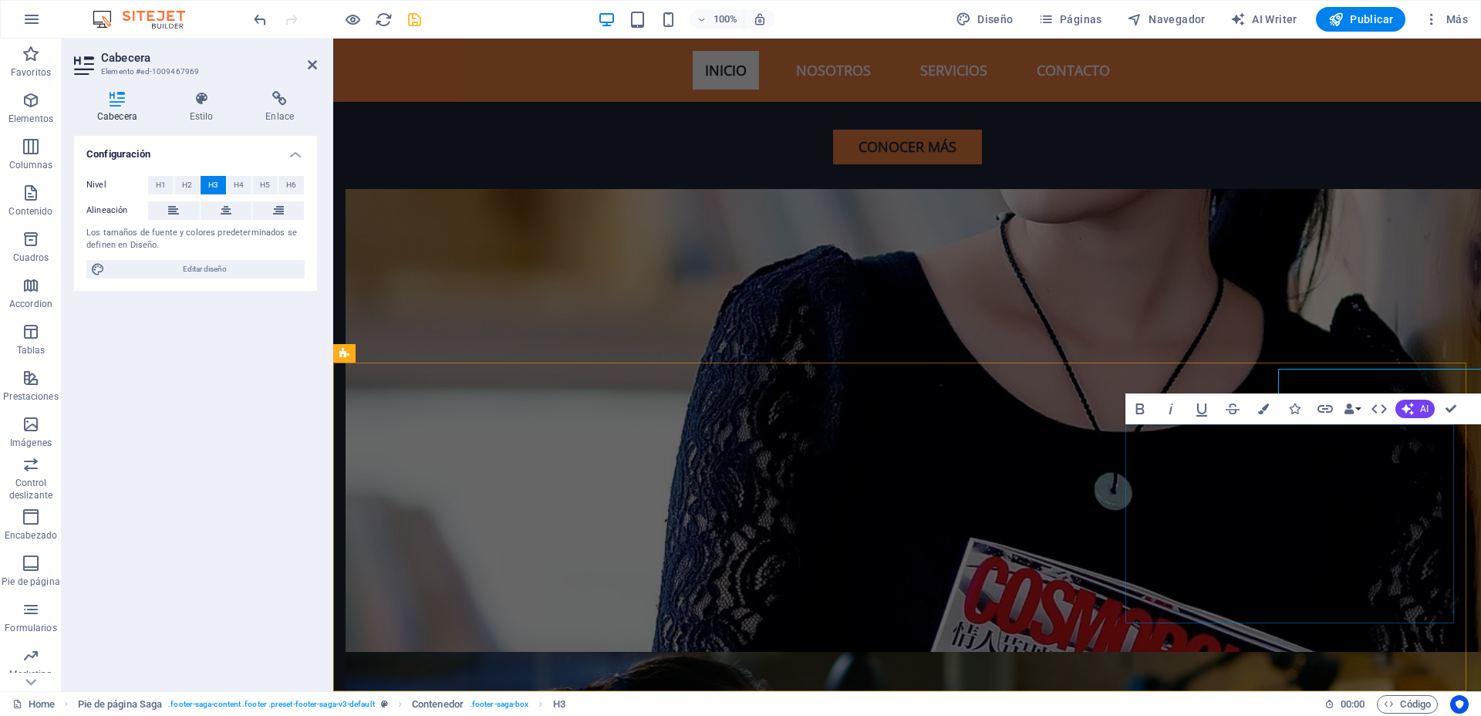
scroll to position [5074, 0]
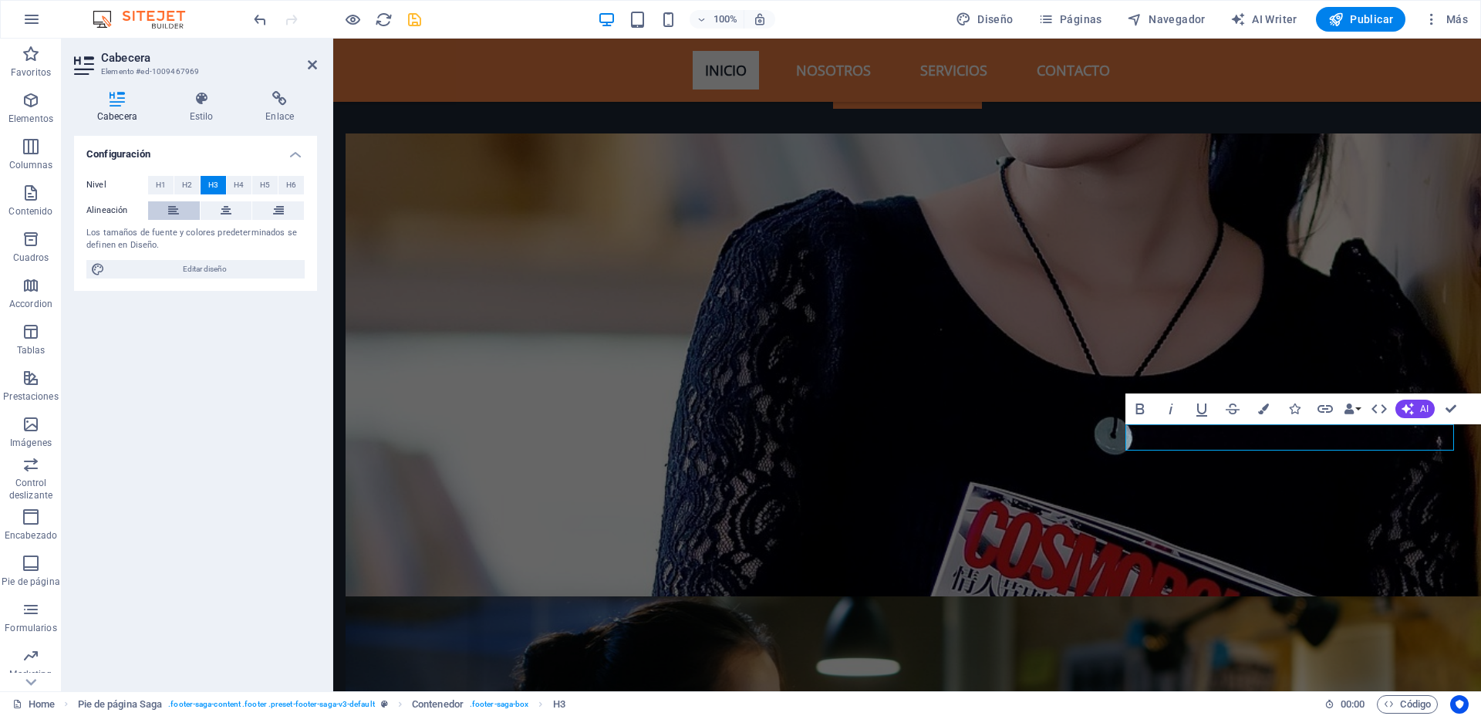
click at [178, 211] on icon at bounding box center [173, 210] width 11 height 19
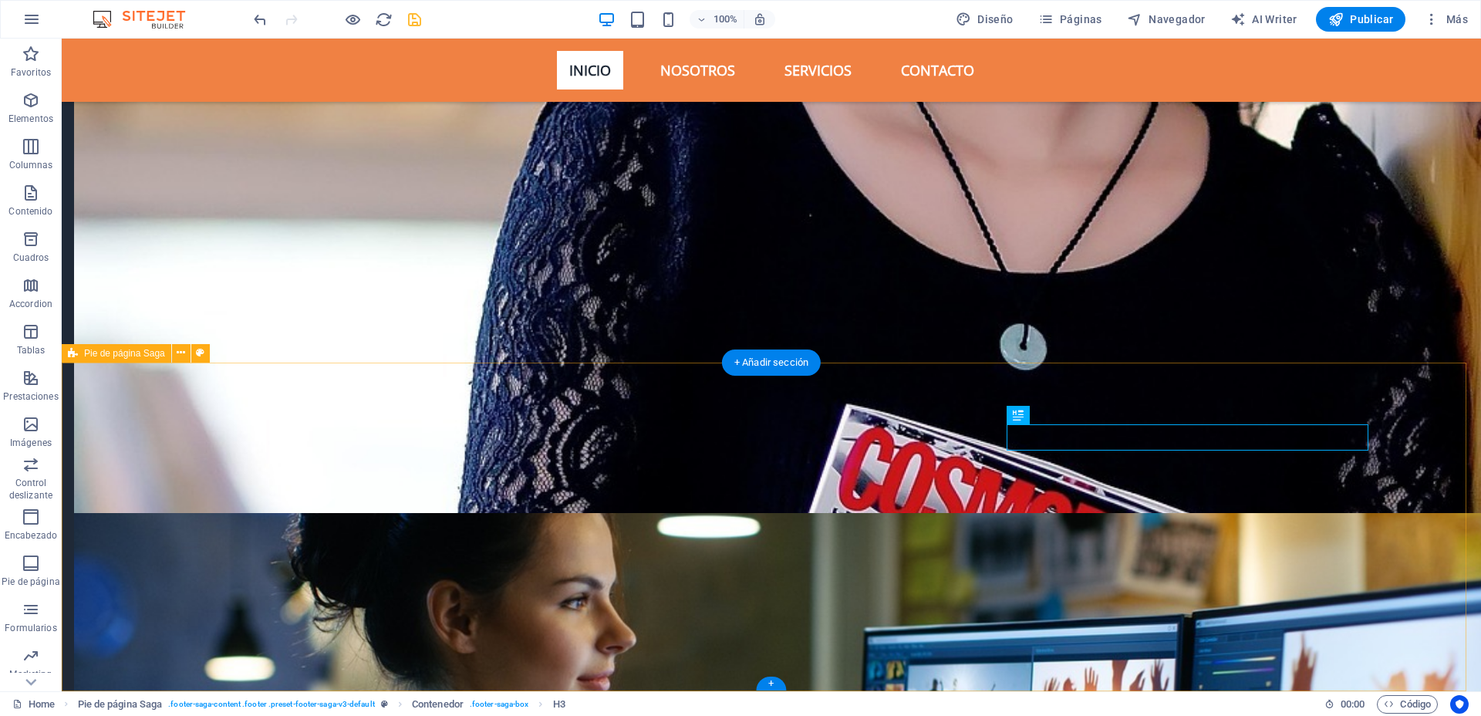
scroll to position [5019, 0]
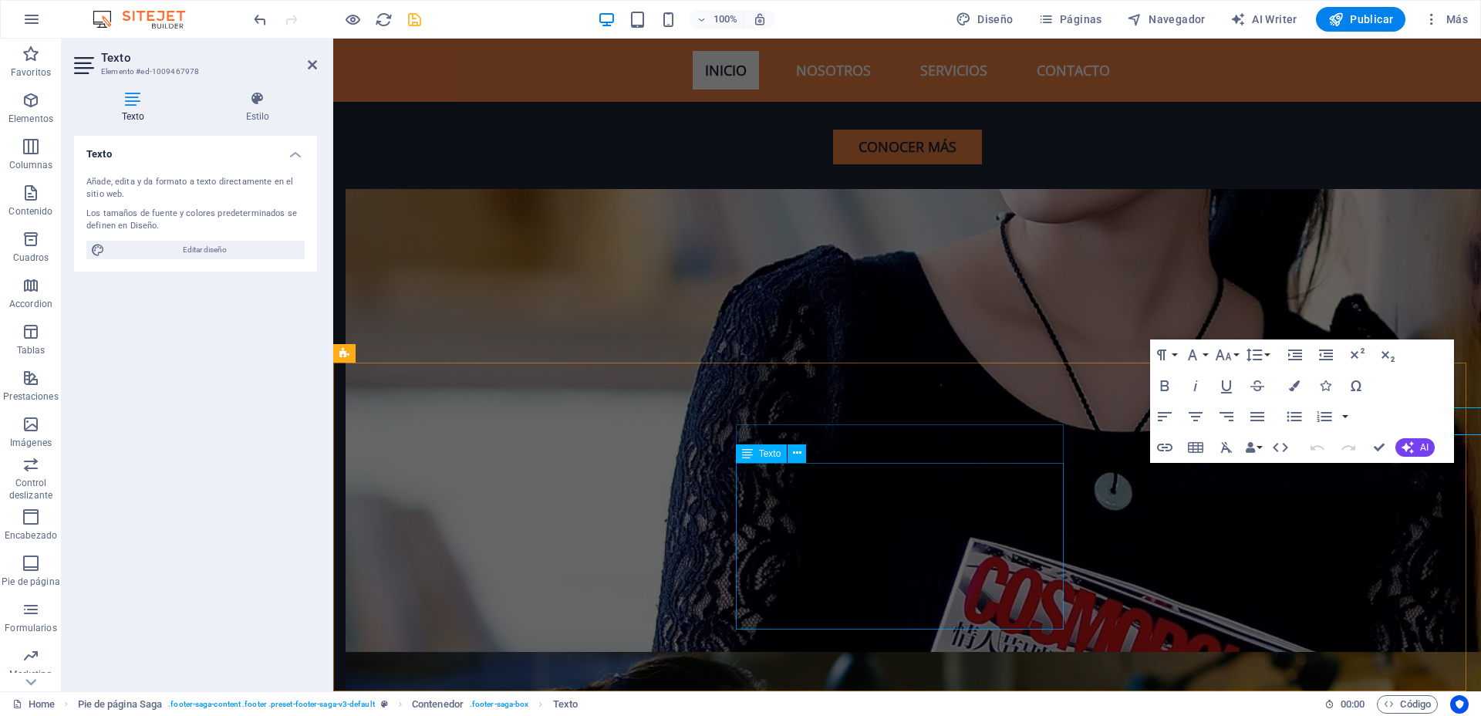
scroll to position [5074, 0]
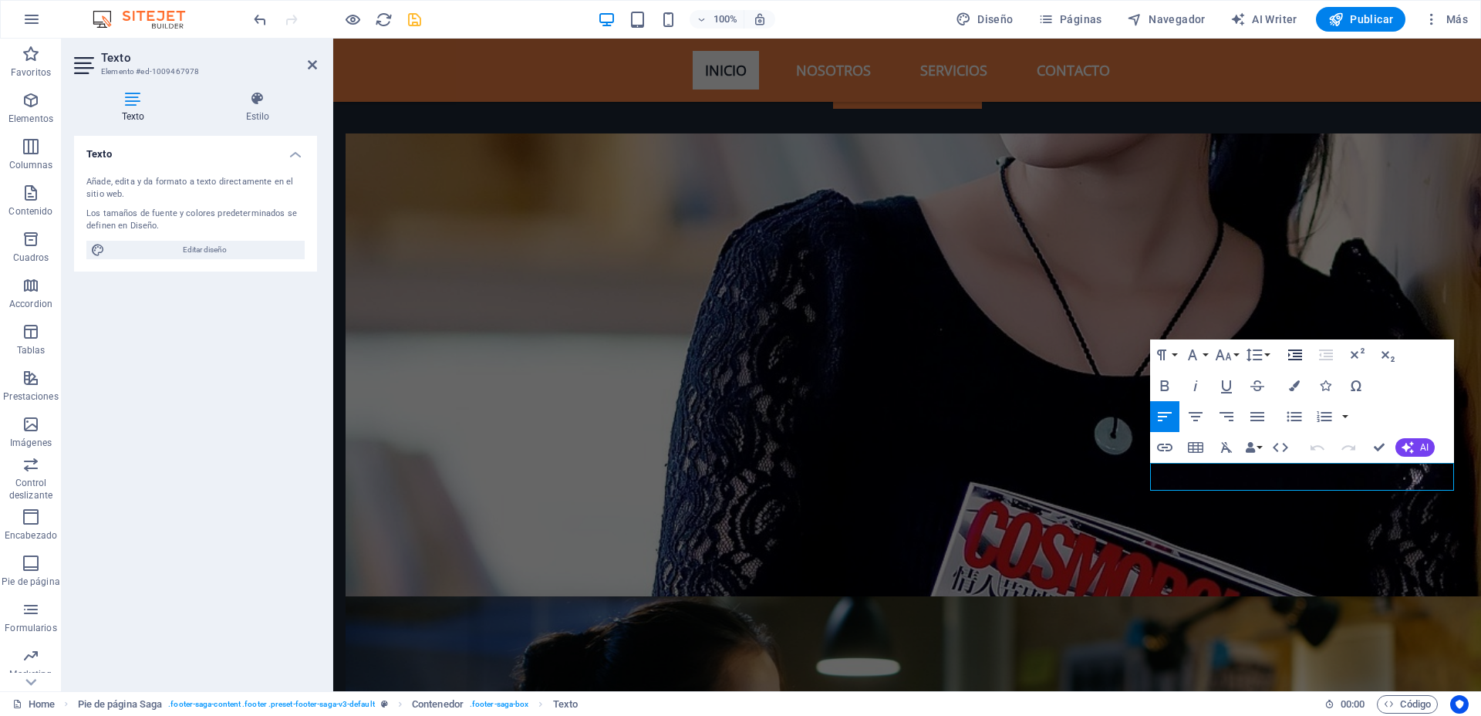
click at [1292, 355] on icon "button" at bounding box center [1295, 354] width 19 height 19
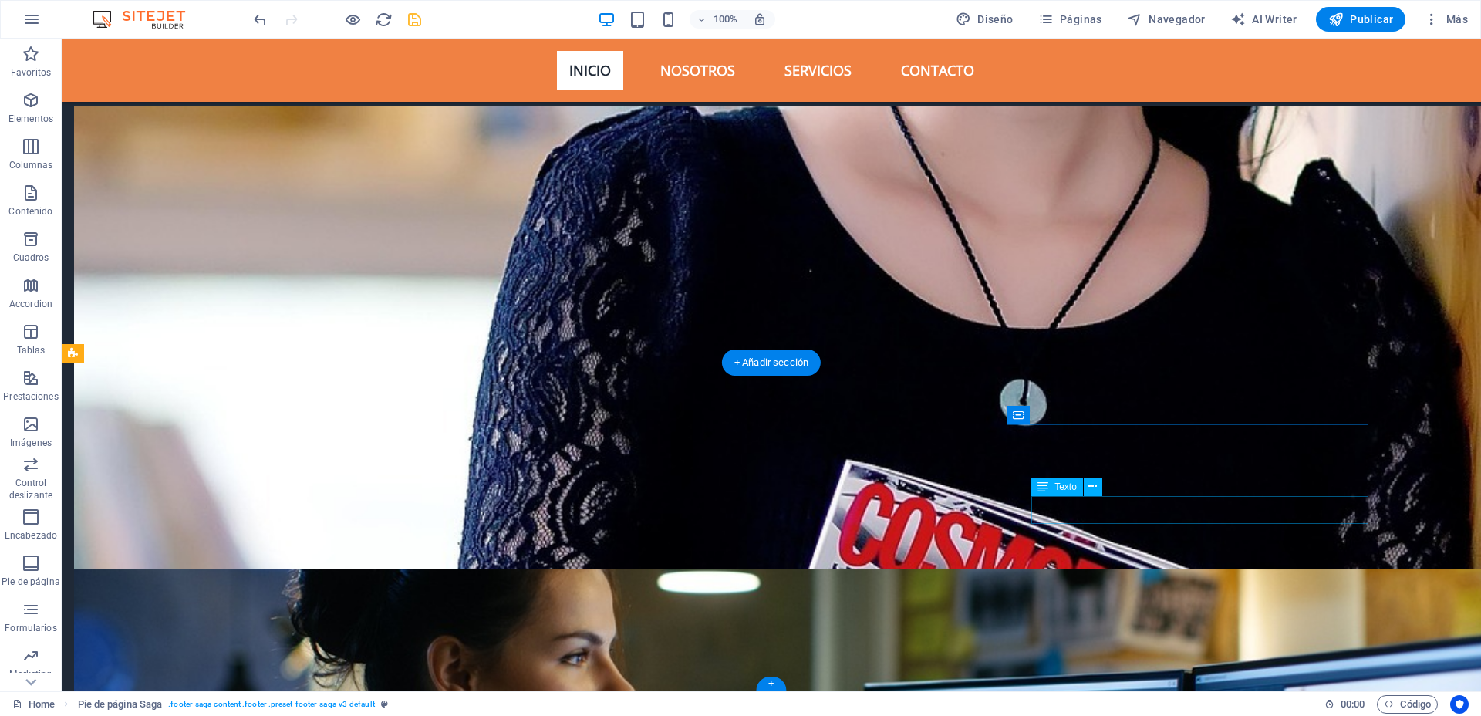
click at [1041, 487] on icon at bounding box center [1042, 486] width 11 height 19
click at [1094, 490] on icon at bounding box center [1092, 486] width 8 height 16
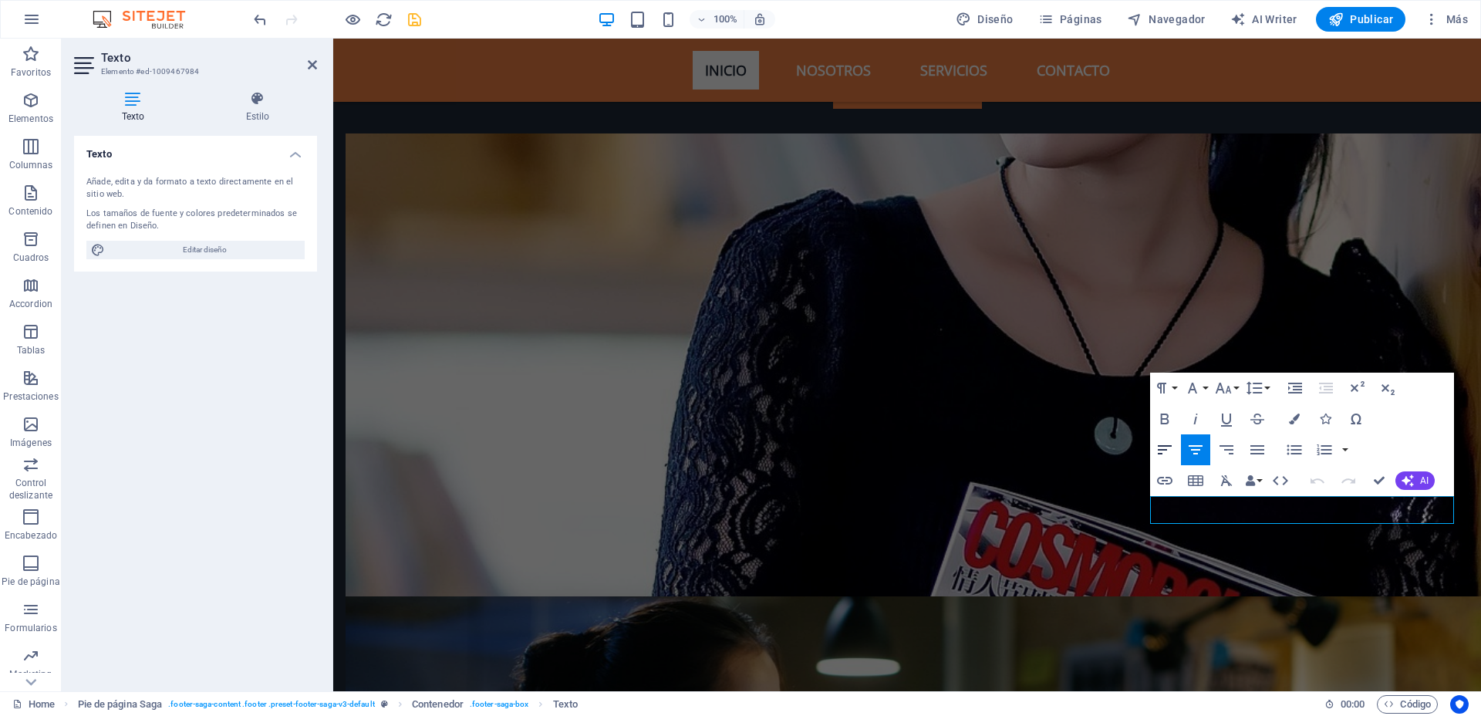
click at [1164, 449] on icon "button" at bounding box center [1165, 449] width 14 height 9
click at [1296, 386] on icon "button" at bounding box center [1295, 388] width 14 height 11
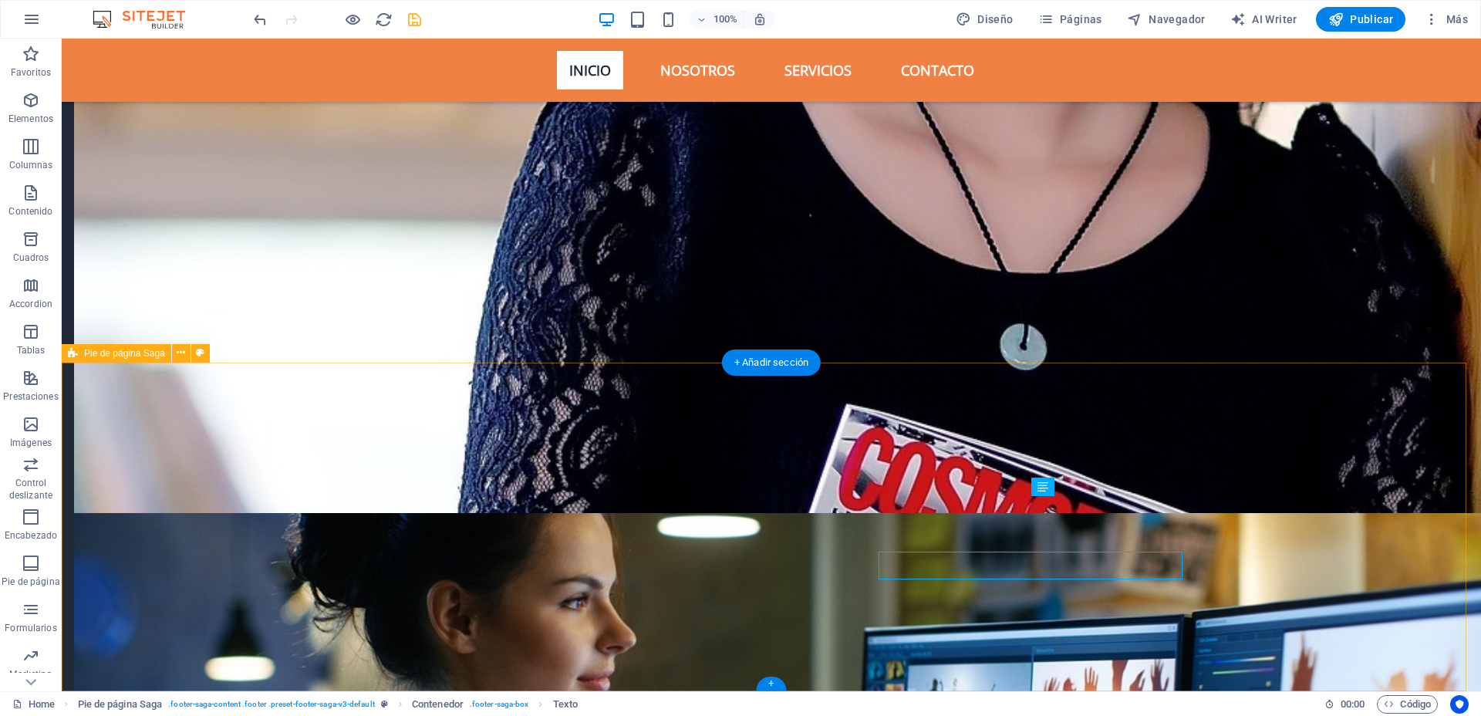
scroll to position [5019, 0]
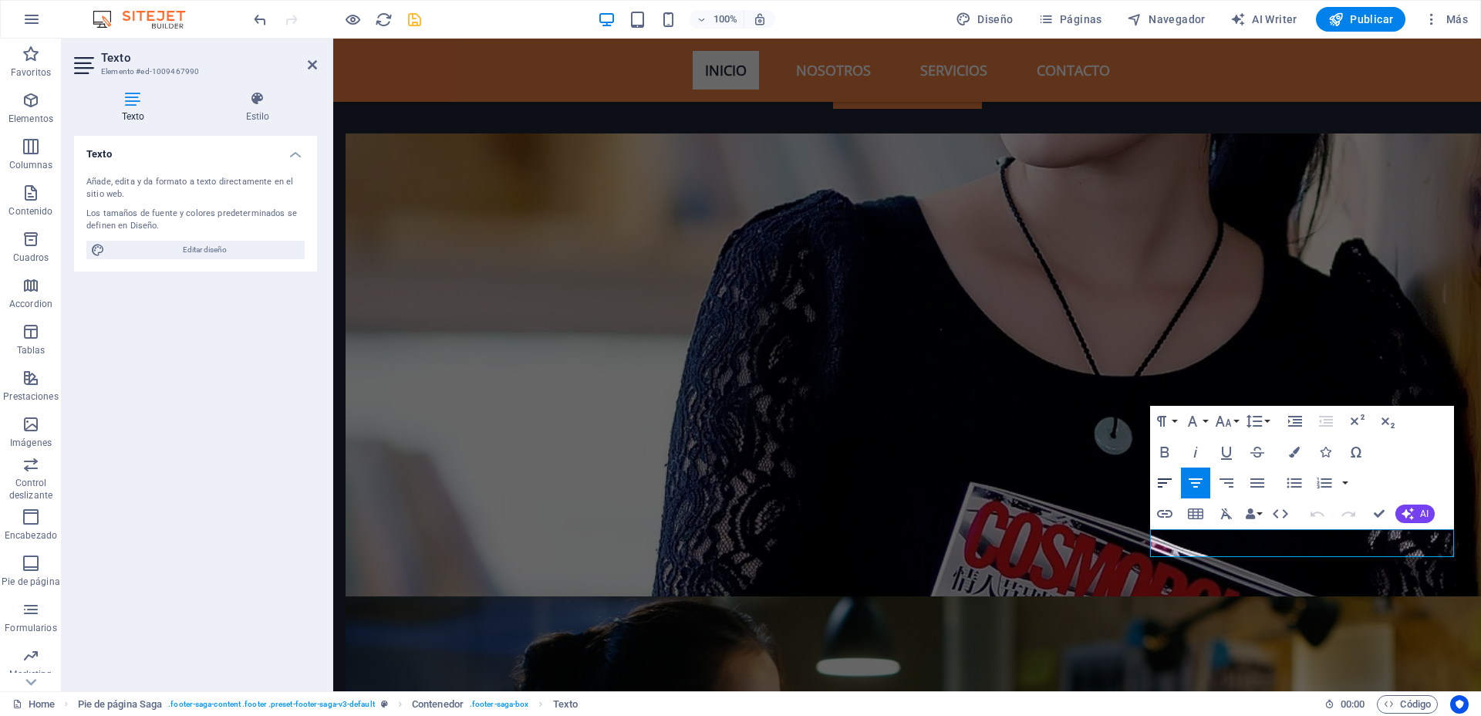
click at [1172, 475] on icon "button" at bounding box center [1164, 483] width 19 height 19
click at [1290, 423] on icon "button" at bounding box center [1295, 421] width 19 height 19
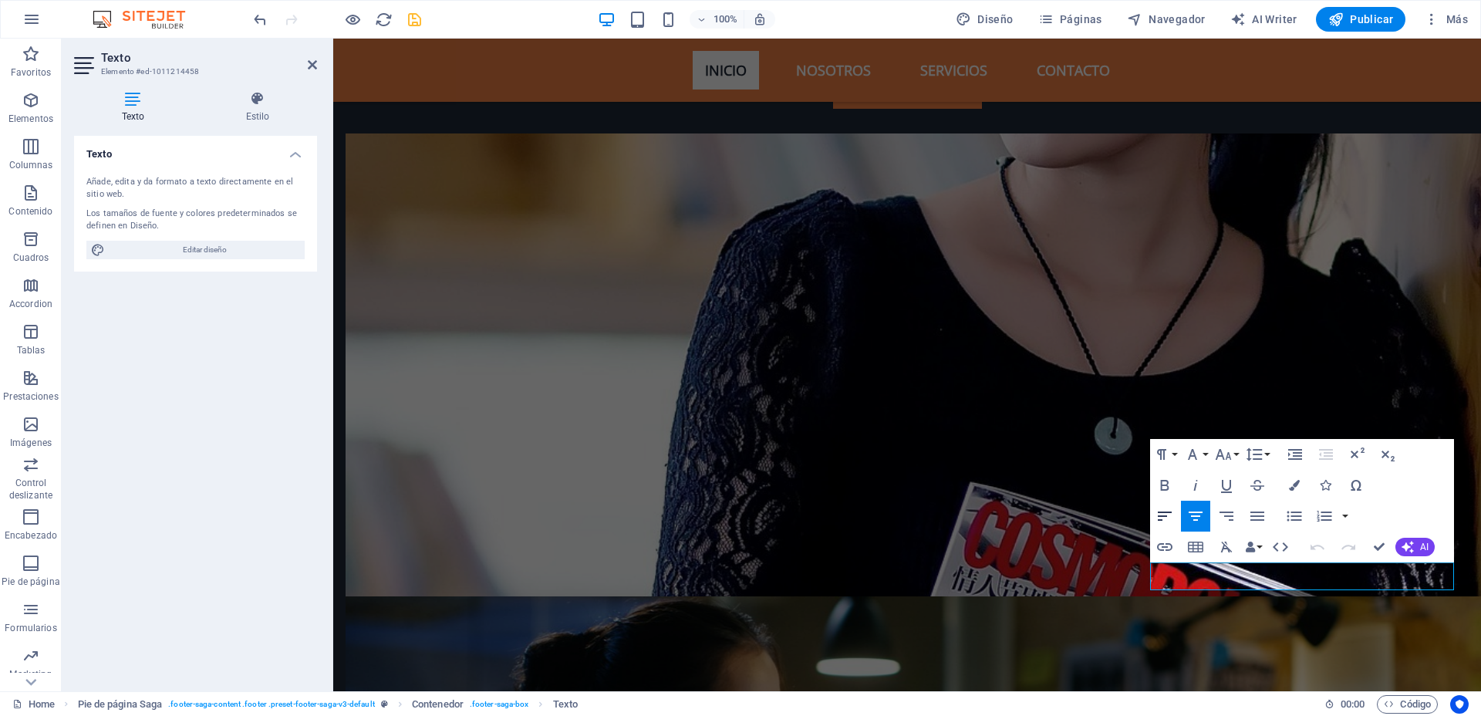
click at [1165, 511] on icon "button" at bounding box center [1165, 515] width 14 height 9
click at [1286, 450] on icon "button" at bounding box center [1295, 454] width 19 height 19
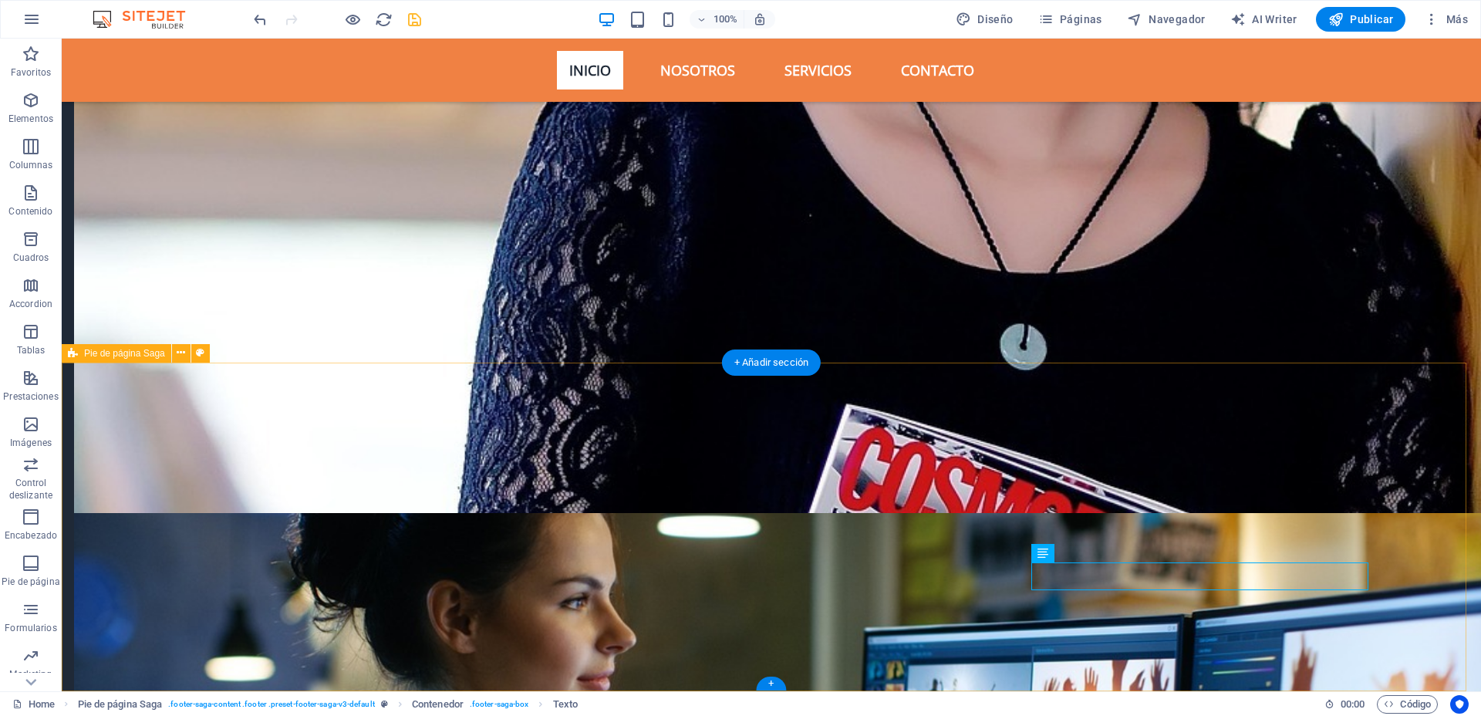
scroll to position [5019, 0]
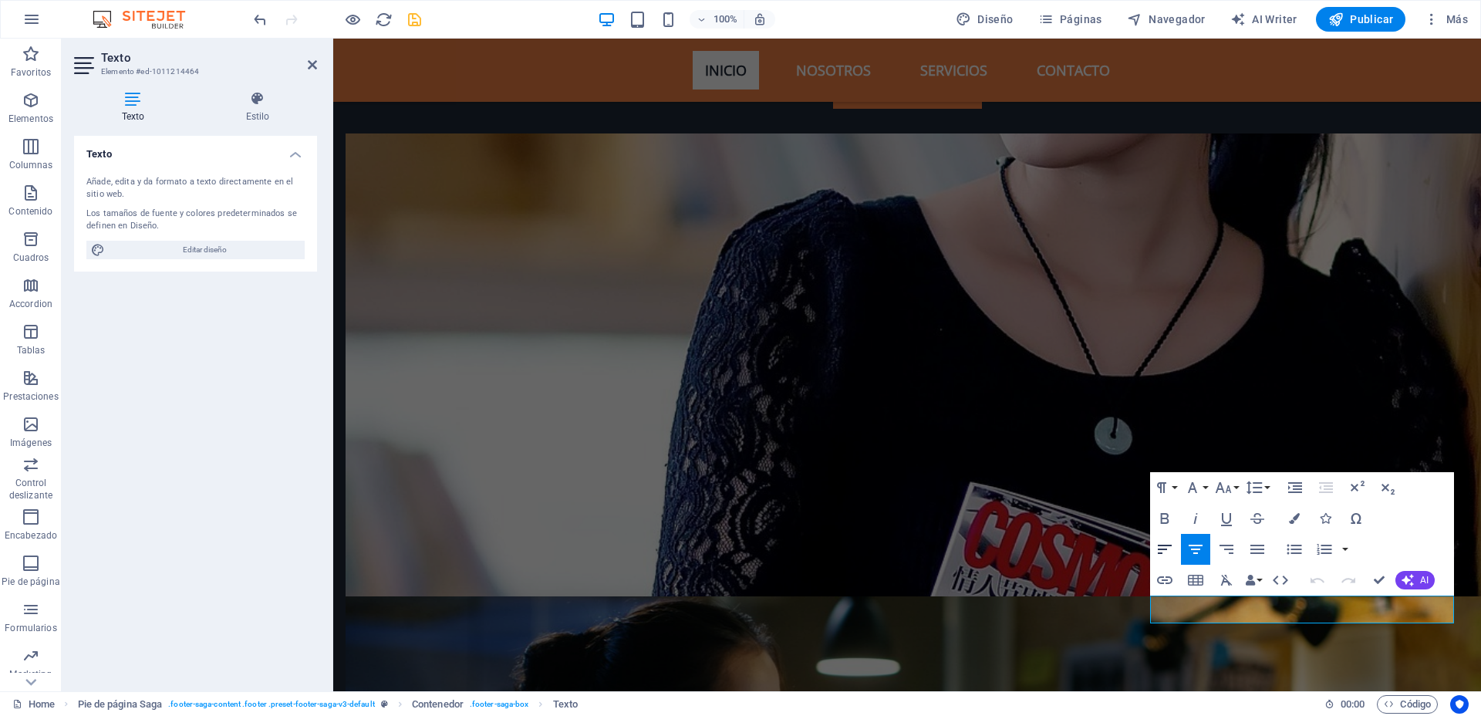
click at [1163, 551] on icon "button" at bounding box center [1164, 549] width 19 height 19
click at [1286, 484] on icon "button" at bounding box center [1295, 487] width 19 height 19
drag, startPoint x: 1376, startPoint y: 581, endPoint x: 1313, endPoint y: 543, distance: 73.0
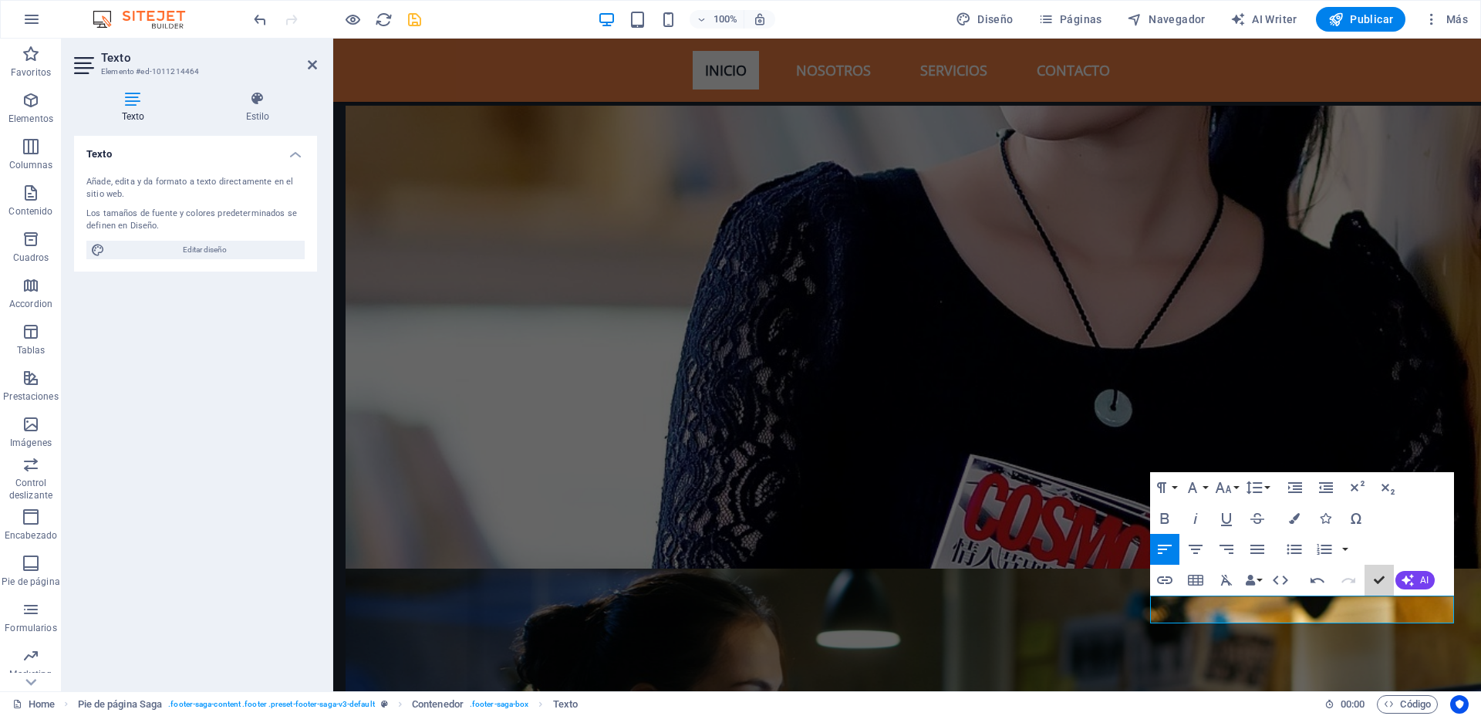
scroll to position [5019, 0]
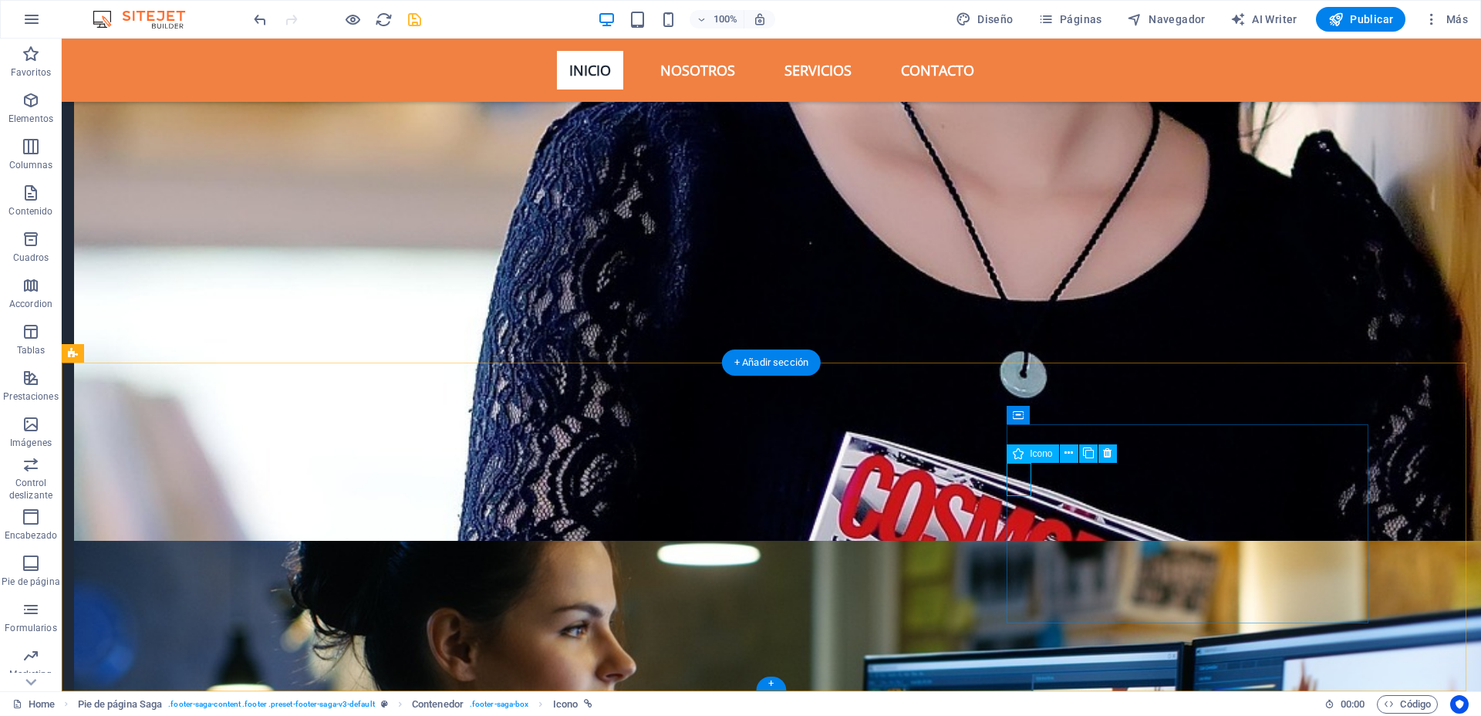
select select "xMaxYMid"
select select "px"
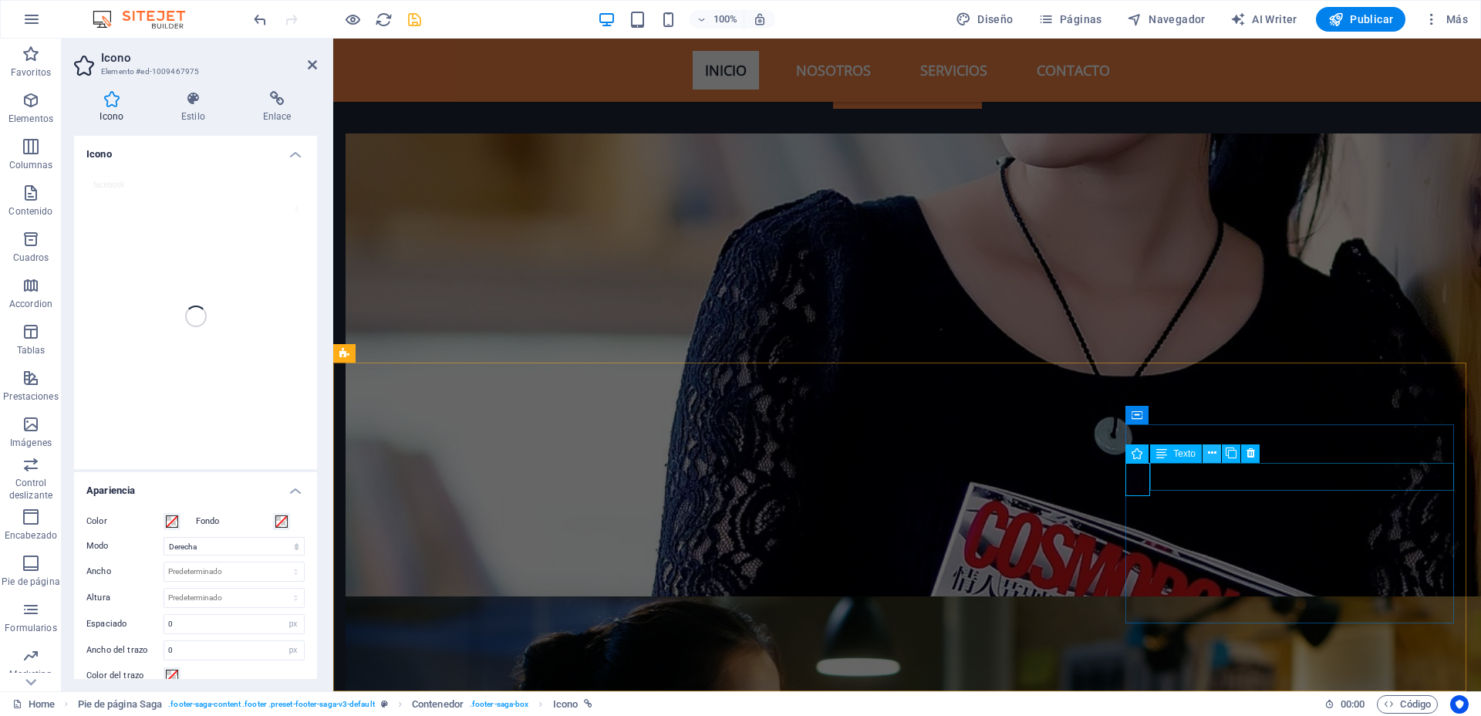
click at [1209, 455] on icon at bounding box center [1212, 453] width 8 height 16
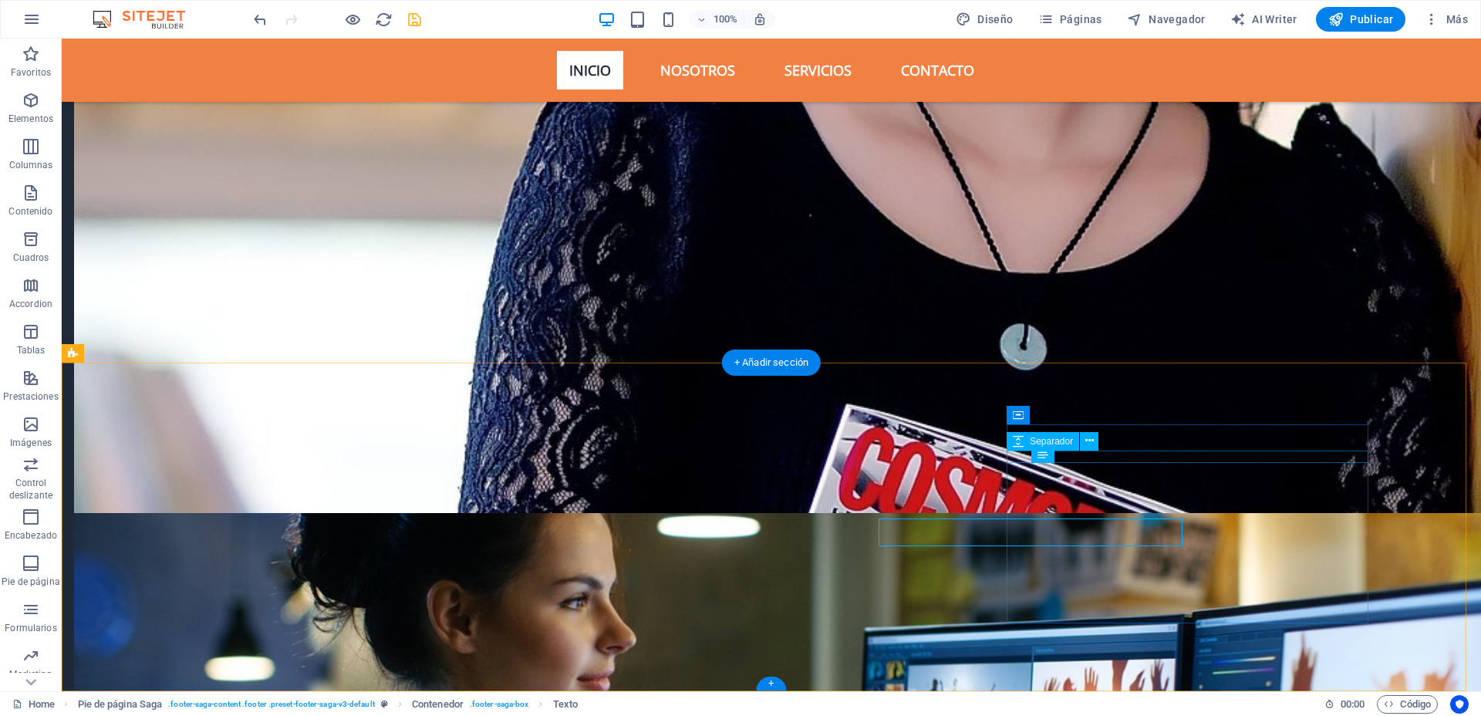
scroll to position [5019, 0]
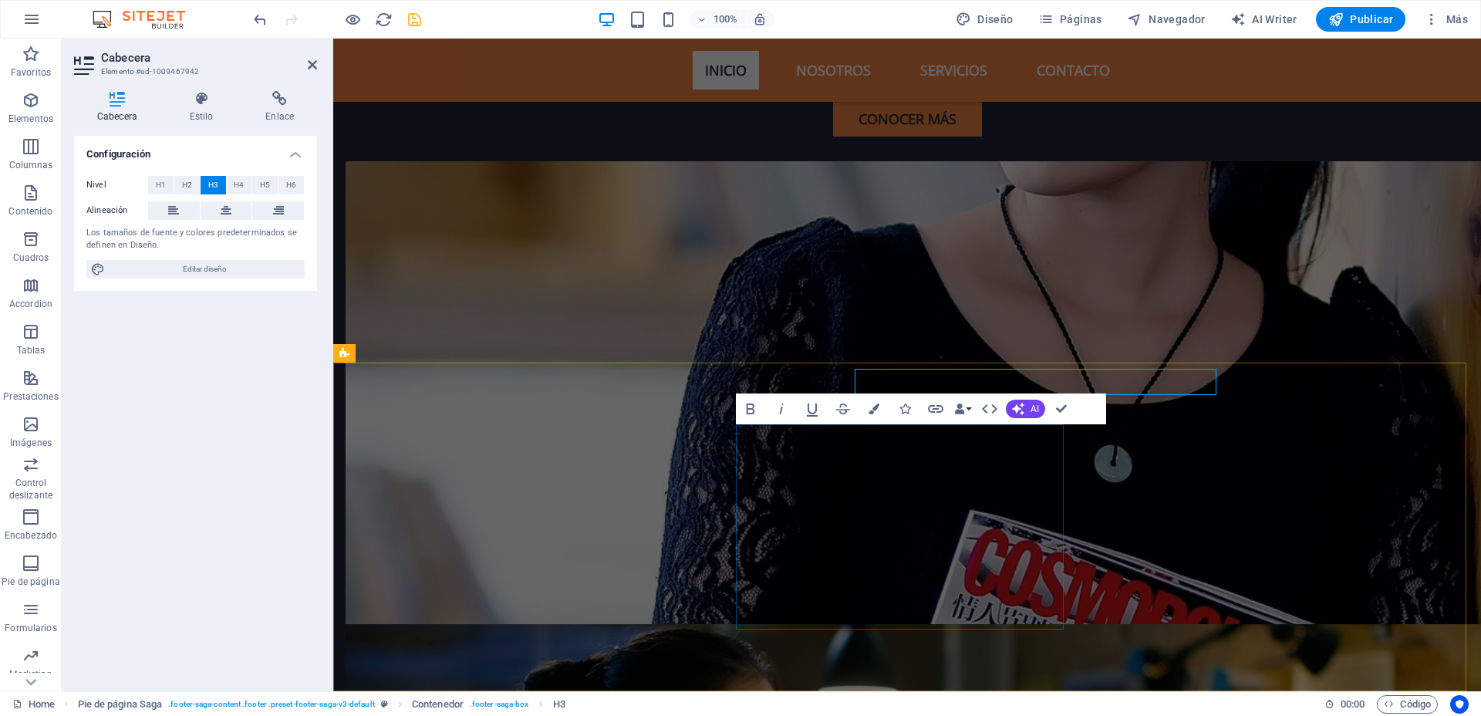
scroll to position [5074, 0]
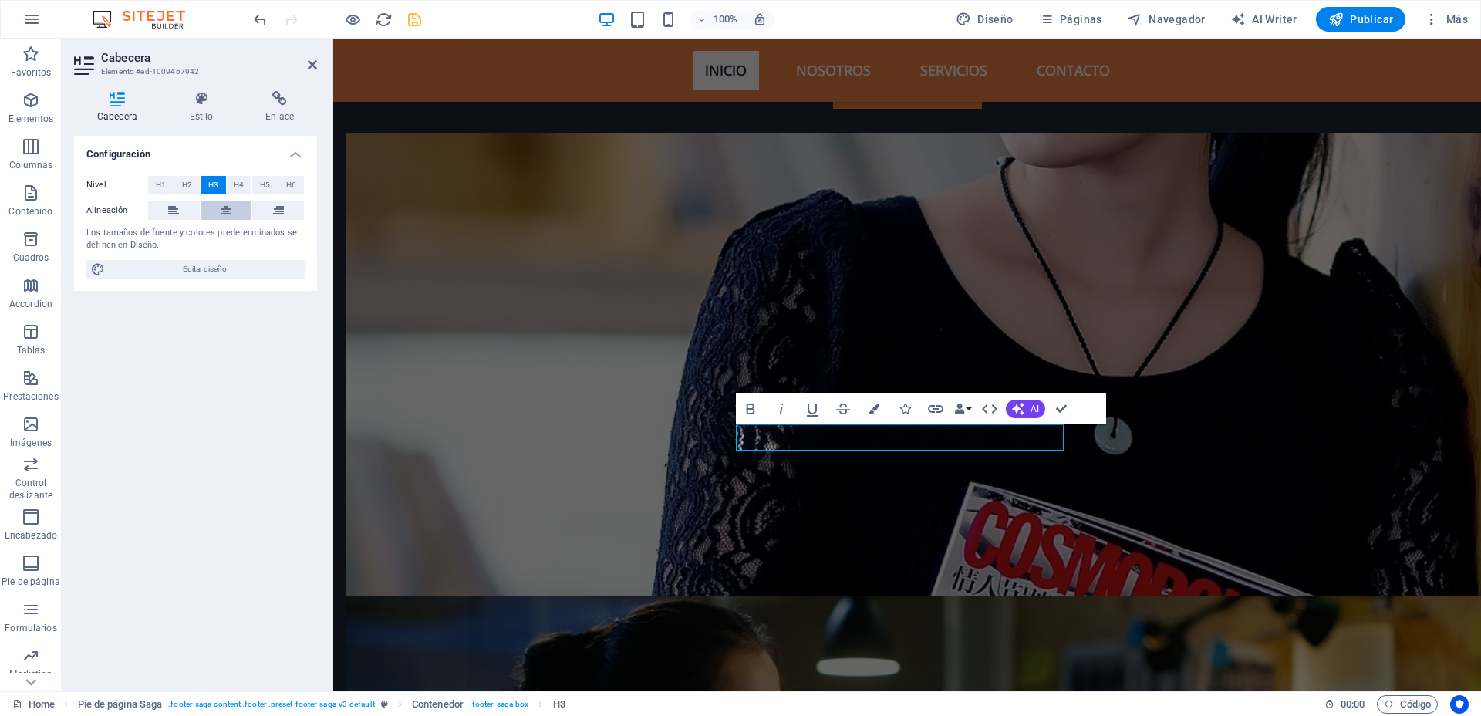
click at [223, 212] on icon at bounding box center [226, 210] width 11 height 19
click at [187, 211] on button at bounding box center [174, 210] width 52 height 19
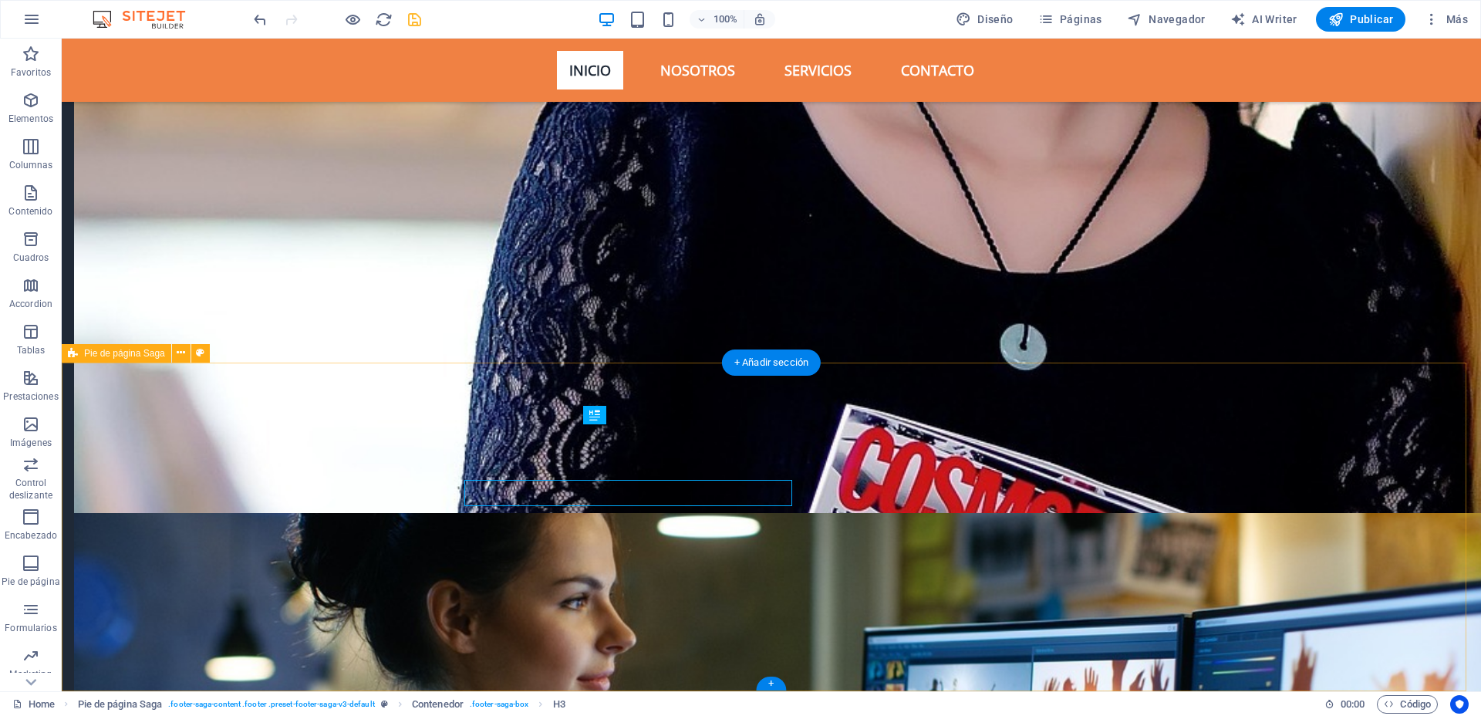
scroll to position [5019, 0]
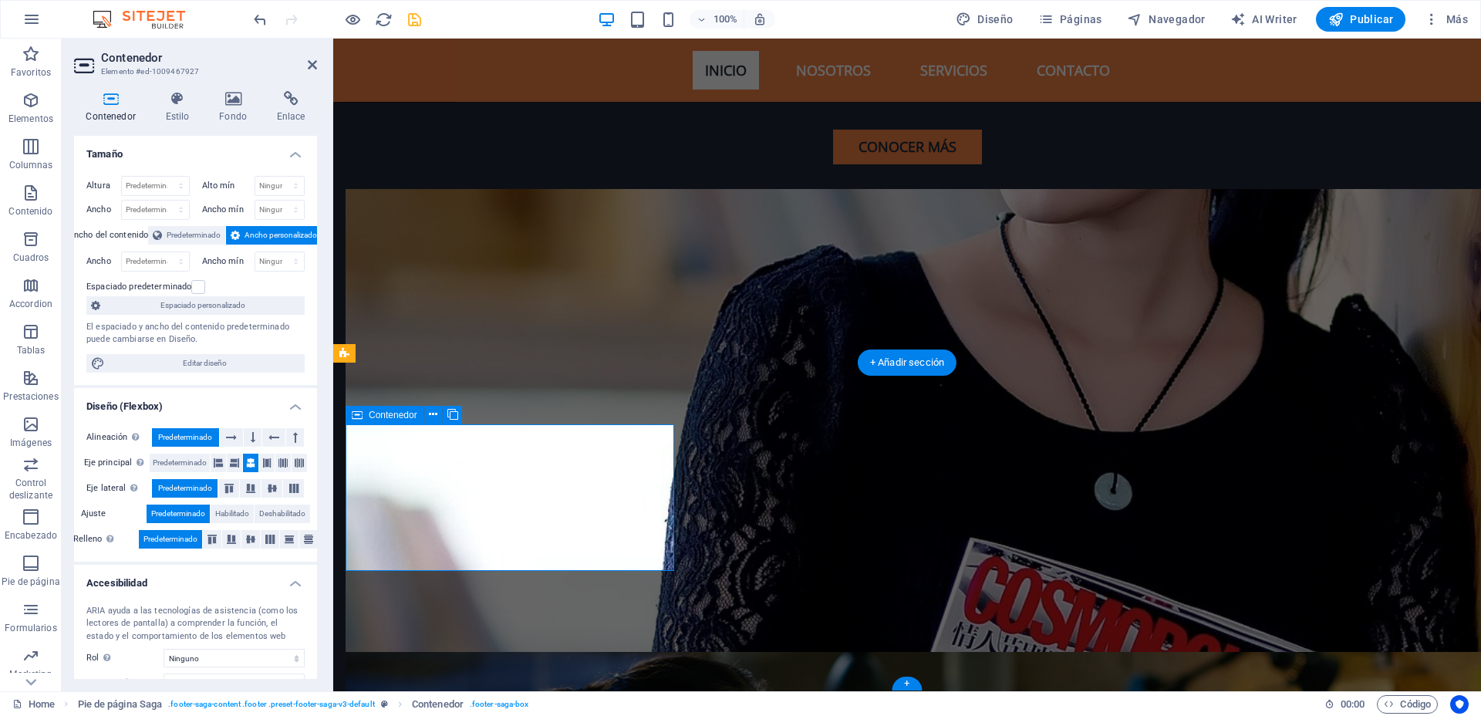
scroll to position [5074, 0]
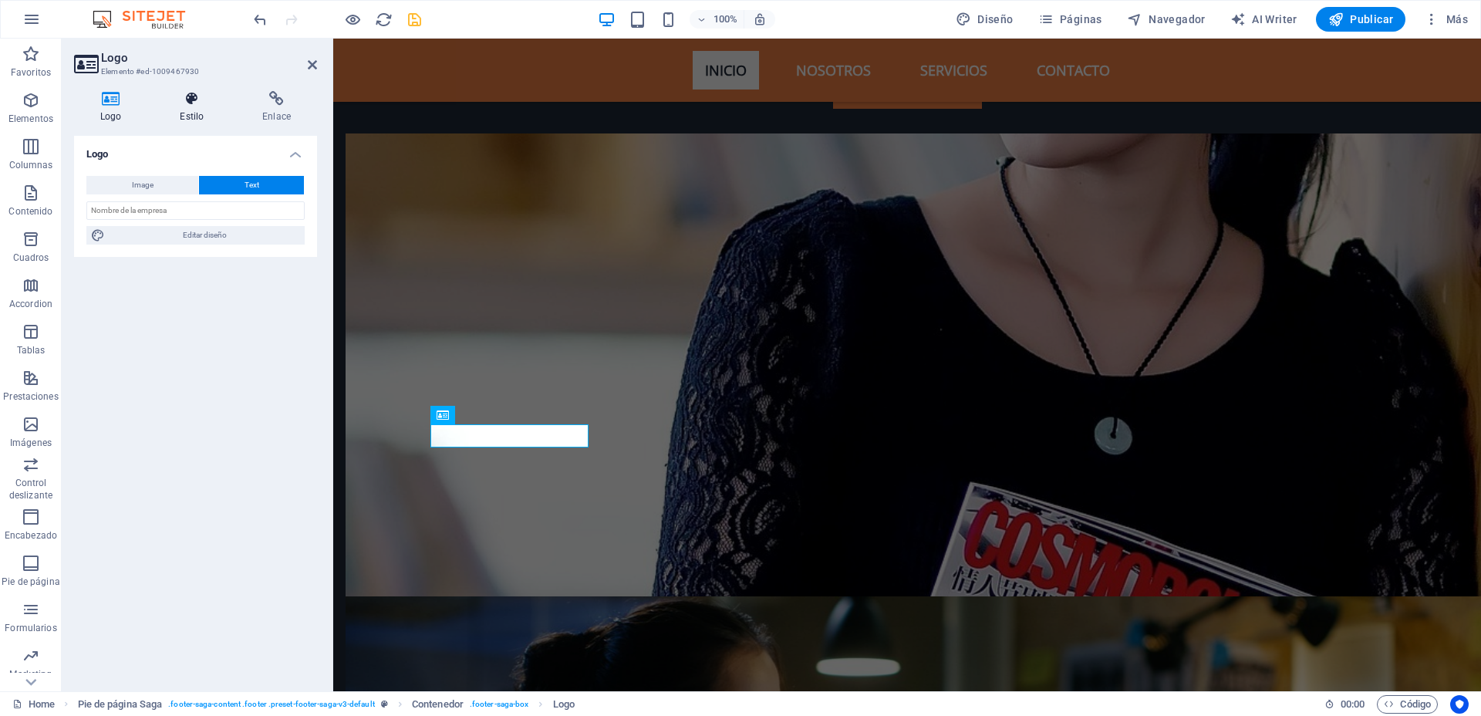
click at [202, 110] on h4 "Estilo" at bounding box center [194, 107] width 83 height 32
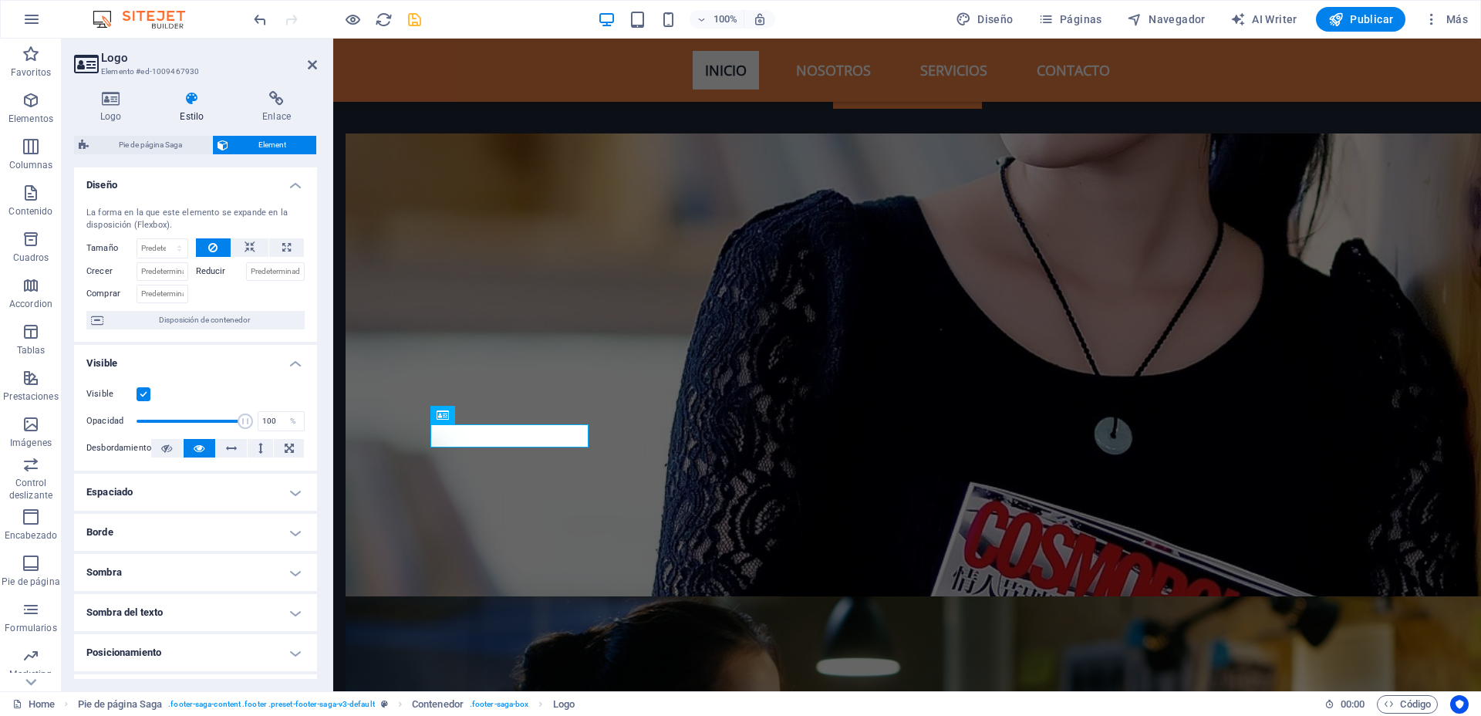
scroll to position [0, 0]
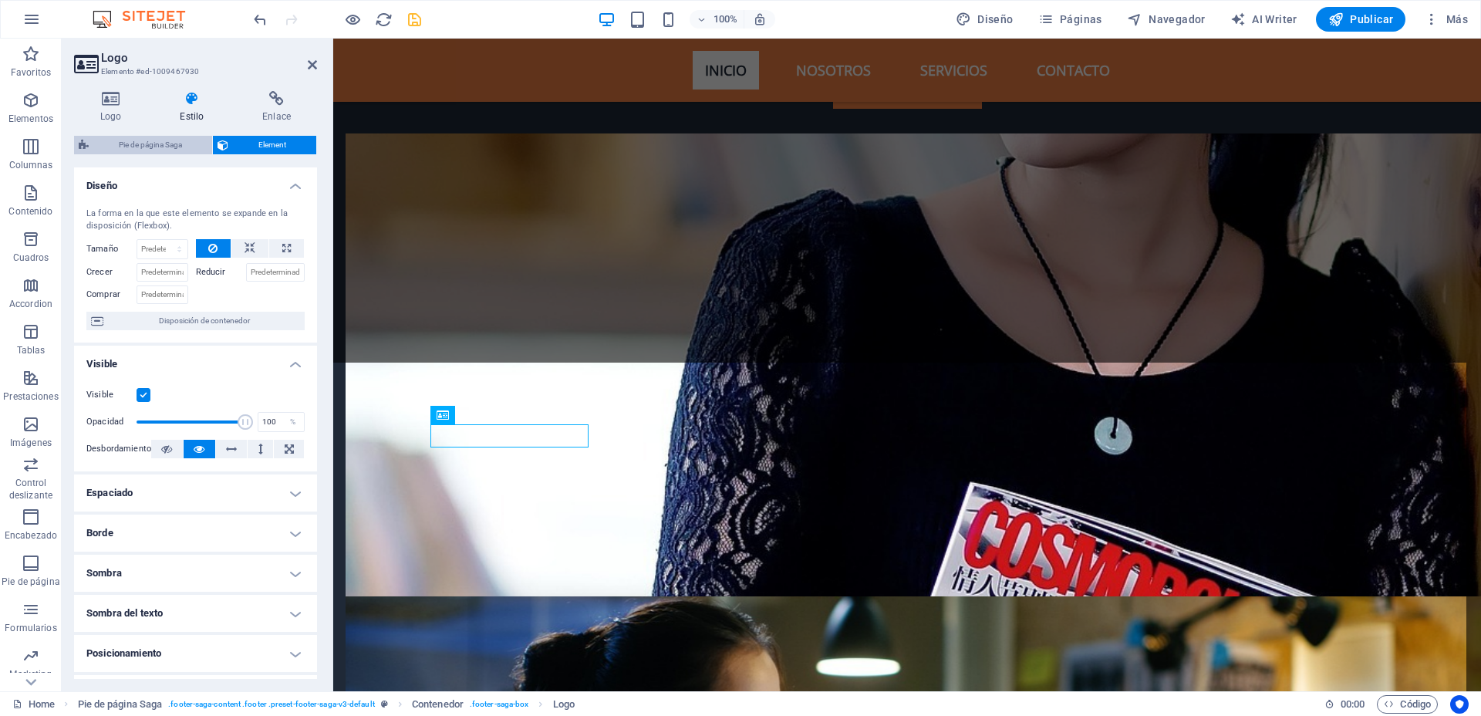
click at [153, 143] on span "Pie de página Saga" at bounding box center [150, 145] width 114 height 19
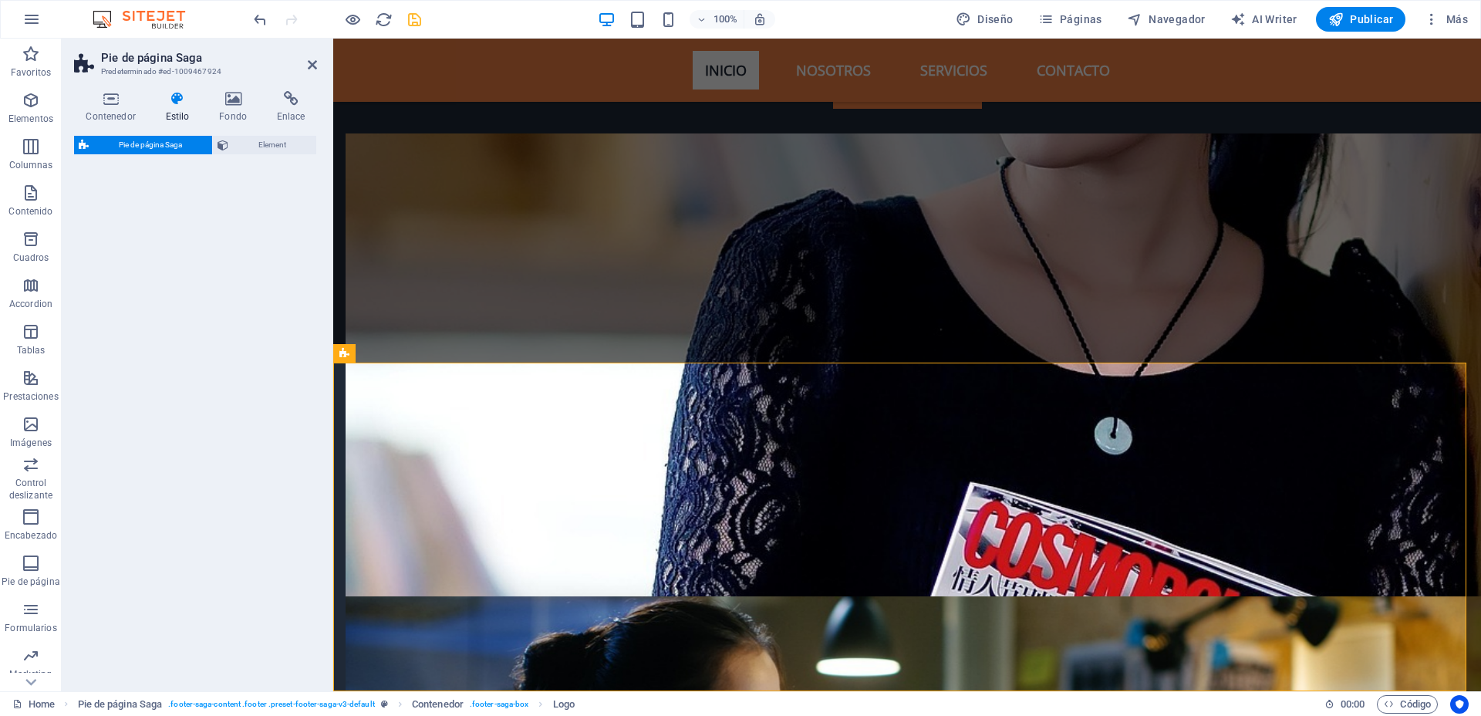
select select "rem"
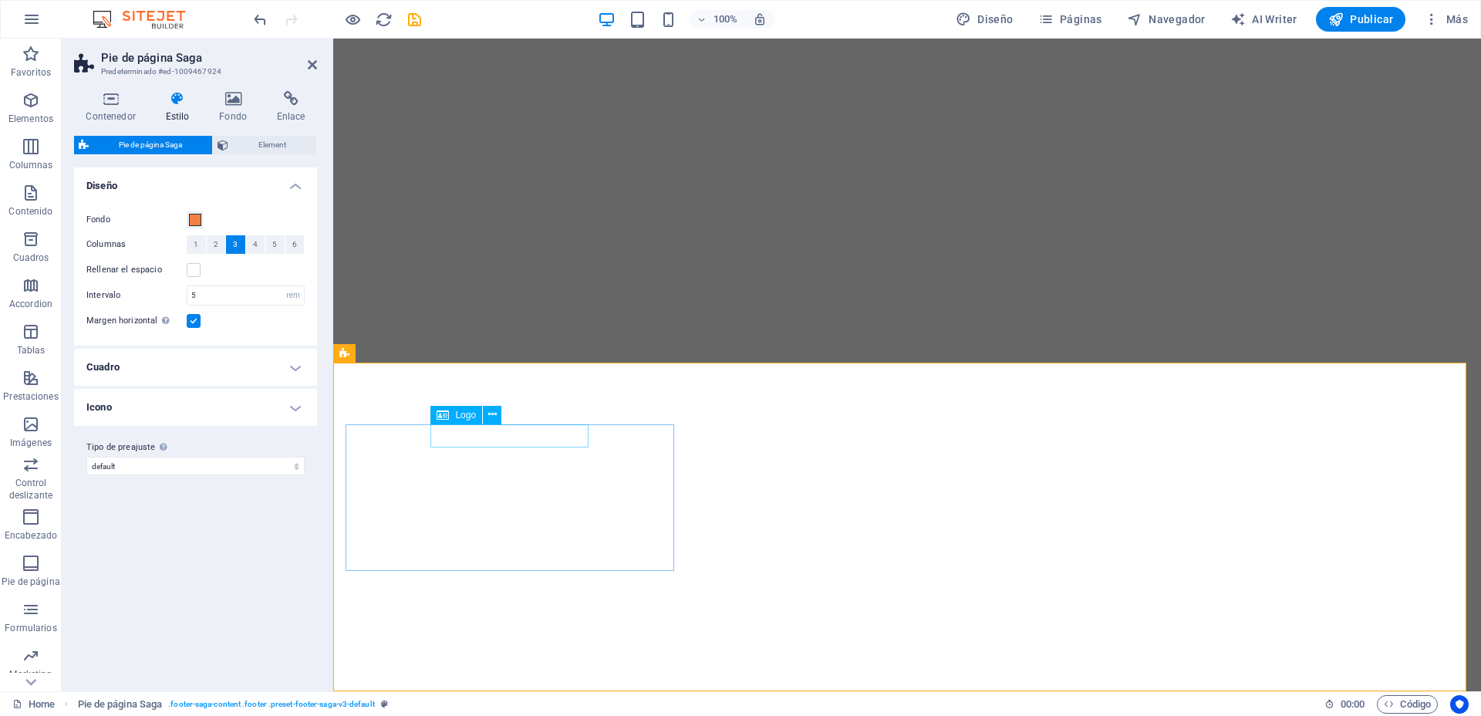
select select "rem"
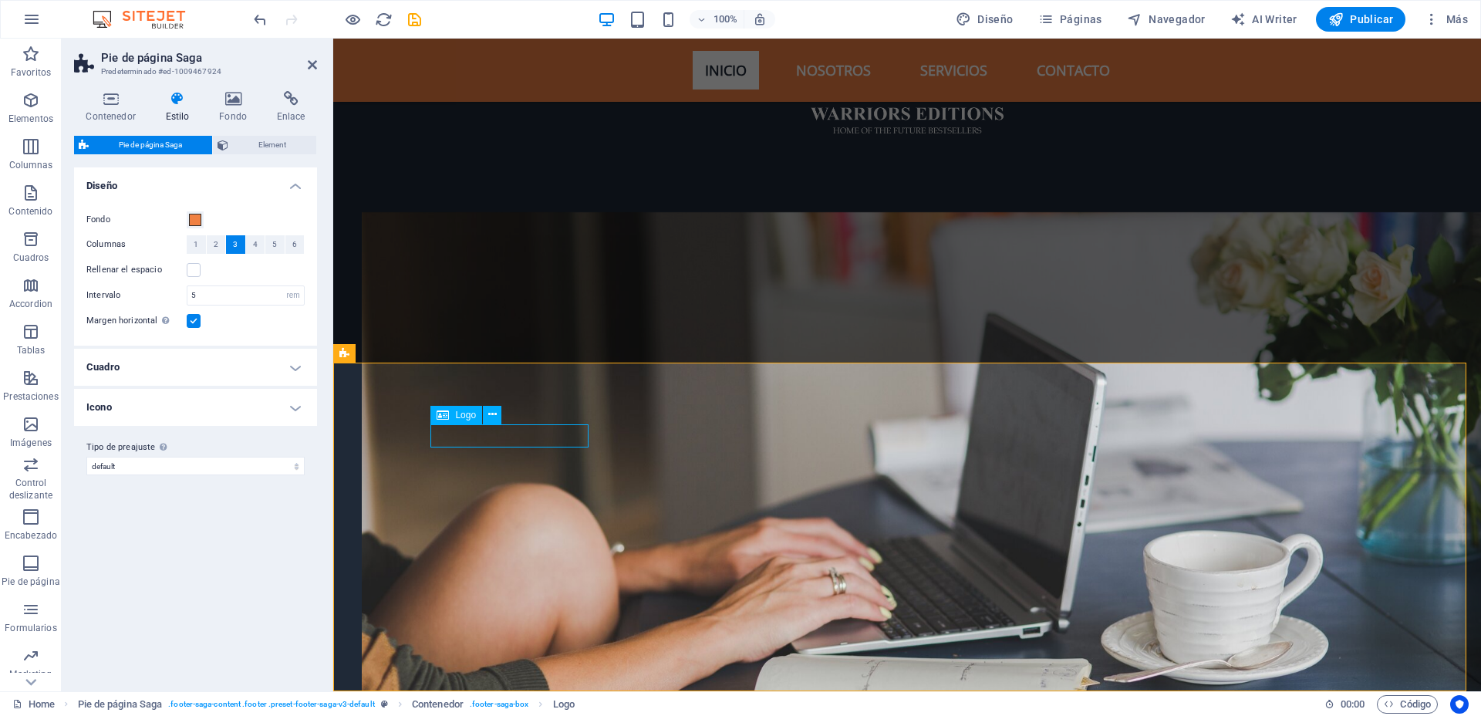
scroll to position [5074, 0]
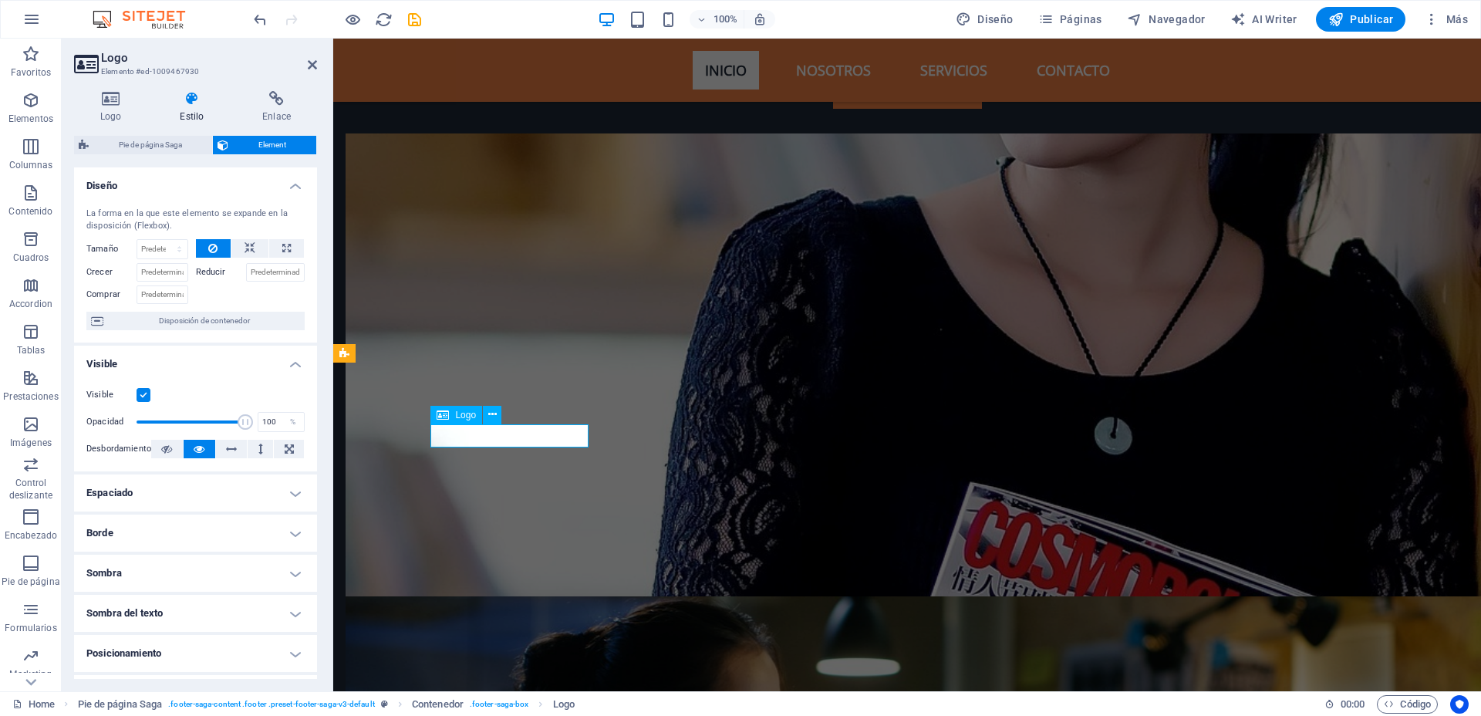
click at [314, 64] on icon at bounding box center [312, 65] width 9 height 12
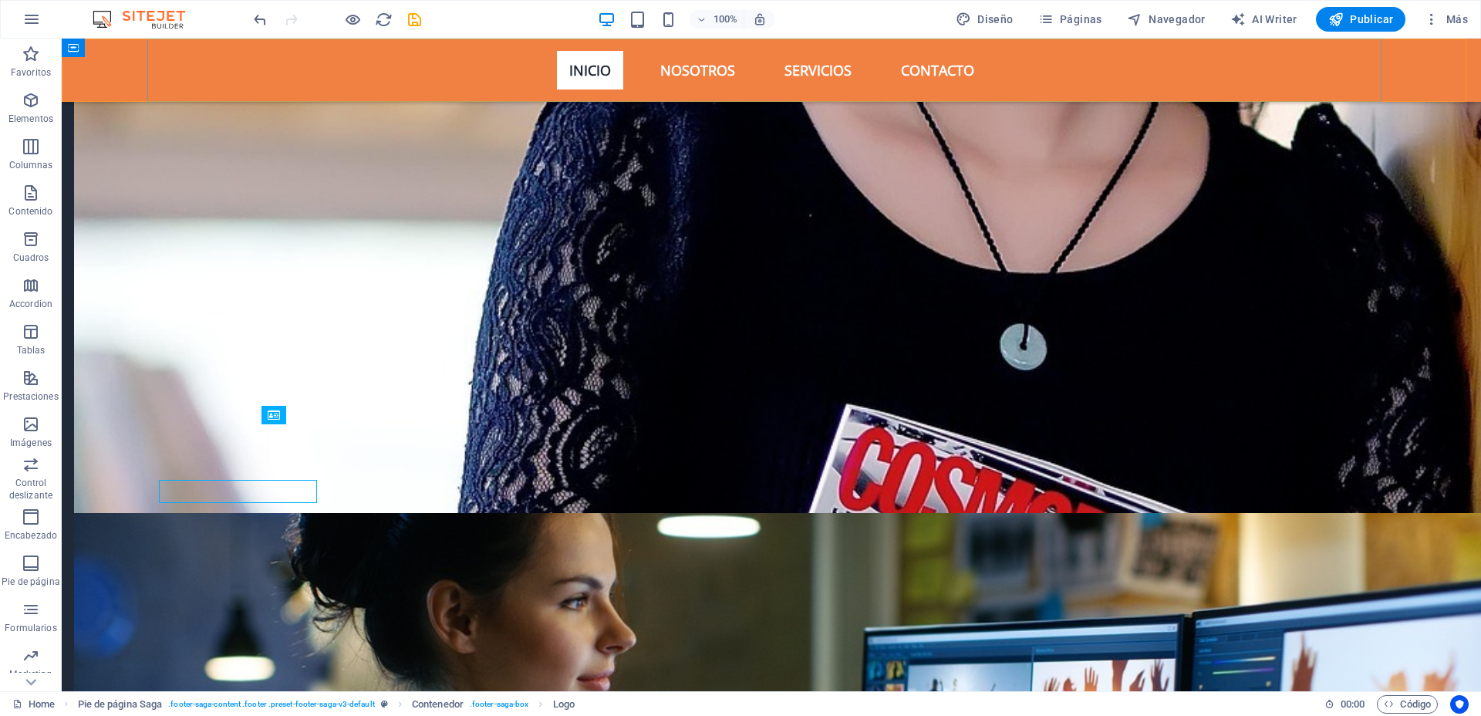
scroll to position [5019, 0]
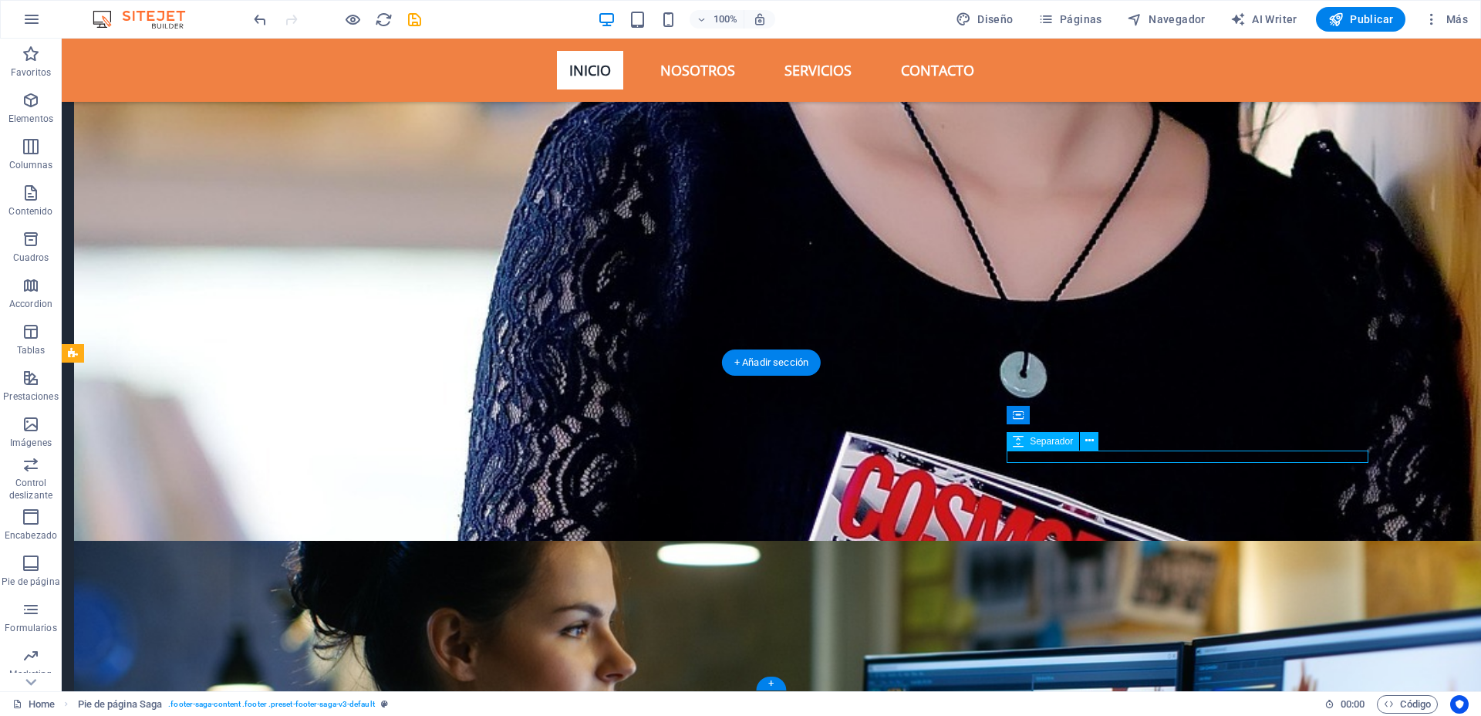
select select "px"
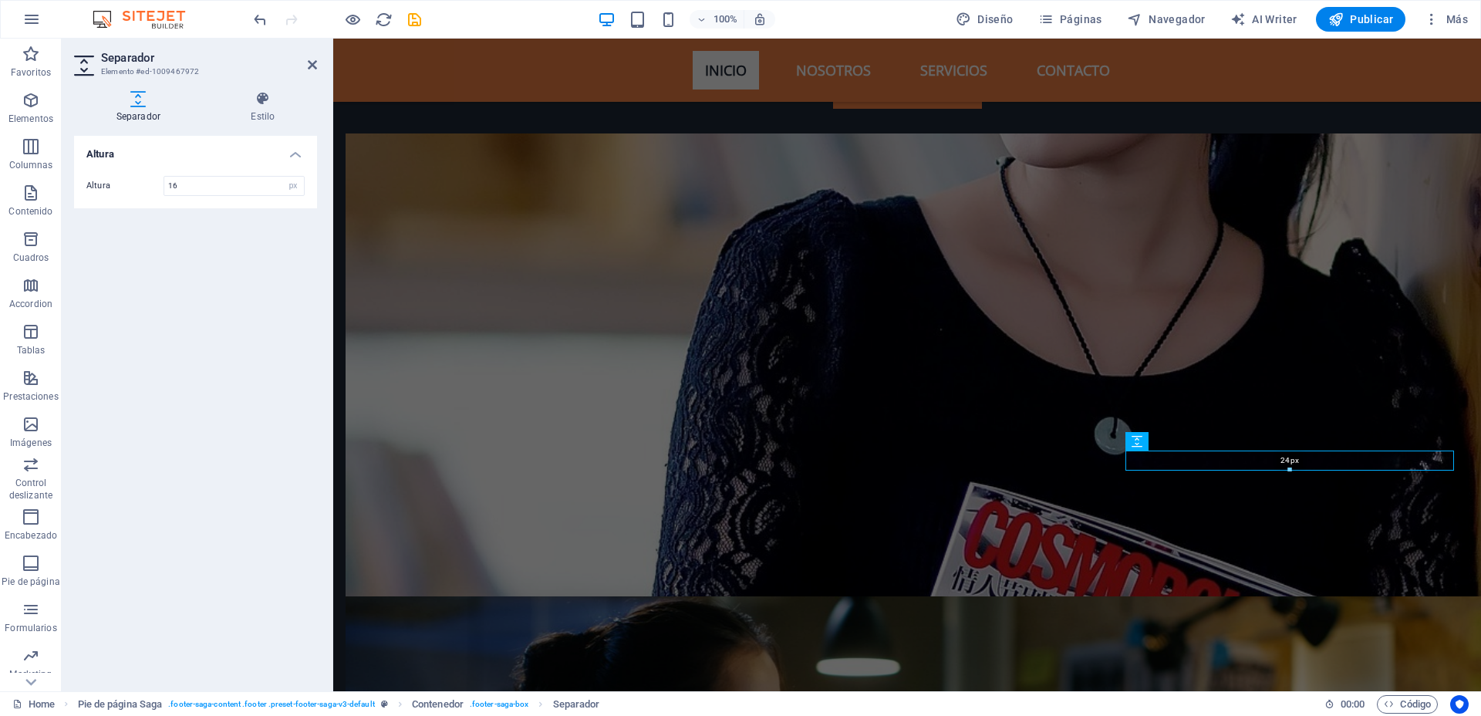
drag, startPoint x: 1293, startPoint y: 460, endPoint x: 1304, endPoint y: 463, distance: 11.5
click at [1304, 463] on div "24px" at bounding box center [1289, 460] width 329 height 20
type input "24"
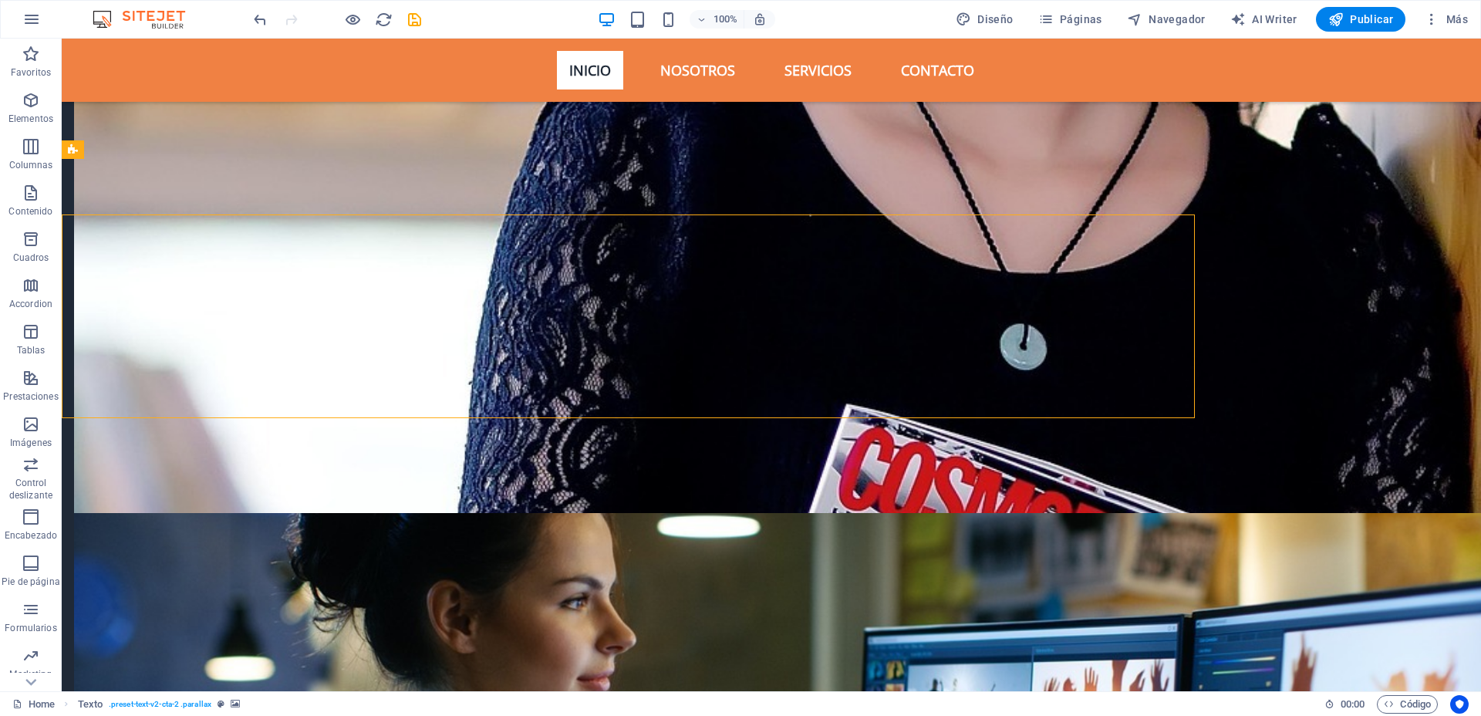
scroll to position [5019, 0]
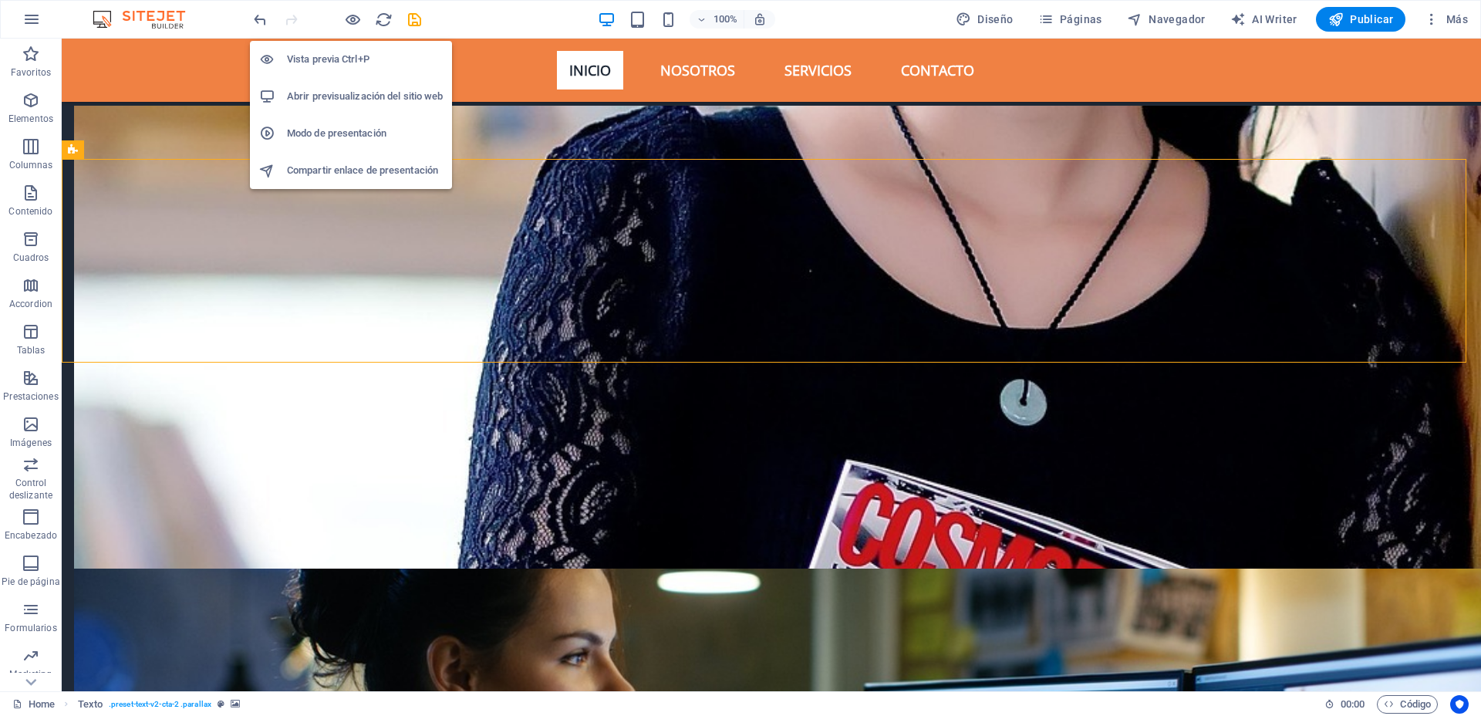
click at [353, 87] on h6 "Abrir previsualización del sitio web" at bounding box center [365, 96] width 156 height 19
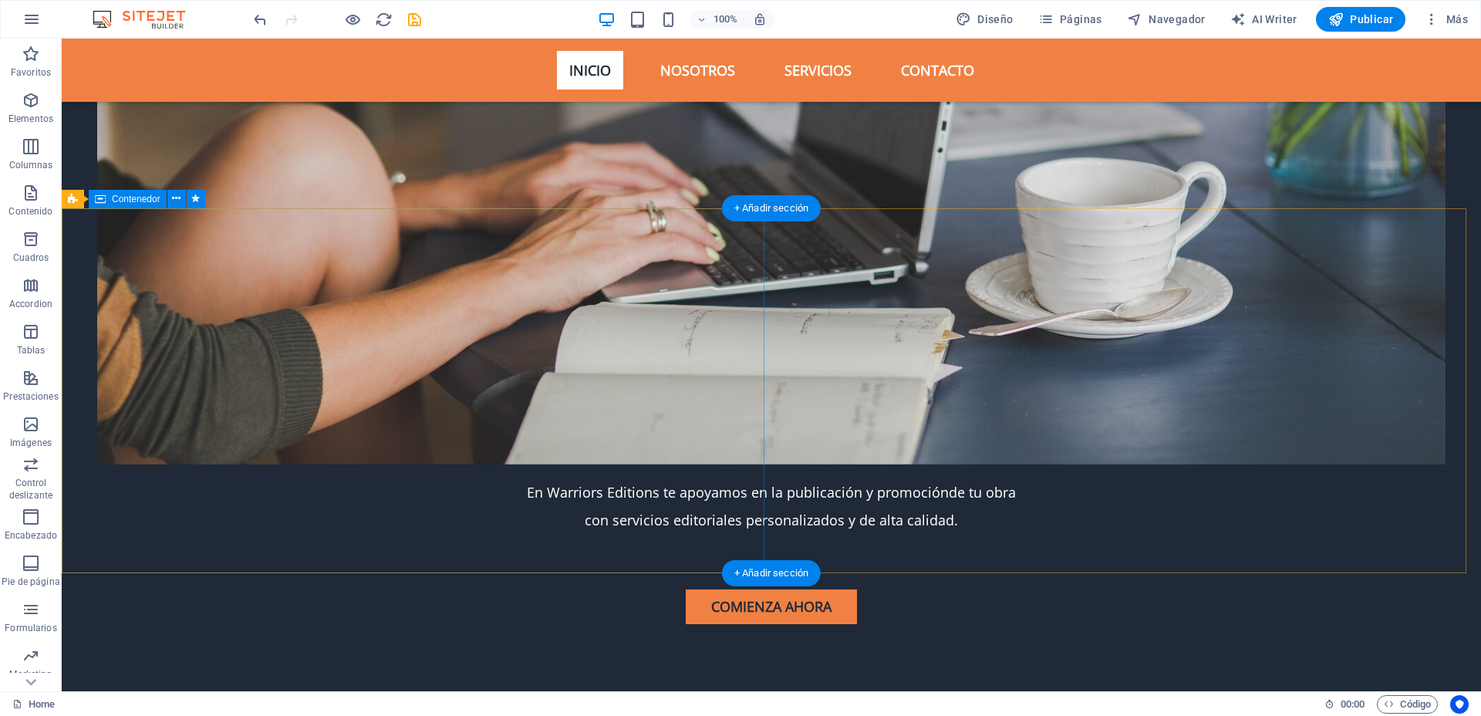
scroll to position [964, 0]
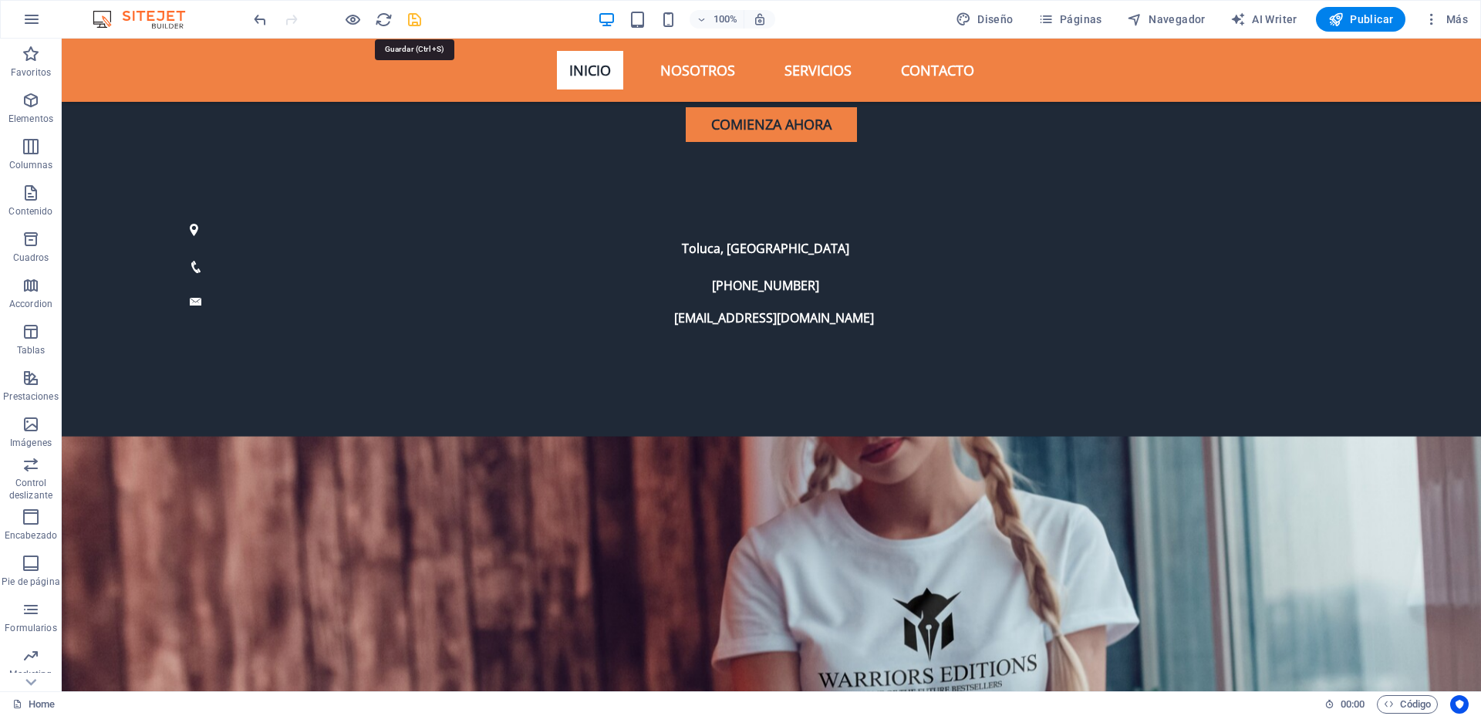
click at [421, 22] on icon "save" at bounding box center [415, 20] width 18 height 18
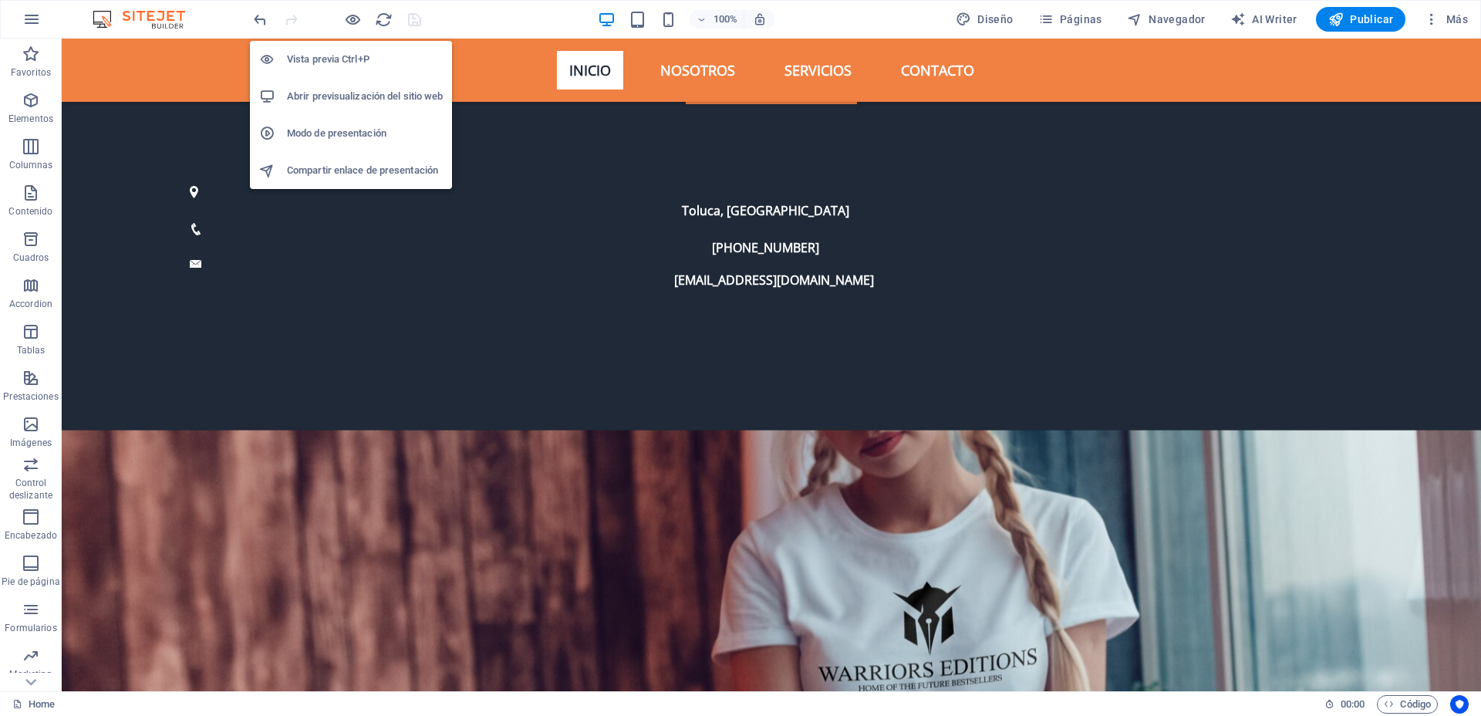
click at [350, 93] on h6 "Abrir previsualización del sitio web" at bounding box center [365, 96] width 156 height 19
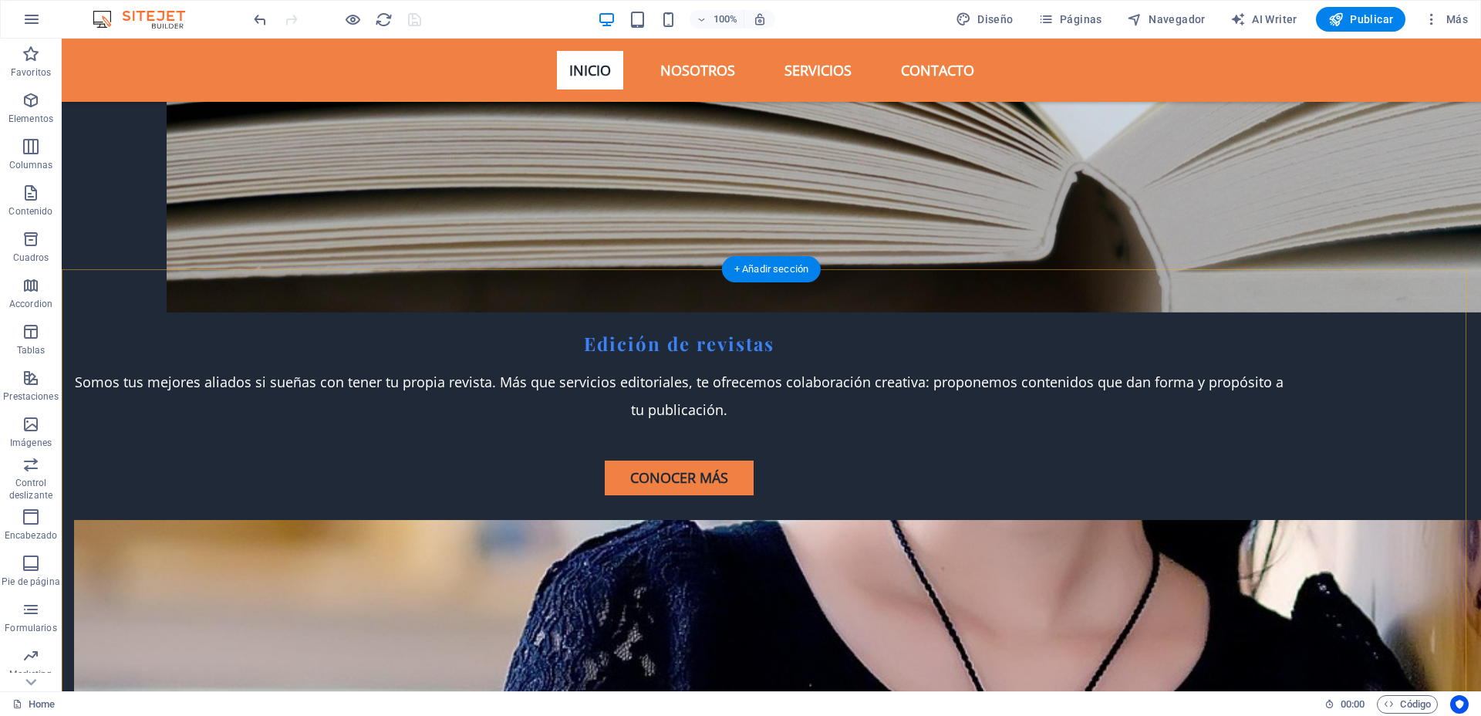
scroll to position [4440, 0]
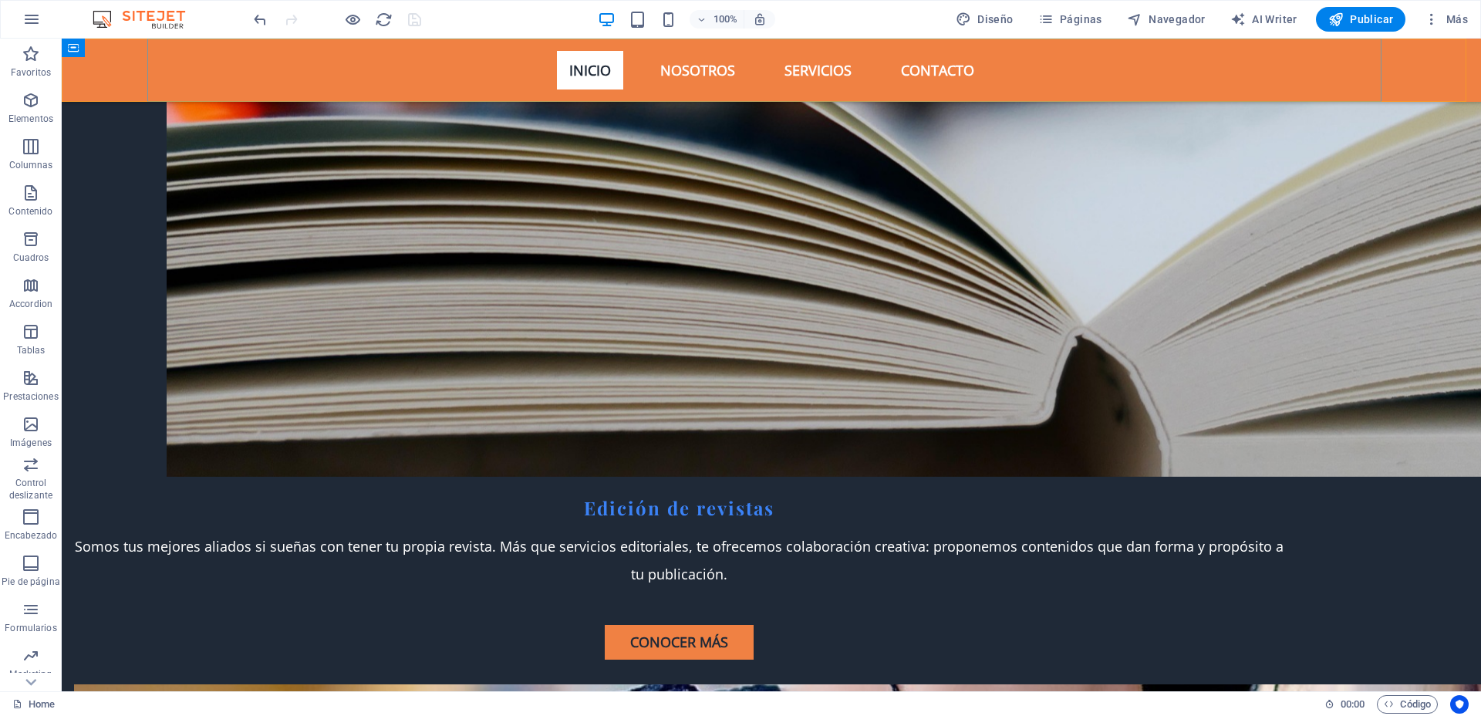
click at [693, 66] on nav "Inicio Nosotros Servicios Contacto" at bounding box center [771, 70] width 1234 height 63
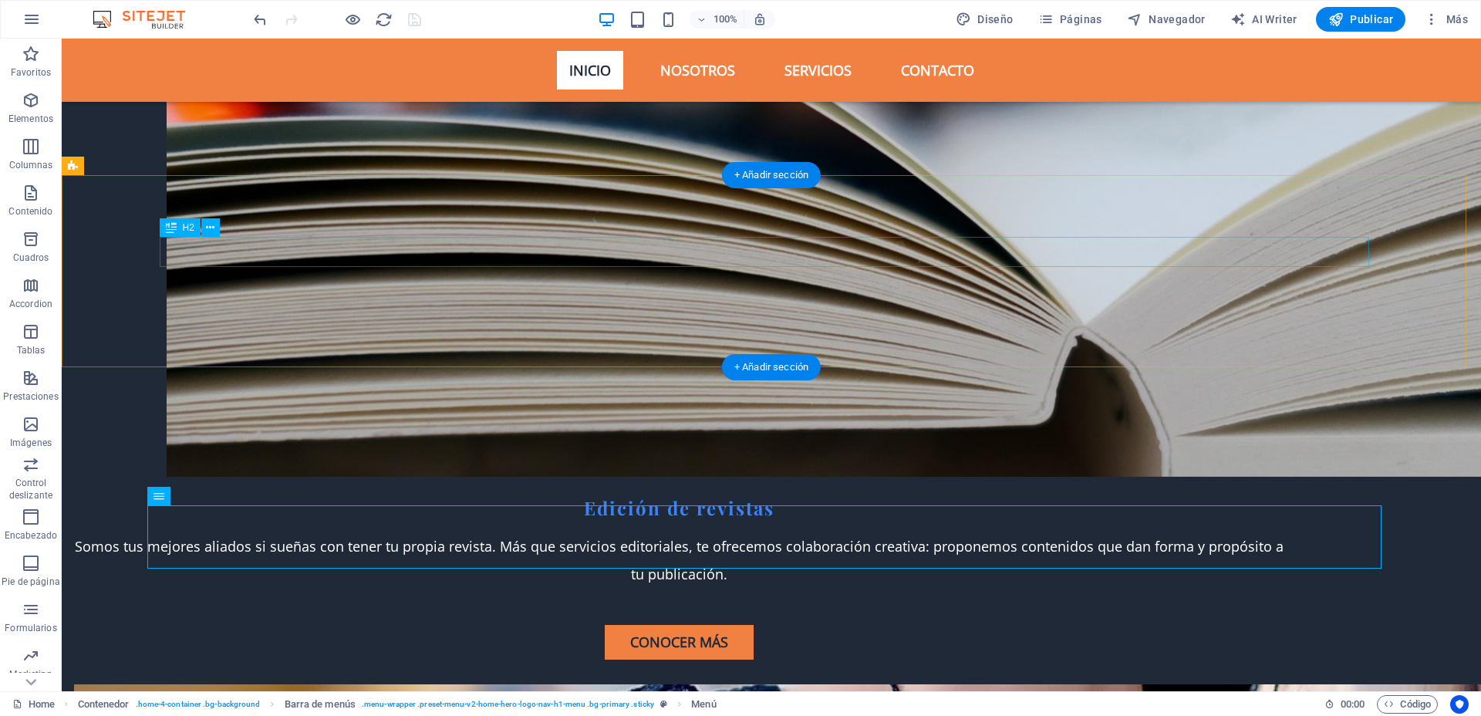
scroll to position [3862, 0]
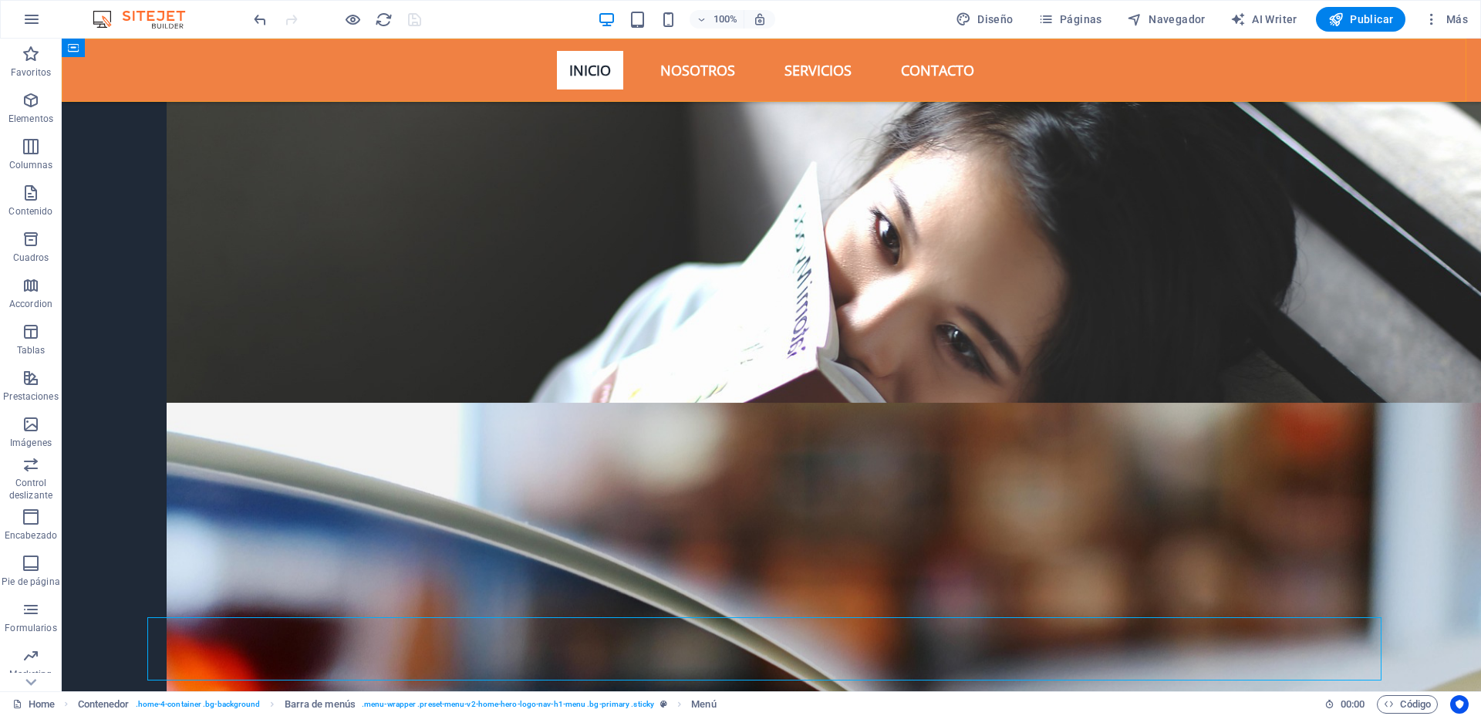
click at [672, 64] on nav "Inicio Nosotros Servicios Contacto" at bounding box center [771, 70] width 1234 height 63
click at [687, 70] on nav "Inicio Nosotros Servicios Contacto" at bounding box center [771, 70] width 1234 height 63
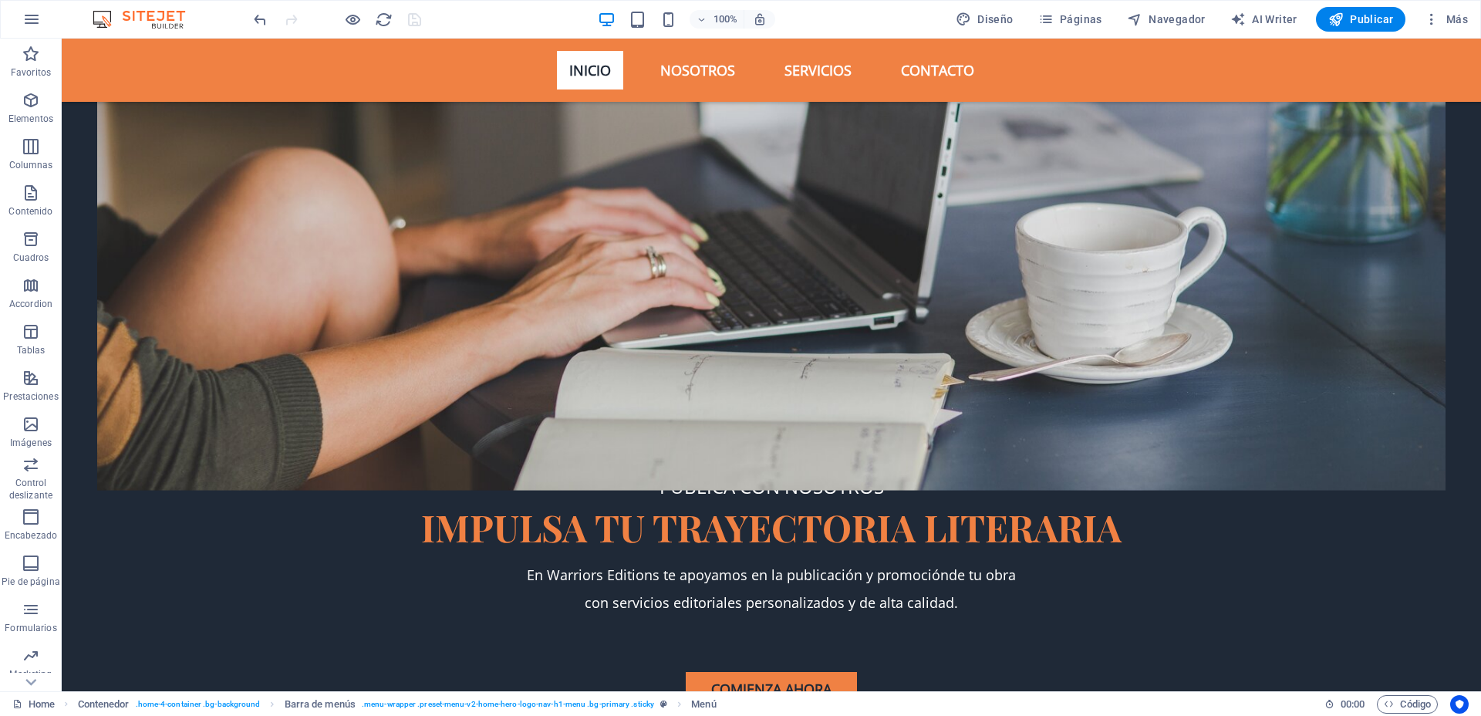
scroll to position [0, 0]
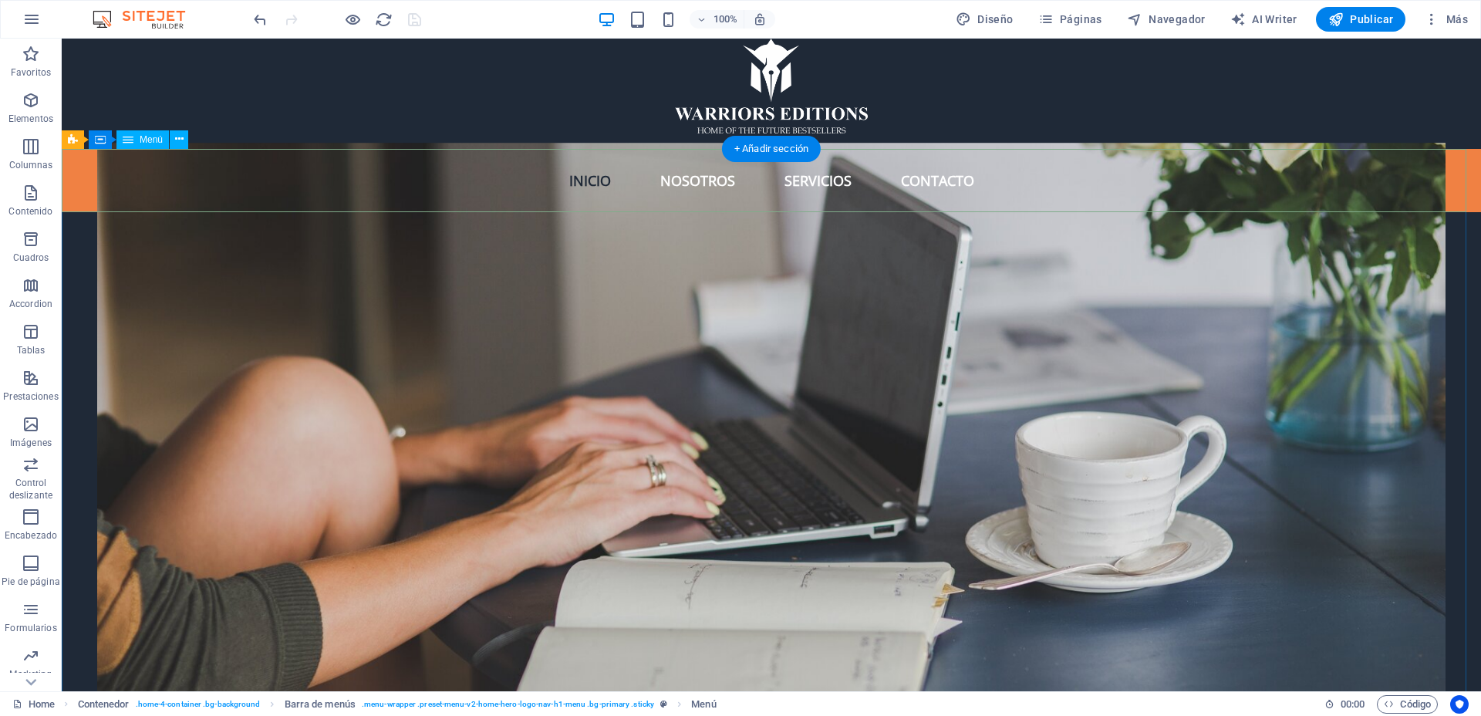
click at [689, 180] on nav "Inicio Nosotros Servicios Contacto" at bounding box center [771, 180] width 1419 height 63
click at [811, 181] on nav "Inicio Nosotros Servicios Contacto" at bounding box center [771, 180] width 1419 height 63
click at [921, 179] on nav "Inicio Nosotros Servicios Contacto" at bounding box center [771, 180] width 1419 height 63
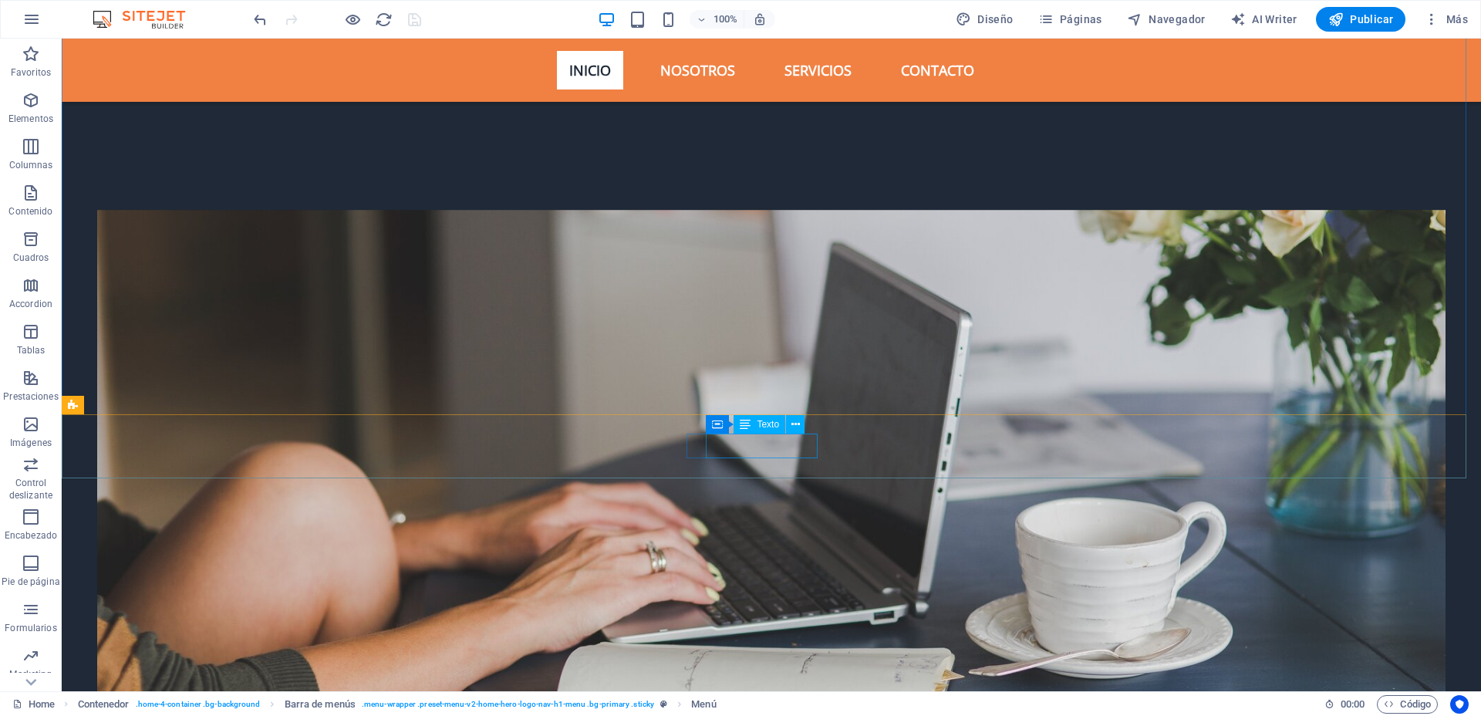
scroll to position [289, 0]
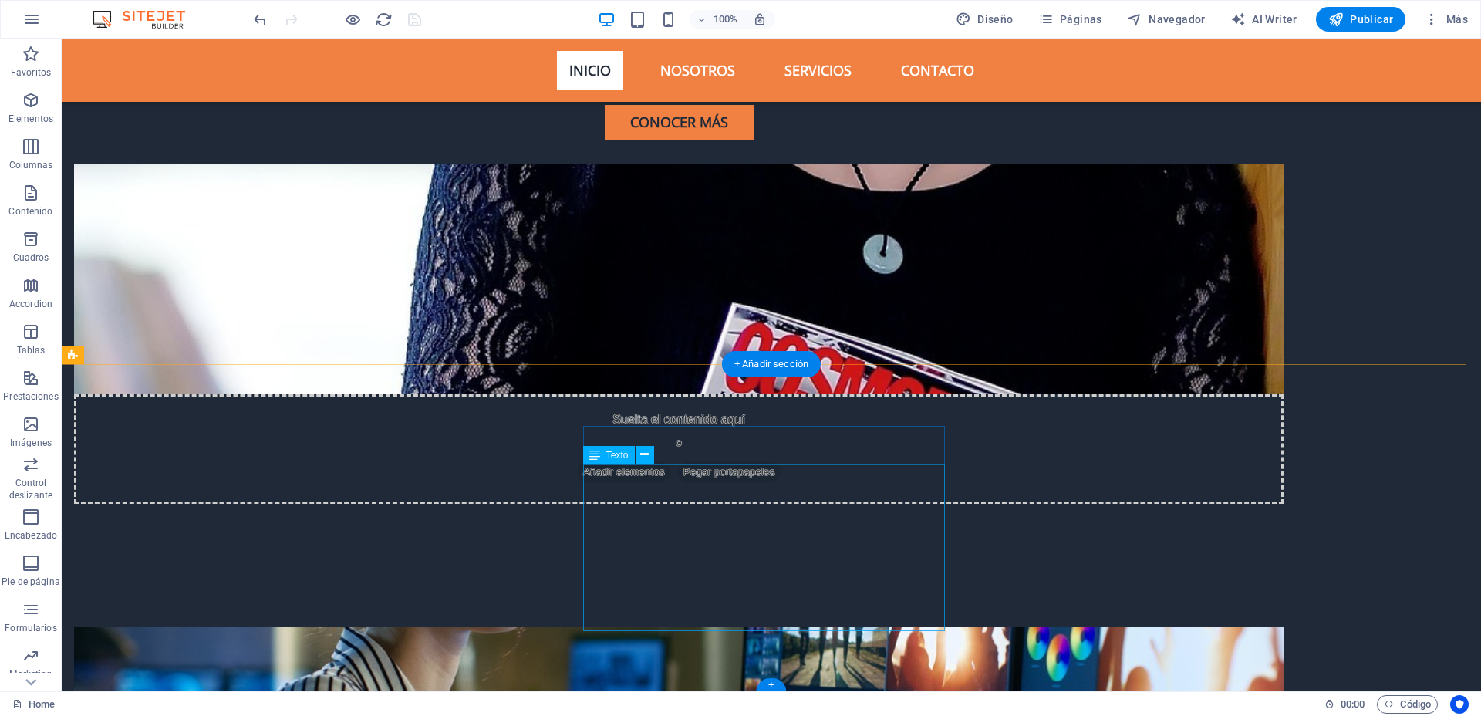
scroll to position [5019, 0]
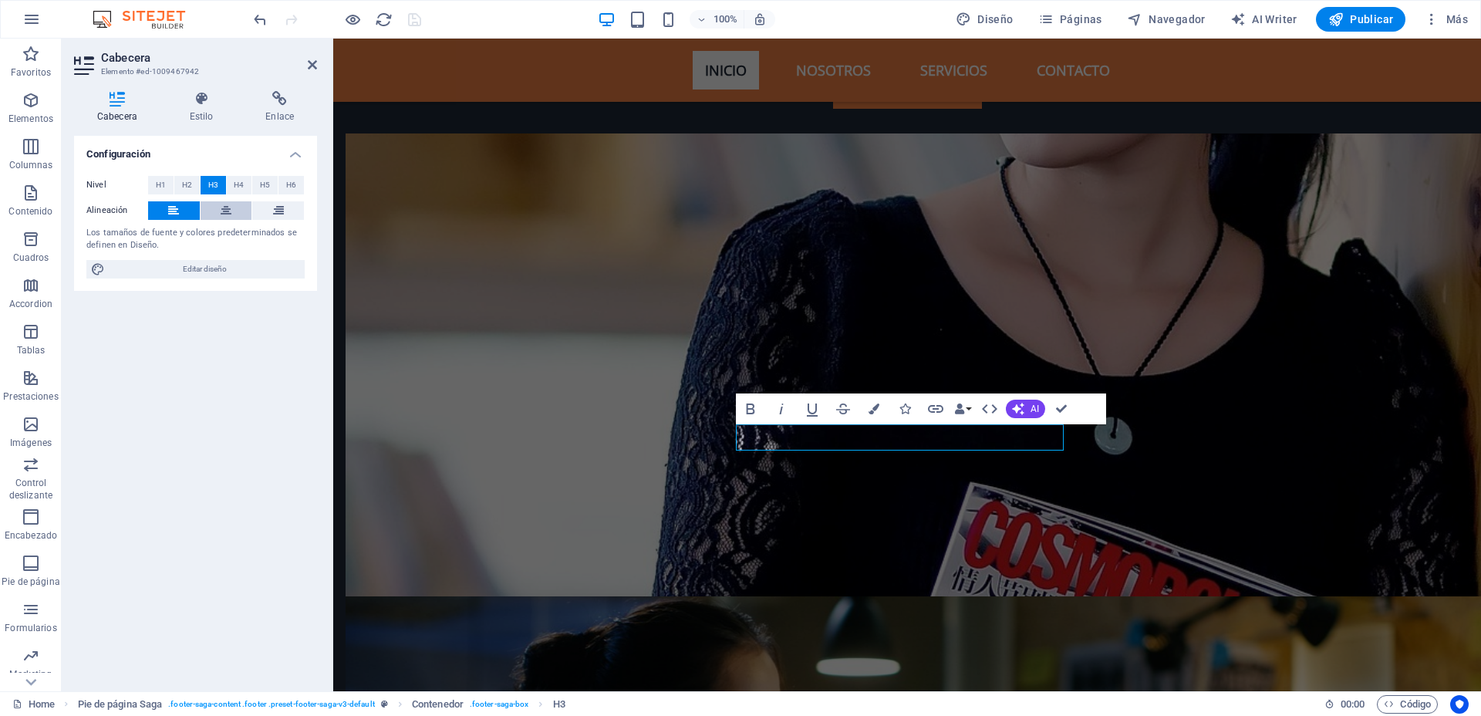
click at [224, 210] on icon at bounding box center [226, 210] width 11 height 19
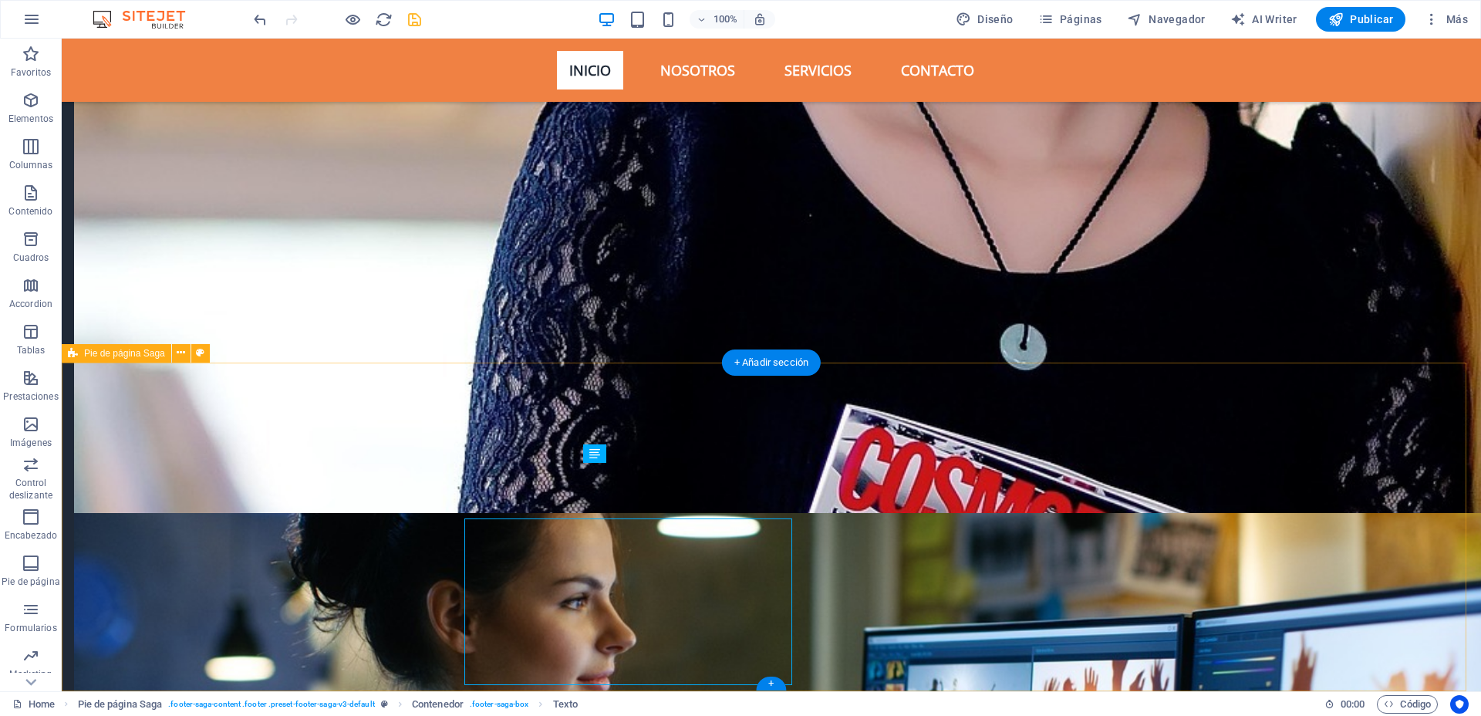
scroll to position [5019, 0]
